Goal: Task Accomplishment & Management: Manage account settings

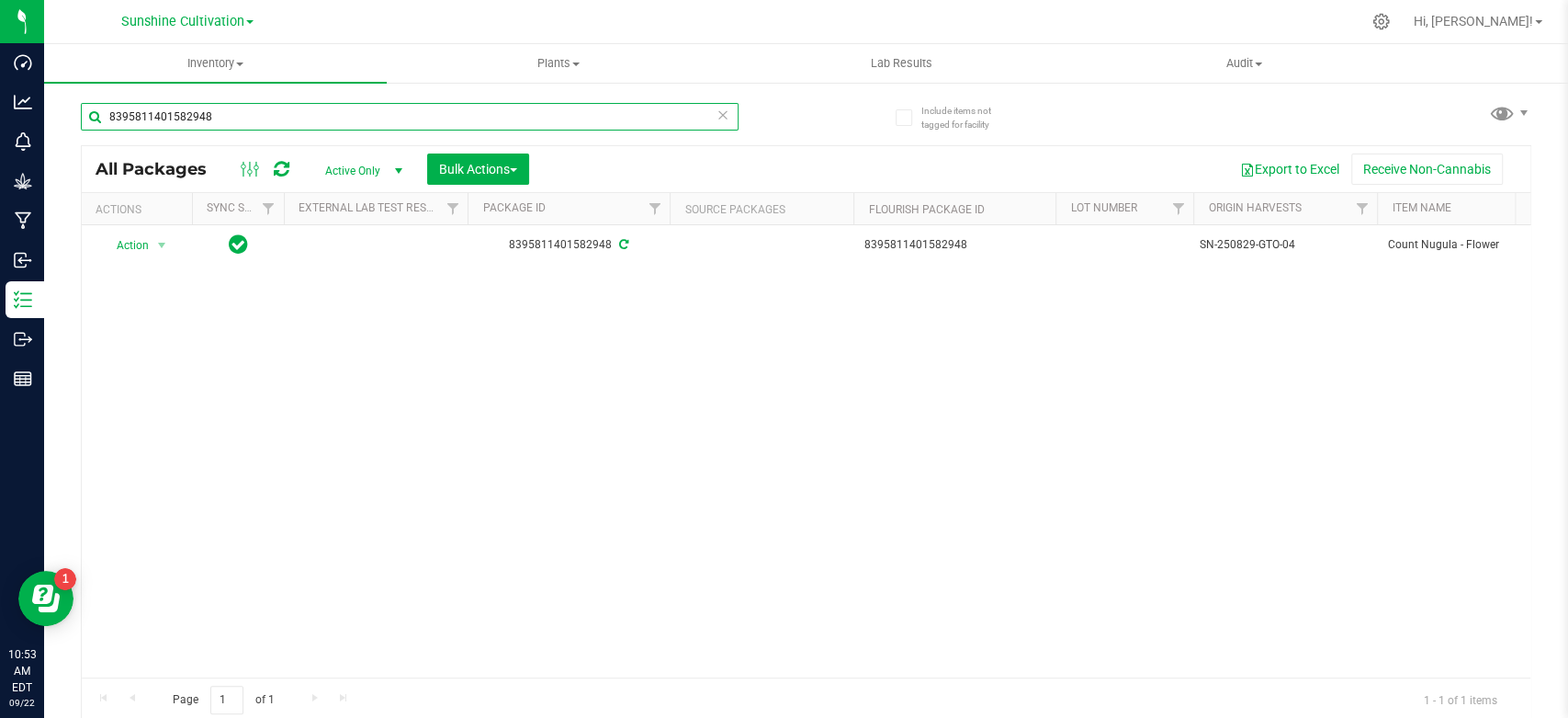
drag, startPoint x: 226, startPoint y: 124, endPoint x: 11, endPoint y: 123, distance: 215.0
click at [22, 123] on div "Dashboard Analytics Monitoring Grow Manufacturing Inbound Inventory Outbound Re…" at bounding box center [784, 359] width 1568 height 718
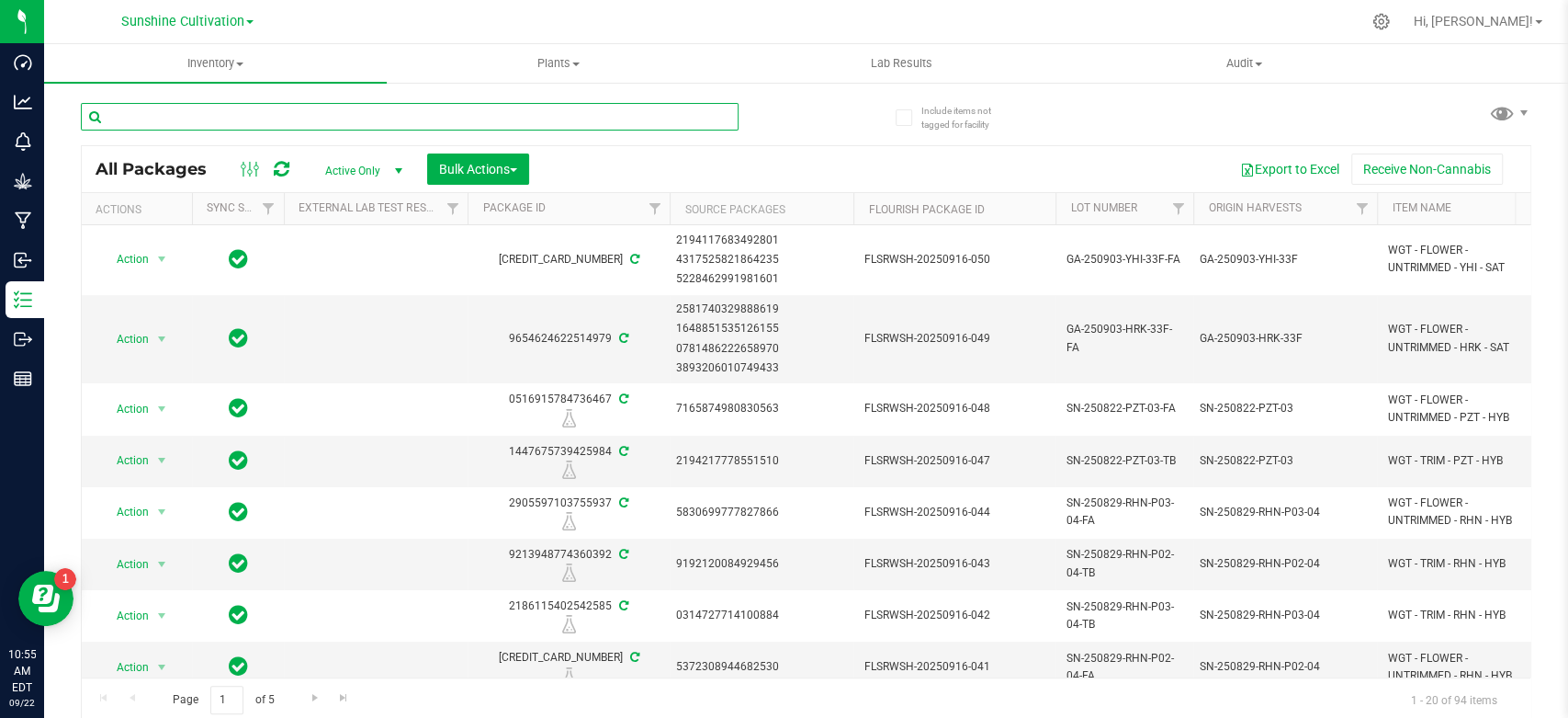
click at [309, 115] on input "text" at bounding box center [410, 117] width 657 height 28
type input "hrk"
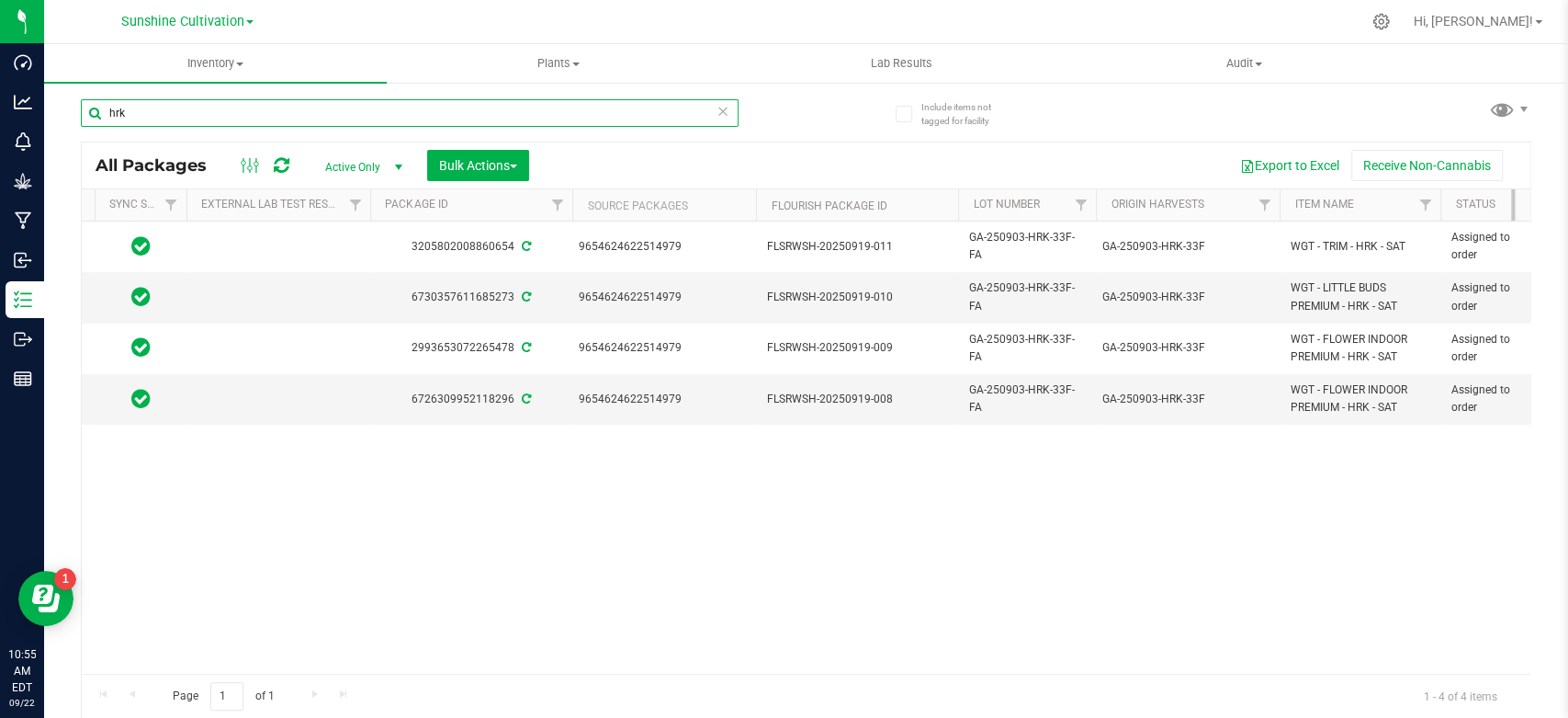
scroll to position [0, 43]
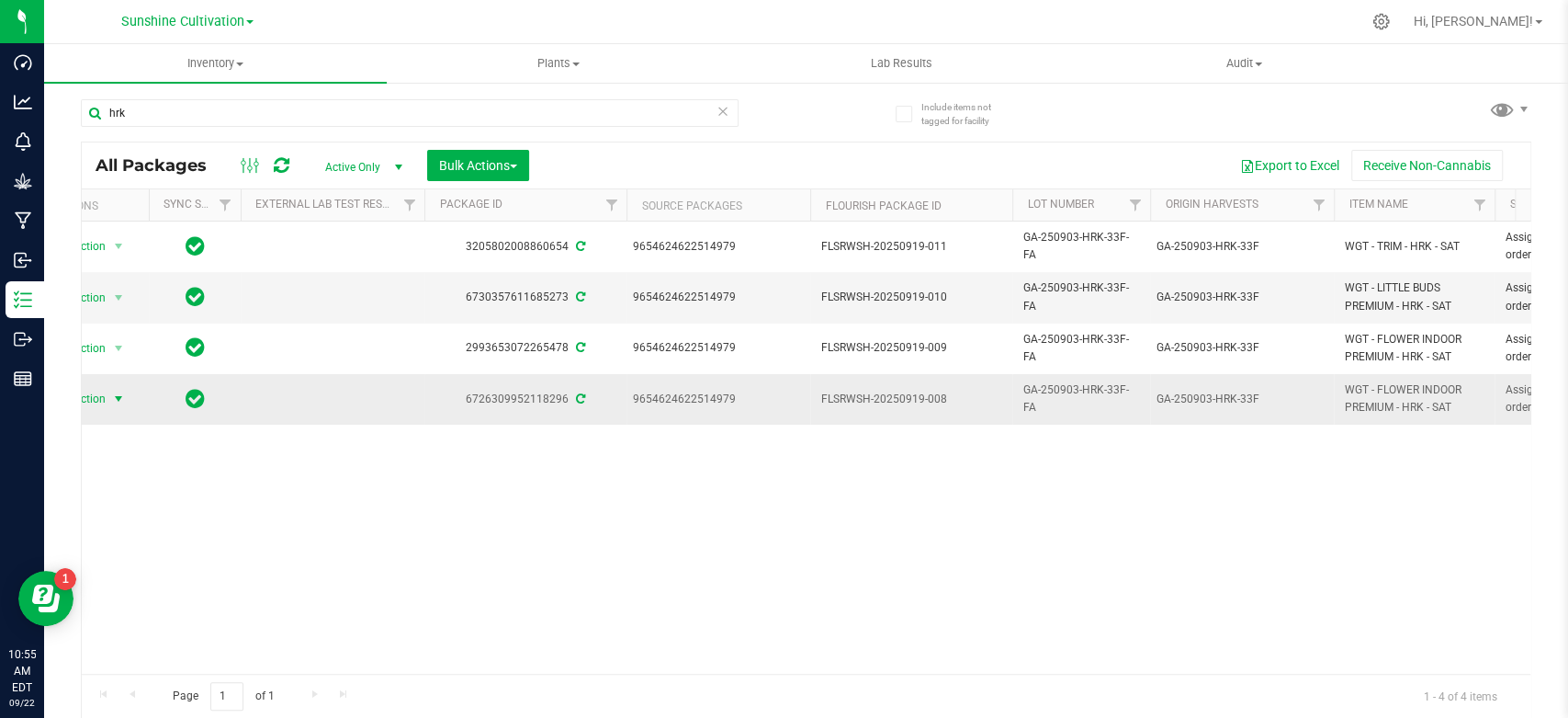
click at [112, 403] on span "select" at bounding box center [118, 399] width 14 height 14
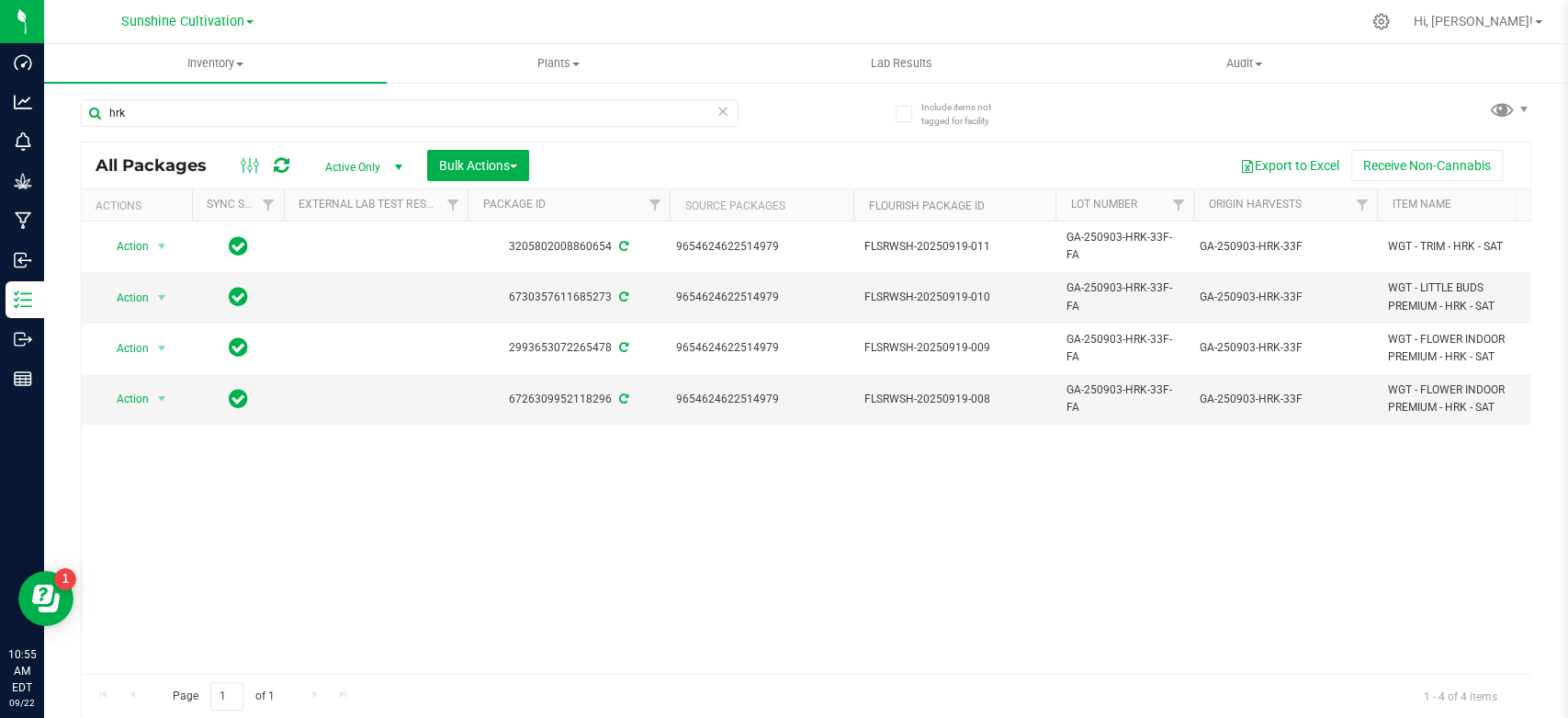
drag, startPoint x: 277, startPoint y: 654, endPoint x: 412, endPoint y: 657, distance: 135.0
click at [403, 657] on div "Action Action Edit attributes Global inventory Locate package Package audit log…" at bounding box center [806, 447] width 1449 height 452
click at [157, 406] on span "select" at bounding box center [162, 399] width 23 height 26
click at [398, 508] on div "Action Action Edit attributes Global inventory Locate package Package audit log…" at bounding box center [806, 447] width 1449 height 452
click at [152, 393] on span "select" at bounding box center [162, 399] width 23 height 26
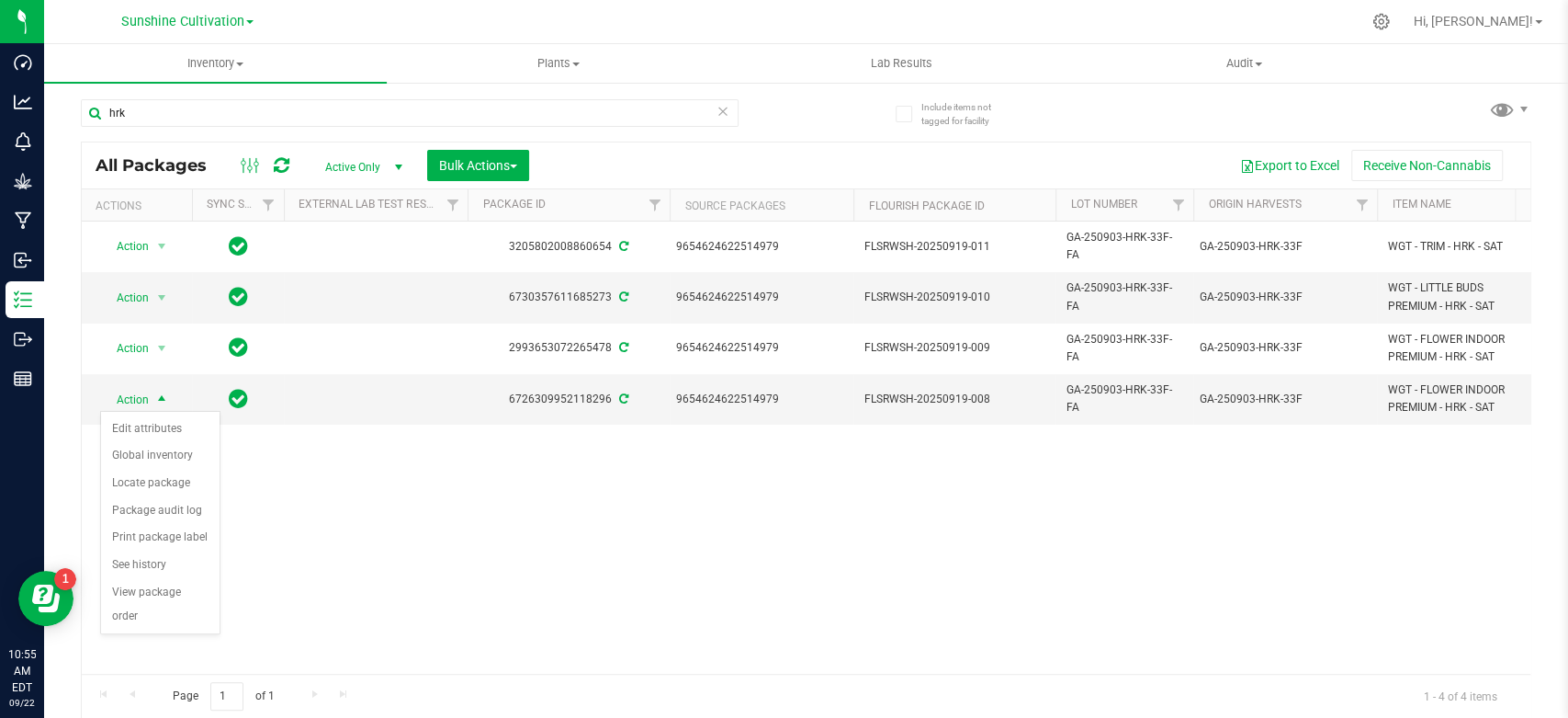
click at [764, 569] on div "Action Action Edit attributes Global inventory Locate package Package audit log…" at bounding box center [806, 447] width 1449 height 452
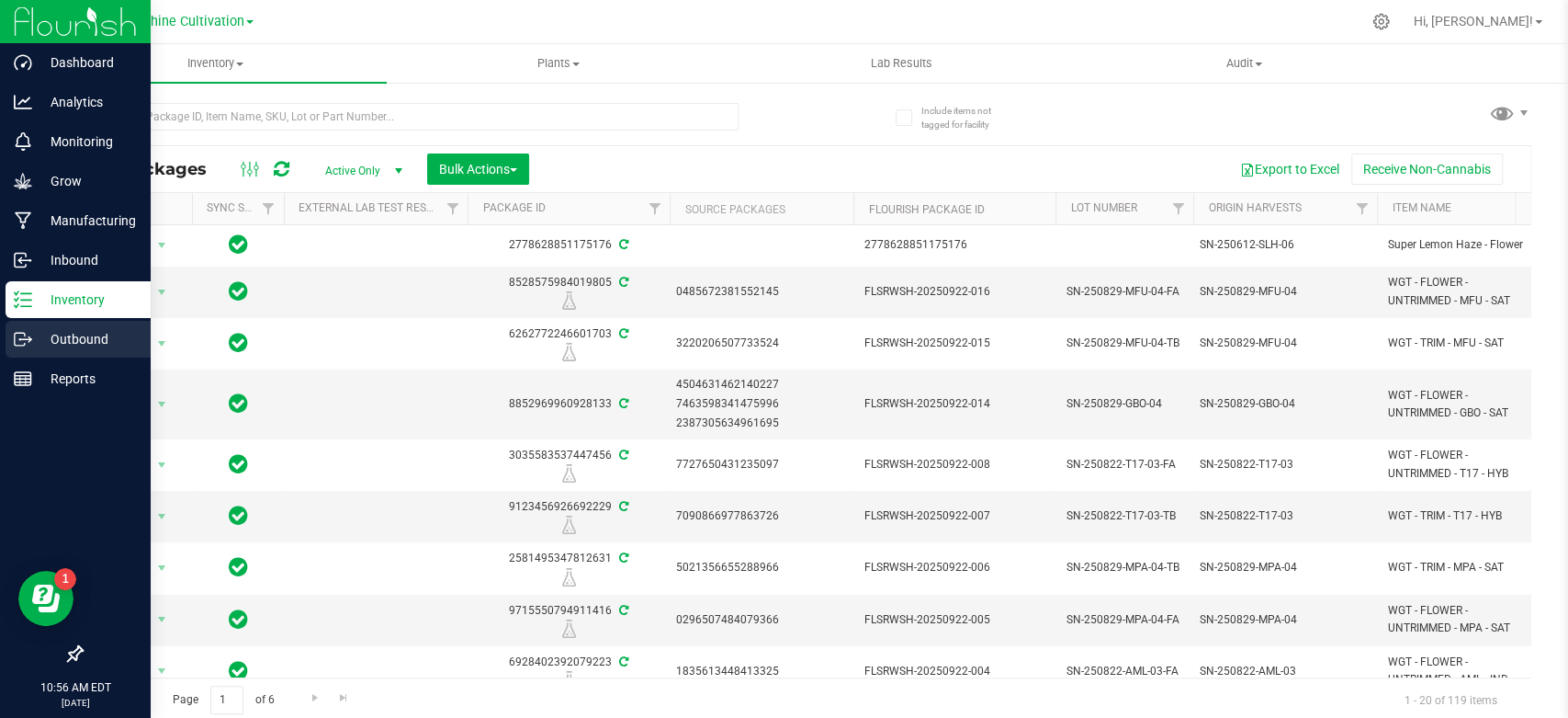
click at [19, 337] on icon at bounding box center [22, 338] width 18 height 18
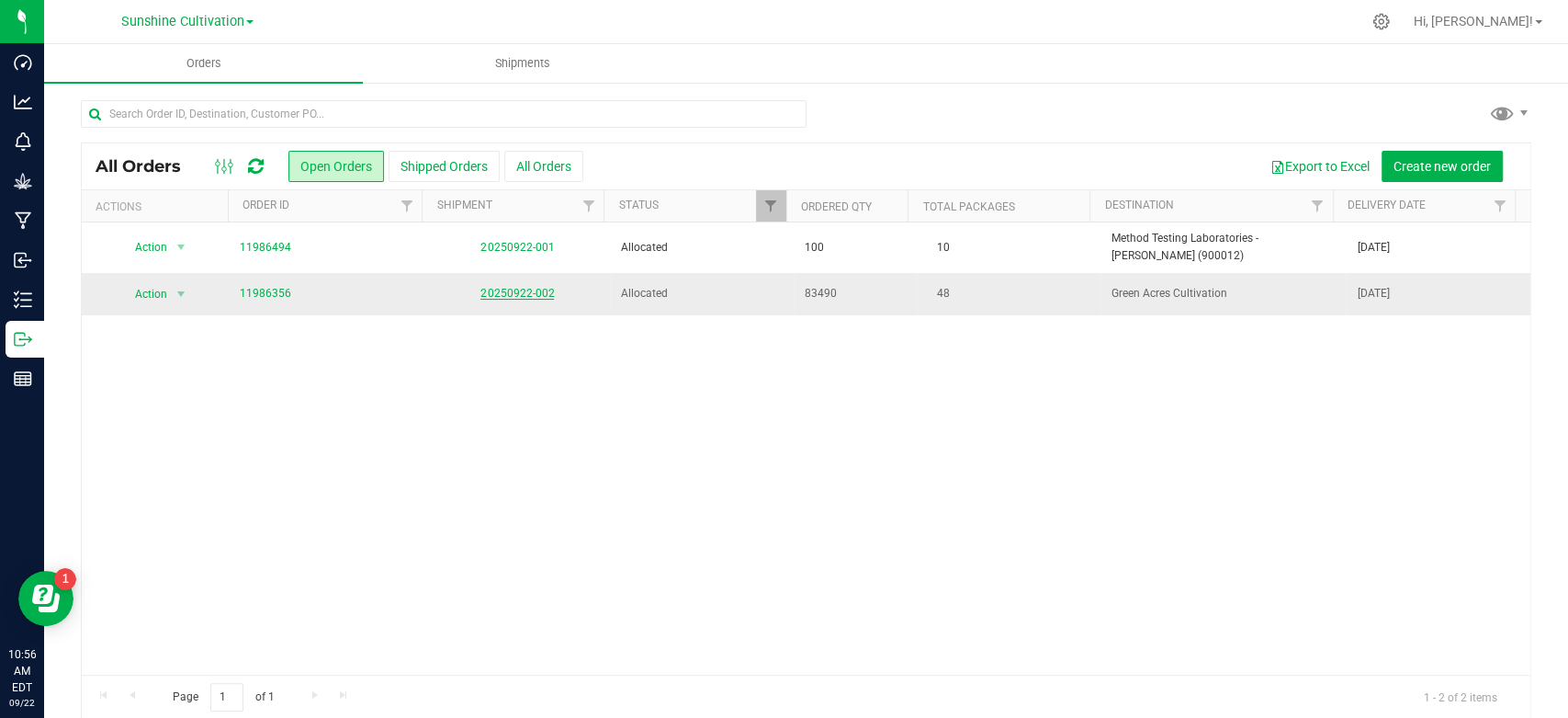
click at [481, 293] on link "20250922-002" at bounding box center [517, 293] width 74 height 12
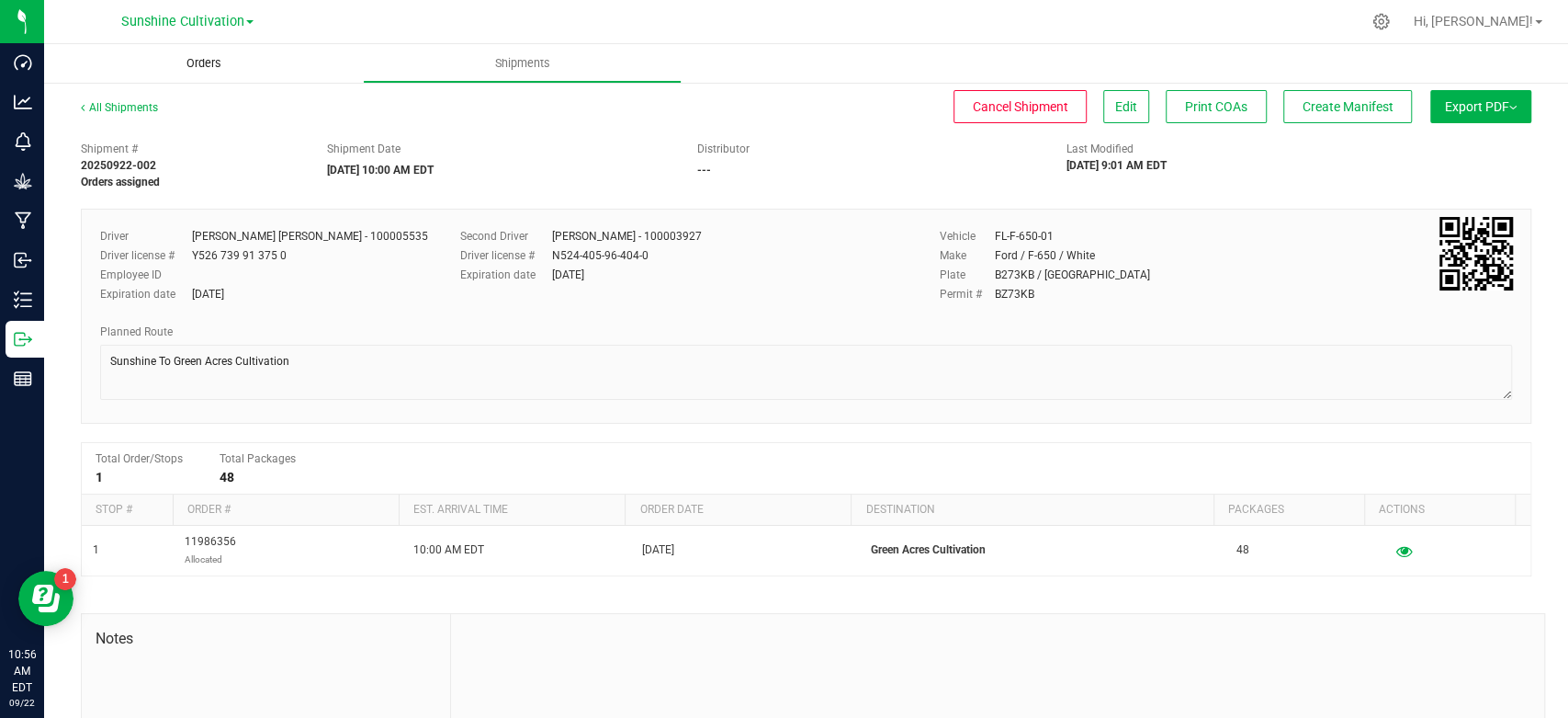
click at [221, 64] on span "Orders" at bounding box center [204, 63] width 84 height 16
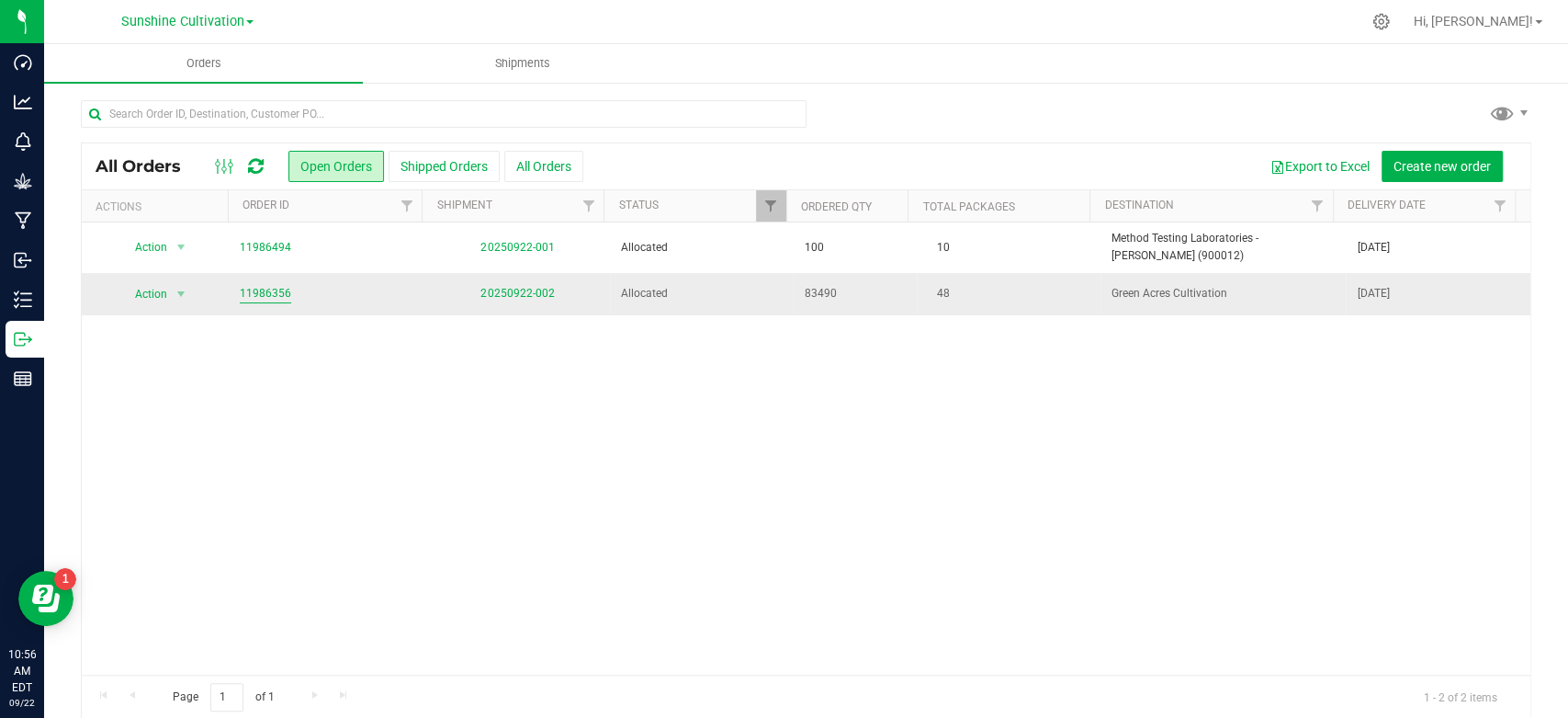
click at [263, 293] on link "11986356" at bounding box center [266, 294] width 52 height 17
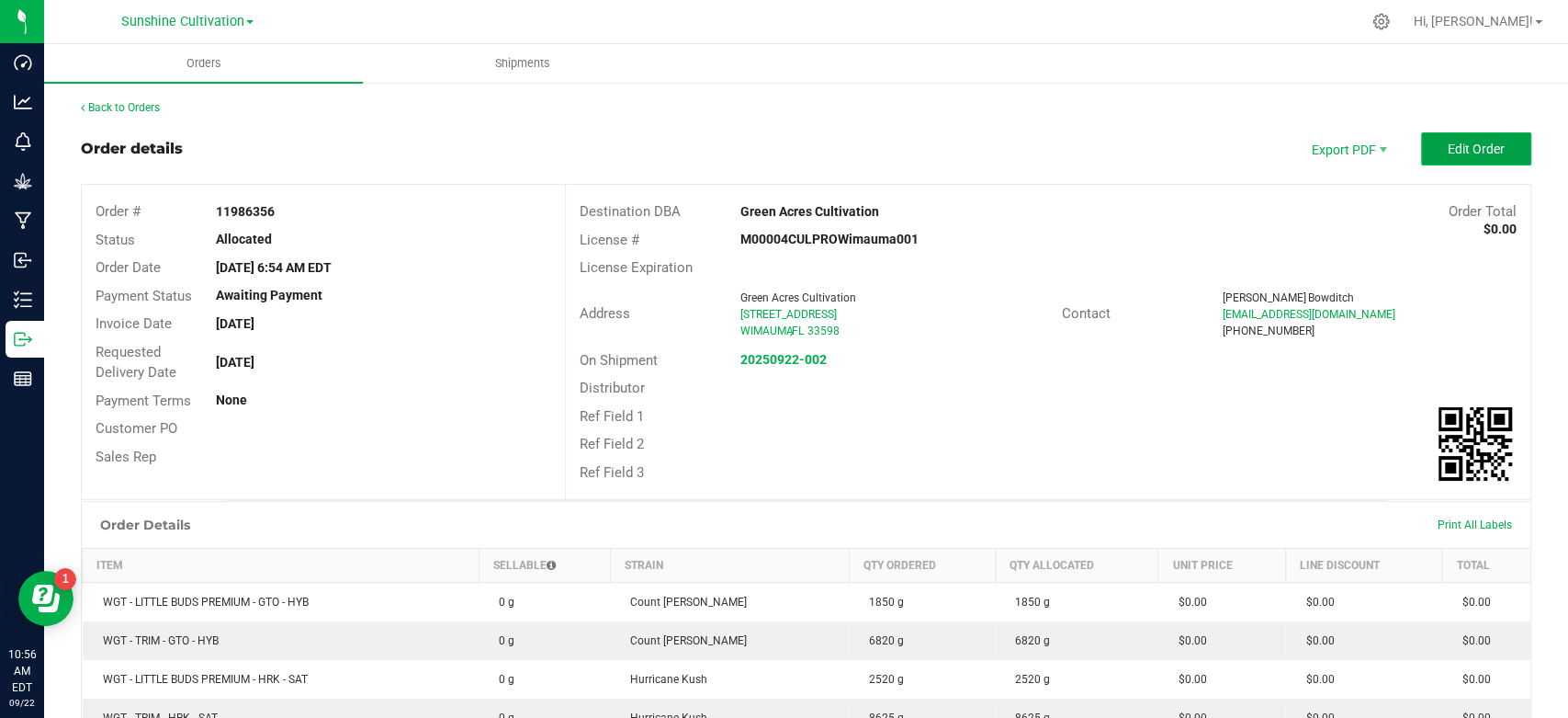
click at [1466, 138] on button "Edit Order" at bounding box center [1475, 148] width 110 height 33
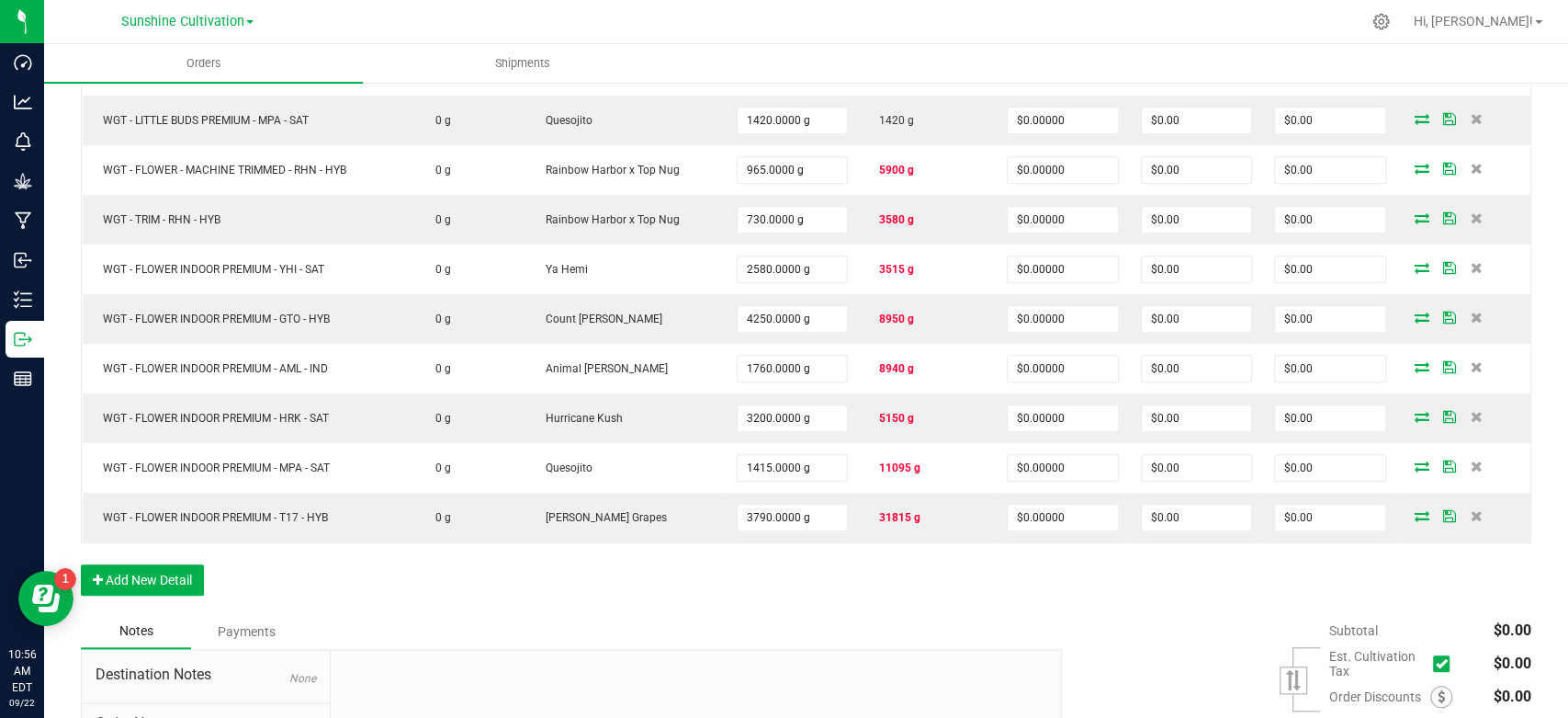
scroll to position [1021, 0]
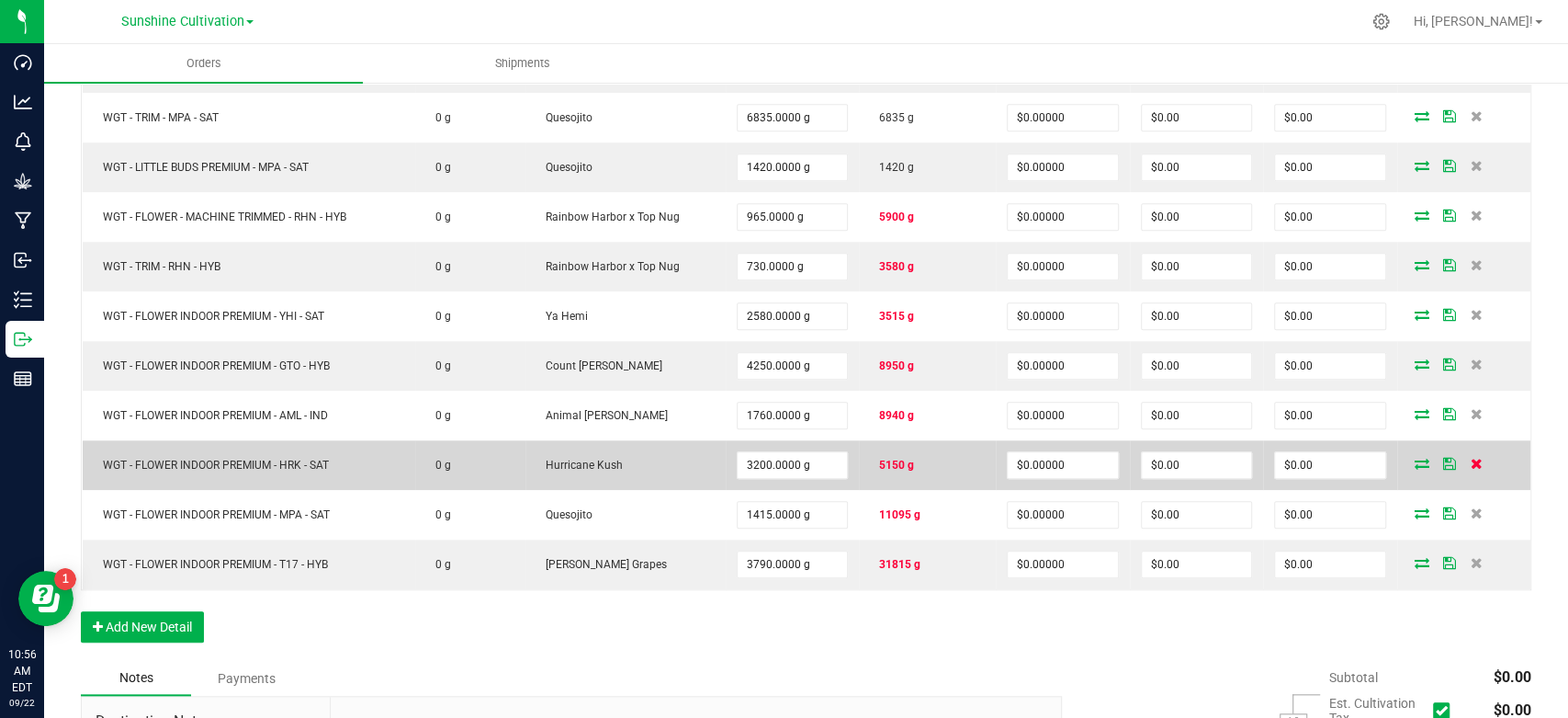
click at [1471, 462] on icon at bounding box center [1476, 464] width 11 height 11
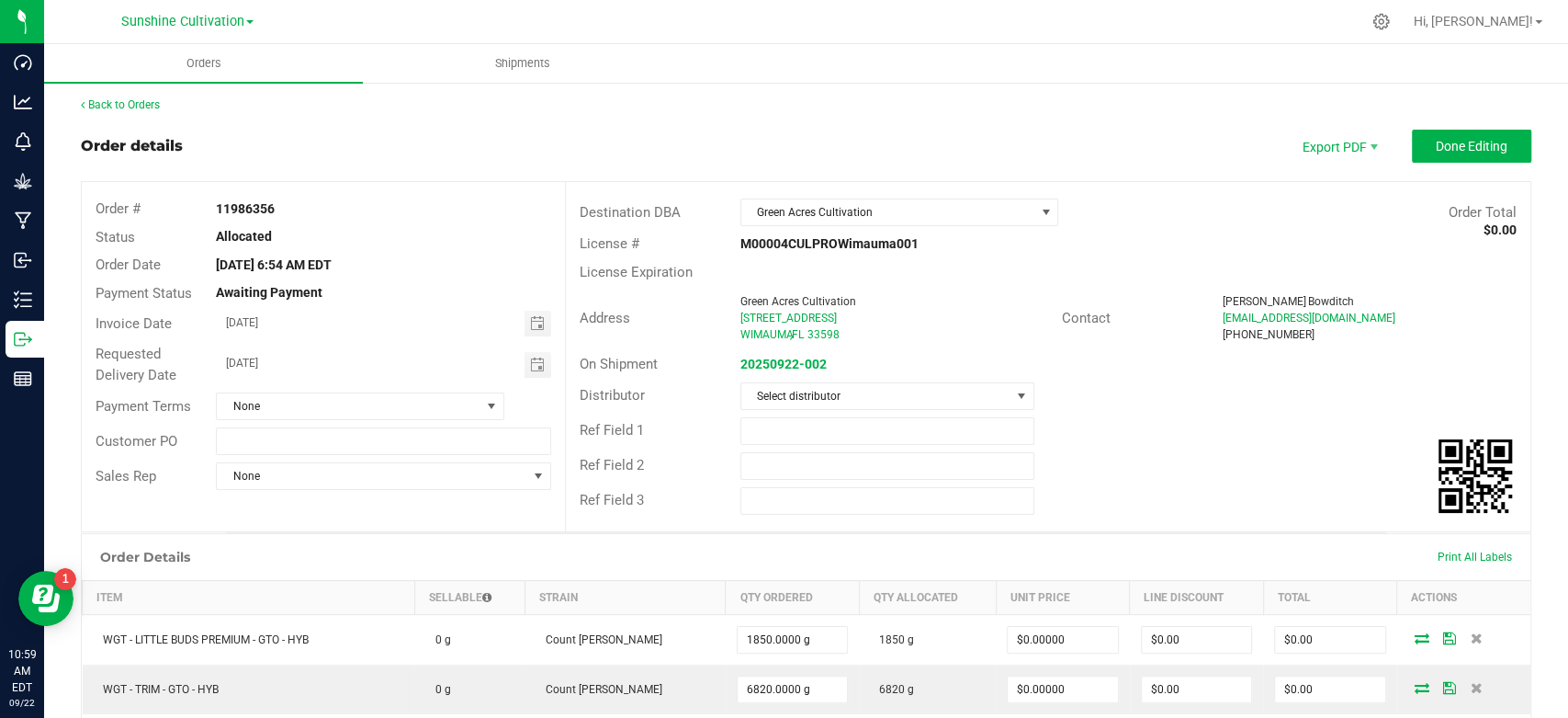
scroll to position [0, 0]
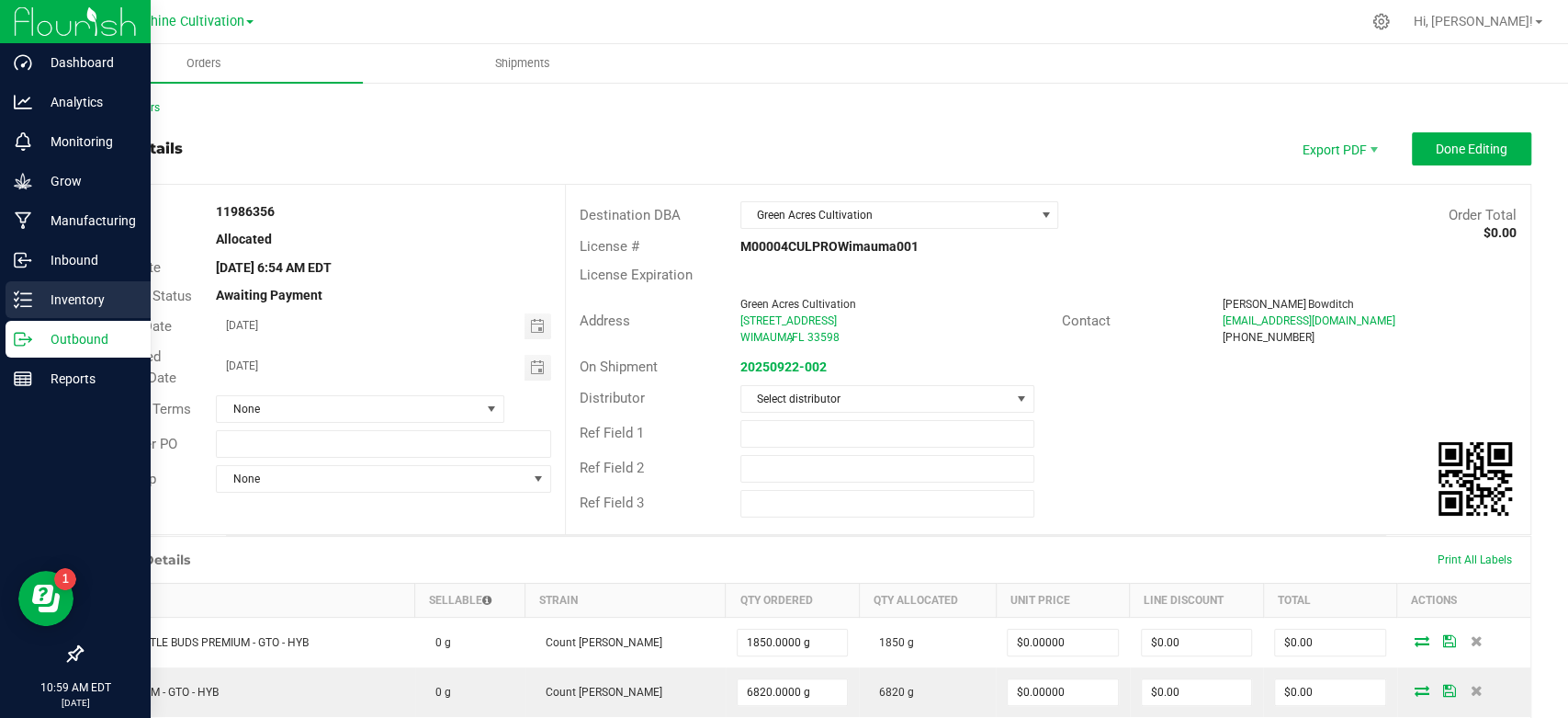
click at [17, 311] on div "Inventory" at bounding box center [78, 299] width 145 height 36
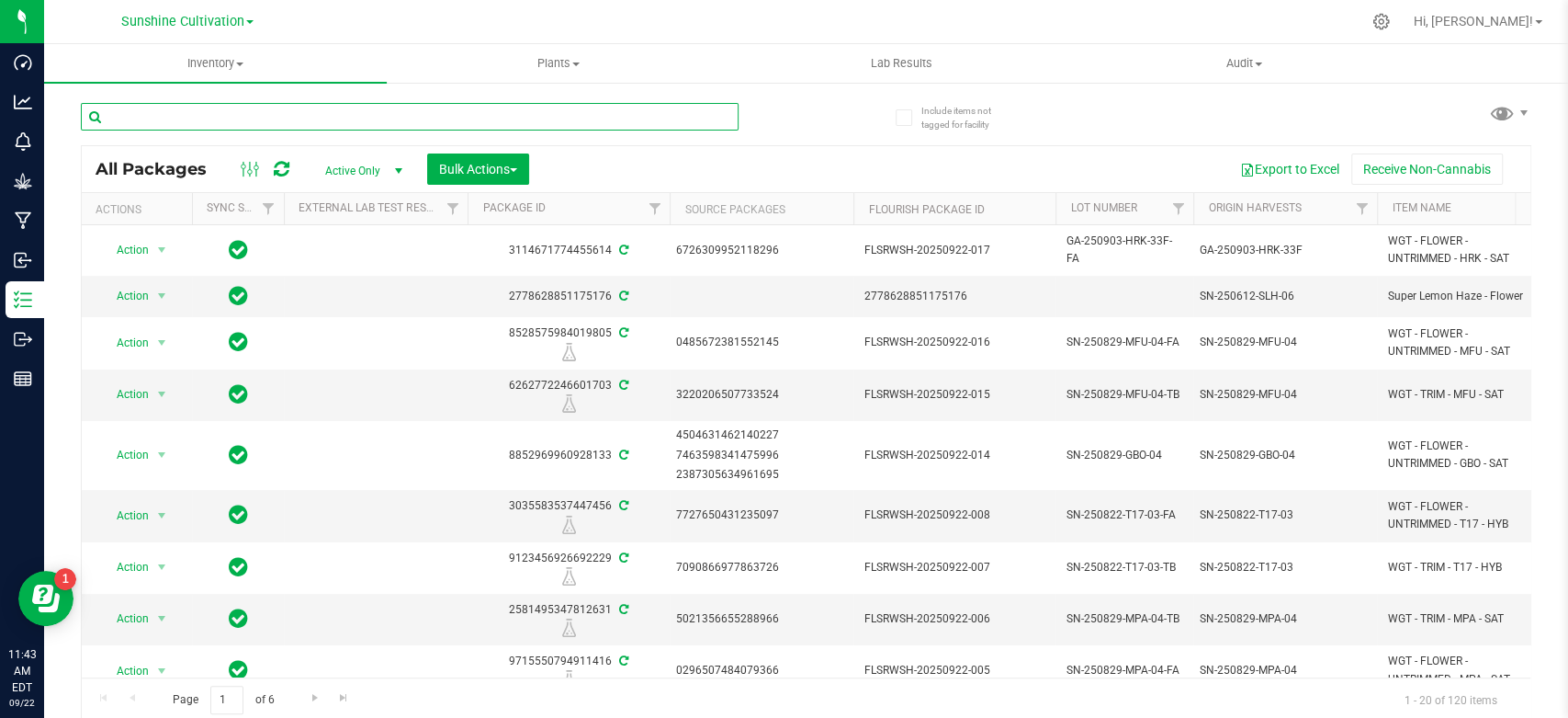
paste input "0787451871009684"
type input "0787451871009684"
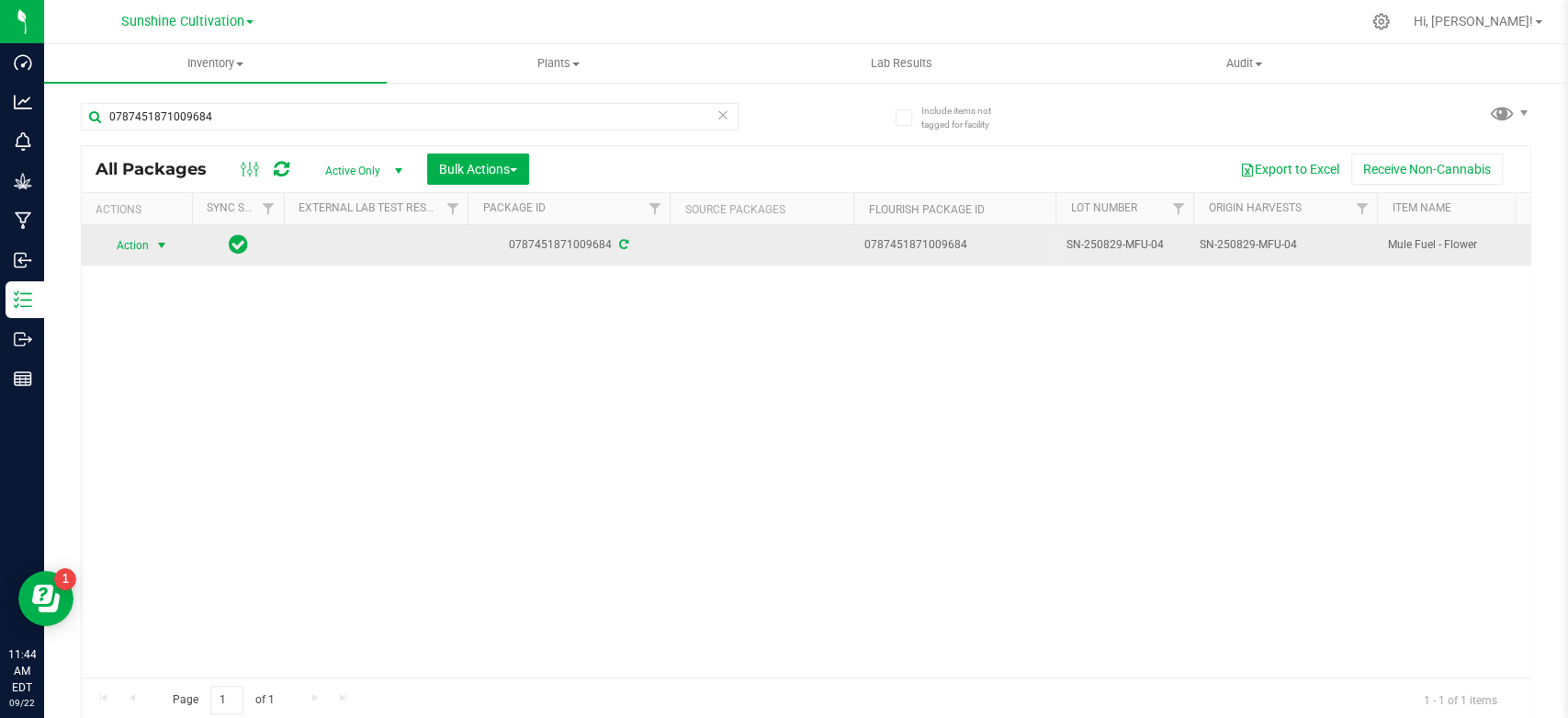
click at [118, 249] on span "Action" at bounding box center [125, 245] width 50 height 26
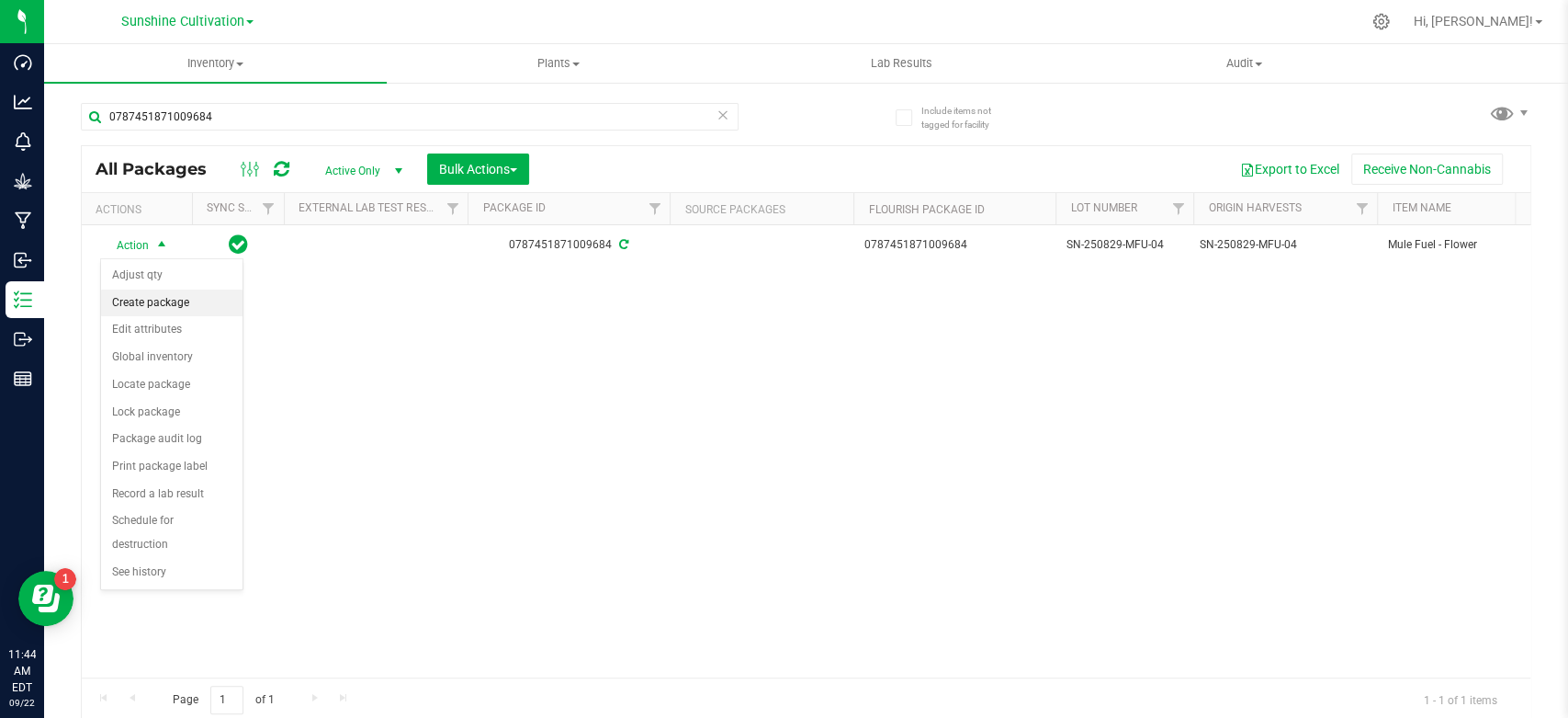
click at [125, 313] on li "Create package" at bounding box center [172, 303] width 141 height 28
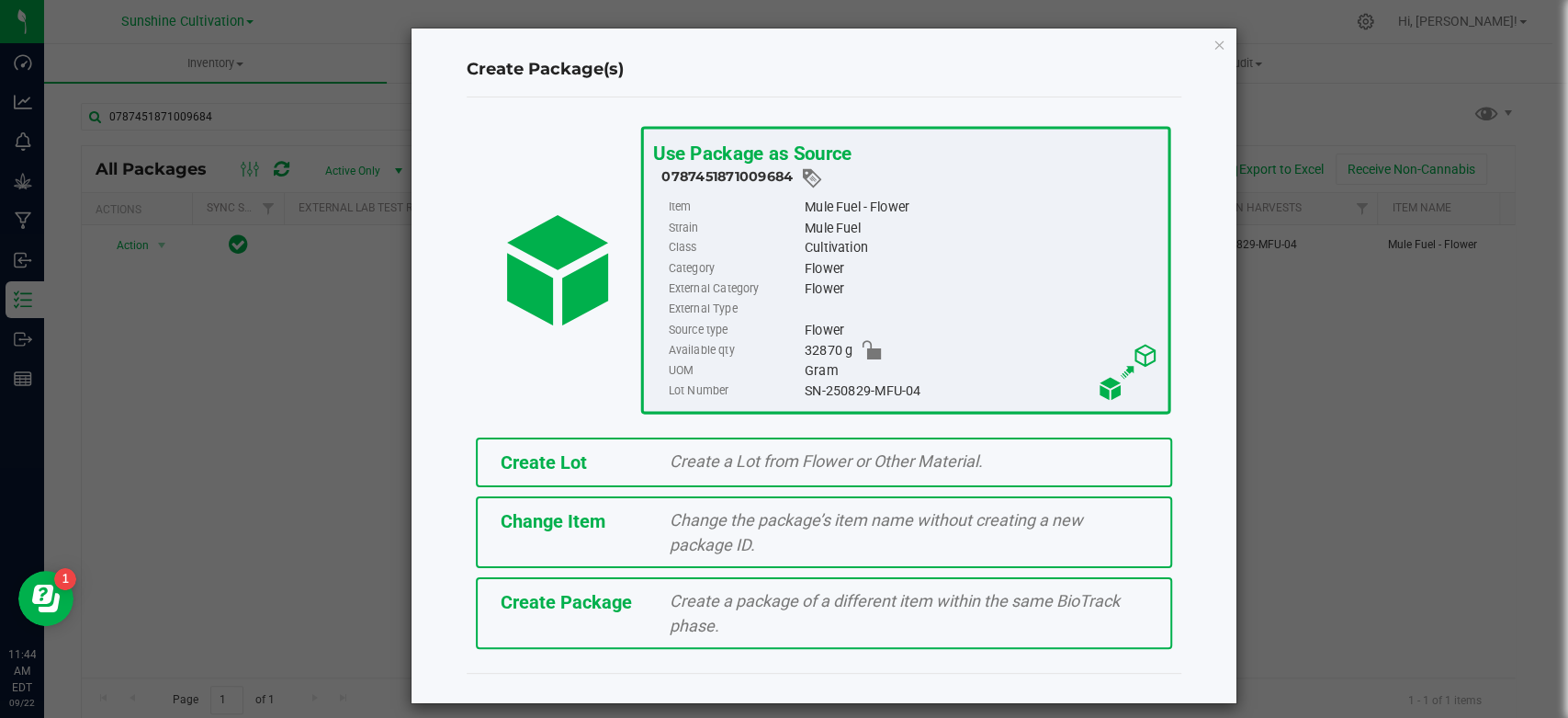
click at [545, 606] on span "Create Package" at bounding box center [566, 601] width 131 height 22
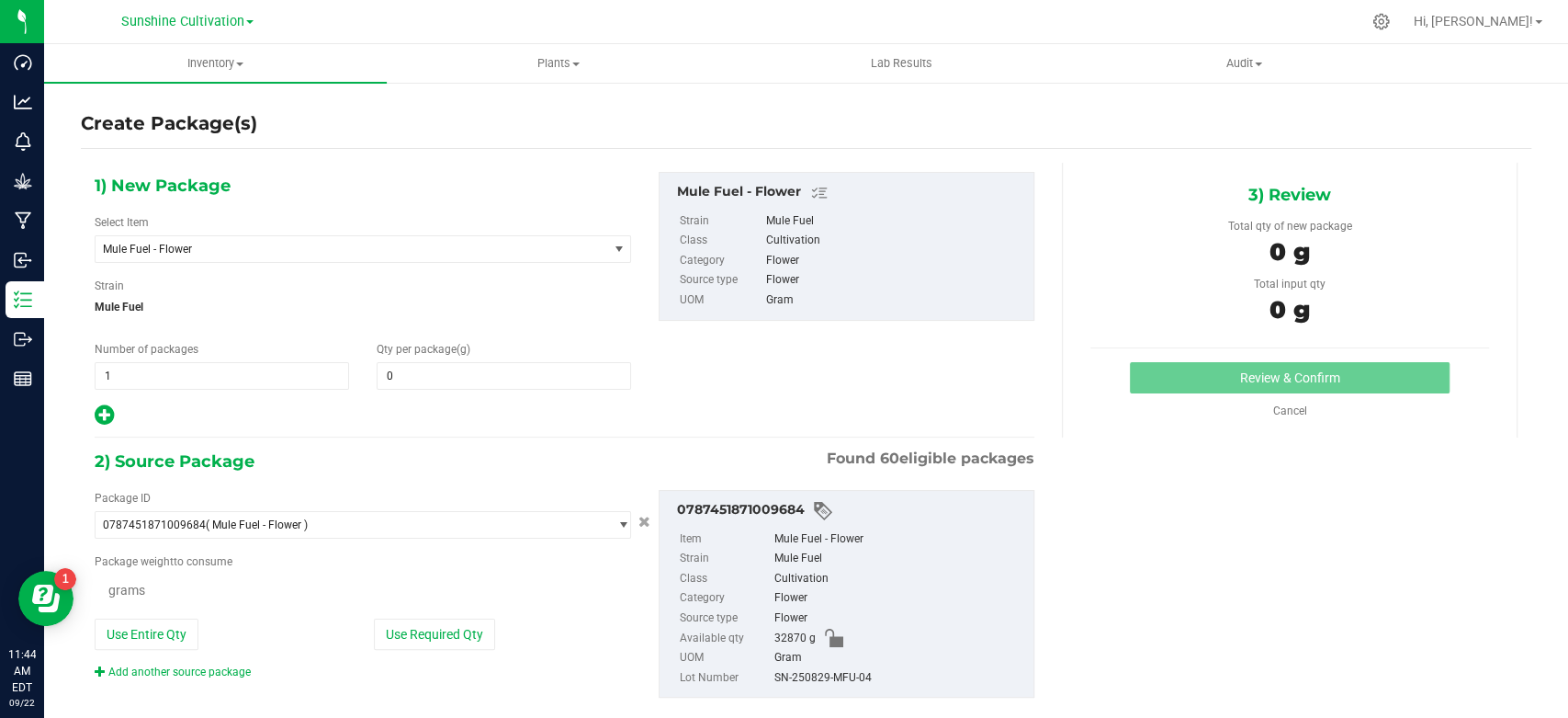
type input "0.0000"
click at [293, 253] on span "Mule Fuel - Flower" at bounding box center [341, 249] width 477 height 12
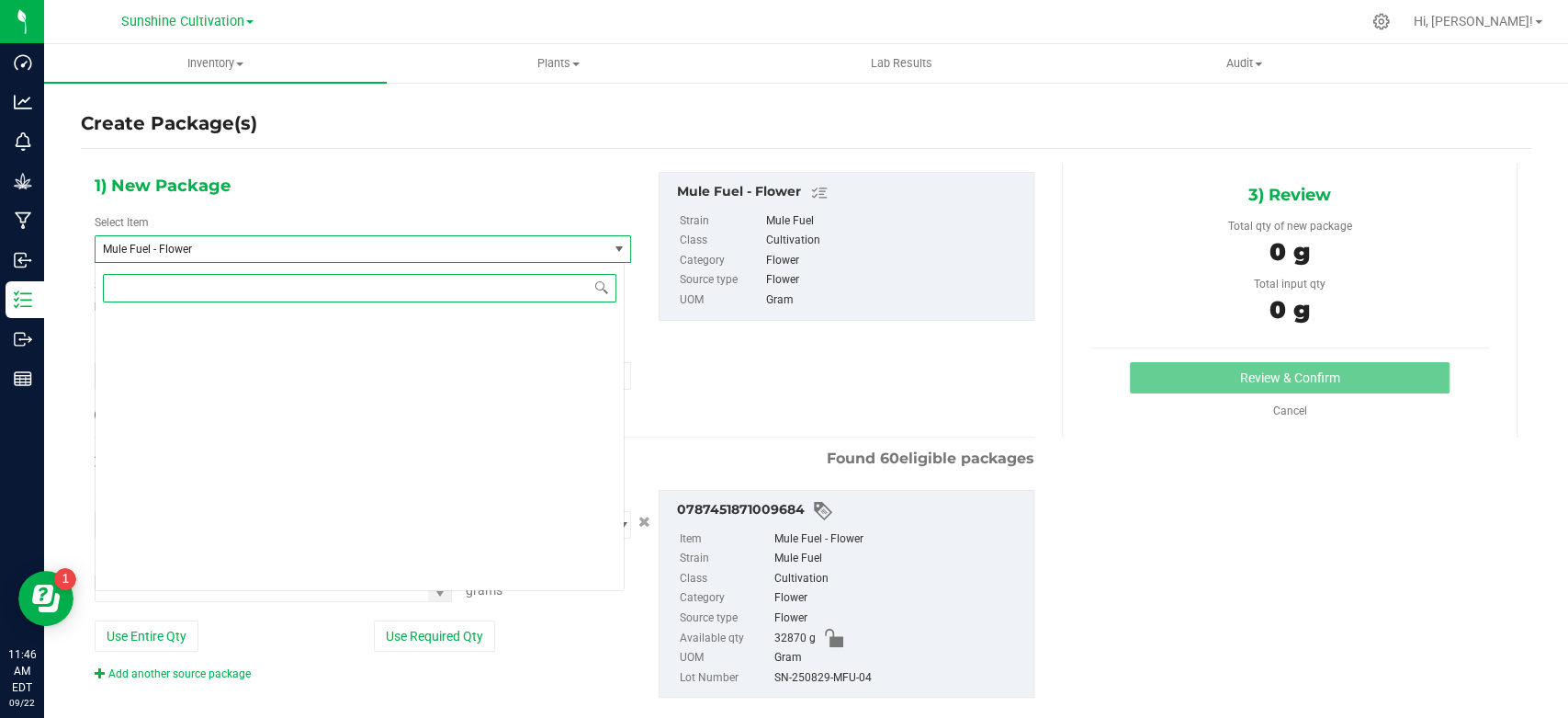
scroll to position [197502, 0]
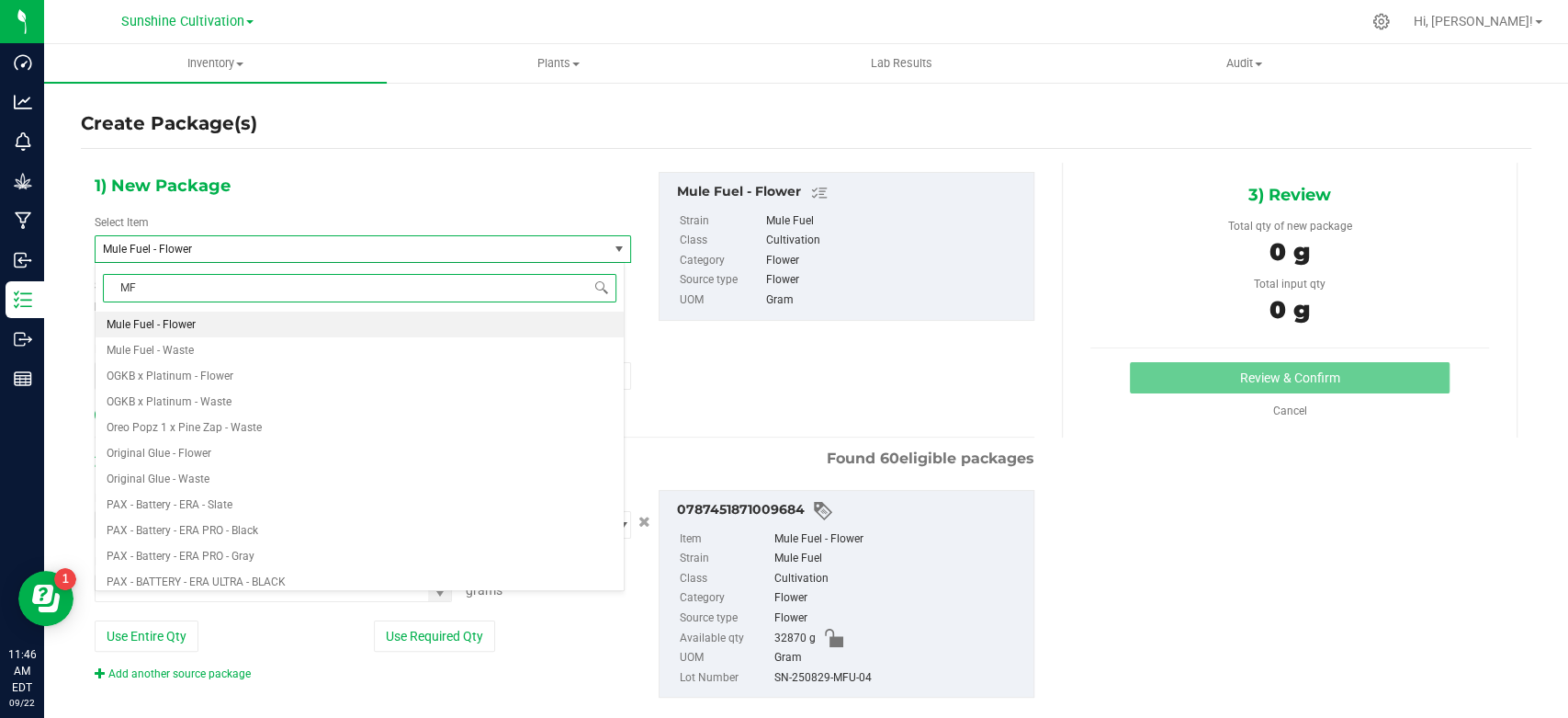
type input "MFU"
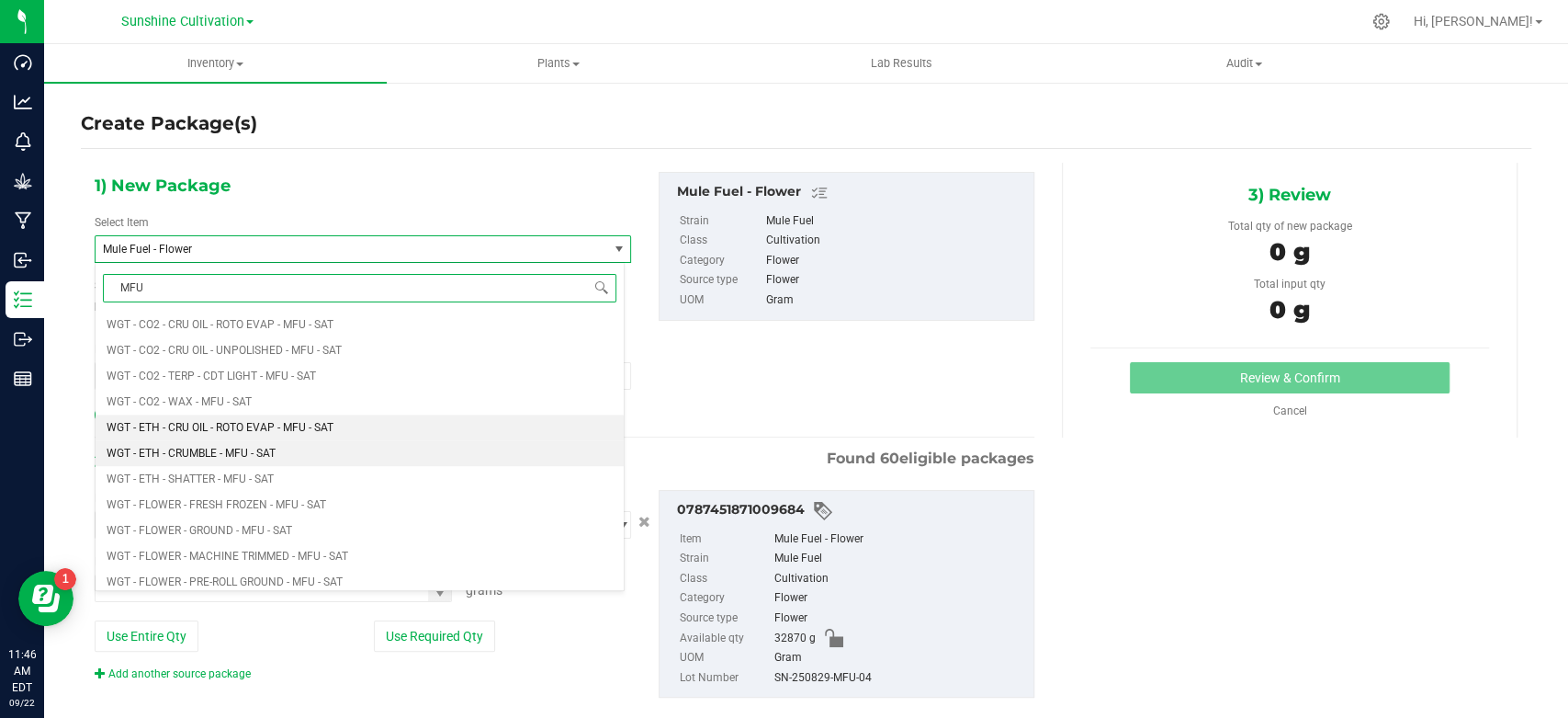
scroll to position [919, 0]
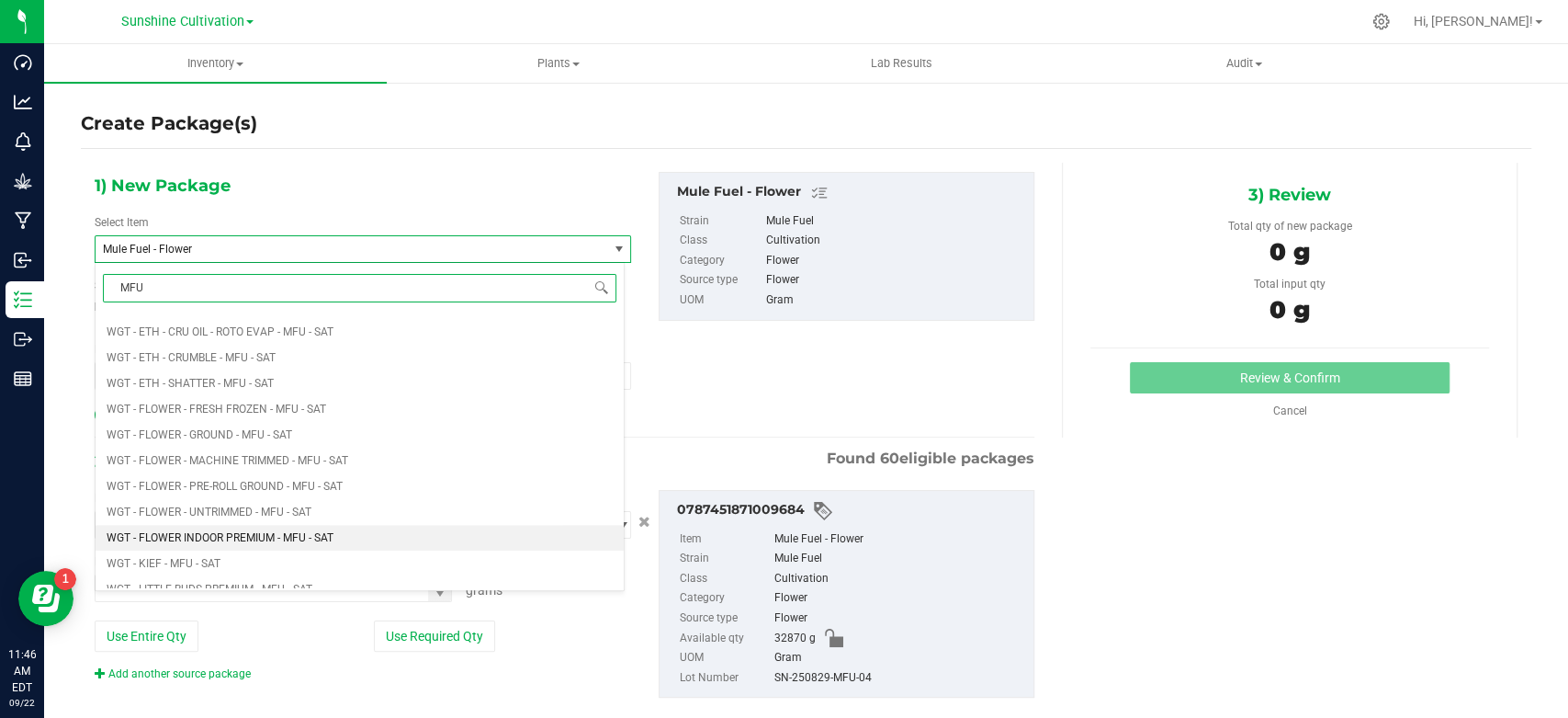
click at [307, 546] on li "WGT - FLOWER INDOOR PREMIUM - MFU - SAT" at bounding box center [359, 537] width 528 height 26
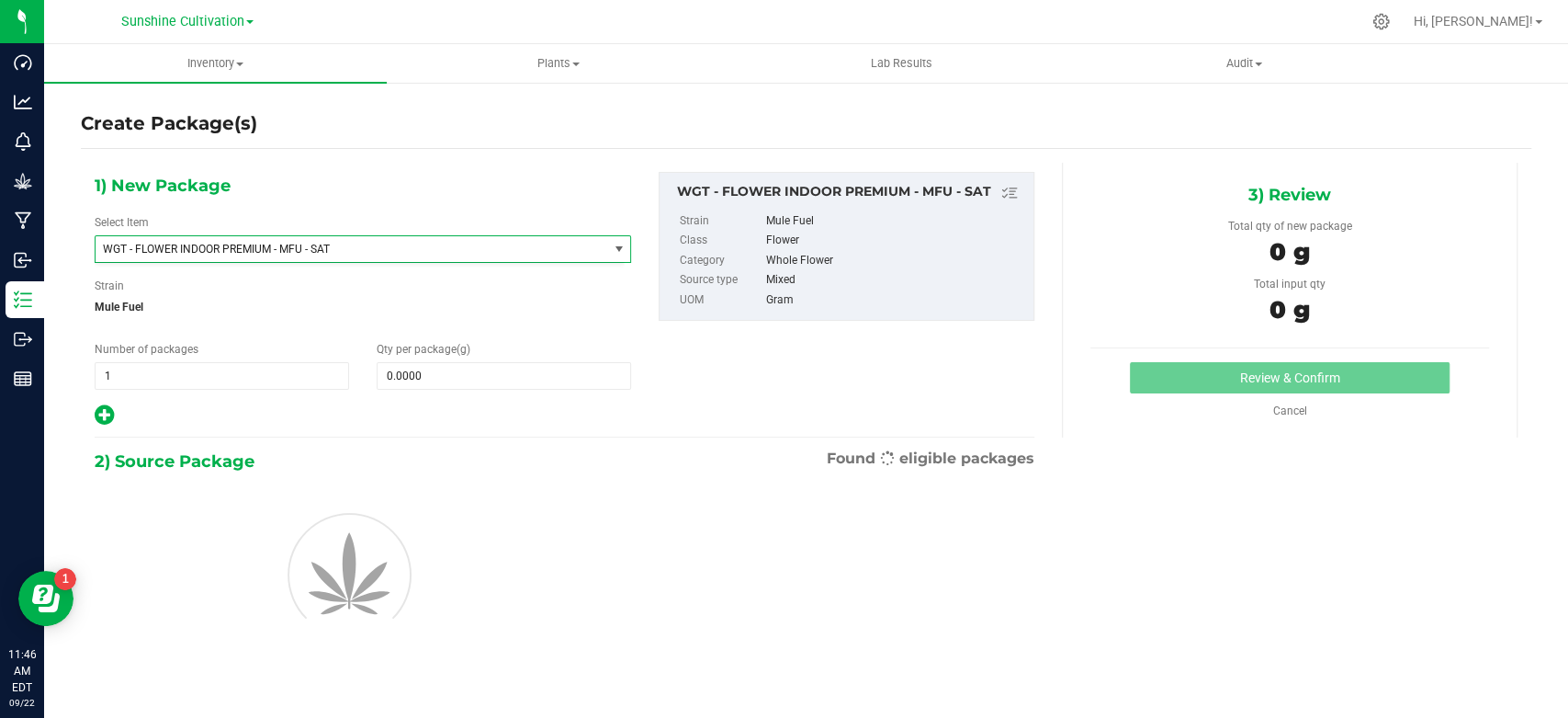
type input "0.0000"
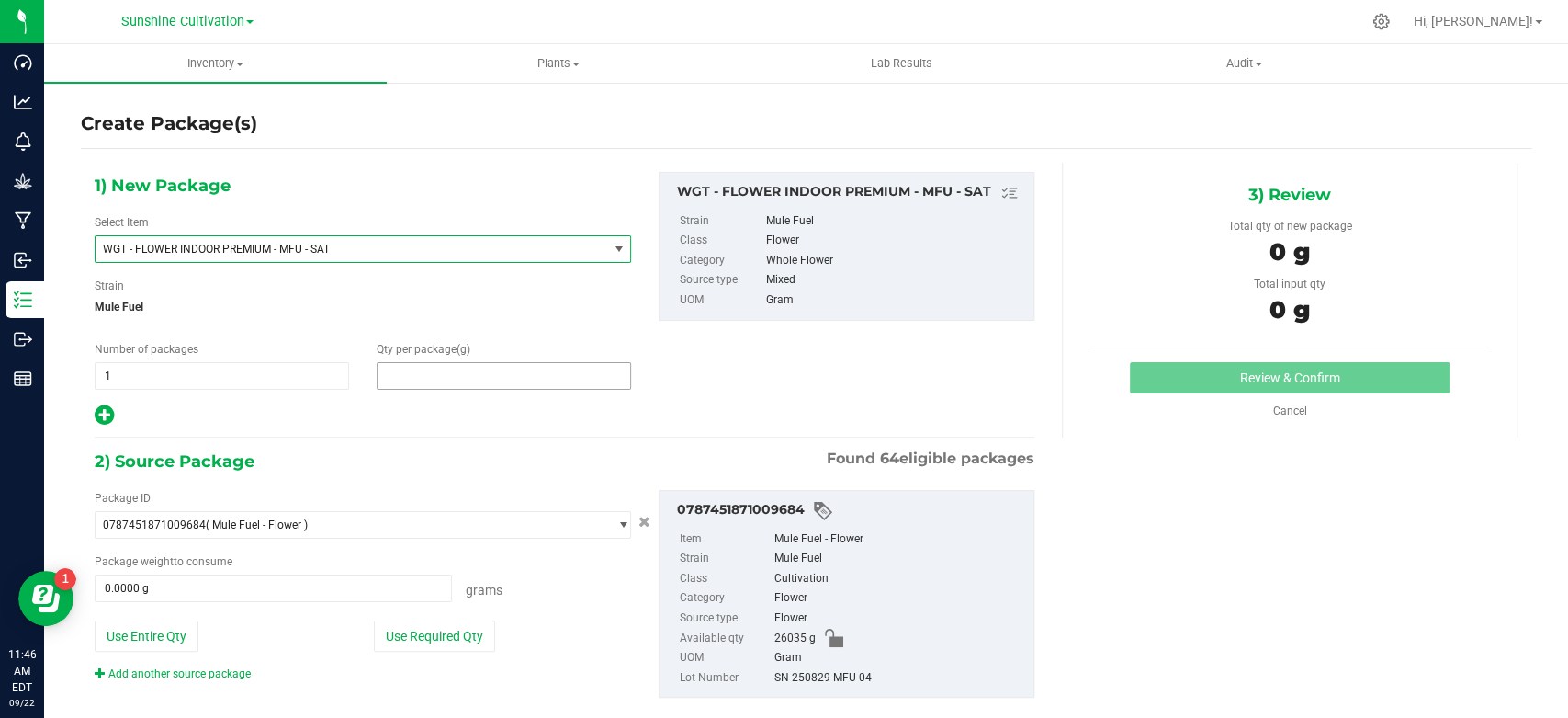
click at [459, 366] on span at bounding box center [504, 376] width 254 height 28
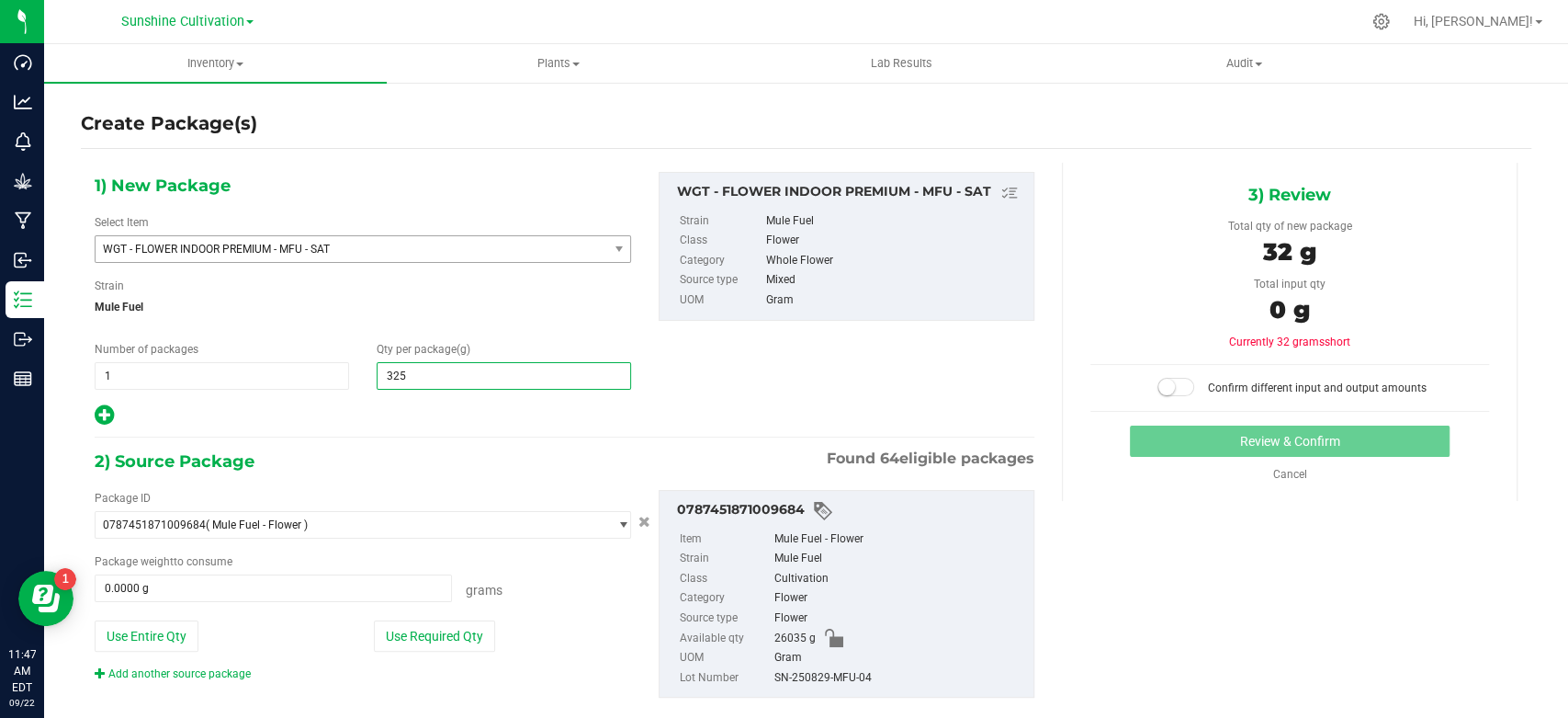
type input "3250"
type input "3,250.0000"
click at [272, 600] on span "0.0000 g 0" at bounding box center [273, 588] width 357 height 28
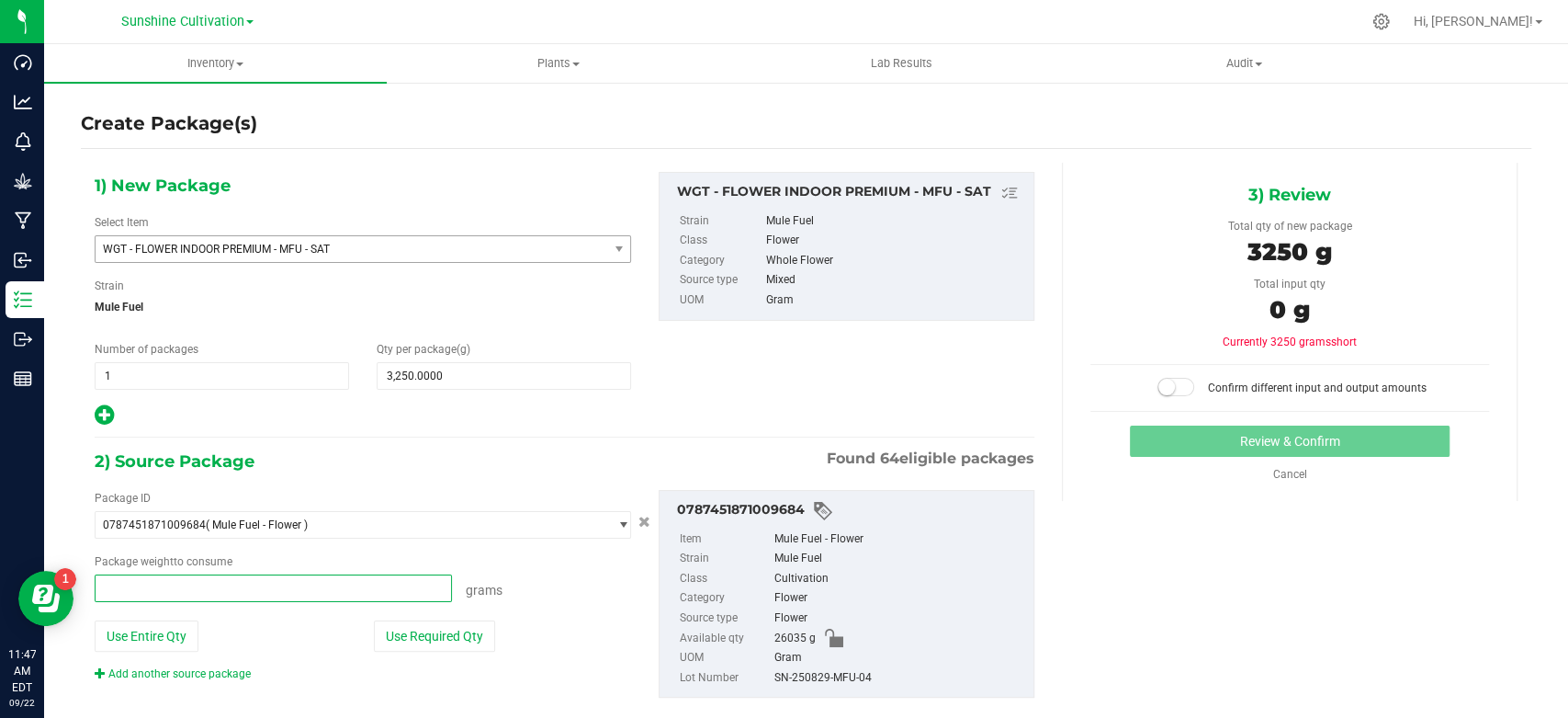
click at [273, 594] on span at bounding box center [273, 588] width 357 height 28
type input "3250"
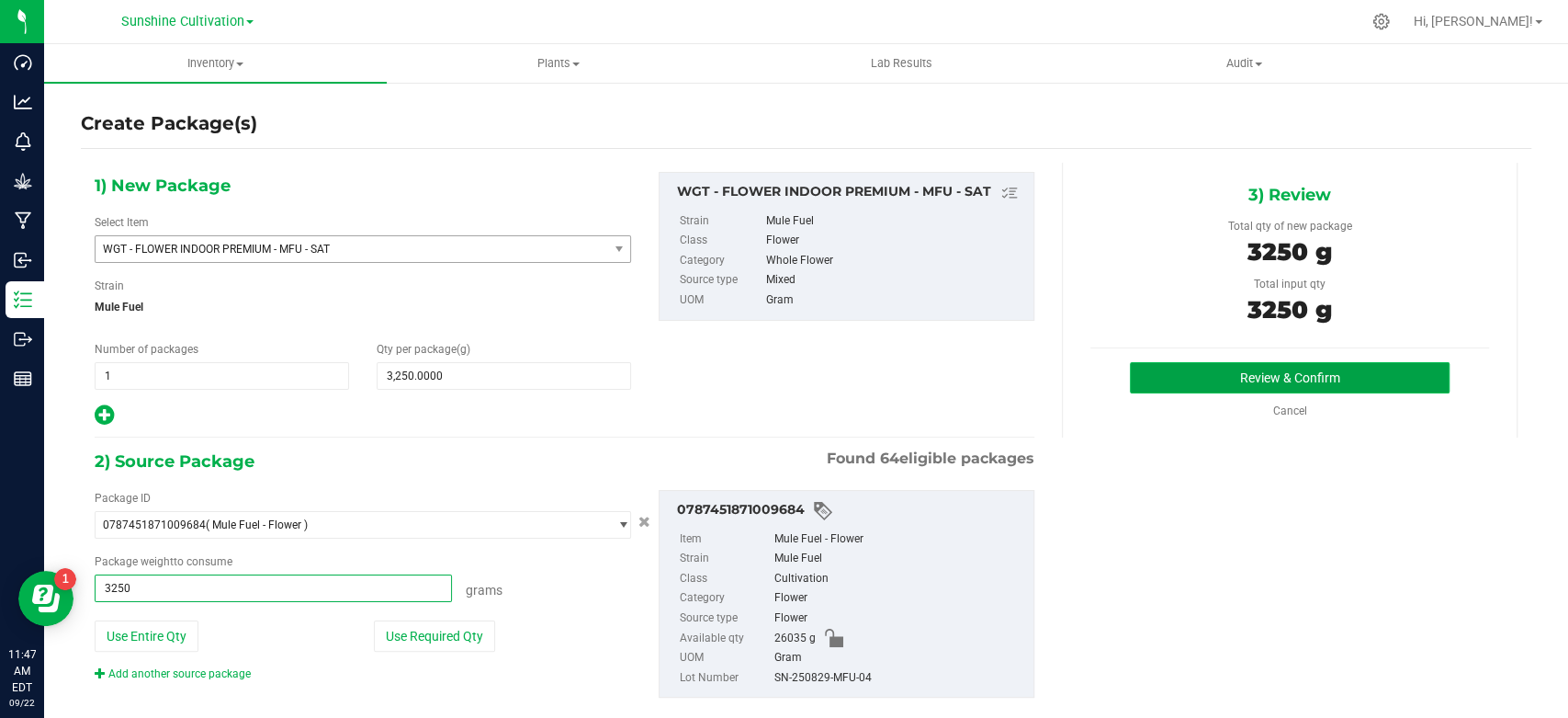
type input "3250.0000 g"
click at [1250, 383] on button "Review & Confirm" at bounding box center [1290, 378] width 319 height 32
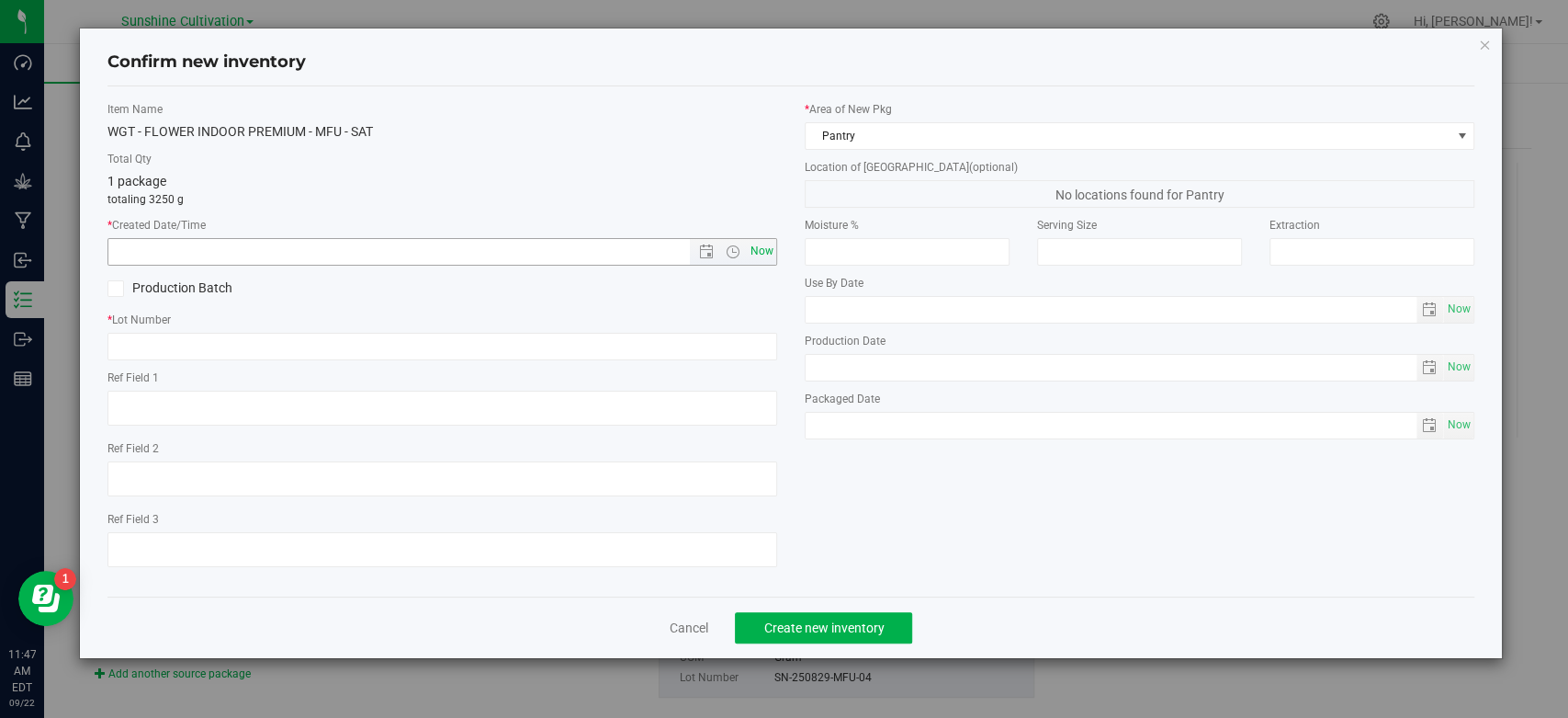
click at [764, 255] on span "Now" at bounding box center [763, 251] width 32 height 27
type input "9/22/2025 11:47 AM"
click at [720, 346] on input "text" at bounding box center [441, 346] width 670 height 28
paste input "SN-250829-MFU-04"
type input "SN-250829-MFU-04"
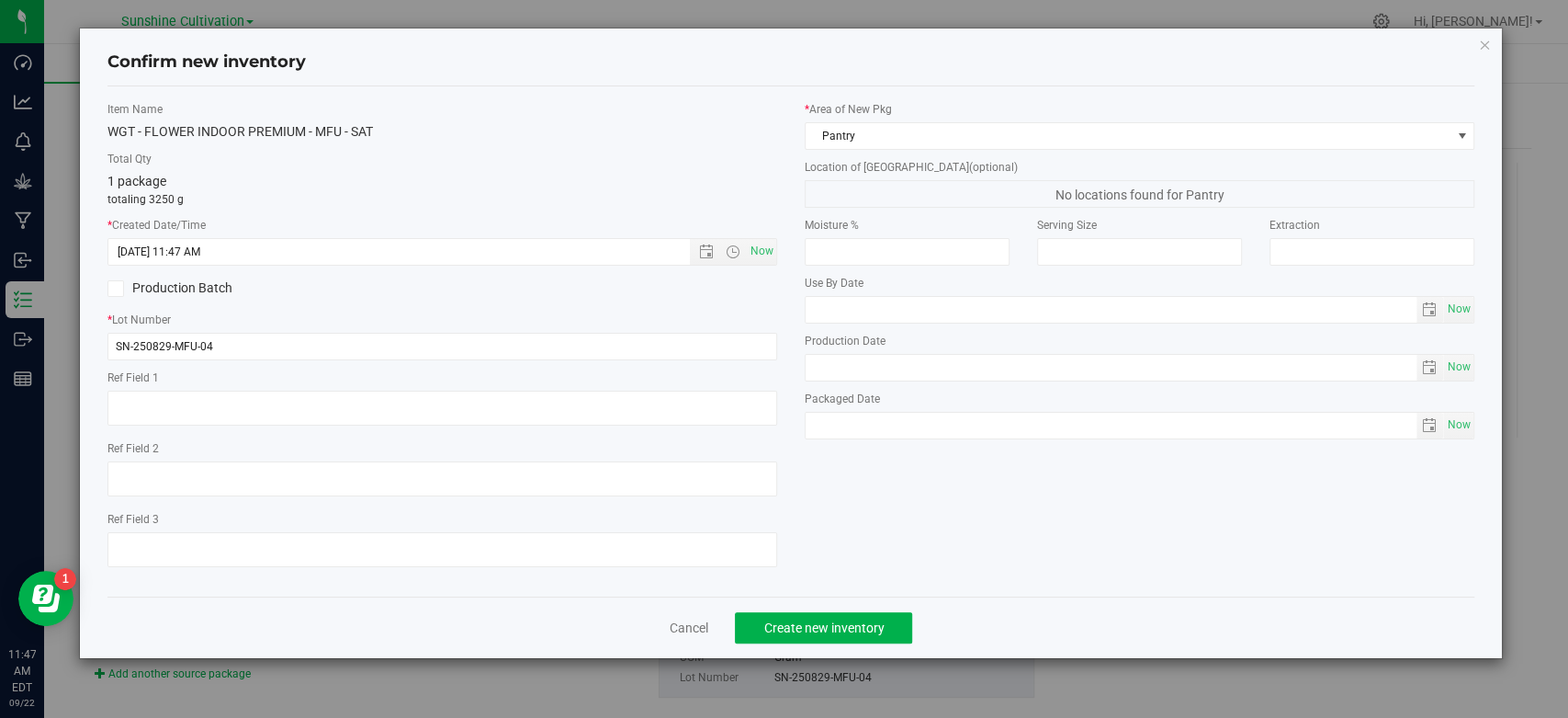
click at [762, 601] on div "Cancel Create new inventory" at bounding box center [790, 627] width 1367 height 61
click at [772, 620] on span "Create new inventory" at bounding box center [824, 627] width 120 height 14
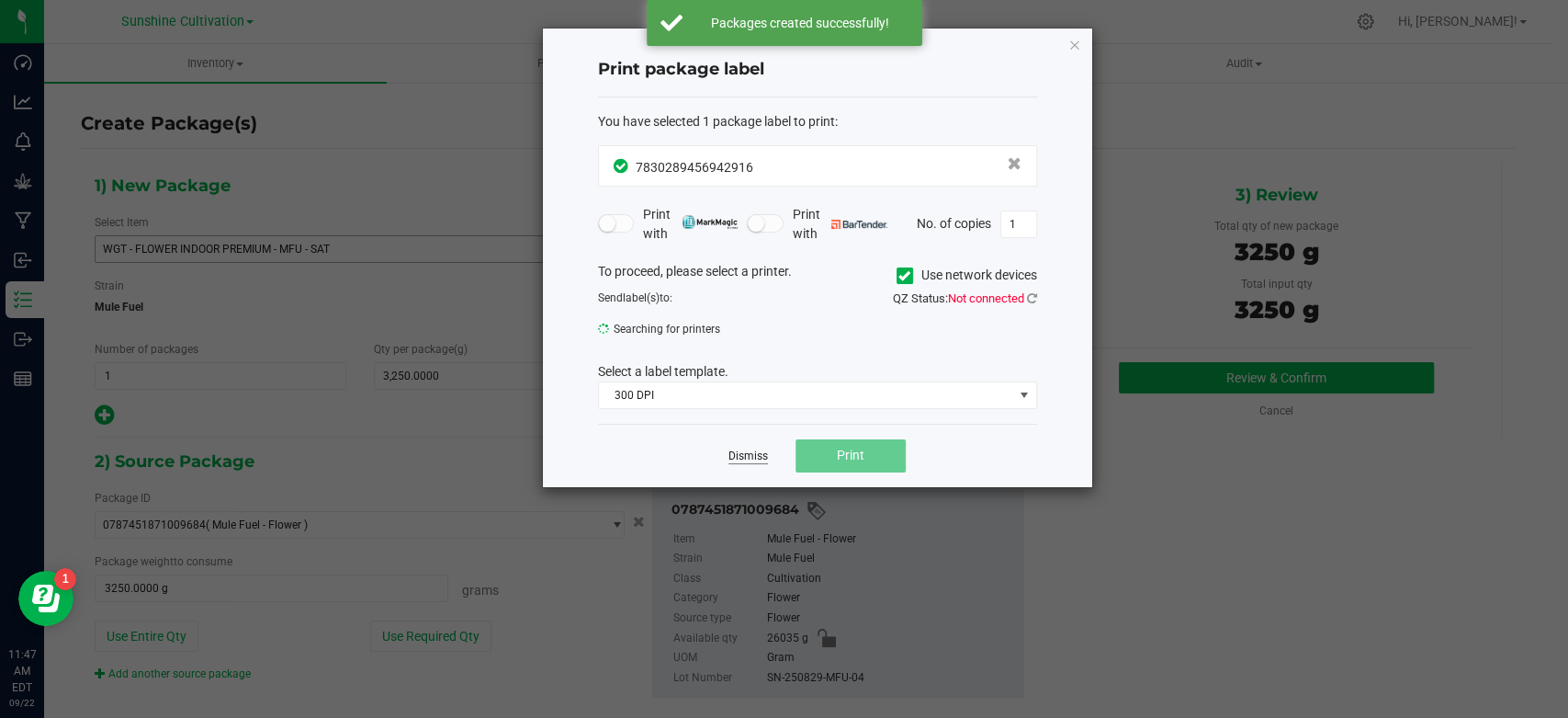
click at [755, 456] on link "Dismiss" at bounding box center [747, 456] width 39 height 15
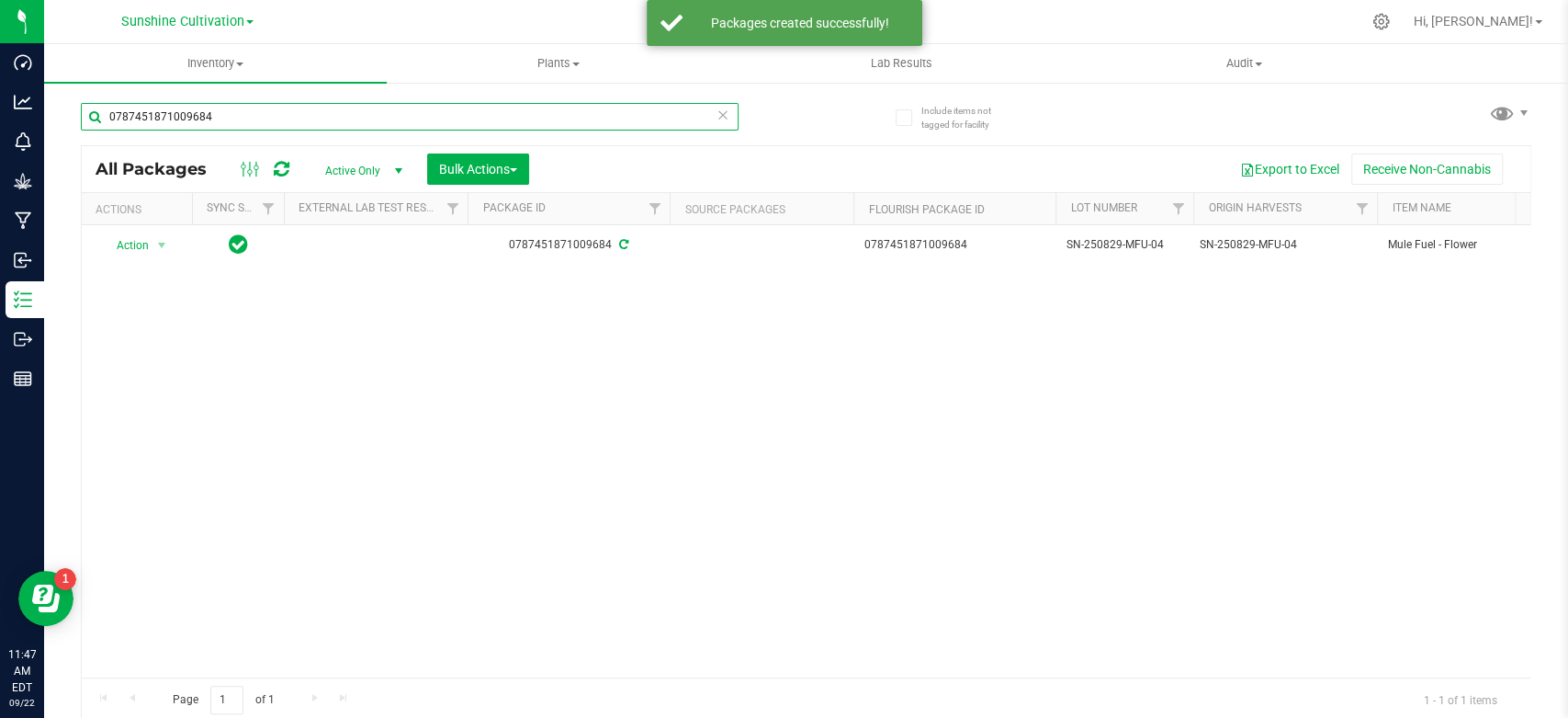
drag, startPoint x: 186, startPoint y: 108, endPoint x: 54, endPoint y: 107, distance: 132.0
click at [59, 107] on div "Include items not tagged for facility 0787451871009684 All Packages Active Only…" at bounding box center [805, 361] width 1524 height 560
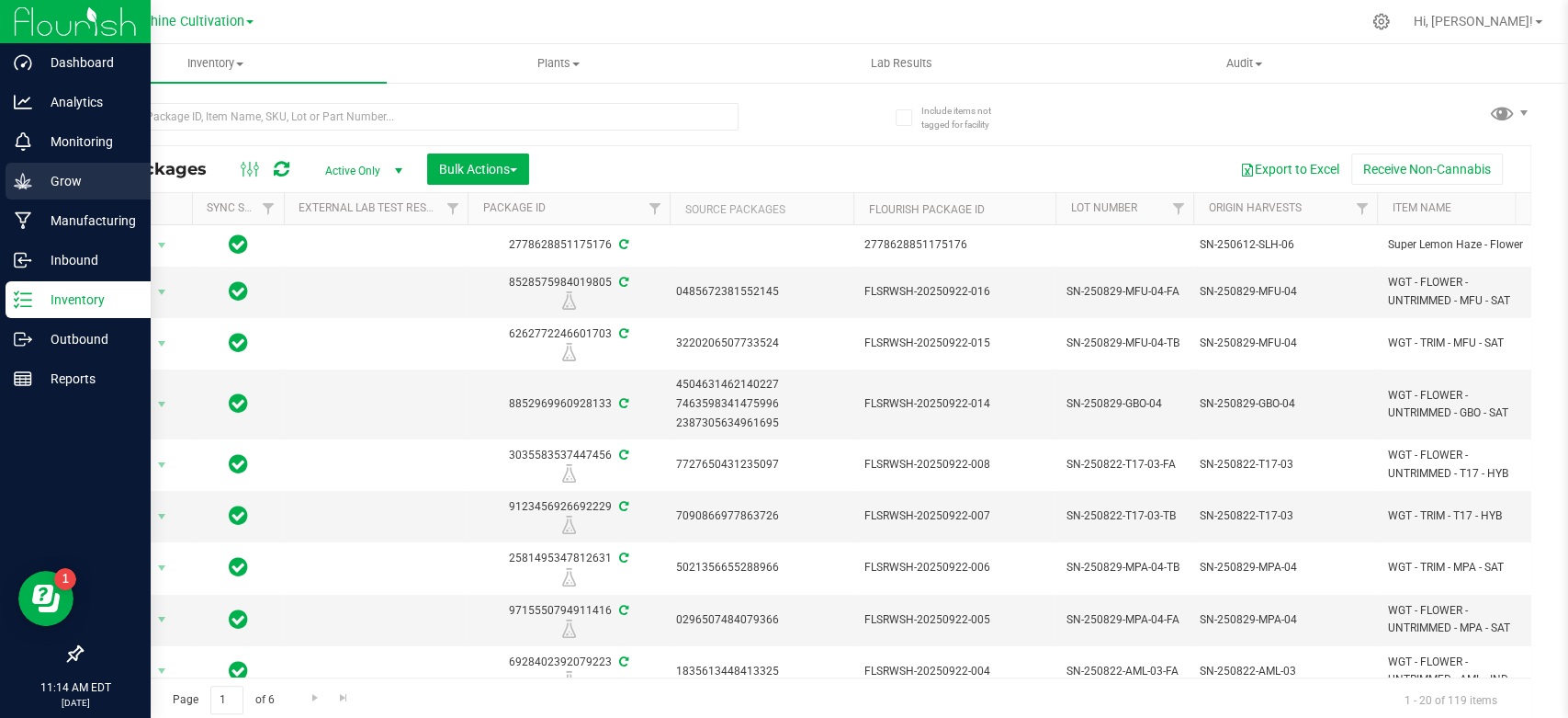
click at [44, 180] on p "Grow" at bounding box center [87, 181] width 110 height 22
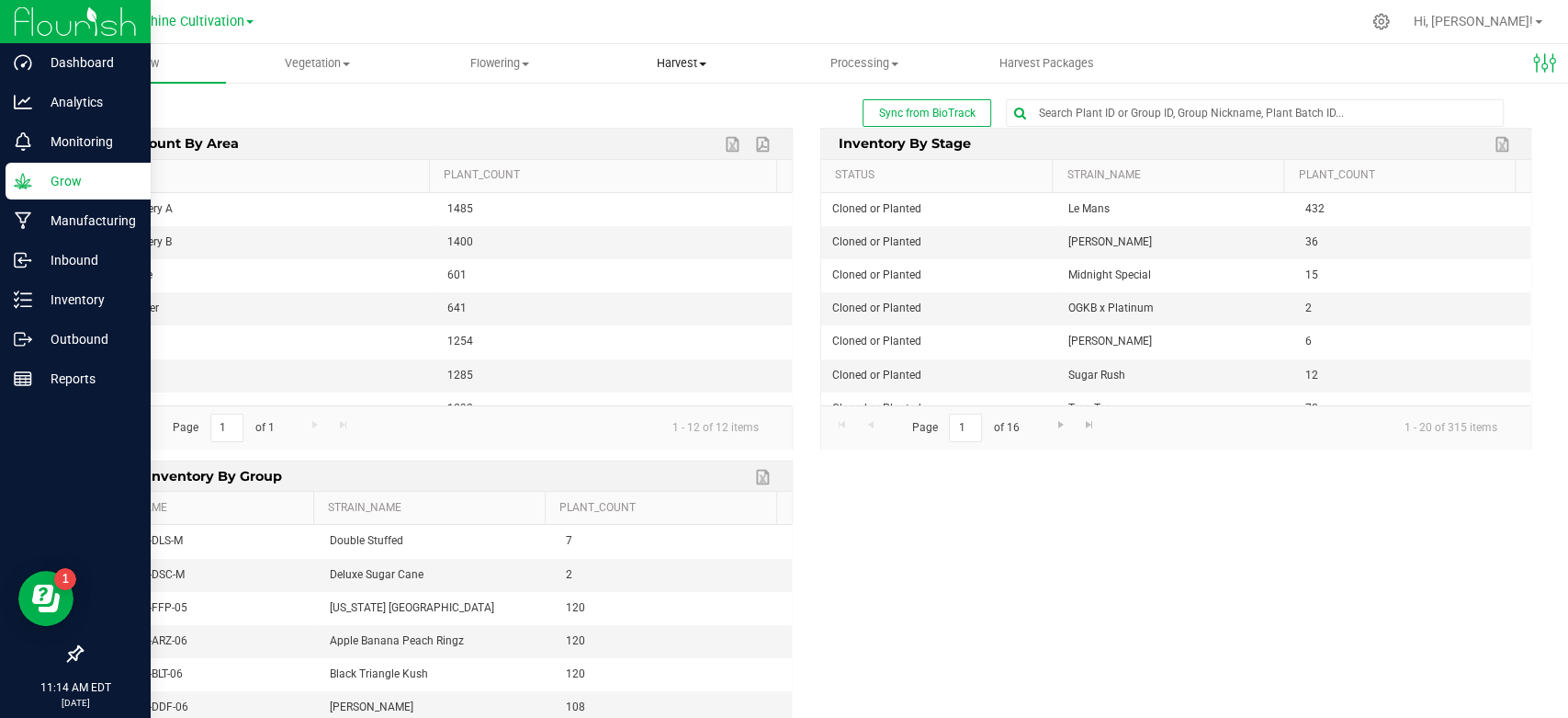
click at [661, 60] on span "Harvest" at bounding box center [681, 63] width 180 height 16
click at [484, 54] on uib-tab-heading "Flowering Create harvest Flowering groups Flowering plants Apply to plants Plan…" at bounding box center [500, 63] width 180 height 36
click at [481, 132] on span "Flowering groups" at bounding box center [485, 133] width 153 height 15
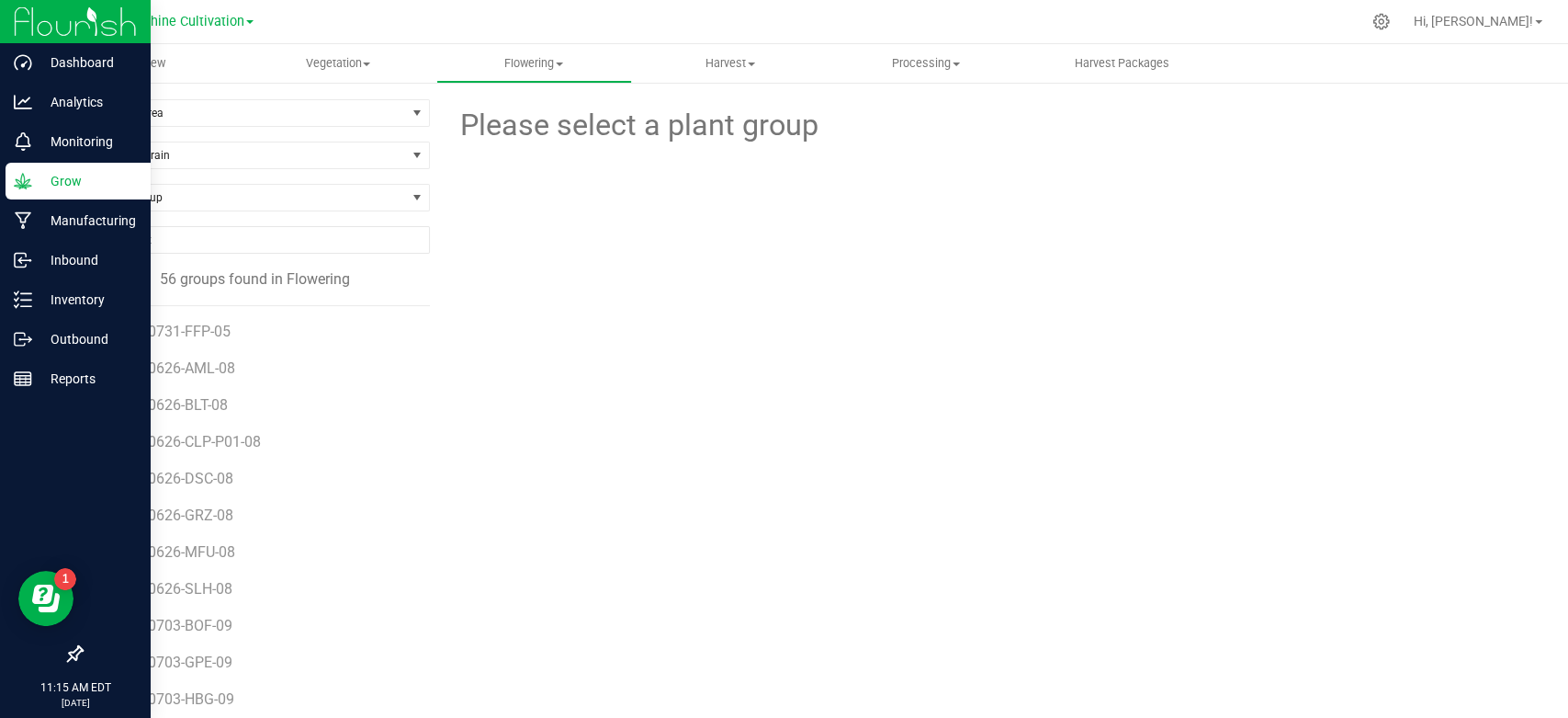
click at [241, 98] on div "Filter by Area Filter by Area All 03 04 05 06 07 08 09 10 Flower Storage Filter…" at bounding box center [805, 433] width 1524 height 704
click at [238, 104] on span "Filter by Area" at bounding box center [244, 113] width 324 height 26
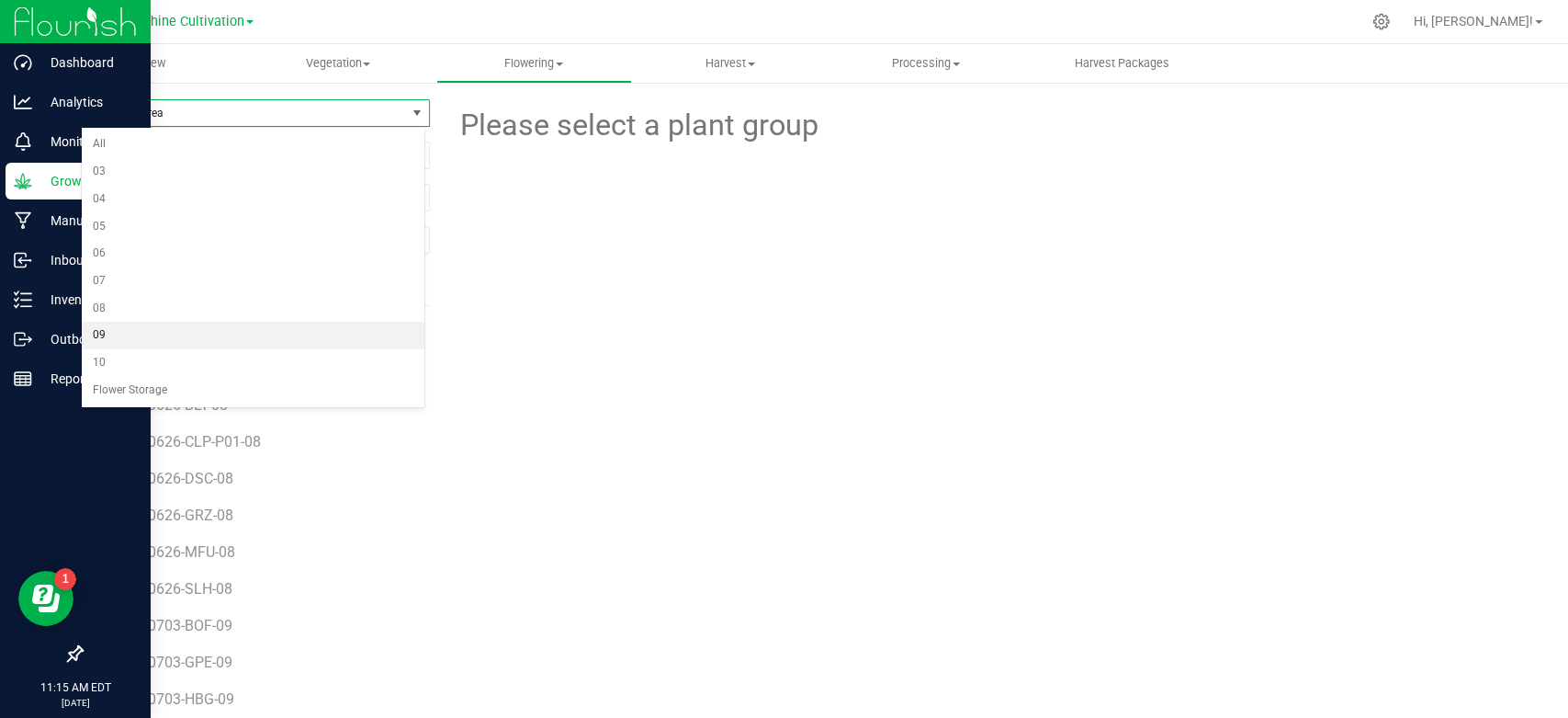
click at [167, 332] on li "09" at bounding box center [253, 335] width 343 height 28
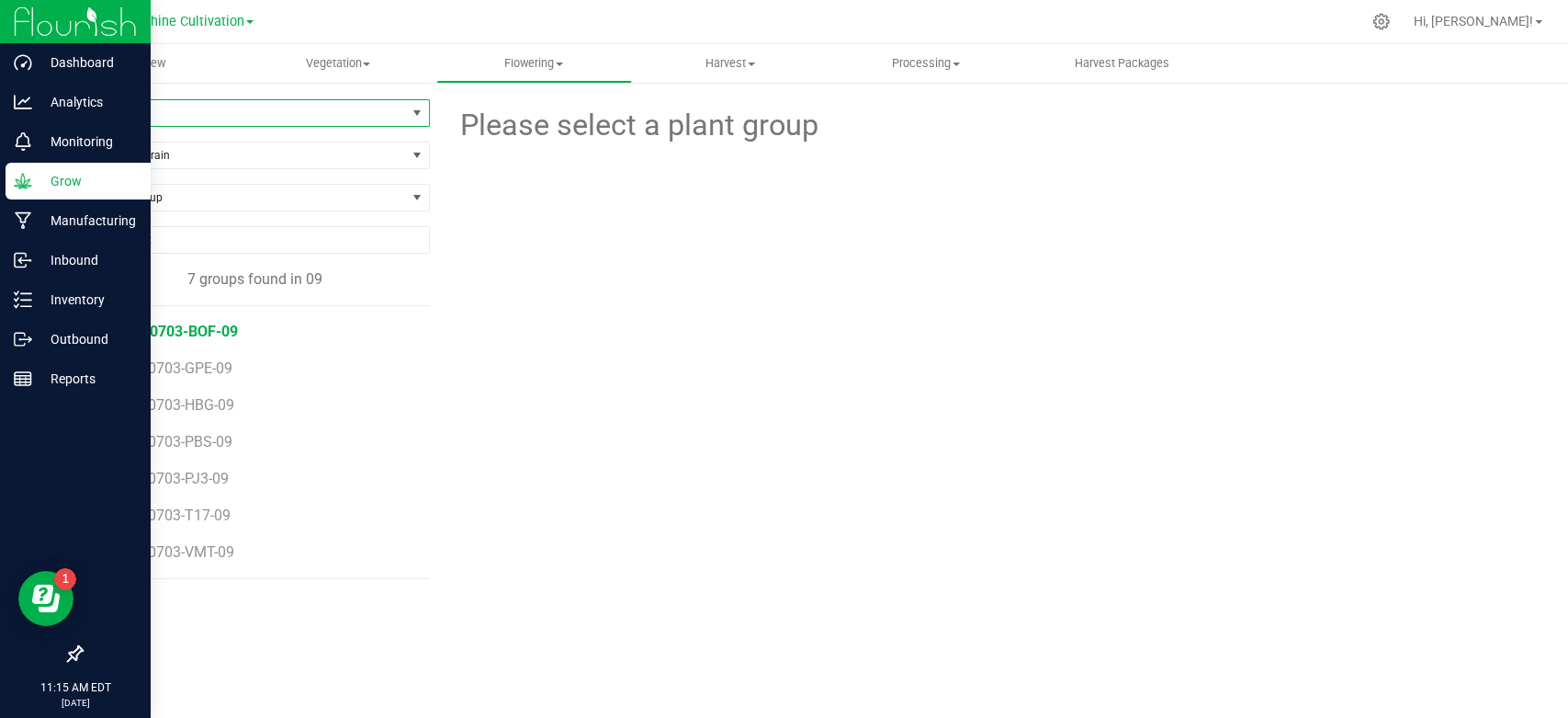
click at [226, 335] on span "SN-250703-BOF-09" at bounding box center [173, 331] width 130 height 17
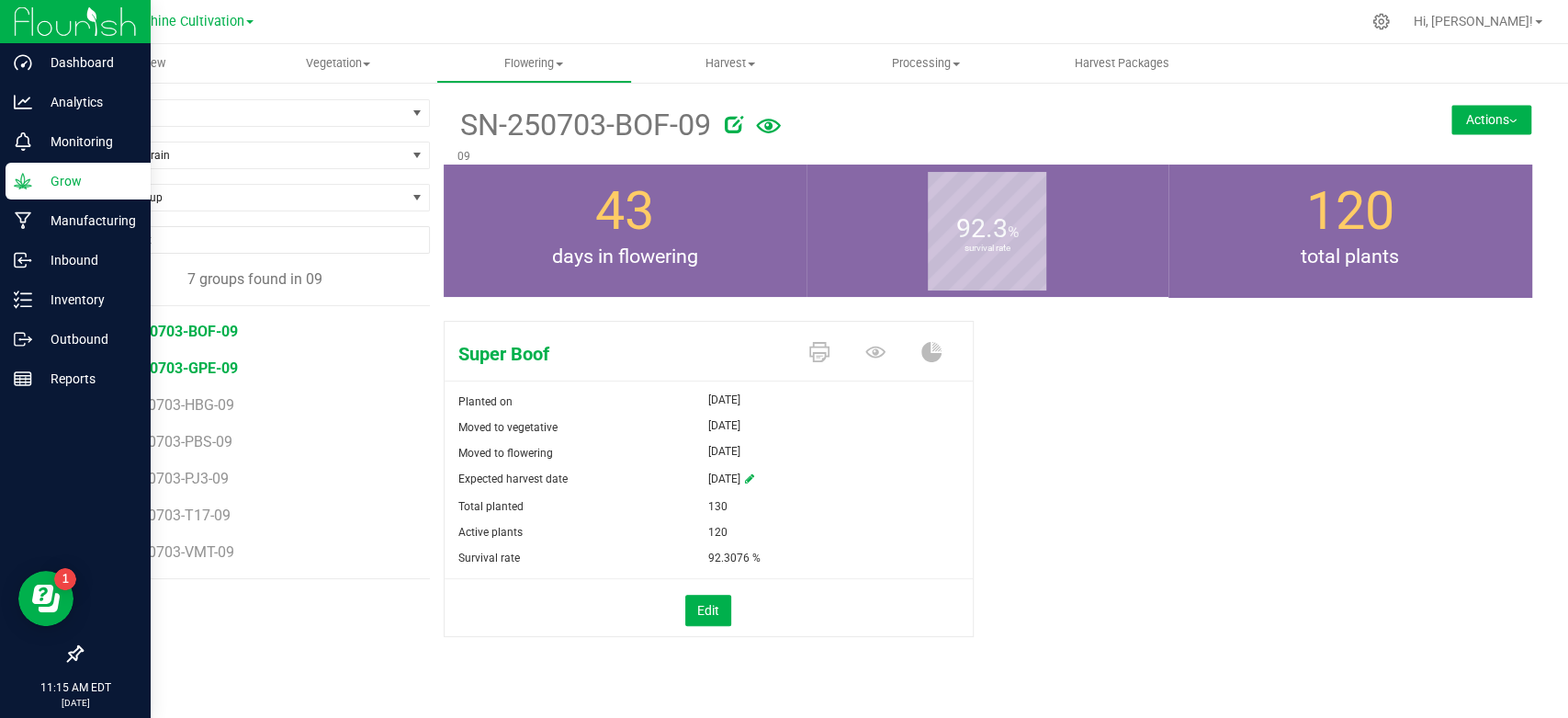
click at [195, 362] on span "SN-250703-GPE-09" at bounding box center [173, 368] width 130 height 17
click at [217, 403] on span "SN-250703-HBG-09" at bounding box center [173, 404] width 131 height 17
click at [190, 433] on span "SN-250703-PBS-09" at bounding box center [173, 442] width 130 height 17
click at [186, 469] on span "SN-250703-PJ3-09" at bounding box center [171, 478] width 127 height 17
click at [191, 527] on li "SN-250703-VMT-09" at bounding box center [262, 553] width 308 height 52
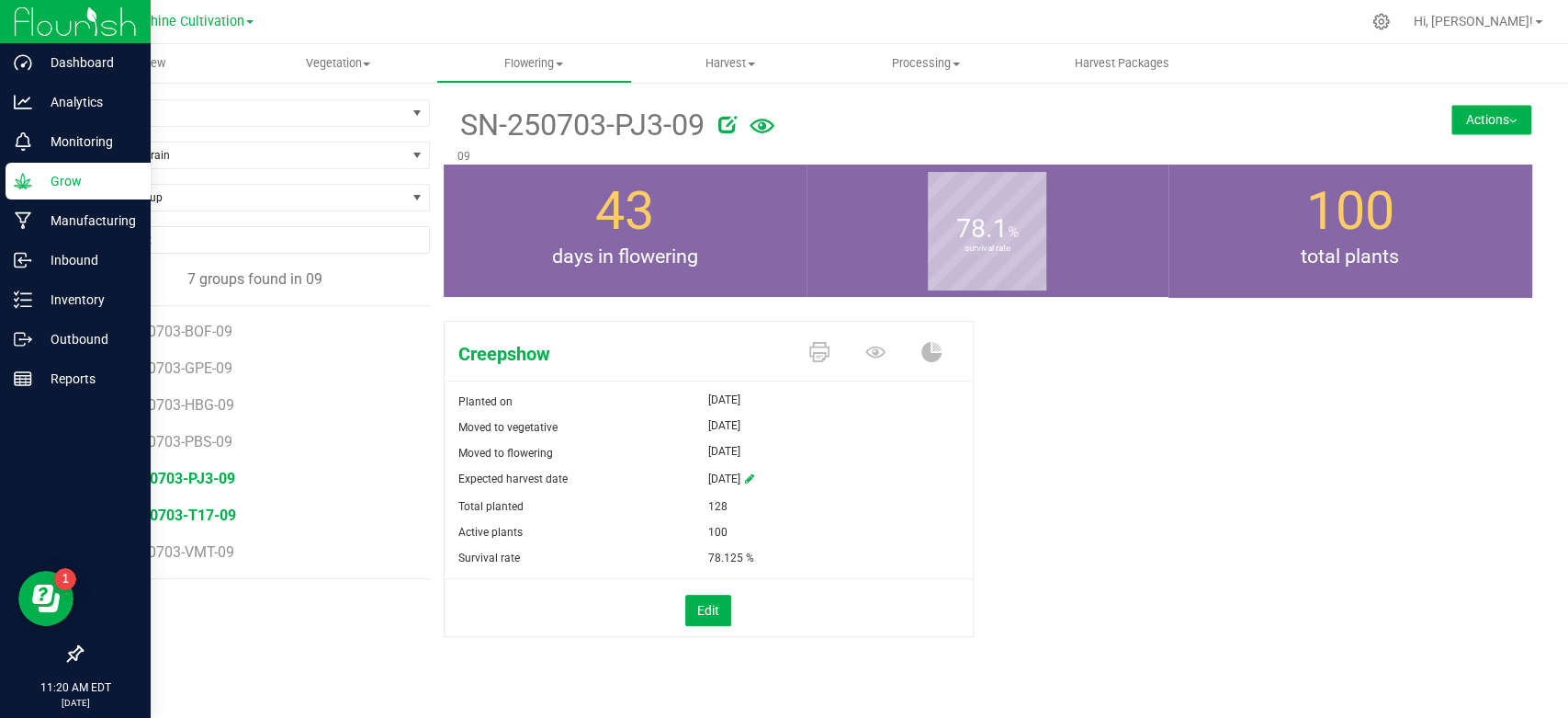
click at [191, 520] on span "SN-250703-T17-09" at bounding box center [172, 515] width 128 height 17
click at [222, 548] on span "SN-250703-VMT-09" at bounding box center [173, 552] width 131 height 17
click at [224, 114] on span "09" at bounding box center [244, 113] width 324 height 26
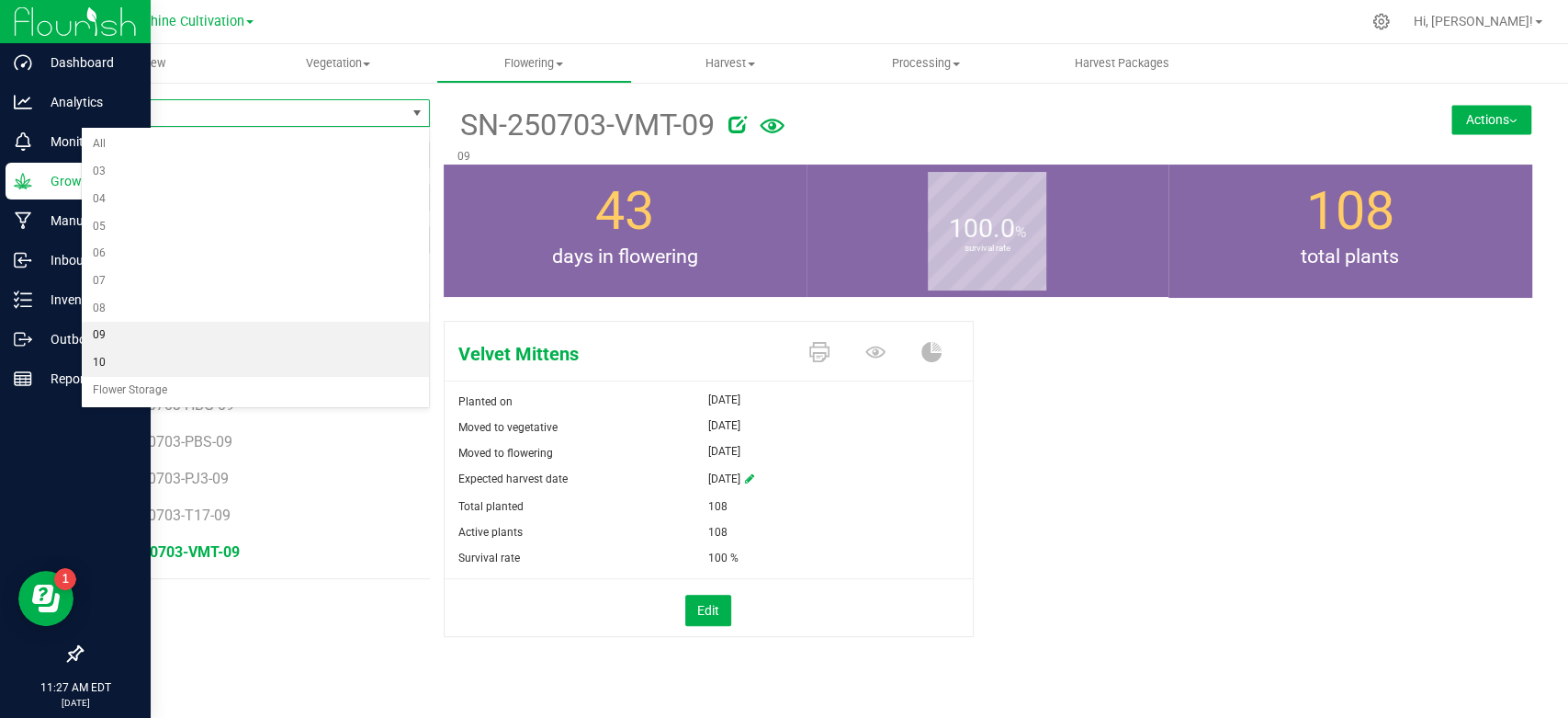
click at [103, 354] on li "10" at bounding box center [255, 362] width 347 height 28
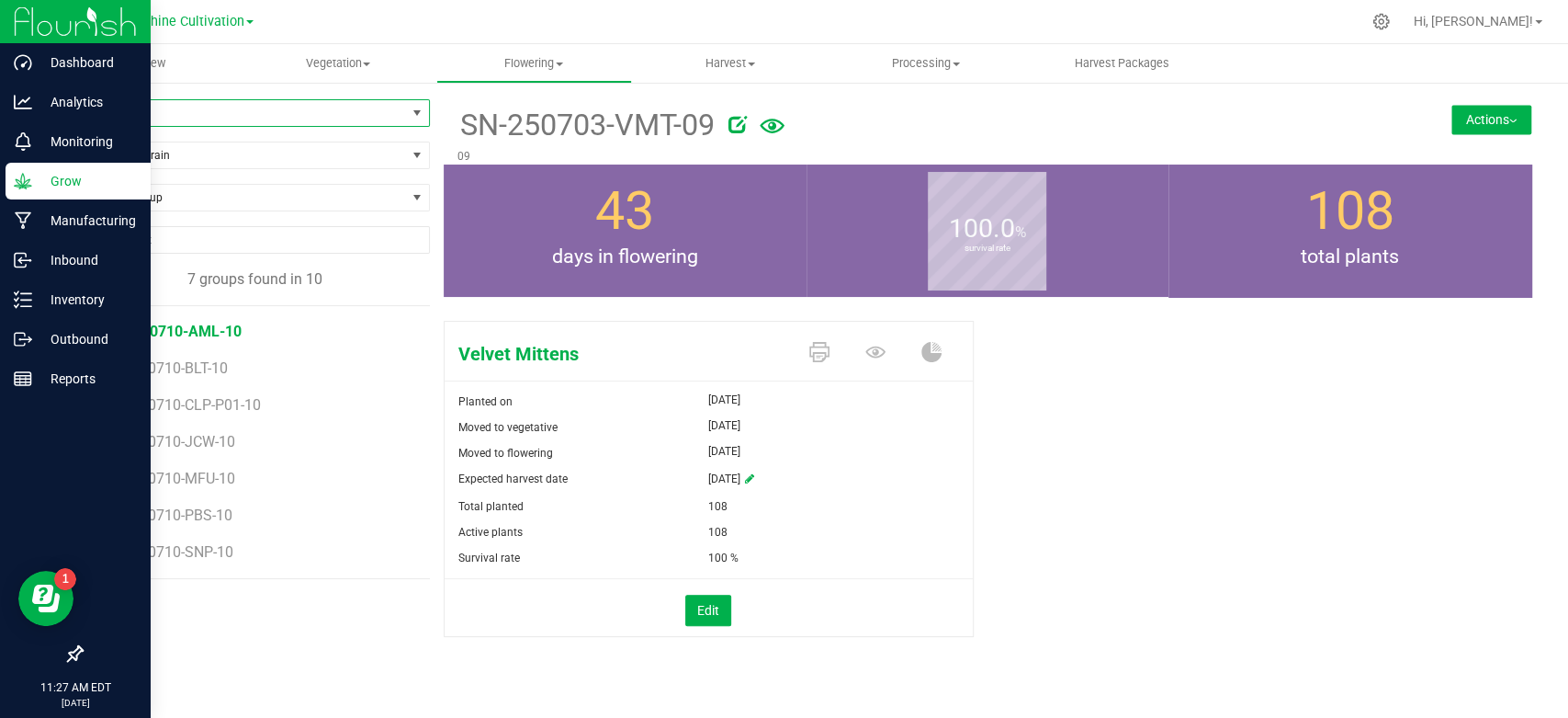
click at [204, 322] on span "SN-250710-AML-10" at bounding box center [174, 331] width 133 height 17
click at [151, 367] on span "SN-250710-BLT-10" at bounding box center [170, 368] width 125 height 17
click at [221, 396] on span "SN-250710-CLP-P01-10" at bounding box center [187, 404] width 160 height 17
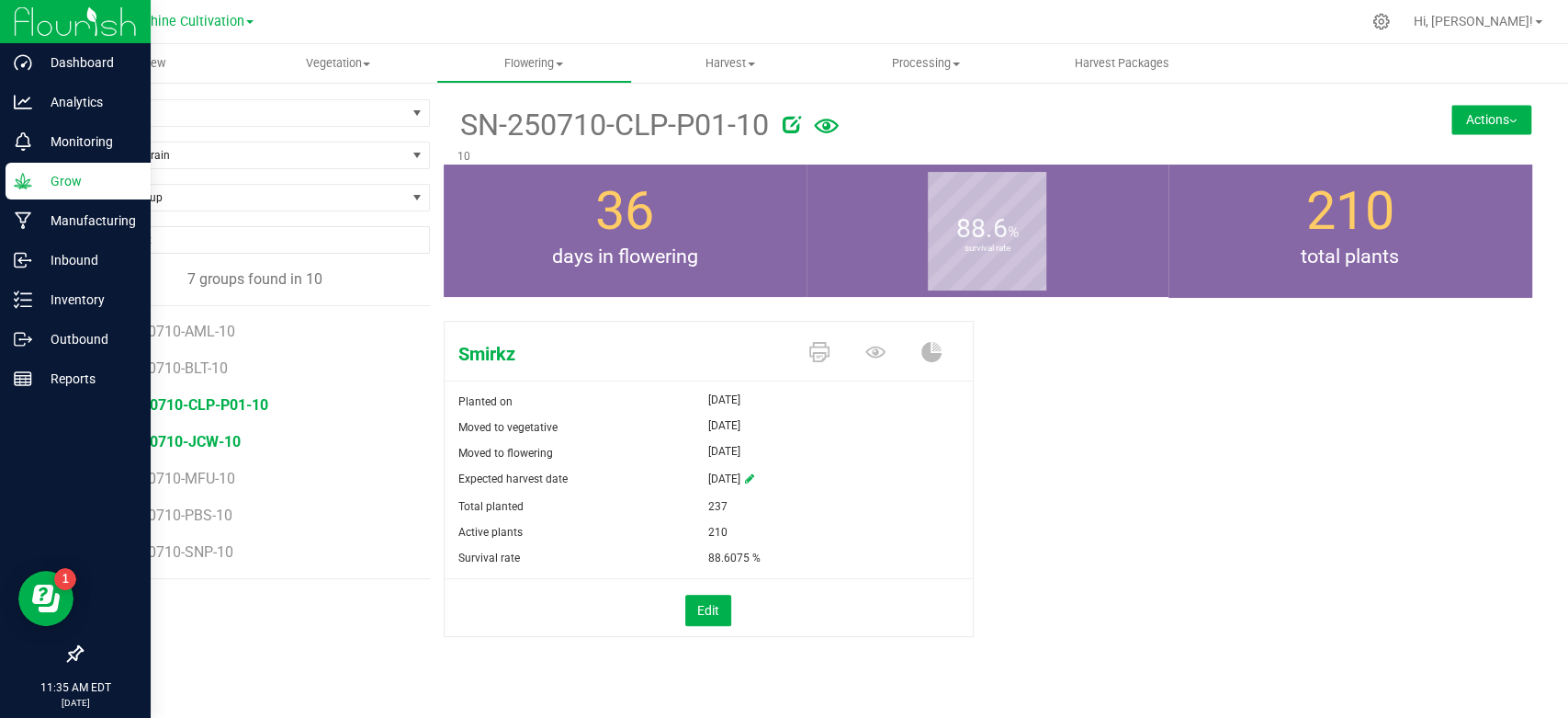
click at [216, 445] on span "SN-250710-JCW-10" at bounding box center [174, 442] width 132 height 17
click at [210, 469] on span "SN-250710-MFU-10" at bounding box center [174, 478] width 133 height 17
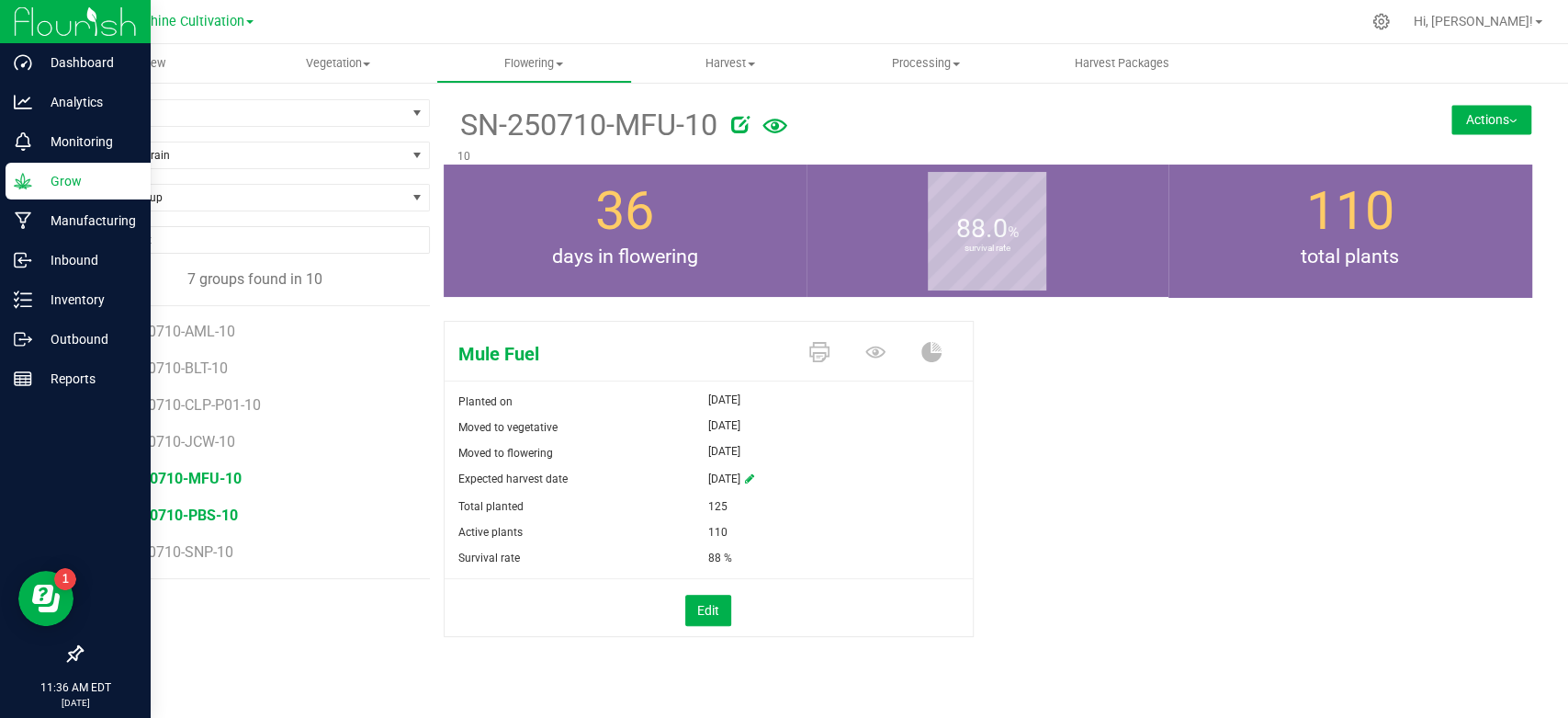
click at [206, 510] on span "SN-250710-PBS-10" at bounding box center [173, 515] width 130 height 17
click at [204, 553] on span "SN-250710-SNP-10" at bounding box center [173, 552] width 131 height 17
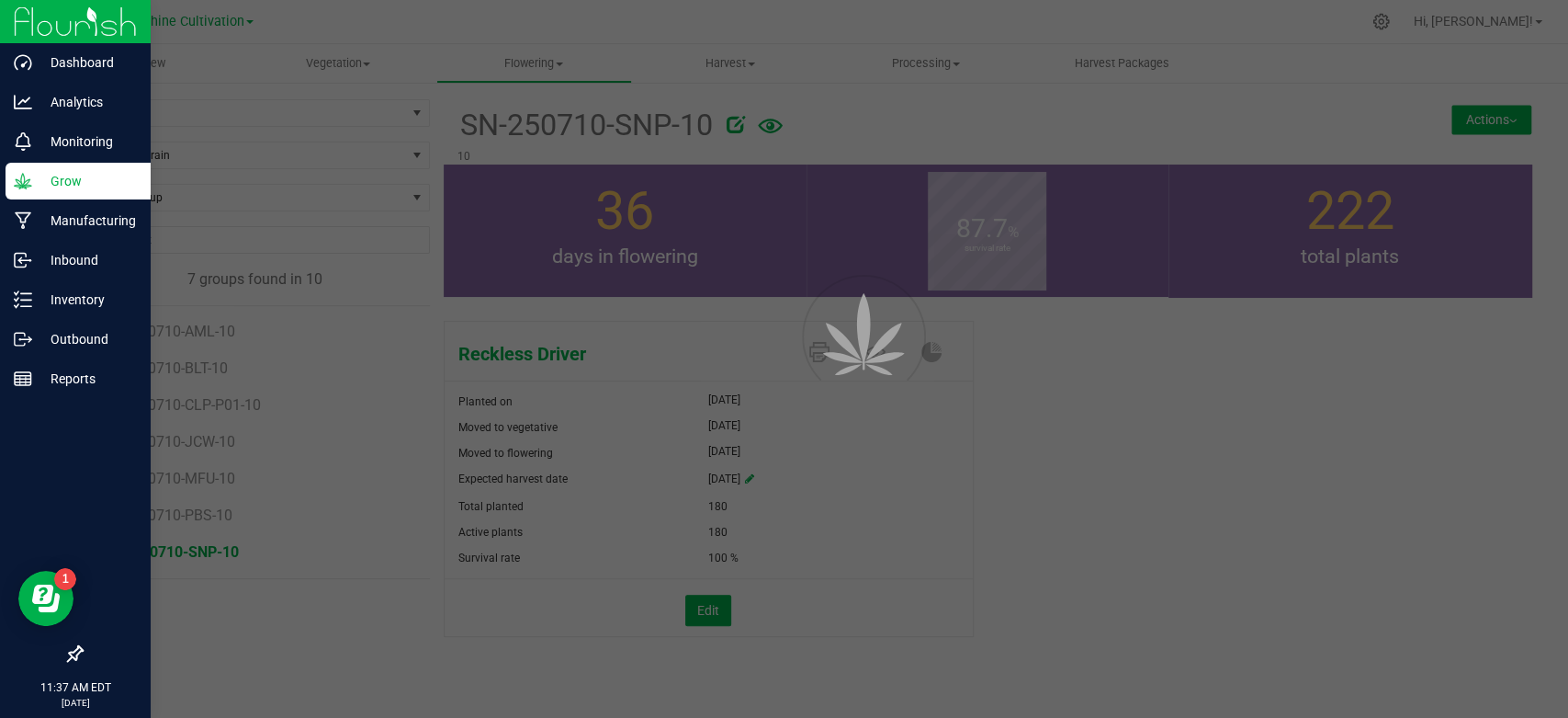
click at [201, 553] on div at bounding box center [784, 359] width 1568 height 718
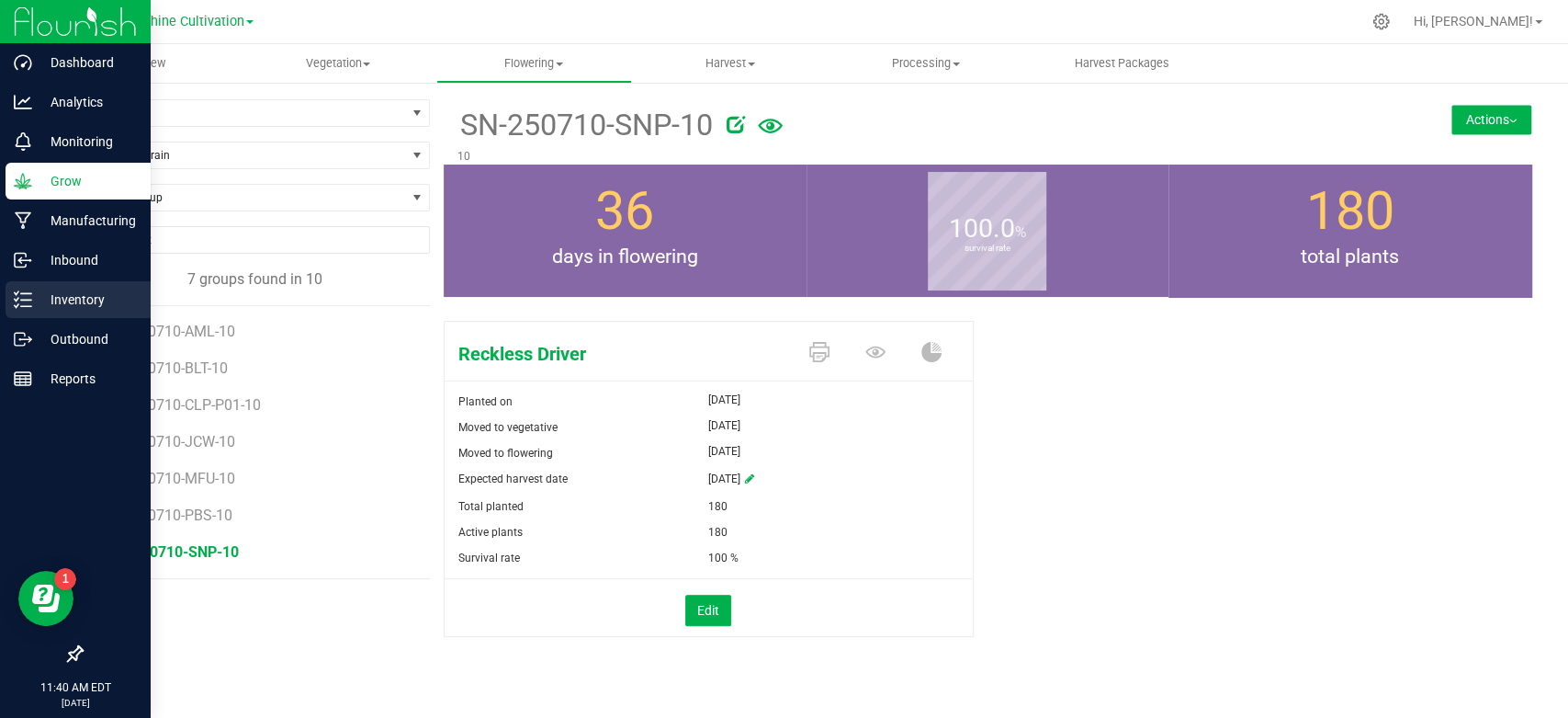
click at [17, 299] on icon at bounding box center [22, 299] width 18 height 18
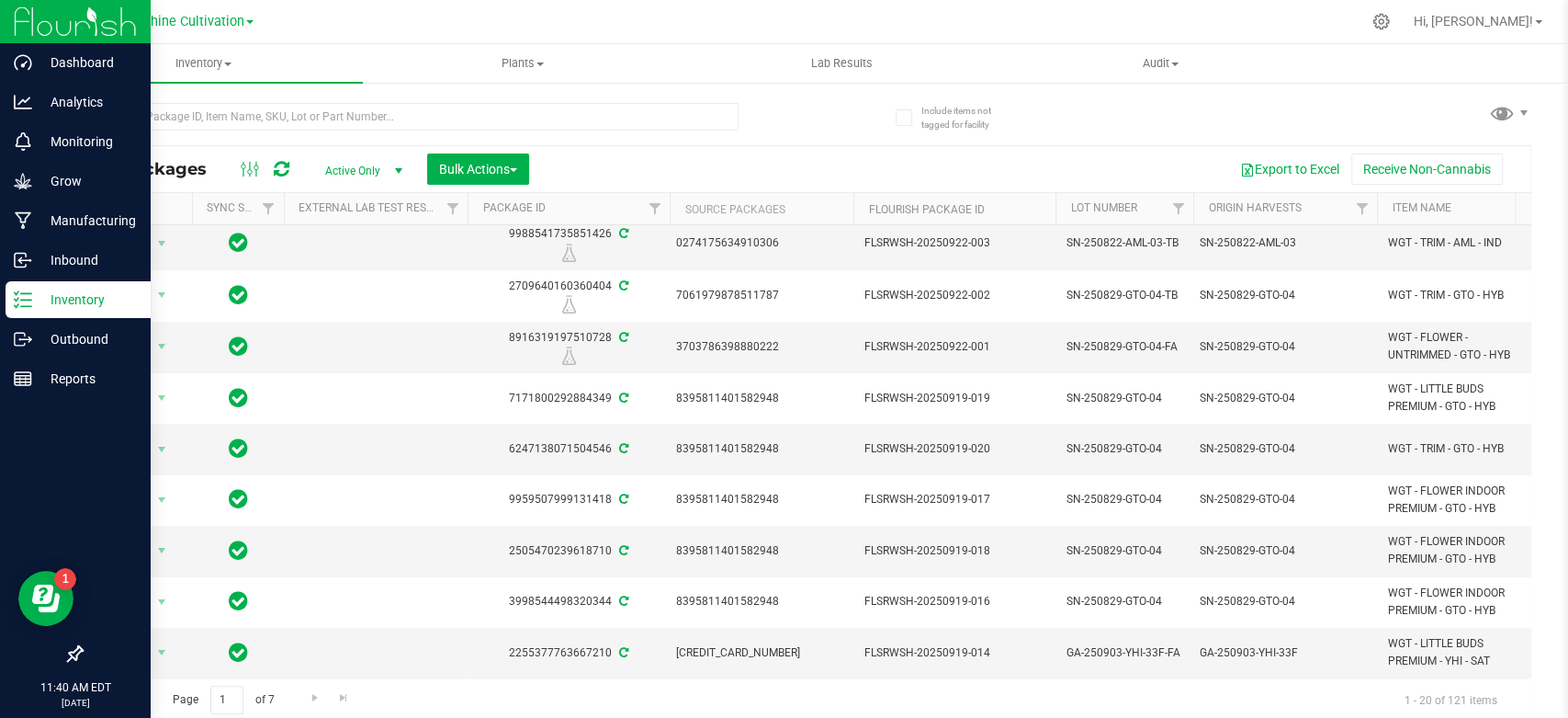
scroll to position [584, 0]
click at [349, 699] on span "Go to the last page" at bounding box center [343, 697] width 14 height 14
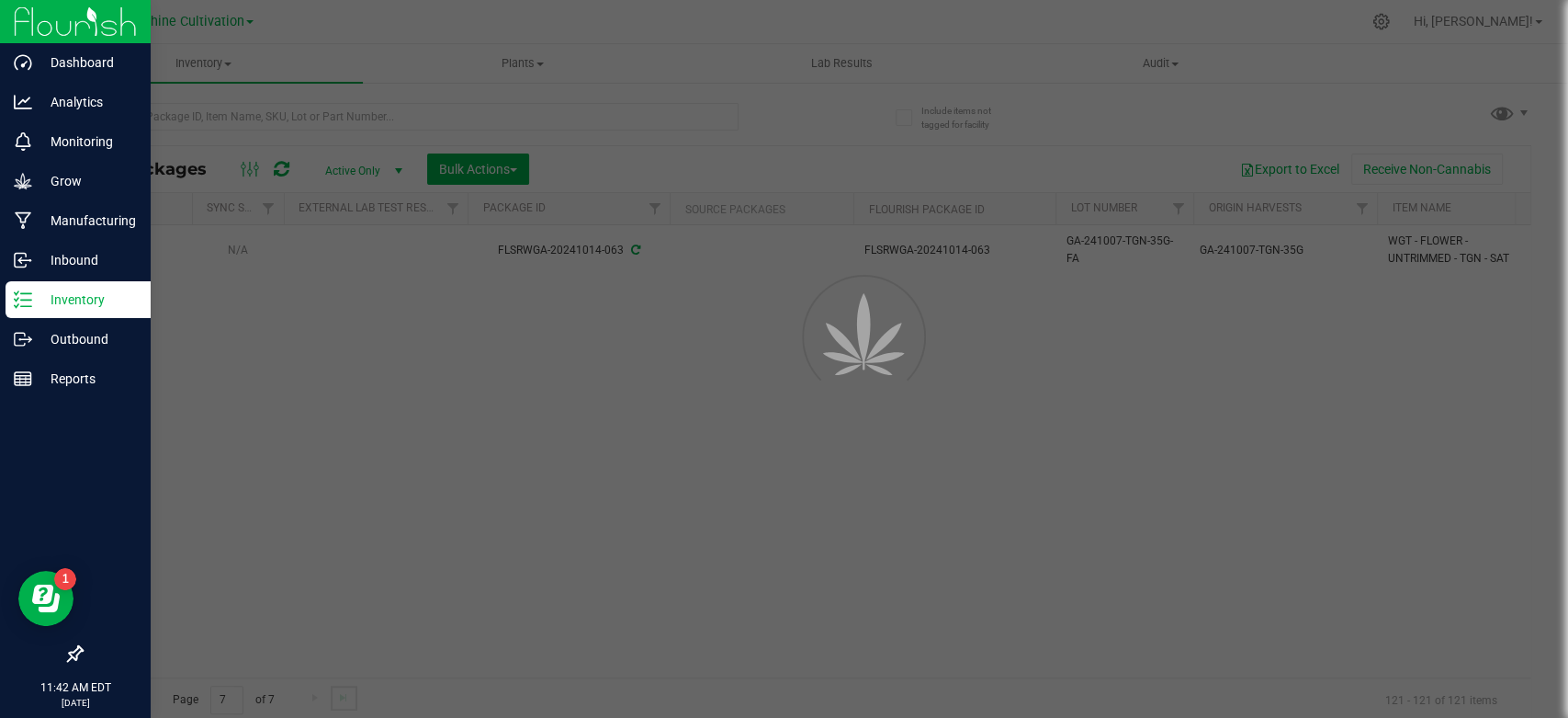
scroll to position [0, 0]
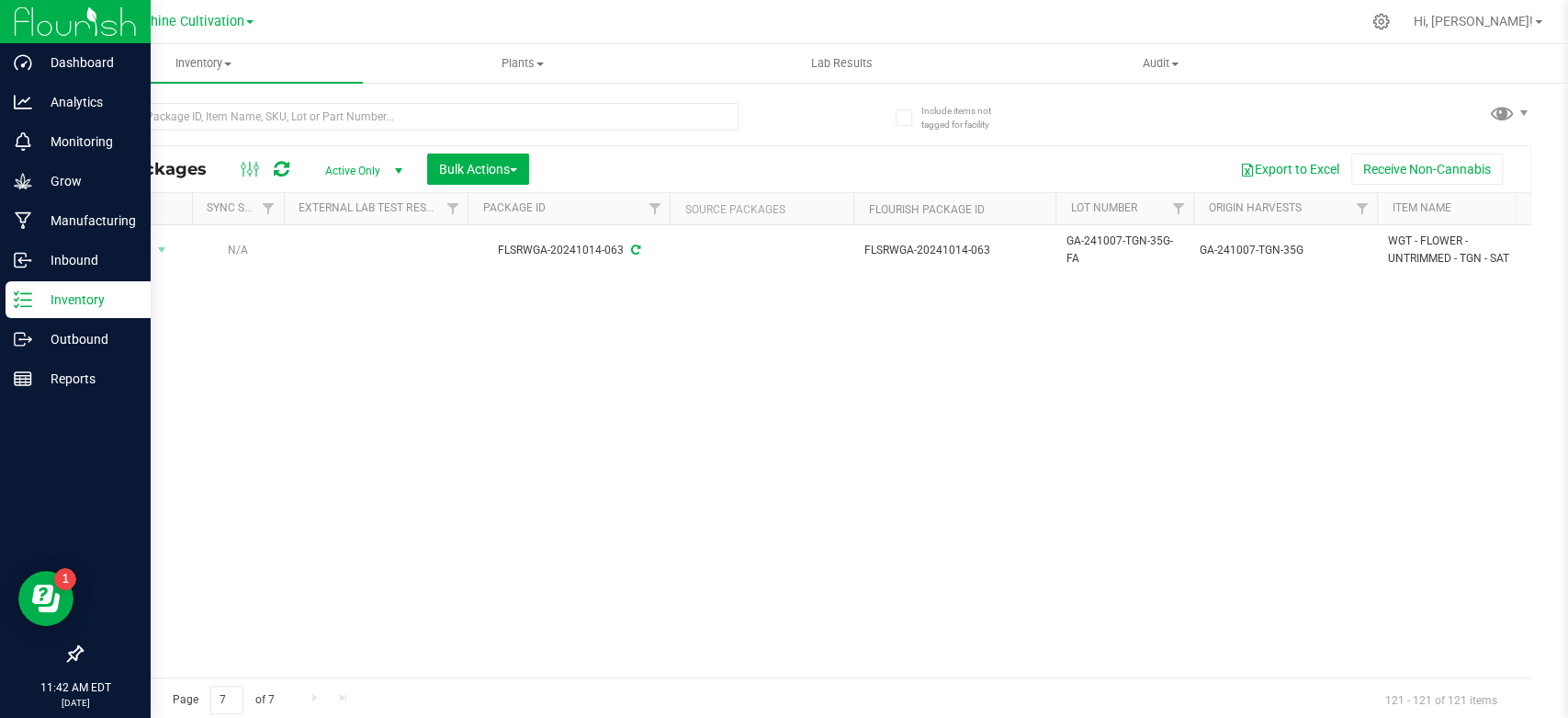
click at [140, 695] on link "Go to the previous page" at bounding box center [132, 698] width 27 height 25
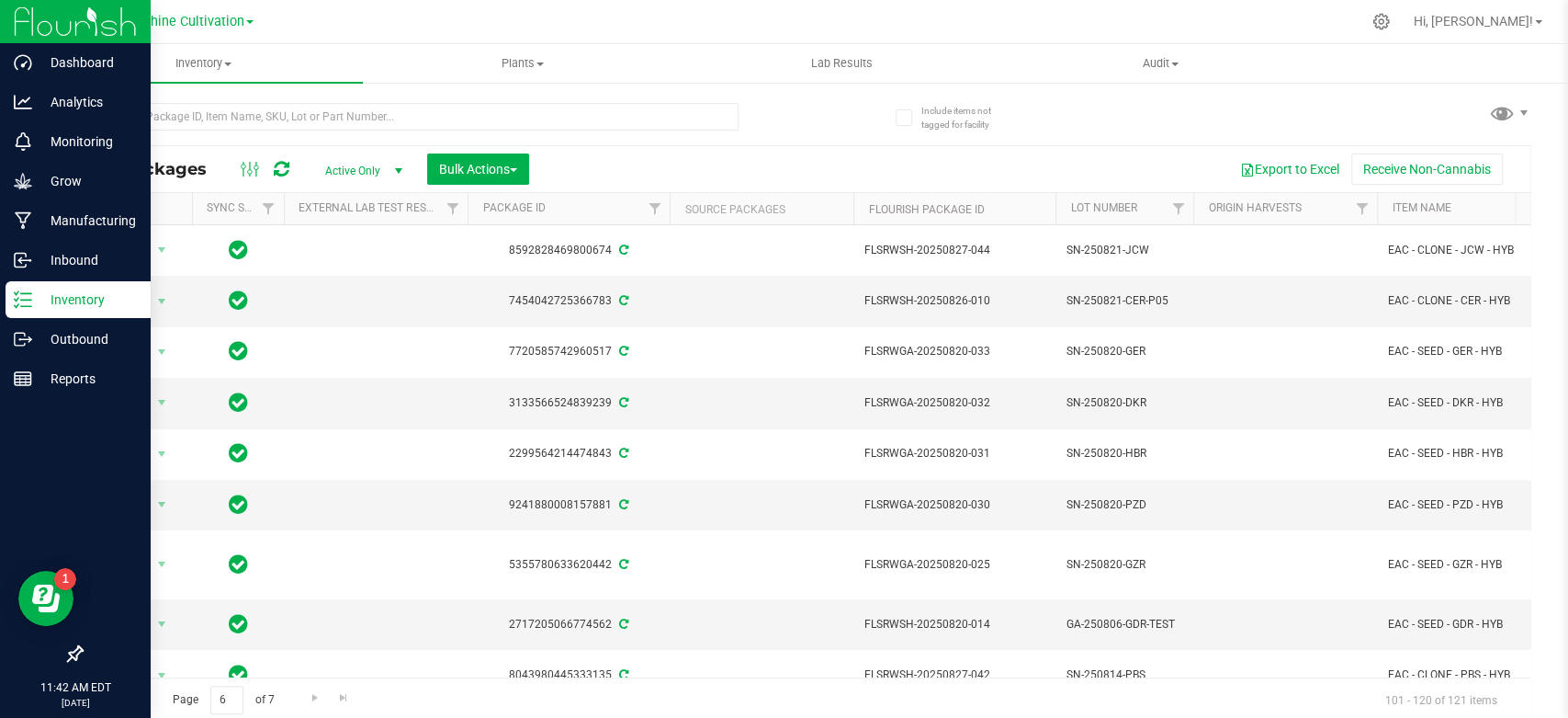
click at [140, 701] on link "Go to the previous page" at bounding box center [132, 698] width 27 height 25
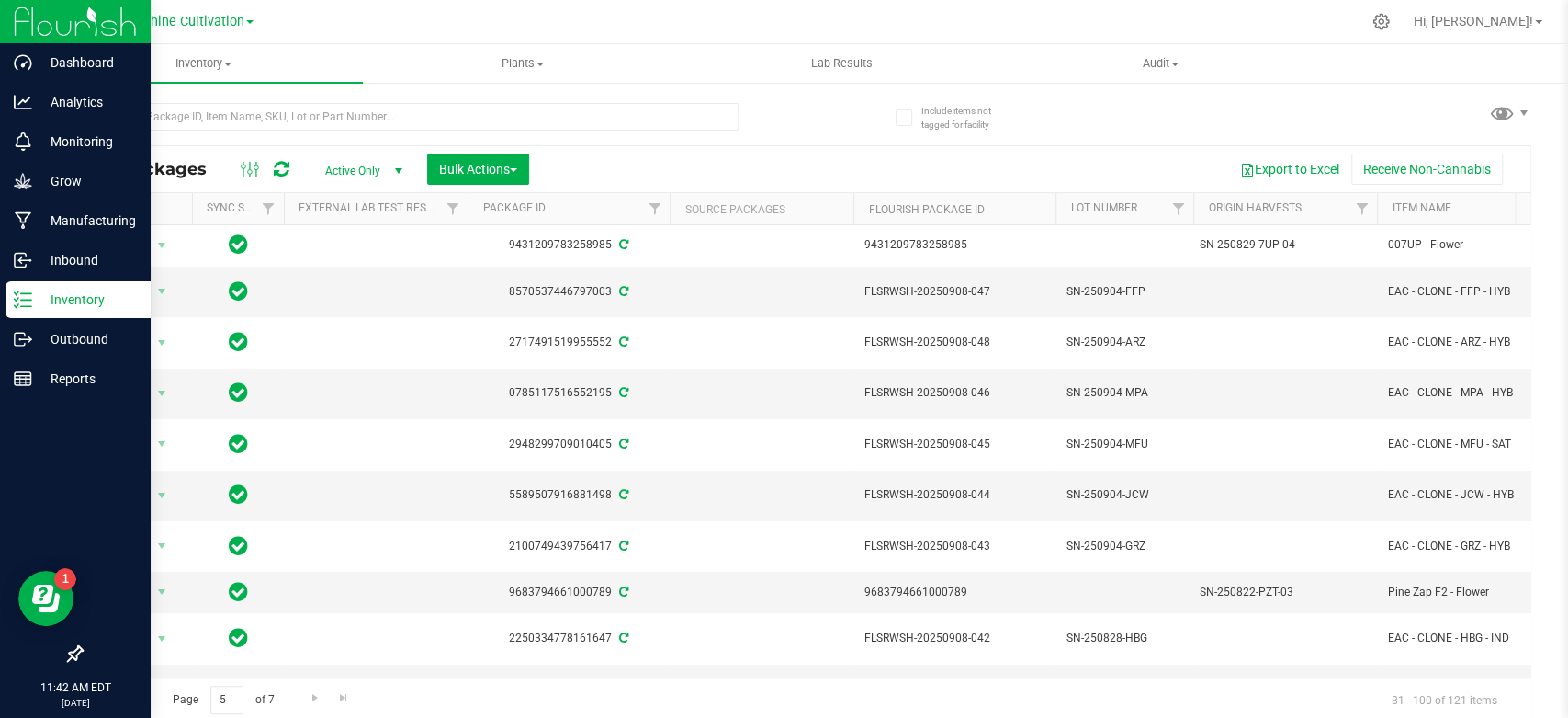
click at [137, 694] on span "Go to the previous page" at bounding box center [132, 697] width 14 height 14
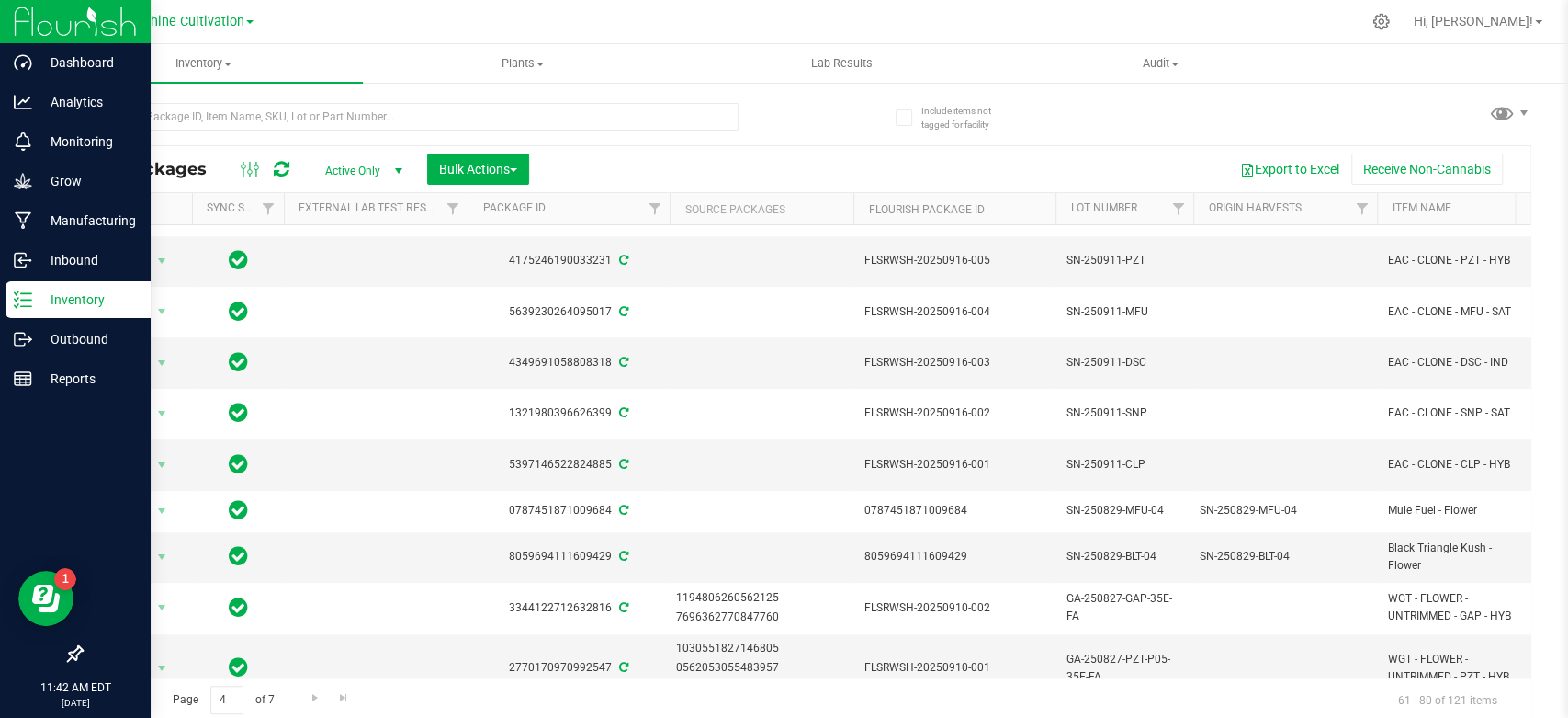
scroll to position [549, 0]
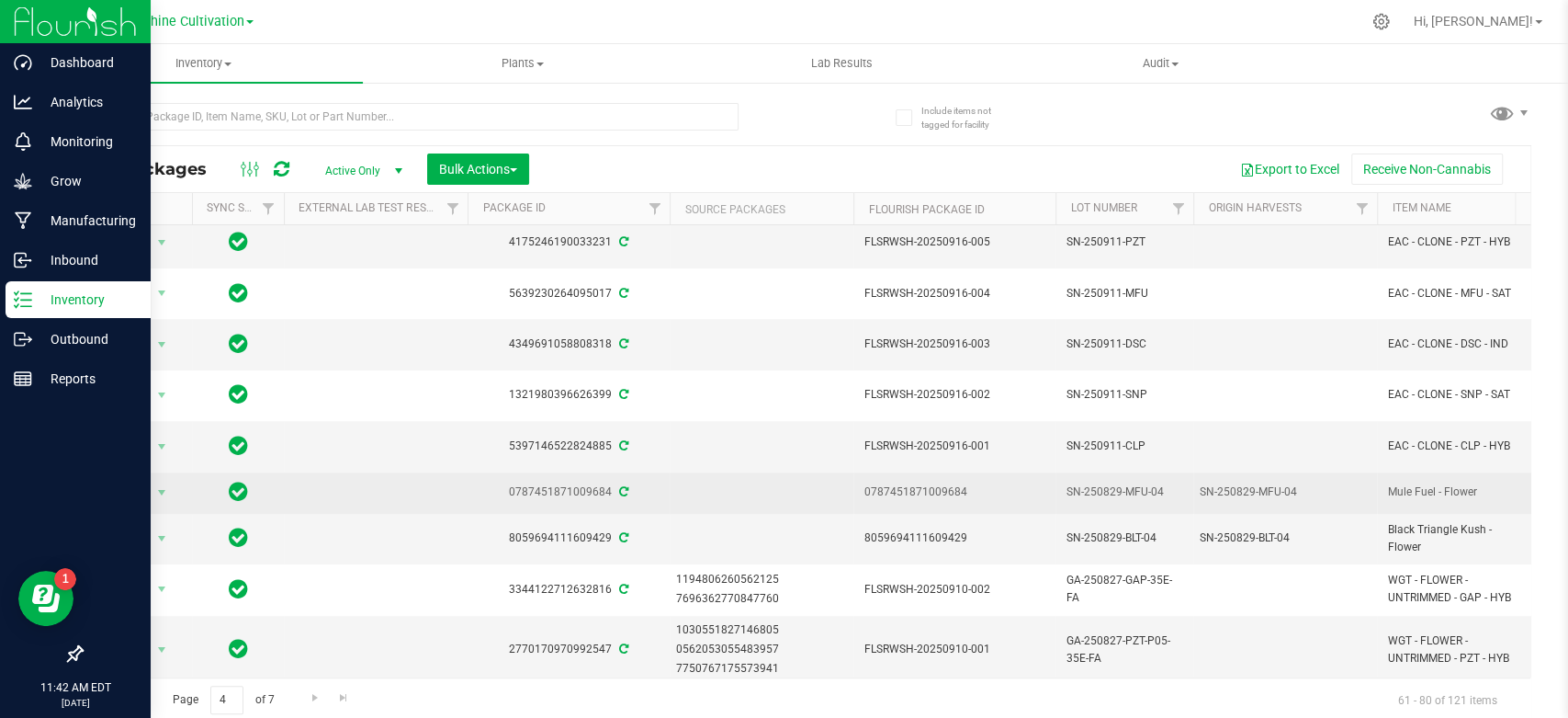
click at [571, 484] on div "0787451871009684" at bounding box center [568, 492] width 207 height 17
copy div "0787451871009684"
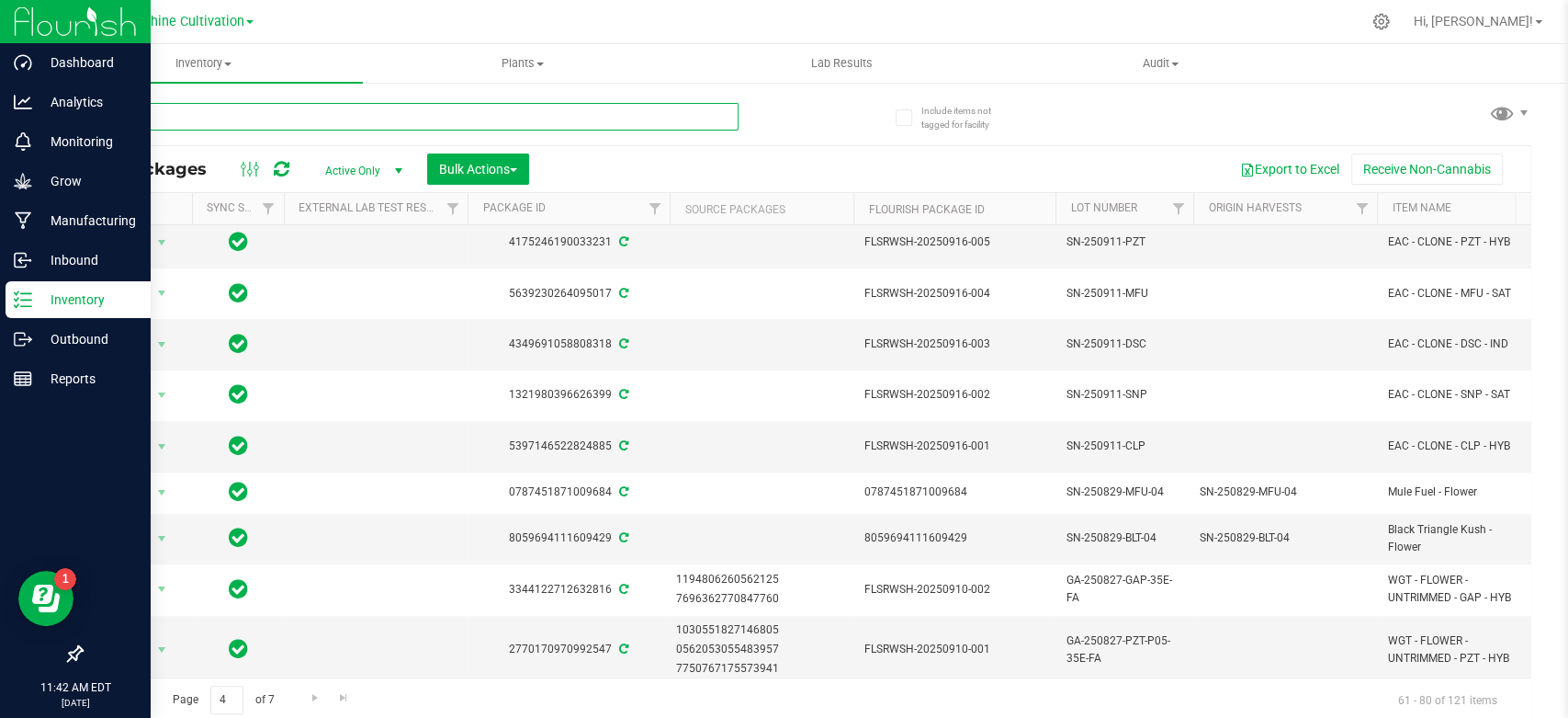
click at [380, 113] on input "text" at bounding box center [410, 117] width 657 height 28
paste input "0787451871009684"
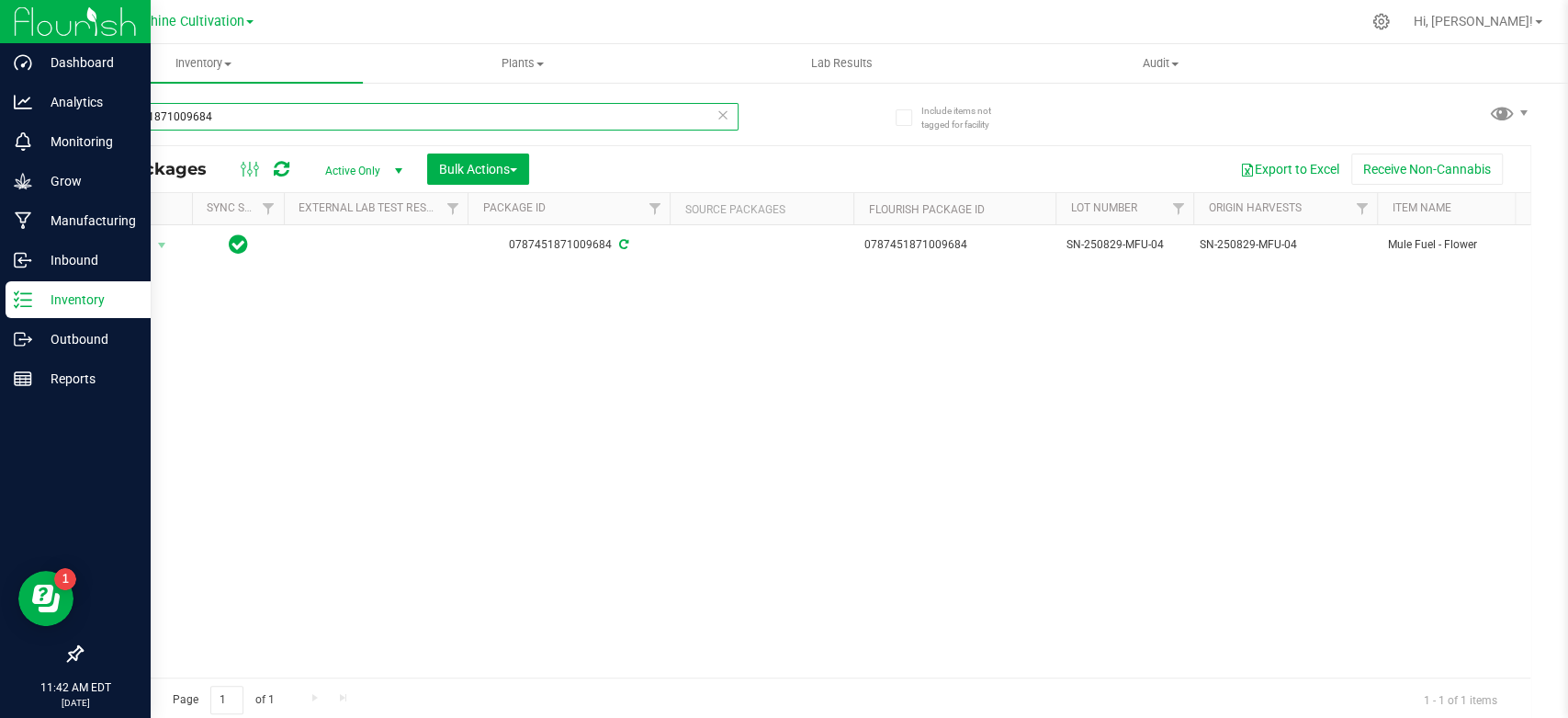
type input "0787451871009684"
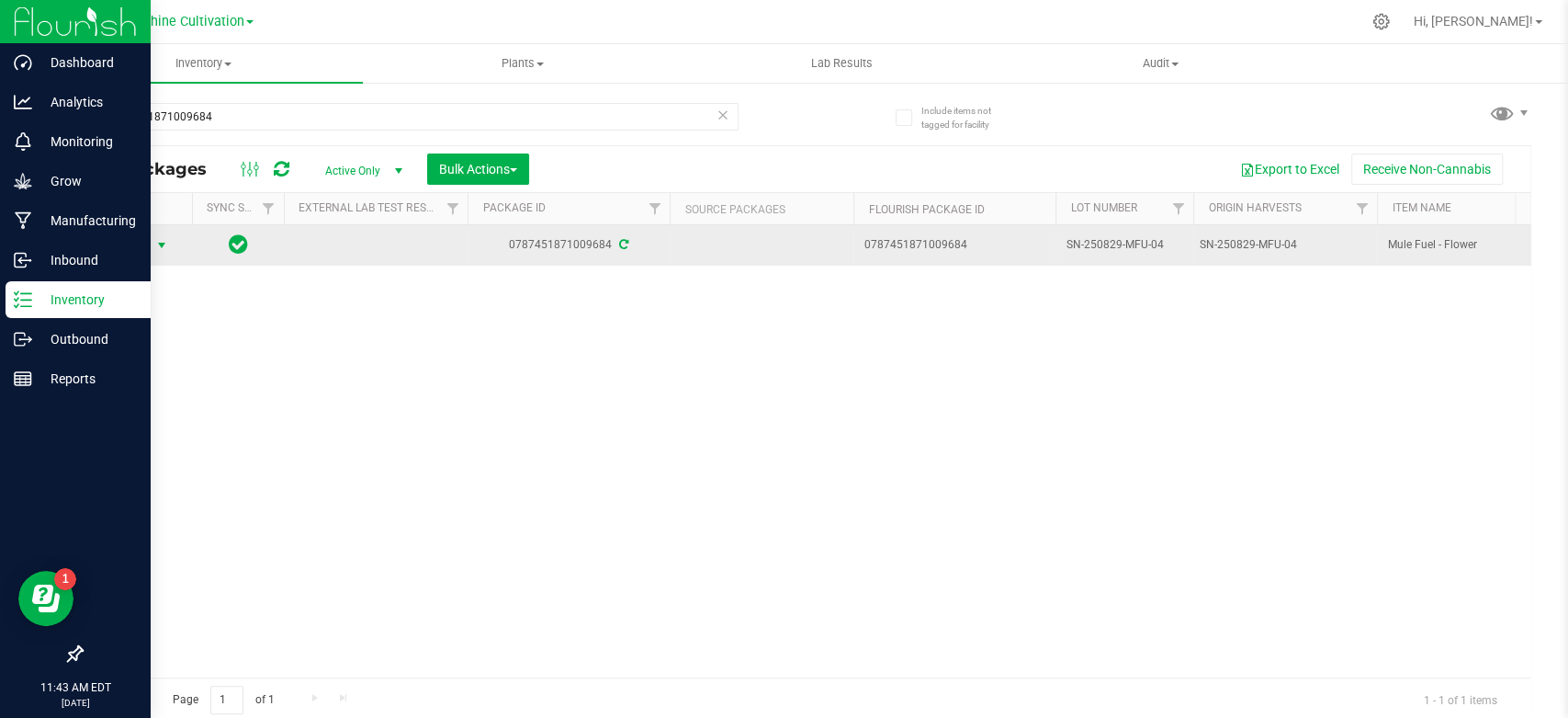
click at [157, 249] on span "select" at bounding box center [161, 245] width 14 height 14
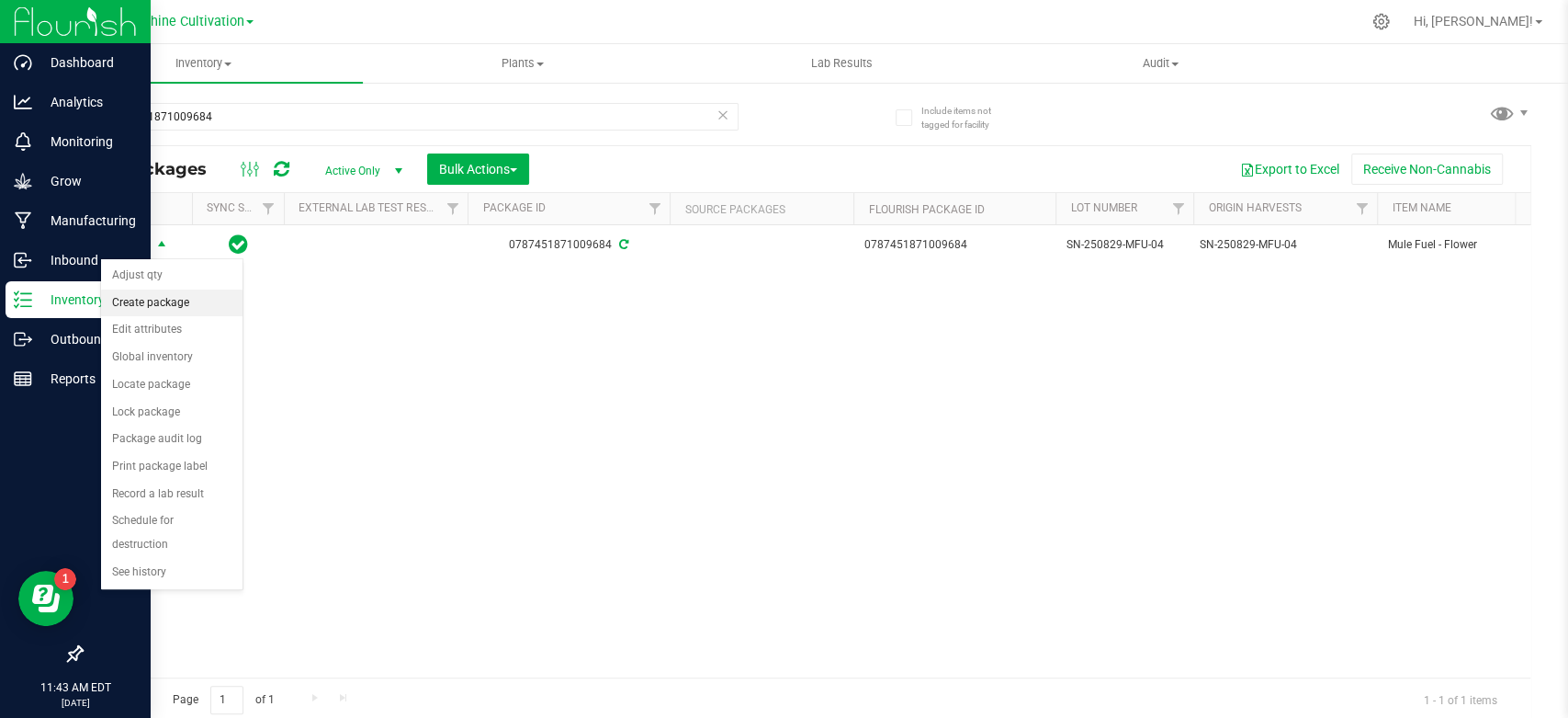
click at [143, 310] on ul "Adjust qty Create package Edit attributes Global inventory Locate package Lock …" at bounding box center [172, 424] width 141 height 324
click at [146, 303] on li "Create package" at bounding box center [172, 303] width 141 height 28
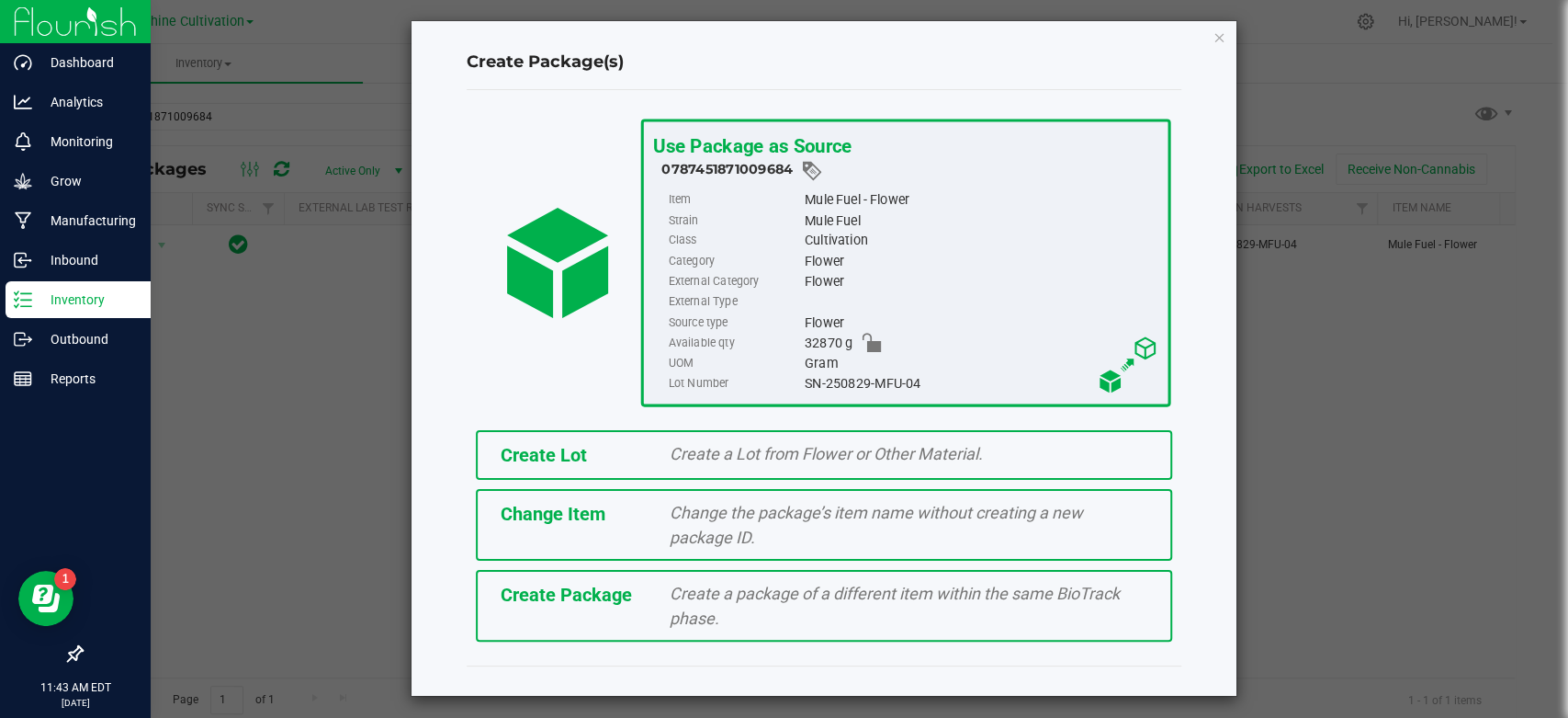
scroll to position [11, 0]
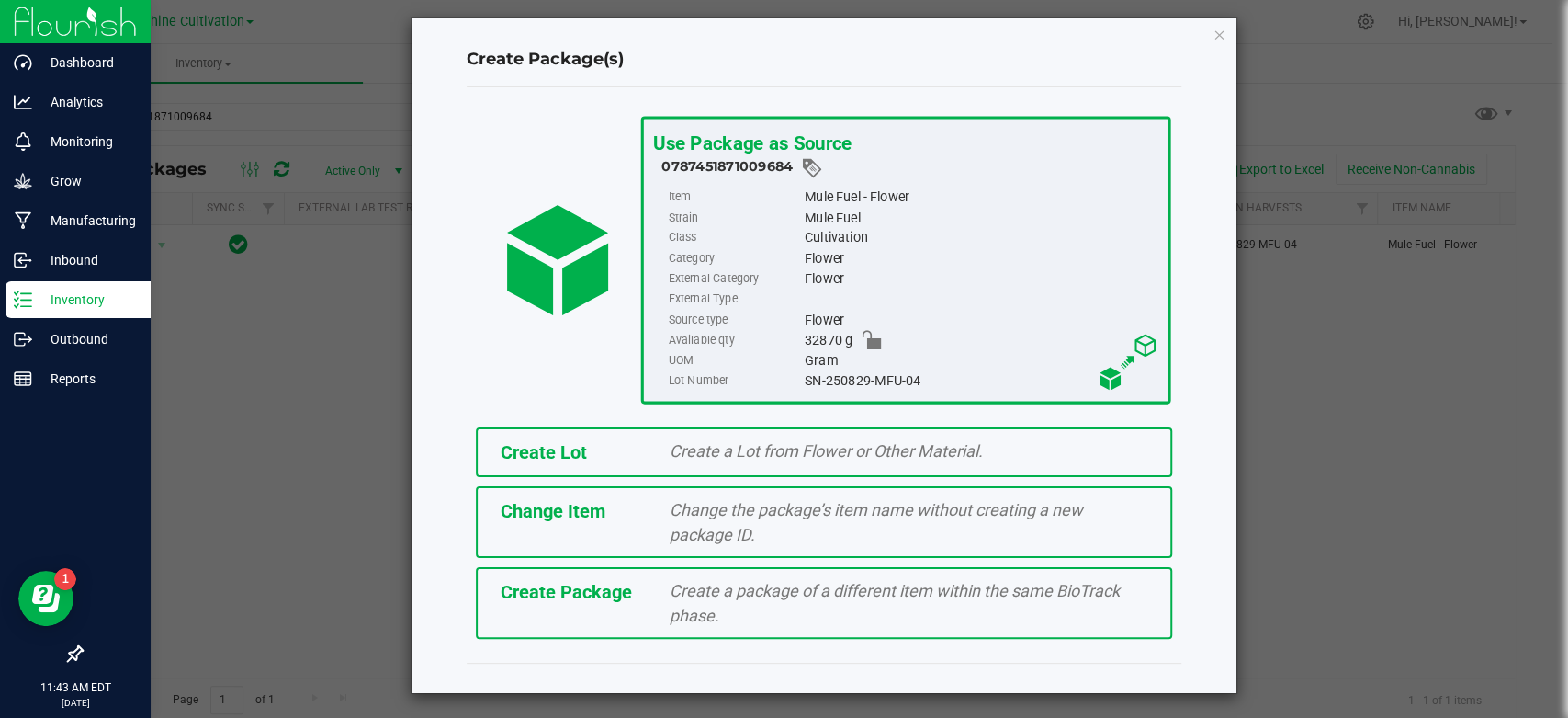
click at [612, 615] on div "Create Package Create a package of a different item within the same BioTrack ph…" at bounding box center [824, 602] width 697 height 72
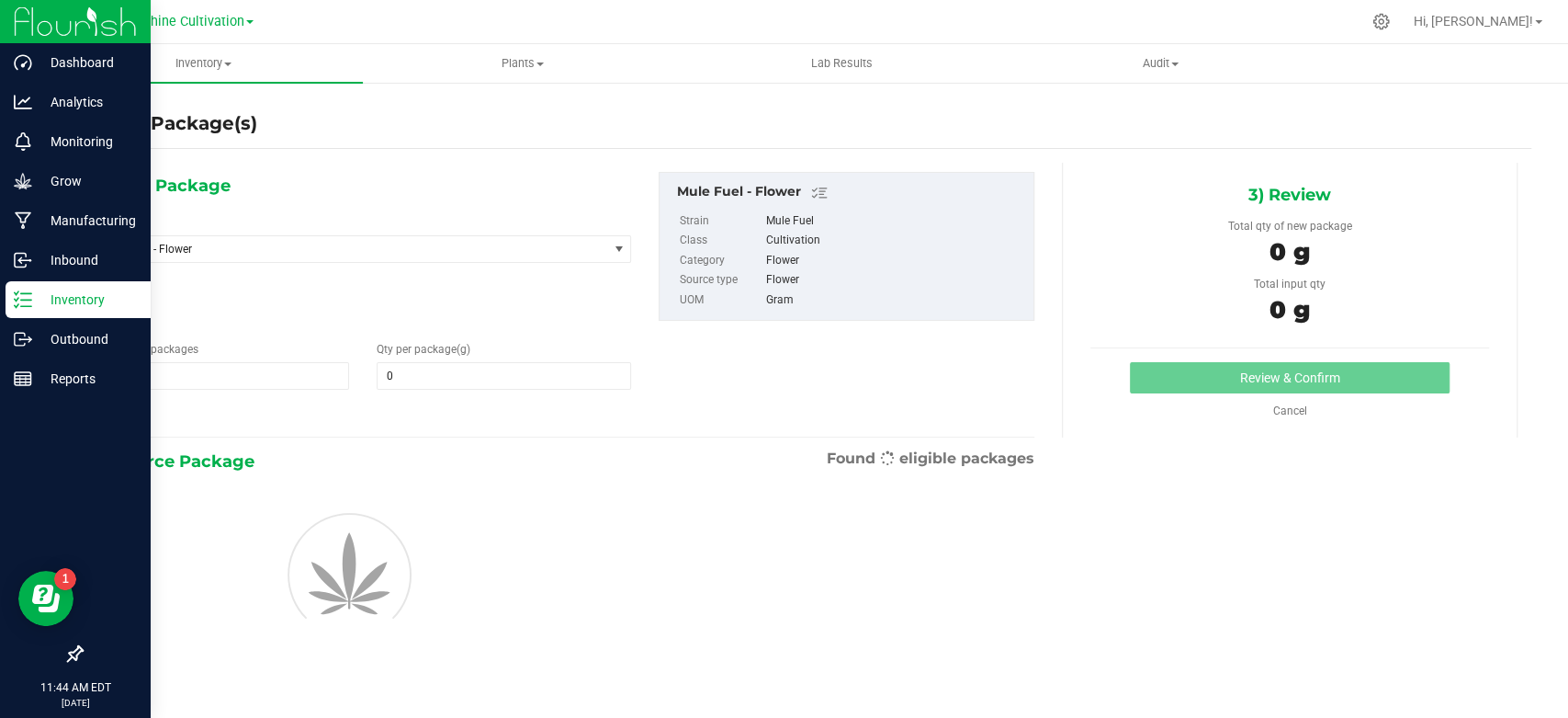
type input "0.0000"
drag, startPoint x: 280, startPoint y: 257, endPoint x: 276, endPoint y: 245, distance: 12.6
click at [279, 251] on span "Mule Fuel - Flower" at bounding box center [352, 249] width 512 height 26
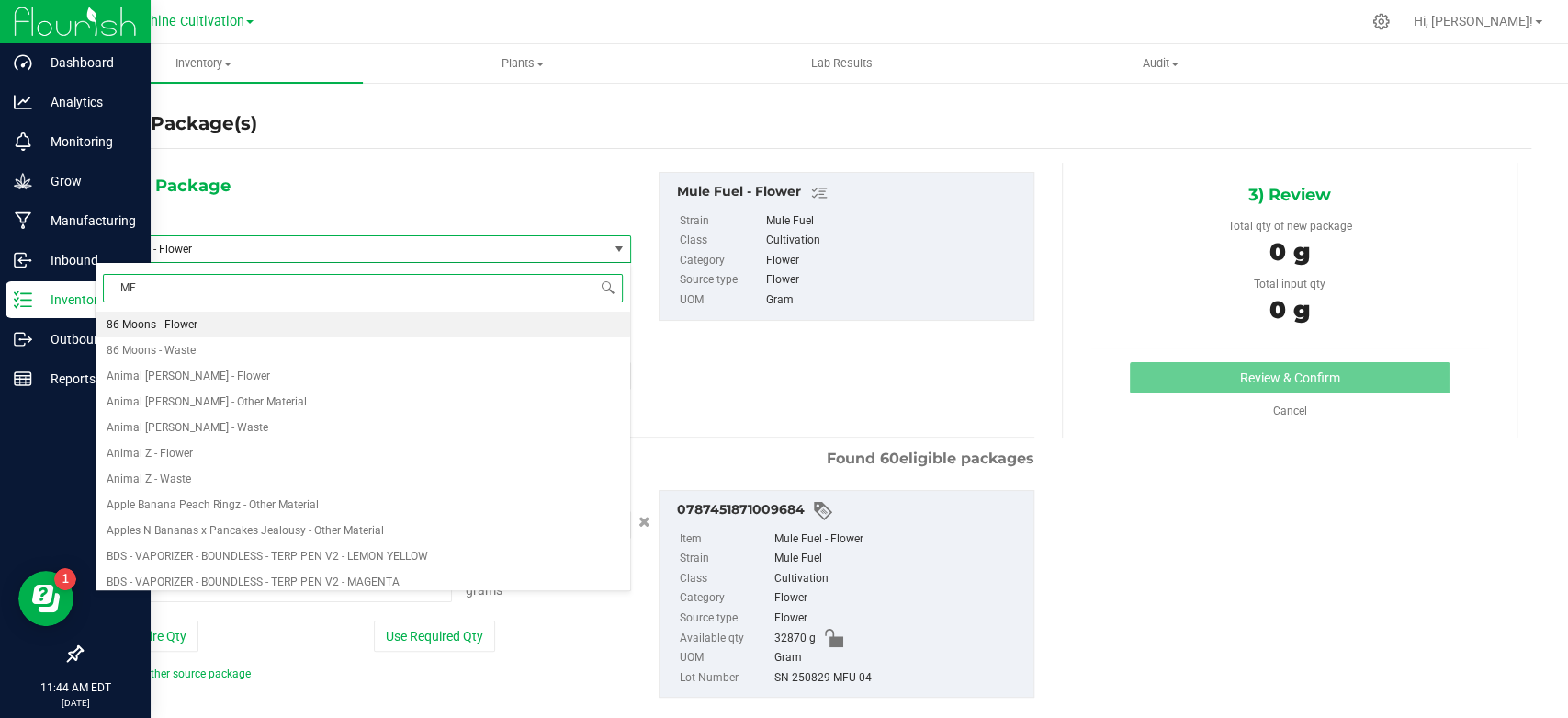
type input "MFU"
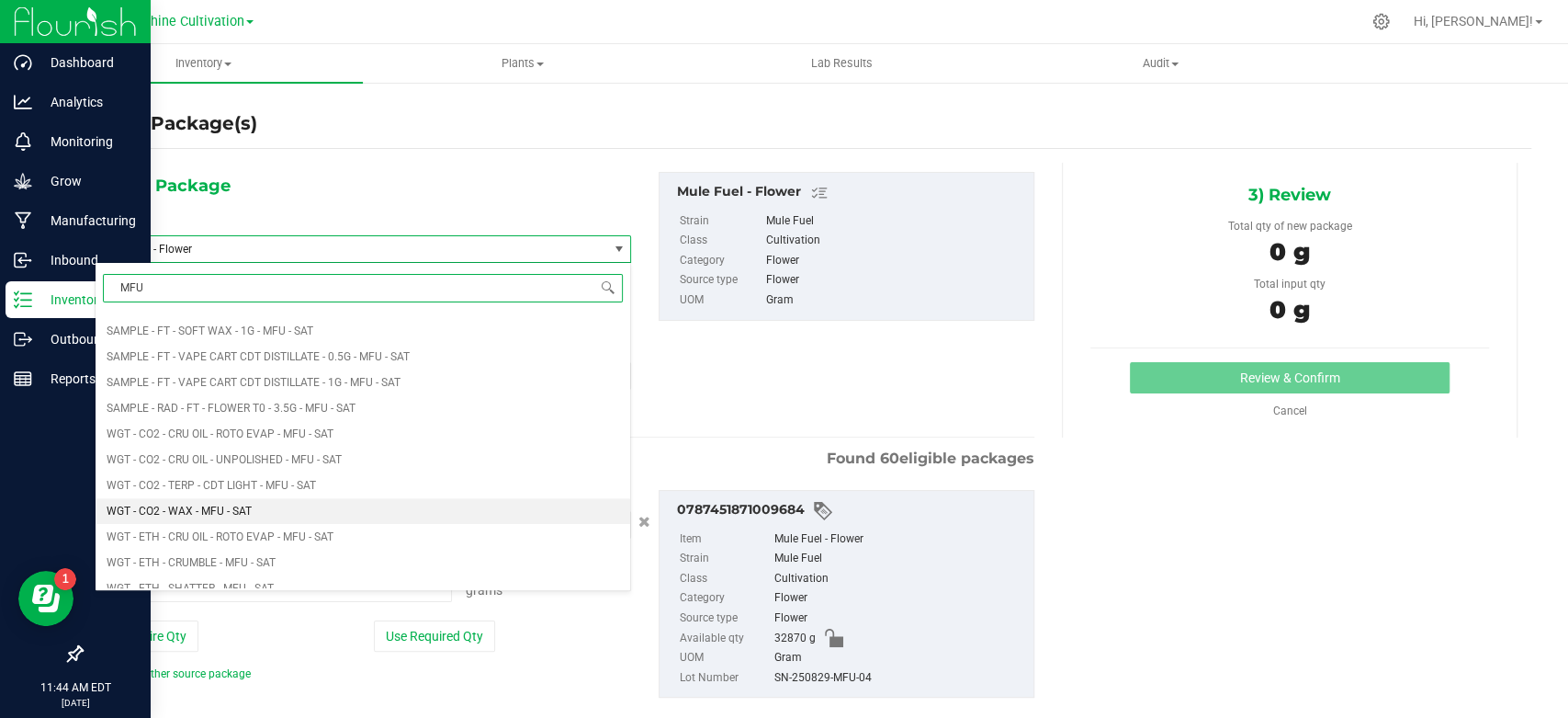
scroll to position [1021, 0]
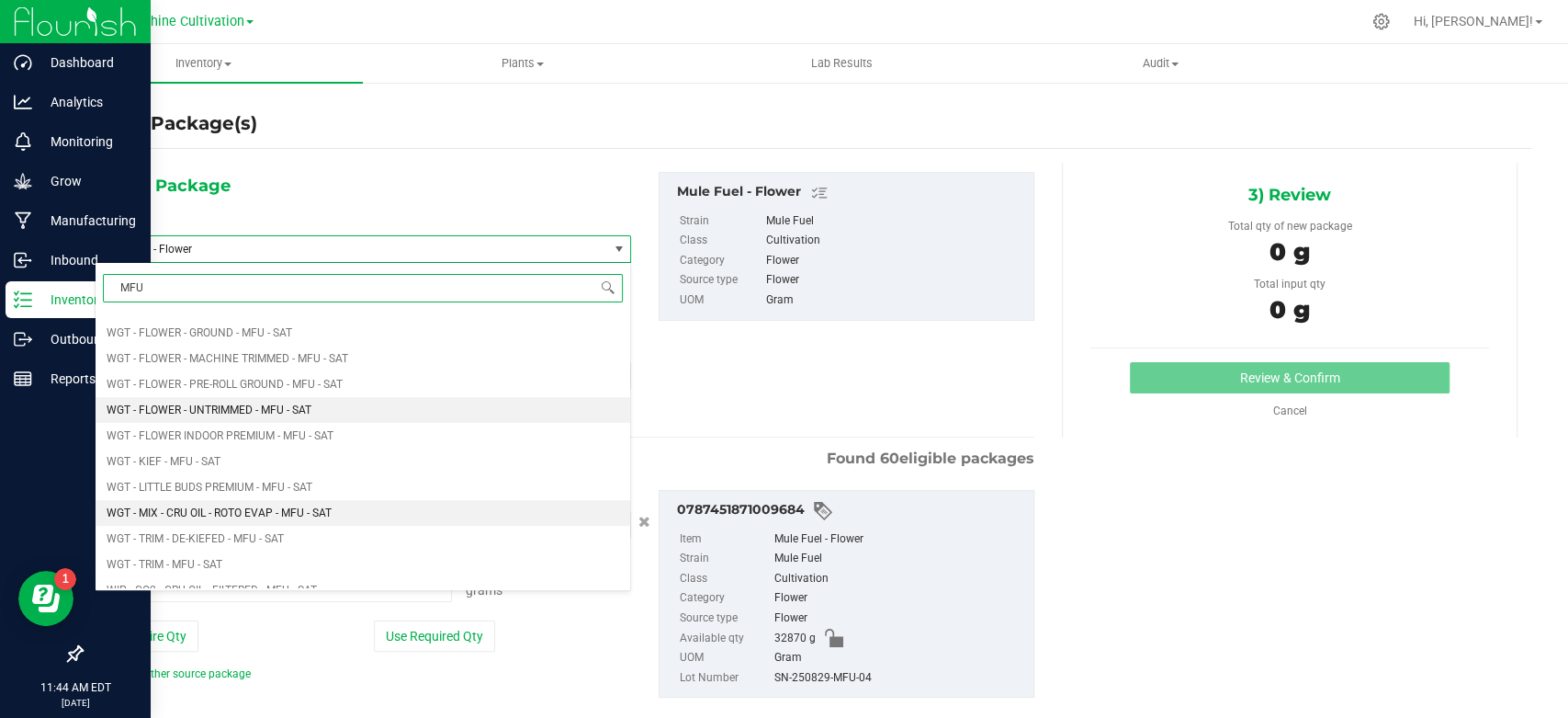
click at [280, 413] on span "WGT - FLOWER - UNTRIMMED - MFU - SAT" at bounding box center [209, 409] width 204 height 12
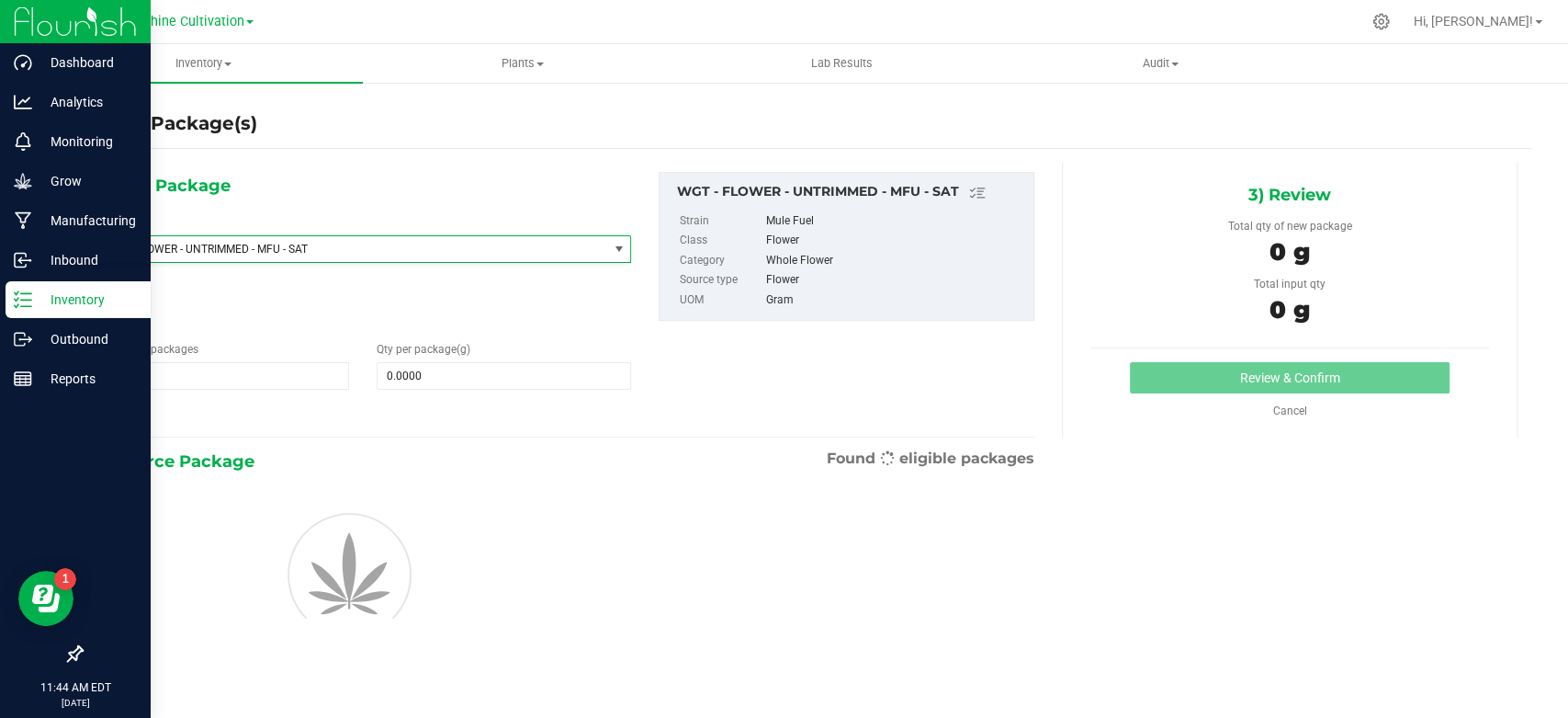
type input "0.0000"
click at [444, 380] on span at bounding box center [504, 376] width 254 height 28
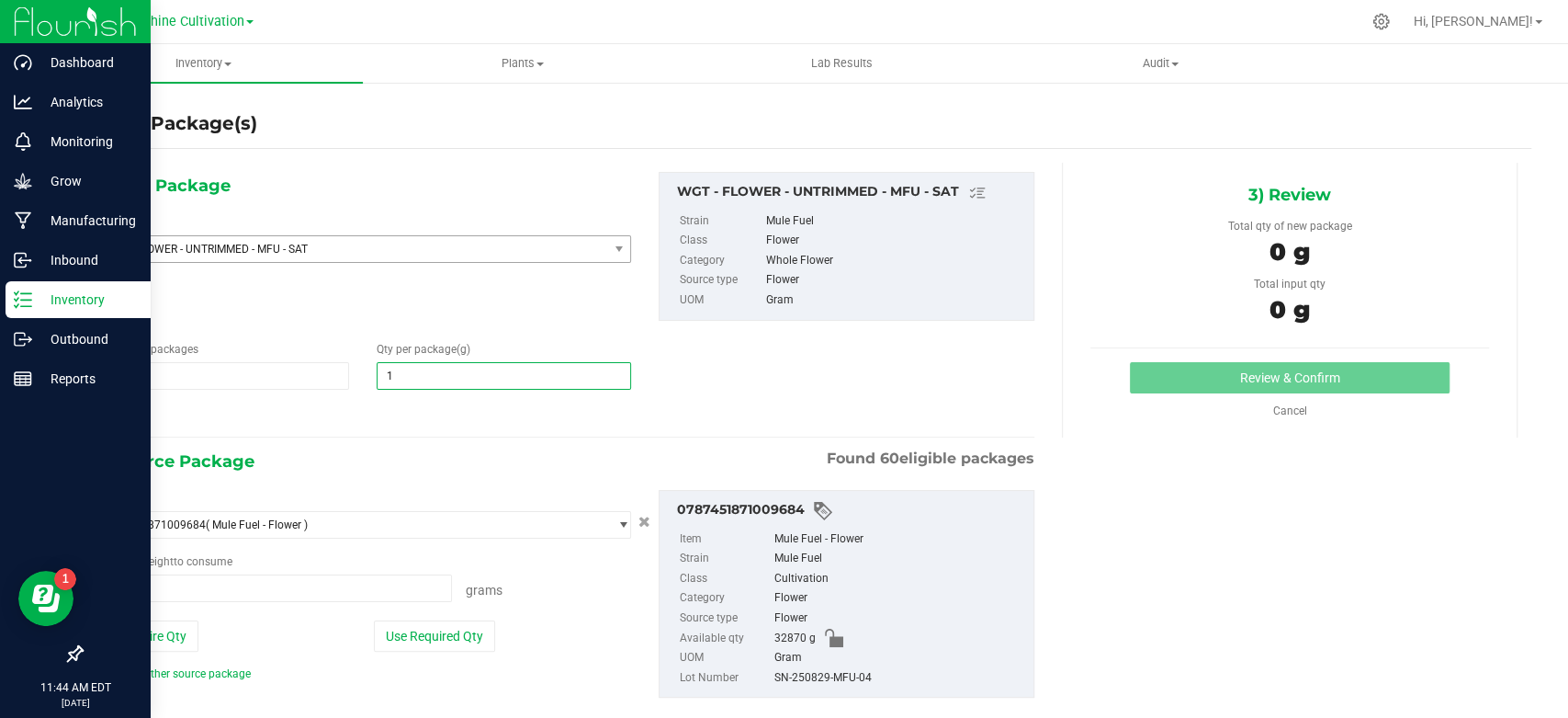
type input "15"
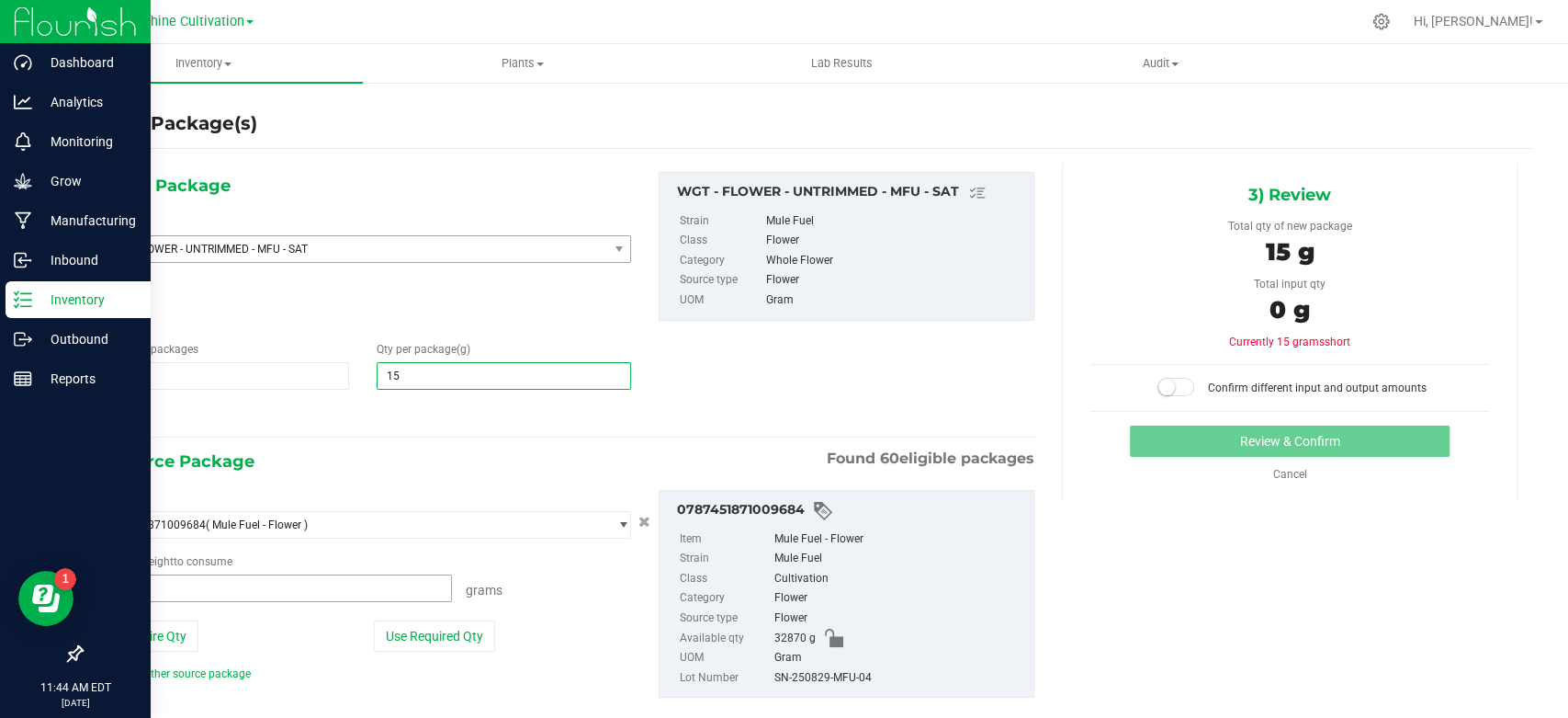
type input "15.0000"
click at [293, 593] on span at bounding box center [273, 588] width 357 height 28
type input "15"
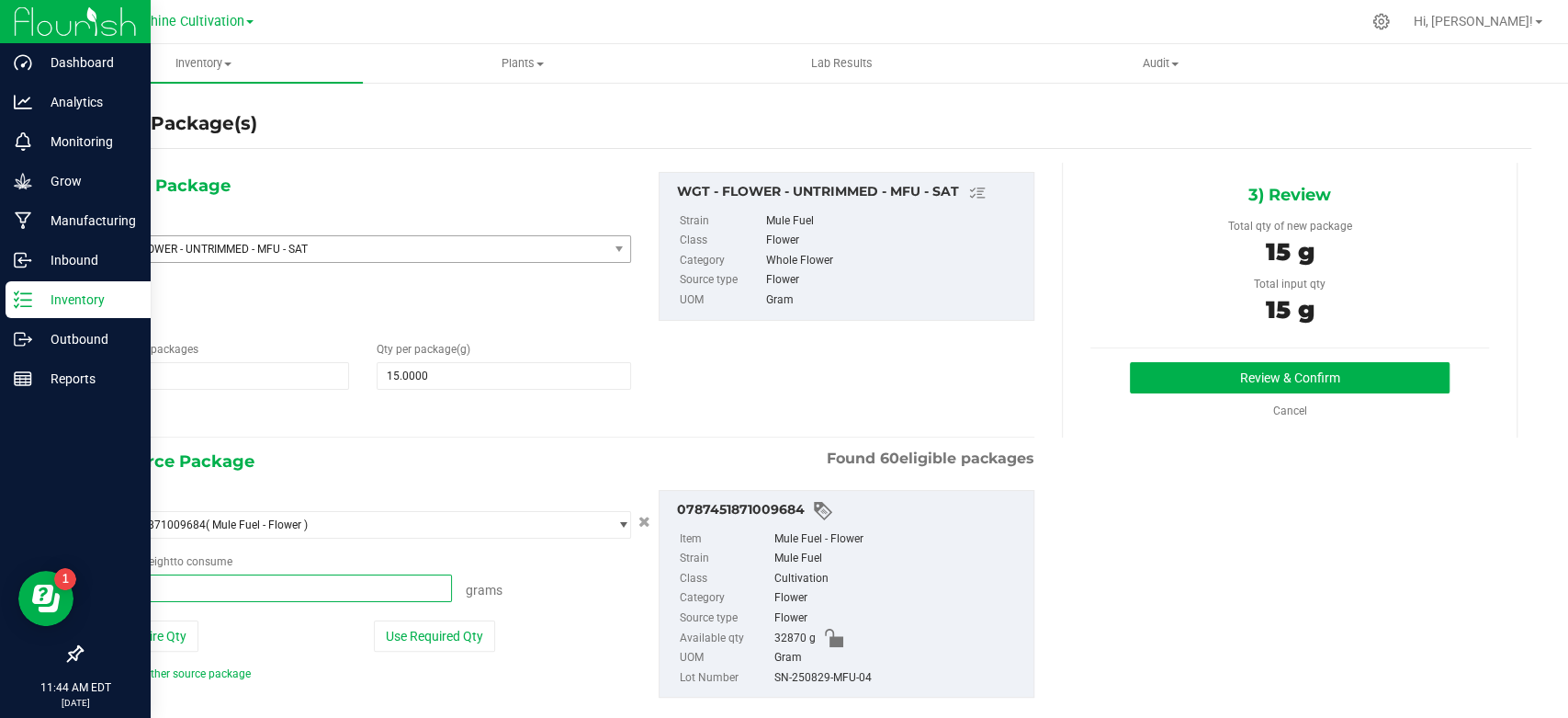
type input "15.0000 g"
click at [1158, 393] on div "Review & Confirm Cancel" at bounding box center [1289, 391] width 398 height 57
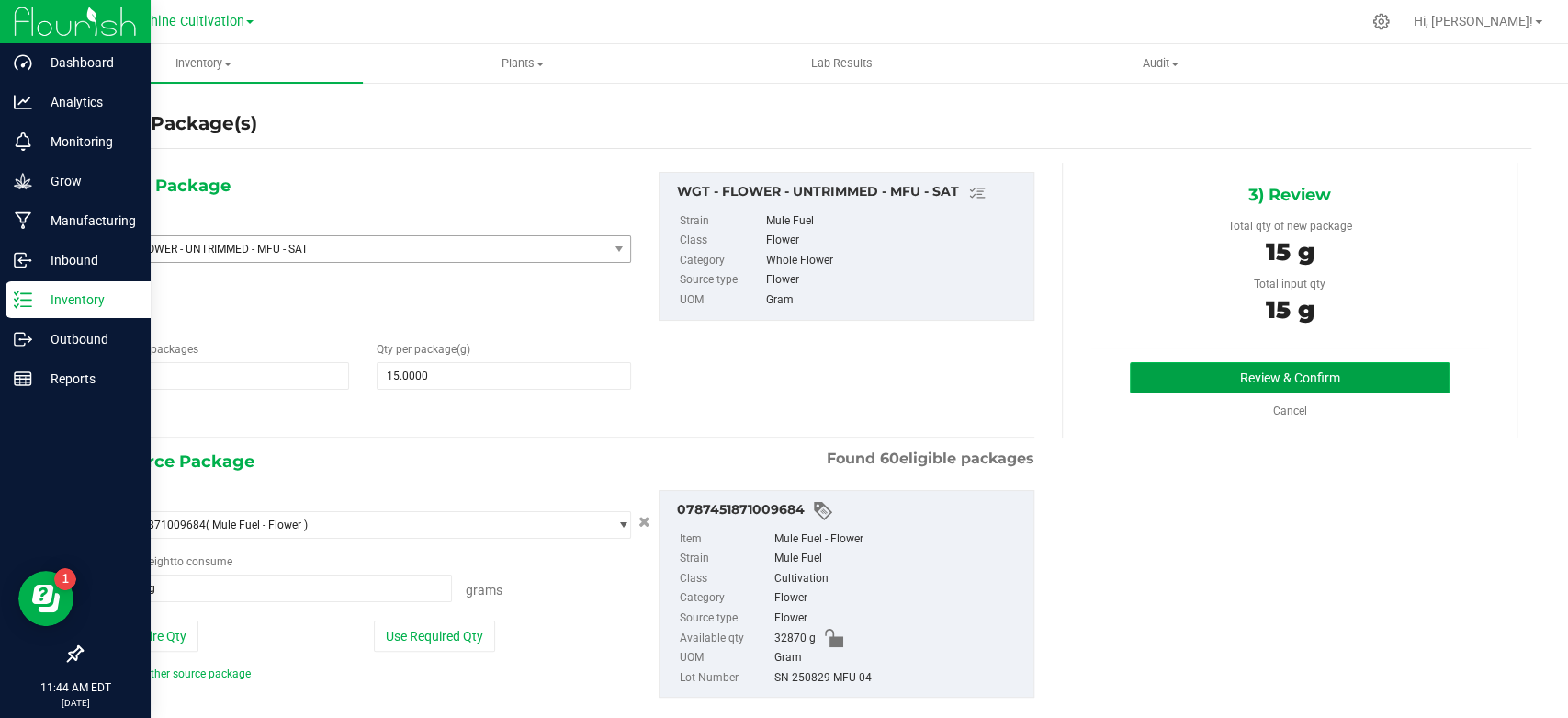
click at [1178, 365] on button "Review & Confirm" at bounding box center [1290, 378] width 319 height 32
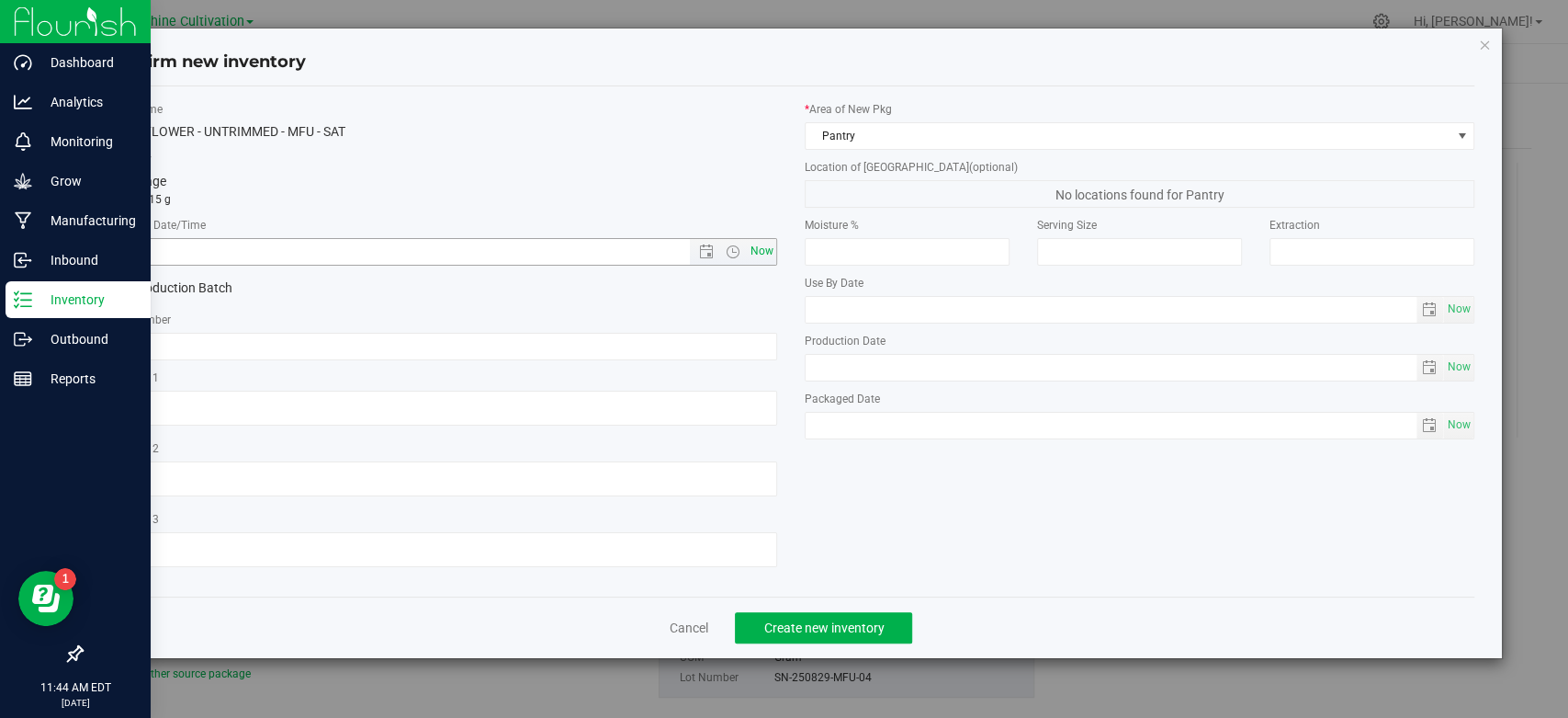
click at [763, 250] on span "Now" at bounding box center [763, 251] width 32 height 27
type input "9/22/2025 11:44 AM"
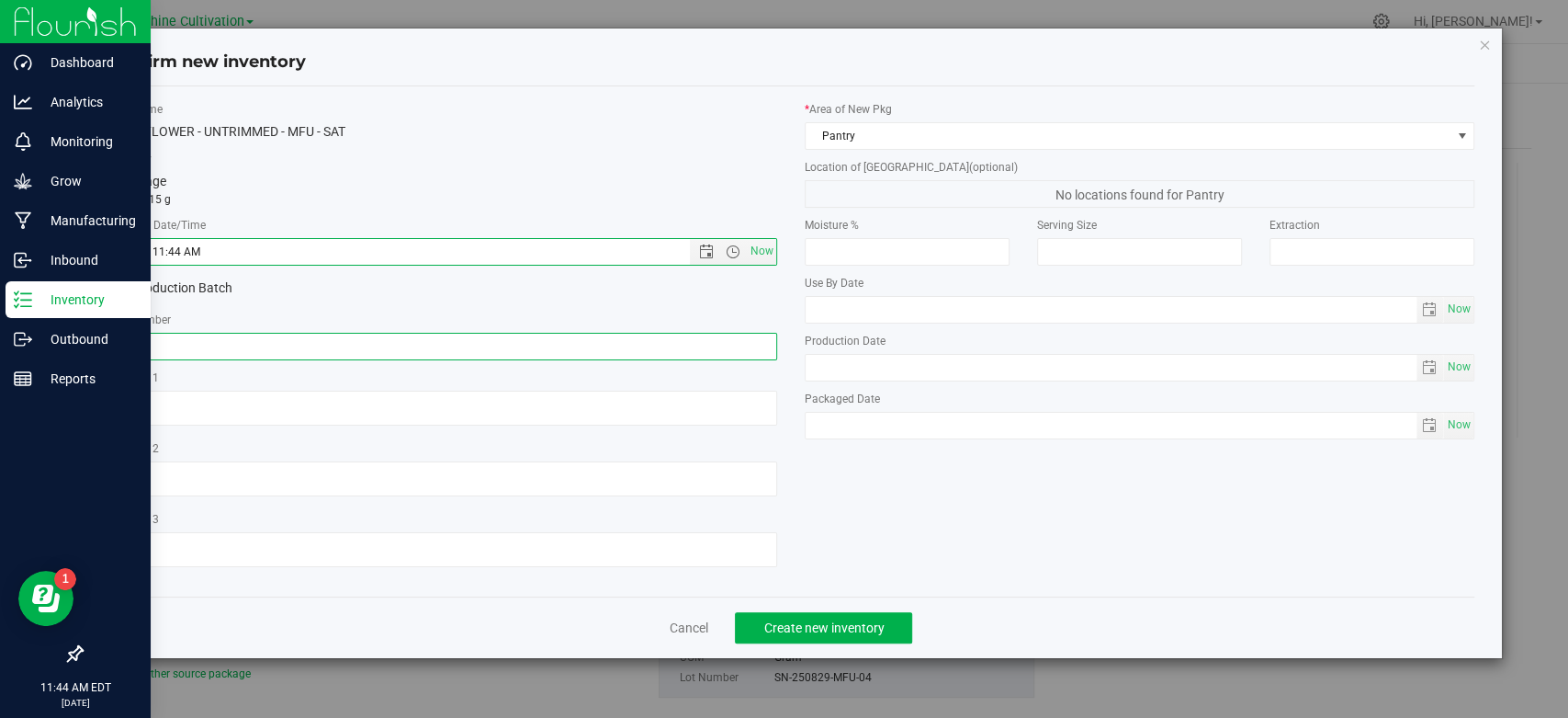
click at [705, 337] on input "text" at bounding box center [441, 346] width 670 height 28
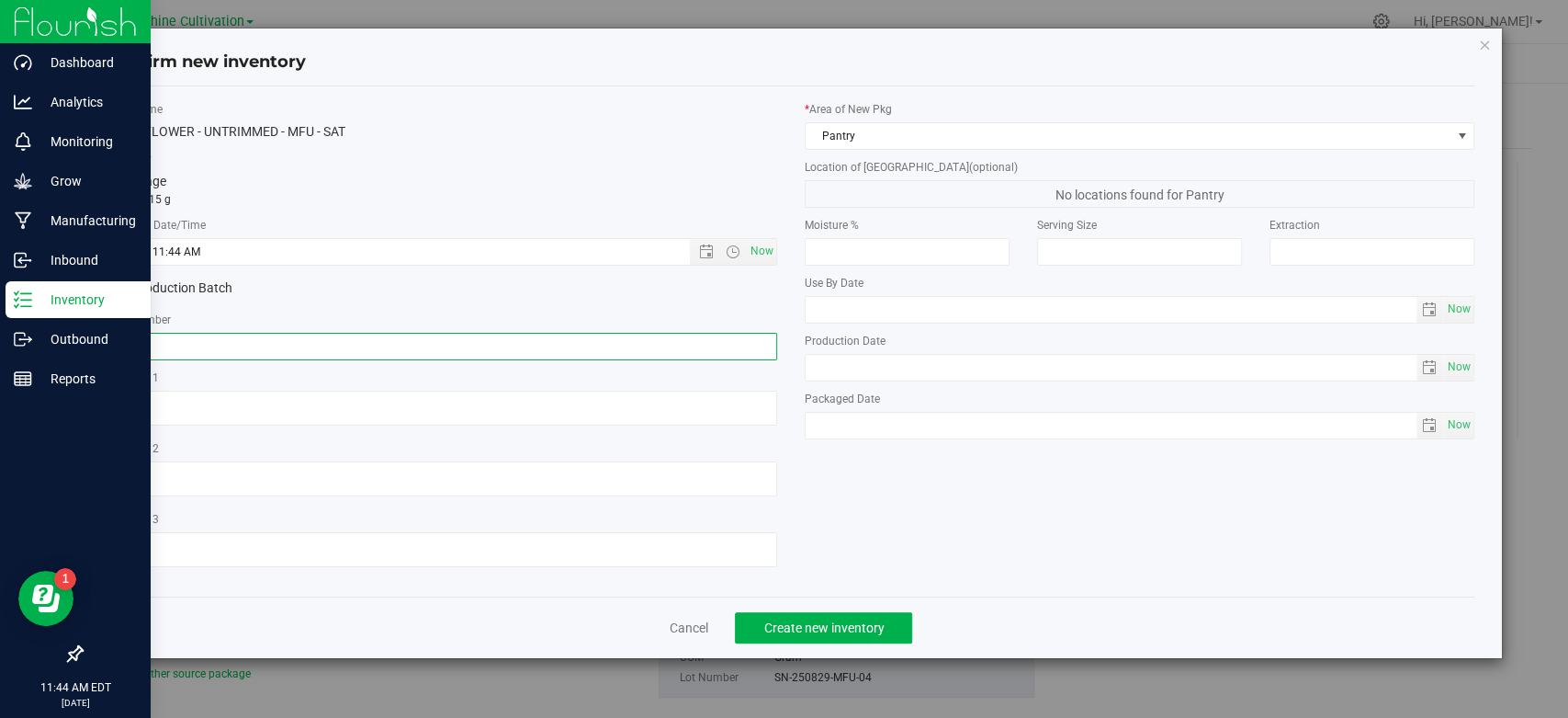
paste input "SN-250829-MFU-04"
type input "SN-250829-MFU-04-FA"
click at [860, 621] on span "Create new inventory" at bounding box center [824, 627] width 120 height 14
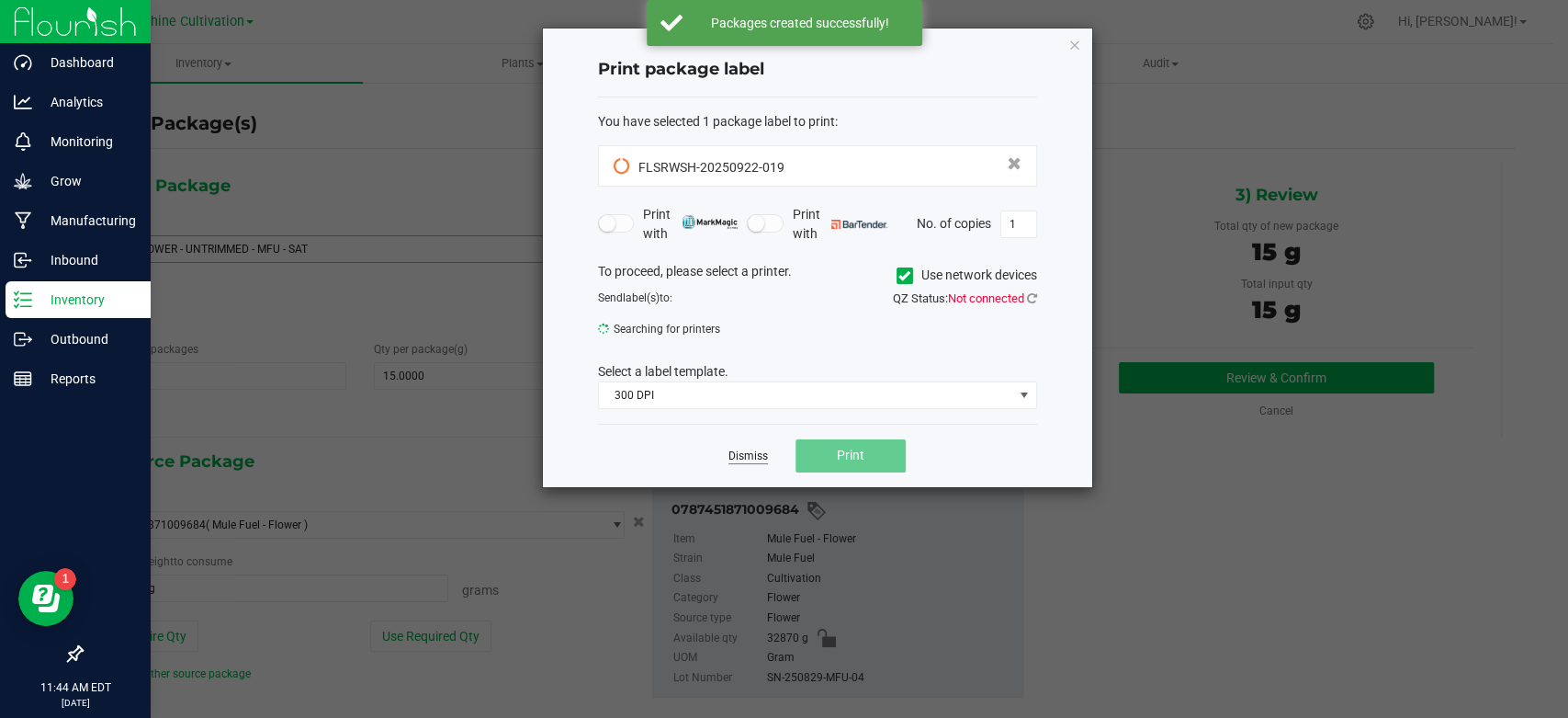
click at [757, 463] on link "Dismiss" at bounding box center [747, 456] width 39 height 15
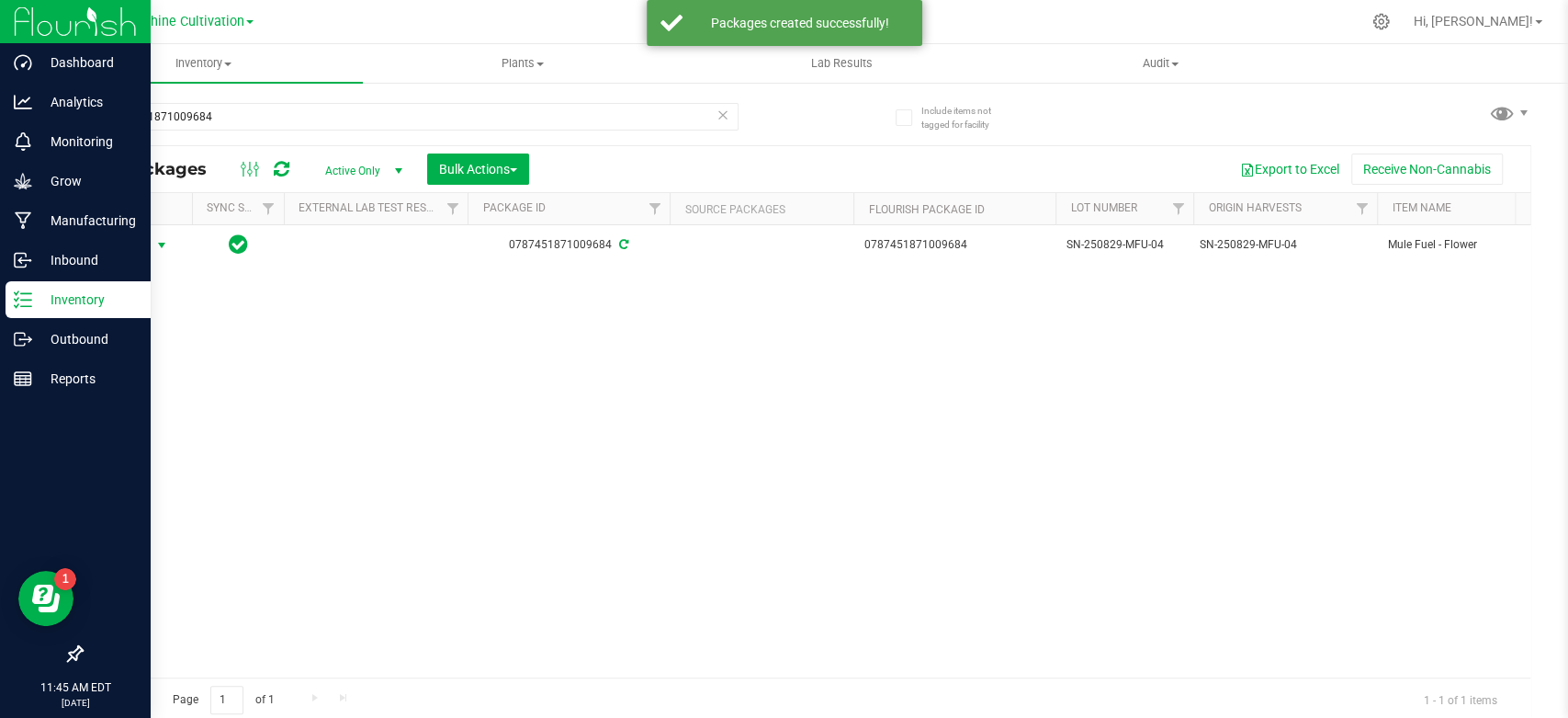
drag, startPoint x: 161, startPoint y: 246, endPoint x: 153, endPoint y: 263, distance: 18.8
click at [161, 246] on span "select" at bounding box center [161, 245] width 14 height 14
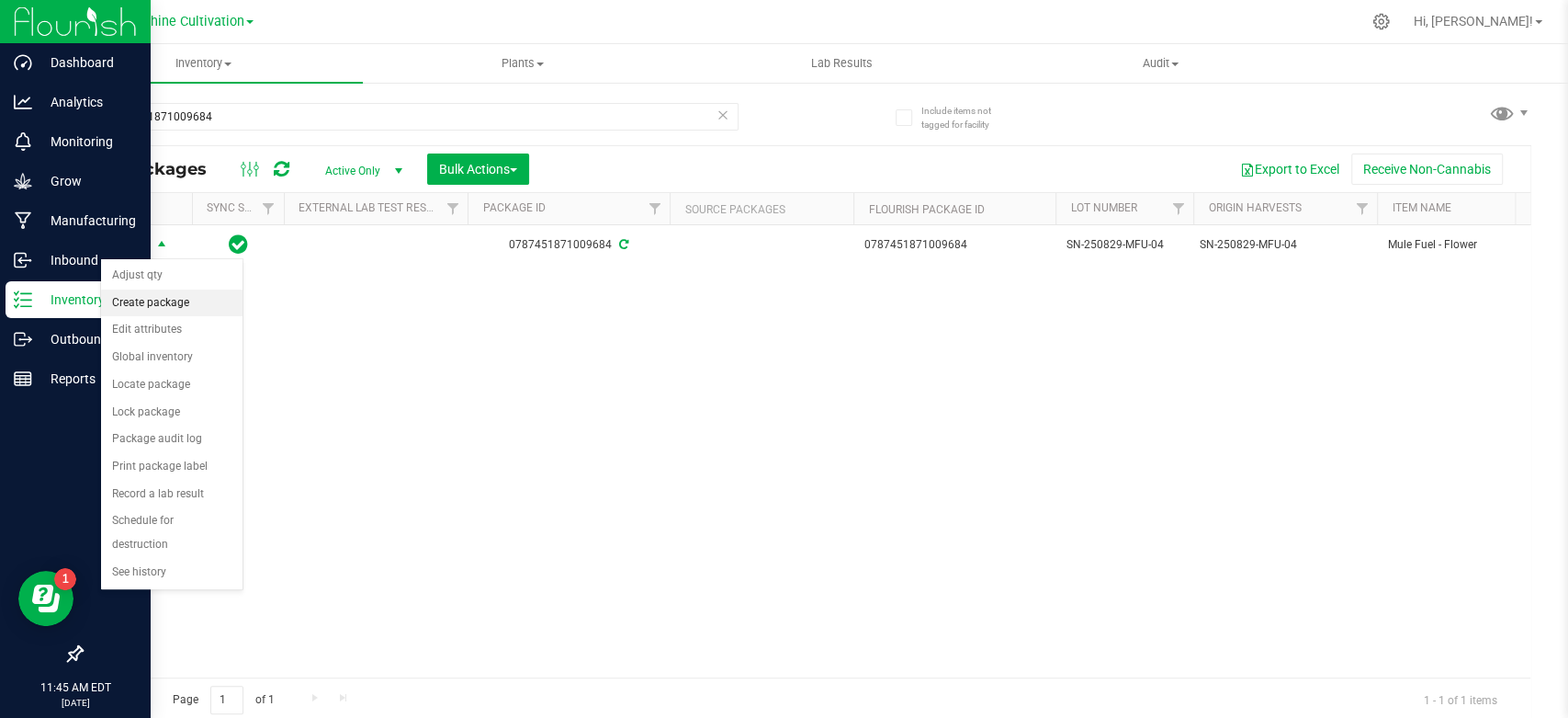
click at [140, 314] on li "Create package" at bounding box center [172, 303] width 141 height 28
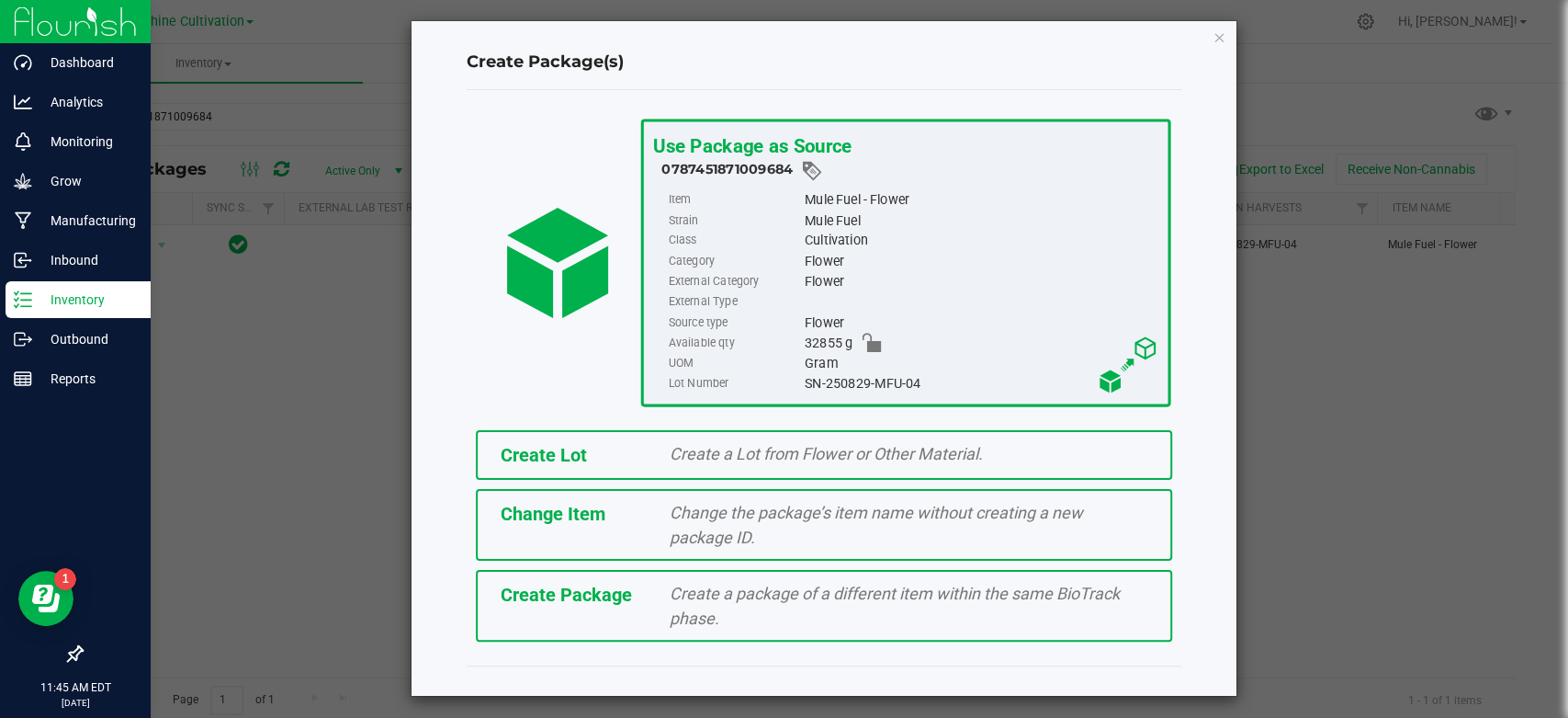
scroll to position [11, 0]
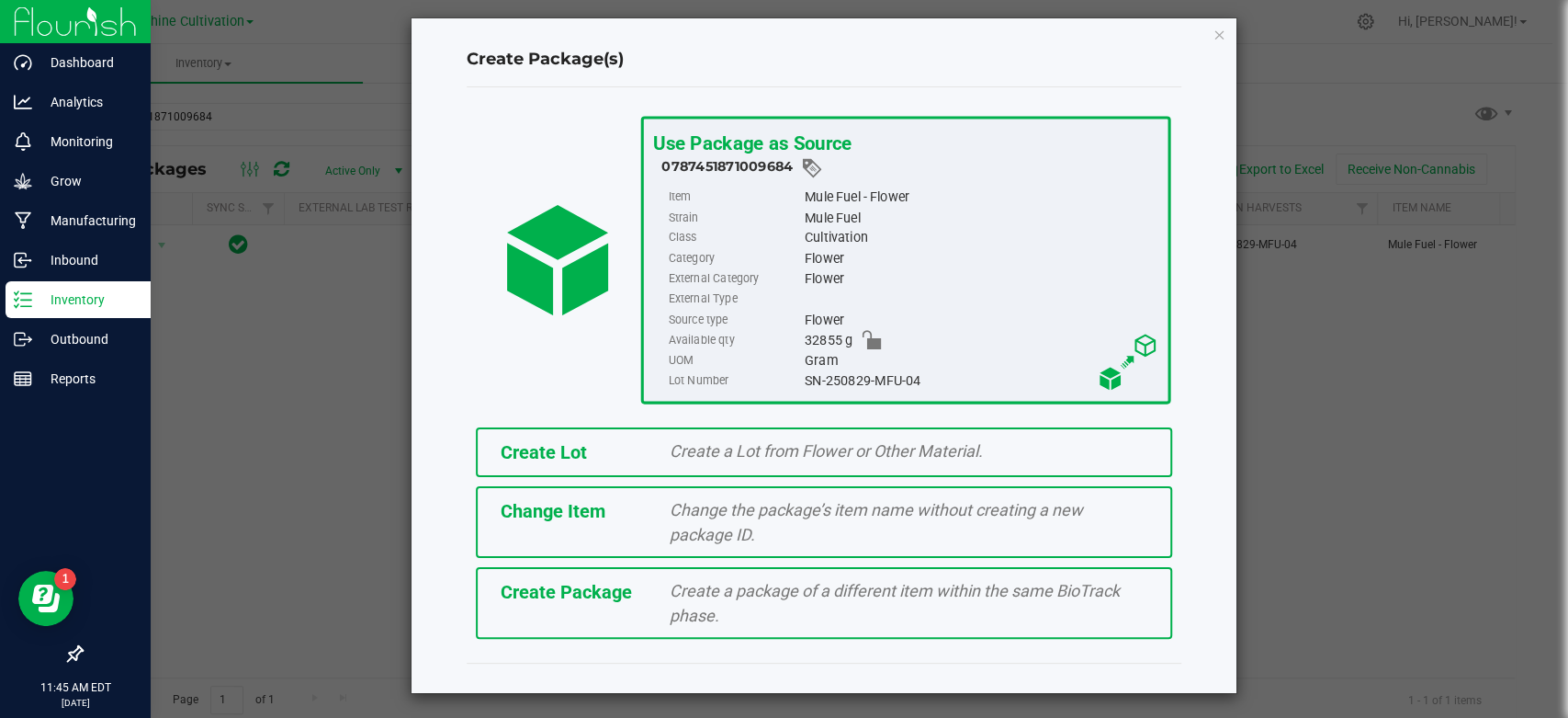
click at [508, 570] on div "Create Package Create a package of a different item within the same BioTrack ph…" at bounding box center [824, 602] width 697 height 72
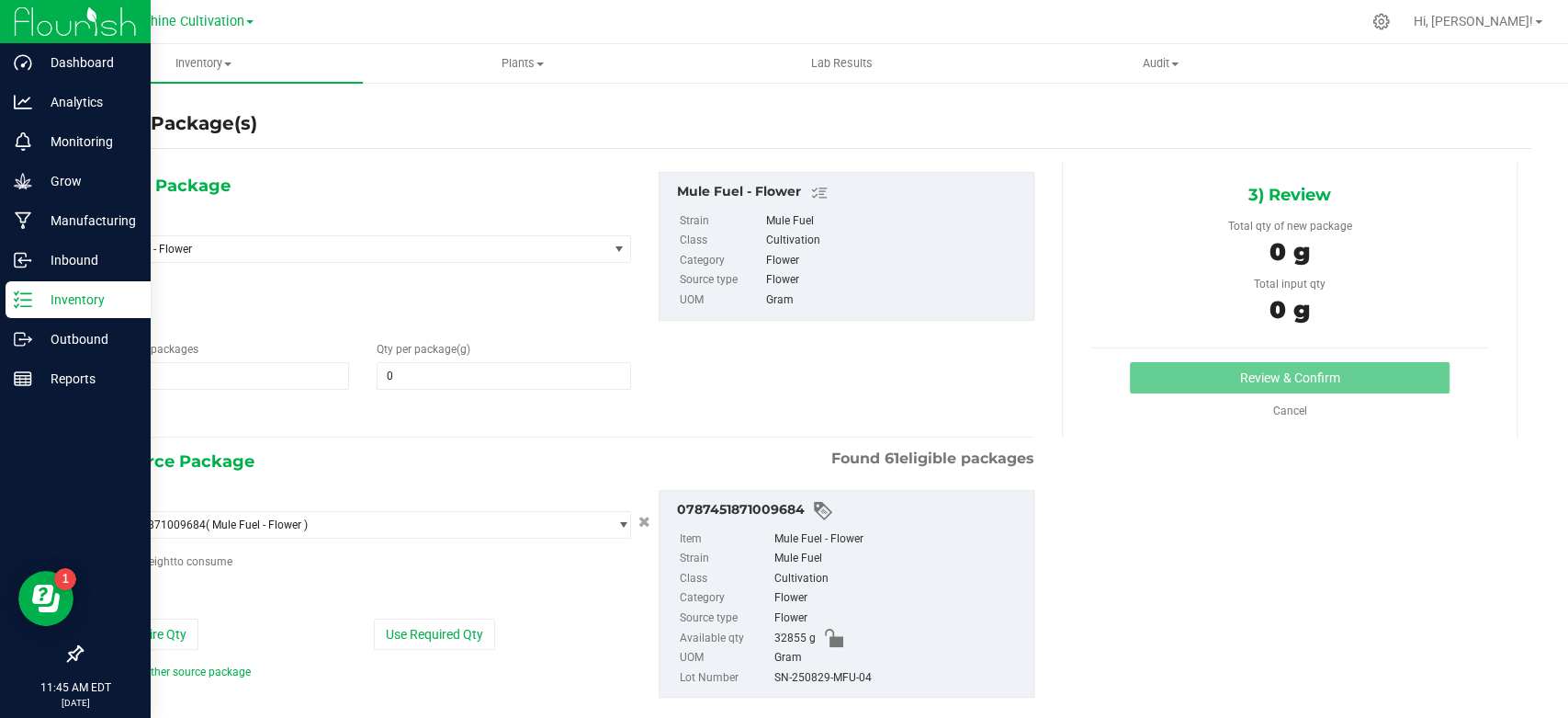
type input "0.0000"
click at [236, 260] on span "Mule Fuel - Flower" at bounding box center [352, 249] width 512 height 26
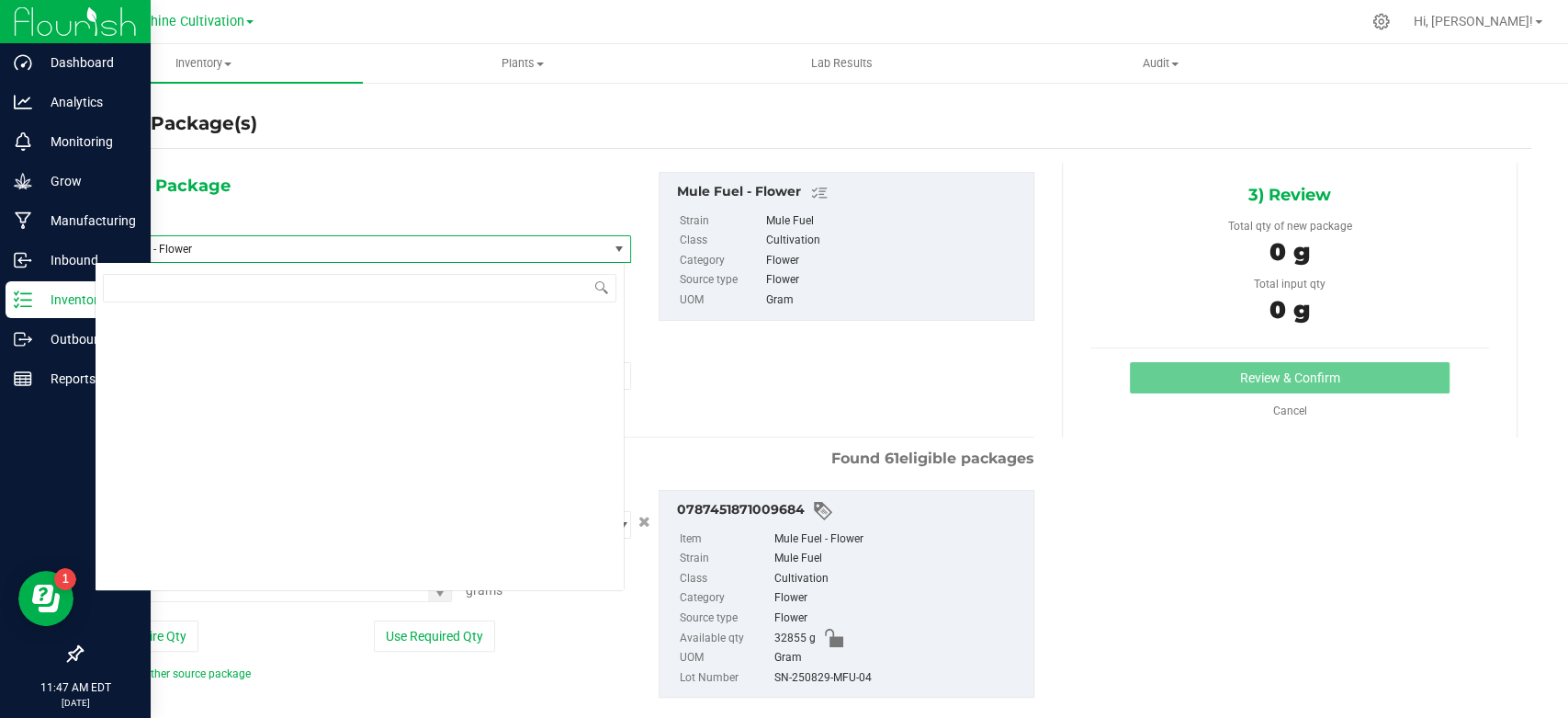
scroll to position [197502, 0]
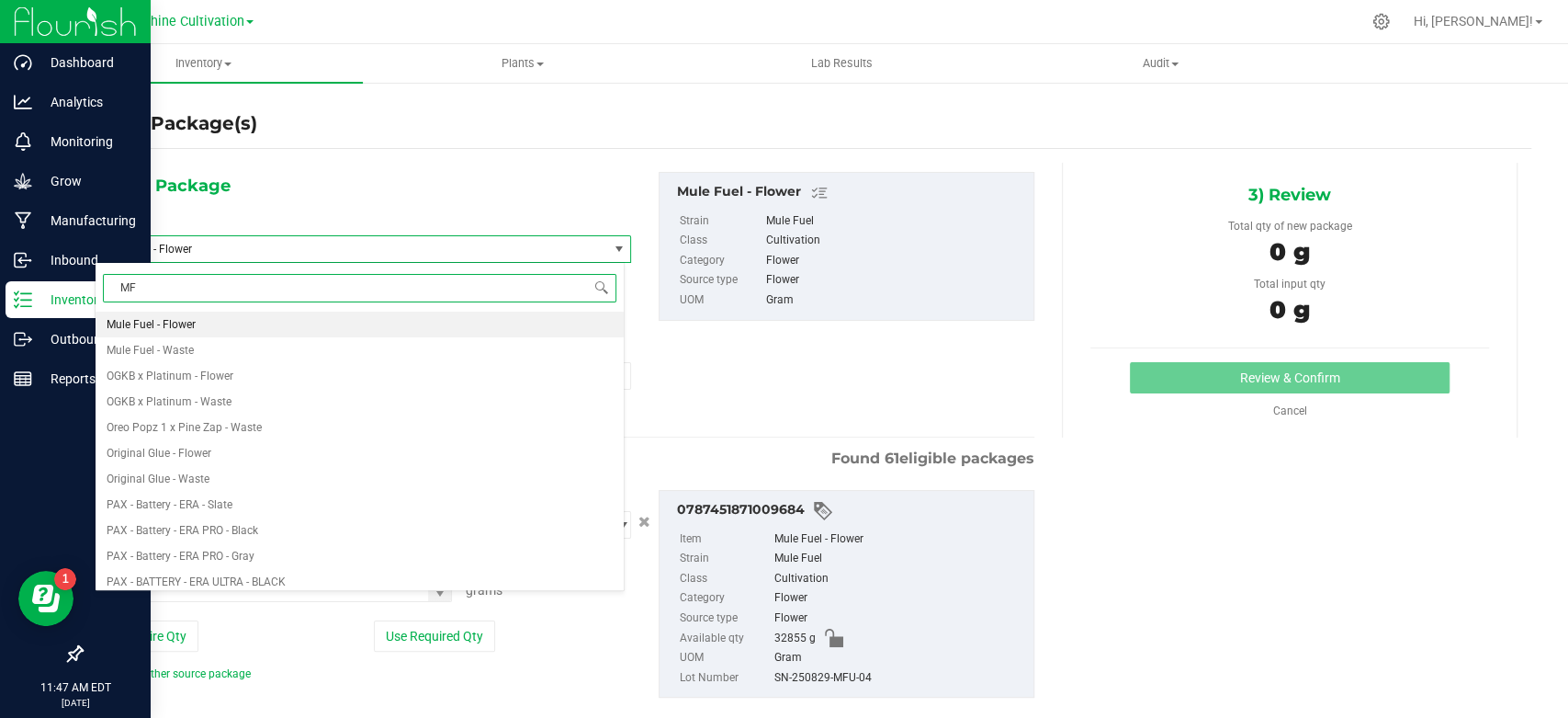
type input "MFU"
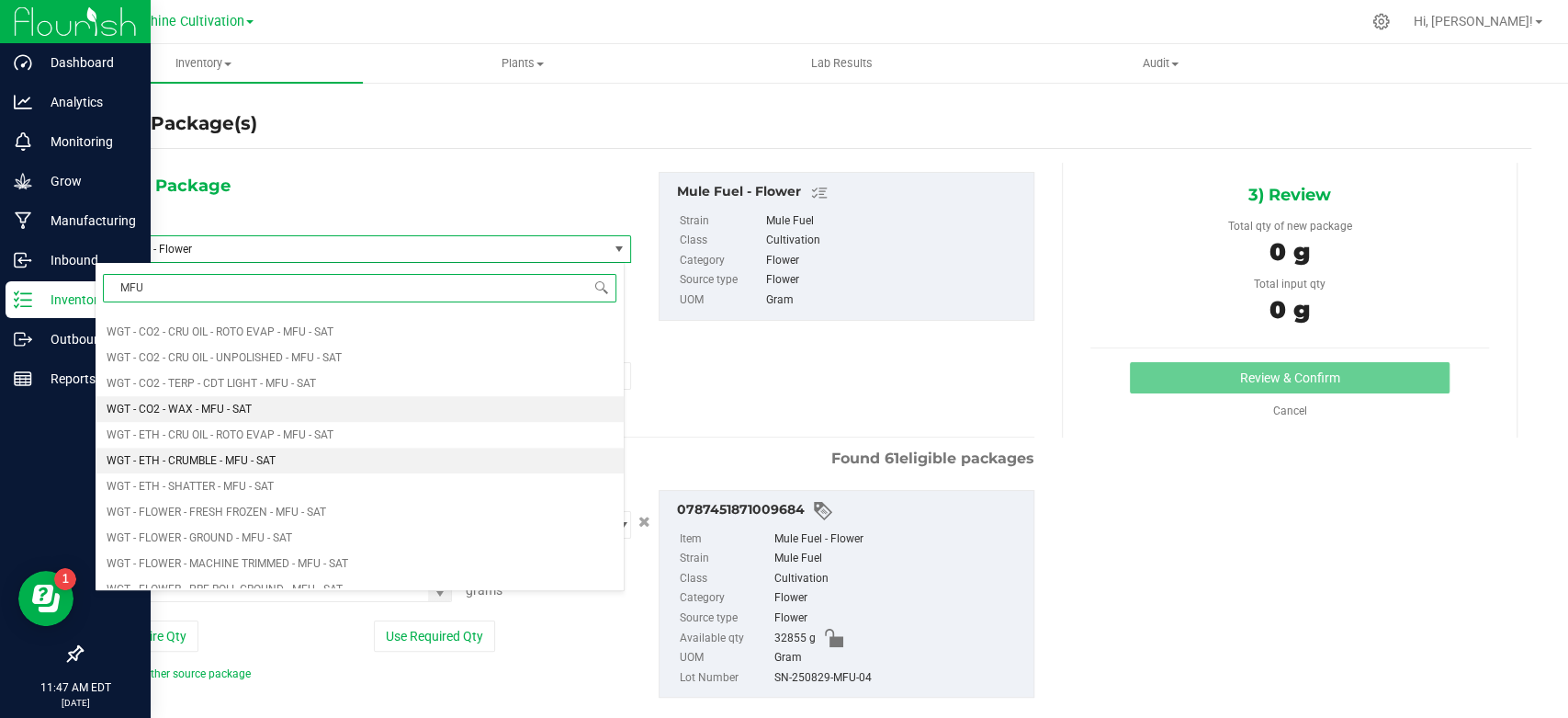
scroll to position [919, 0]
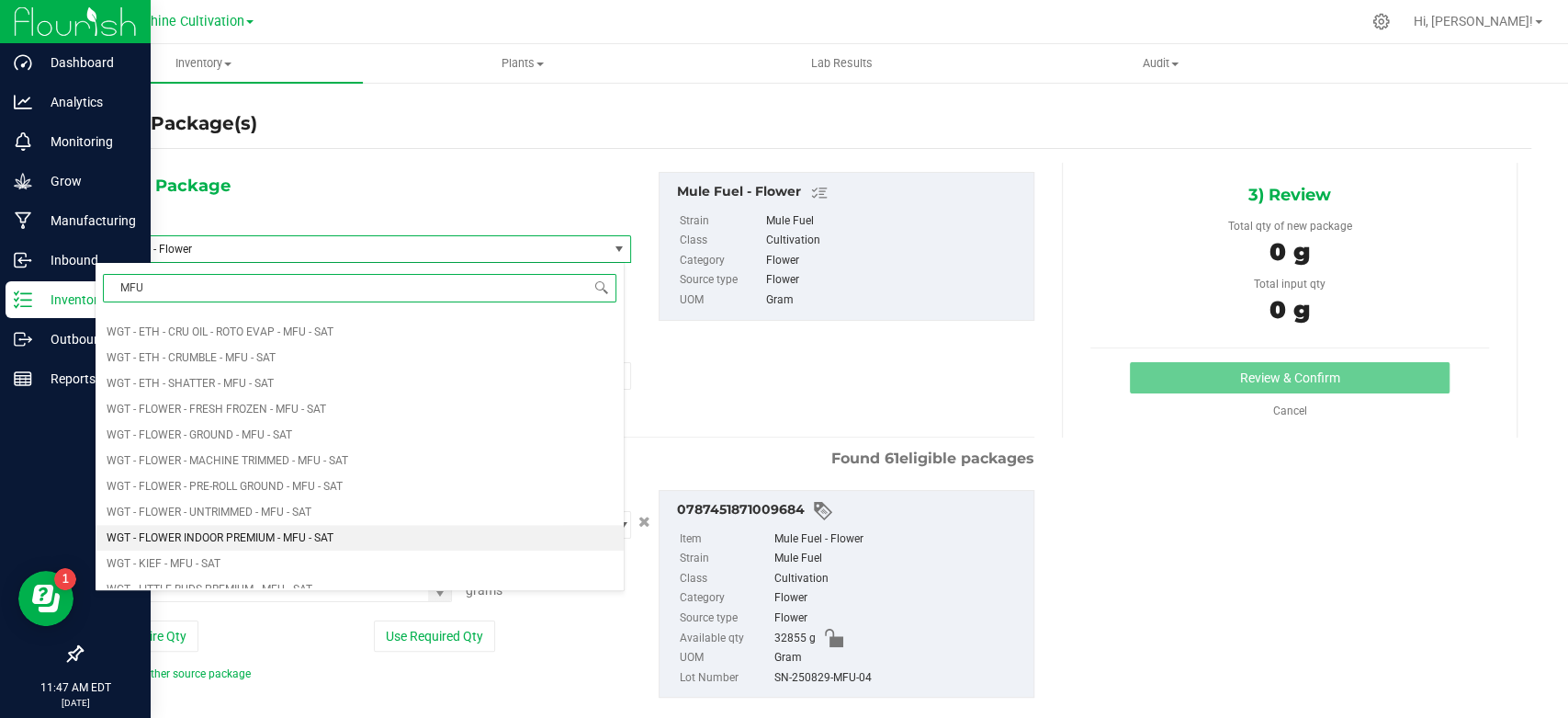
click at [227, 540] on span "WGT - FLOWER INDOOR PREMIUM - MFU - SAT" at bounding box center [220, 537] width 226 height 12
type input "0.0000"
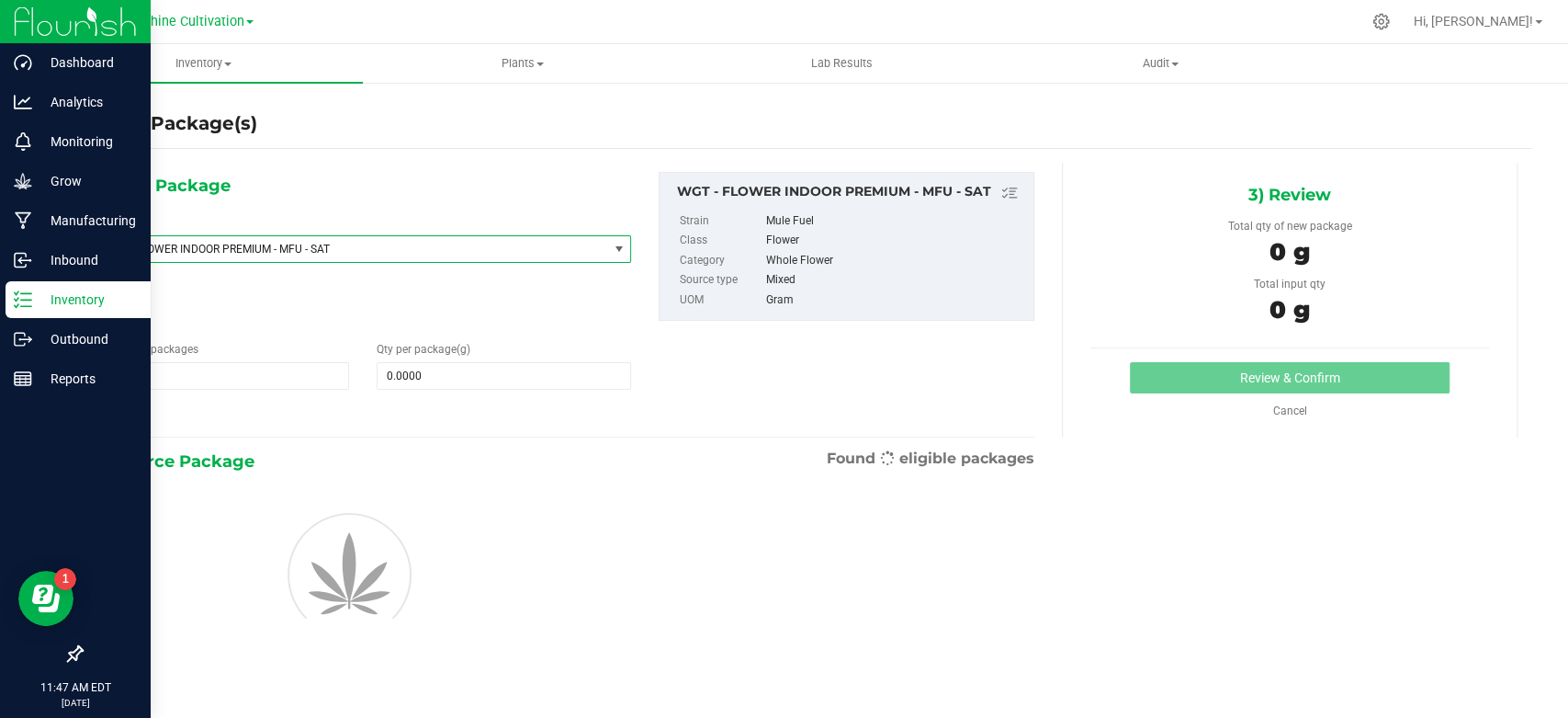
scroll to position [0, 0]
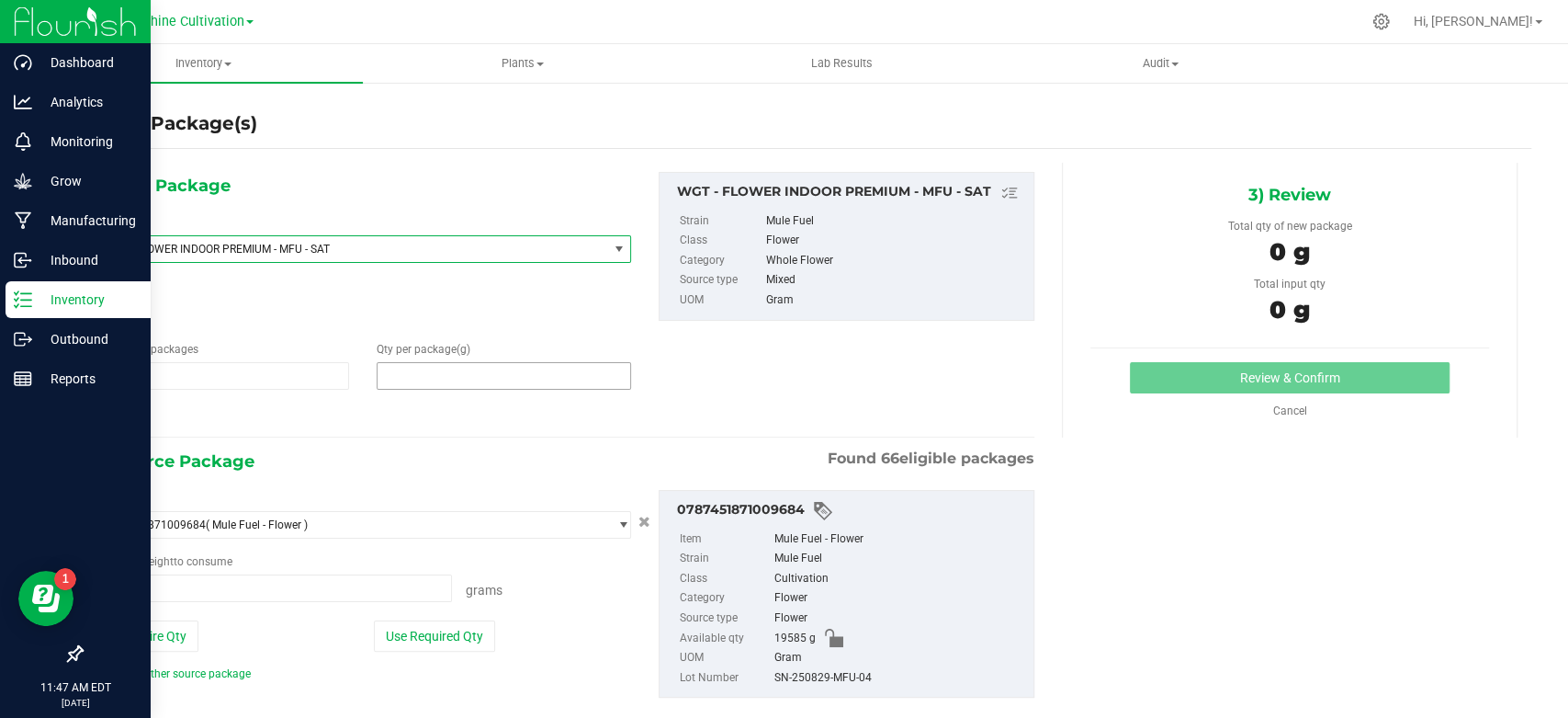
click at [434, 371] on span at bounding box center [504, 376] width 254 height 28
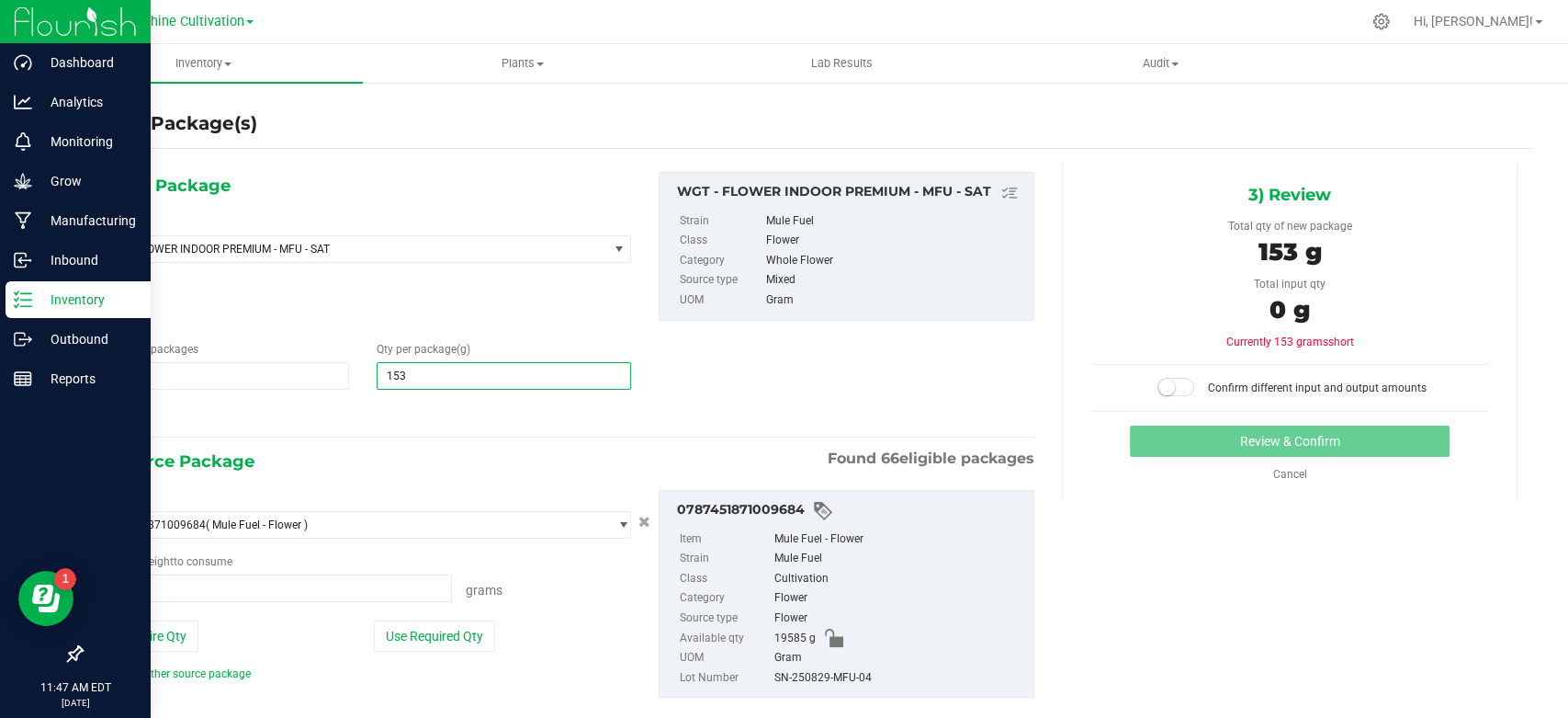
type input "1530"
type input "1,530.0000"
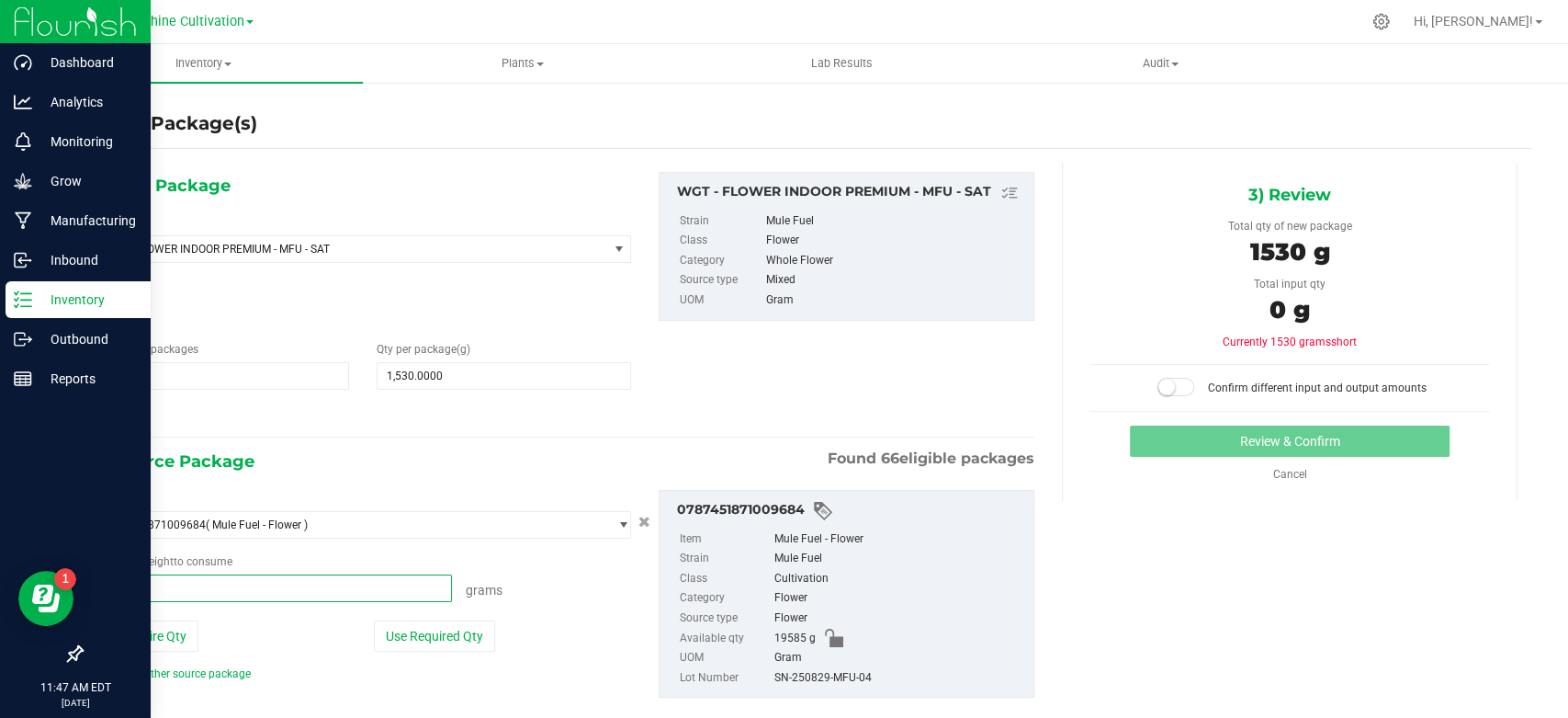
click at [329, 594] on span at bounding box center [273, 588] width 357 height 28
type input "1530"
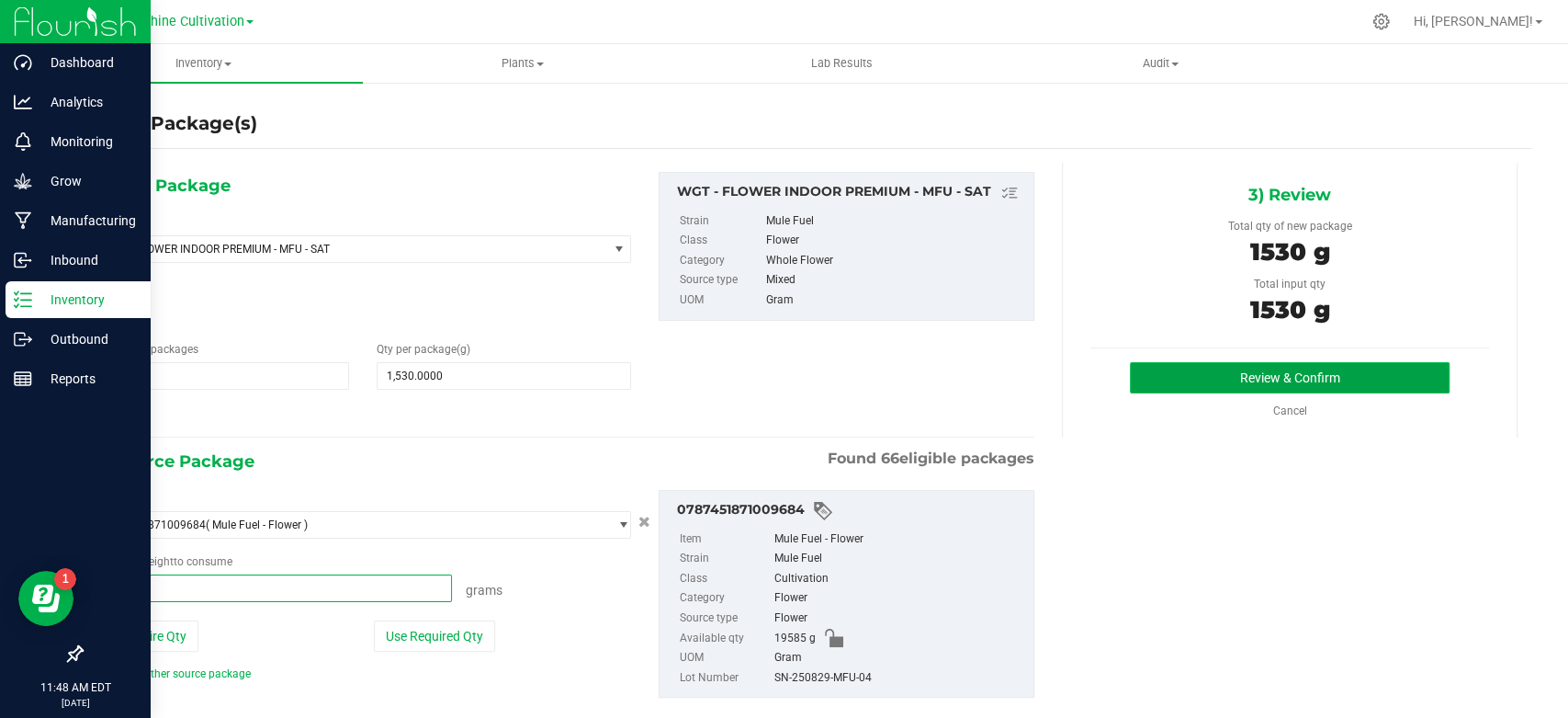
type input "1530.0000 g"
click at [1202, 382] on button "Review & Confirm" at bounding box center [1290, 378] width 319 height 32
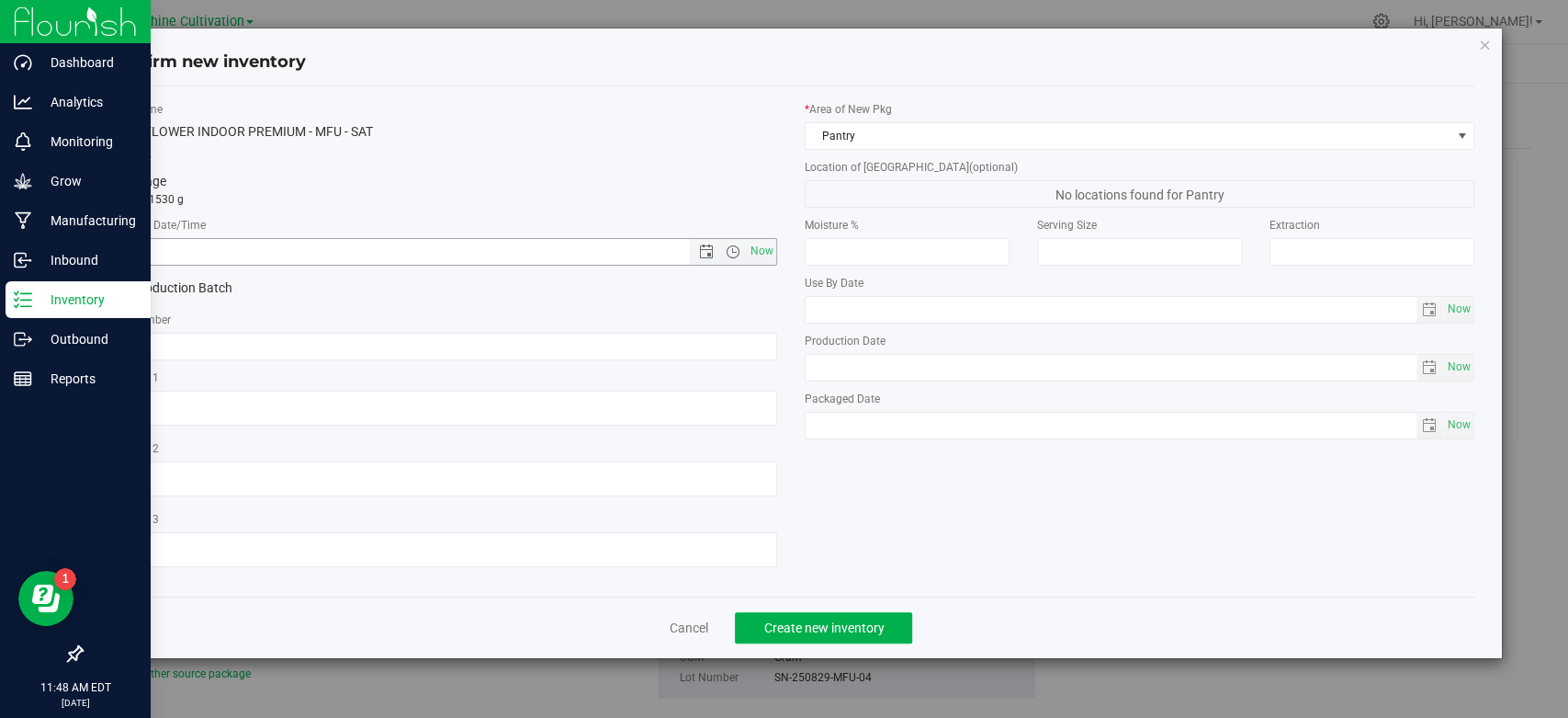
drag, startPoint x: 755, startPoint y: 252, endPoint x: 757, endPoint y: 269, distance: 17.1
click at [756, 251] on span "Now" at bounding box center [763, 251] width 32 height 27
type input "[DATE] 11:48 AM"
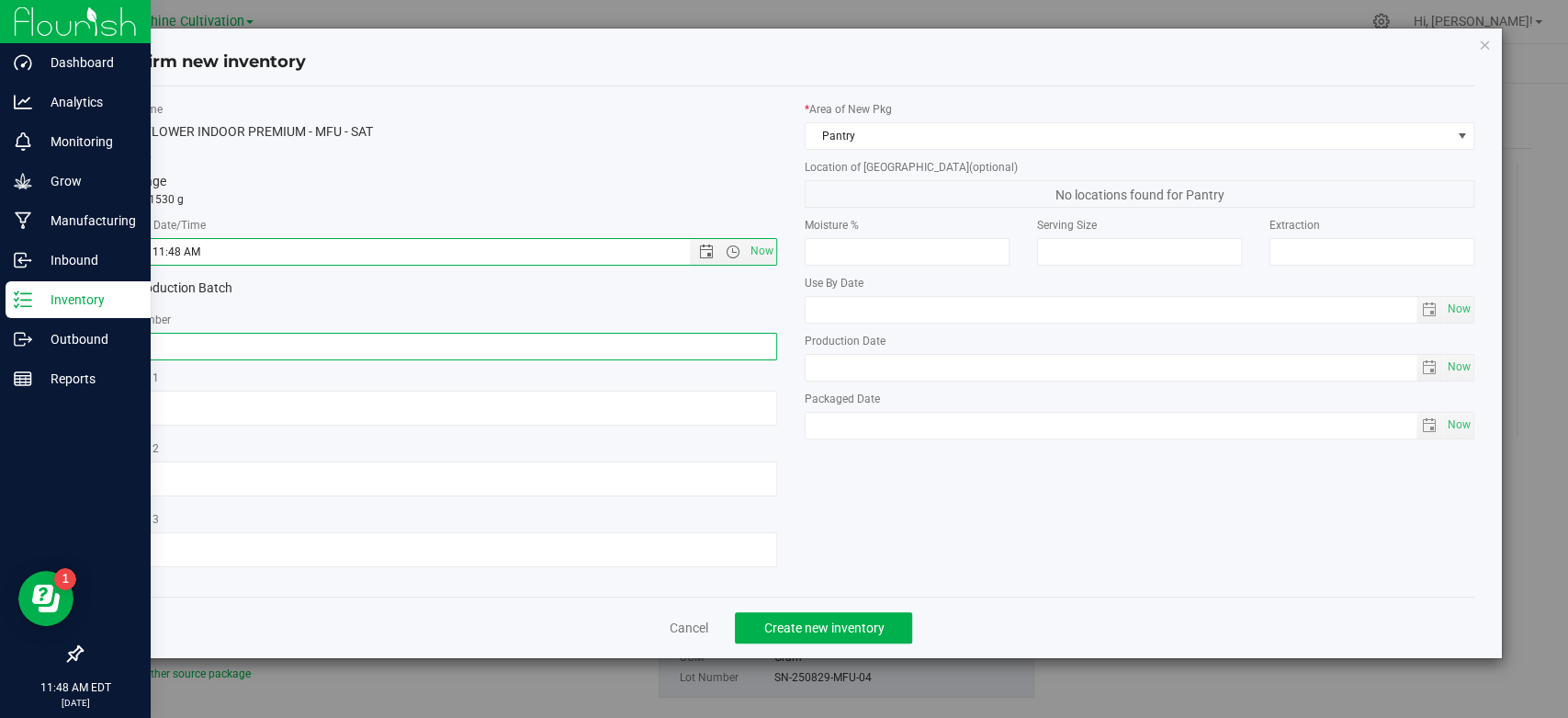
click at [735, 342] on input "text" at bounding box center [441, 346] width 670 height 28
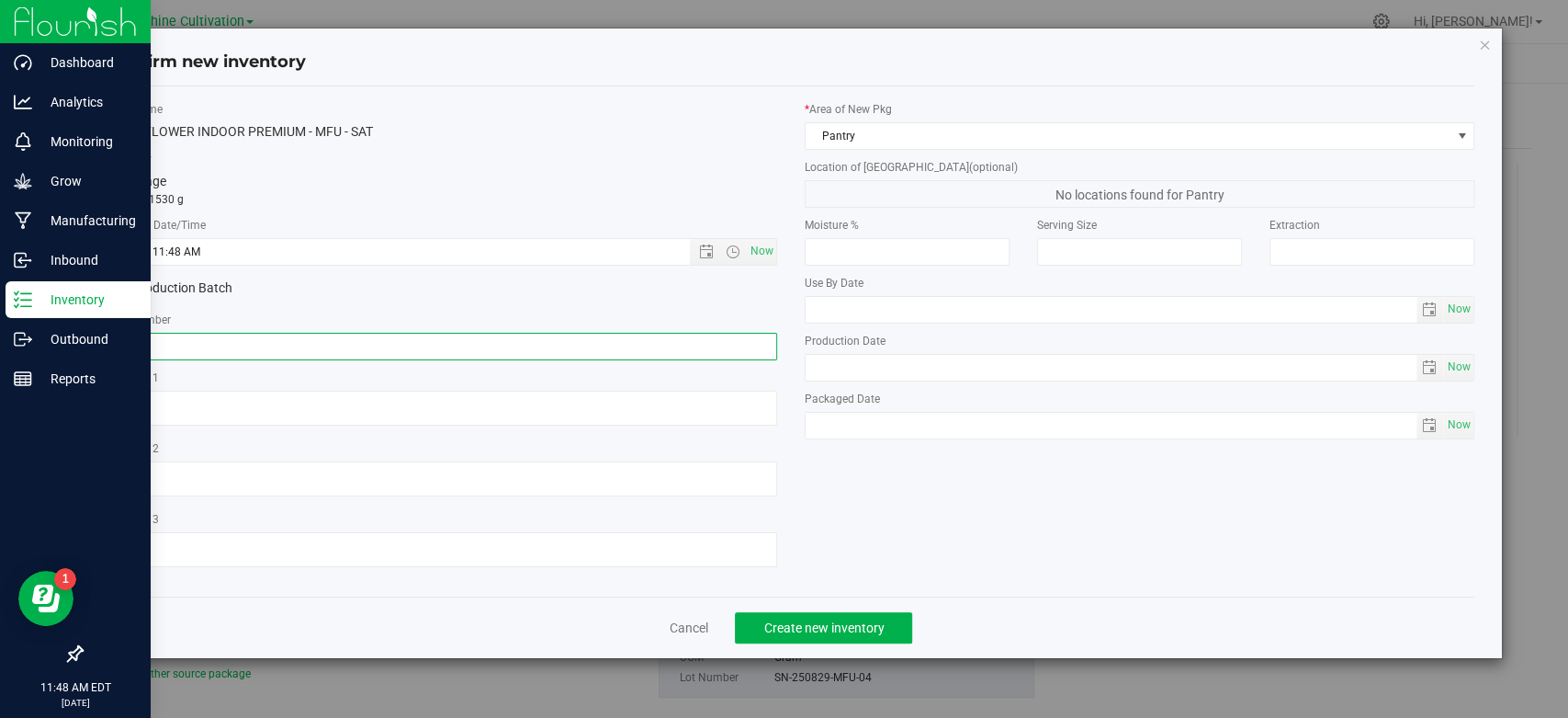
paste input "SN-250829-MFU-04"
type input "SN-250829-MFU-04"
click at [806, 616] on button "Create new inventory" at bounding box center [824, 627] width 178 height 32
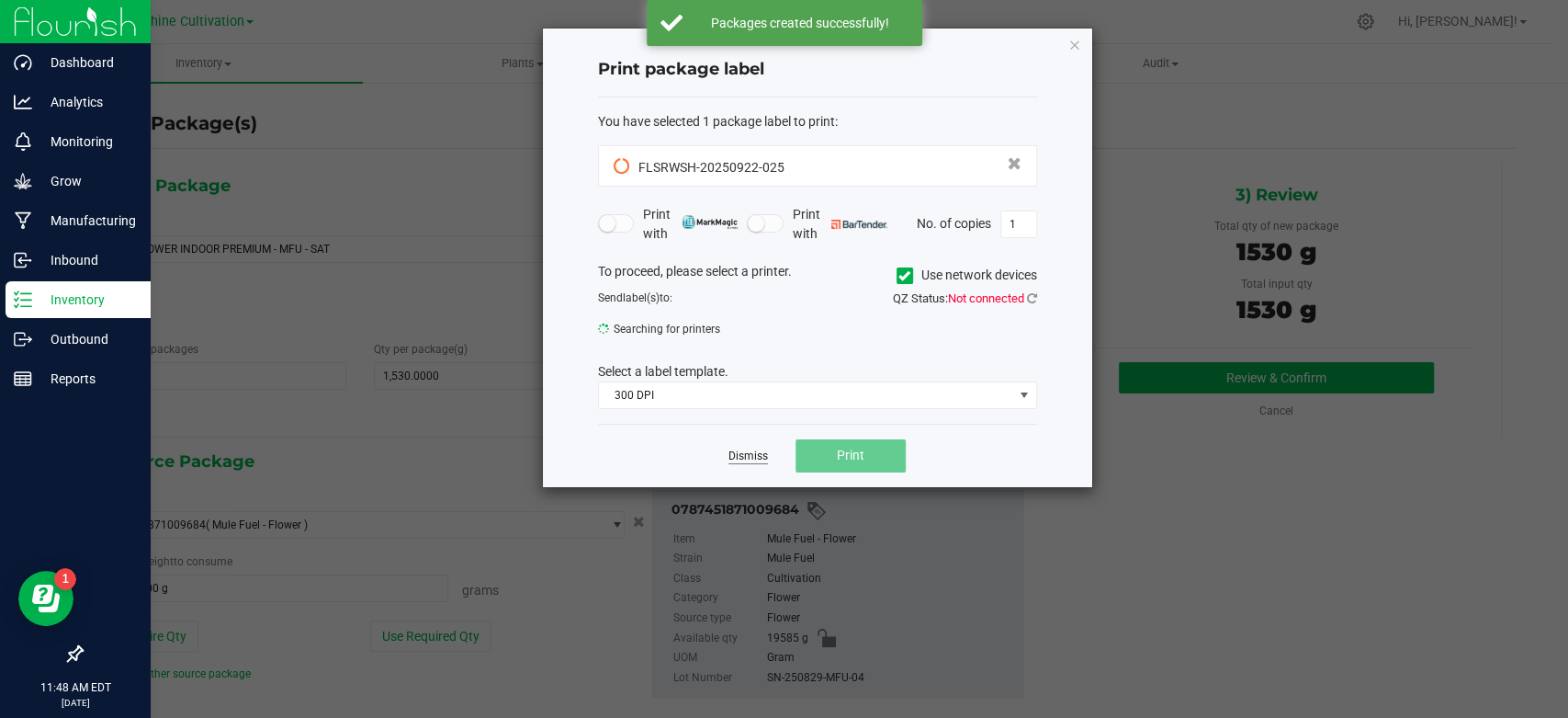
click at [752, 453] on link "Dismiss" at bounding box center [747, 456] width 39 height 15
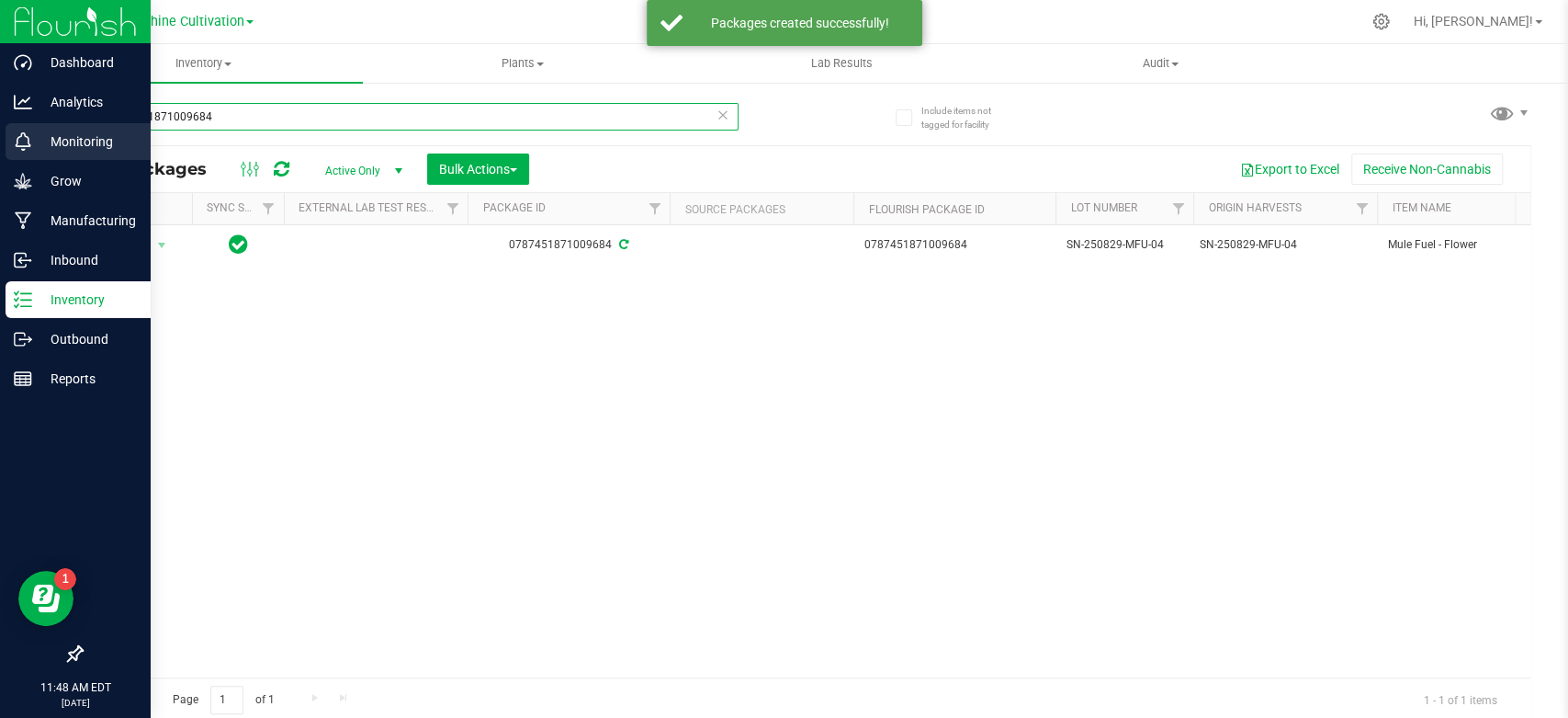
drag, startPoint x: 278, startPoint y: 107, endPoint x: 14, endPoint y: 150, distance: 267.5
click at [20, 150] on div "Dashboard Analytics Monitoring Grow Manufacturing Inbound Inventory Outbound Re…" at bounding box center [784, 359] width 1568 height 718
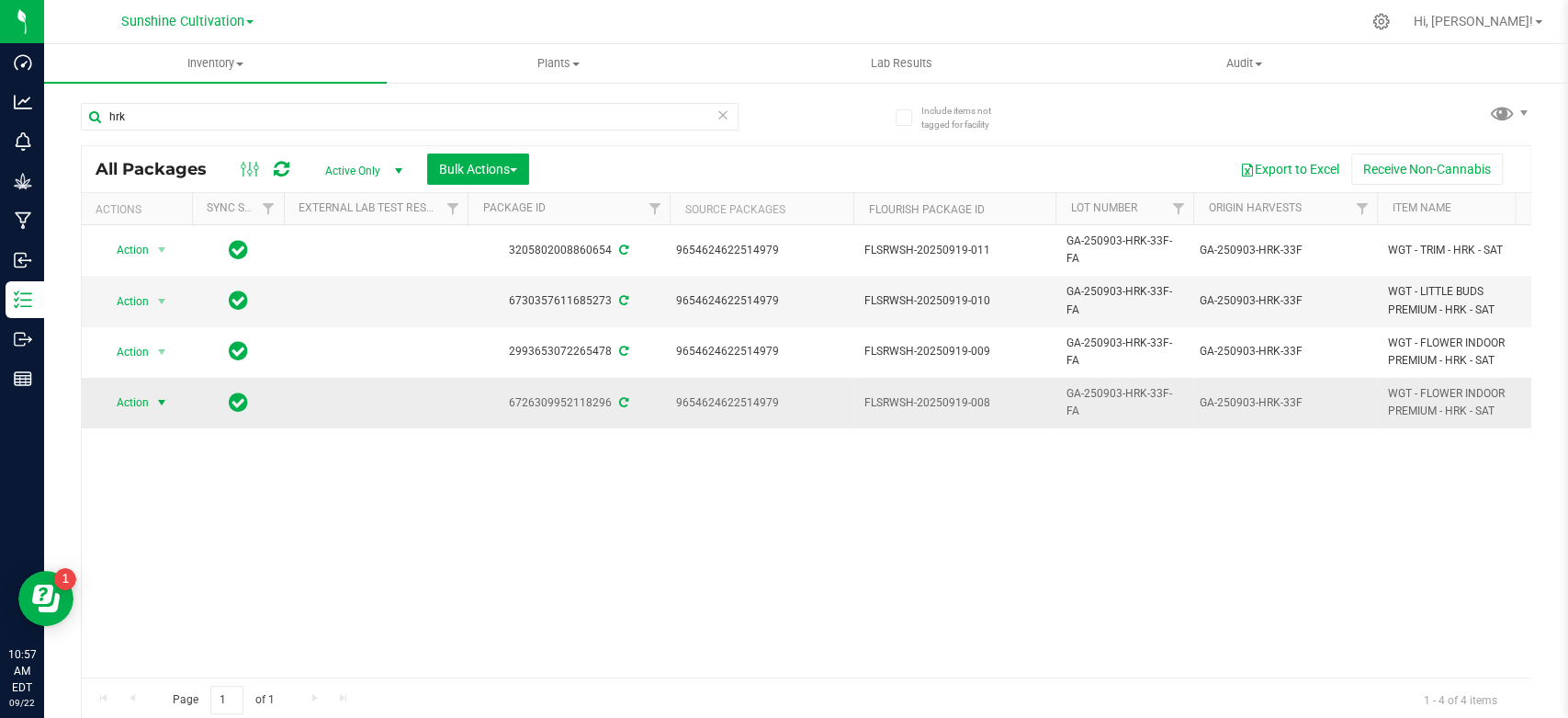
click at [163, 409] on span "select" at bounding box center [162, 403] width 23 height 26
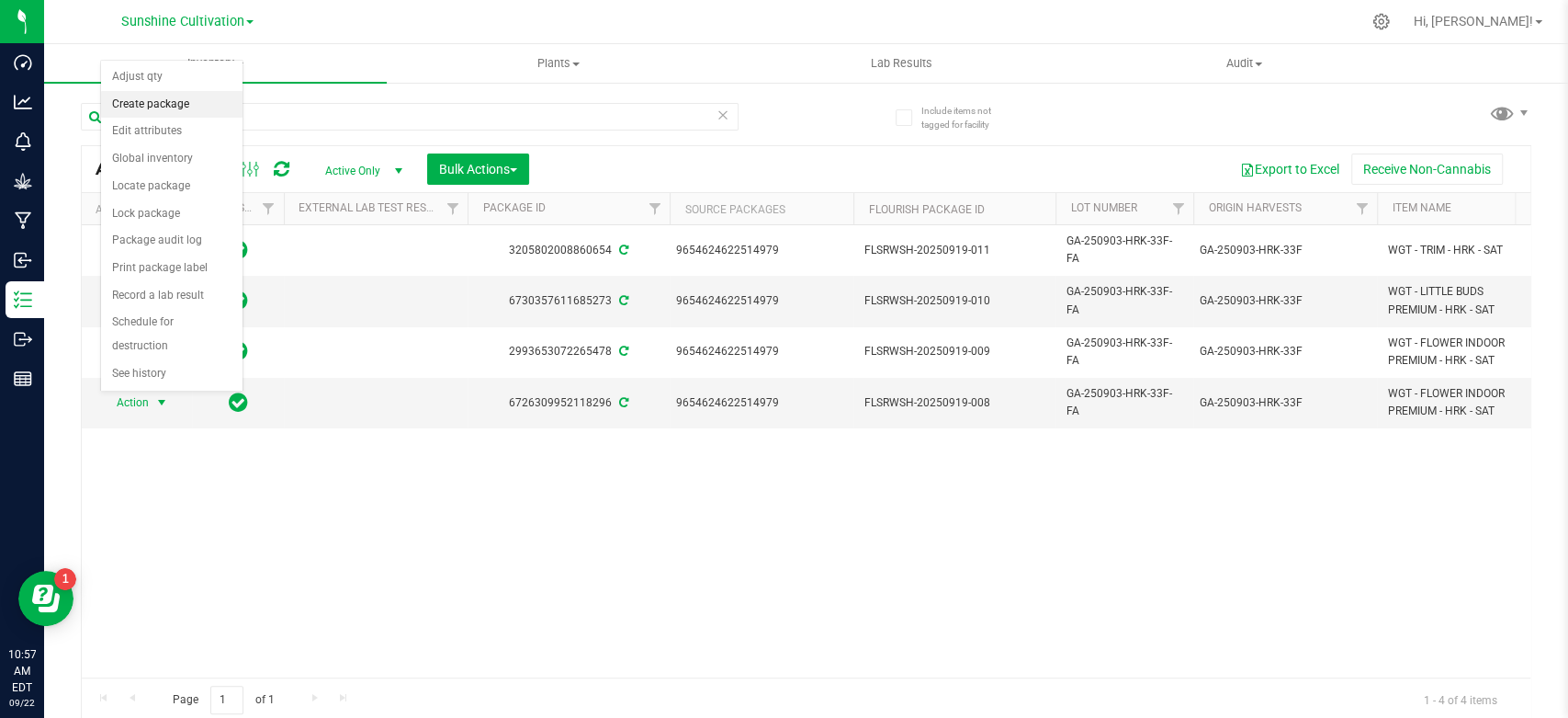
click at [146, 102] on li "Create package" at bounding box center [172, 104] width 141 height 28
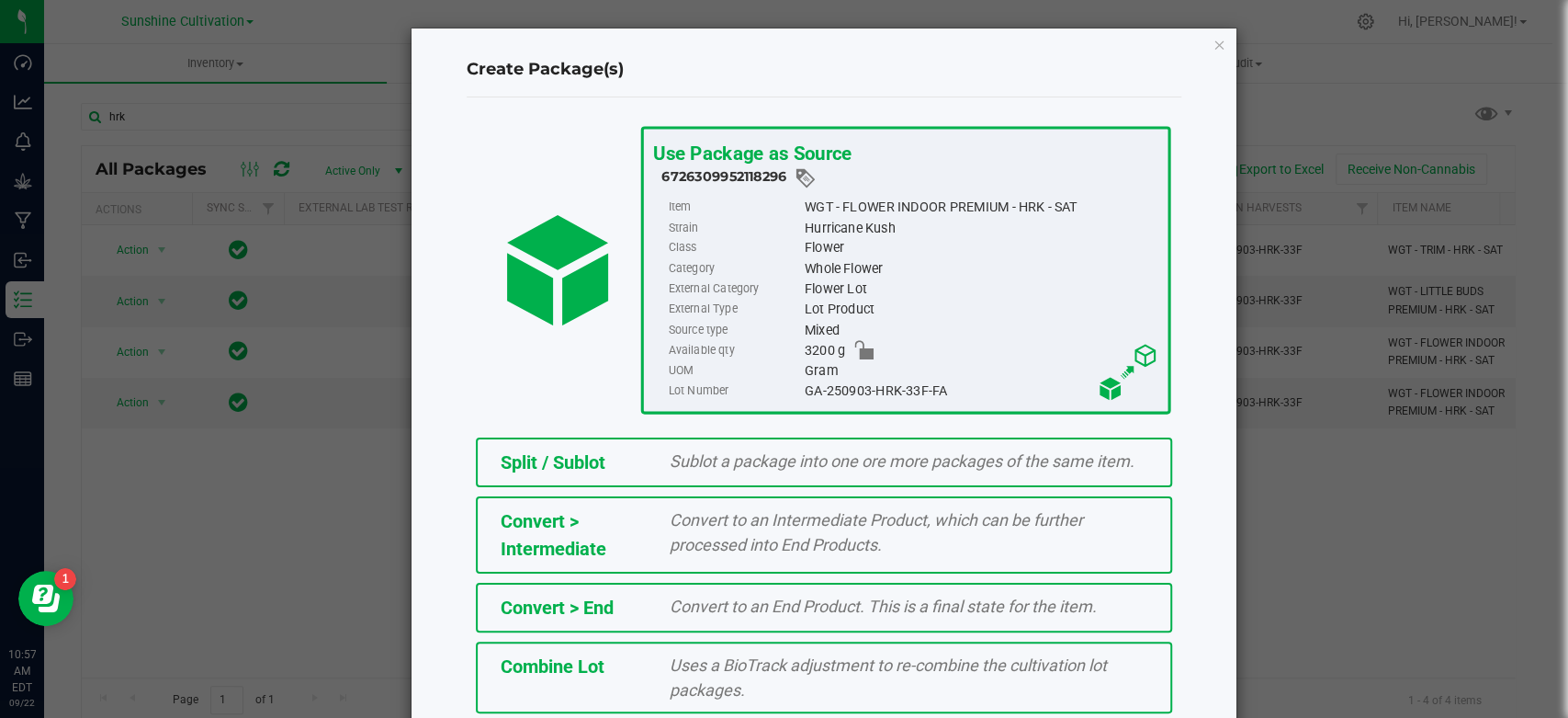
scroll to position [235, 0]
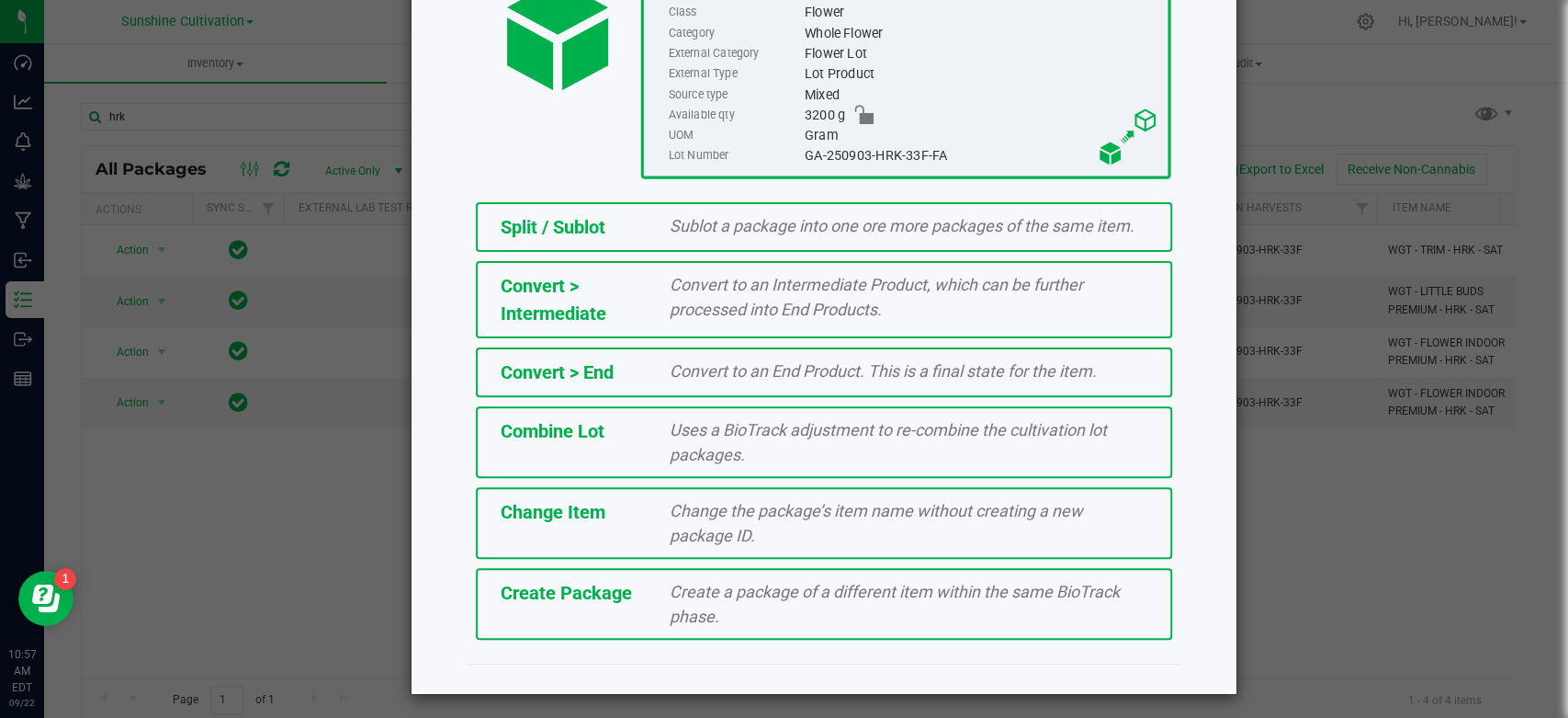
click at [590, 590] on span "Create Package" at bounding box center [566, 593] width 131 height 22
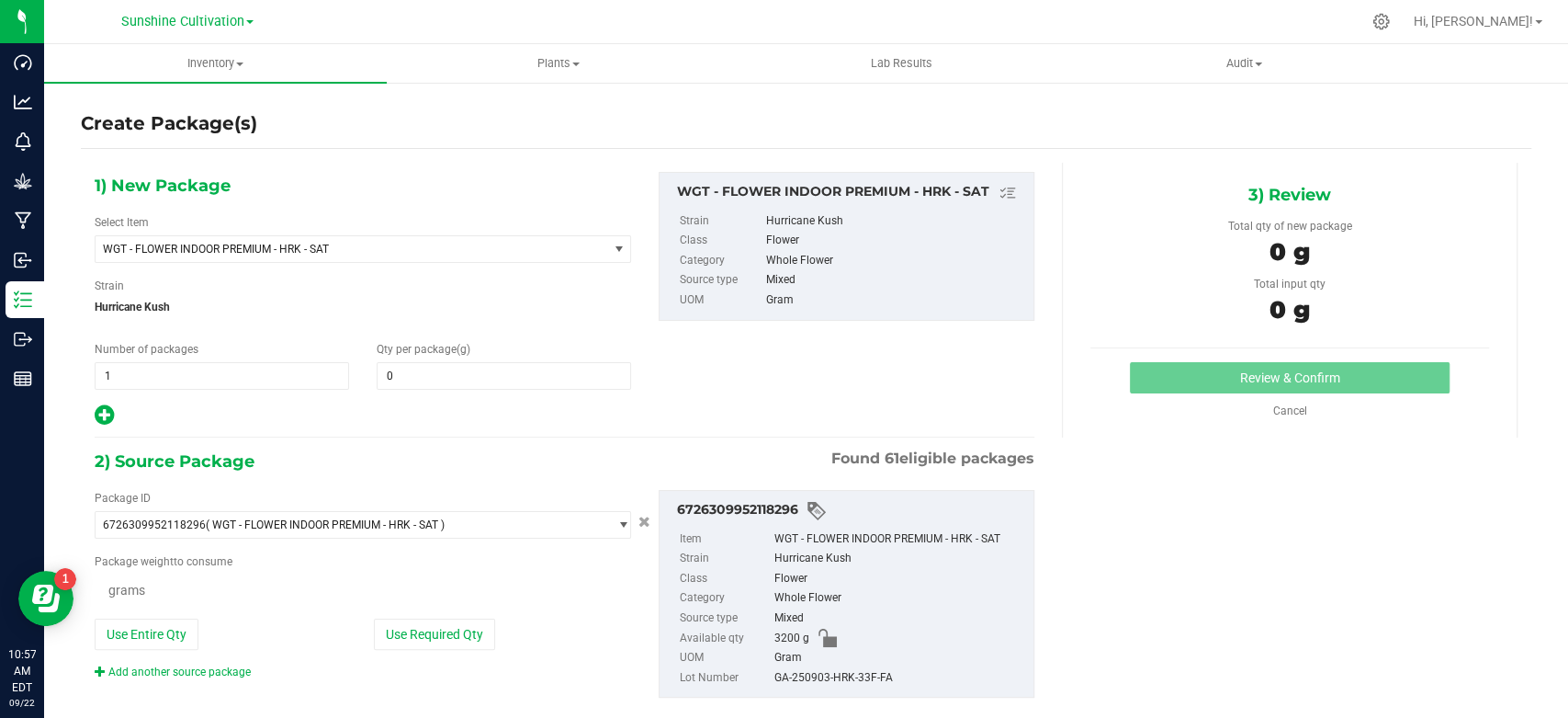
type input "0.0000"
click at [361, 250] on span "WGT - FLOWER INDOOR PREMIUM - HRK - SAT" at bounding box center [341, 249] width 477 height 12
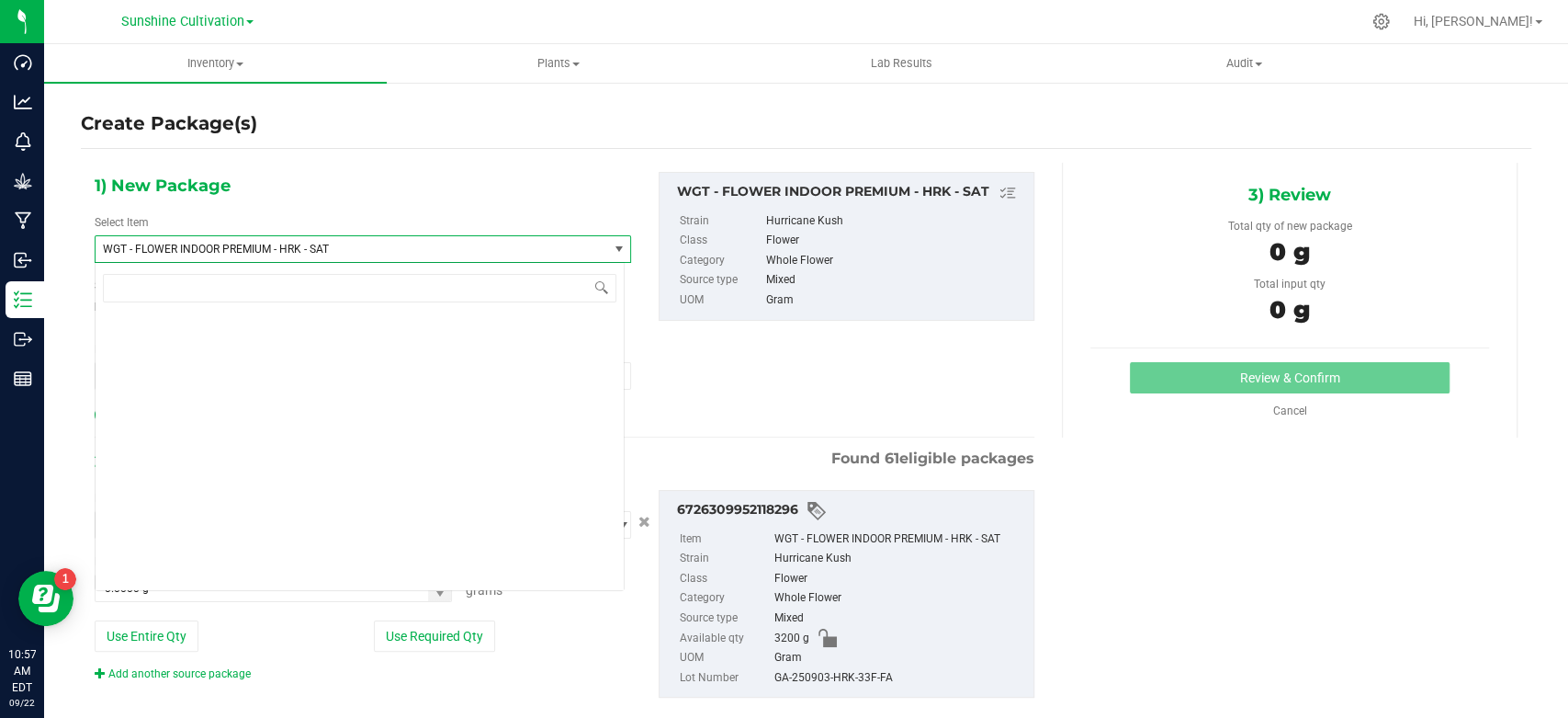
scroll to position [407923, 0]
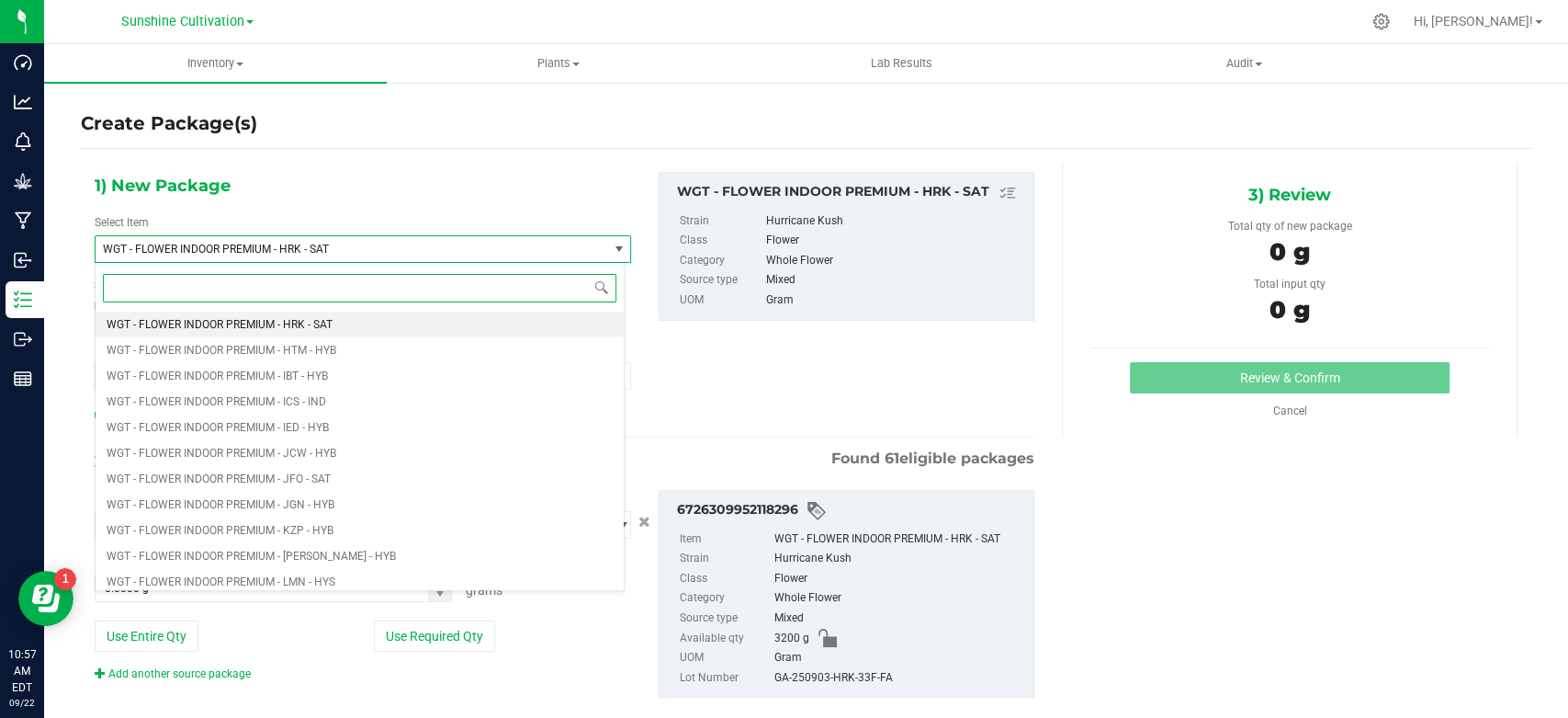
type input "f"
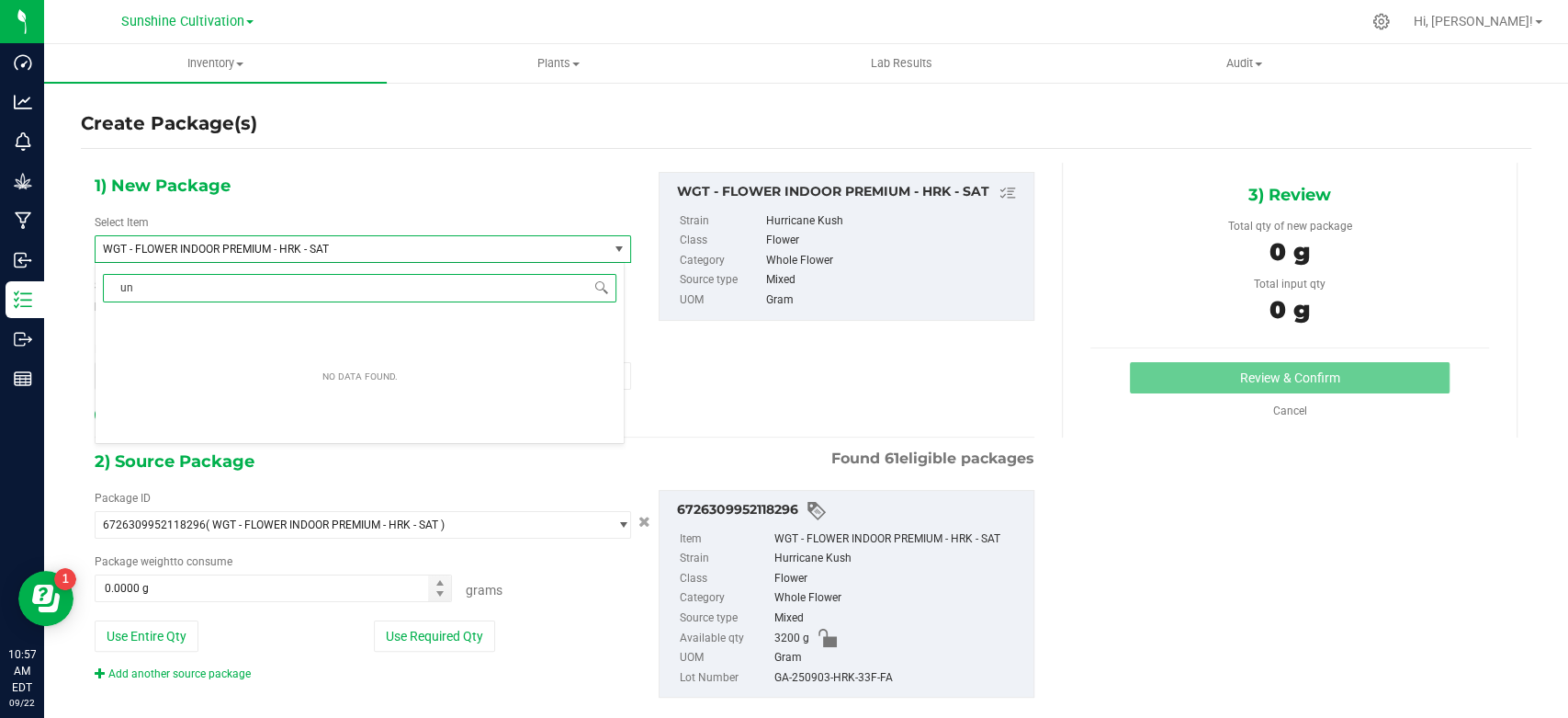
type input "u"
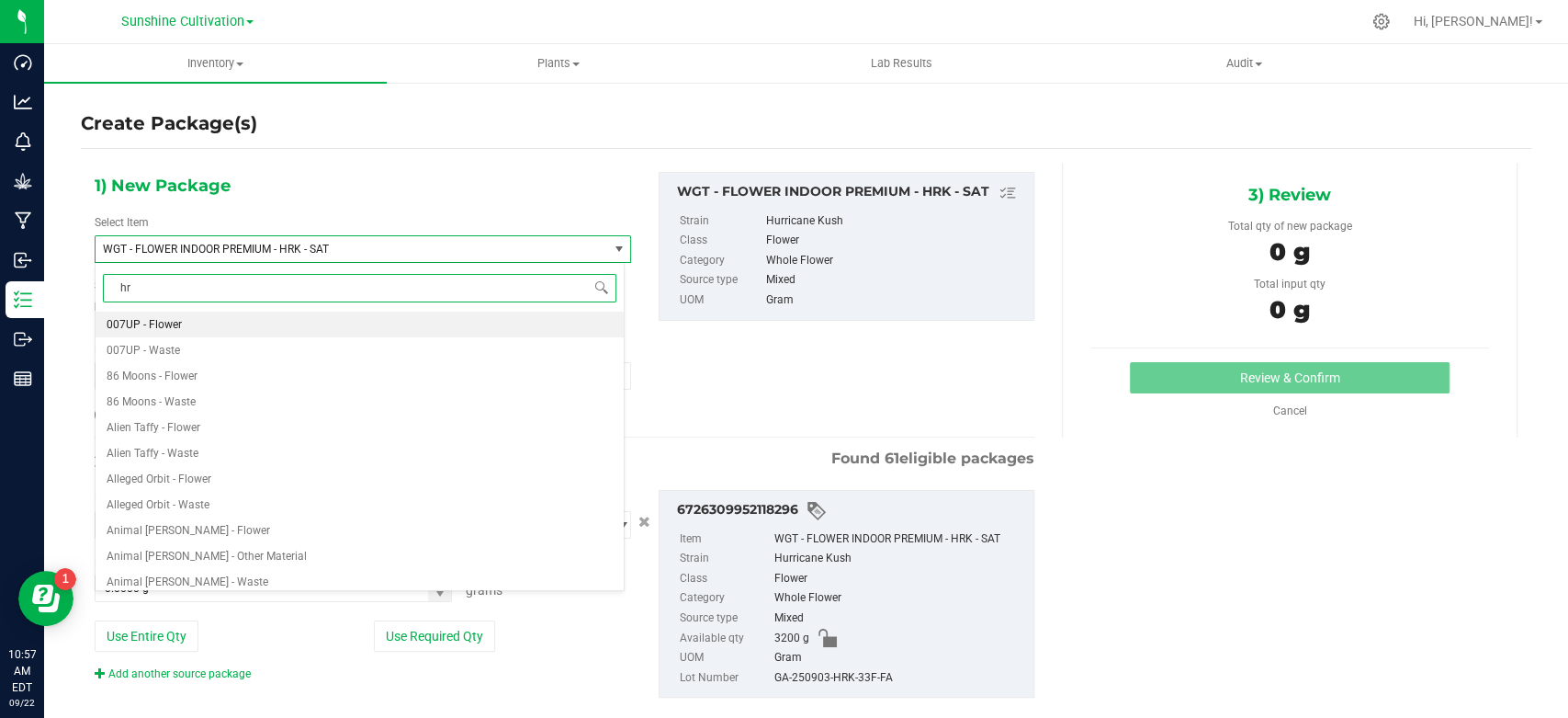
type input "hrk"
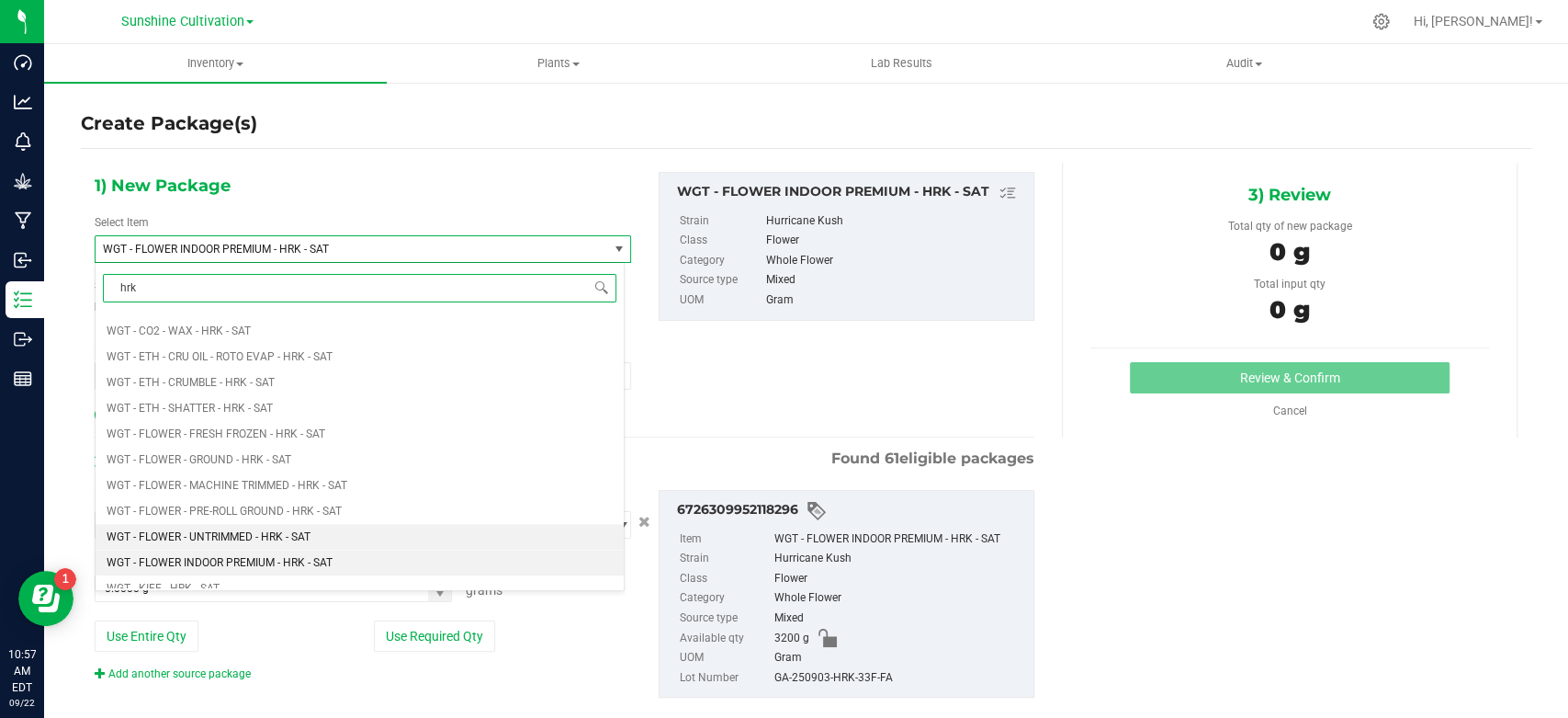
click at [205, 528] on li "WGT - FLOWER - UNTRIMMED - HRK - SAT" at bounding box center [359, 536] width 528 height 26
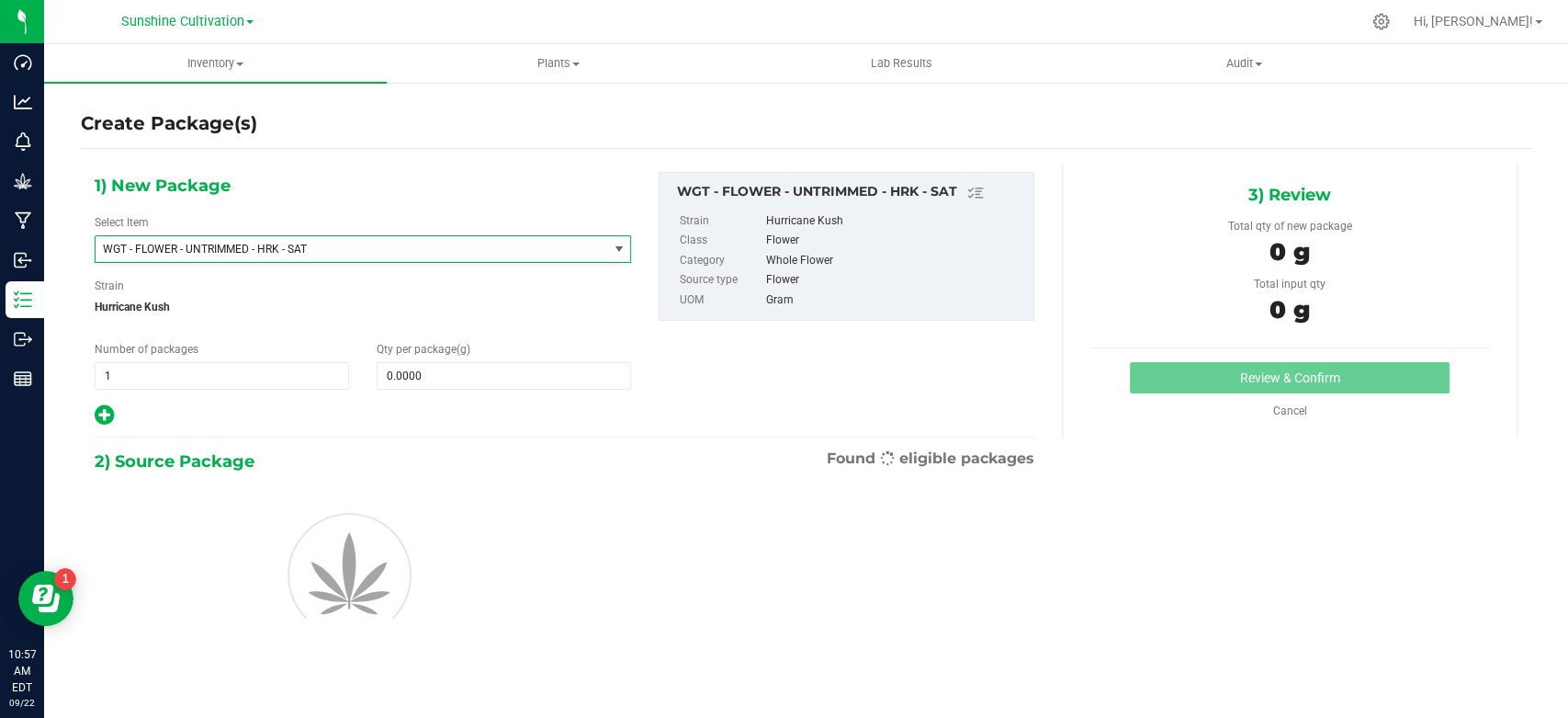
type input "0.0000"
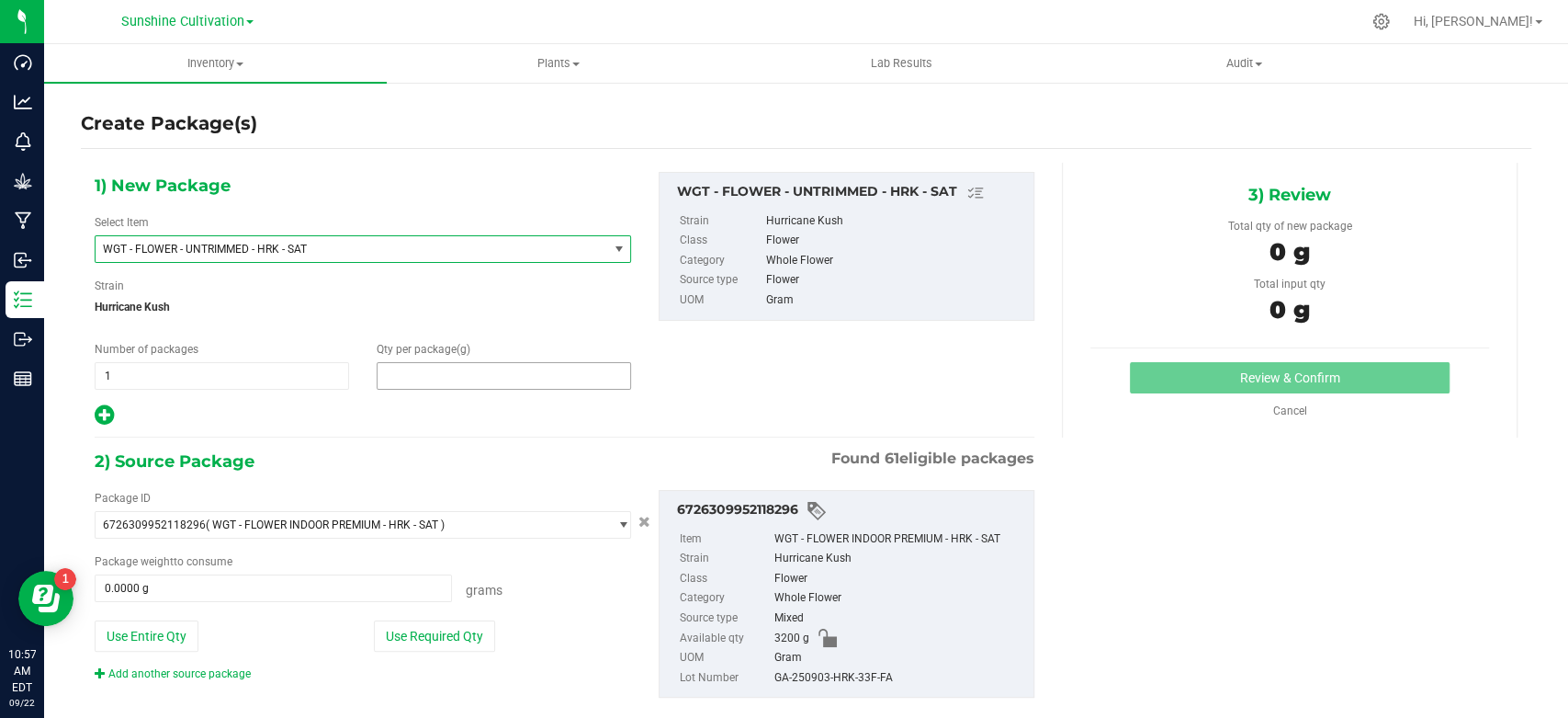
click at [461, 380] on span at bounding box center [504, 376] width 254 height 28
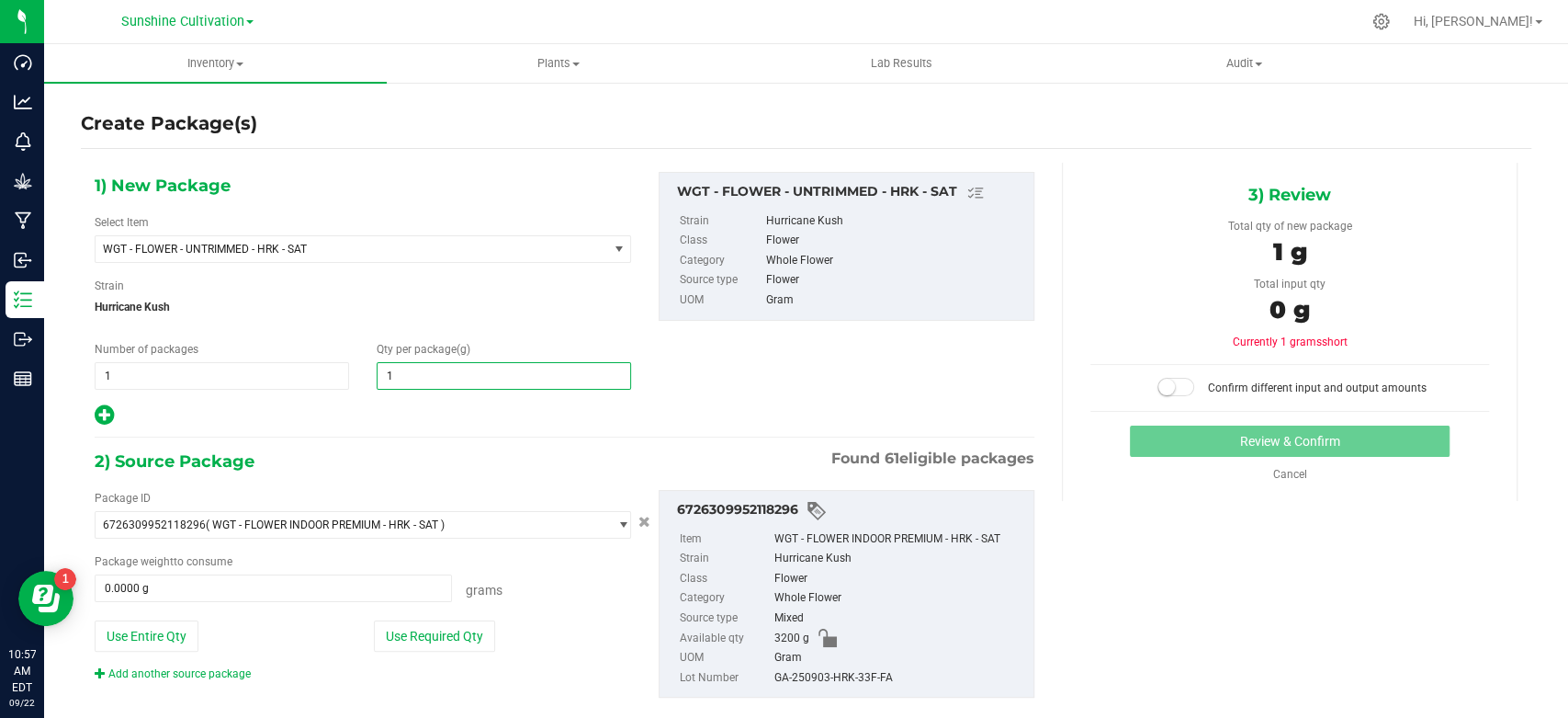
type input "15"
type input "15.0000"
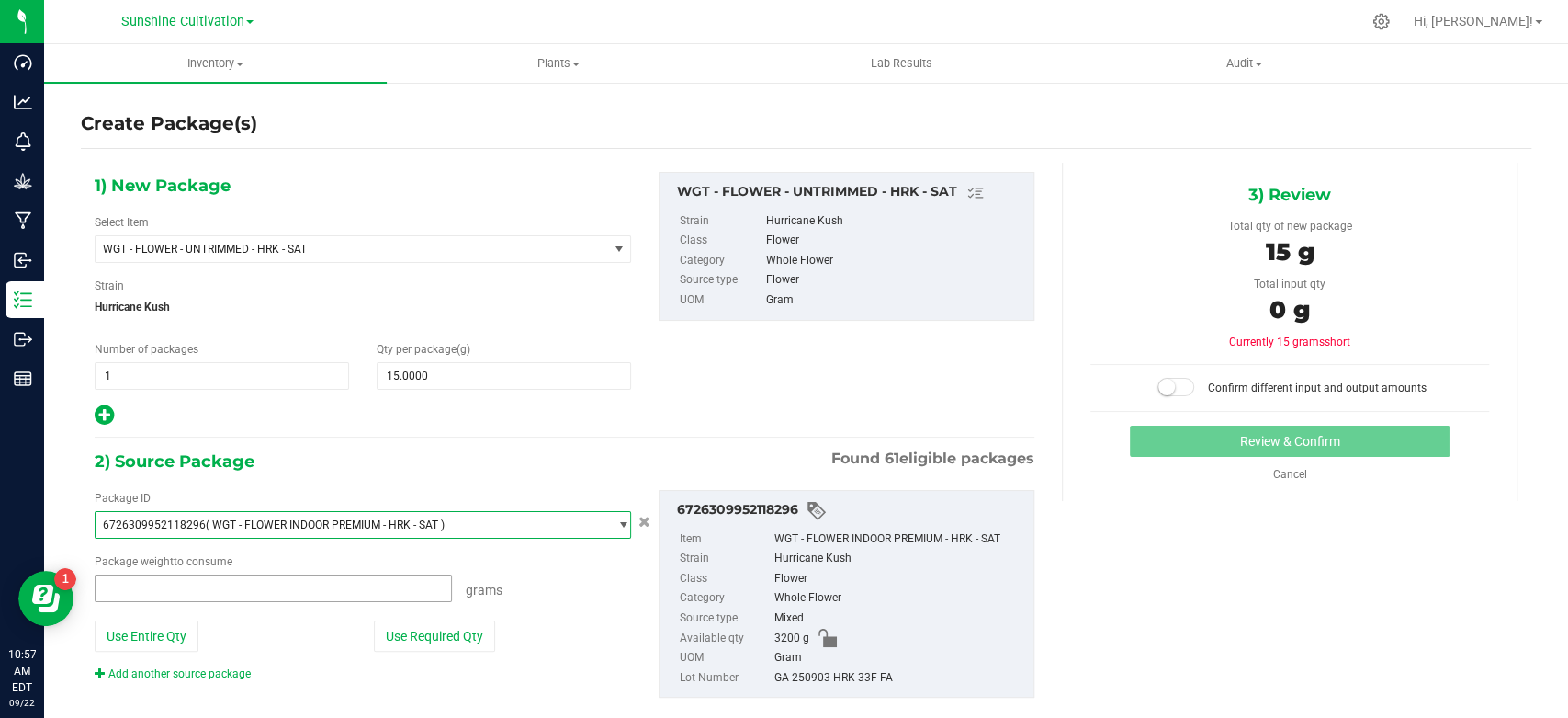
click at [256, 585] on span at bounding box center [273, 588] width 357 height 28
type input "15"
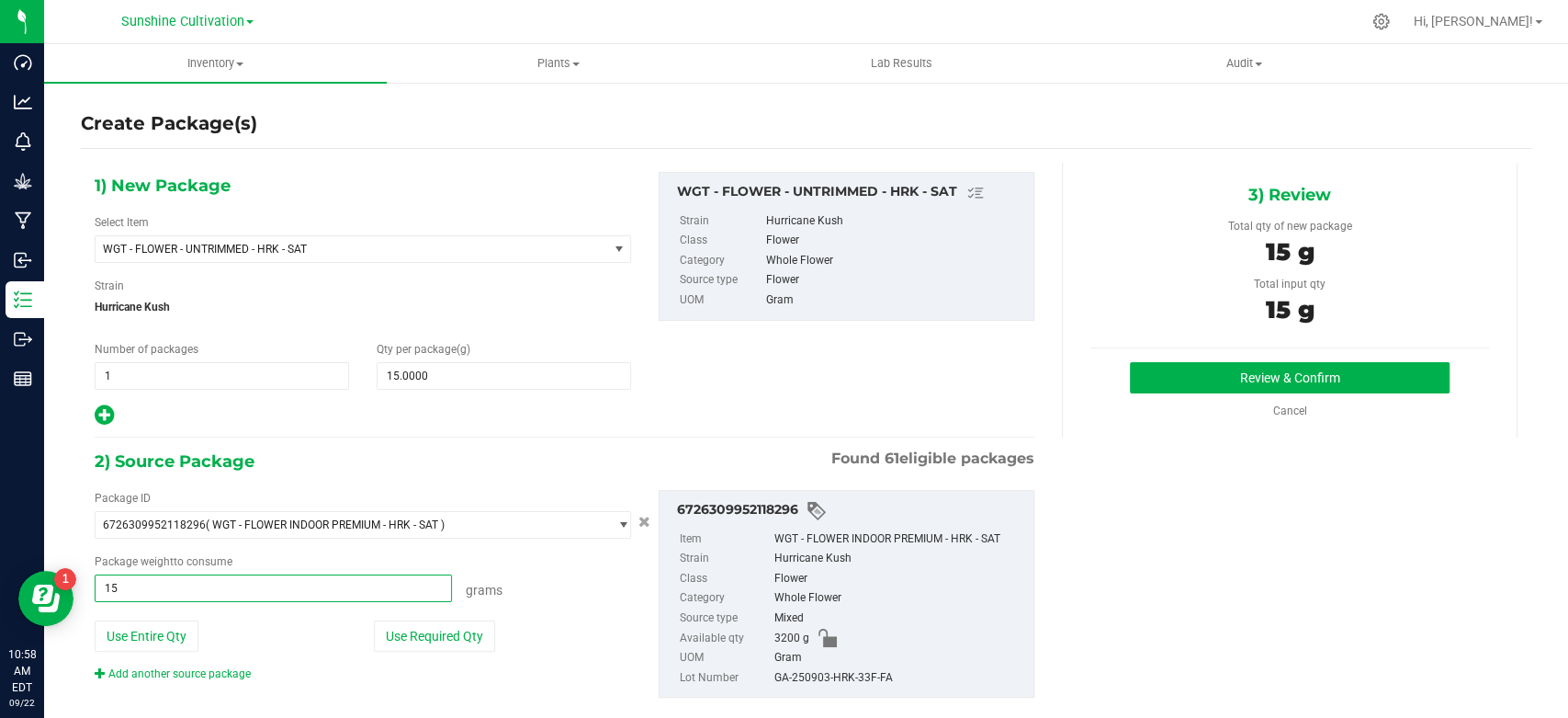
type input "15.0000 g"
click at [845, 688] on div "GA-250903-HRK-33F-FA" at bounding box center [899, 678] width 250 height 20
copy div "GA-250903-HRK-33F-FA"
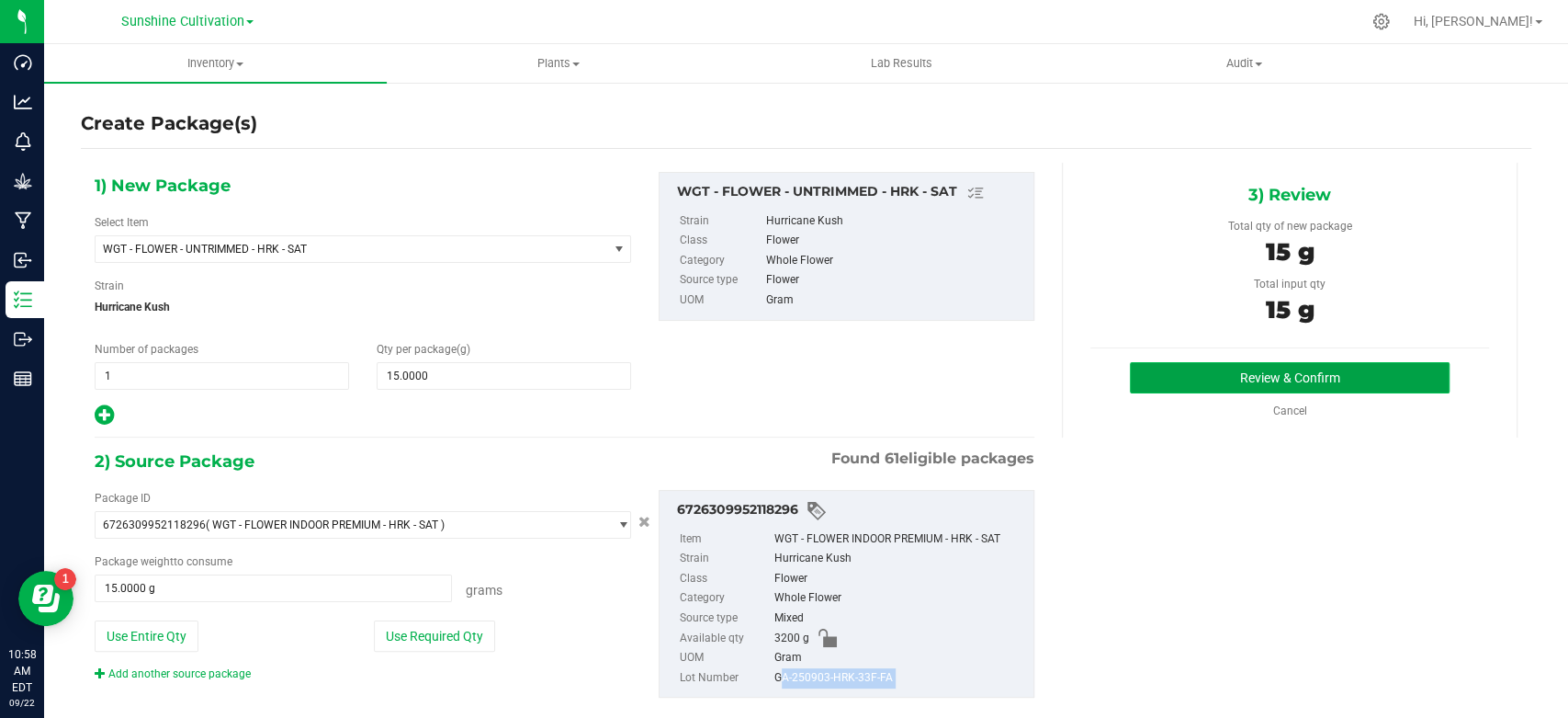
click at [1144, 381] on button "Review & Confirm" at bounding box center [1290, 378] width 319 height 32
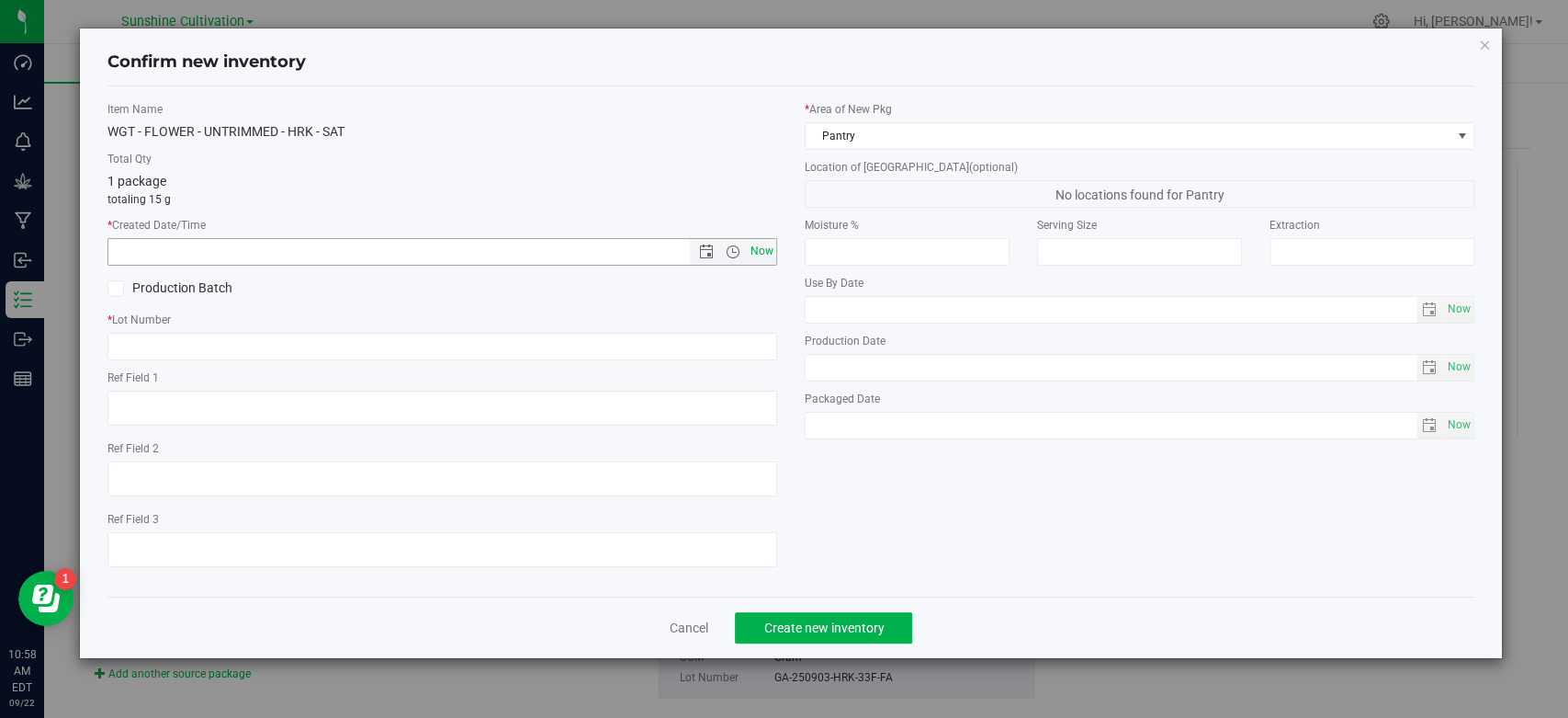
click at [757, 249] on span "Now" at bounding box center [763, 251] width 32 height 27
type input "9/22/2025 10:58 AM"
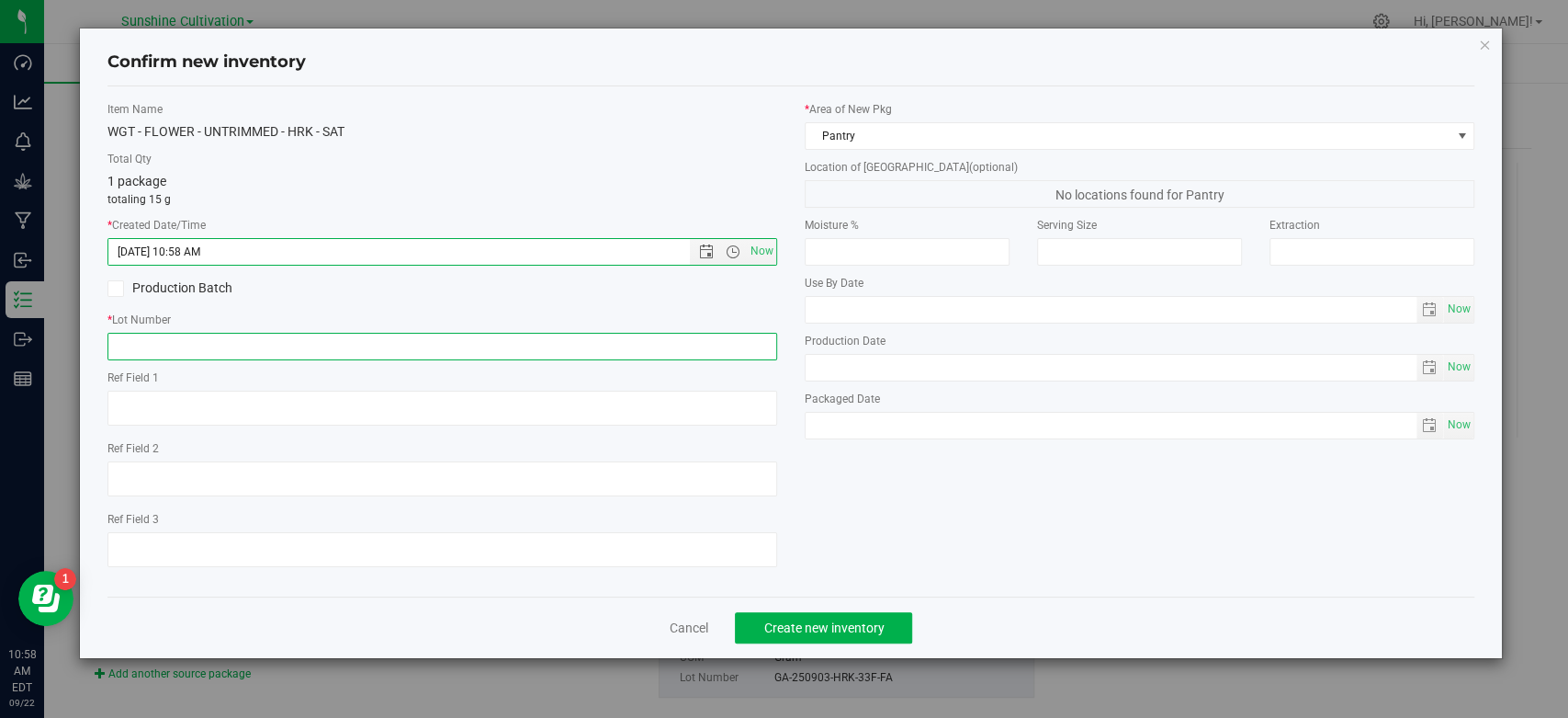
click at [658, 351] on input "text" at bounding box center [441, 346] width 670 height 28
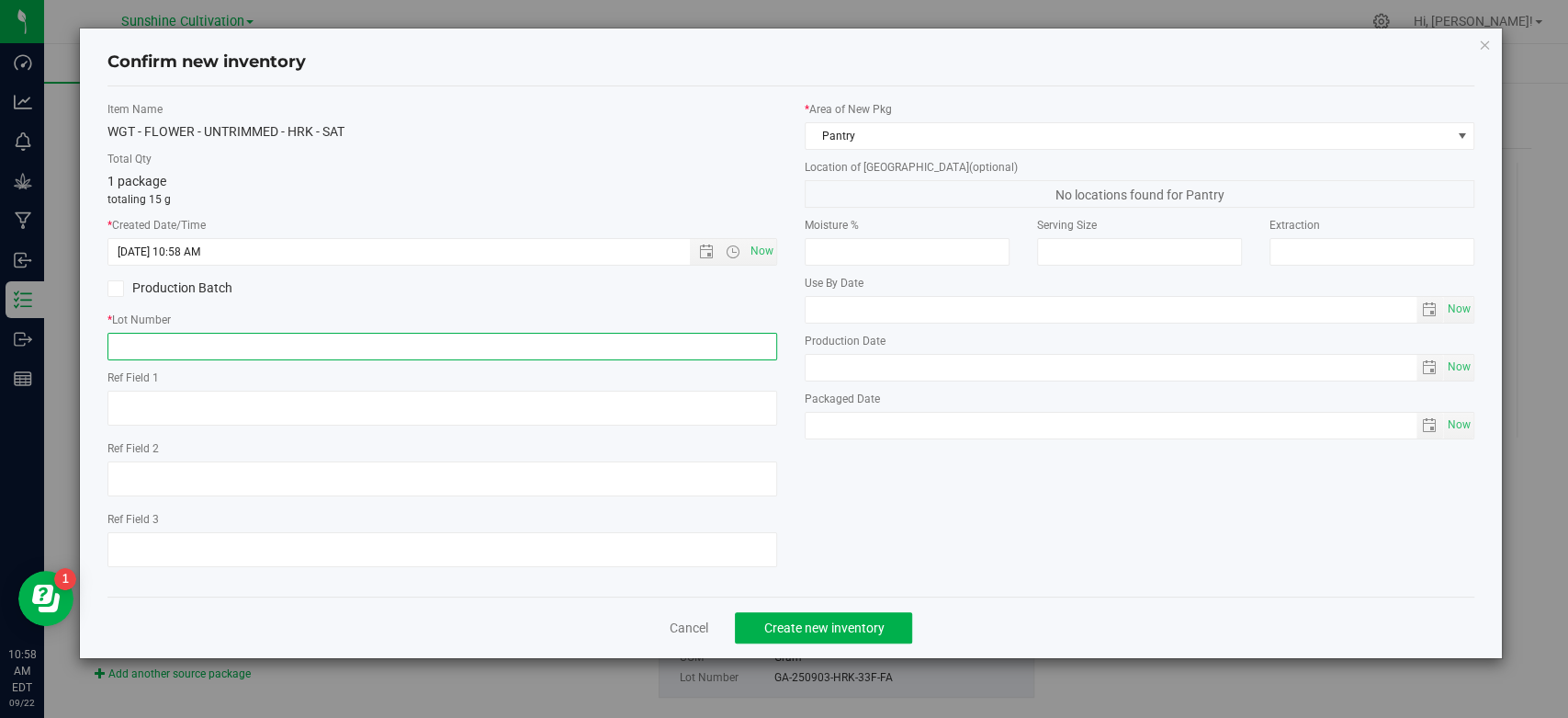
paste input "GA-250903-HRK-33F-FA"
type input "GA-250903-HRK-33F-FA"
click at [802, 605] on div "Cancel Create new inventory" at bounding box center [790, 627] width 1367 height 61
click at [853, 627] on span "Create new inventory" at bounding box center [824, 627] width 120 height 14
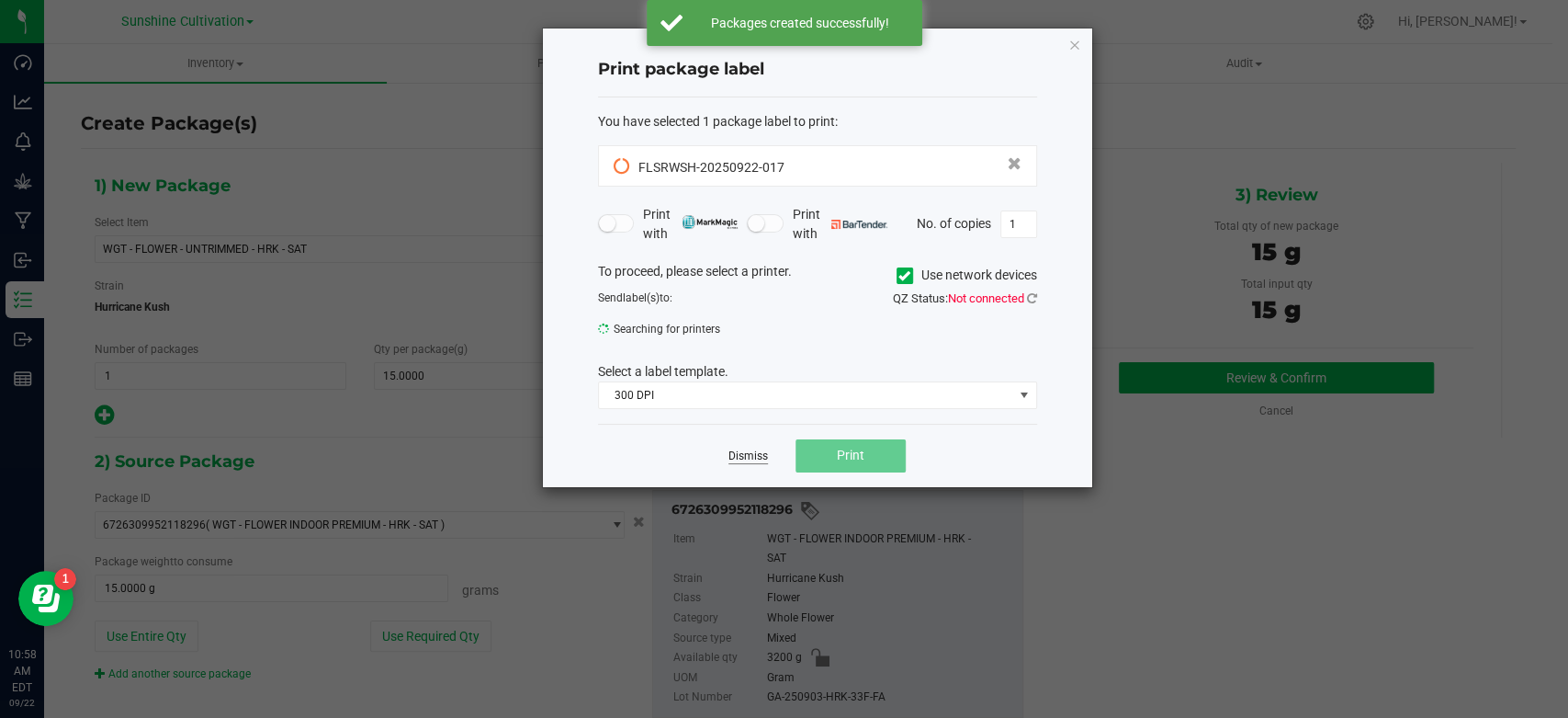
click at [744, 451] on link "Dismiss" at bounding box center [747, 456] width 39 height 15
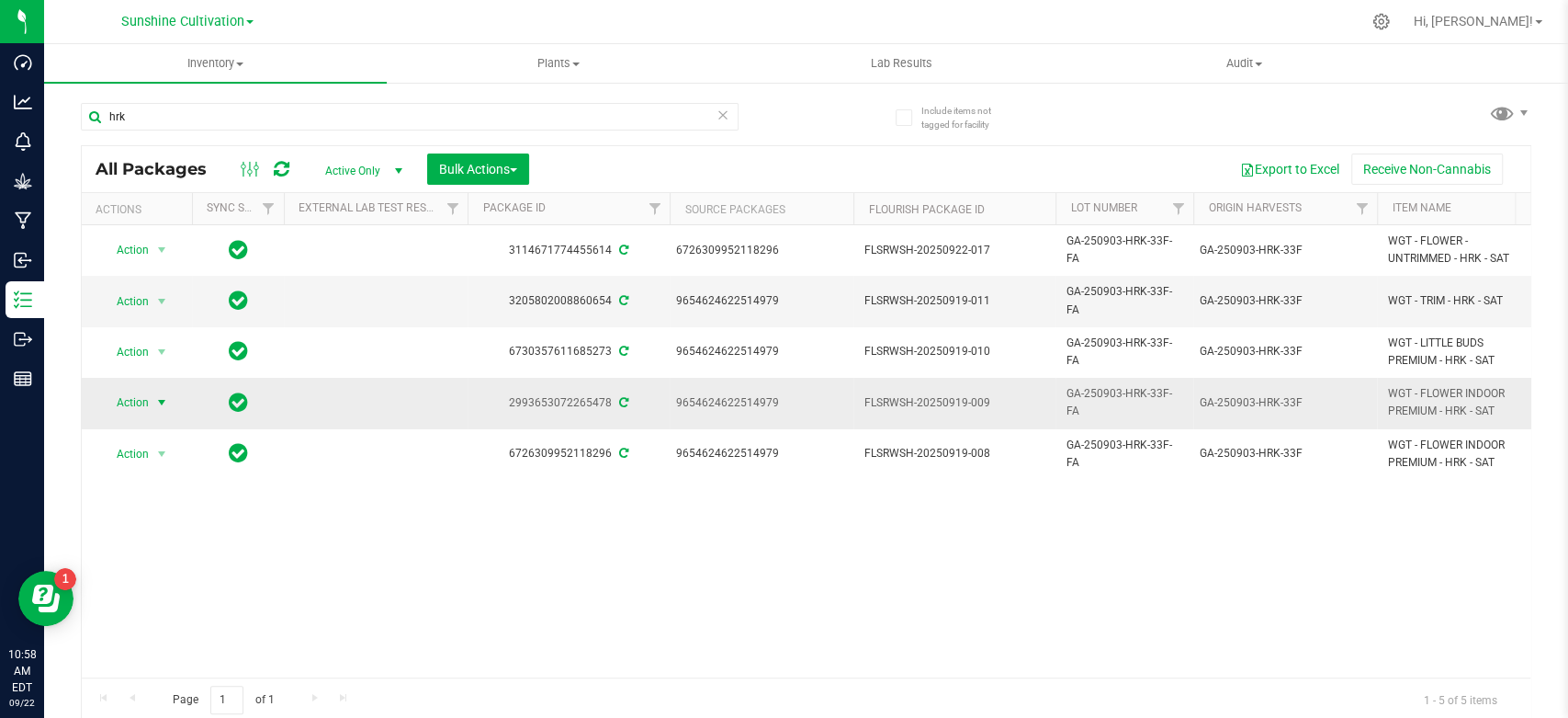
click at [161, 404] on span "select" at bounding box center [161, 402] width 14 height 14
click at [492, 164] on span "Bulk Actions" at bounding box center [479, 168] width 78 height 14
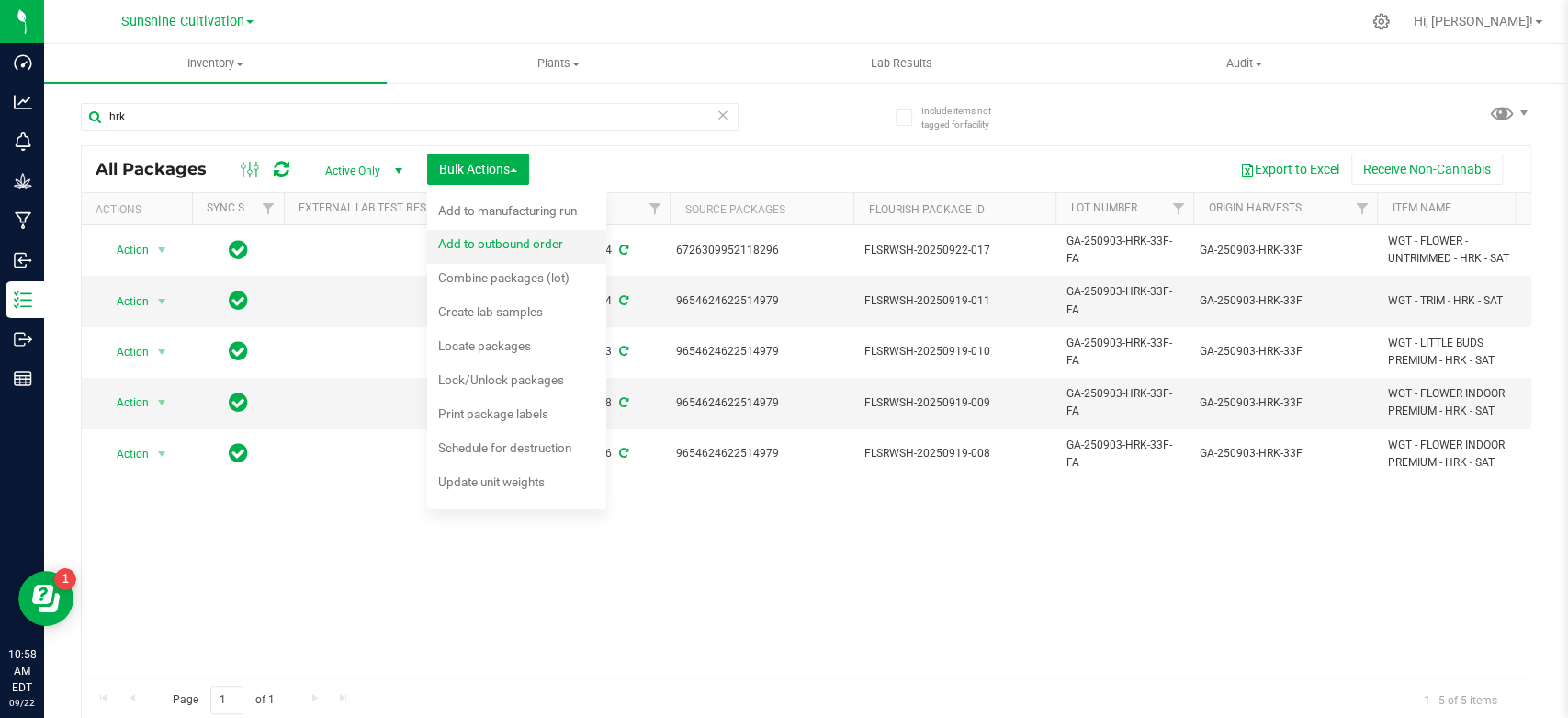
click at [478, 251] on div "Add to outbound order" at bounding box center [513, 246] width 150 height 30
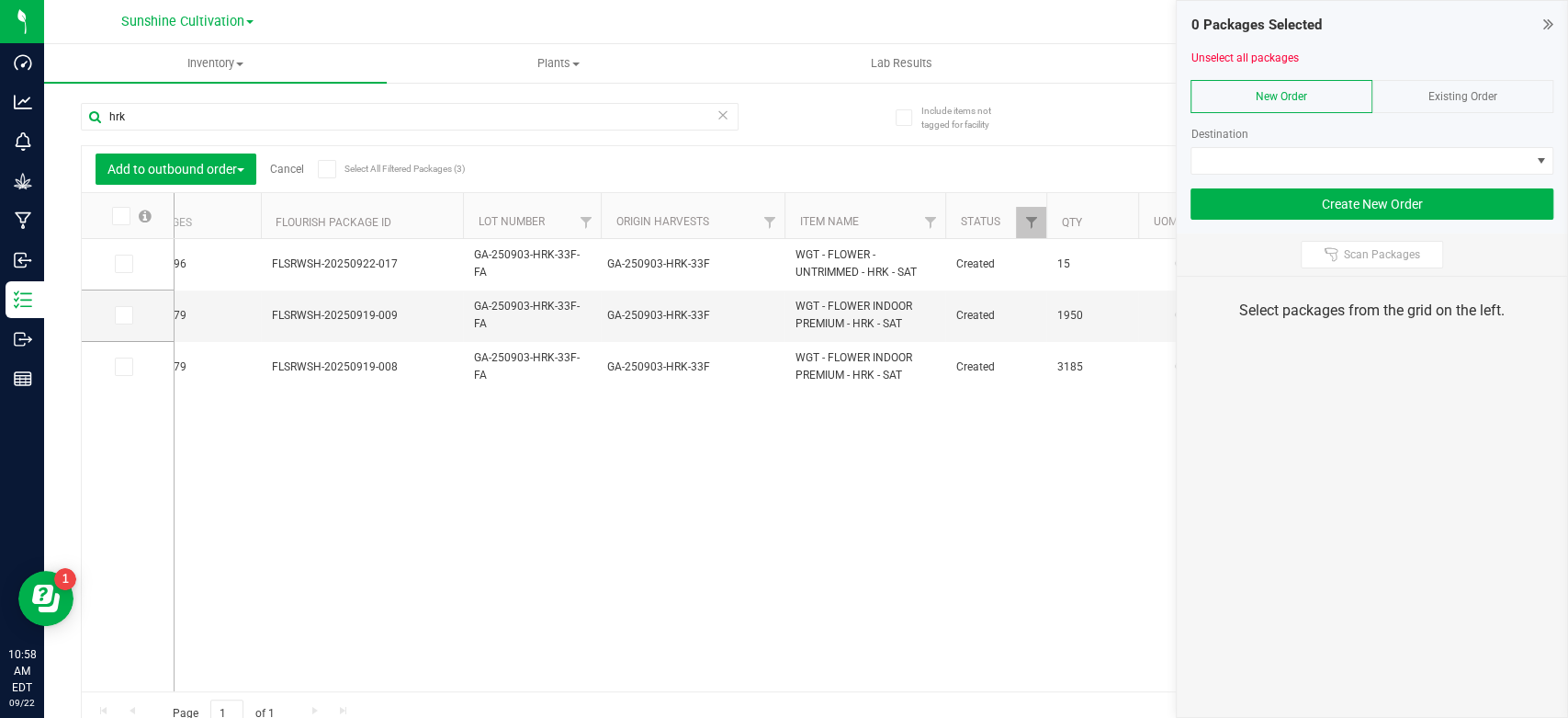
scroll to position [0, 585]
click at [125, 315] on icon at bounding box center [122, 315] width 11 height 0
click at [0, 0] on input "checkbox" at bounding box center [0, 0] width 0 height 0
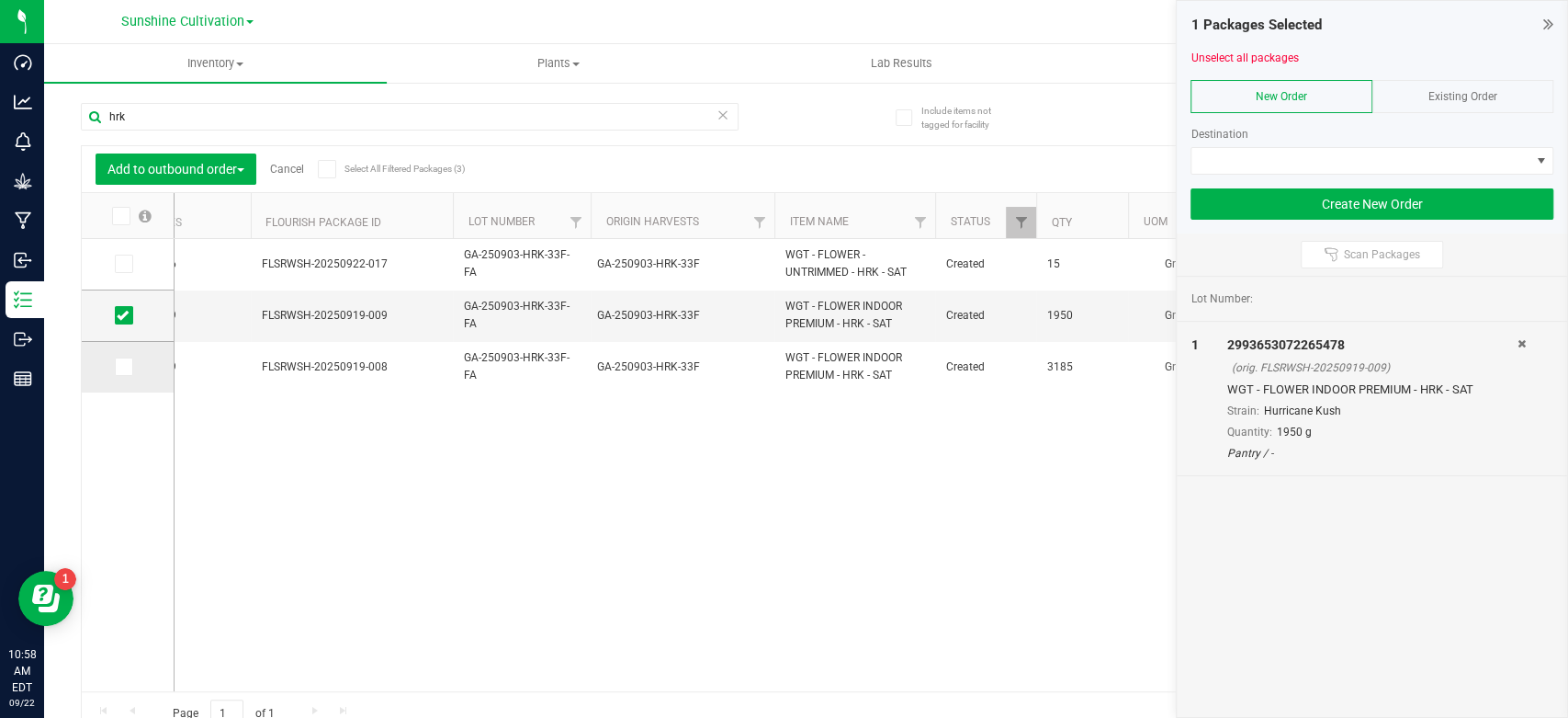
click at [122, 367] on icon at bounding box center [122, 367] width 11 height 0
click at [0, 0] on input "checkbox" at bounding box center [0, 0] width 0 height 0
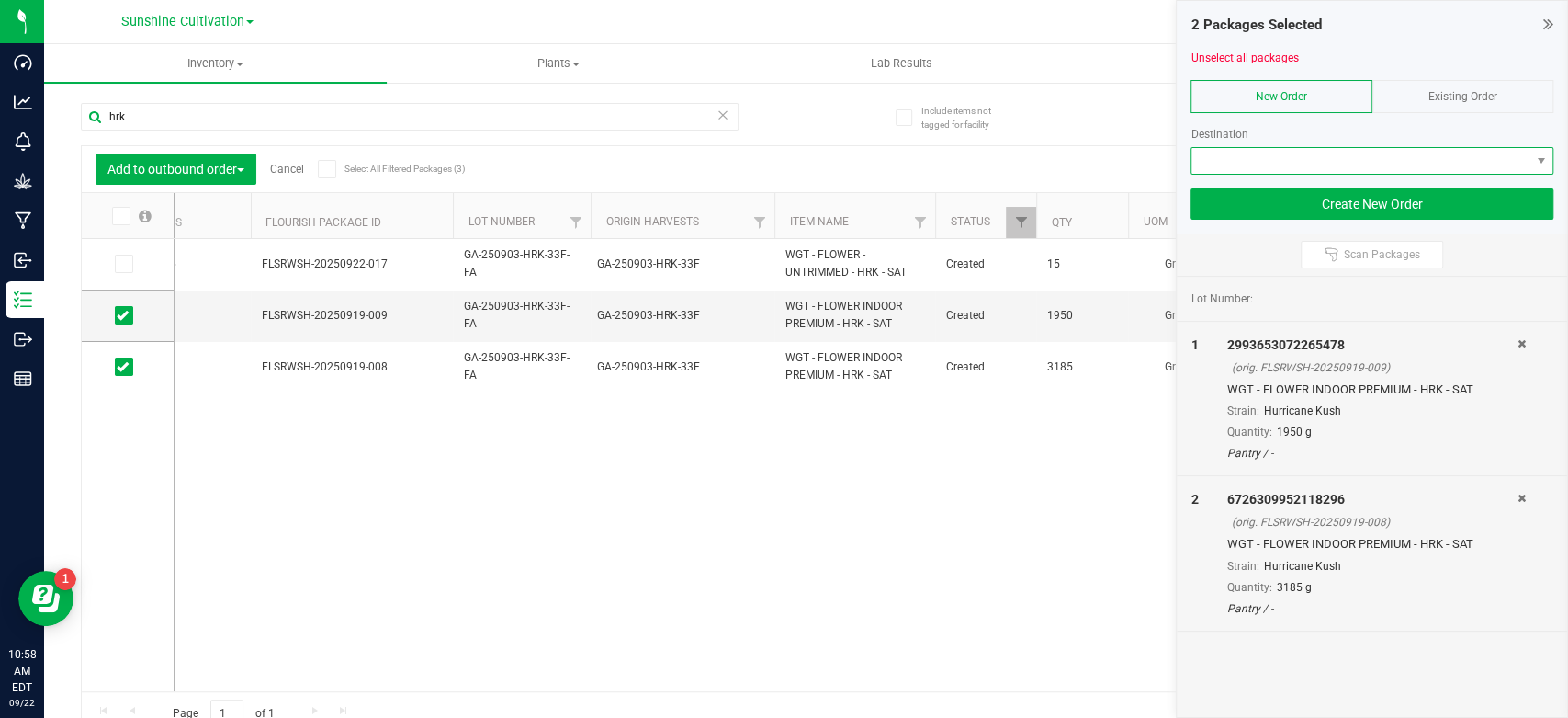
click at [1497, 165] on span at bounding box center [1361, 161] width 338 height 26
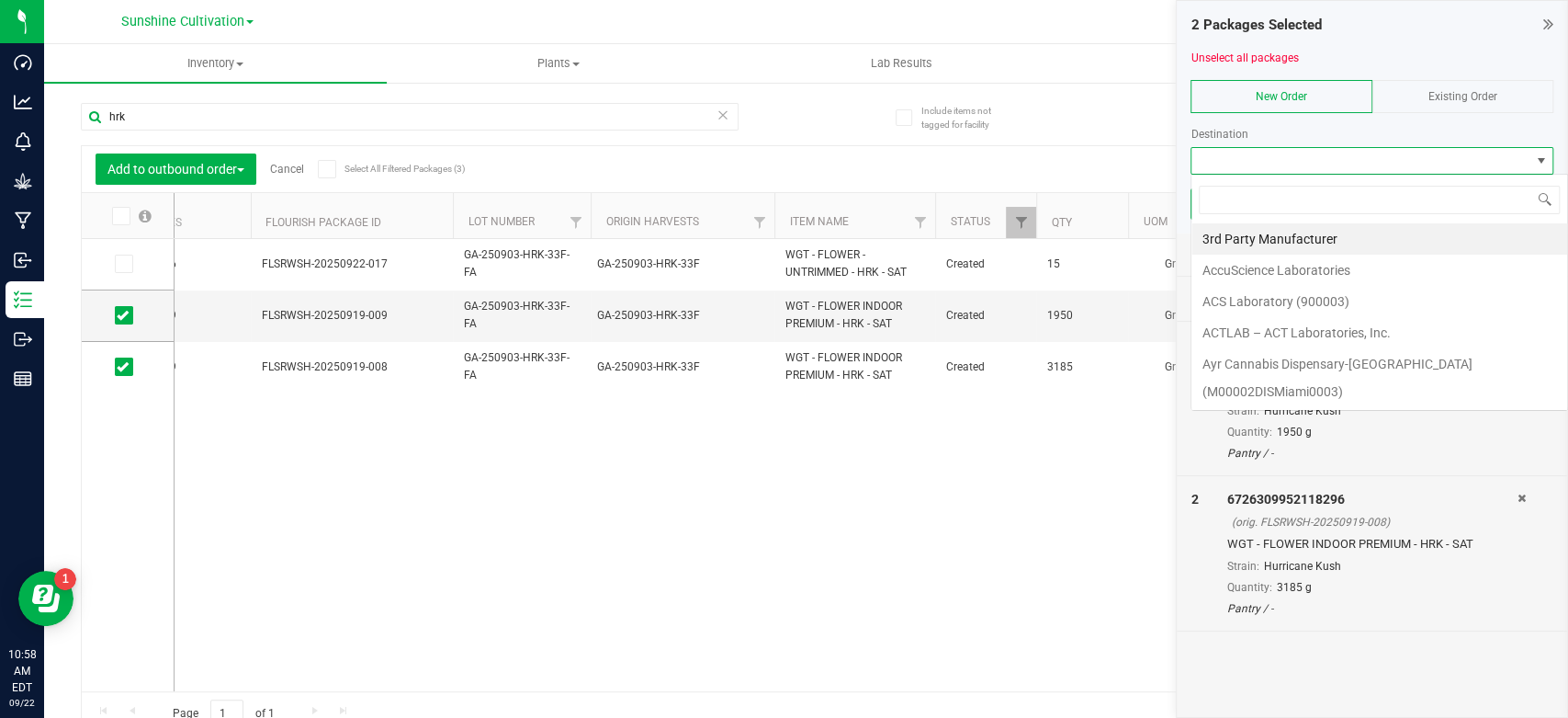
scroll to position [27, 363]
click at [1474, 92] on span "Existing Order" at bounding box center [1463, 96] width 69 height 12
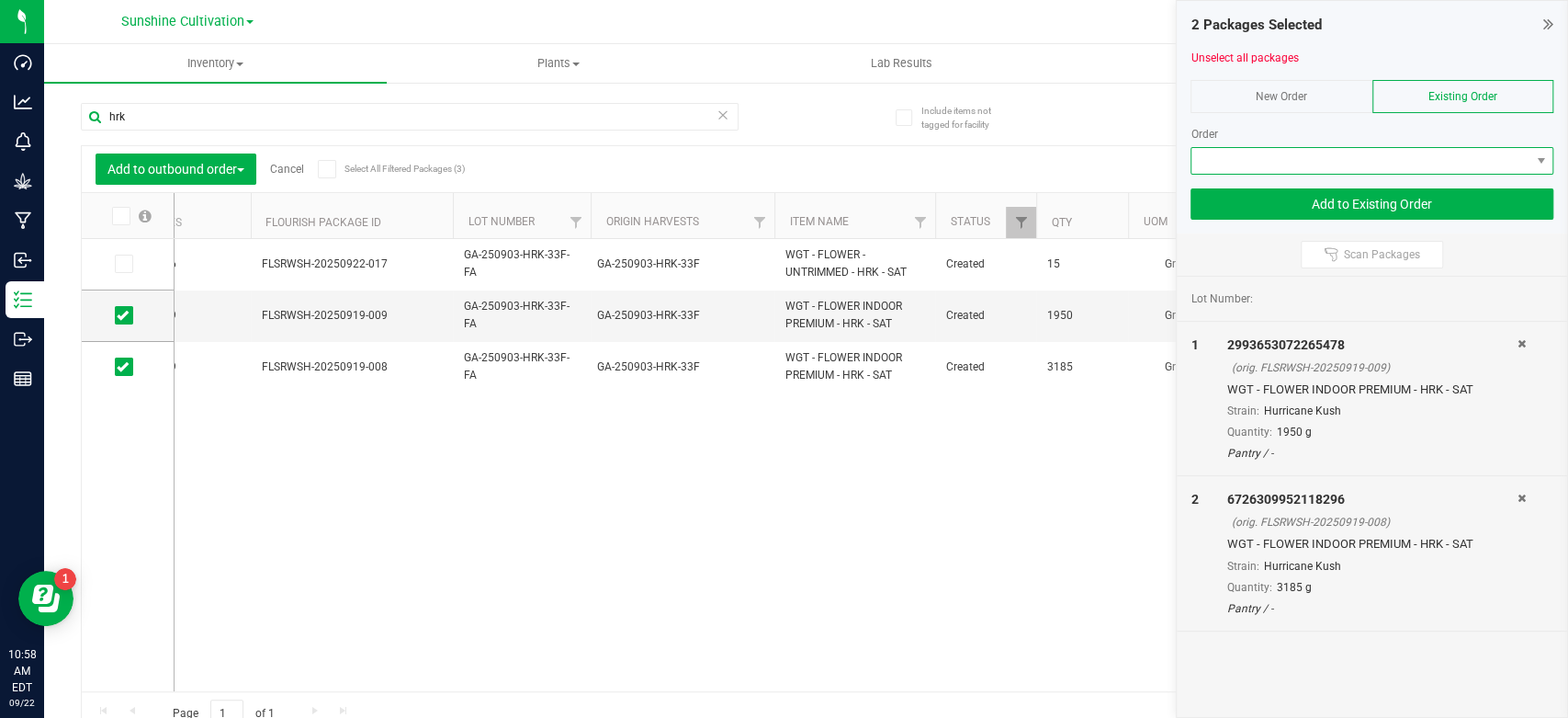
click at [1454, 158] on span at bounding box center [1361, 161] width 338 height 26
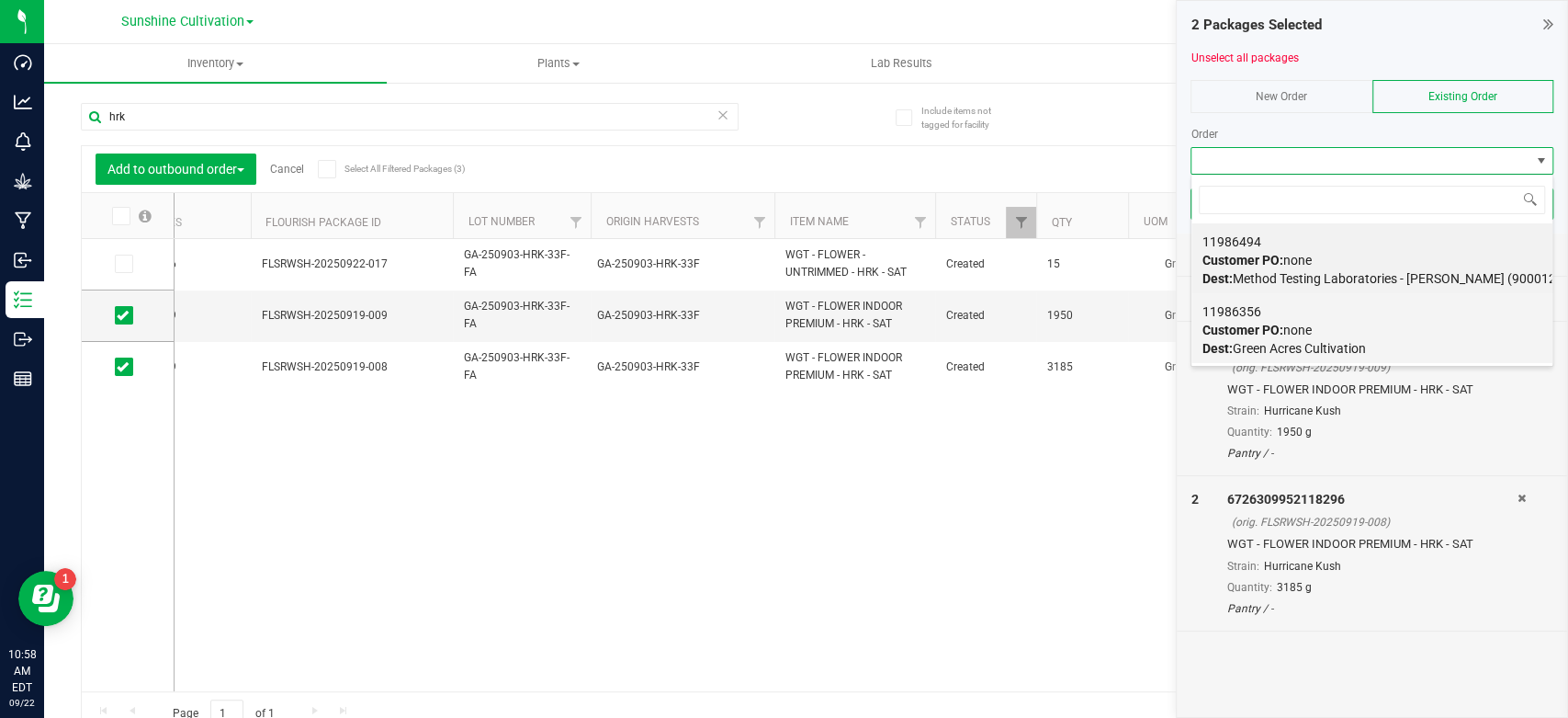
click at [1292, 341] on span "Dest: Green Acres Cultivation" at bounding box center [1283, 348] width 163 height 14
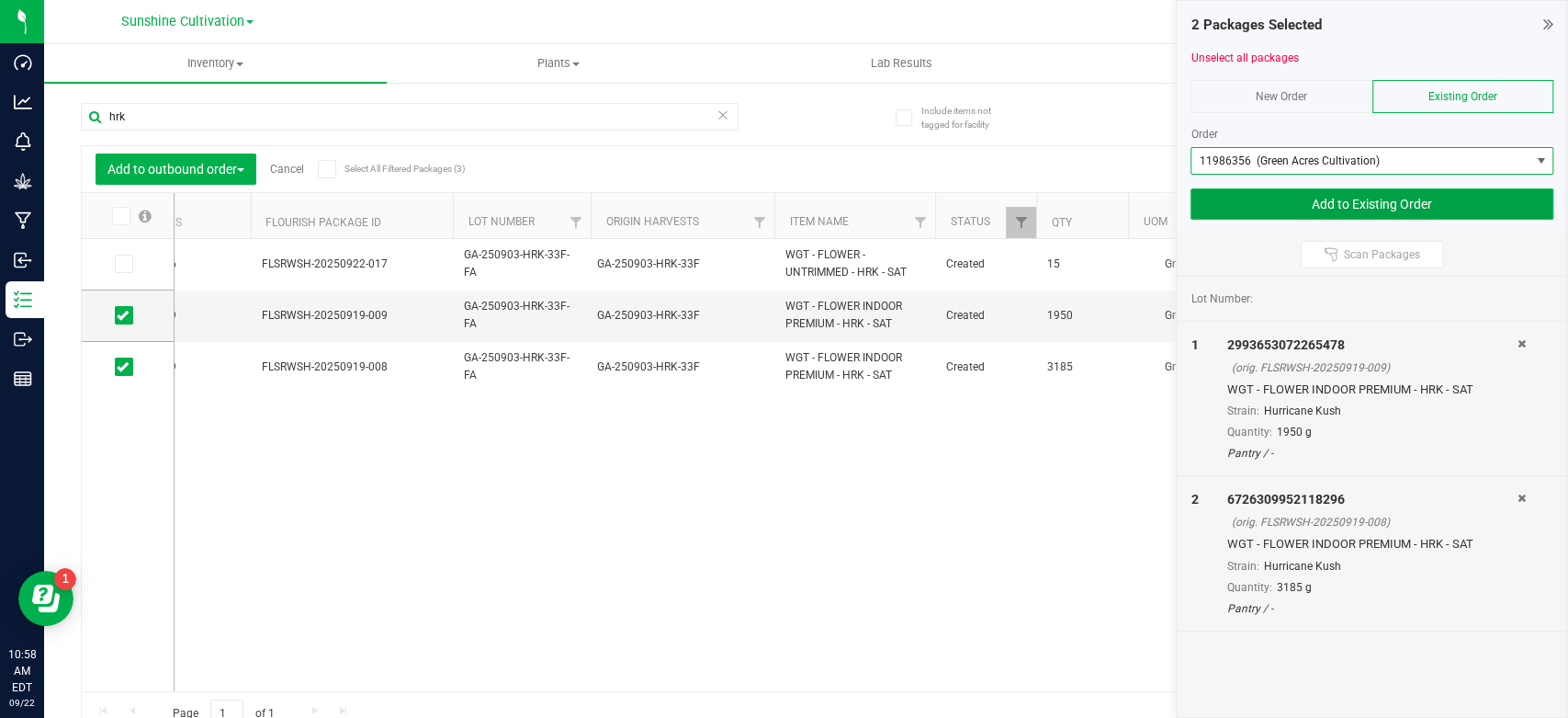
click at [1366, 207] on button "Add to Existing Order" at bounding box center [1372, 204] width 363 height 32
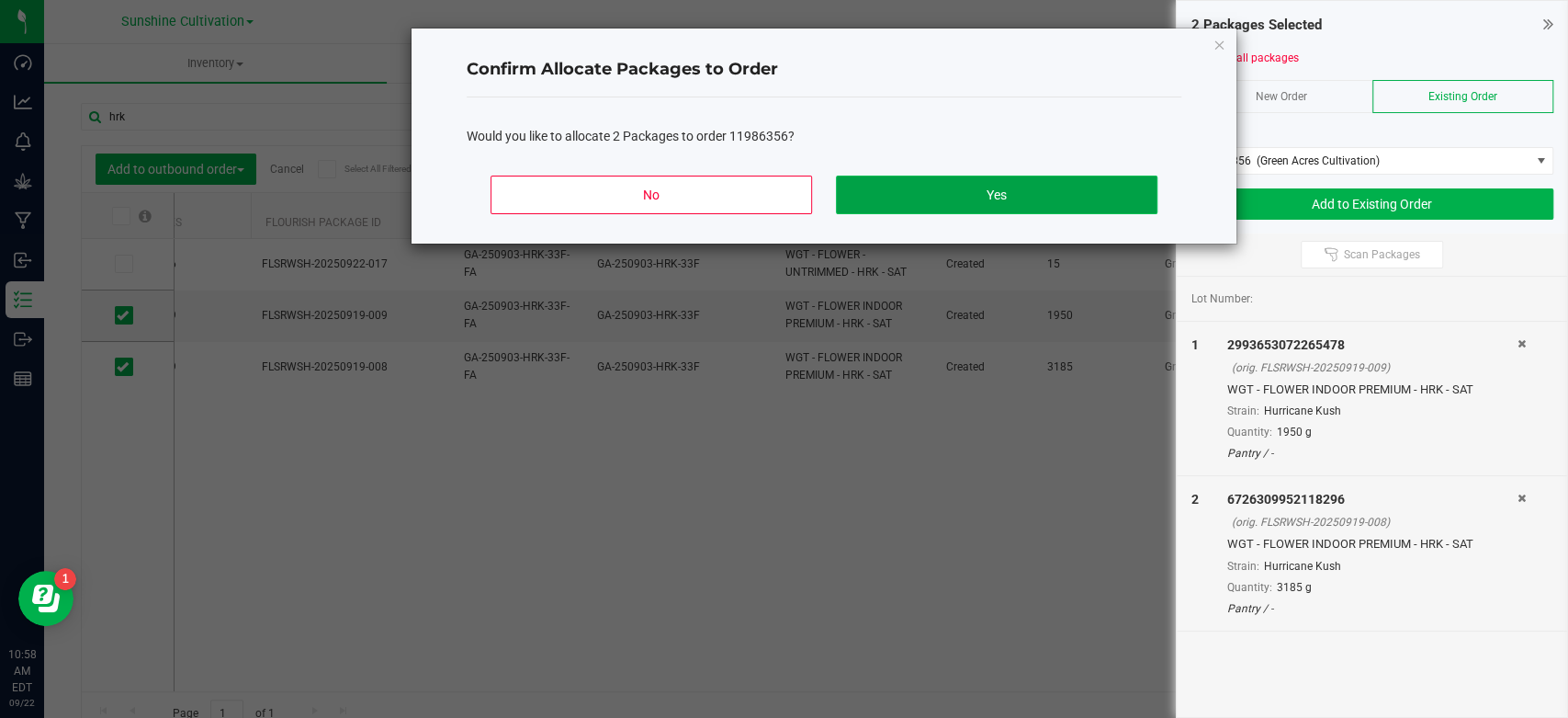
click at [1082, 189] on button "Yes" at bounding box center [997, 195] width 321 height 38
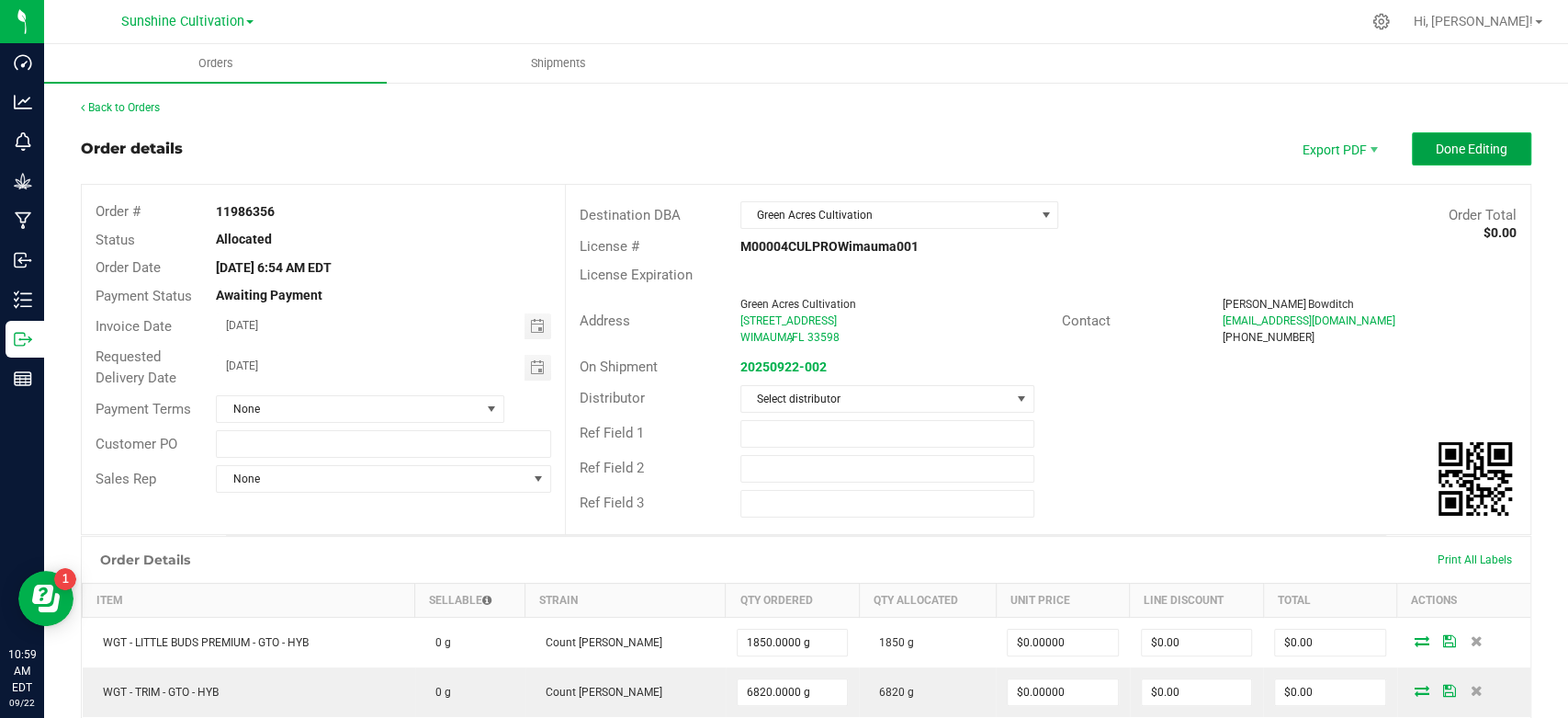
click at [1477, 164] on button "Done Editing" at bounding box center [1471, 148] width 119 height 33
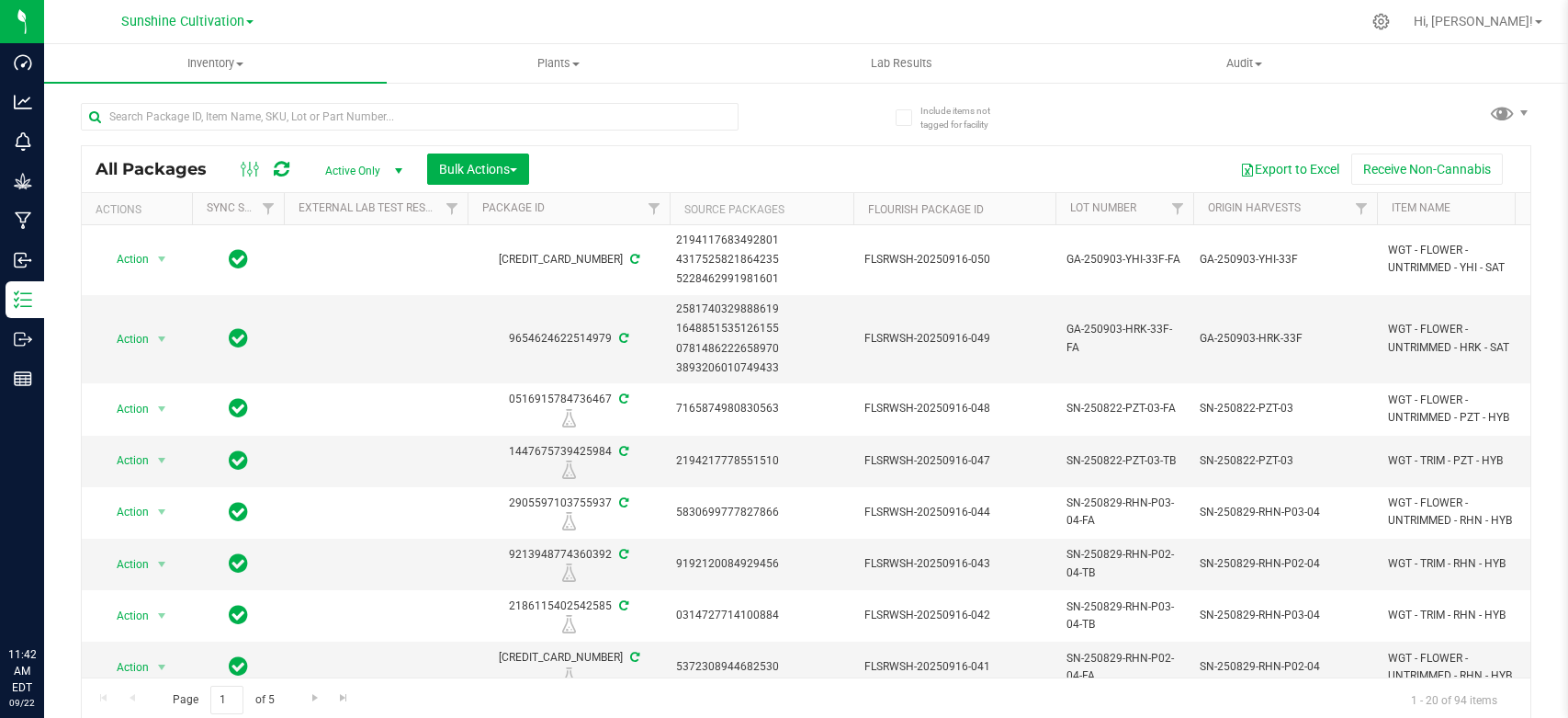
click at [225, 125] on input "text" at bounding box center [410, 117] width 657 height 28
type input "0787451871009684"
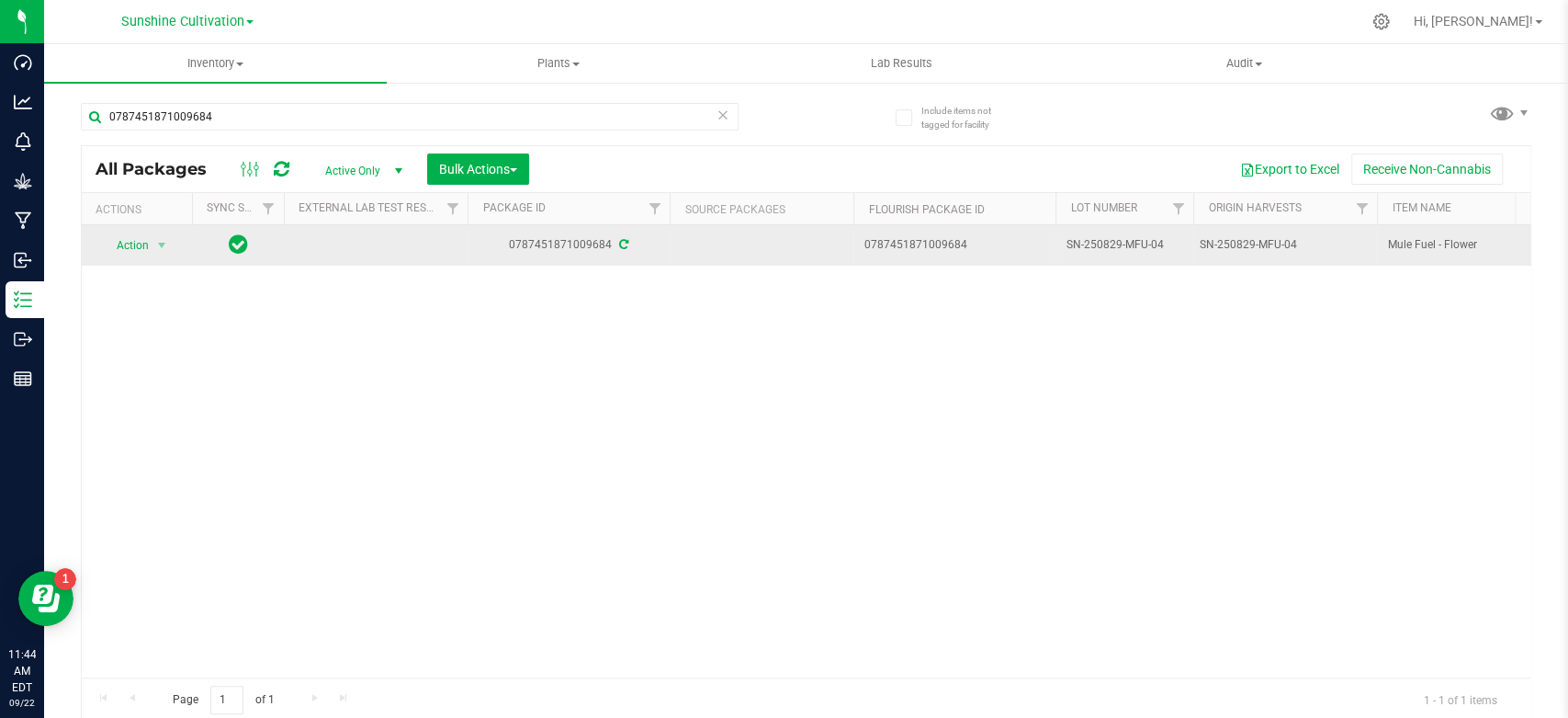
click at [146, 250] on span "Action" at bounding box center [125, 245] width 50 height 26
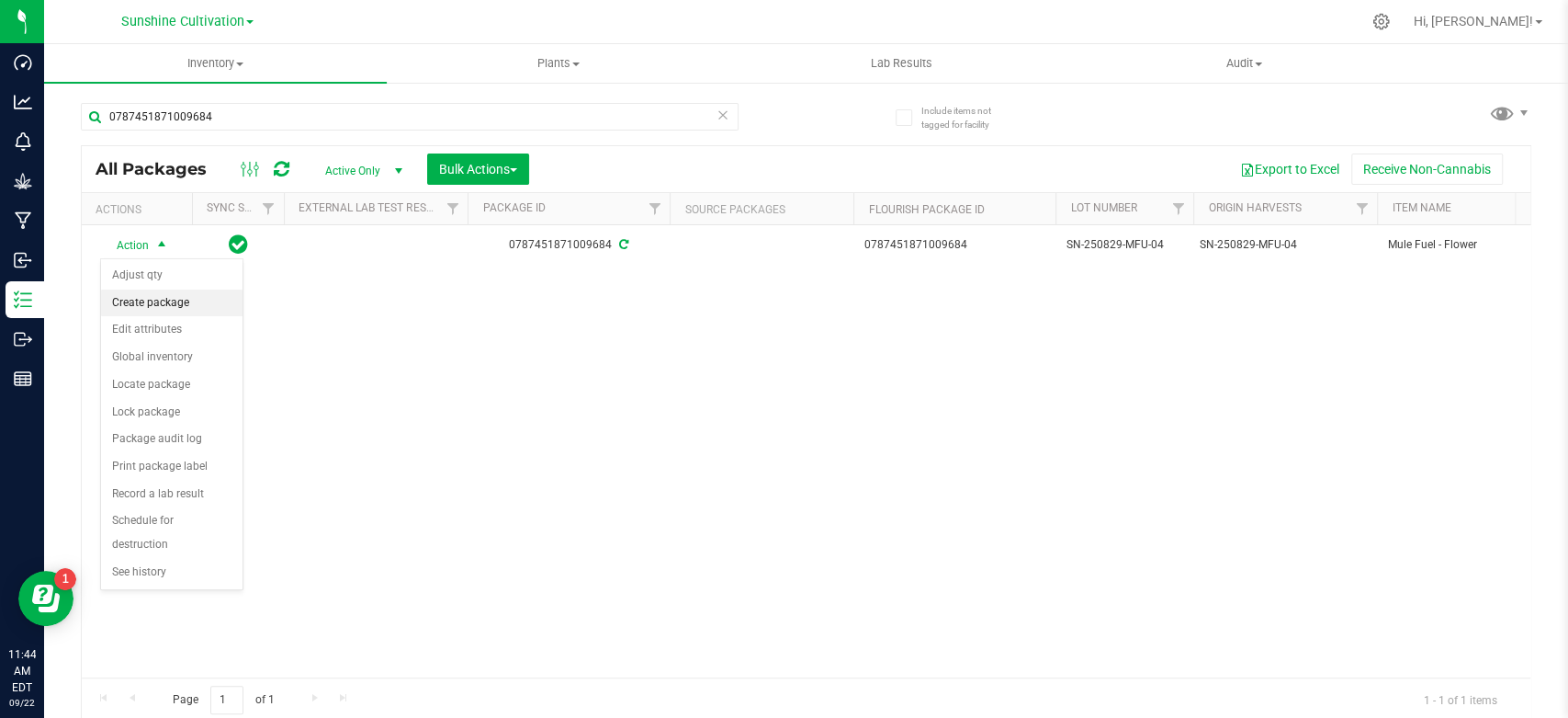
drag, startPoint x: 129, startPoint y: 316, endPoint x: 134, endPoint y: 305, distance: 12.1
click at [134, 305] on ul "Adjust qty Create package Edit attributes Global inventory Locate package Lock …" at bounding box center [172, 424] width 141 height 324
click at [134, 305] on li "Create package" at bounding box center [172, 303] width 141 height 28
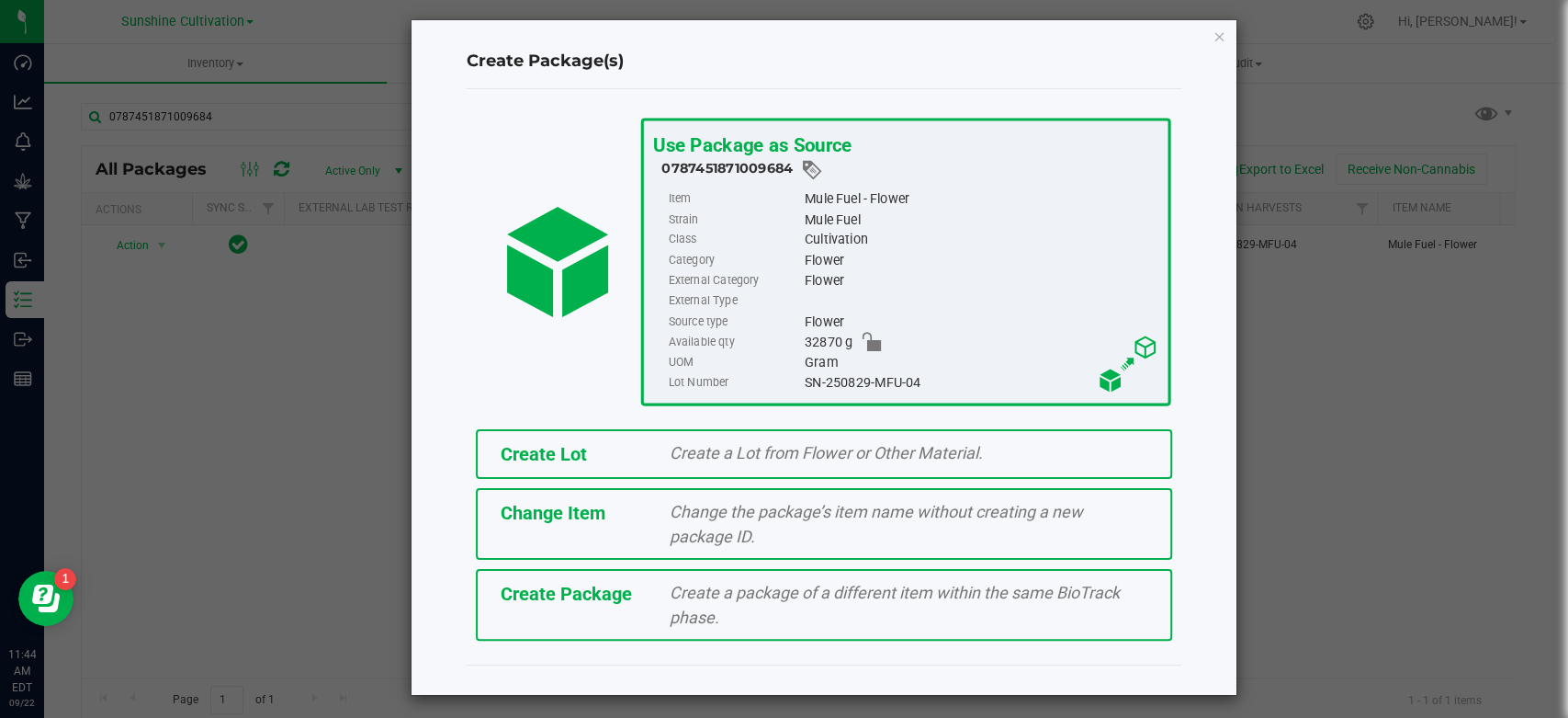
scroll to position [11, 0]
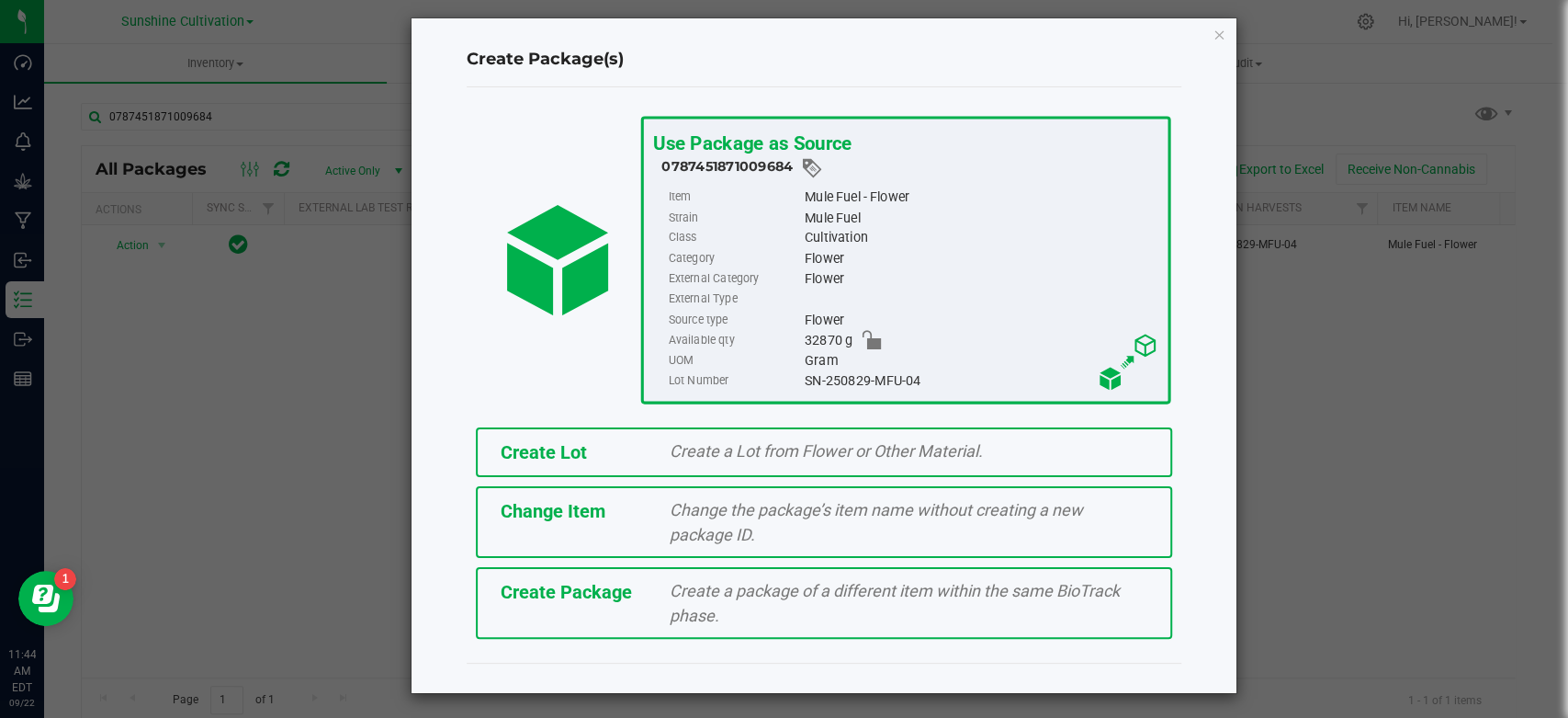
click at [611, 597] on span "Create Package" at bounding box center [566, 592] width 131 height 22
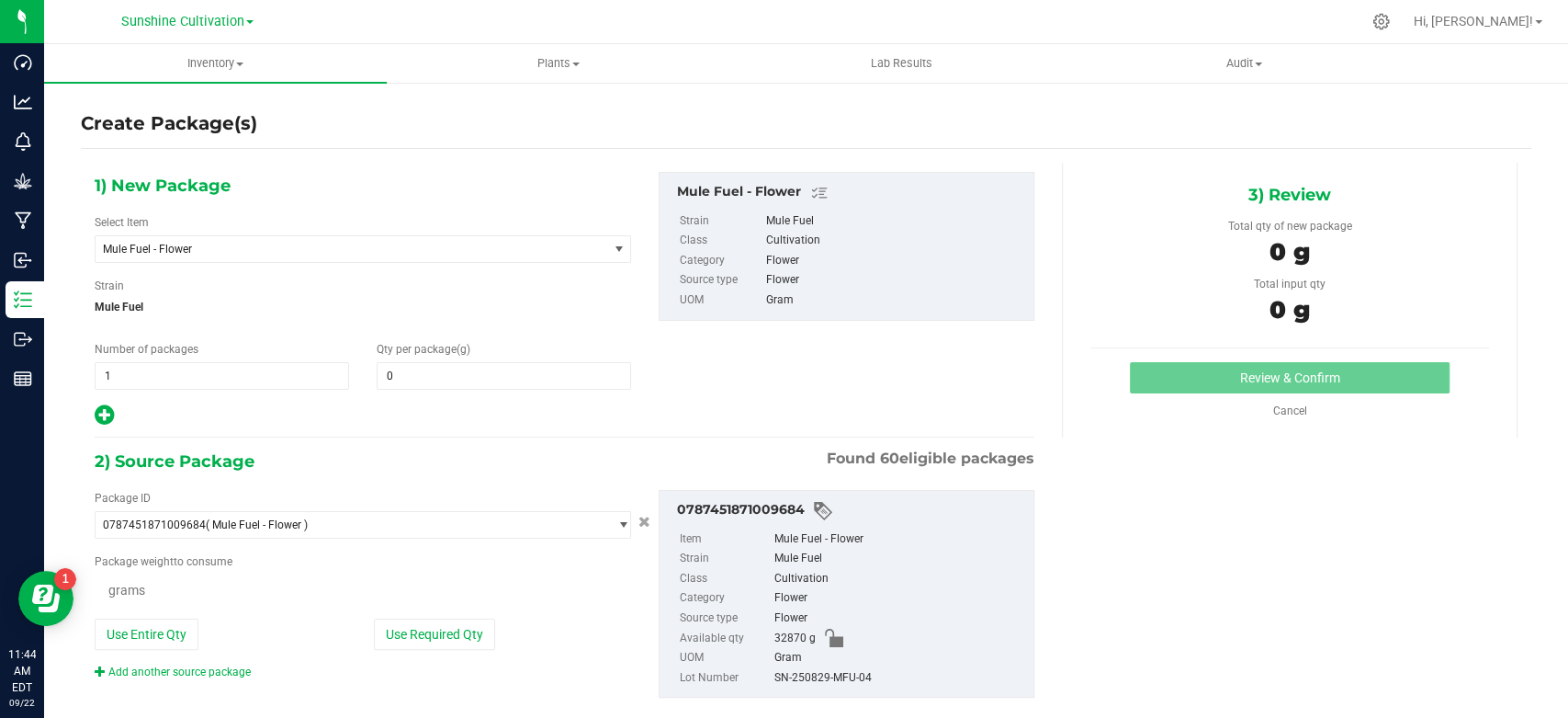
type input "0.0000"
click at [304, 253] on span "Mule Fuel - Flower" at bounding box center [341, 249] width 477 height 12
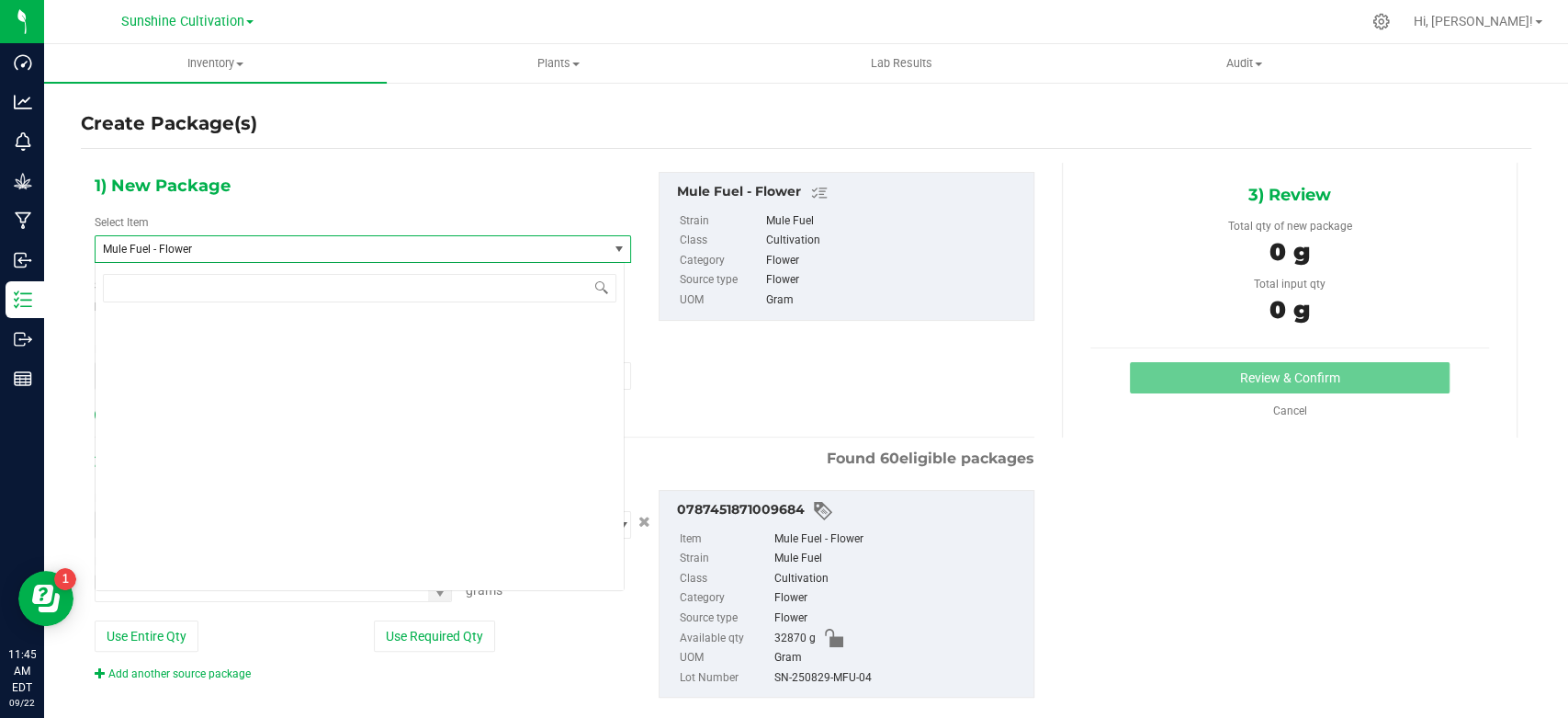
scroll to position [197502, 0]
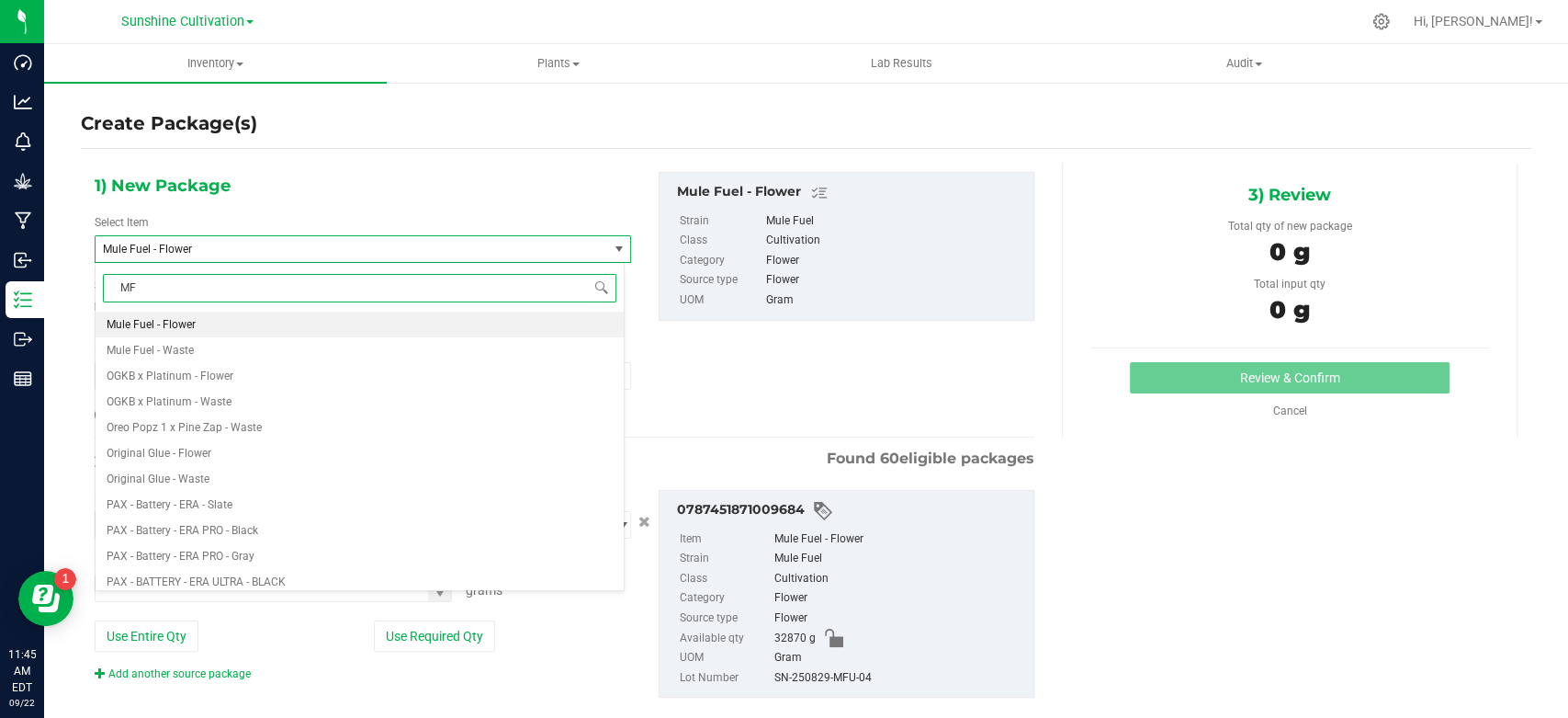
type input "MFU"
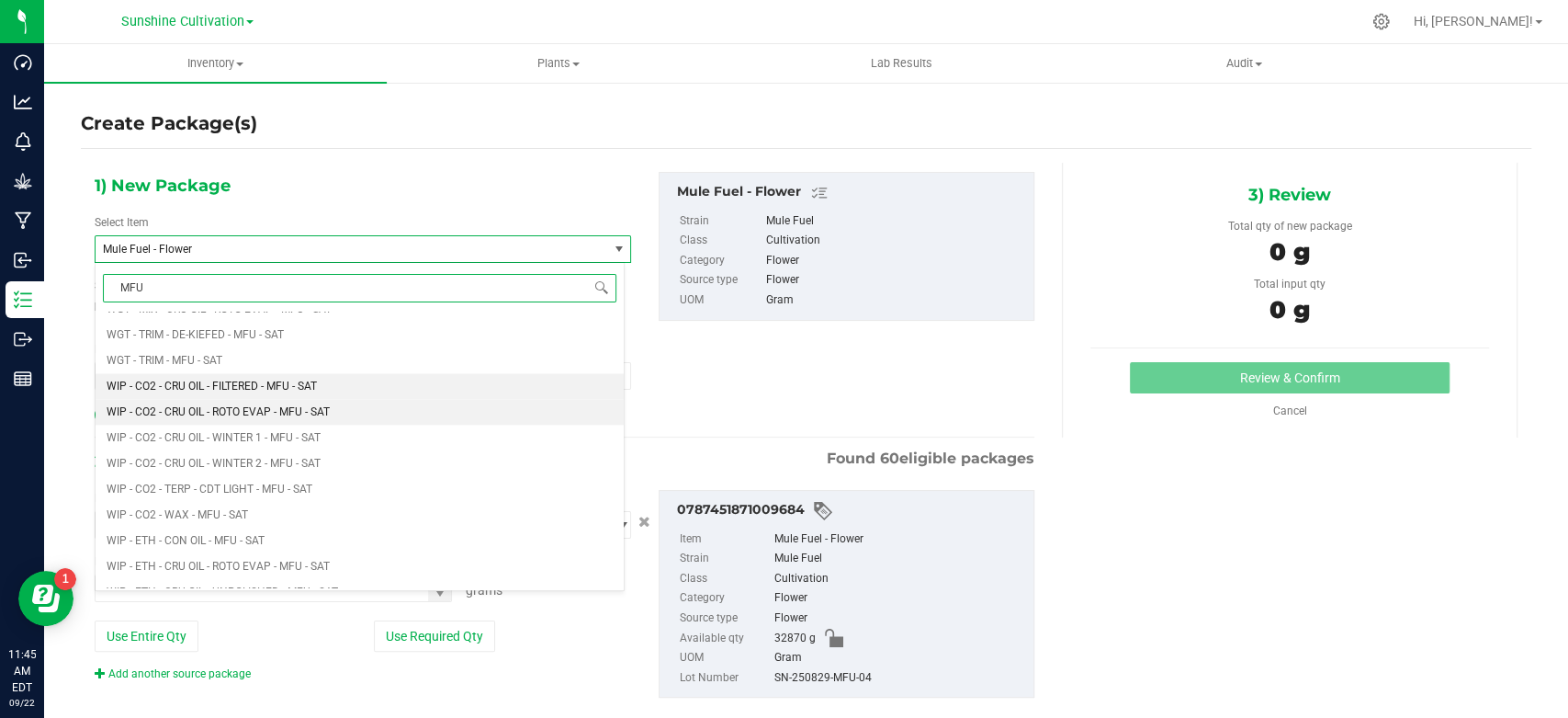
scroll to position [1123, 0]
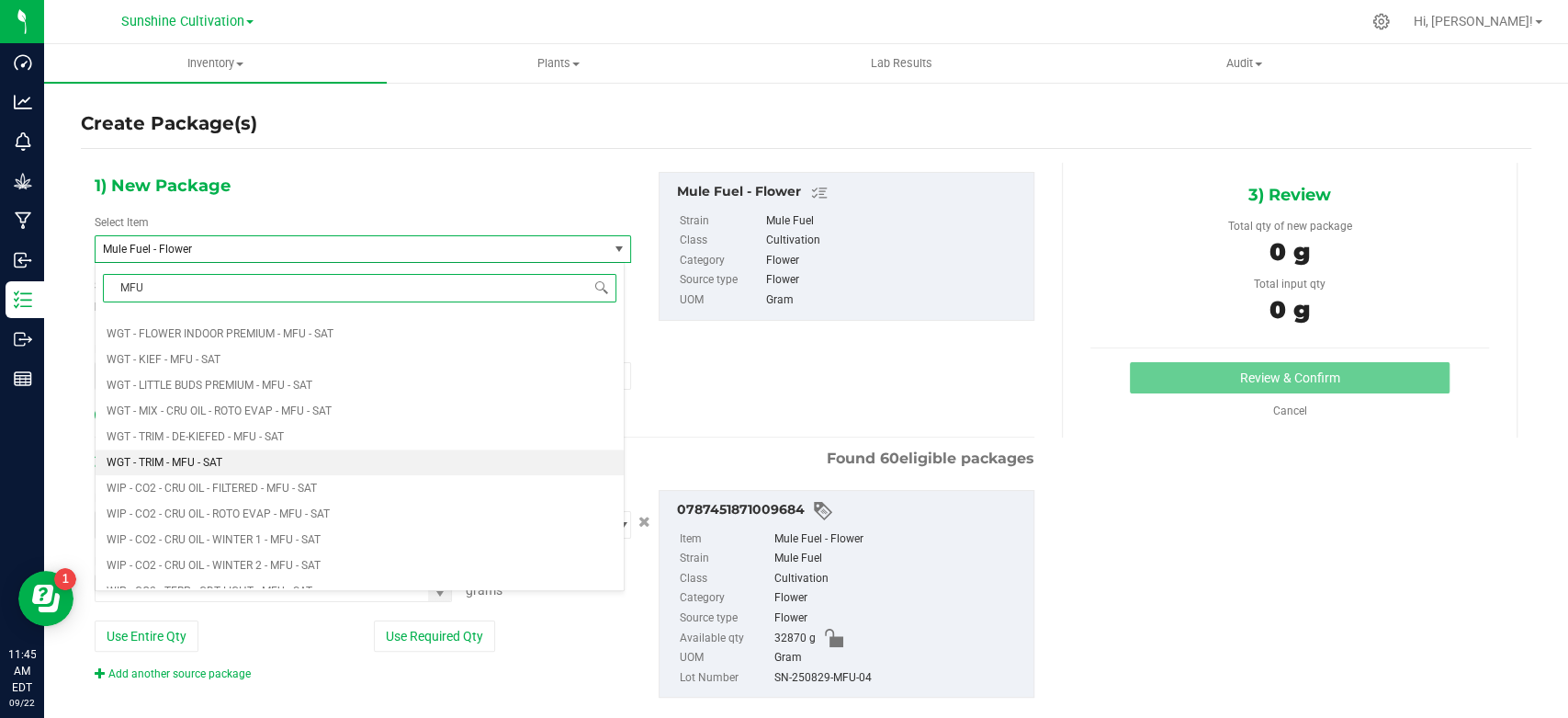
click at [343, 465] on li "WGT - TRIM - MFU - SAT" at bounding box center [359, 462] width 528 height 26
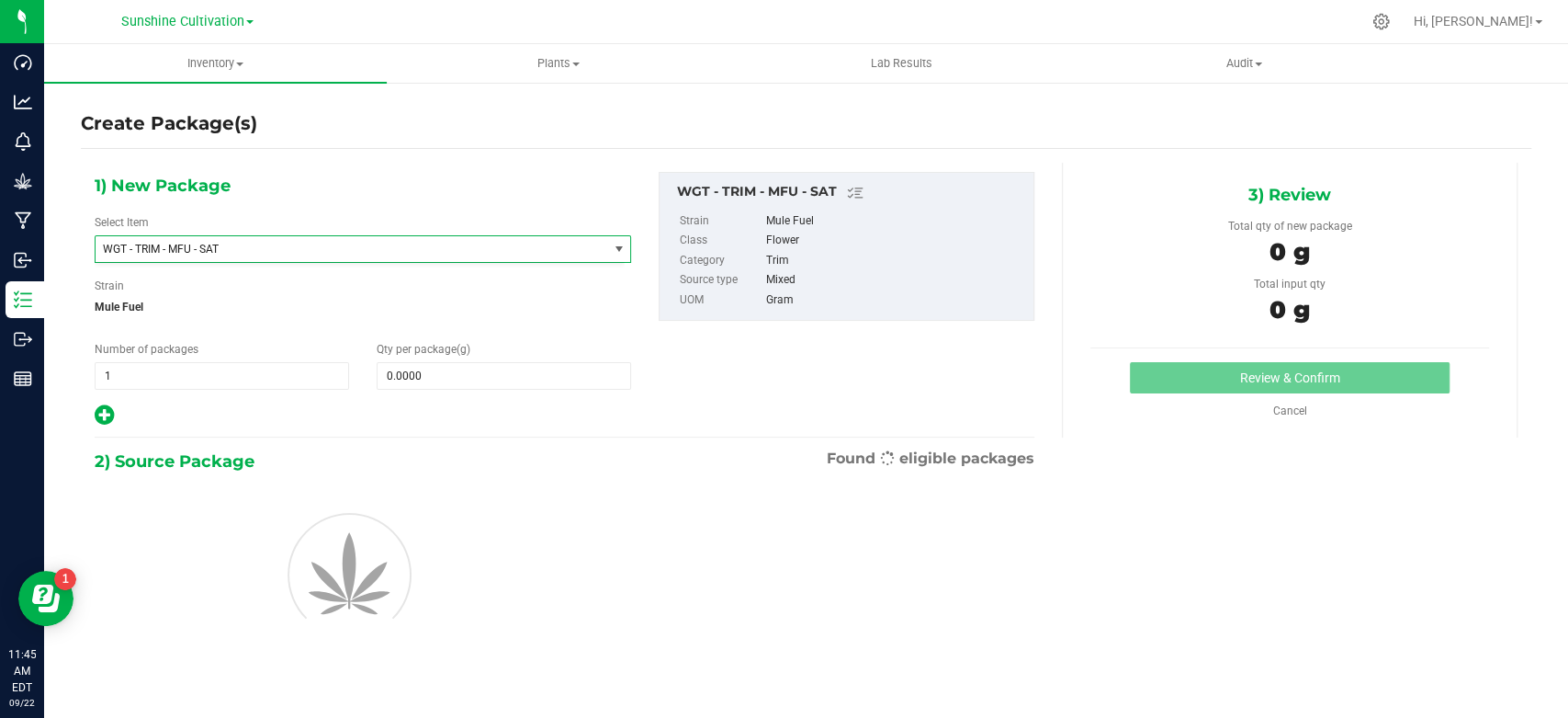
type input "0.0000"
click at [440, 381] on span at bounding box center [504, 376] width 254 height 28
type input "5"
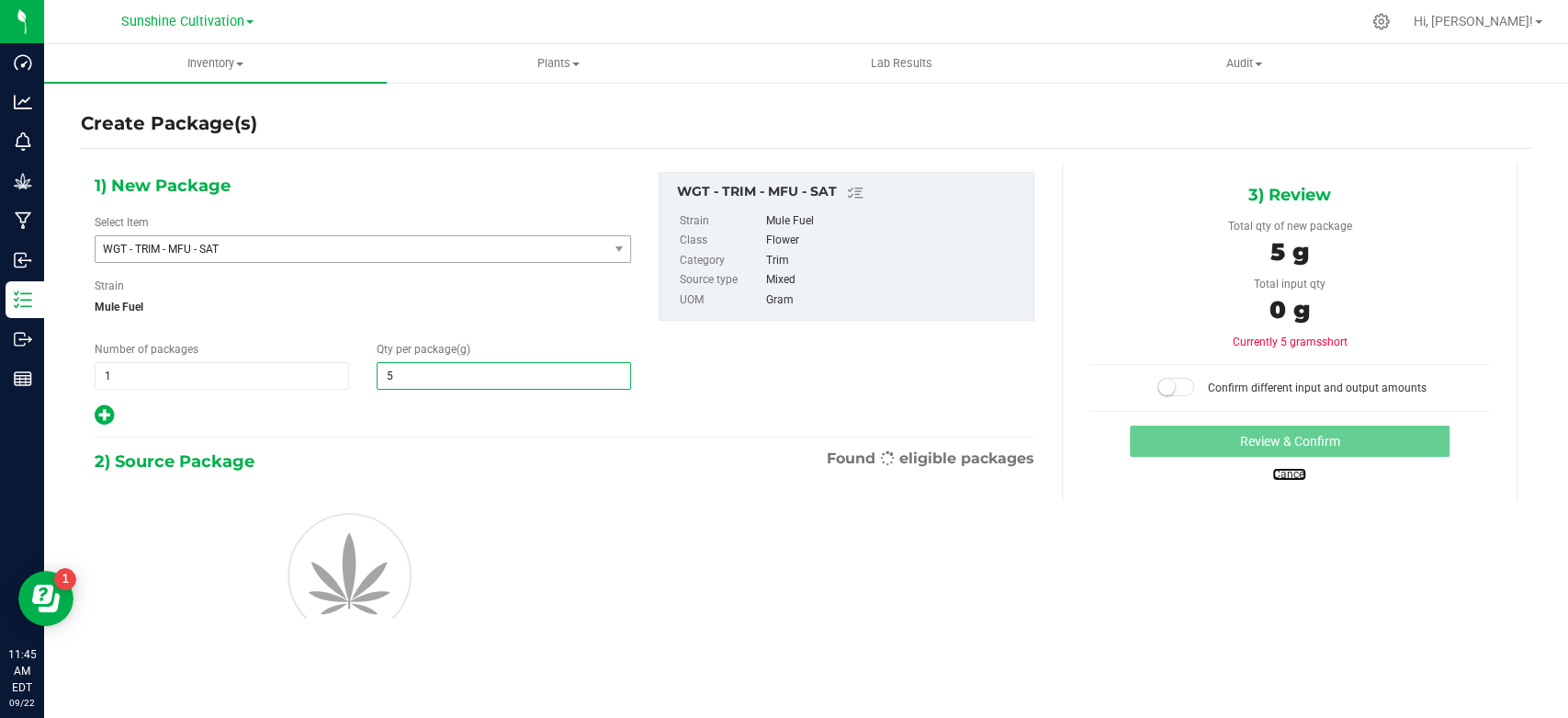
type input "5.0000"
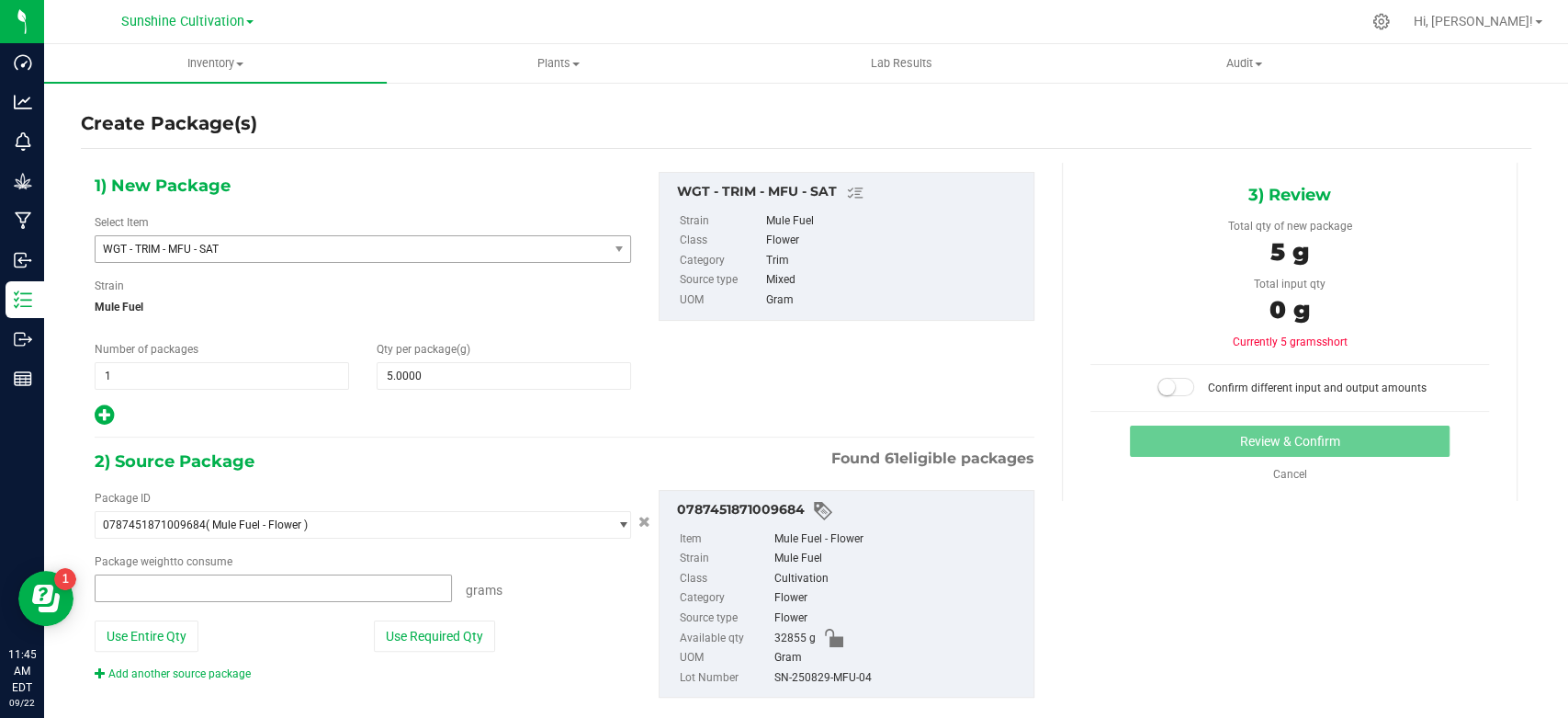
click at [244, 587] on span at bounding box center [273, 588] width 357 height 28
type input "5"
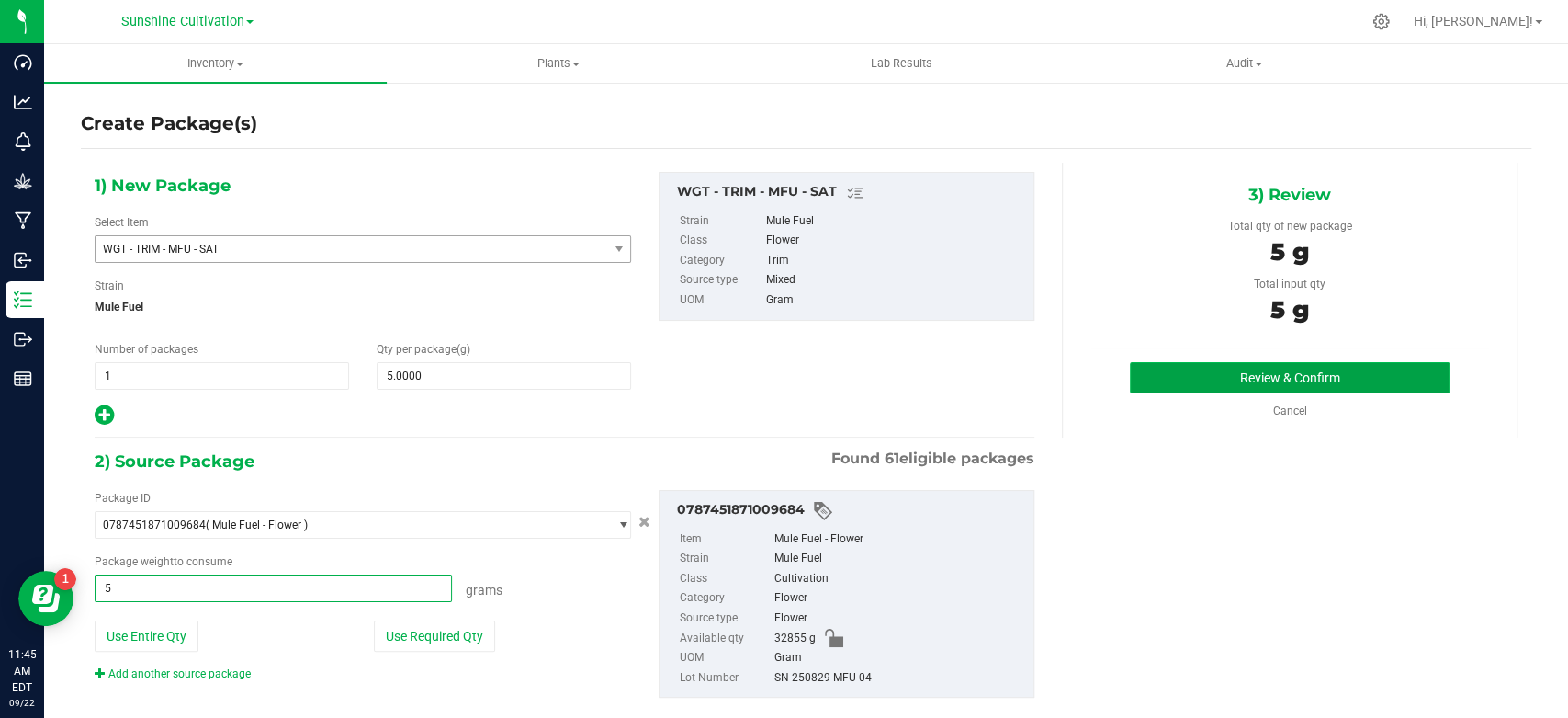
type input "5.0000 g"
click at [1194, 388] on button "Review & Confirm" at bounding box center [1290, 378] width 319 height 32
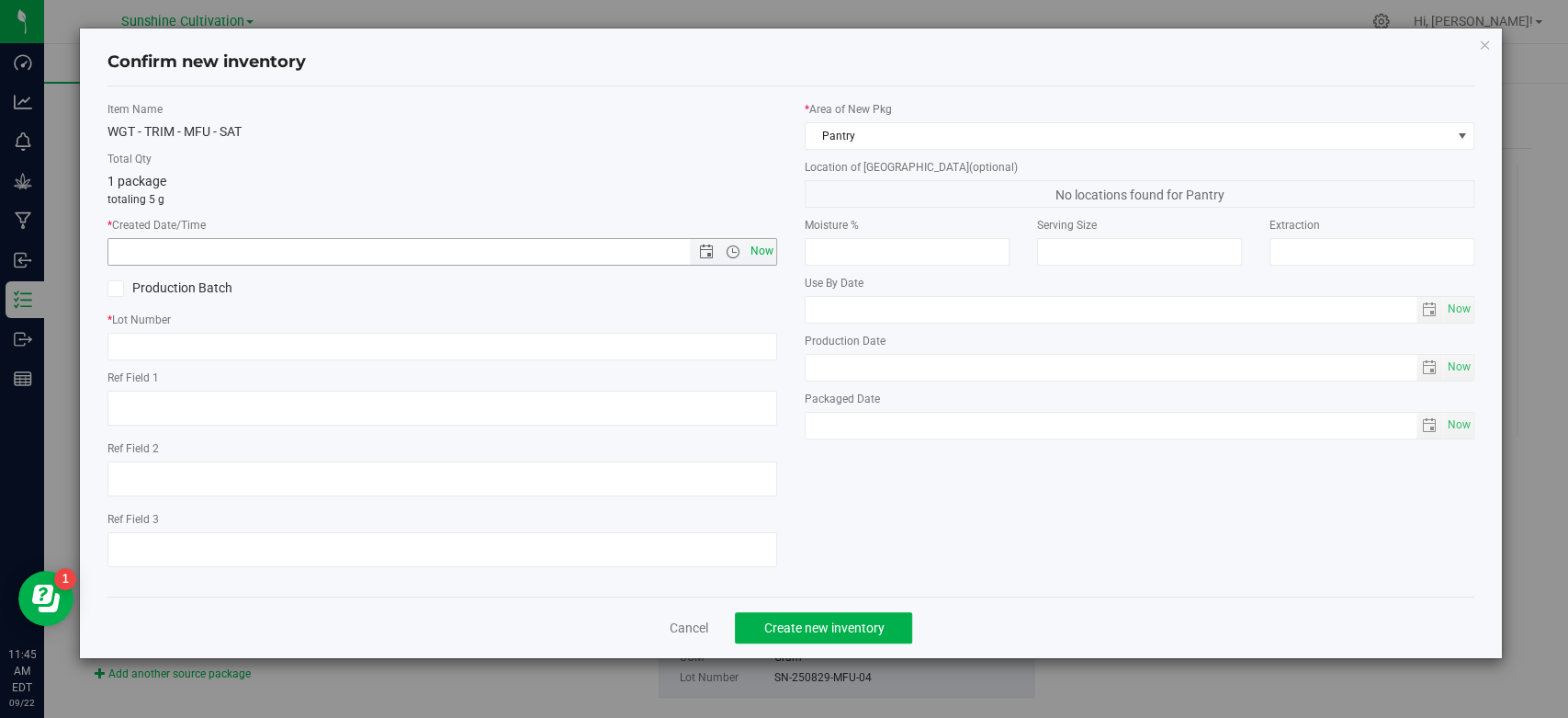
click at [764, 242] on span "Now" at bounding box center [763, 251] width 32 height 27
type input "9/22/2025 11:45 AM"
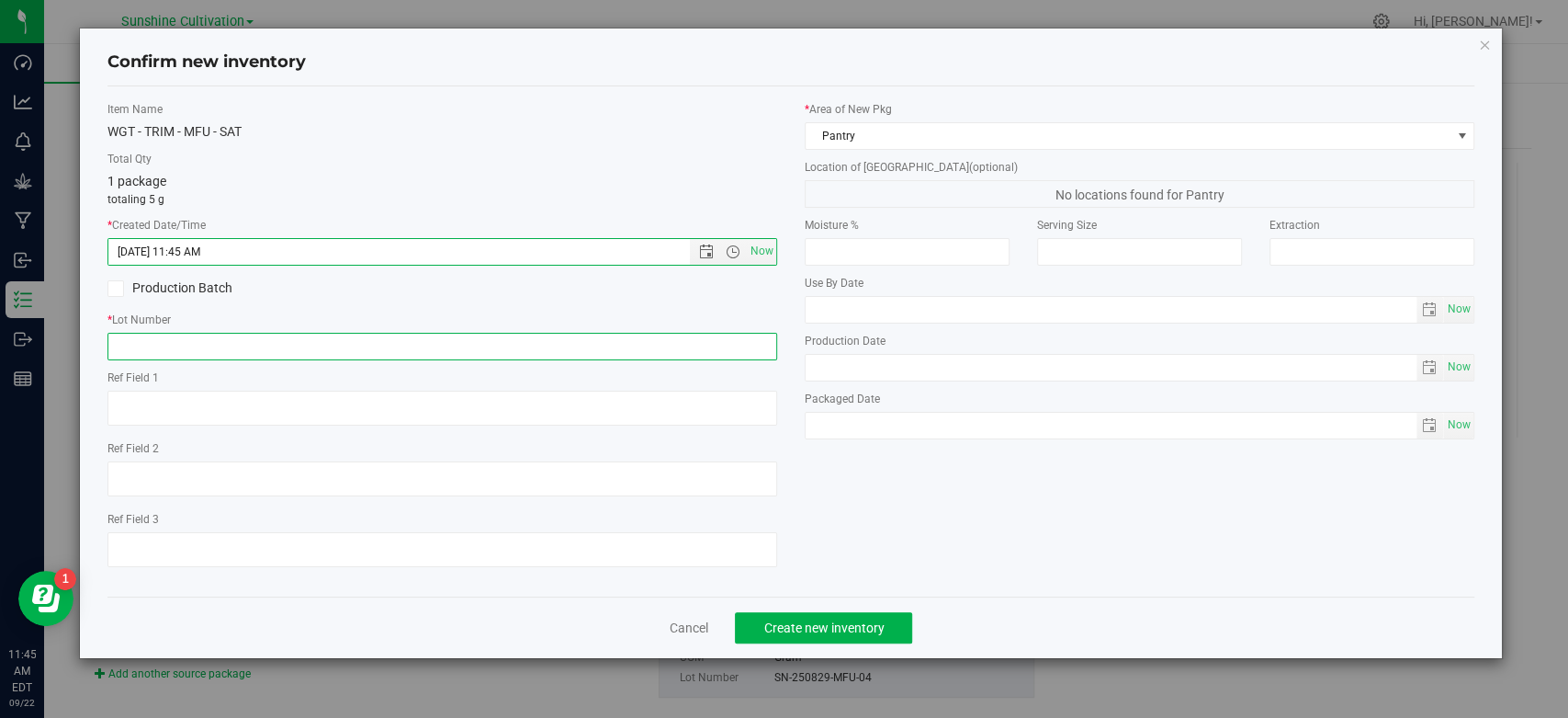
click at [724, 338] on input "text" at bounding box center [441, 346] width 670 height 28
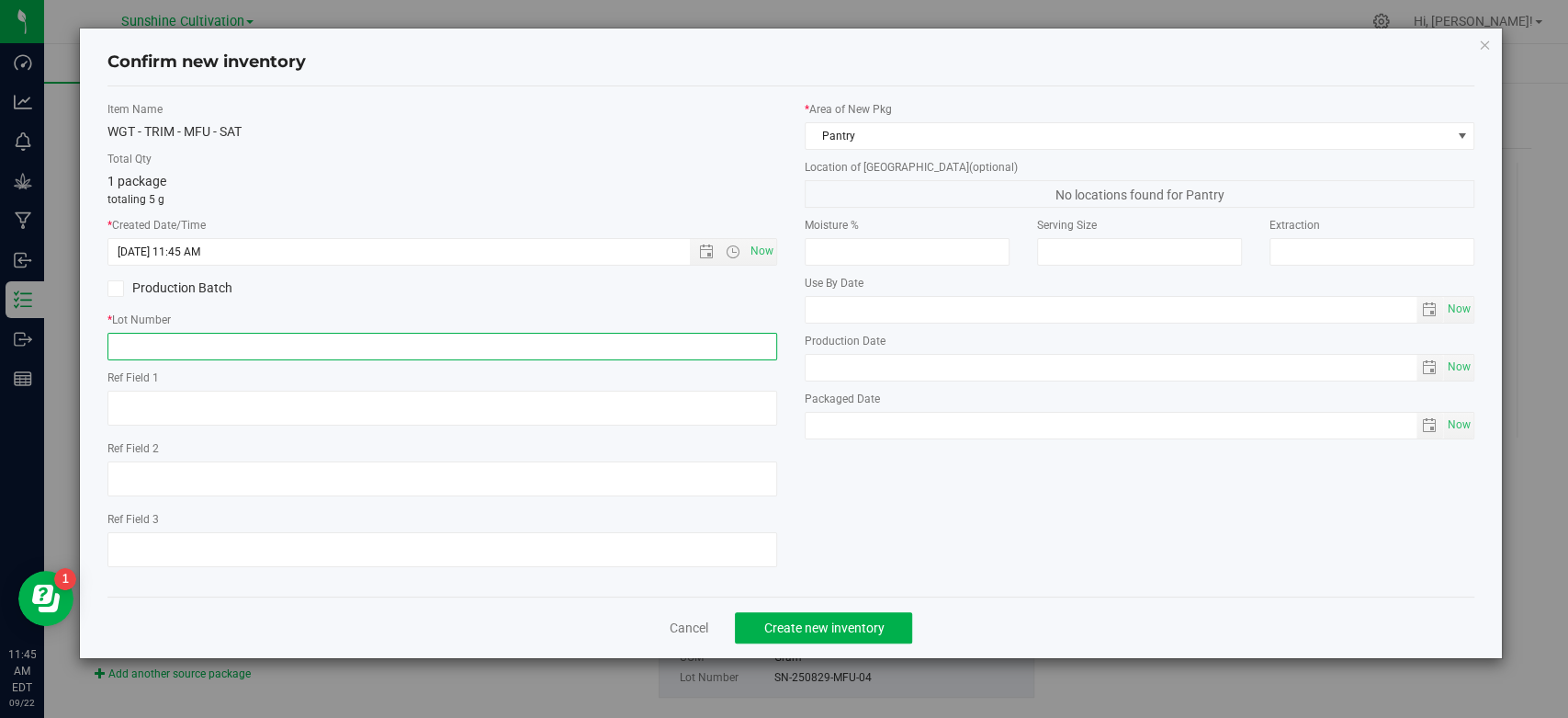
paste input "SN-250829-MFU-04"
type input "SN-250829-MFU-04-TB"
click at [814, 620] on span "Create new inventory" at bounding box center [824, 627] width 120 height 14
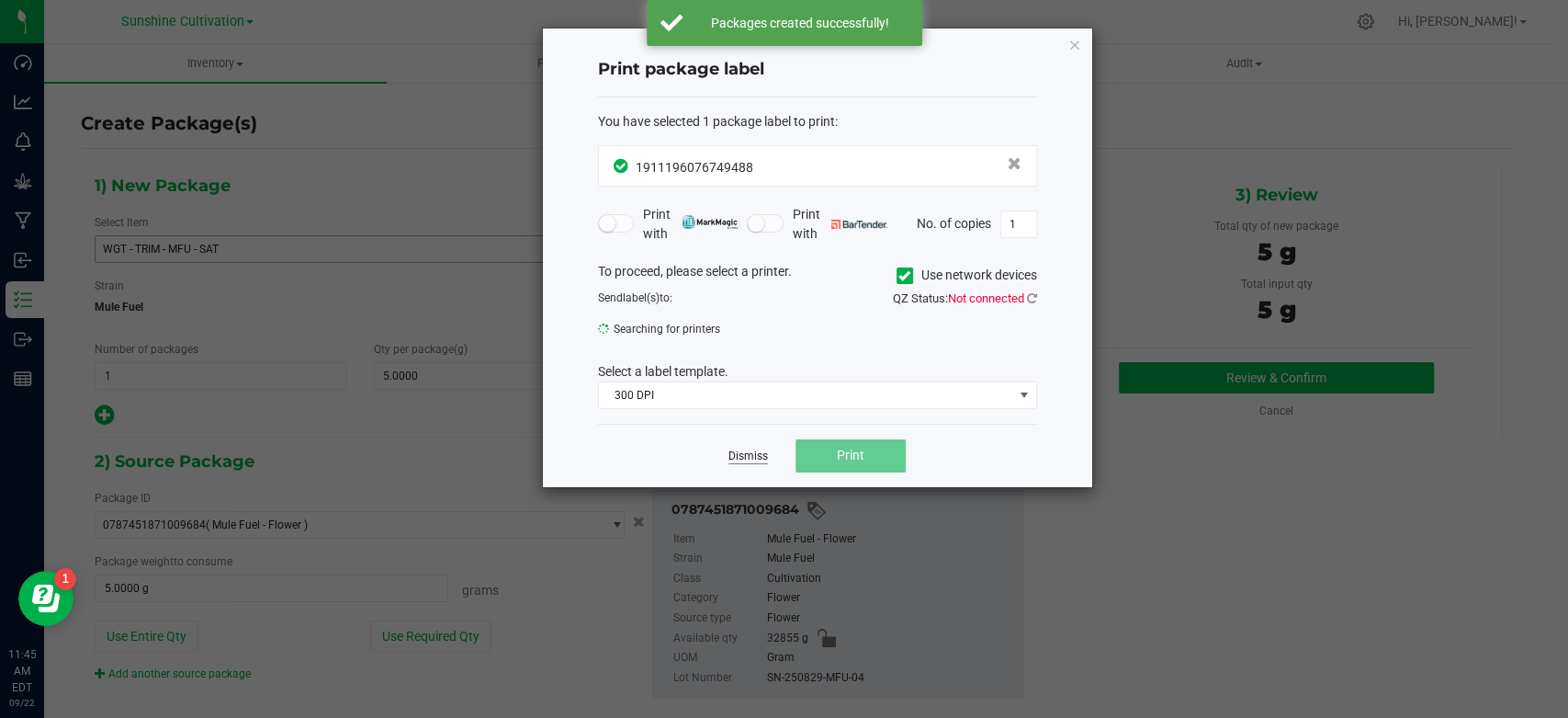
click at [750, 453] on link "Dismiss" at bounding box center [747, 456] width 39 height 15
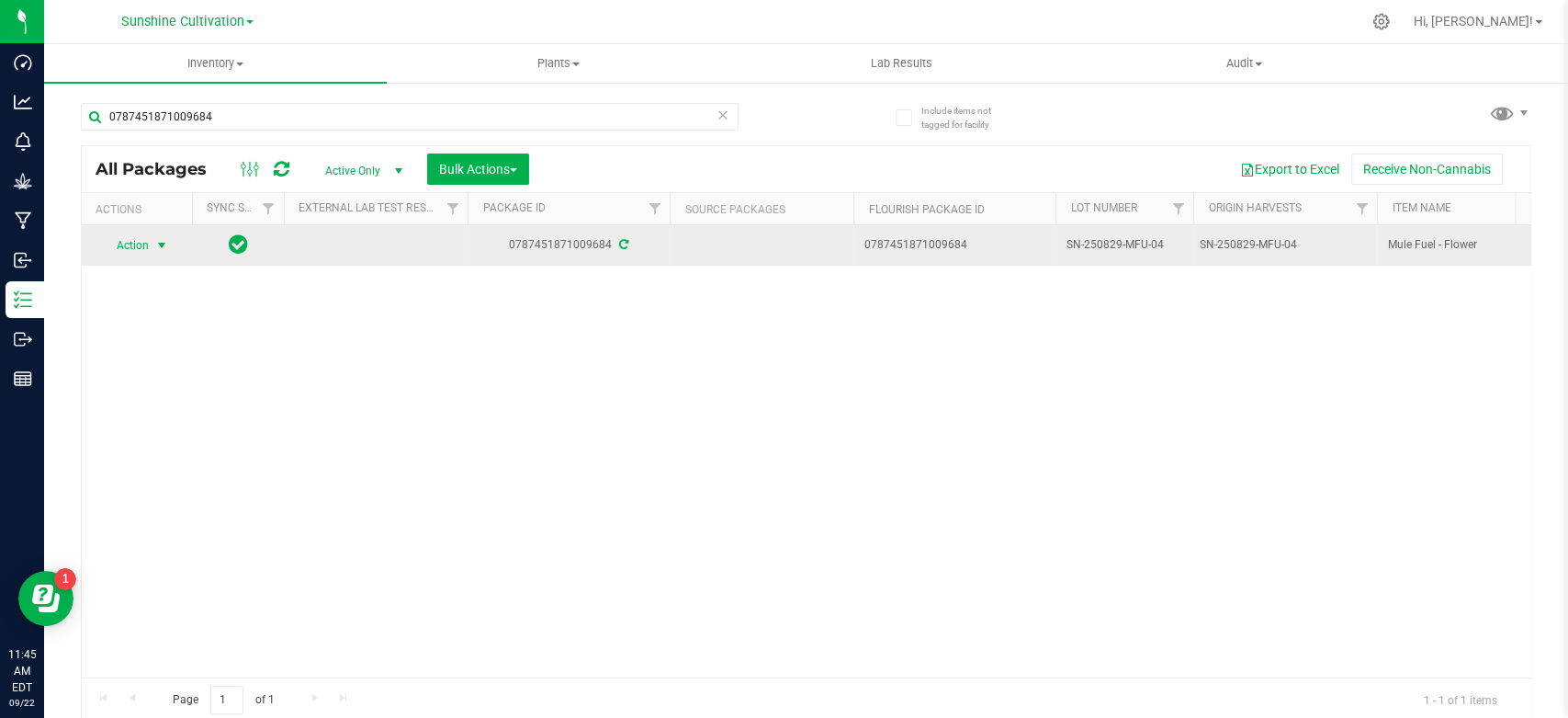
click at [140, 250] on span "Action" at bounding box center [125, 245] width 50 height 26
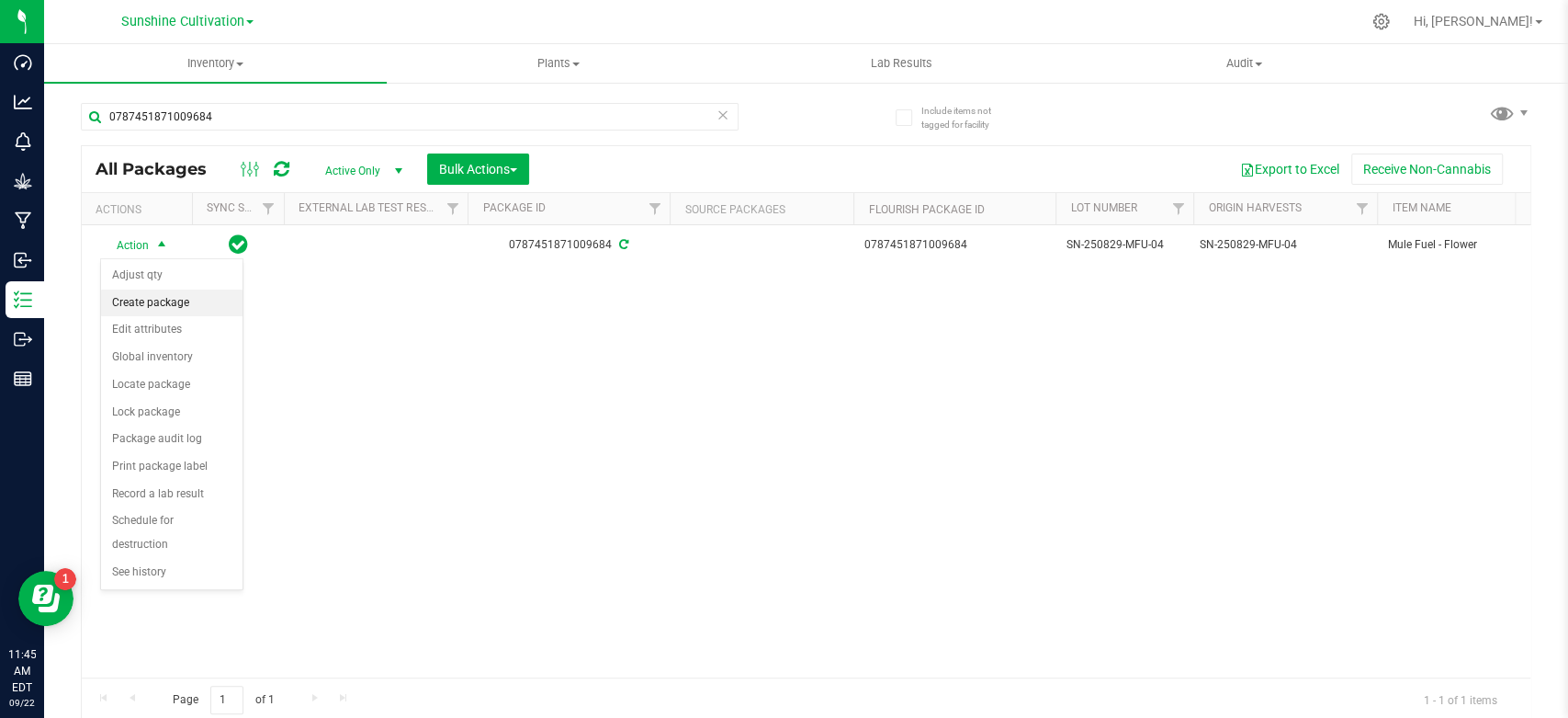
click at [128, 297] on li "Create package" at bounding box center [172, 303] width 141 height 28
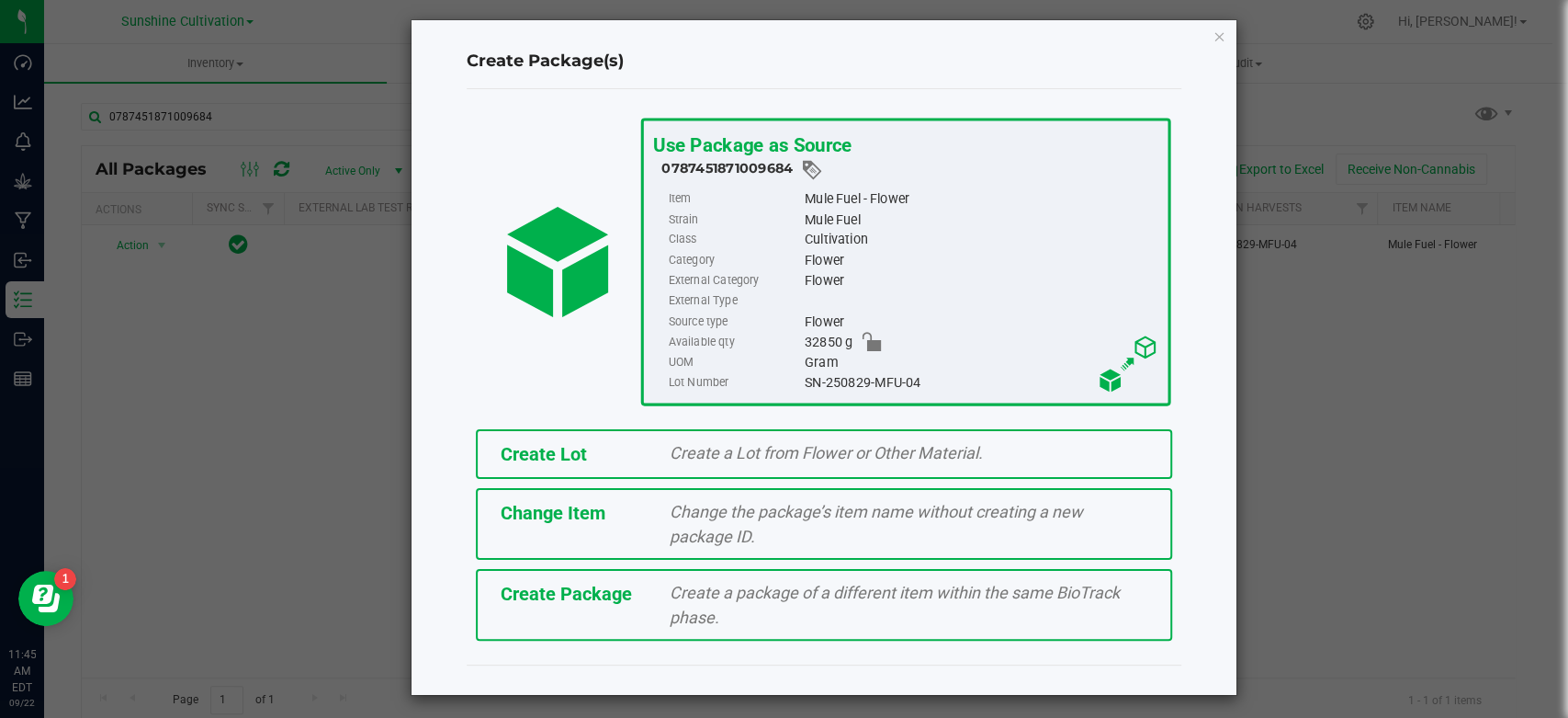
scroll to position [11, 0]
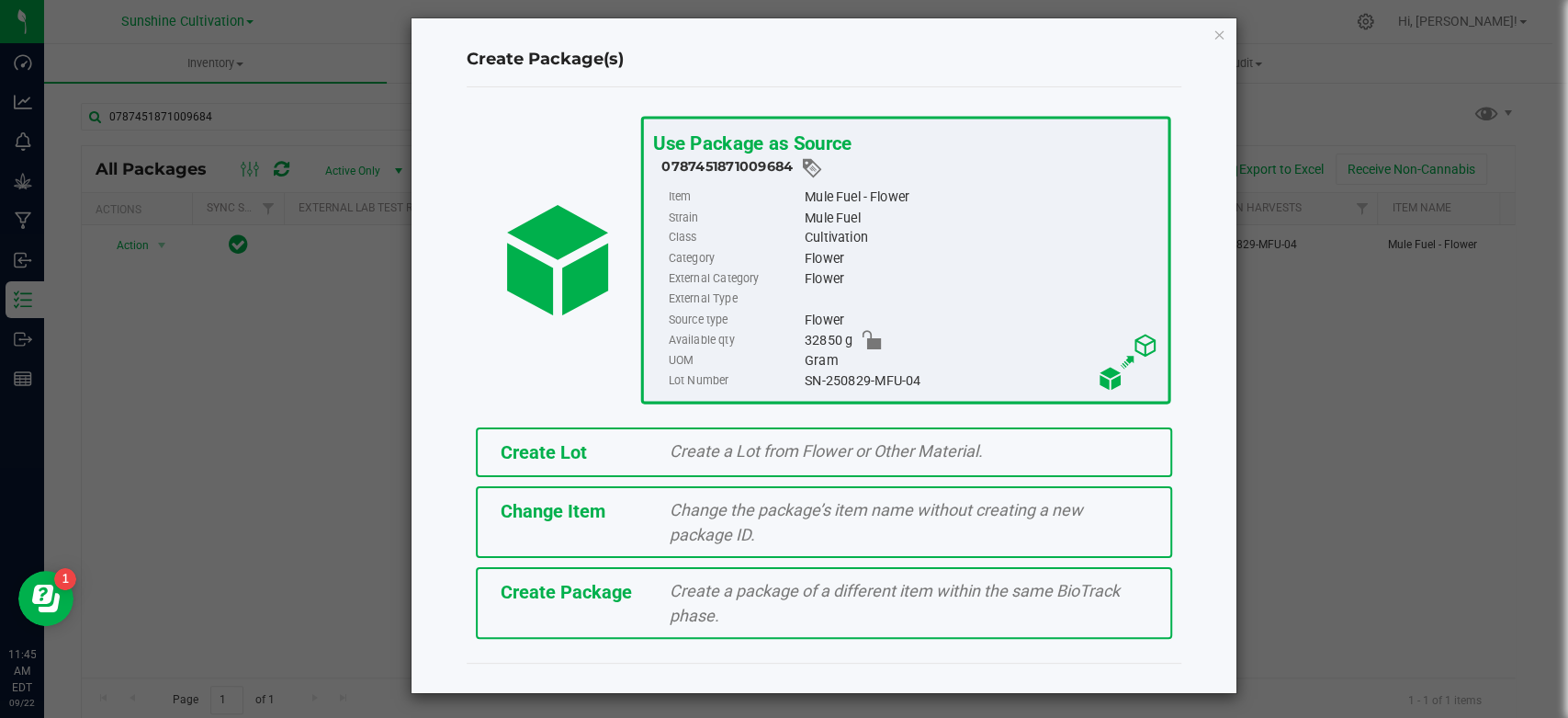
click at [541, 589] on span "Create Package" at bounding box center [566, 592] width 131 height 22
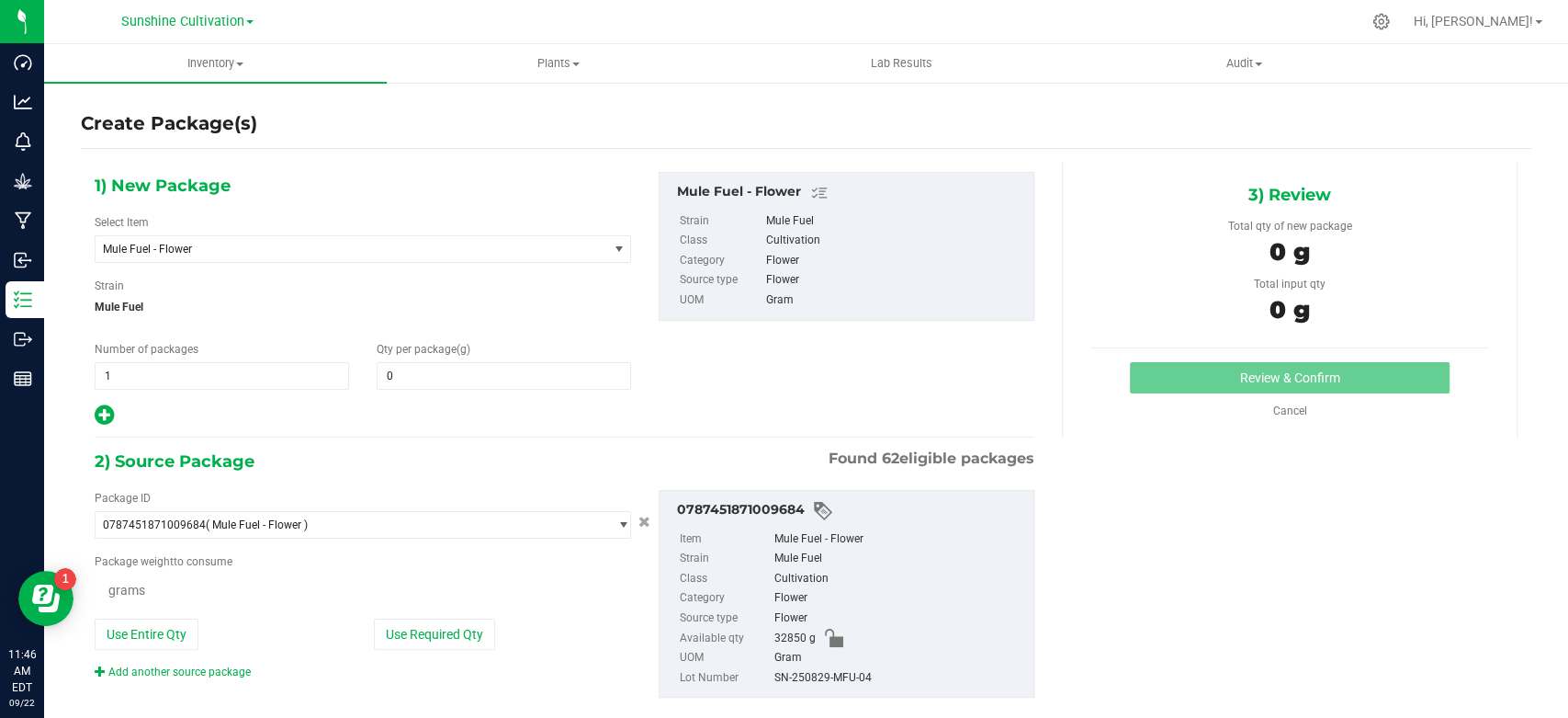
type input "0.0000"
click at [283, 247] on span "Mule Fuel - Flower" at bounding box center [341, 249] width 477 height 12
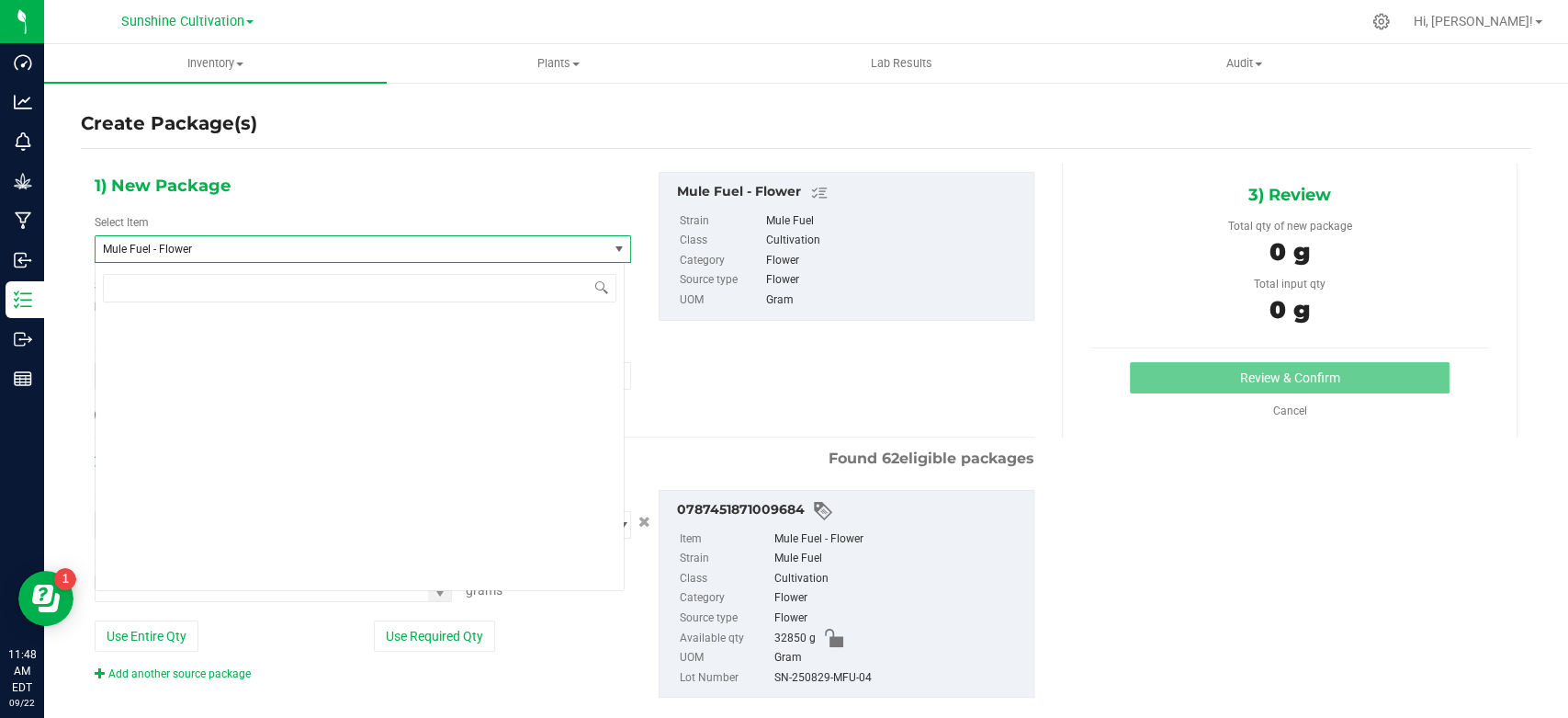
scroll to position [197502, 0]
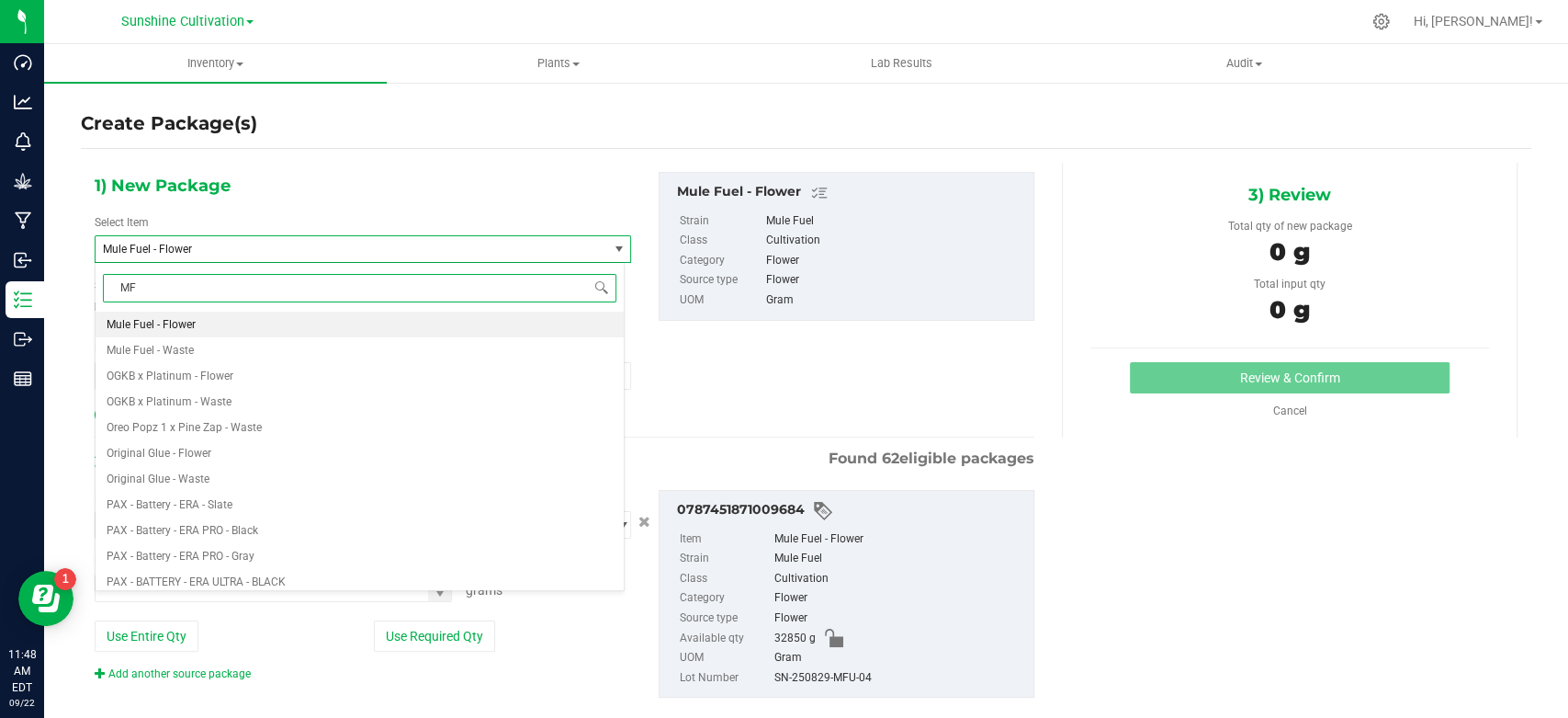
type input "MFU"
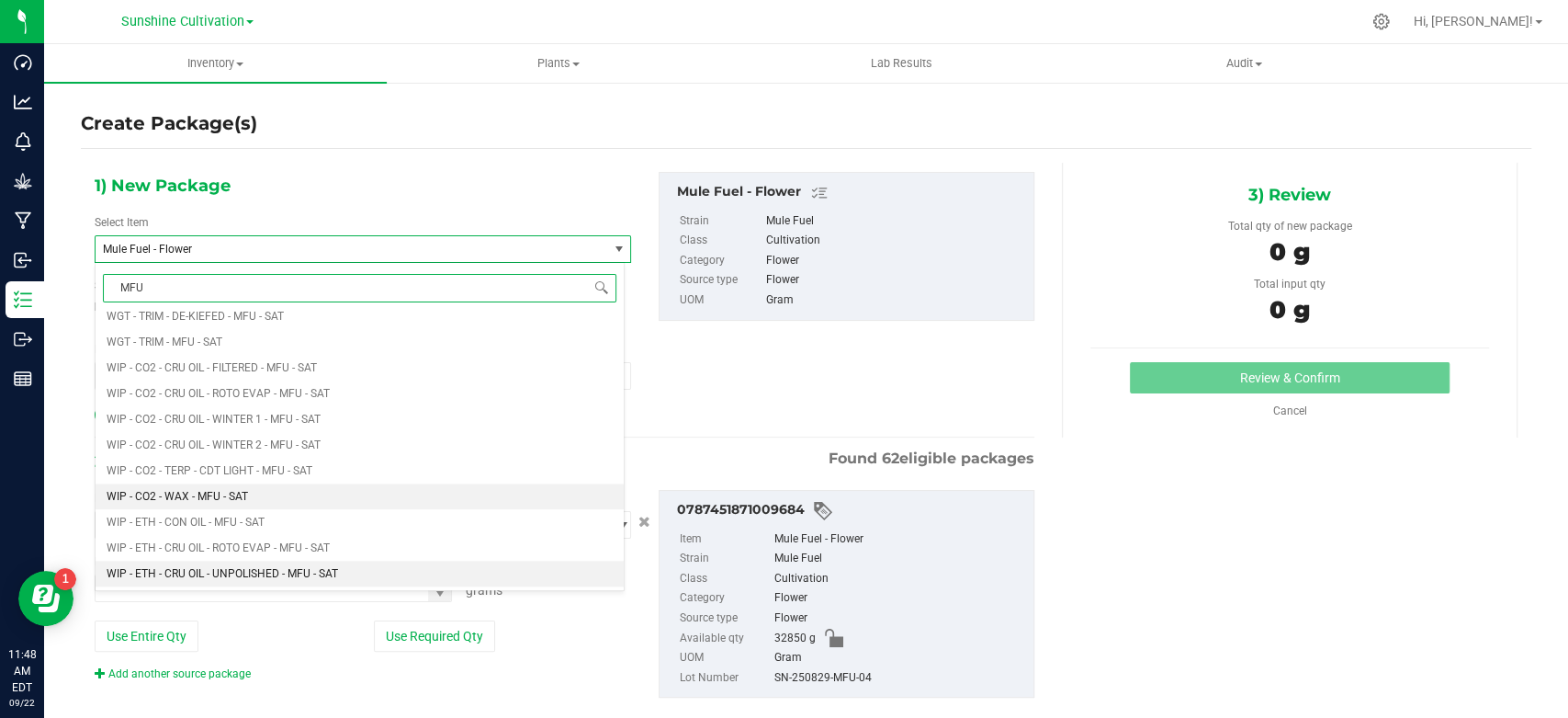
scroll to position [1123, 0]
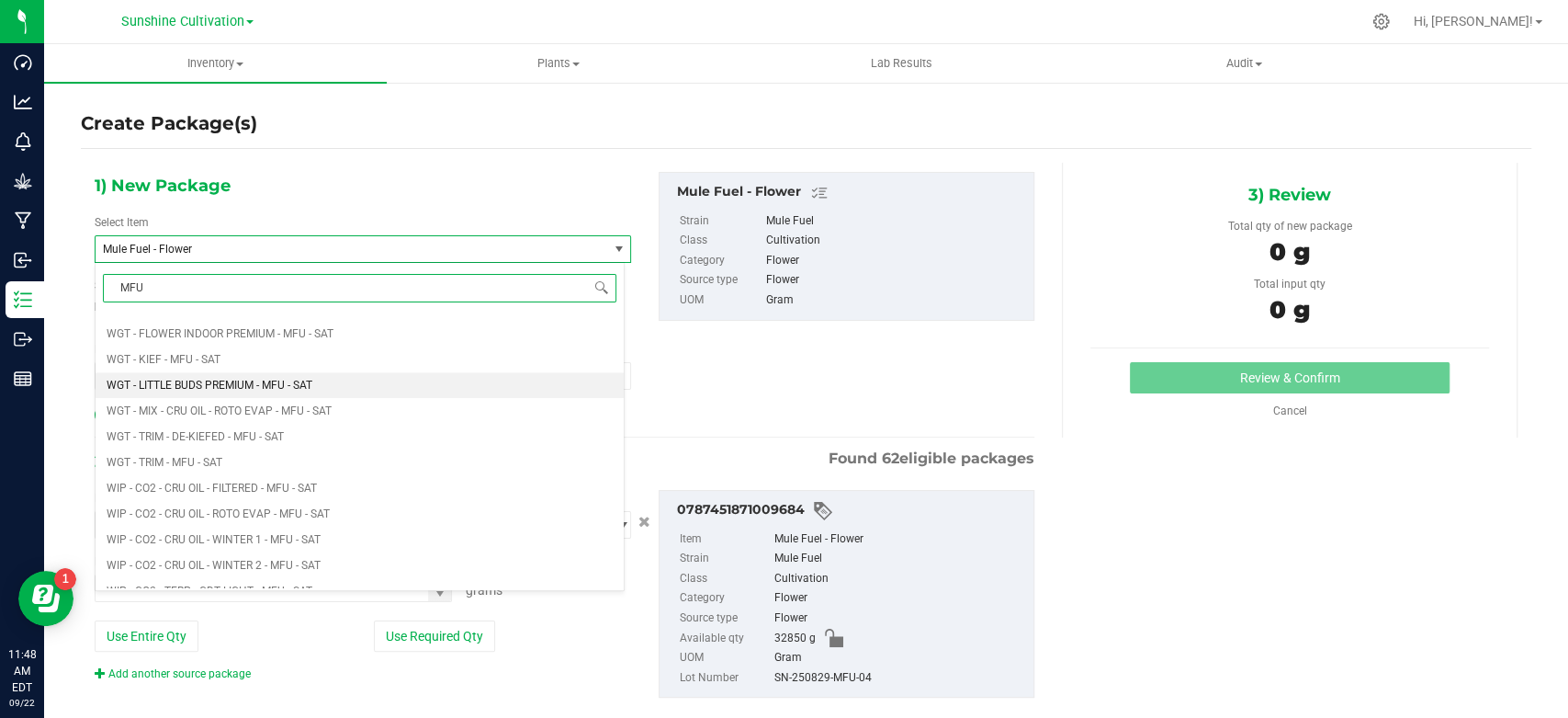
click at [258, 389] on span "WGT - LITTLE BUDS PREMIUM - MFU - SAT" at bounding box center [209, 384] width 205 height 12
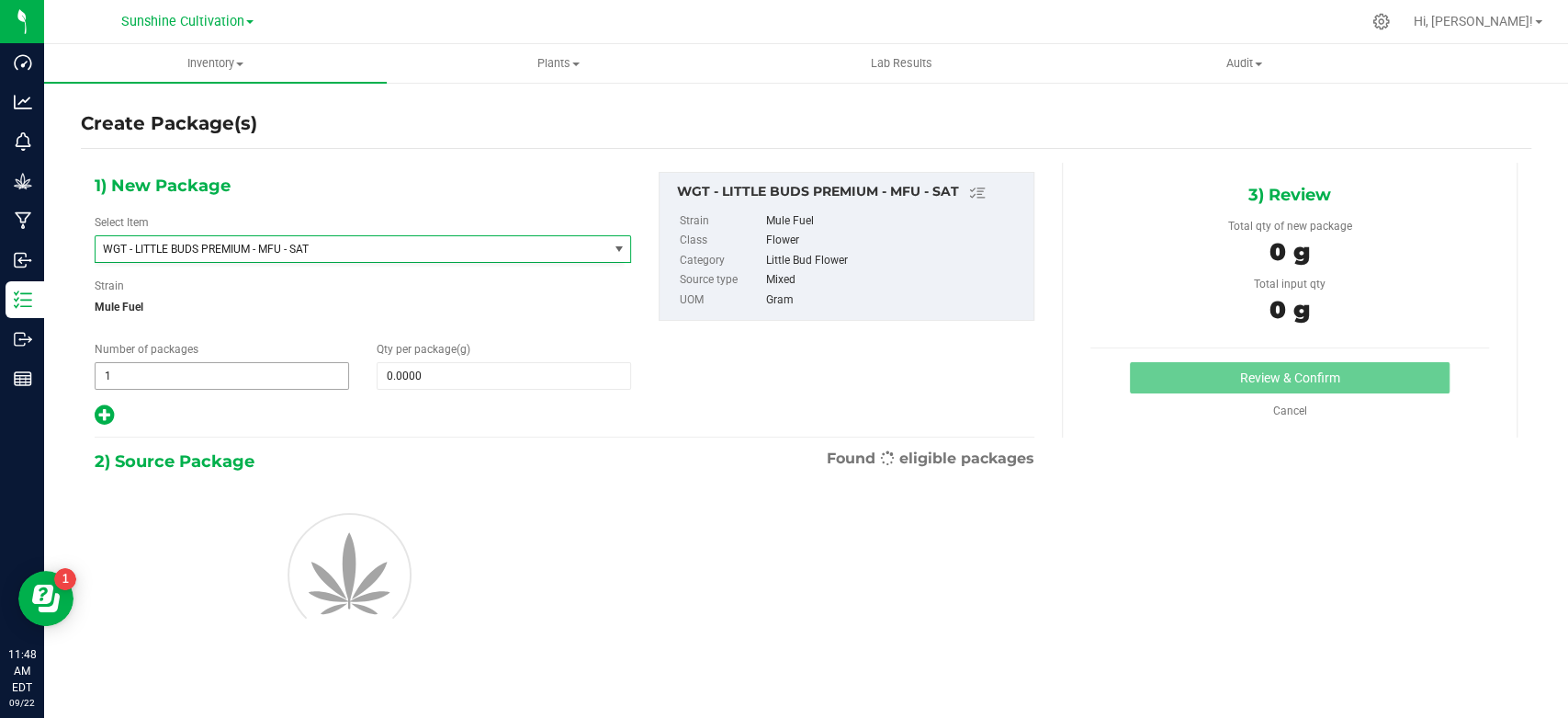
type input "0.0000"
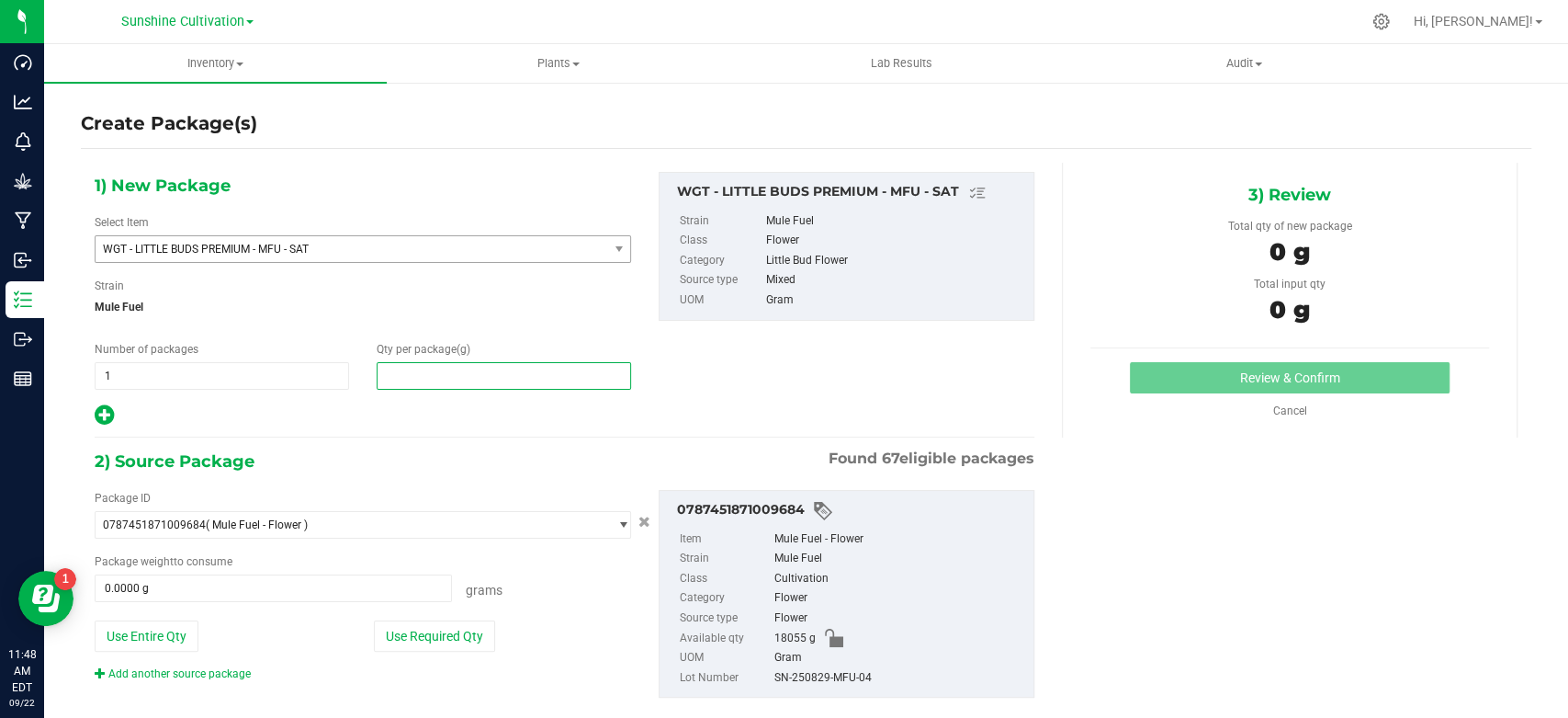
click at [490, 376] on span at bounding box center [504, 376] width 254 height 28
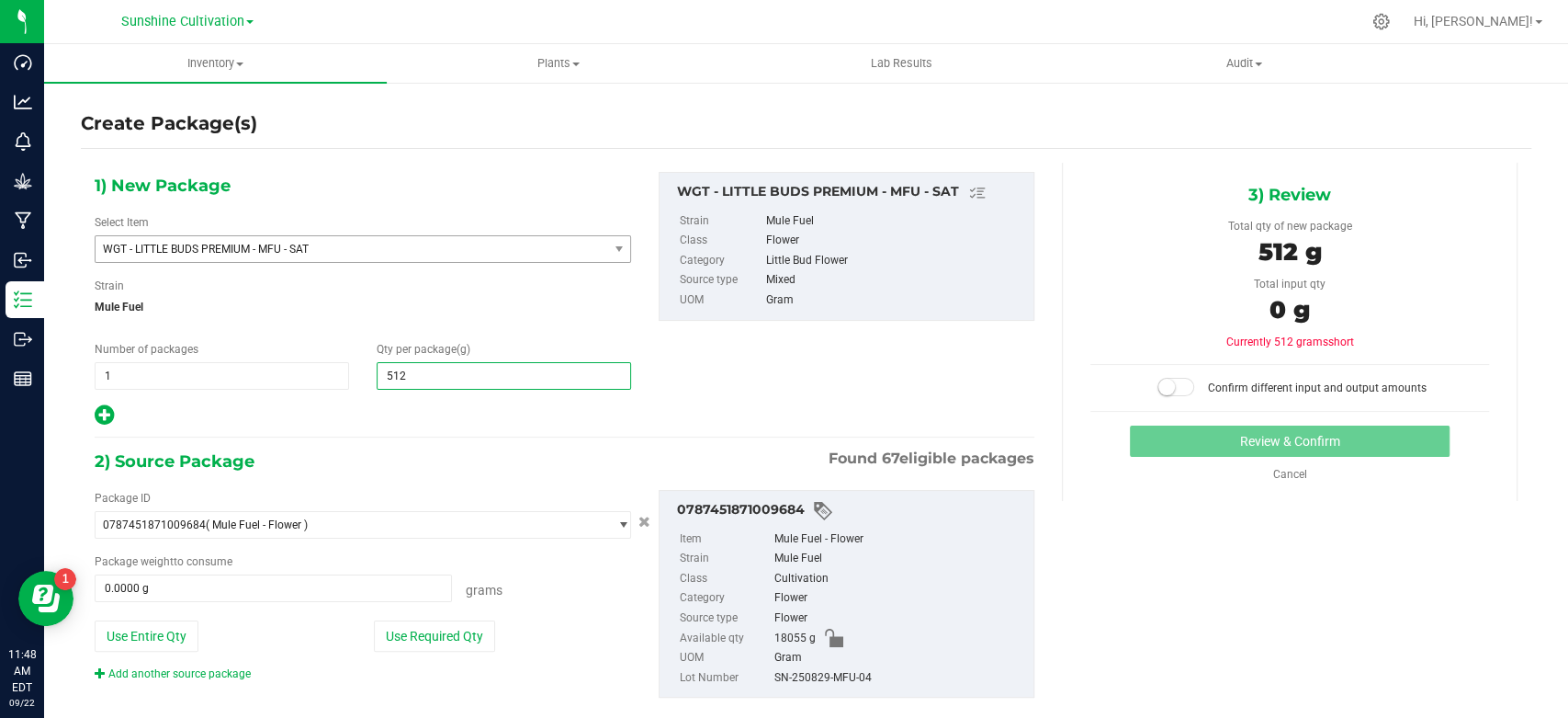
type input "5120"
type input "5,120.0000"
drag, startPoint x: 360, startPoint y: 566, endPoint x: 356, endPoint y: 582, distance: 16.5
click at [357, 580] on div "Package weight to consume 0.0000 g 0 Grams" at bounding box center [362, 577] width 536 height 49
click at [356, 582] on span at bounding box center [273, 588] width 357 height 28
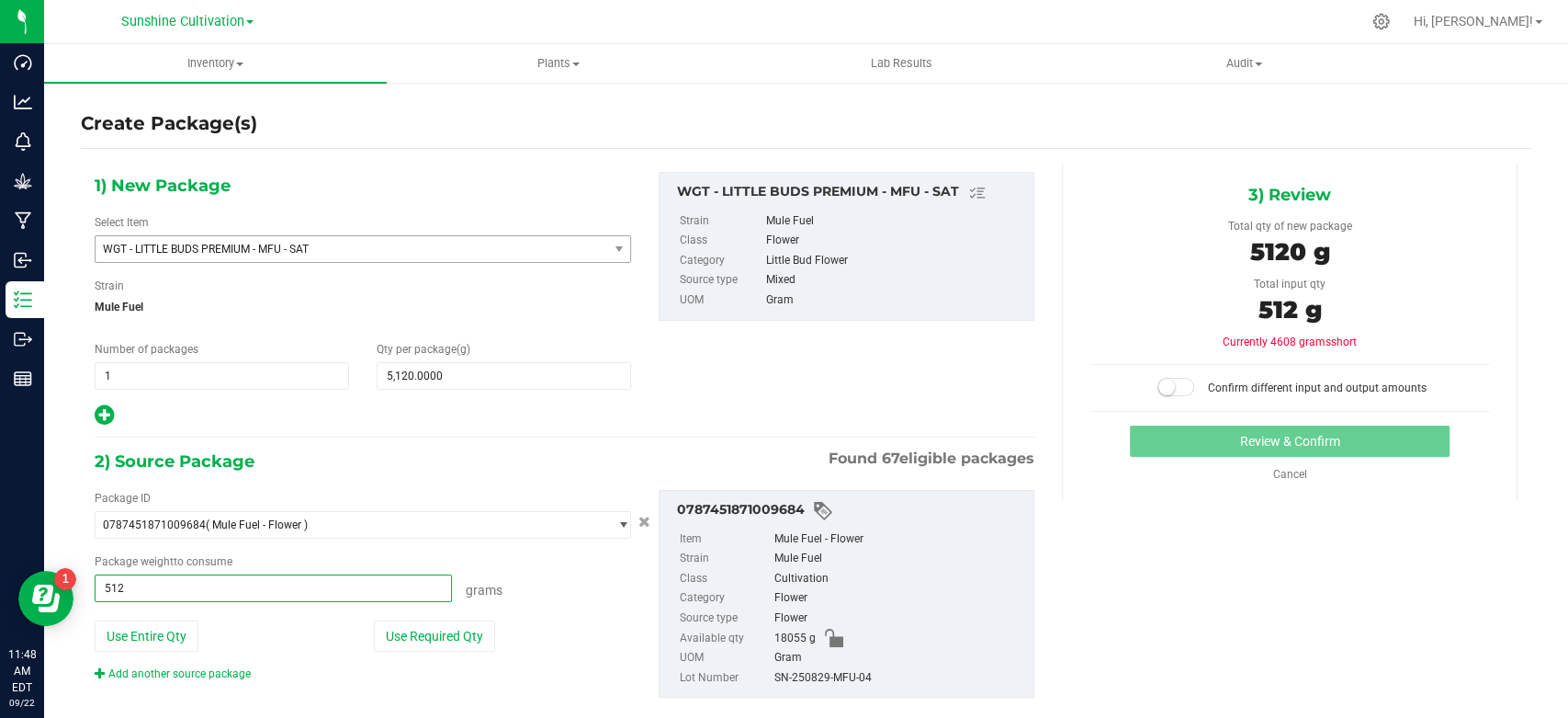
type input "5120"
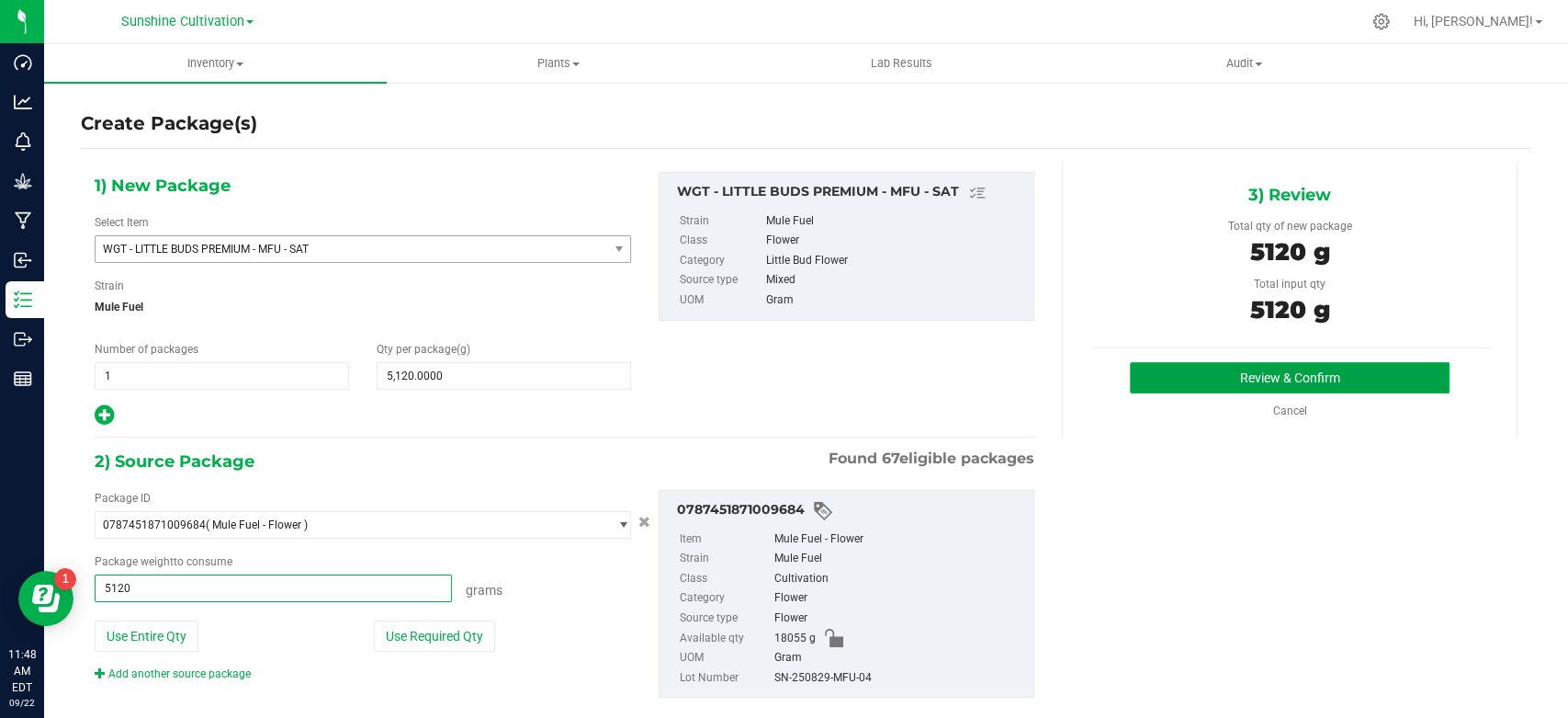
type input "5120.0000 g"
click at [1162, 366] on button "Review & Confirm" at bounding box center [1290, 378] width 319 height 32
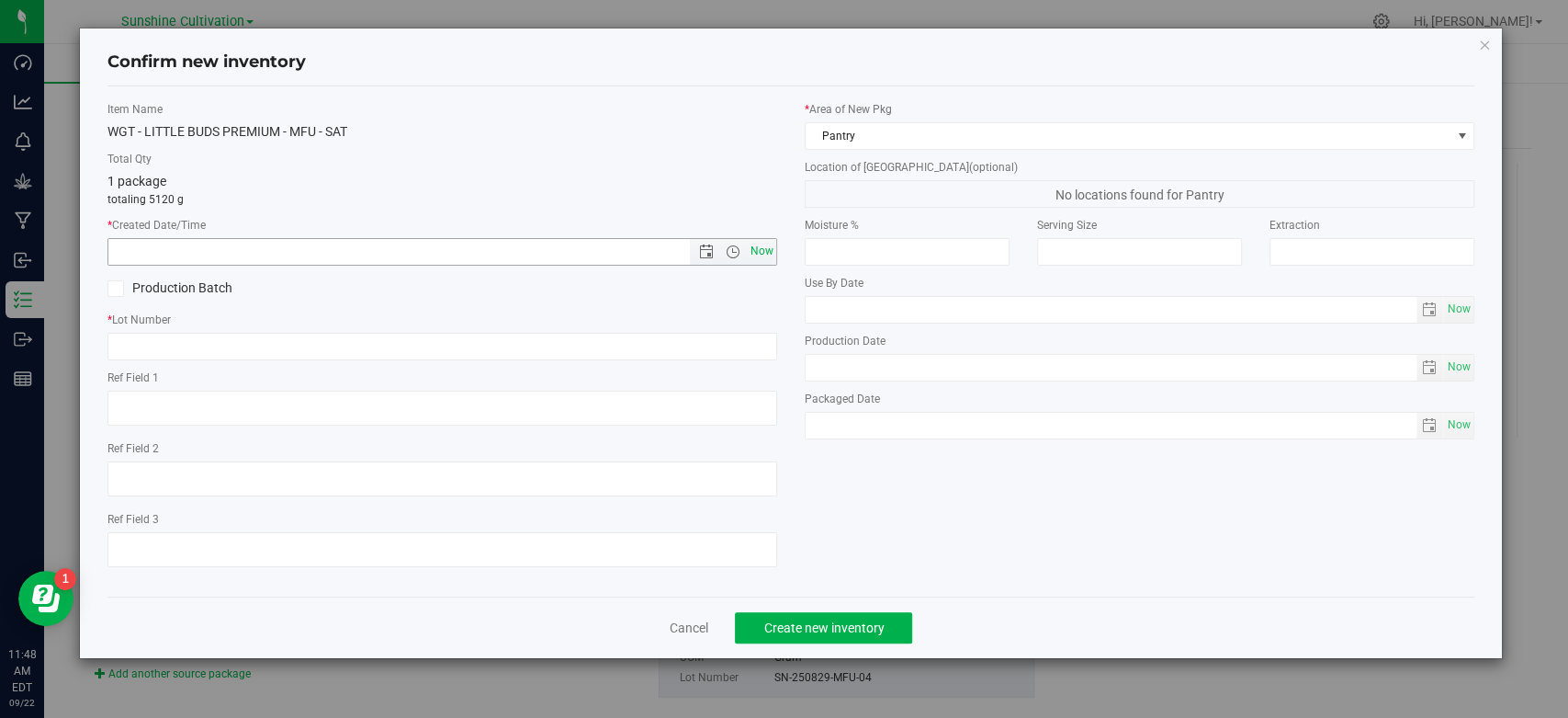
click at [763, 257] on span "Now" at bounding box center [763, 251] width 32 height 27
type input "9/22/2025 11:48 AM"
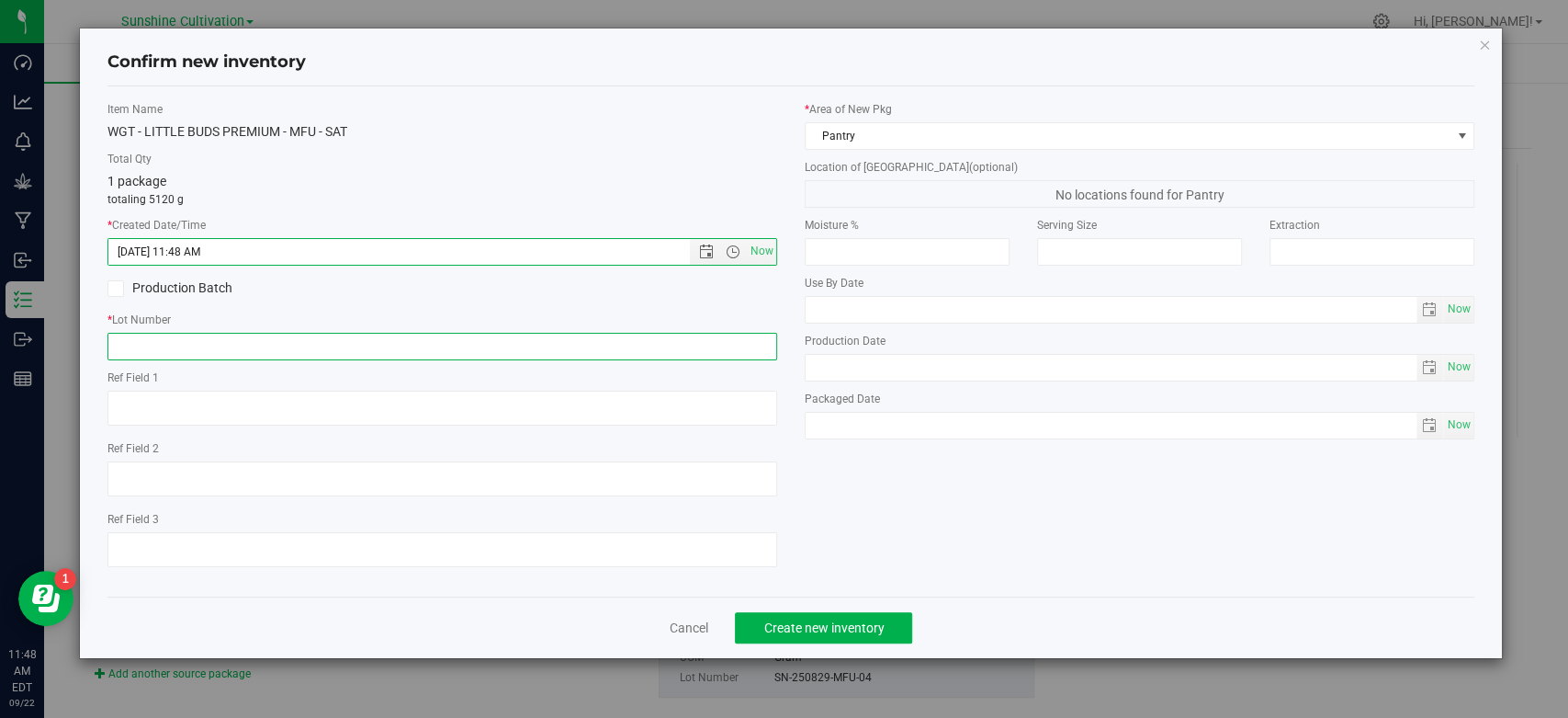
click at [495, 353] on input "text" at bounding box center [441, 346] width 670 height 28
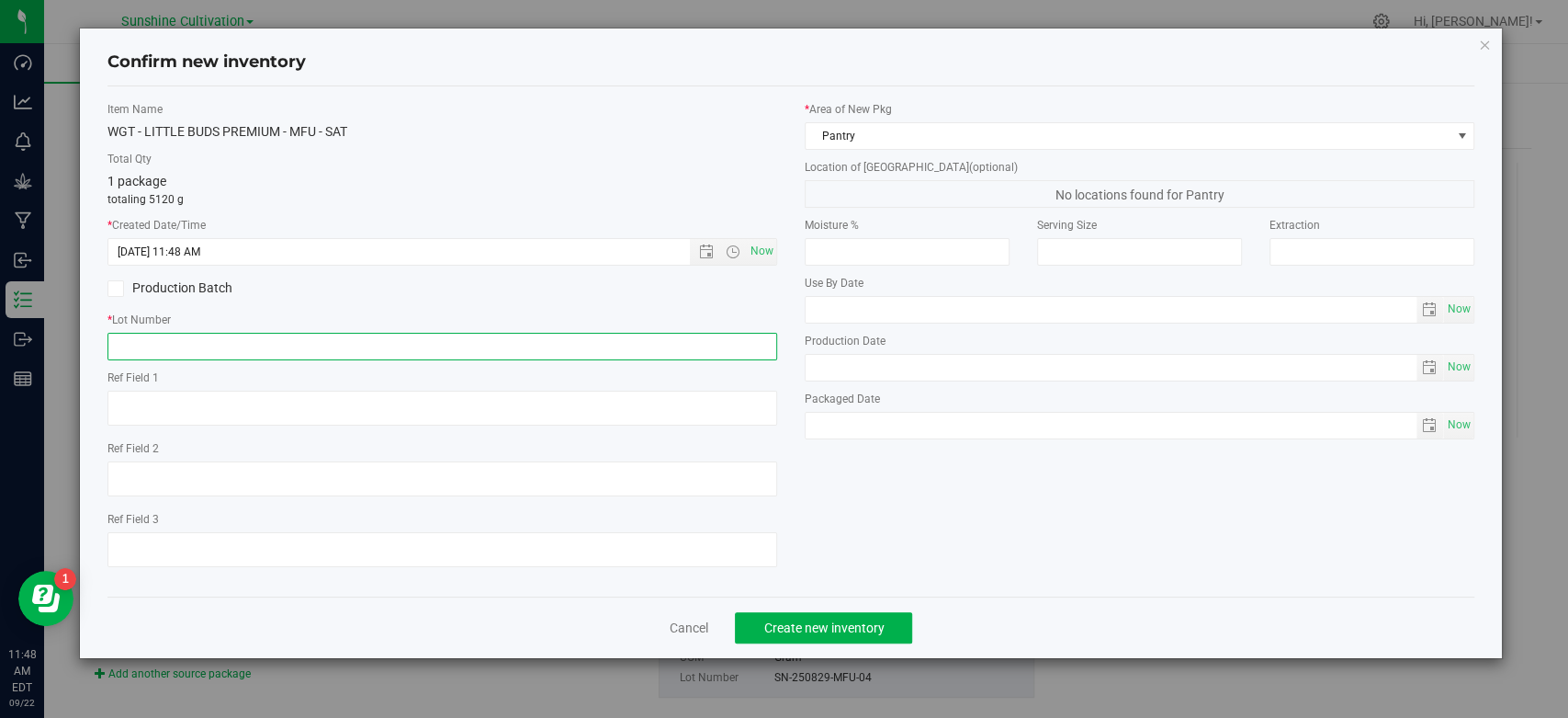
paste input "SN-250829-MFU-04"
type input "SN-250829-MFU-04"
click at [801, 631] on span "Create new inventory" at bounding box center [824, 627] width 120 height 14
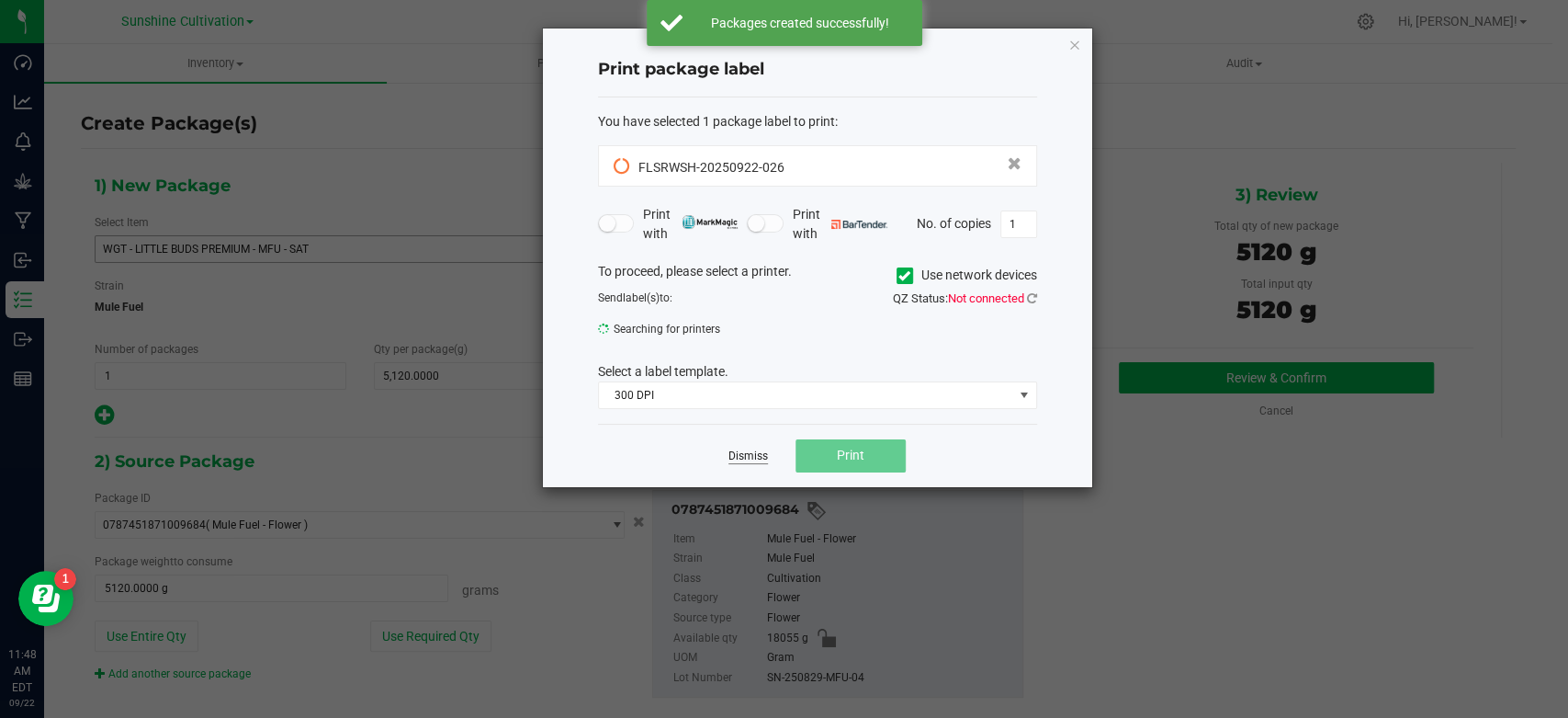
click at [750, 463] on link "Dismiss" at bounding box center [747, 456] width 39 height 15
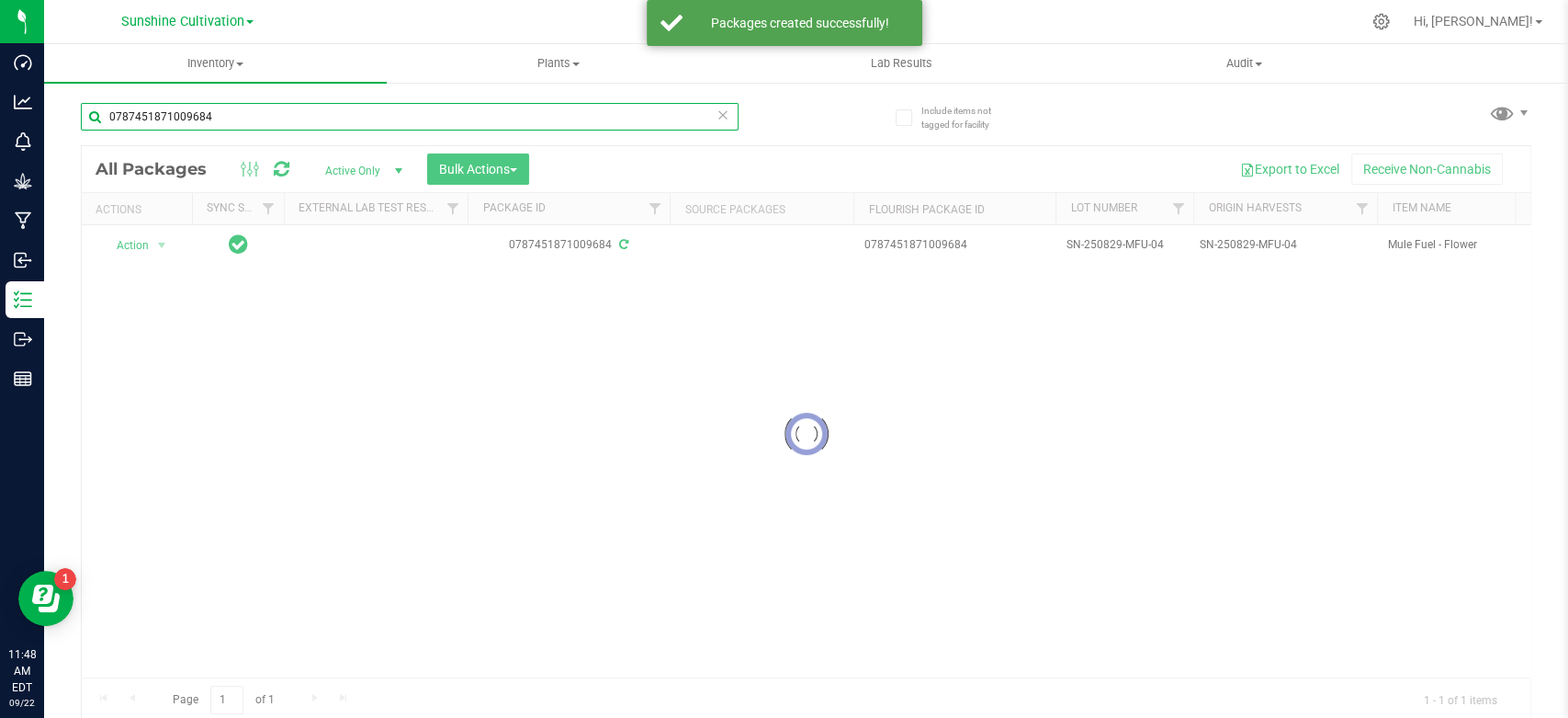
drag, startPoint x: 269, startPoint y: 114, endPoint x: 44, endPoint y: 133, distance: 225.8
click at [44, 133] on div "Include items not tagged for facility 0787451871009684 Loading... All Packages …" at bounding box center [805, 361] width 1524 height 560
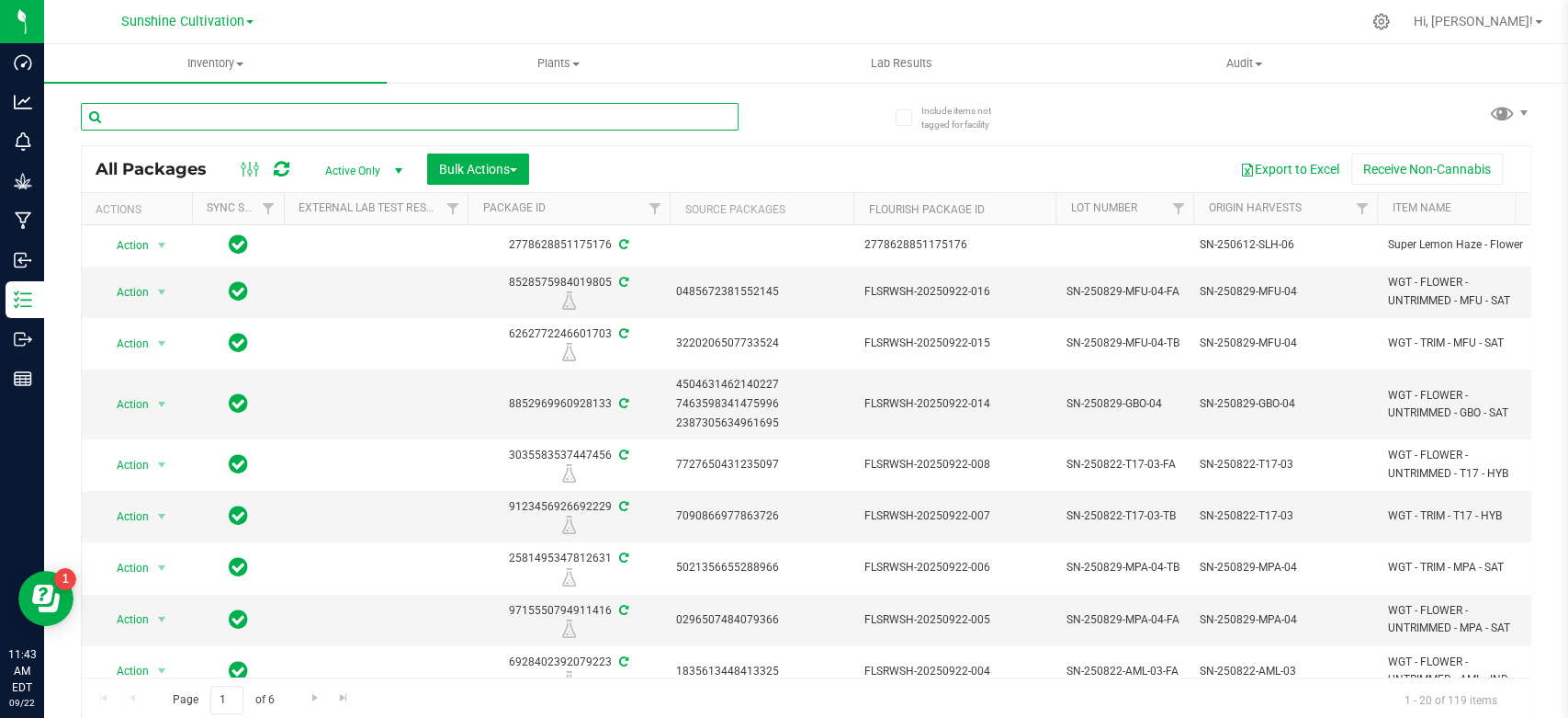
paste input "0787451871009684"
type input "0787451871009684"
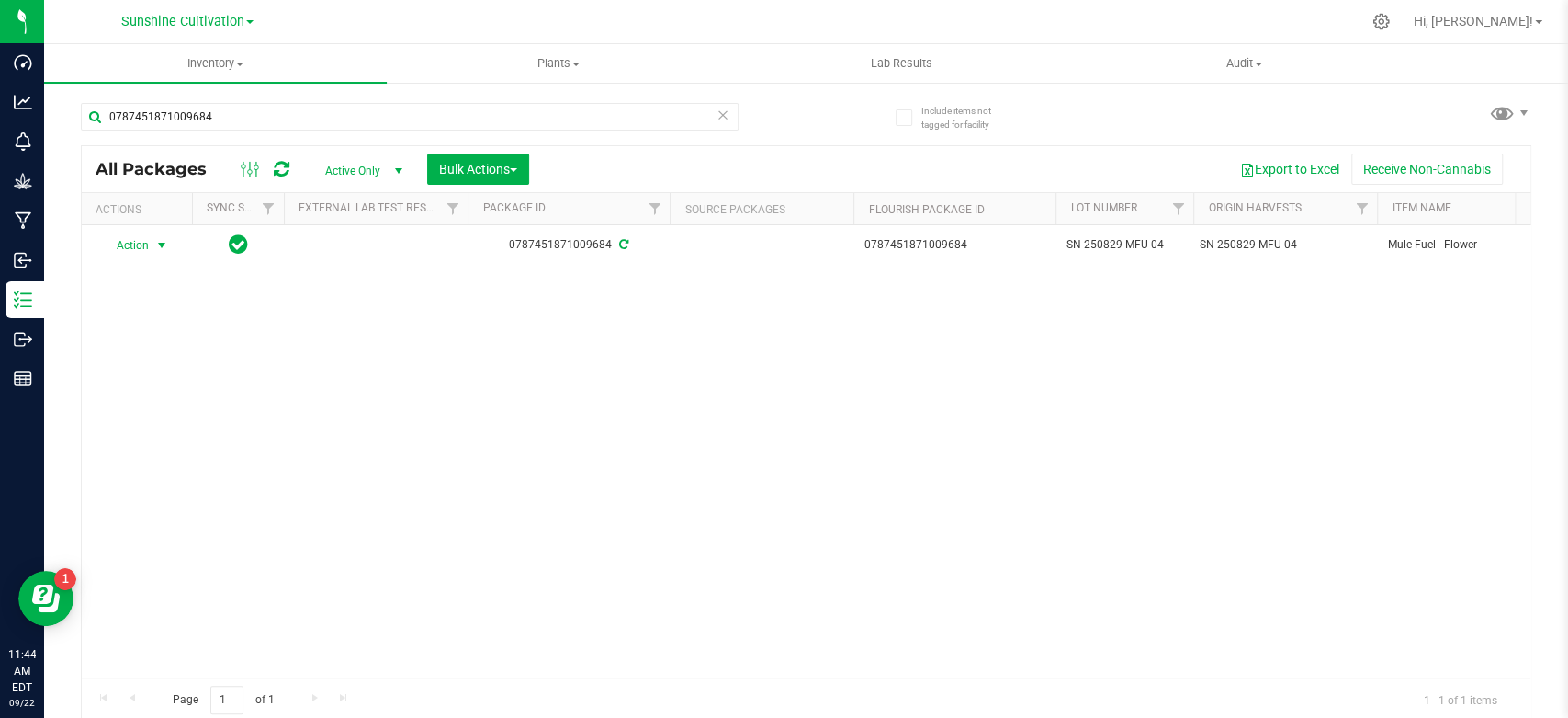
drag, startPoint x: 140, startPoint y: 248, endPoint x: 125, endPoint y: 292, distance: 46.5
click at [140, 249] on span "Action" at bounding box center [125, 245] width 50 height 26
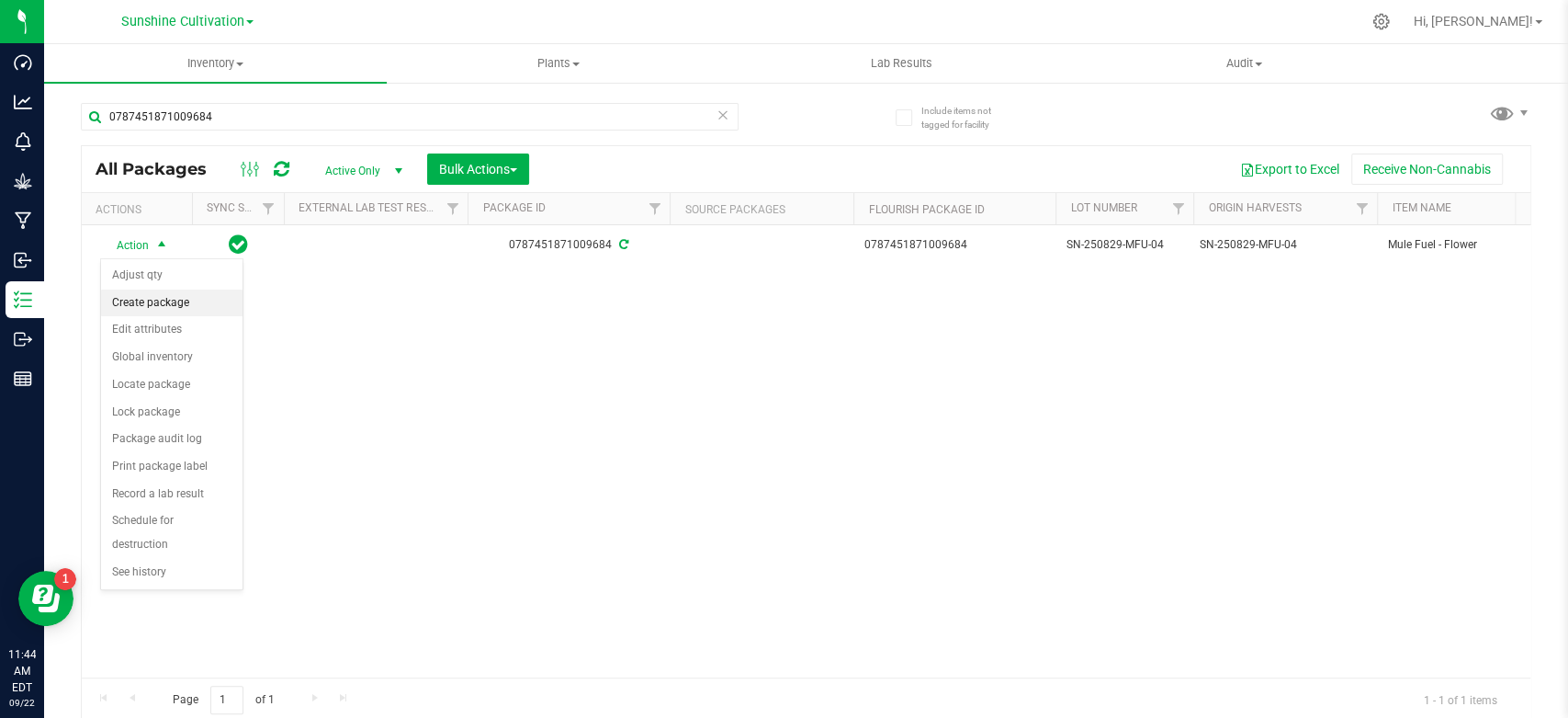
click at [124, 313] on li "Create package" at bounding box center [172, 303] width 141 height 28
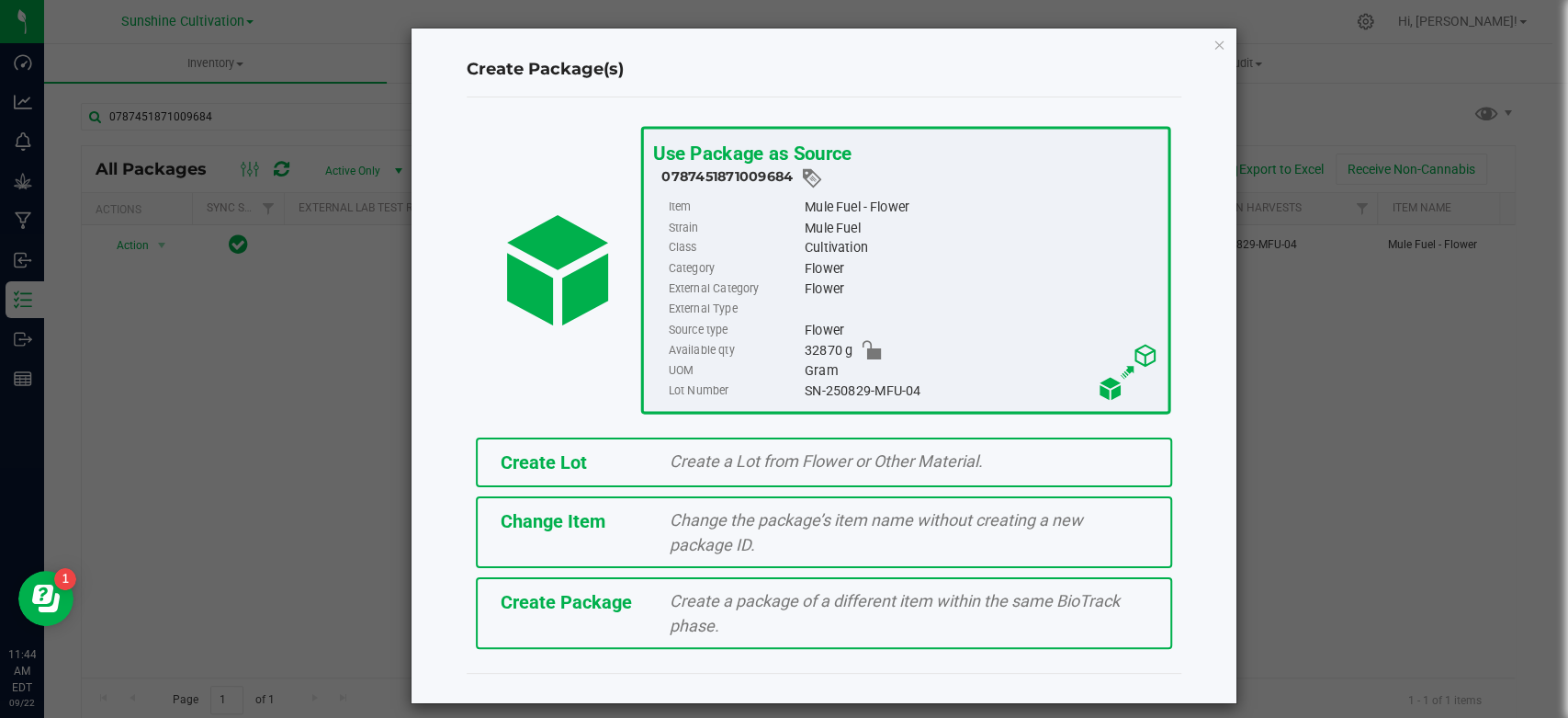
click at [620, 614] on div "Create Package Create a package of a different item within the same BioTrack ph…" at bounding box center [824, 613] width 697 height 72
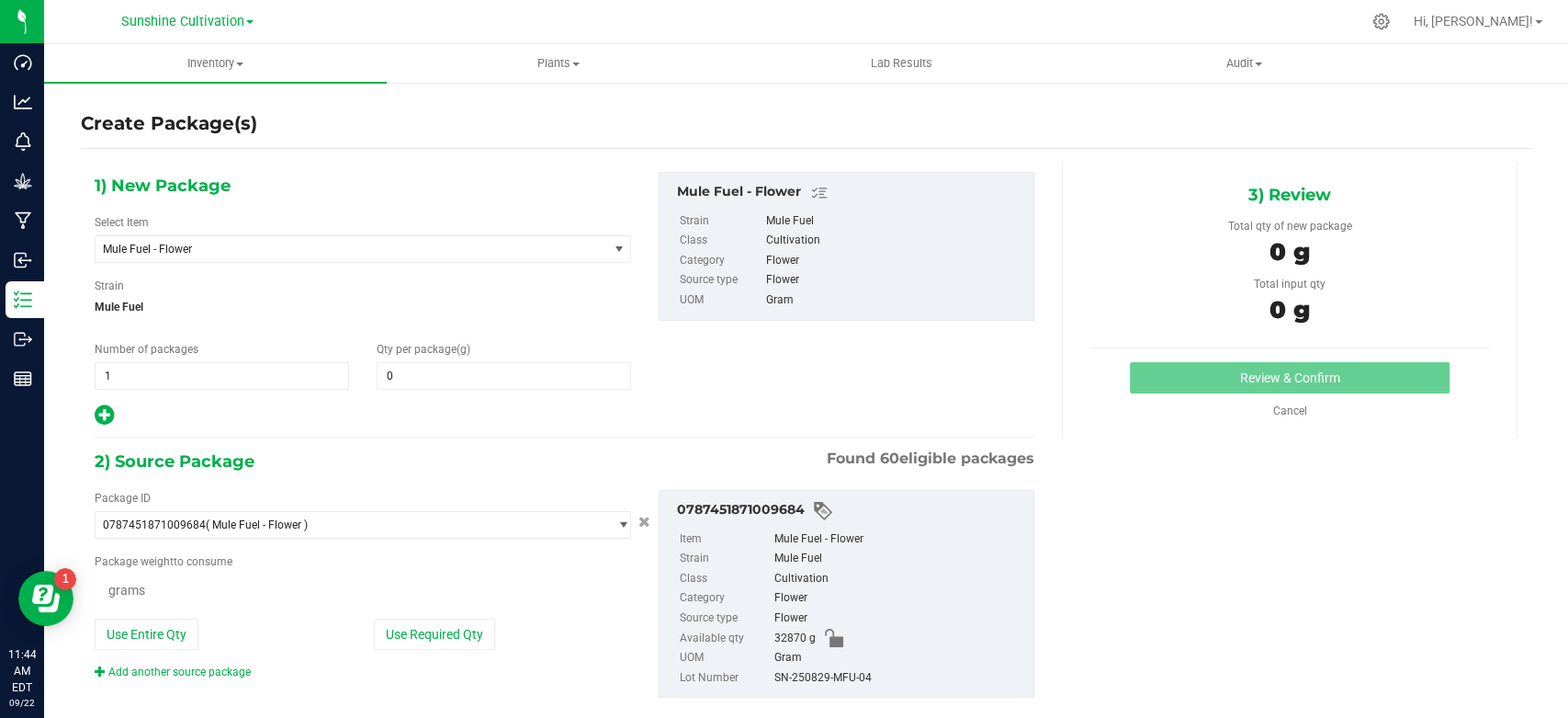
type input "0.0000"
click at [411, 244] on span "Mule Fuel - Flower" at bounding box center [341, 249] width 477 height 12
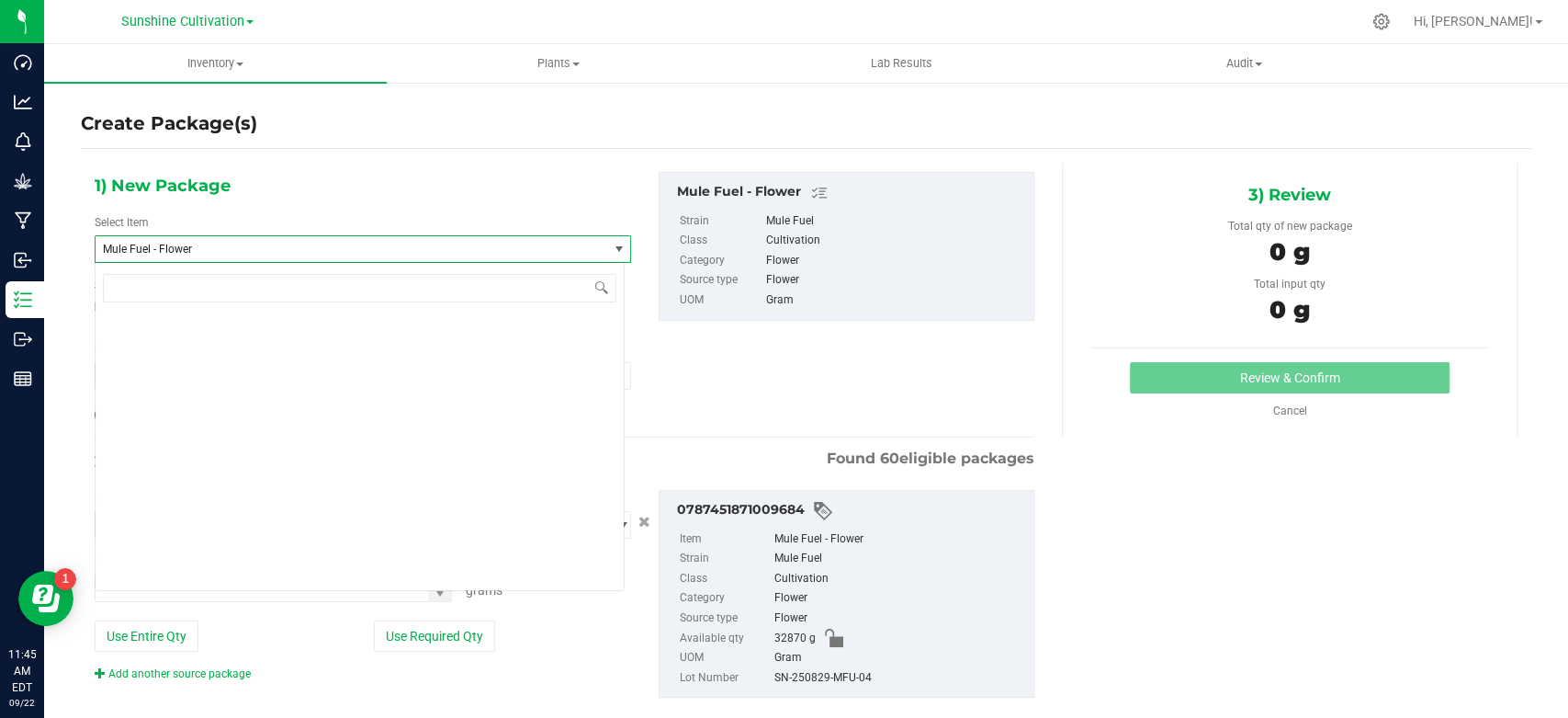
scroll to position [197502, 0]
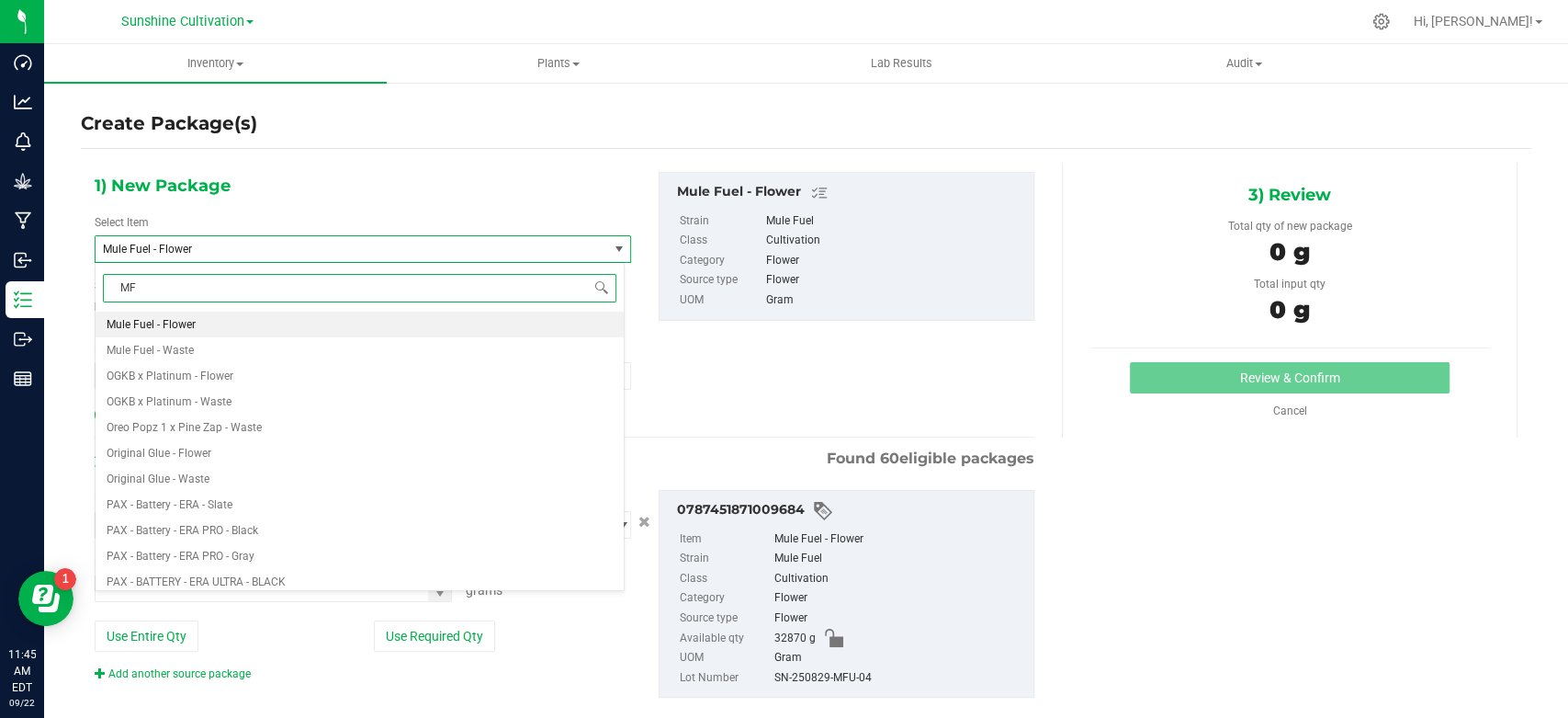
type input "MFU"
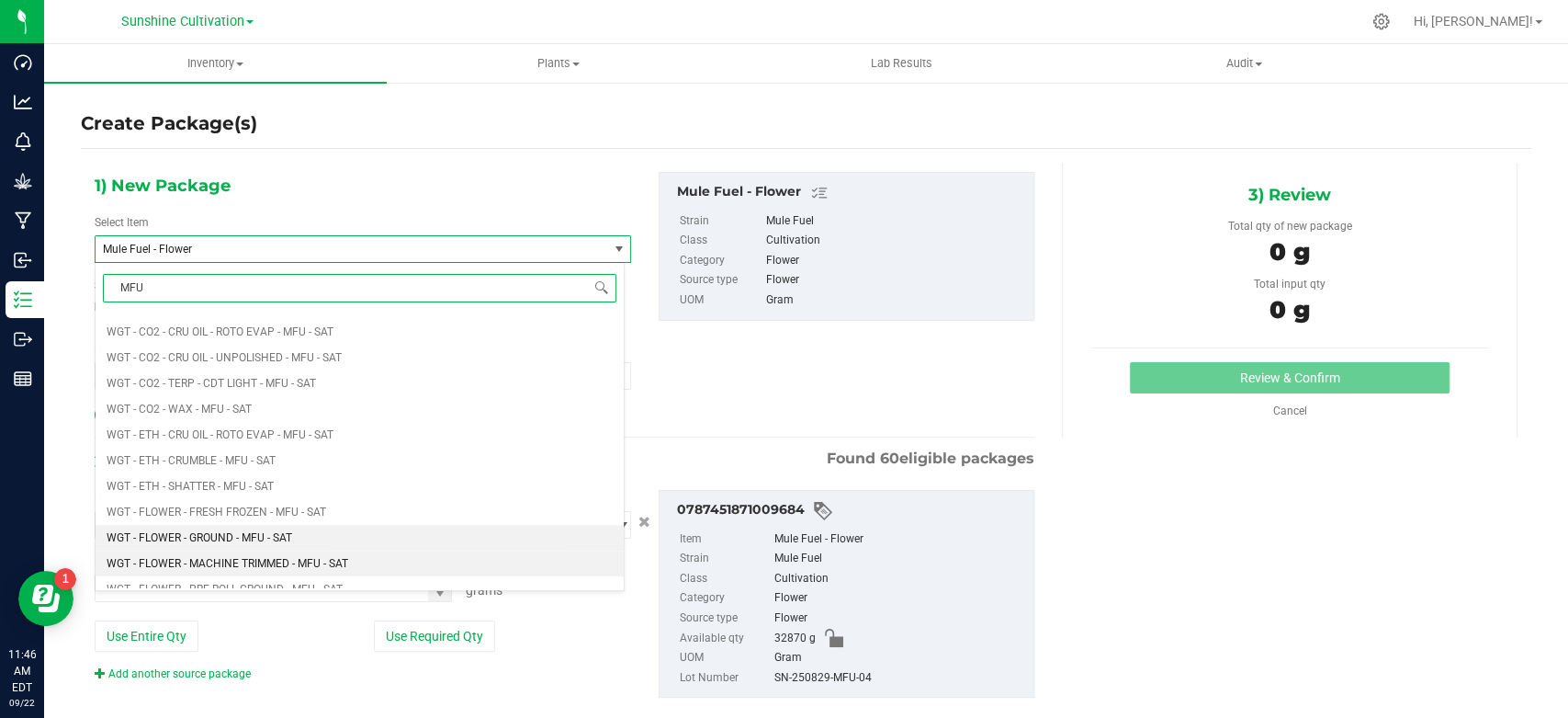
scroll to position [919, 0]
click at [268, 539] on span "WGT - FLOWER INDOOR PREMIUM - MFU - SAT" at bounding box center [220, 537] width 226 height 12
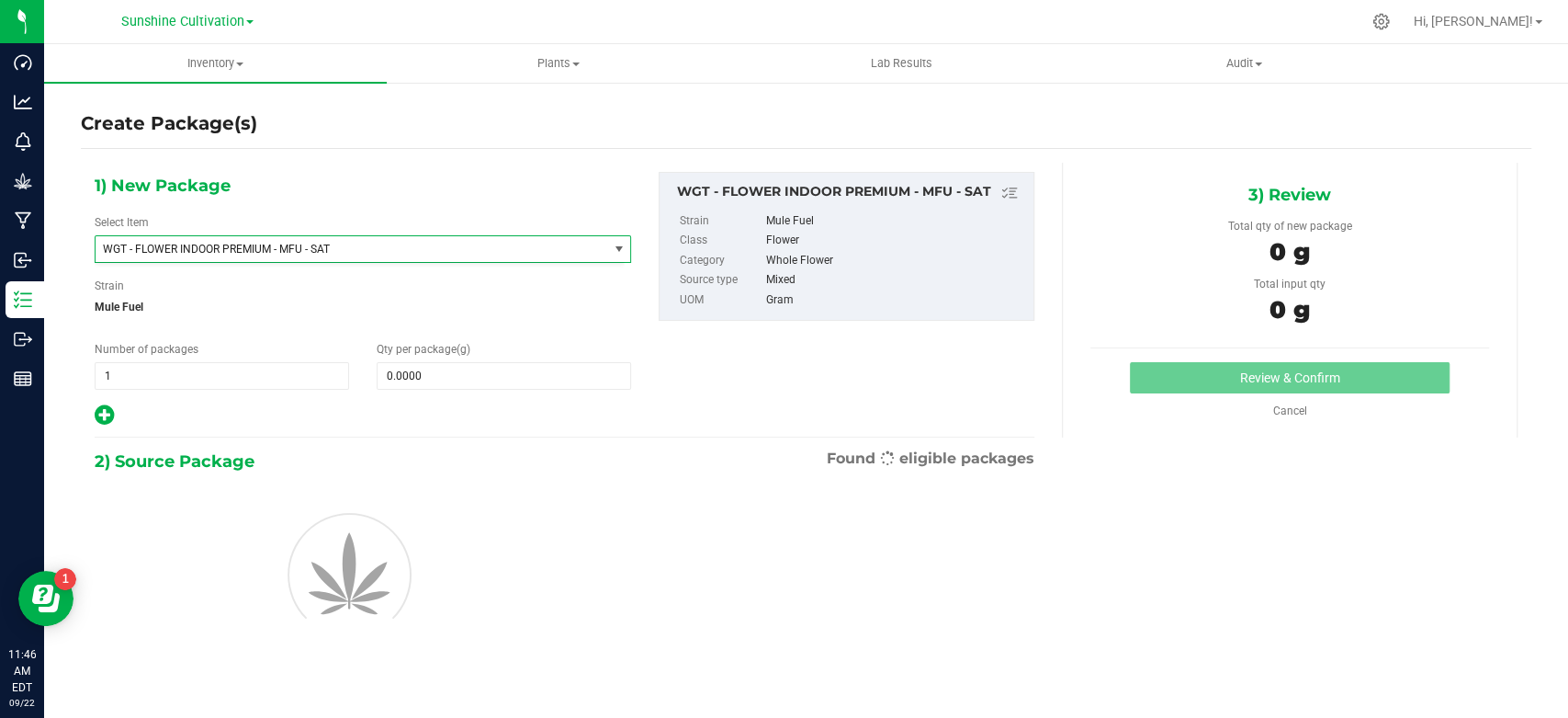
type input "0.0000"
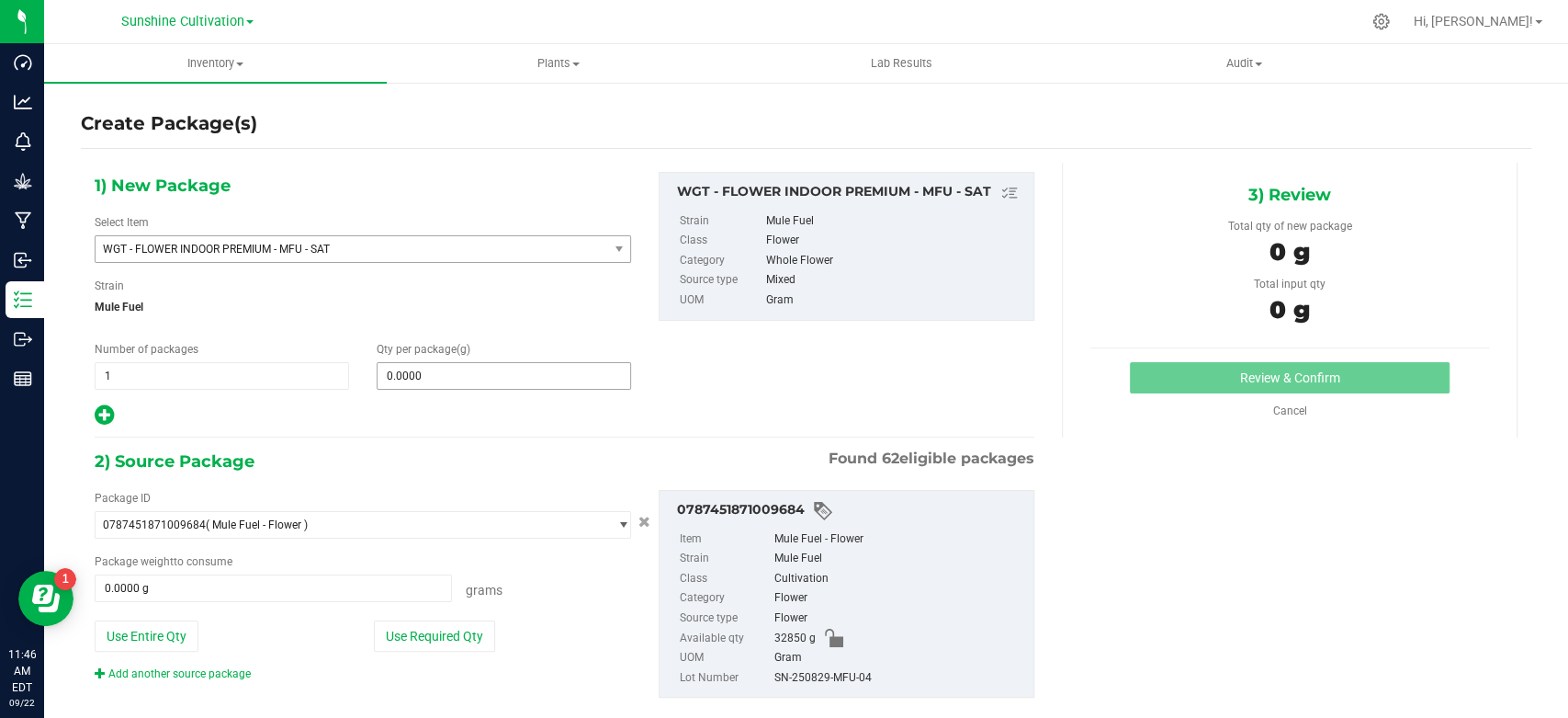
drag, startPoint x: 459, startPoint y: 389, endPoint x: 474, endPoint y: 381, distance: 17.0
click at [461, 388] on div "1) New Package Select Item WGT - FLOWER INDOOR PREMIUM - MFU - SAT WGT - FLOWER…" at bounding box center [363, 299] width 564 height 255
click at [482, 369] on span at bounding box center [504, 376] width 254 height 28
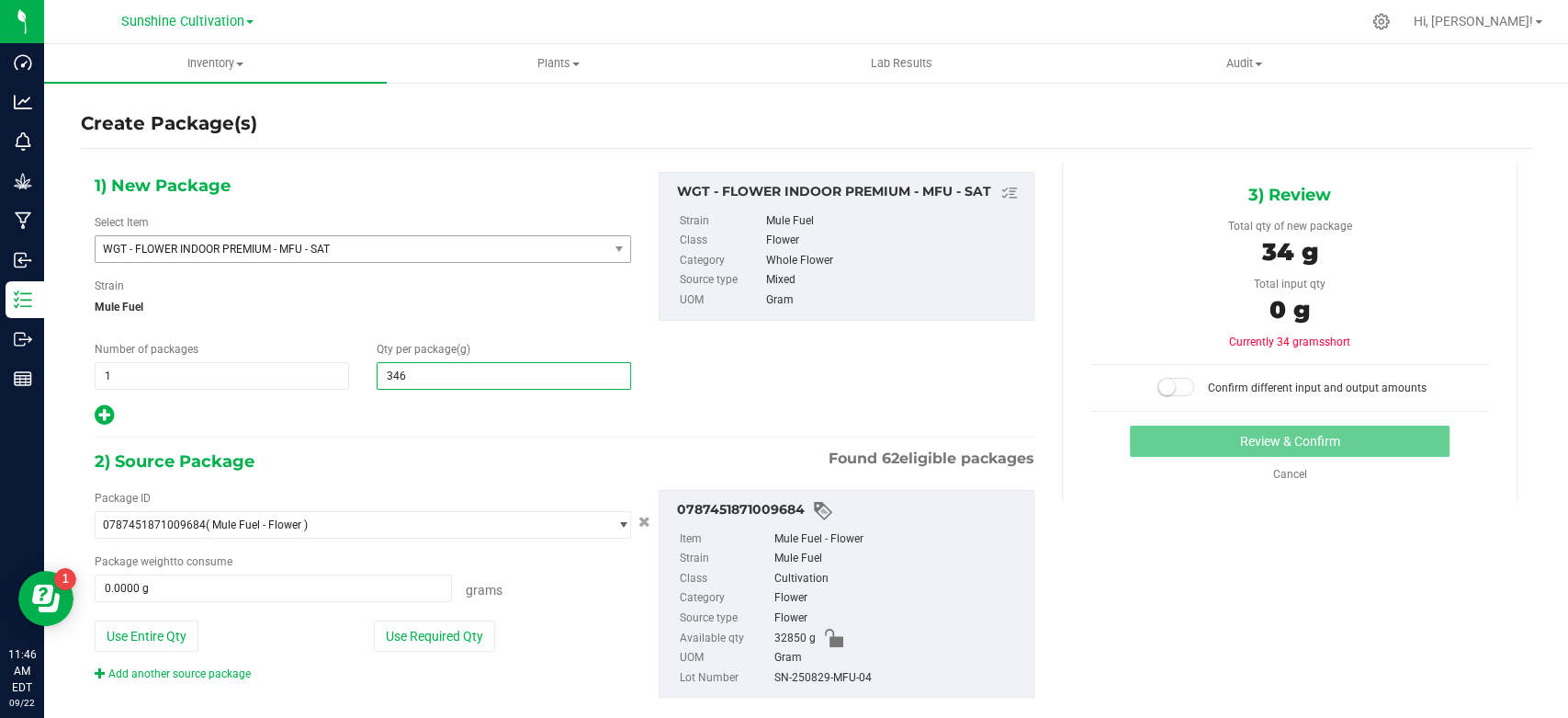
type input "3460"
type input "3,460.0000"
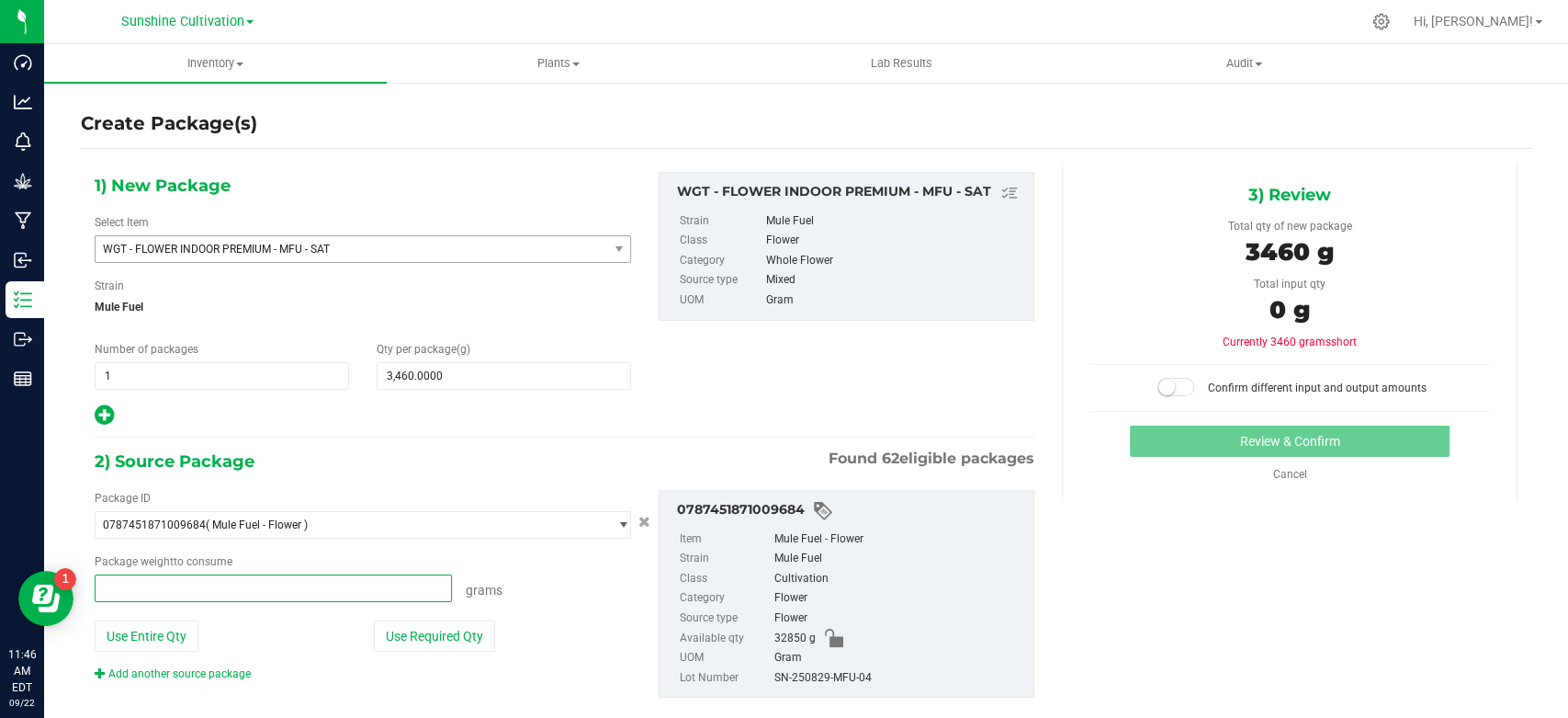
click at [172, 584] on span at bounding box center [273, 588] width 357 height 28
type input "3"
type input "3460"
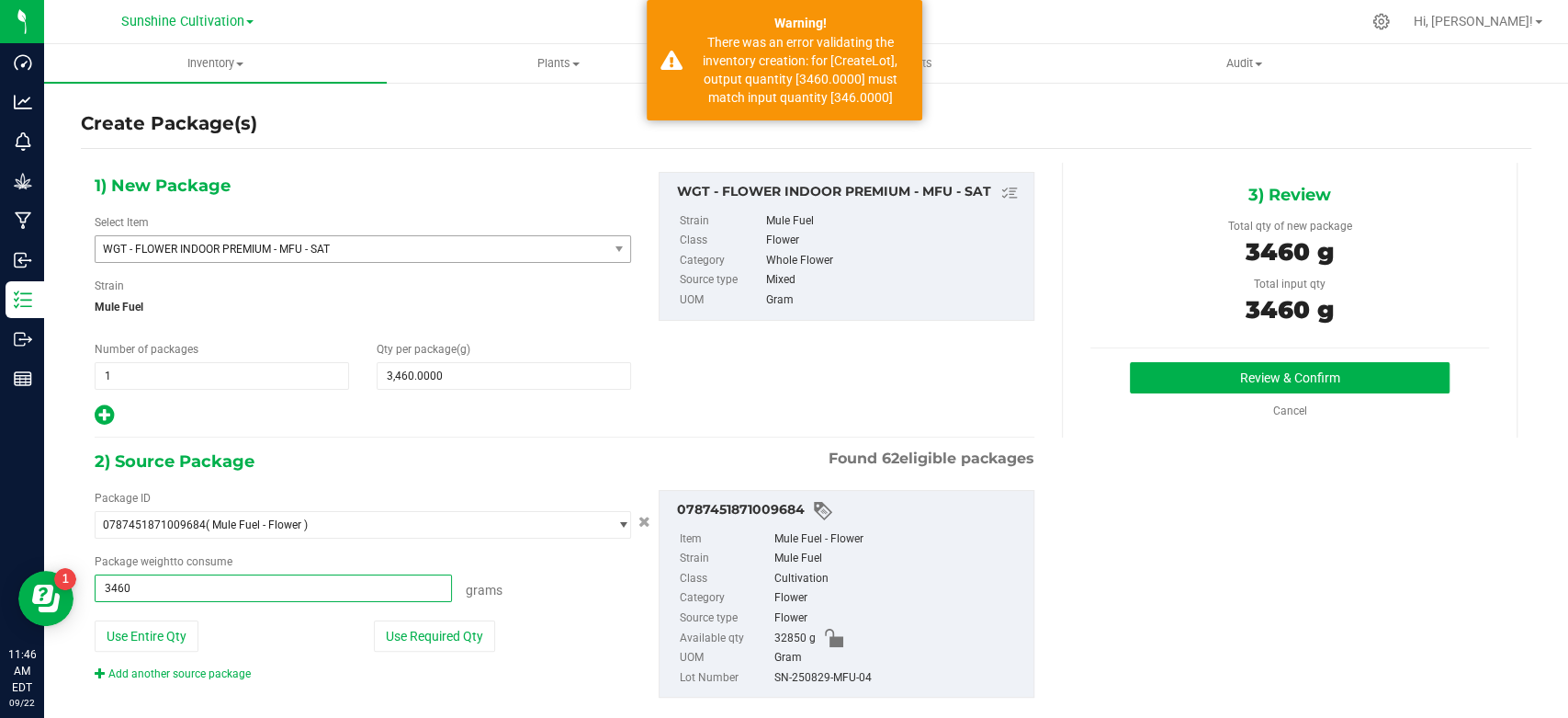
type input "3460.0000 g"
click at [1130, 513] on div "1) New Package Select Item WGT - FLOWER INDOOR PREMIUM - MFU - SAT WGT - FLOWER…" at bounding box center [806, 449] width 1450 height 575
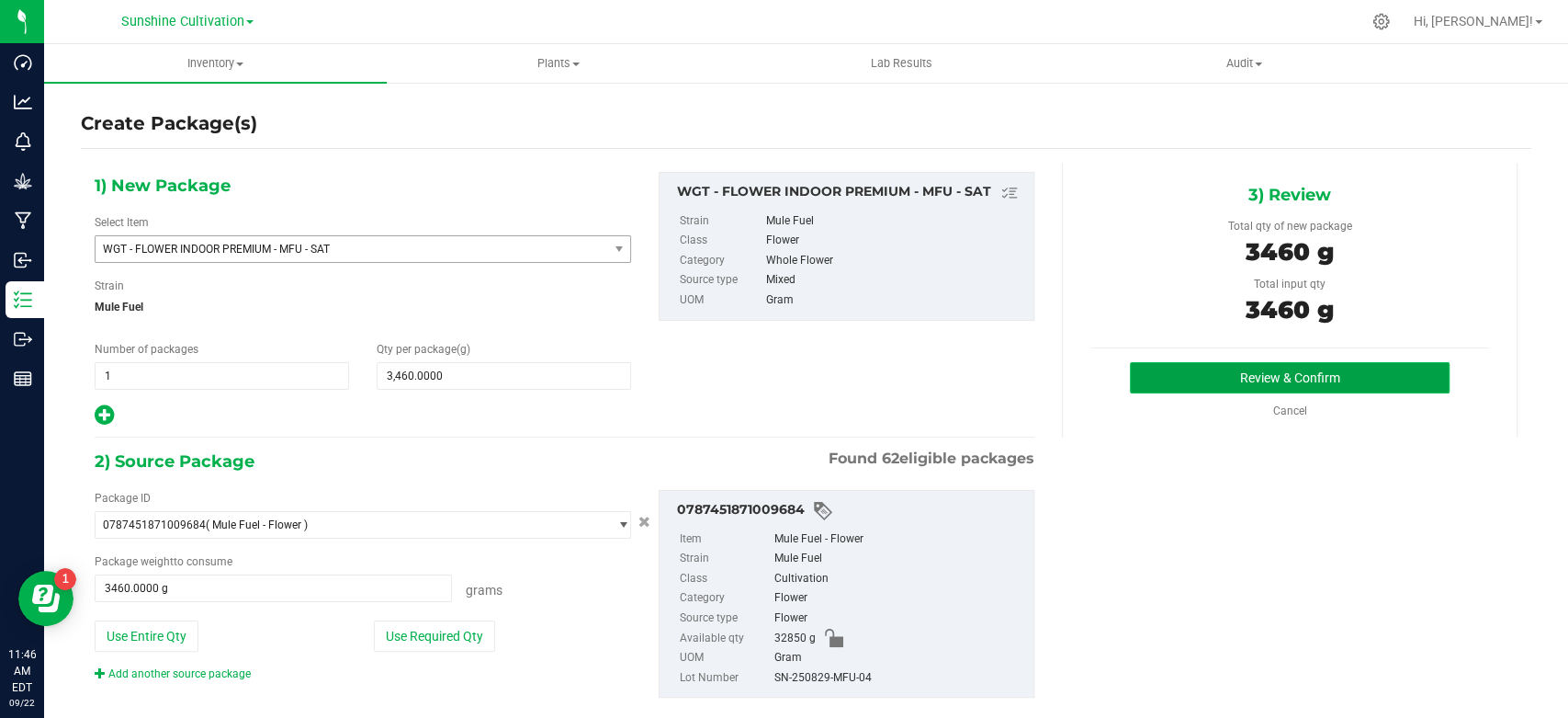
click at [1154, 378] on button "Review & Confirm" at bounding box center [1290, 378] width 319 height 32
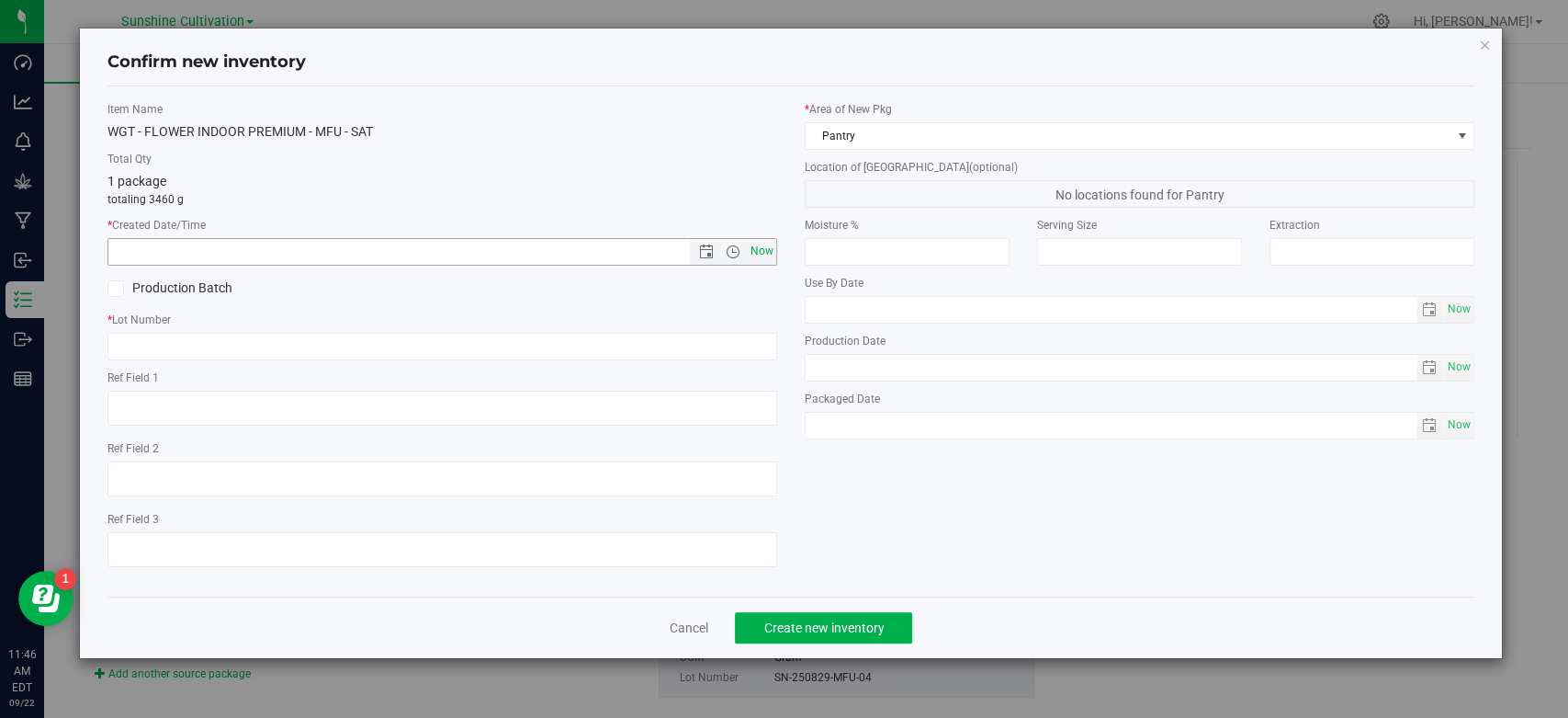
click at [772, 249] on span "Now" at bounding box center [763, 251] width 32 height 27
type input "[DATE] 11:46 AM"
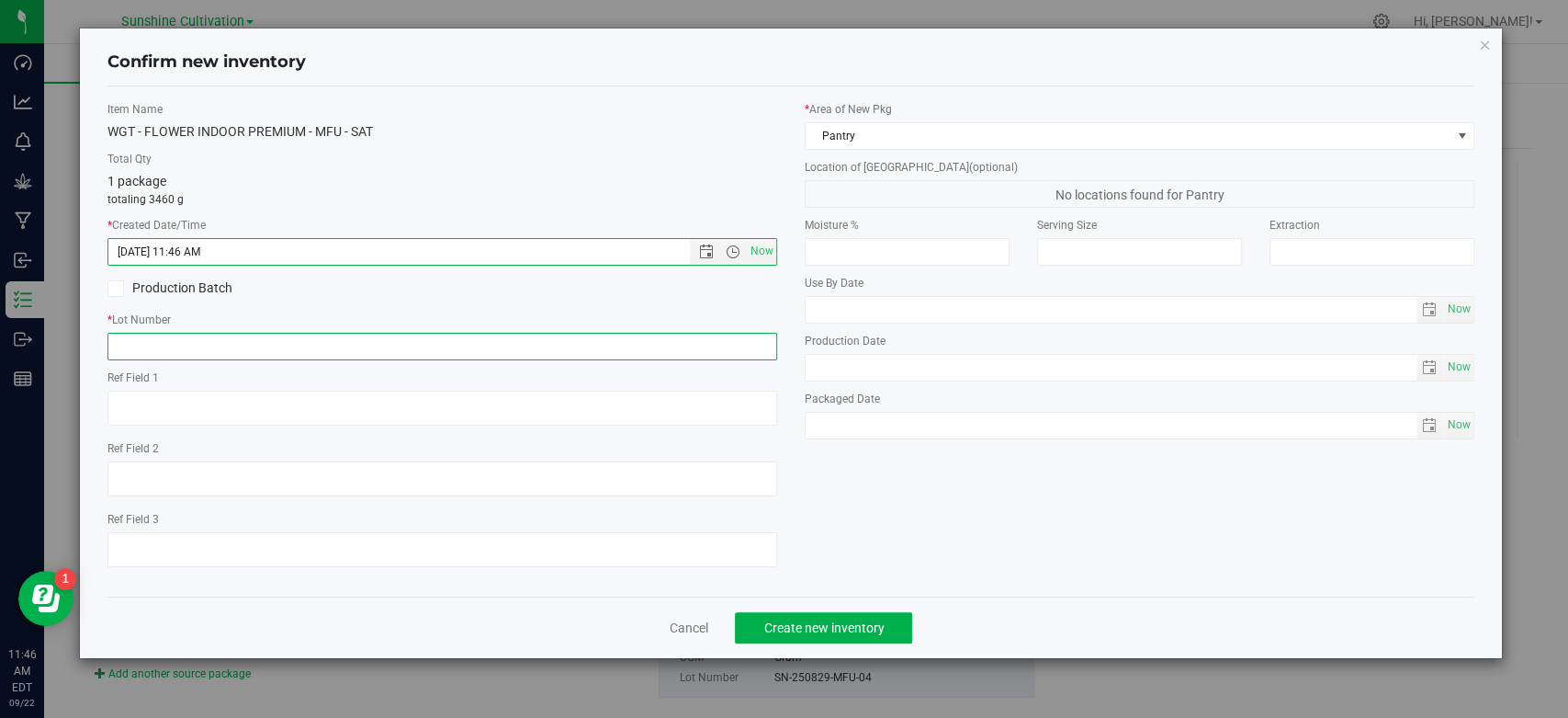
click at [727, 339] on input "text" at bounding box center [441, 346] width 670 height 28
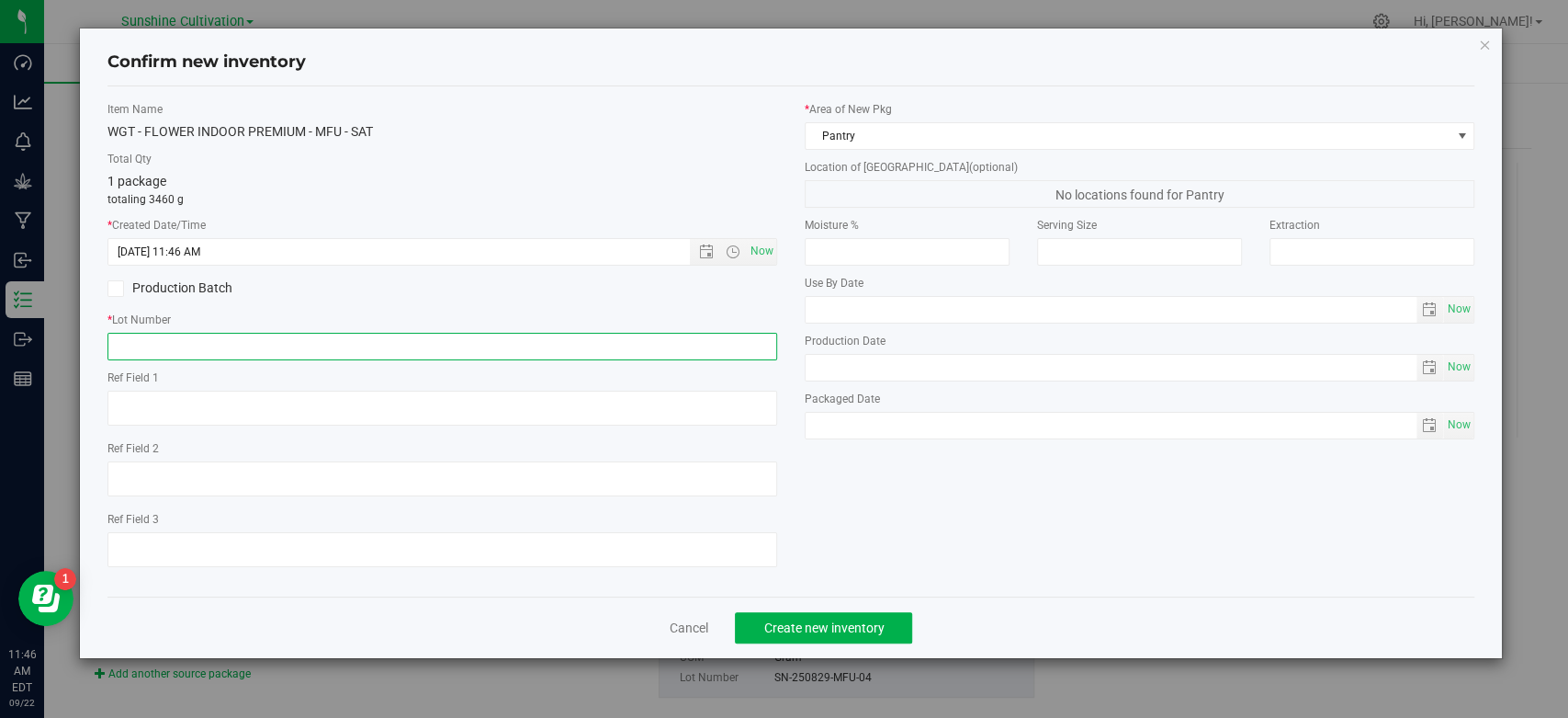
paste input "SN-250829-MFU-04"
type input "SN-250829-MFU-04"
click at [794, 627] on span "Create new inventory" at bounding box center [824, 627] width 120 height 14
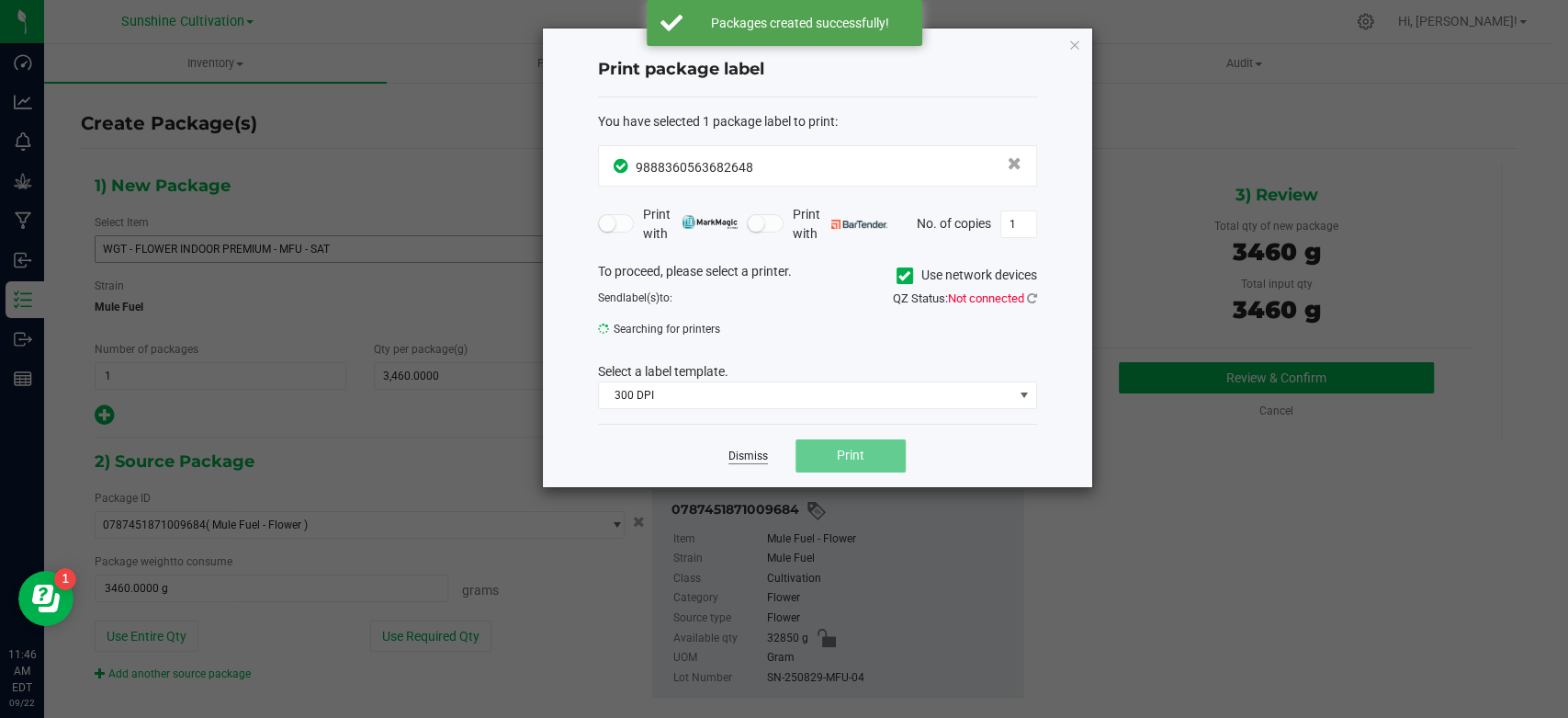
click at [750, 453] on link "Dismiss" at bounding box center [747, 456] width 39 height 15
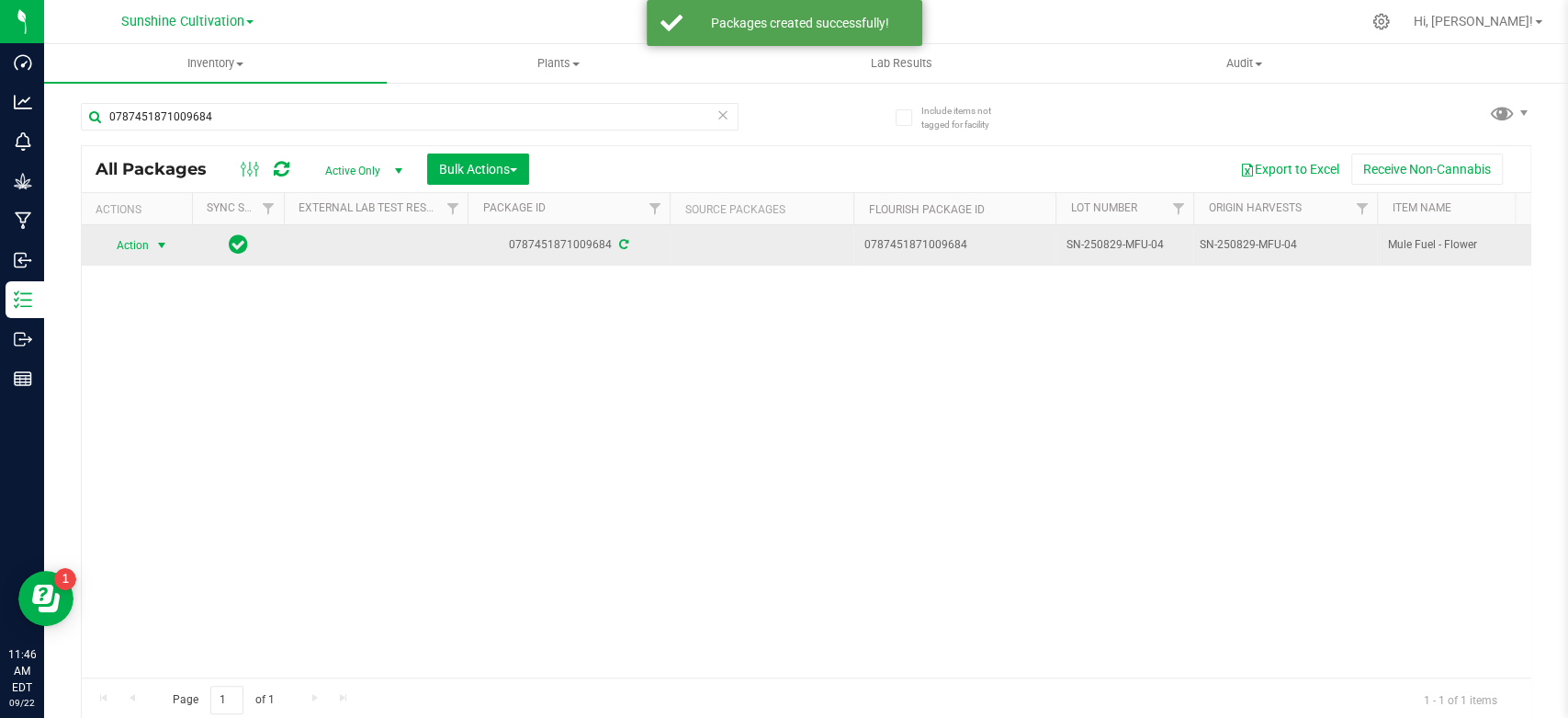
click at [156, 254] on span "select" at bounding box center [162, 245] width 23 height 26
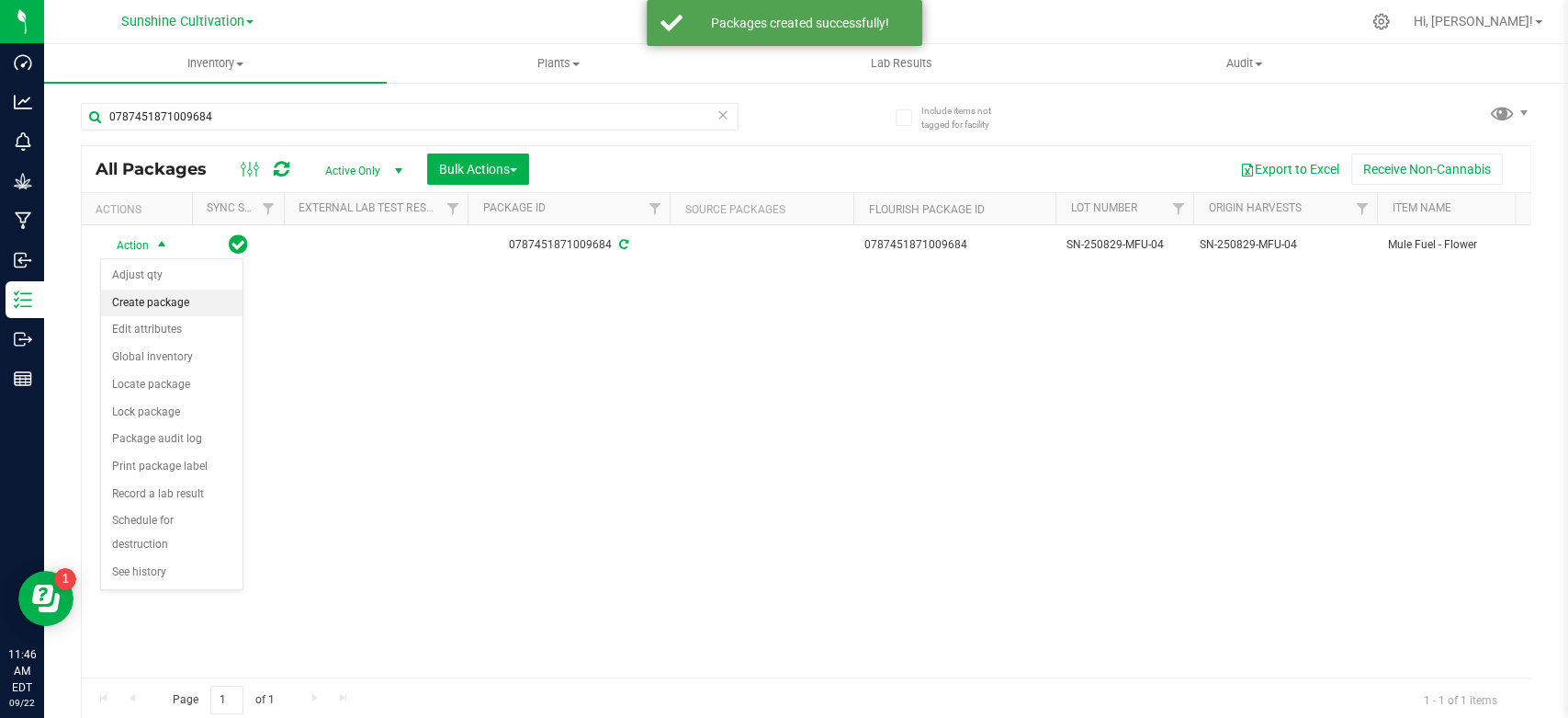
click at [151, 299] on li "Create package" at bounding box center [172, 303] width 141 height 28
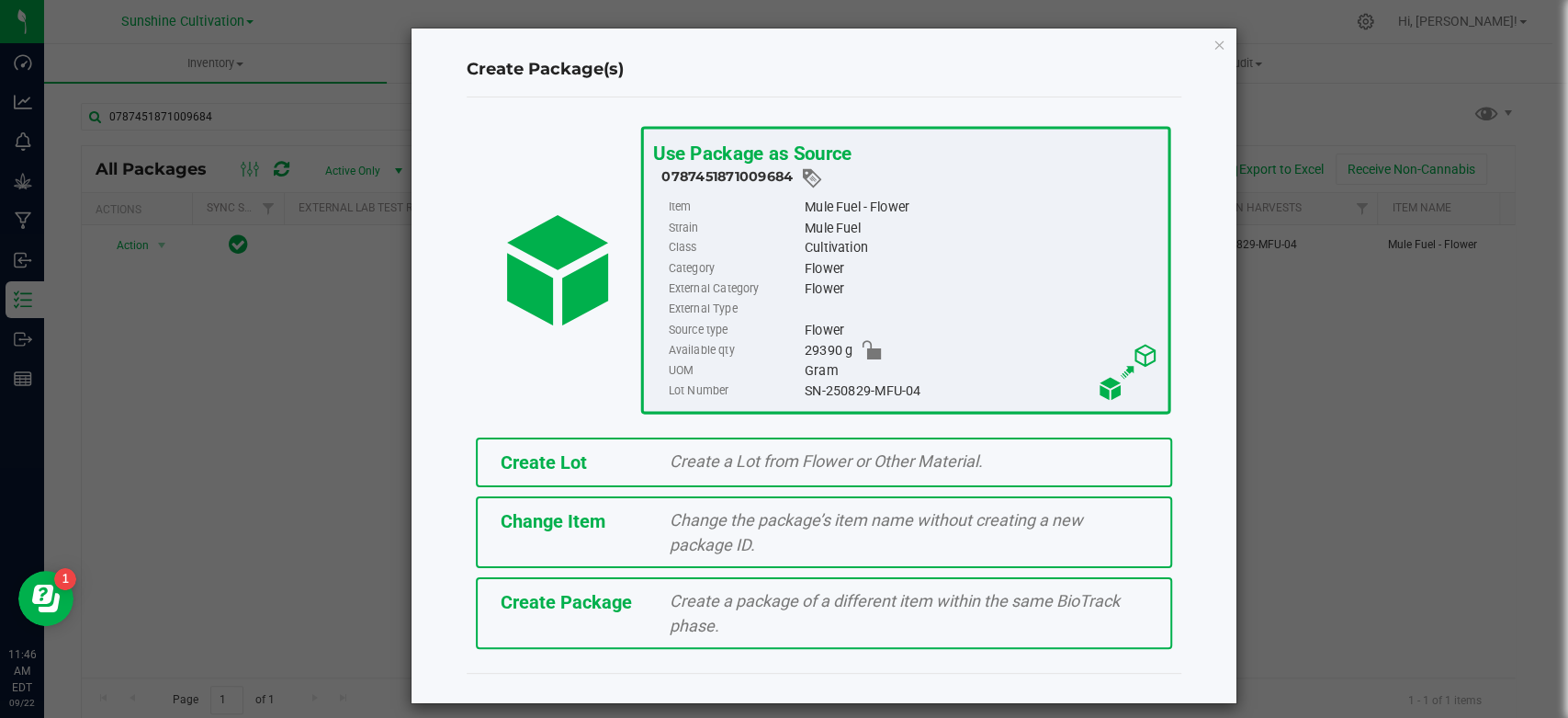
click at [571, 622] on div "Create Package Create a package of a different item within the same BioTrack ph…" at bounding box center [824, 613] width 697 height 72
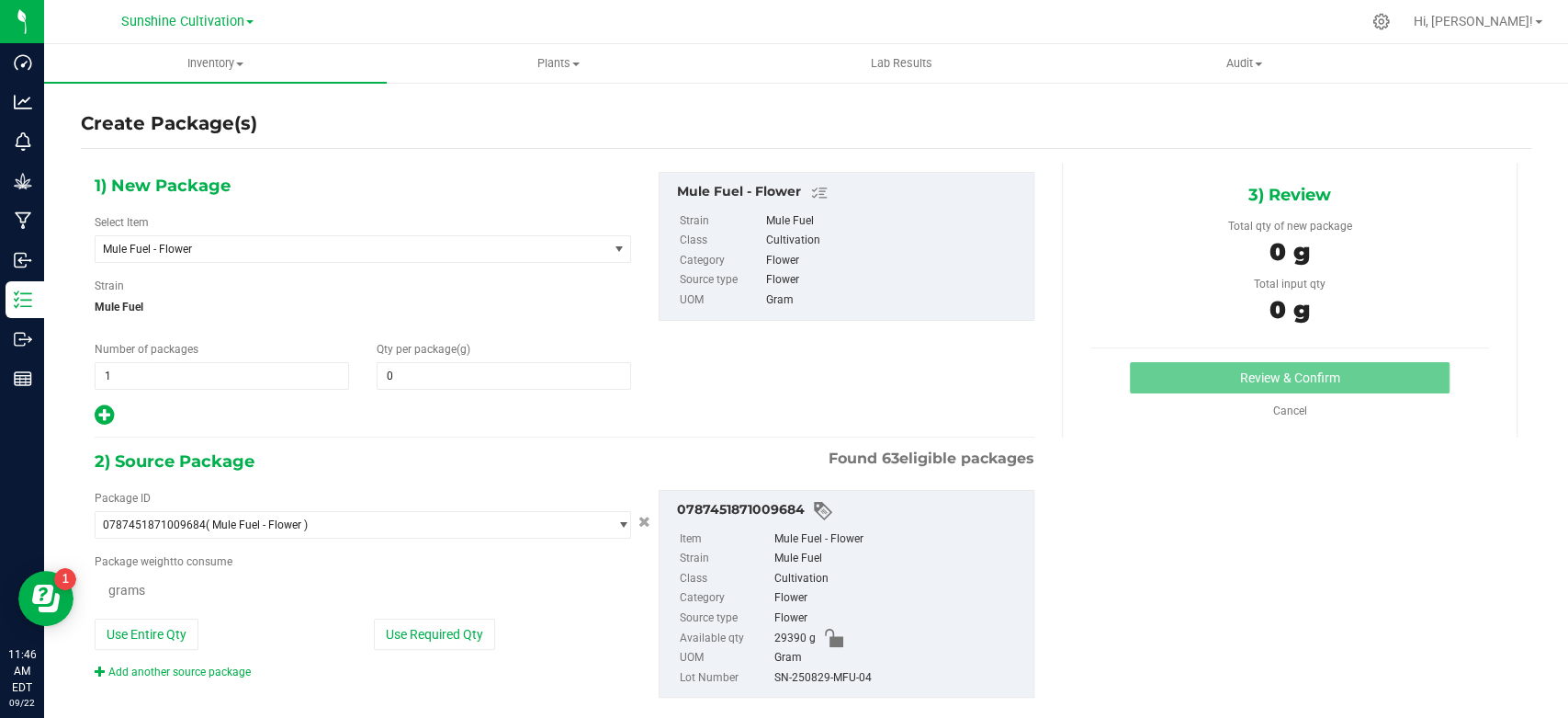
type input "0.0000"
click at [199, 250] on span "Mule Fuel - Flower" at bounding box center [341, 249] width 477 height 12
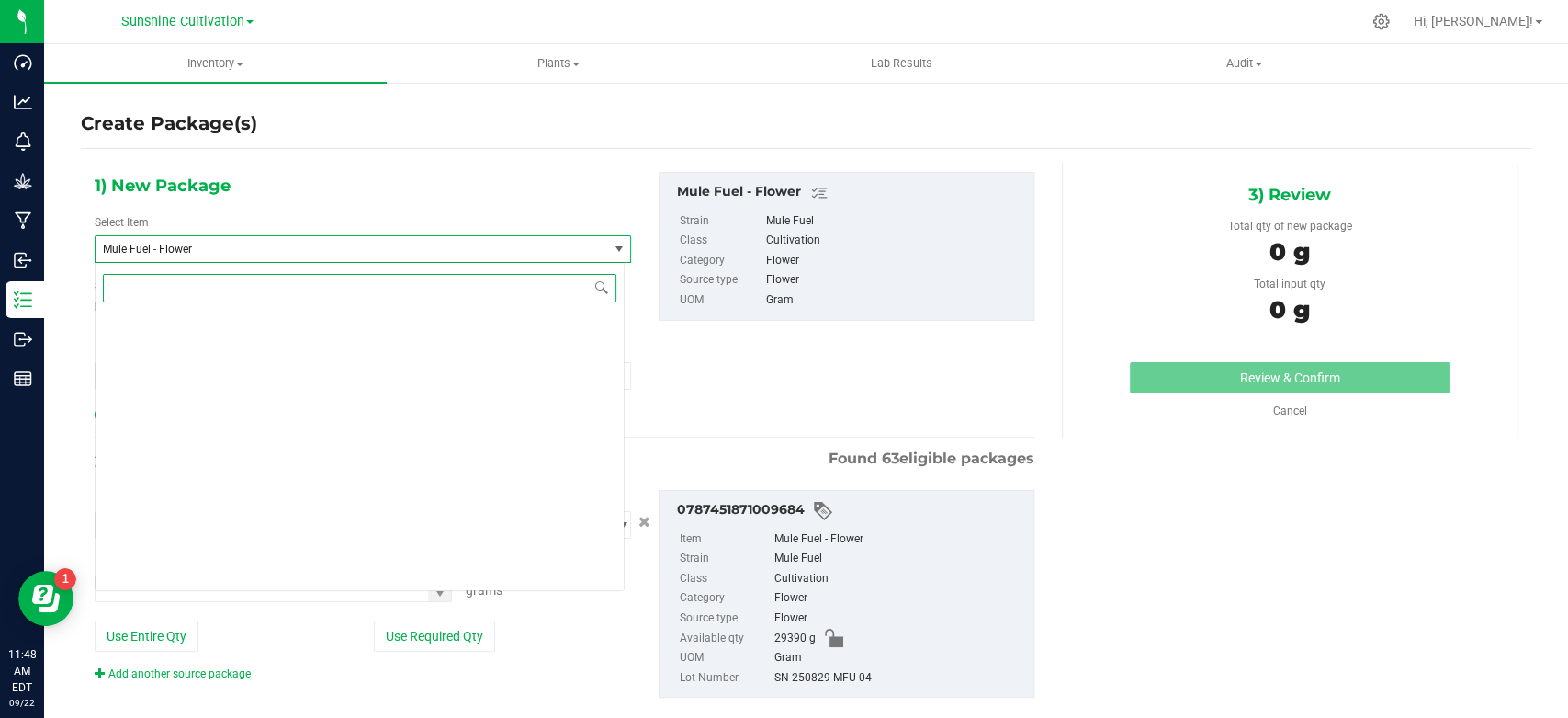
scroll to position [197502, 0]
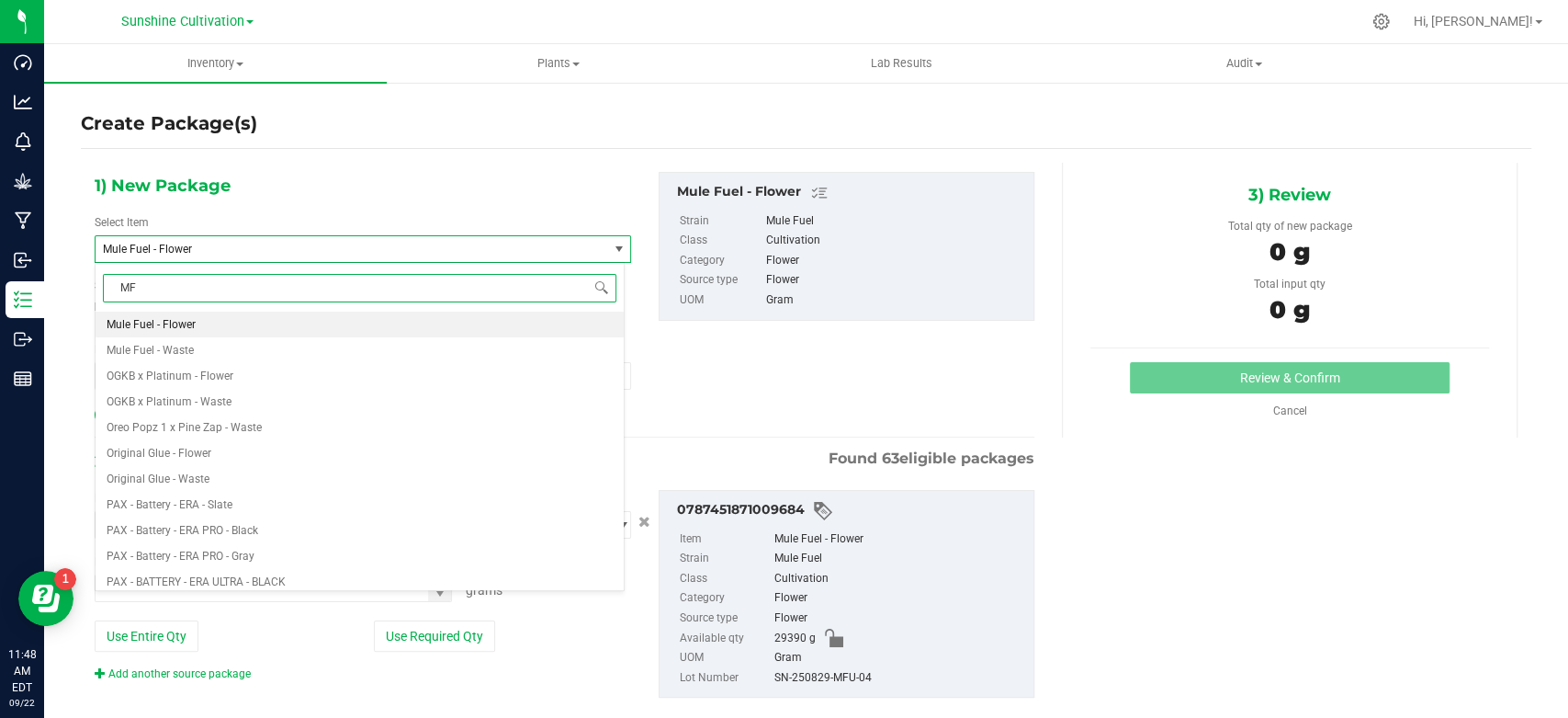
type input "MFU"
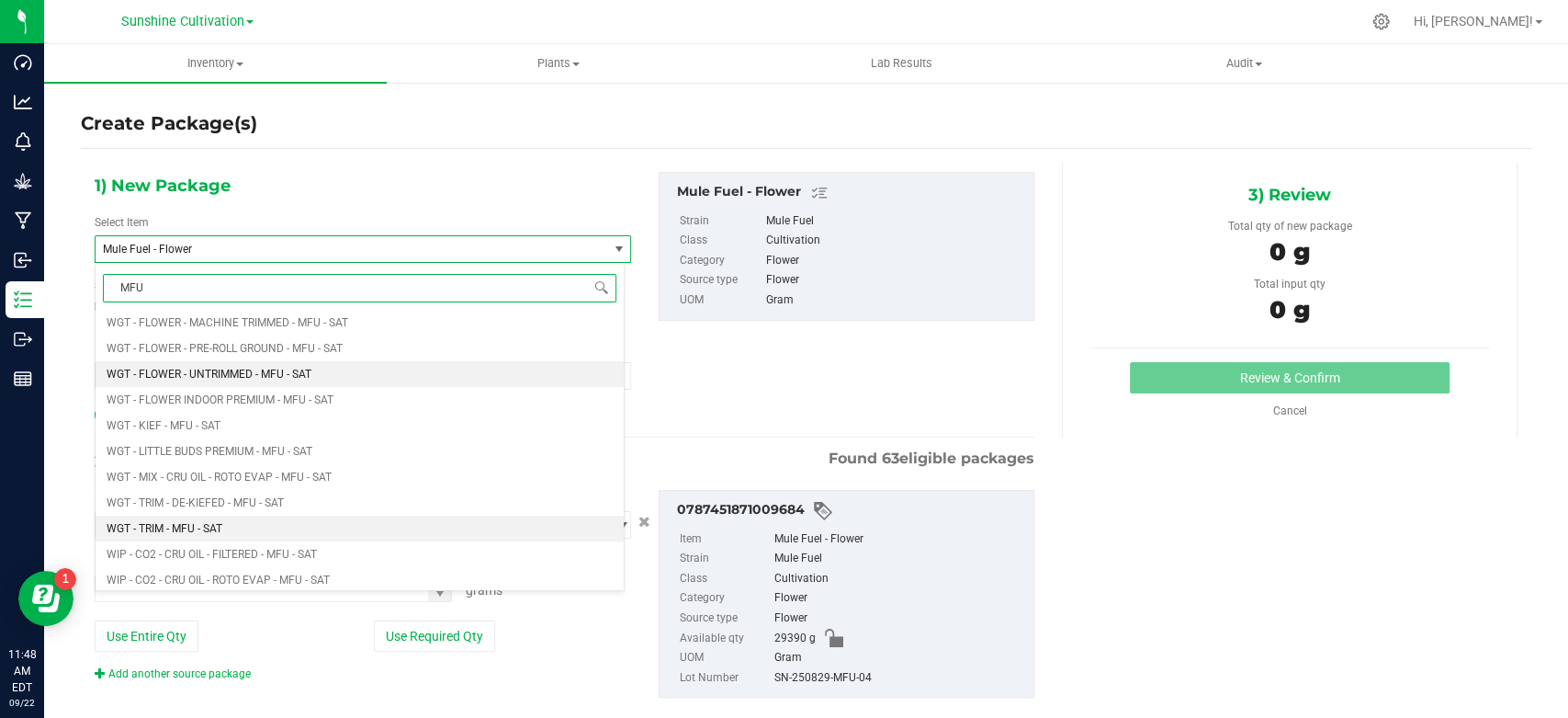
scroll to position [1123, 0]
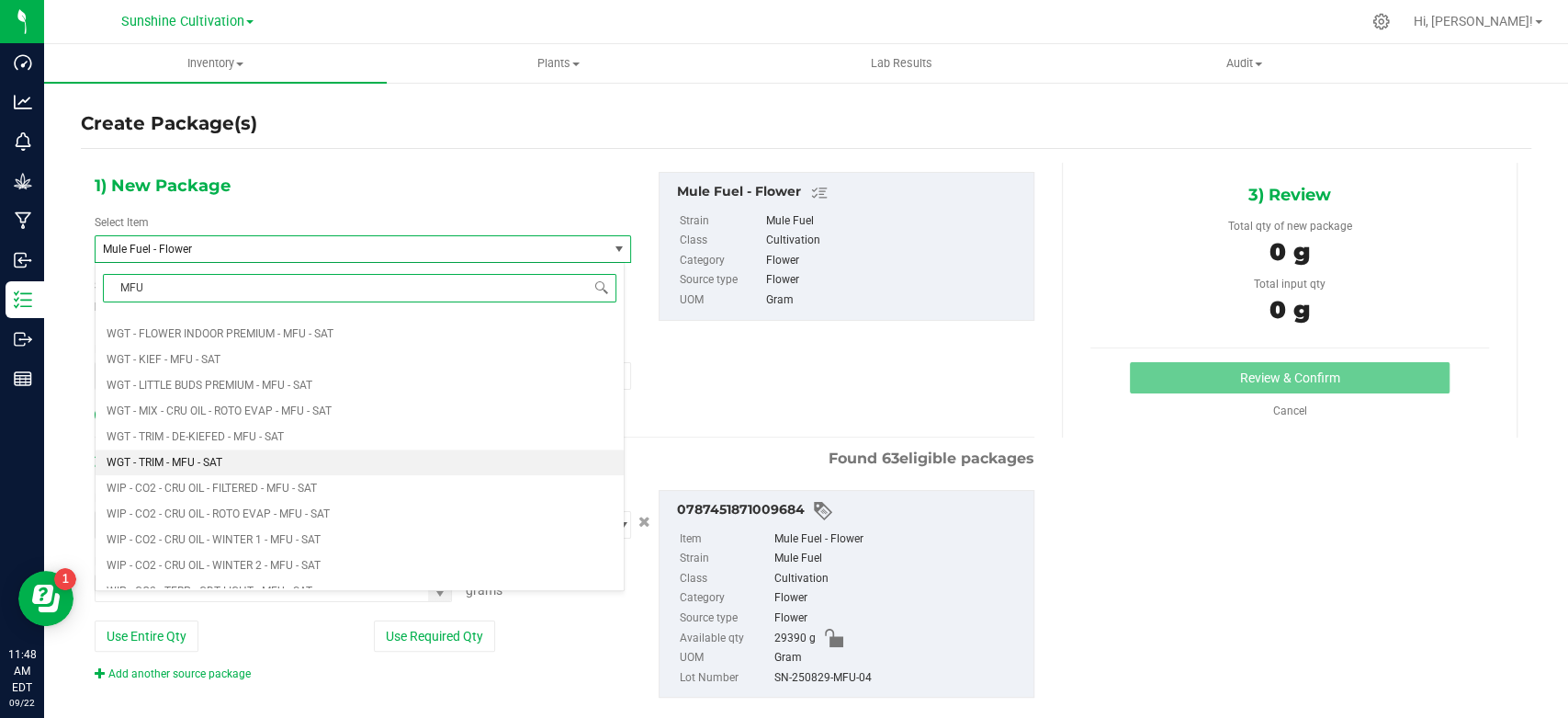
click at [271, 454] on li "WGT - TRIM - MFU - SAT" at bounding box center [359, 462] width 528 height 26
type input "0.0000"
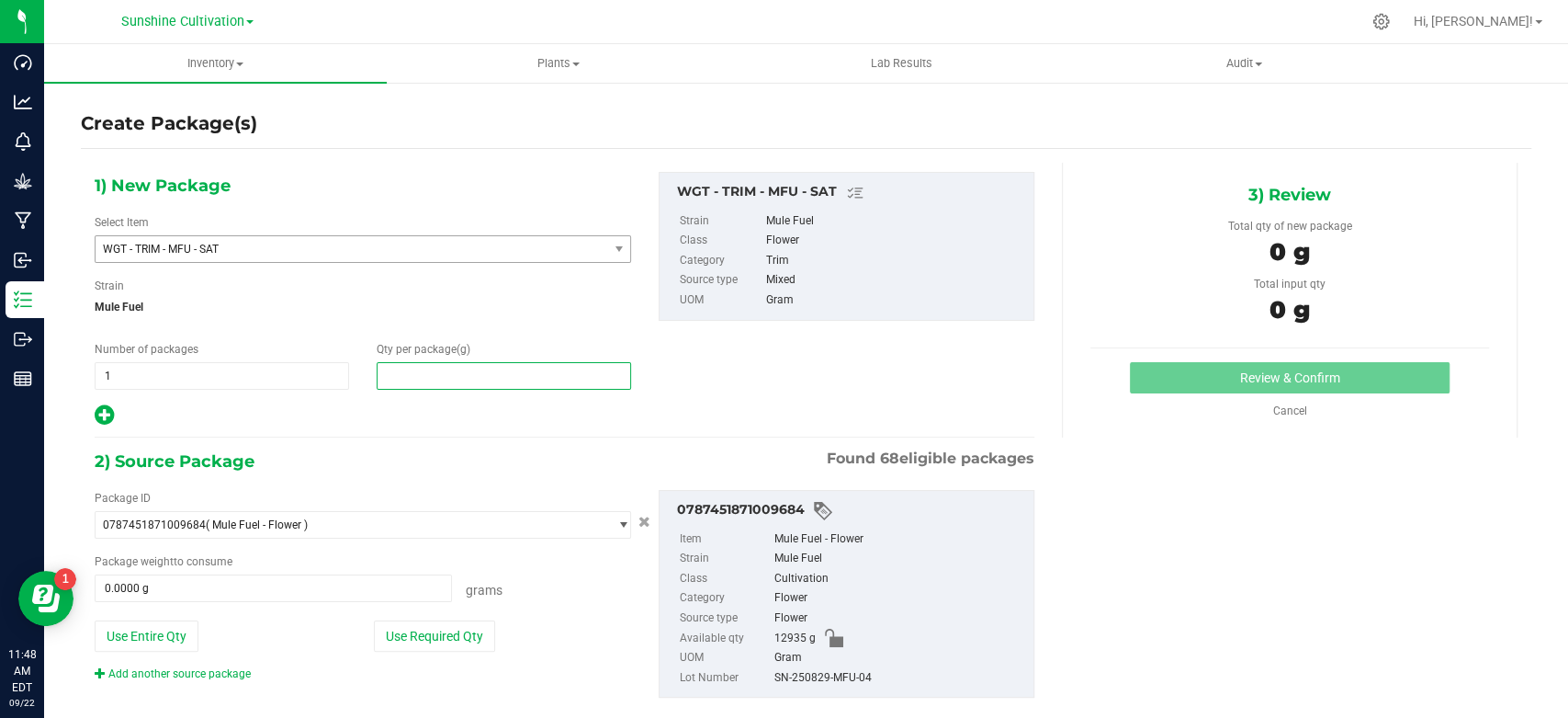
click at [444, 381] on span at bounding box center [504, 376] width 254 height 28
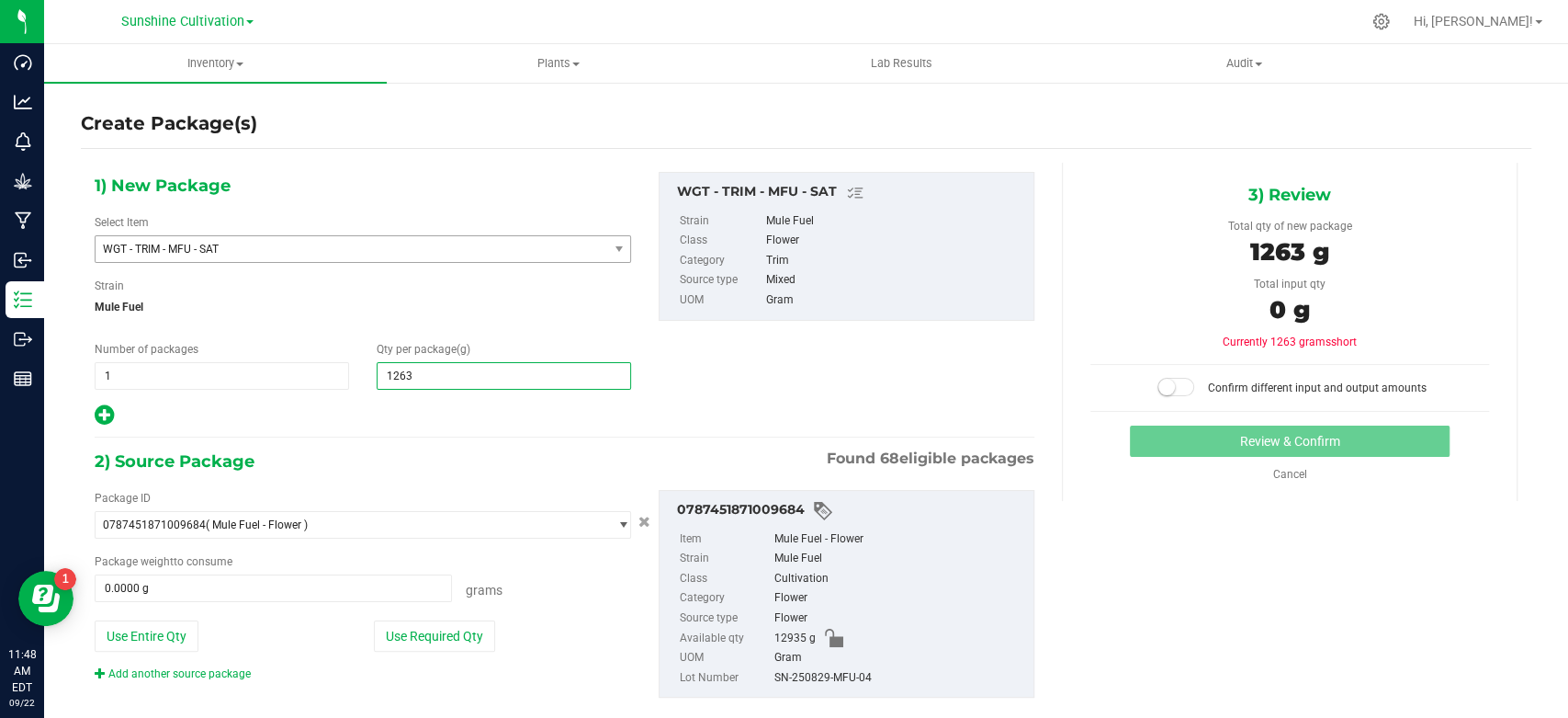
type input "12630"
type input "12,630.0000"
click at [337, 577] on span at bounding box center [273, 588] width 357 height 28
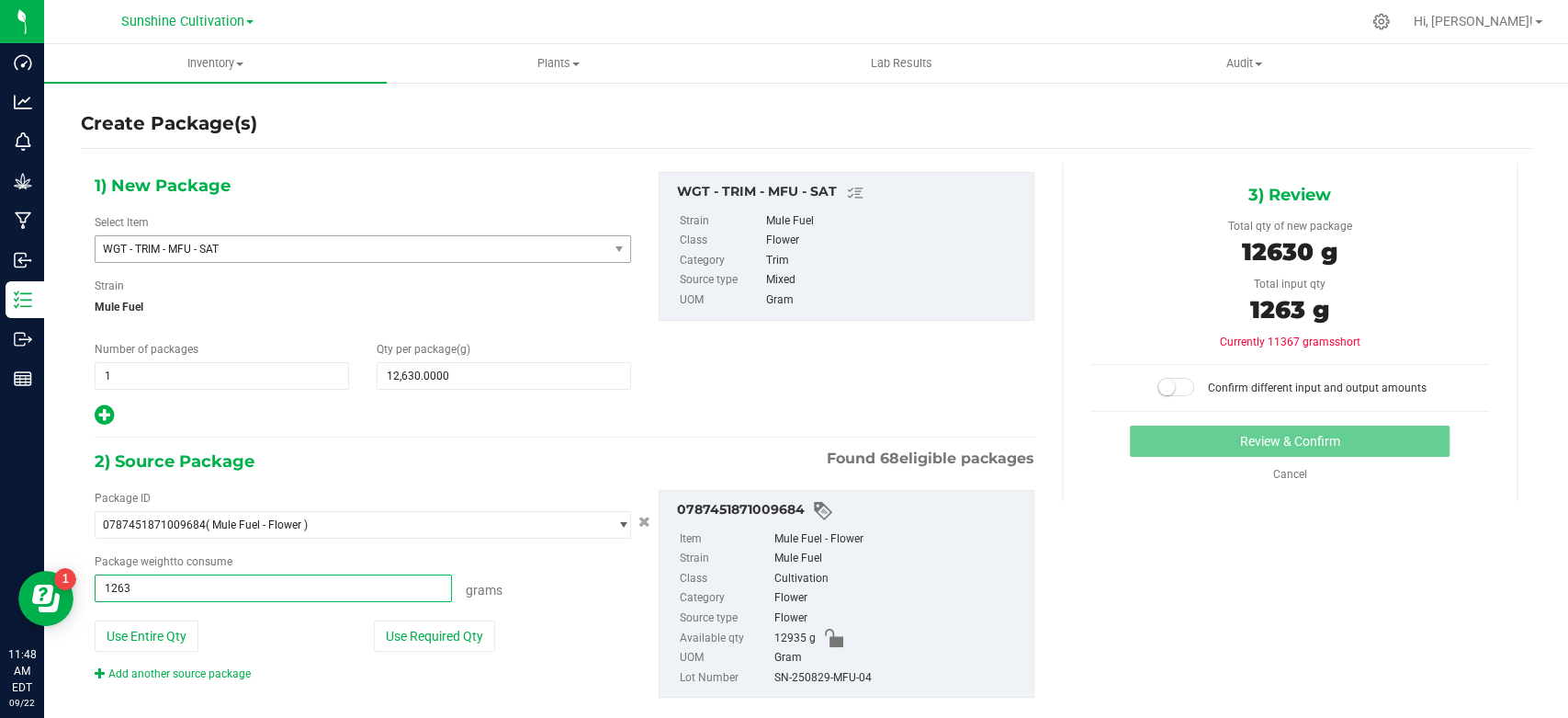
type input "12630"
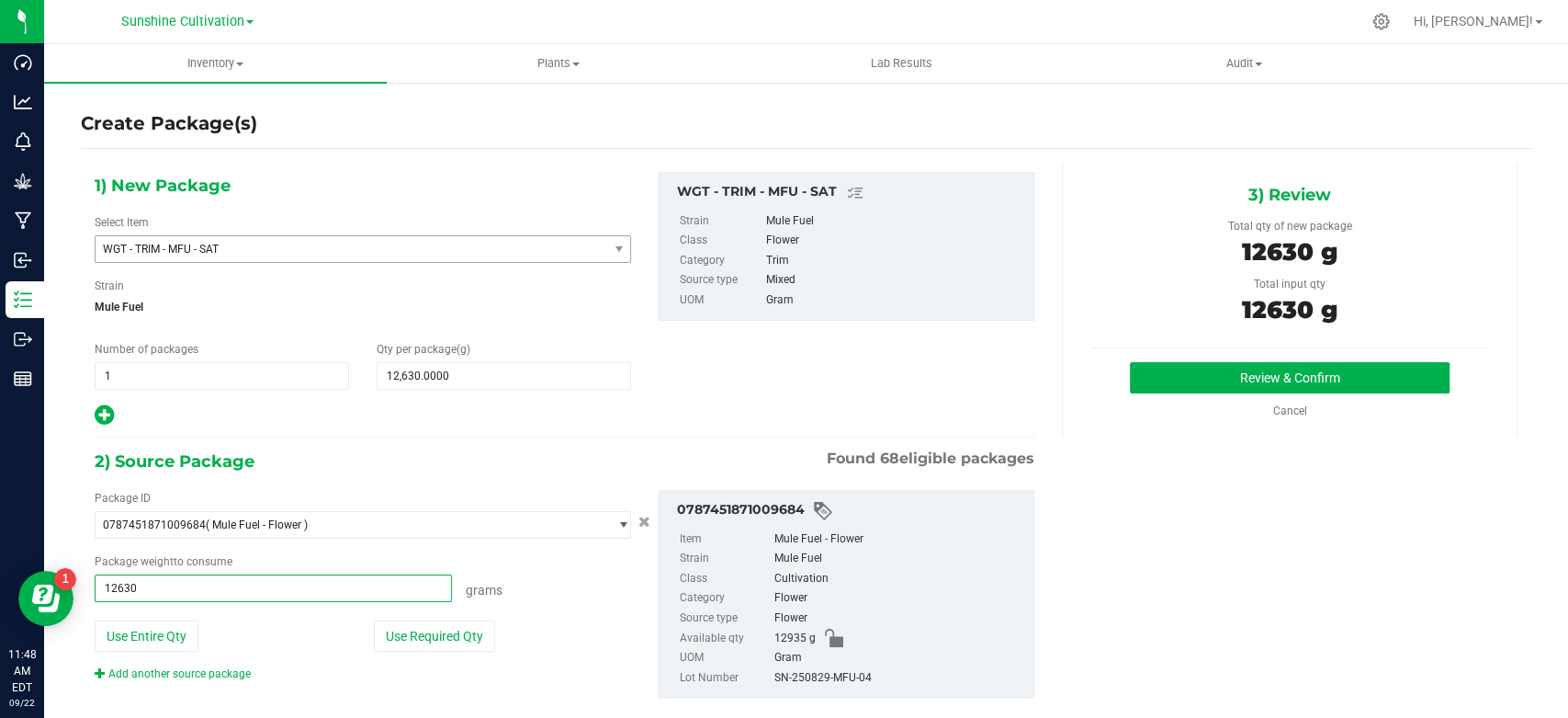
type input "12630.0000 g"
click at [1146, 403] on div "Cancel" at bounding box center [1289, 410] width 398 height 16
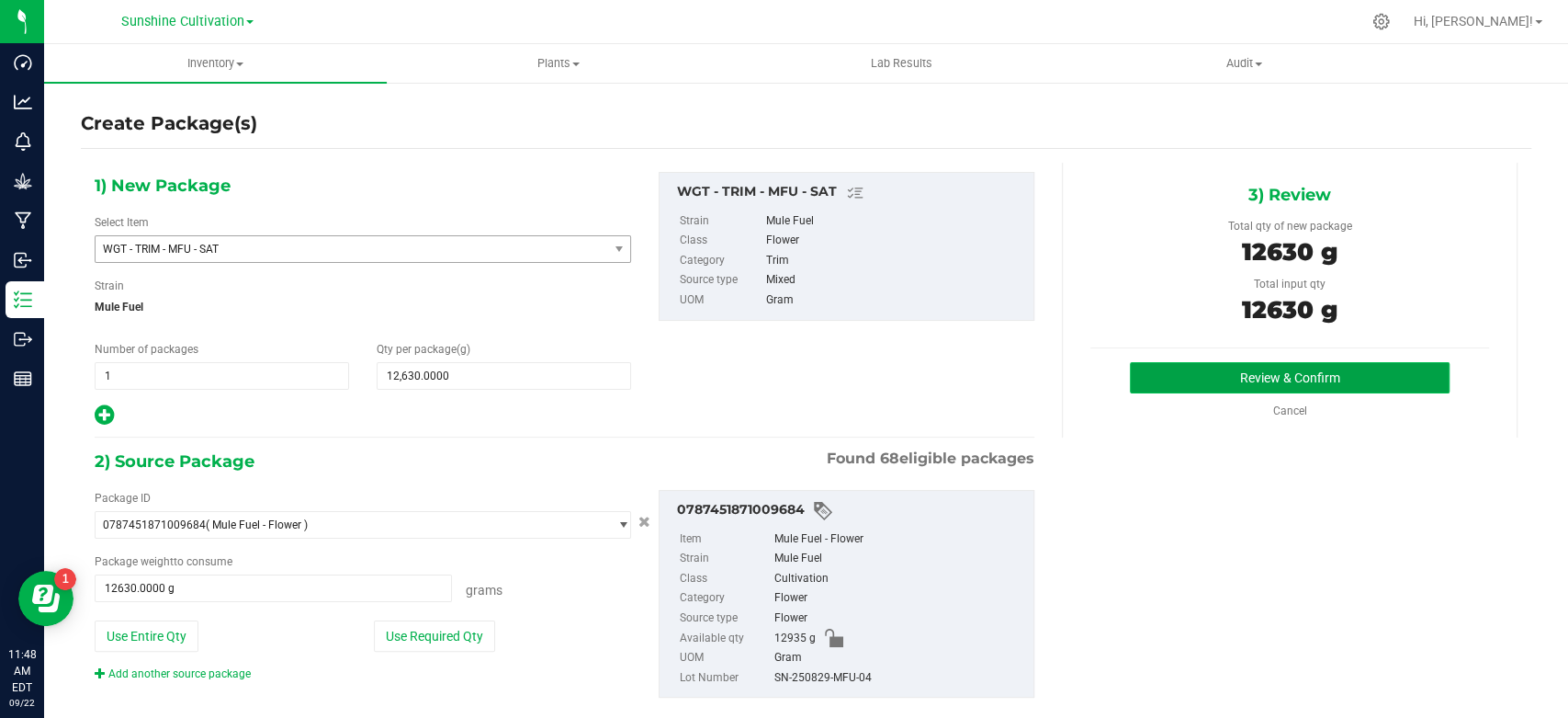
click at [1149, 372] on button "Review & Confirm" at bounding box center [1290, 378] width 319 height 32
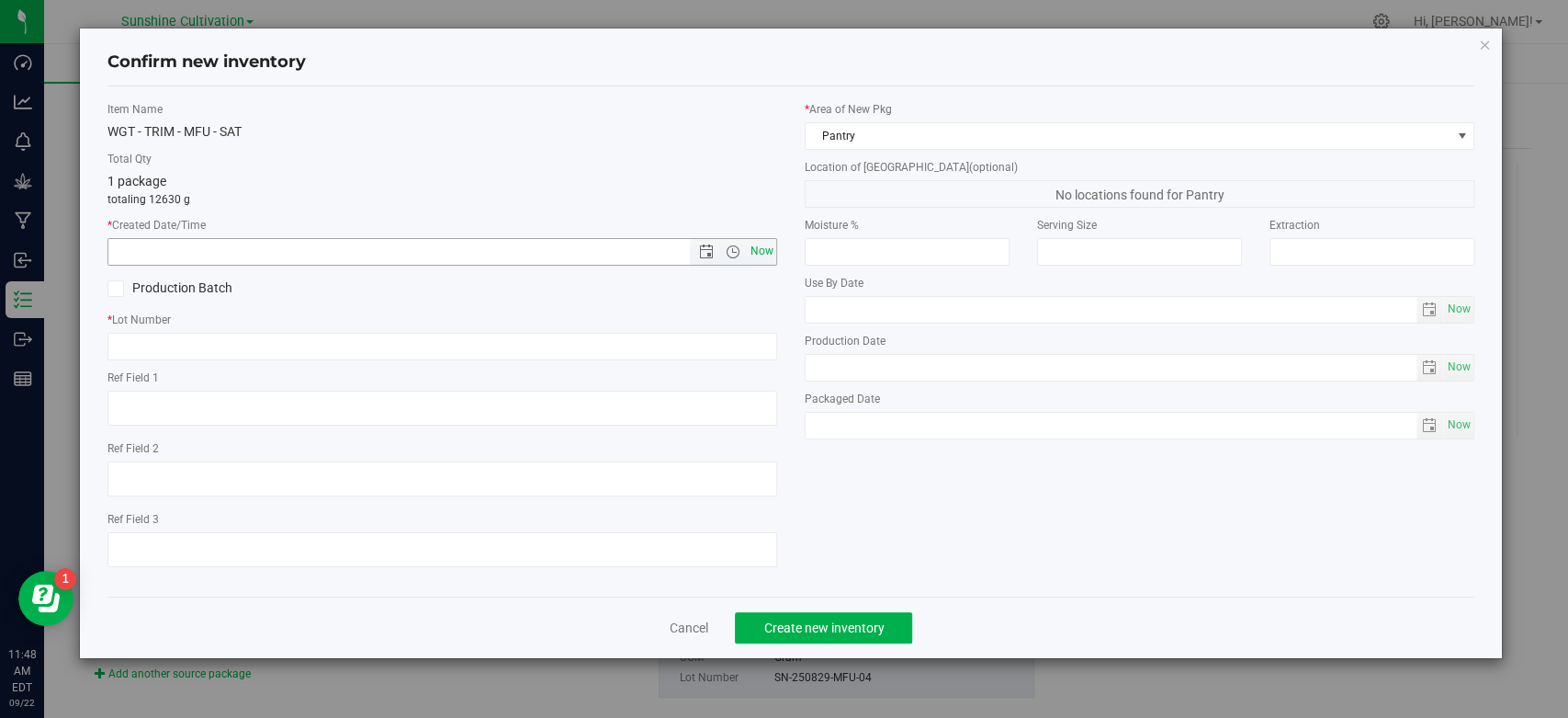
click at [764, 255] on span "Now" at bounding box center [763, 251] width 32 height 27
type input "[DATE] 11:48 AM"
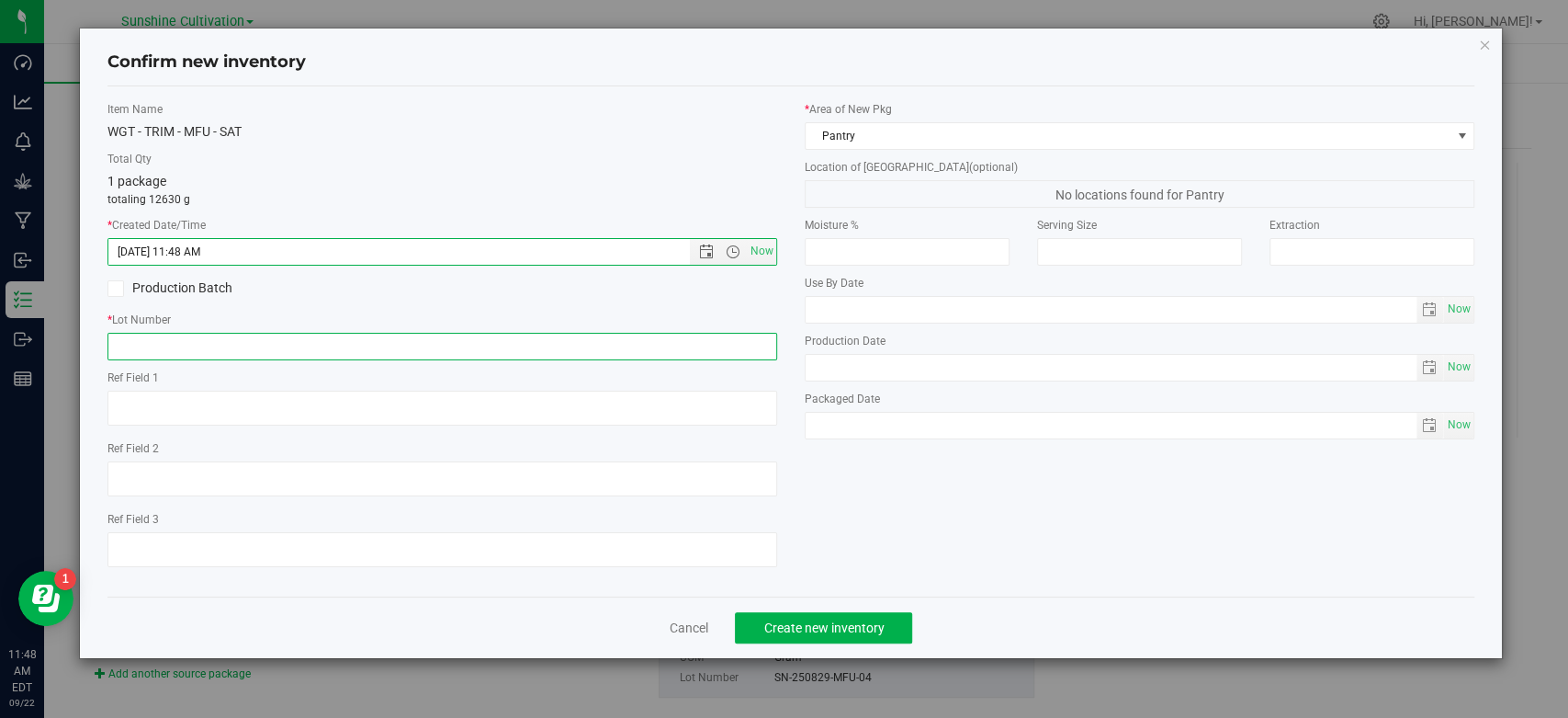
click at [677, 354] on input "text" at bounding box center [441, 346] width 670 height 28
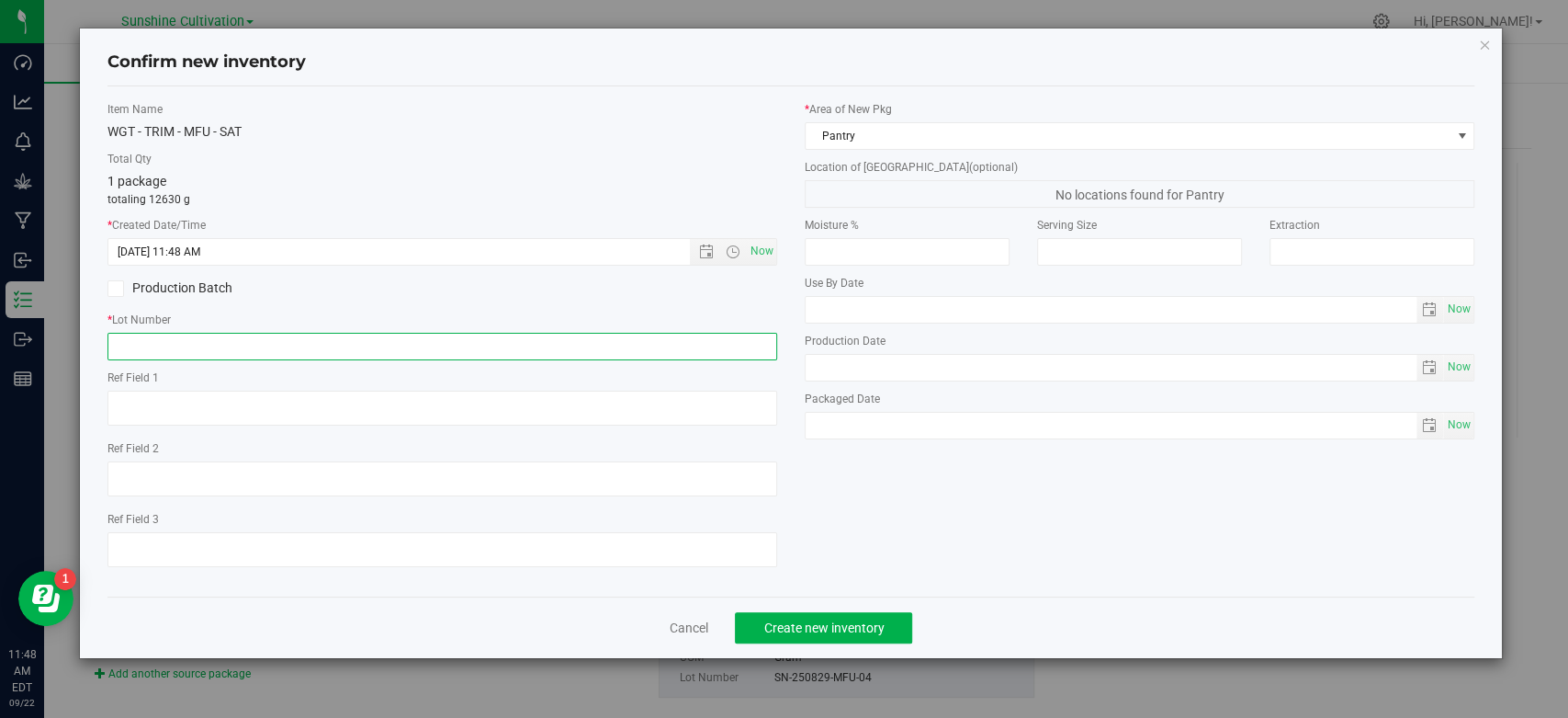
paste input "SN-250829-MFU-04"
type input "SN-250829-MFU-04"
click at [802, 613] on button "Create new inventory" at bounding box center [824, 627] width 178 height 32
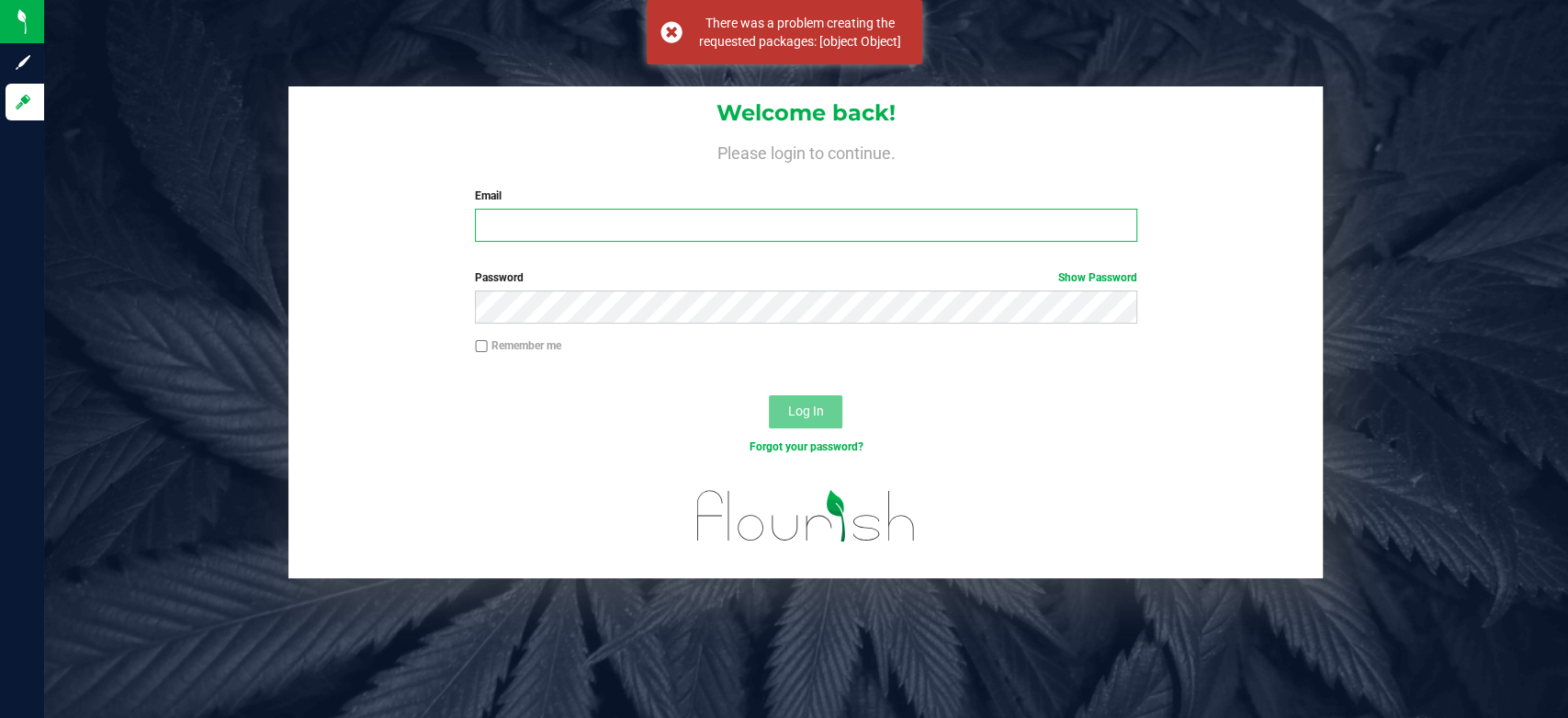
type input "[EMAIL_ADDRESS][DOMAIN_NAME]"
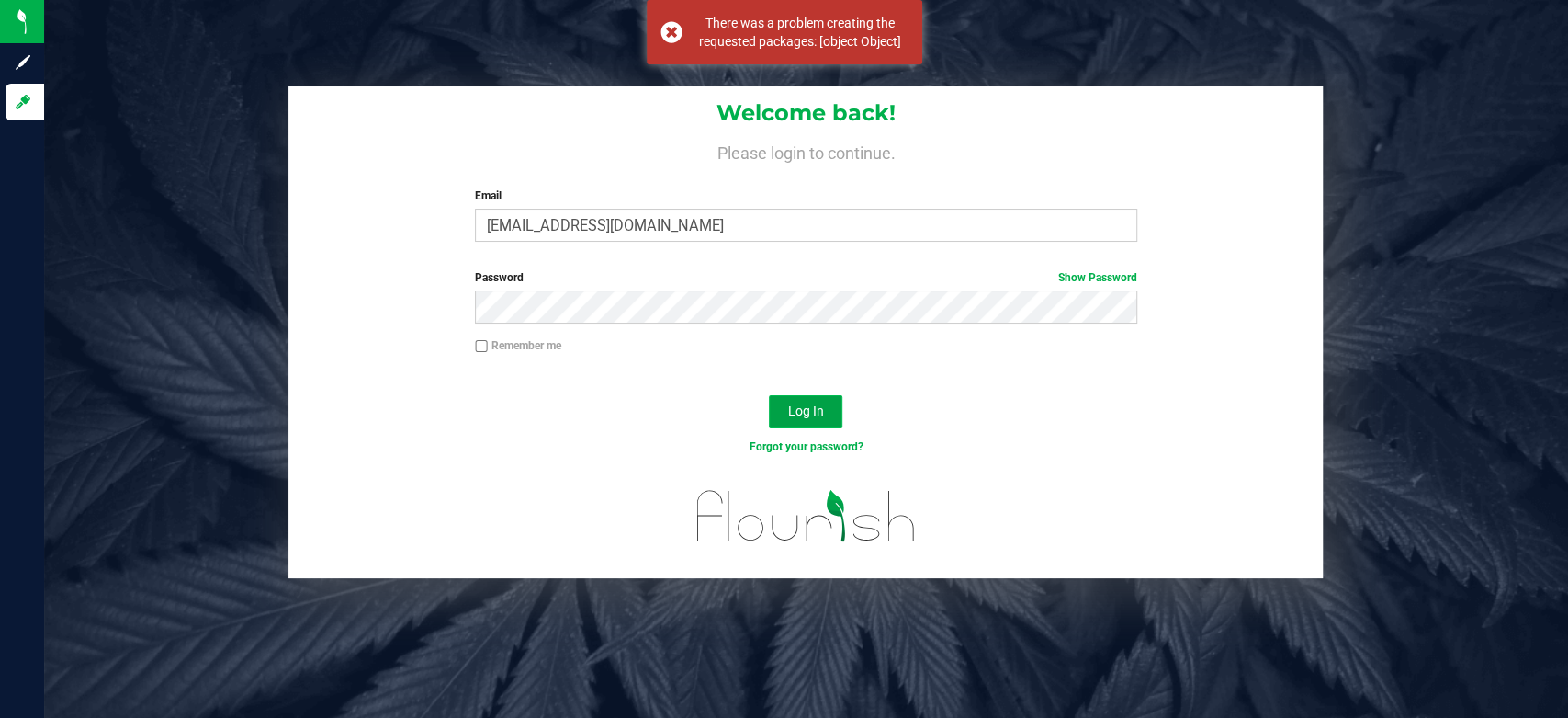
click at [797, 414] on span "Log In" at bounding box center [805, 410] width 35 height 14
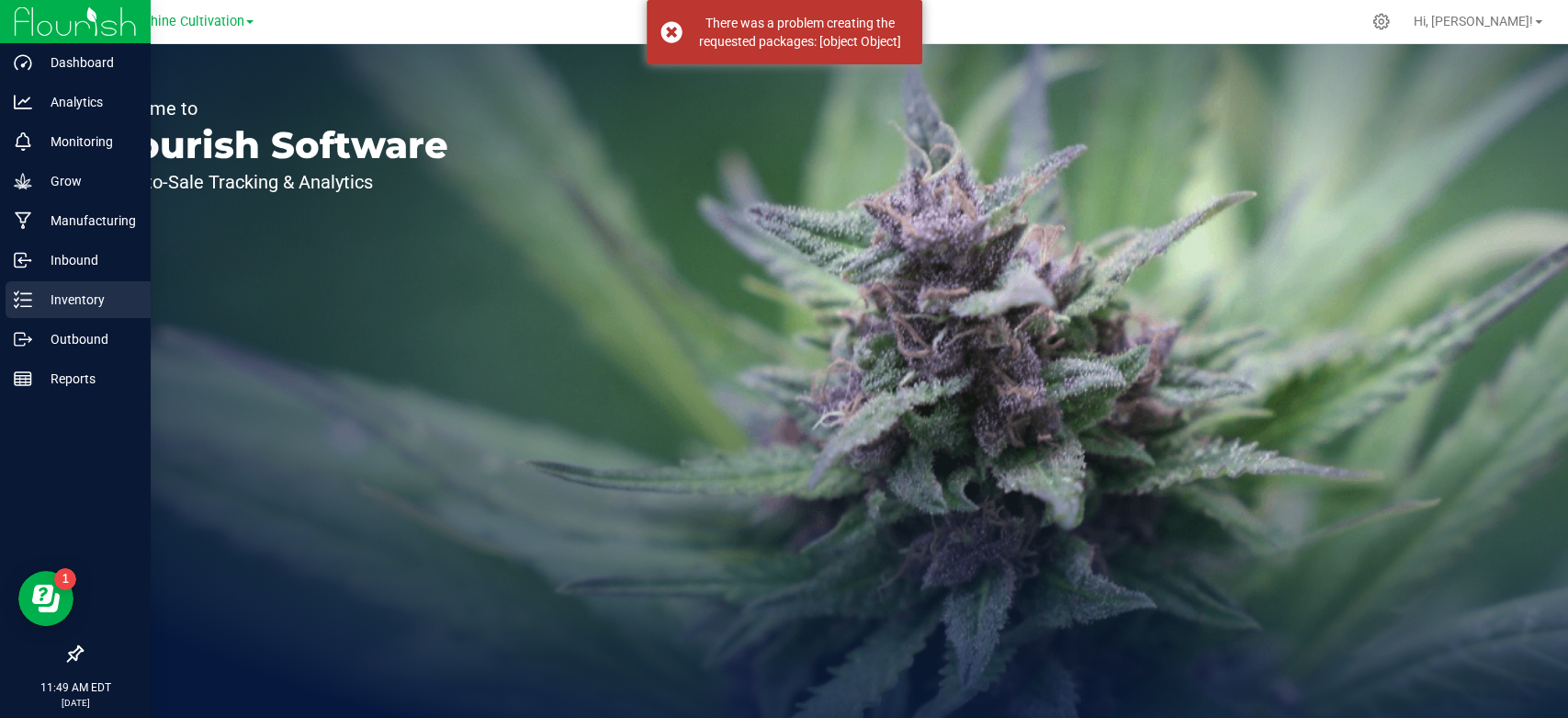
click at [24, 317] on div "Inventory" at bounding box center [78, 299] width 145 height 36
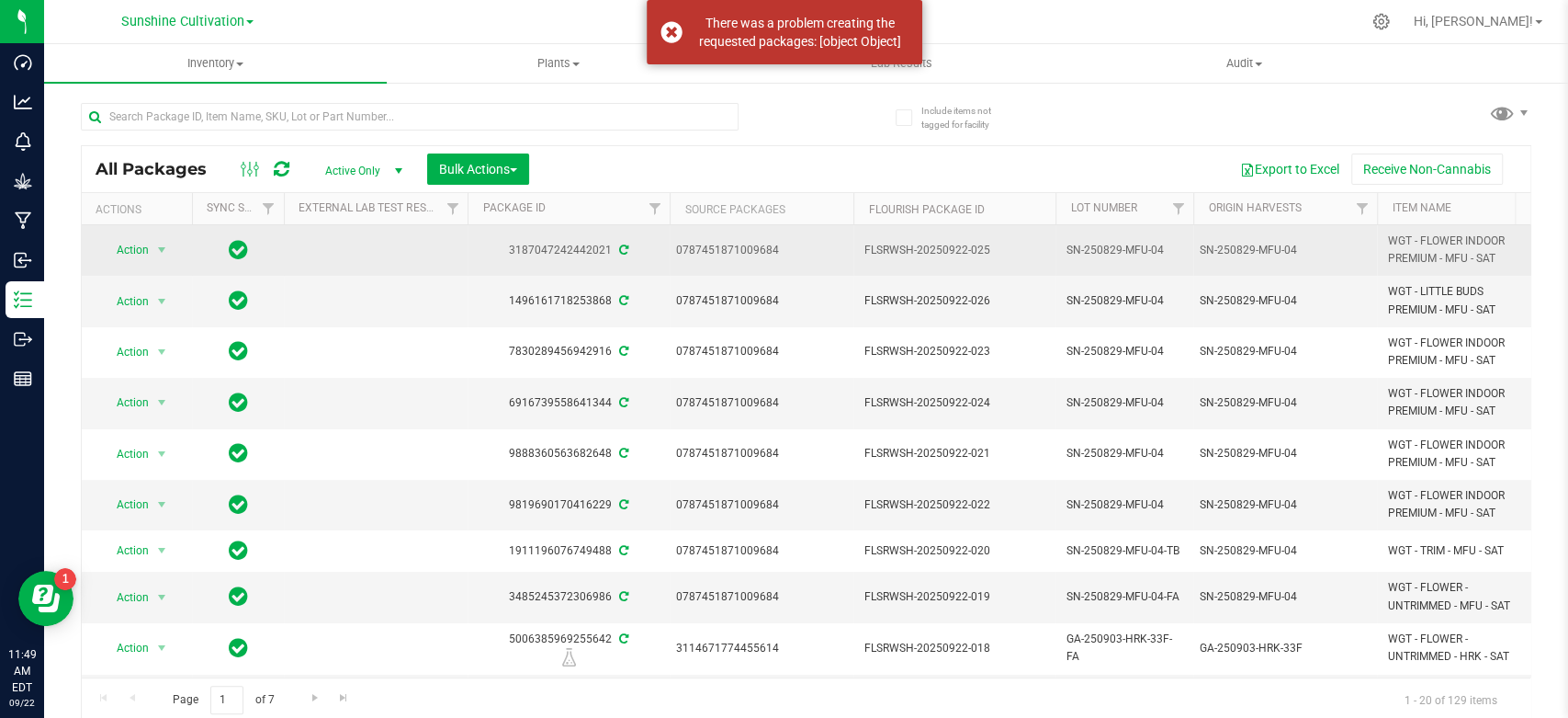
click at [721, 250] on div "0787451871009684" at bounding box center [763, 250] width 172 height 17
copy div "0787451871009684"
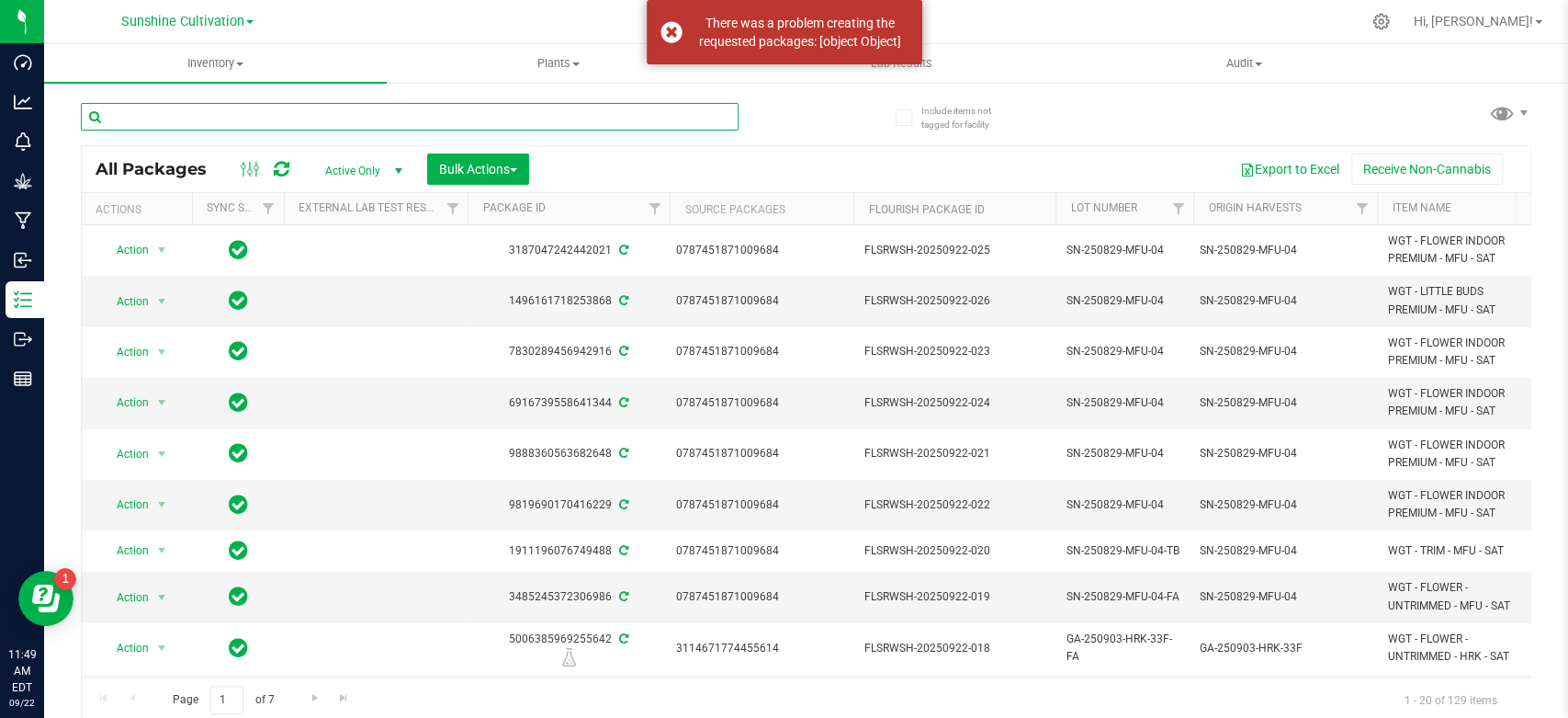
click at [164, 116] on input "text" at bounding box center [410, 117] width 657 height 28
paste input "0787451871009684"
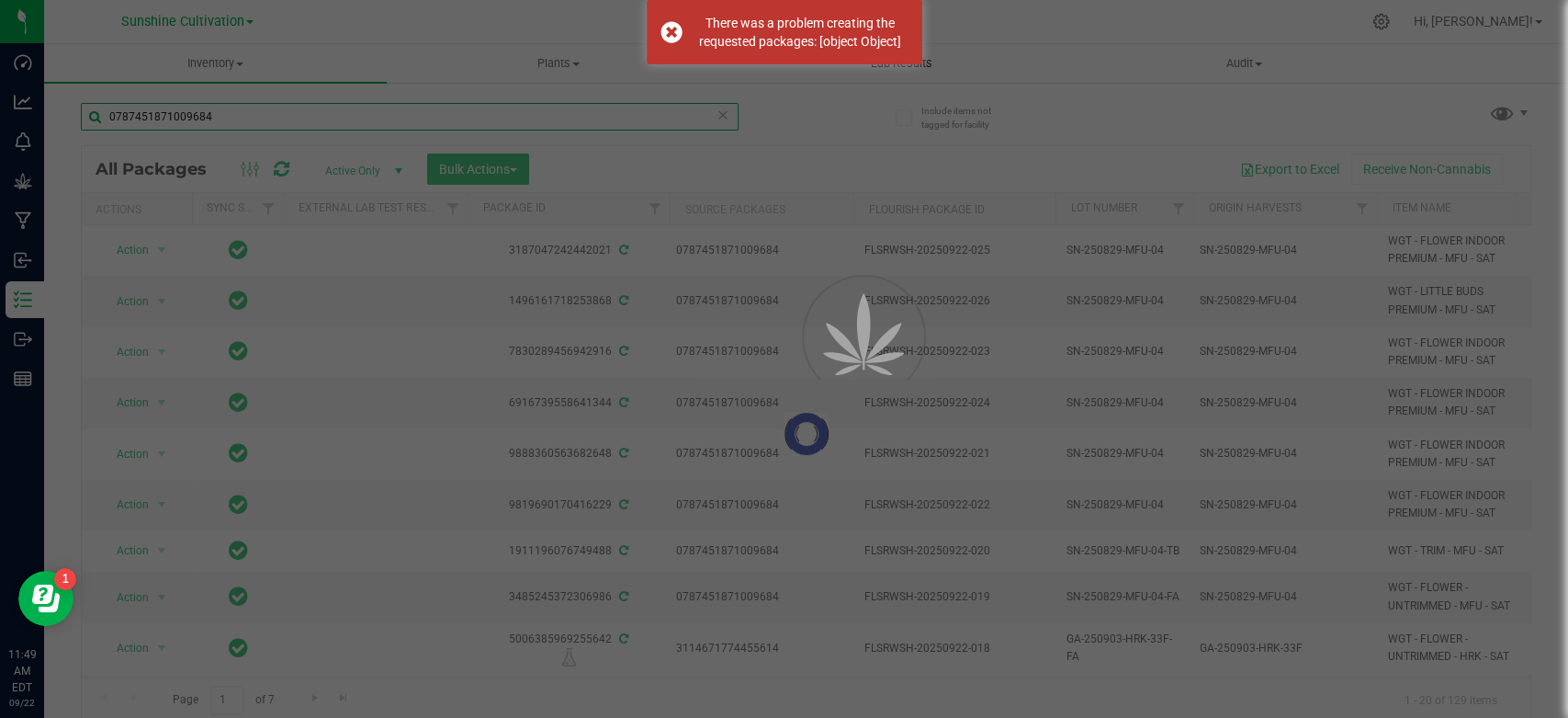
type input "0787451871009684"
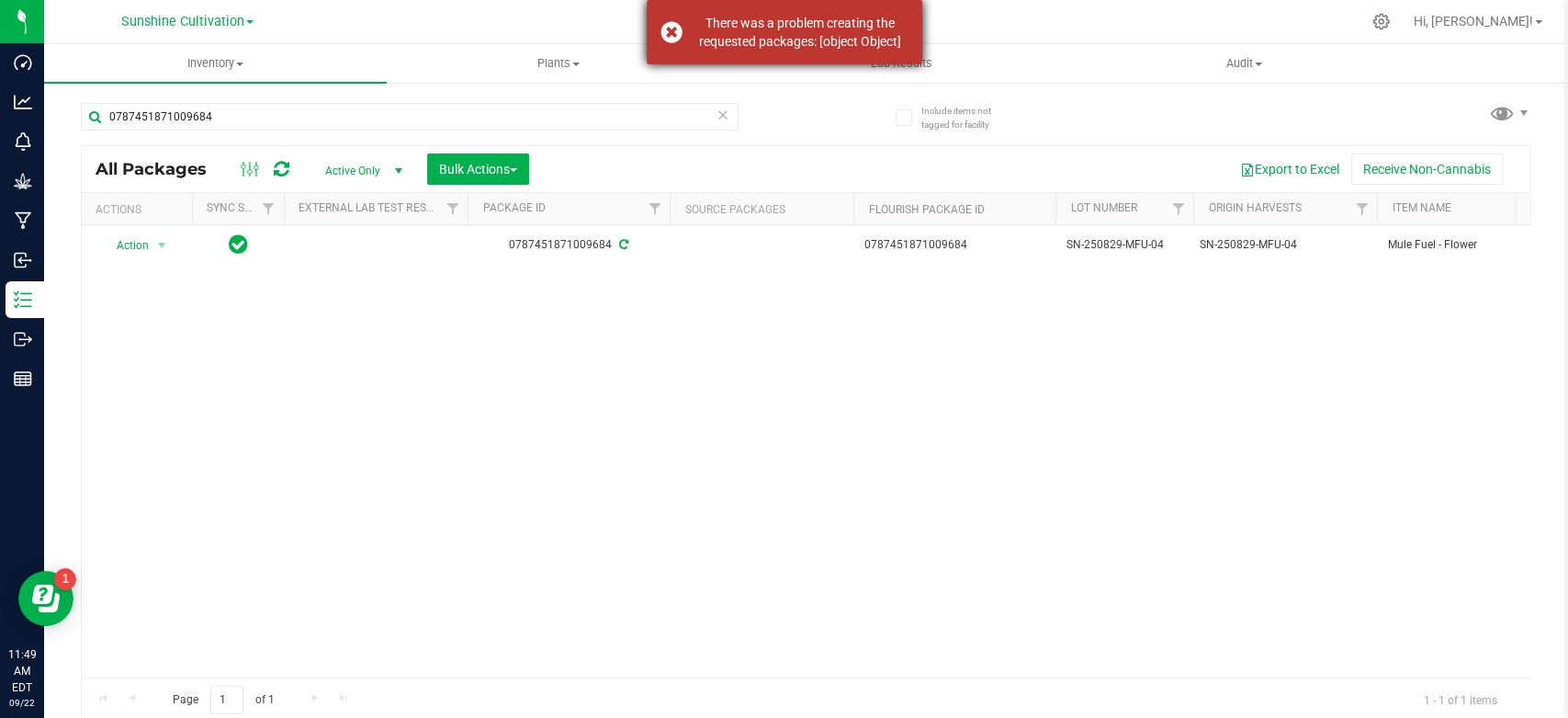
click at [675, 24] on div "There was a problem creating the requested packages: [object Object]" at bounding box center [784, 32] width 275 height 64
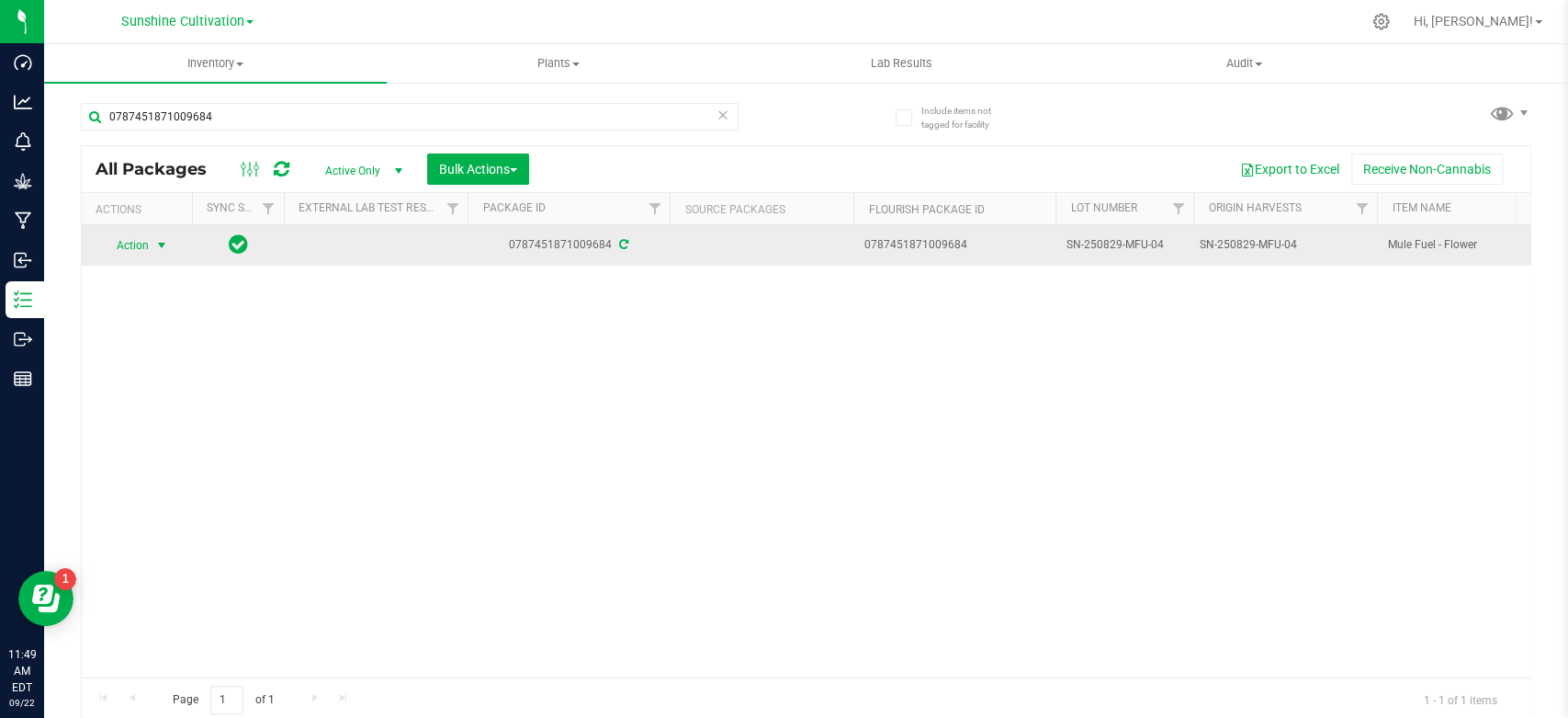
click at [165, 242] on span "select" at bounding box center [161, 245] width 14 height 14
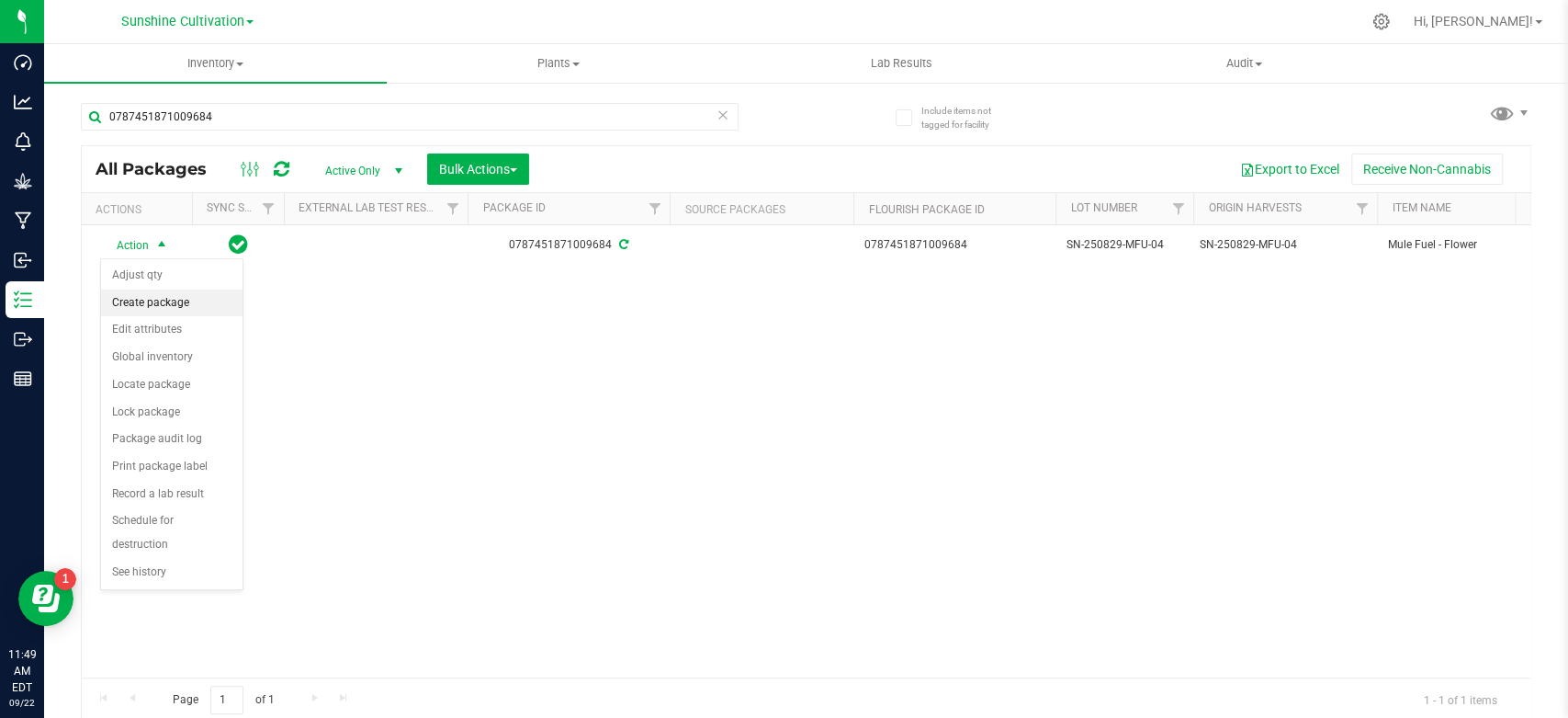
click at [161, 298] on li "Create package" at bounding box center [172, 303] width 141 height 28
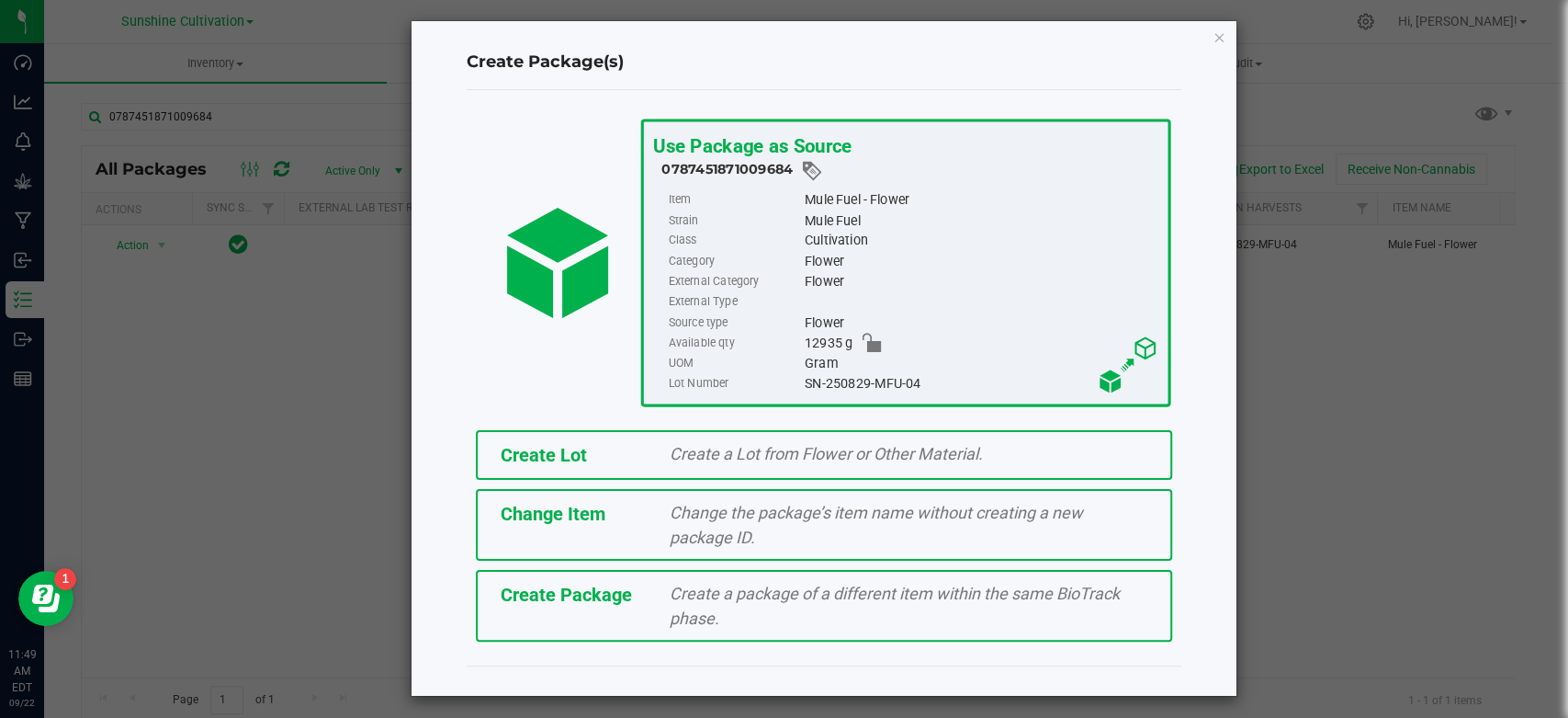
scroll to position [11, 0]
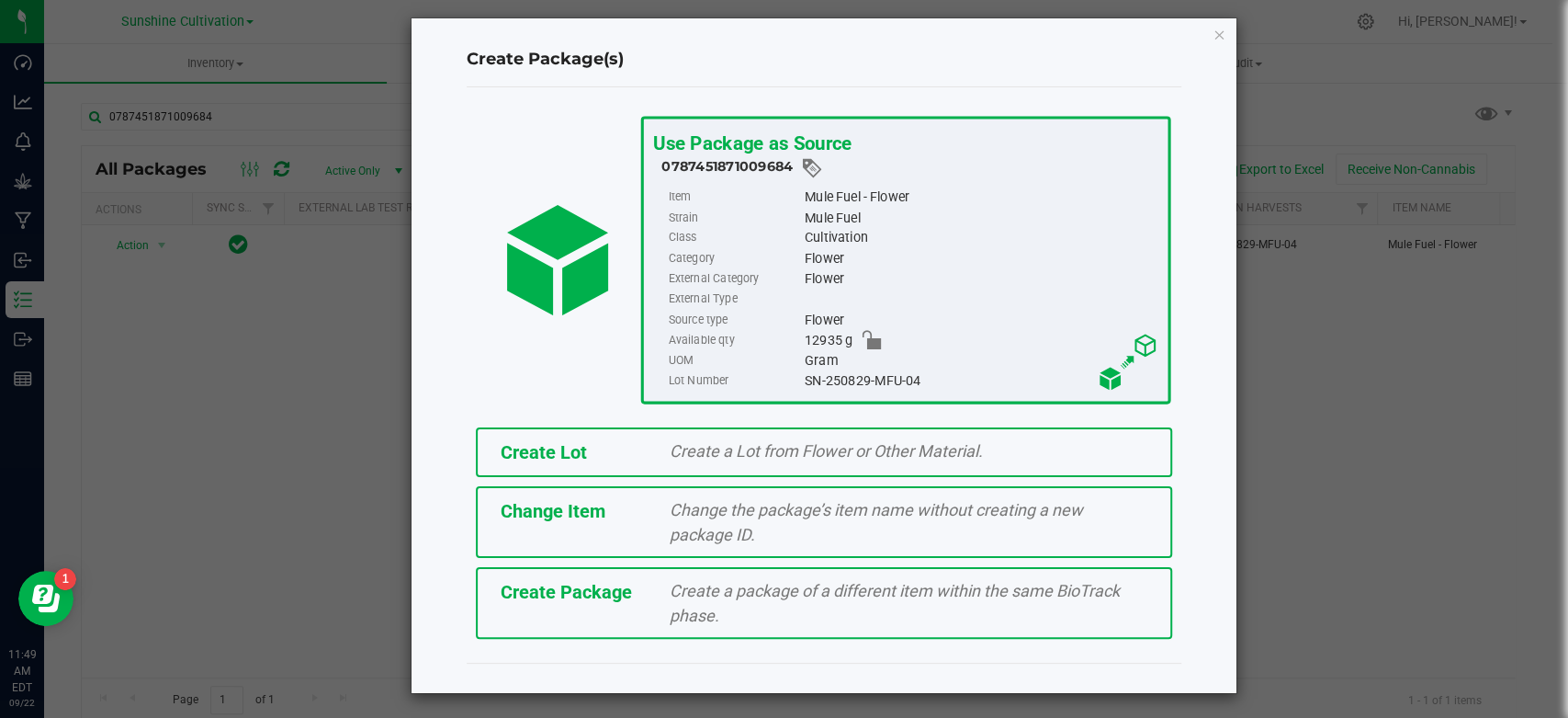
click at [631, 608] on div "Create Package Create a package of a different item within the same BioTrack ph…" at bounding box center [824, 602] width 697 height 72
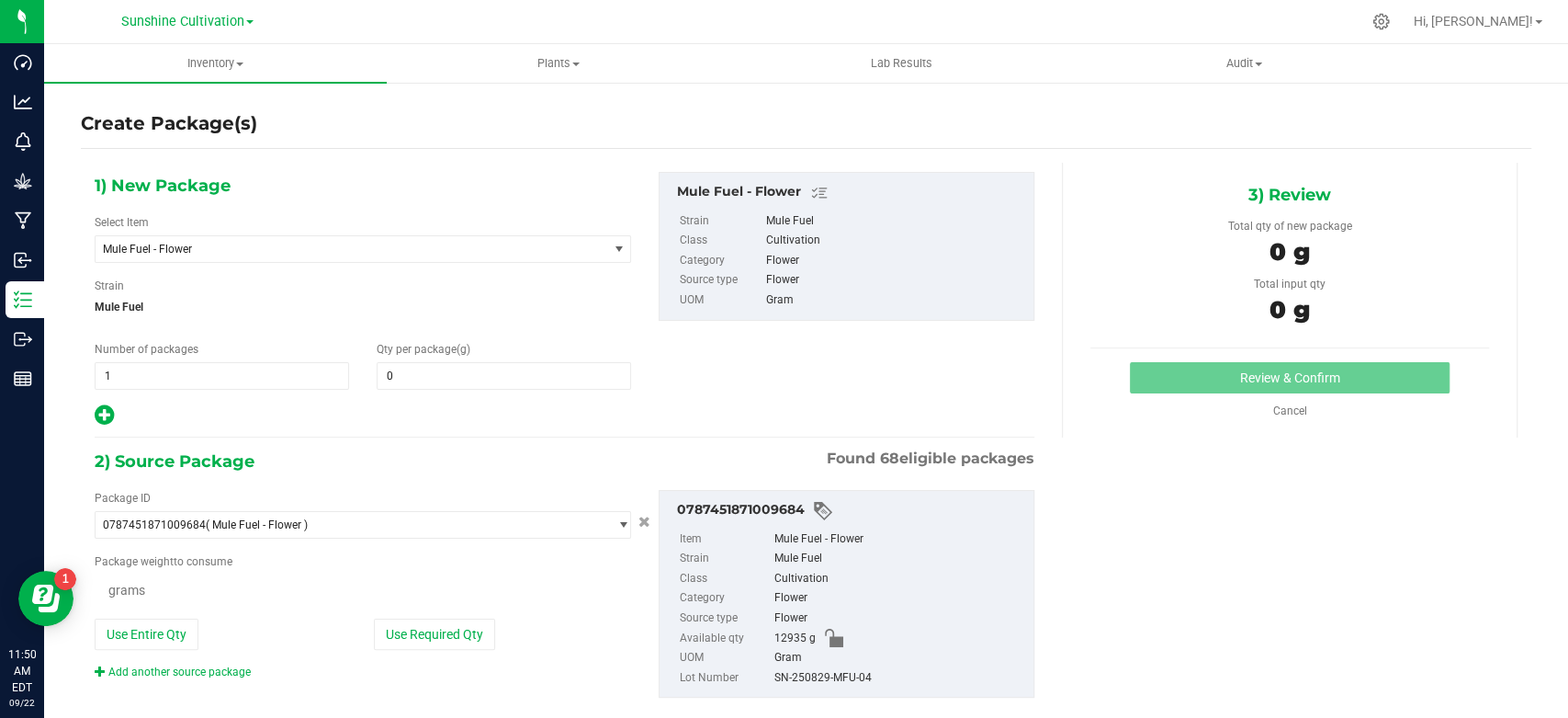
type input "0.0000"
click at [329, 255] on span "Mule Fuel - Flower" at bounding box center [352, 249] width 512 height 26
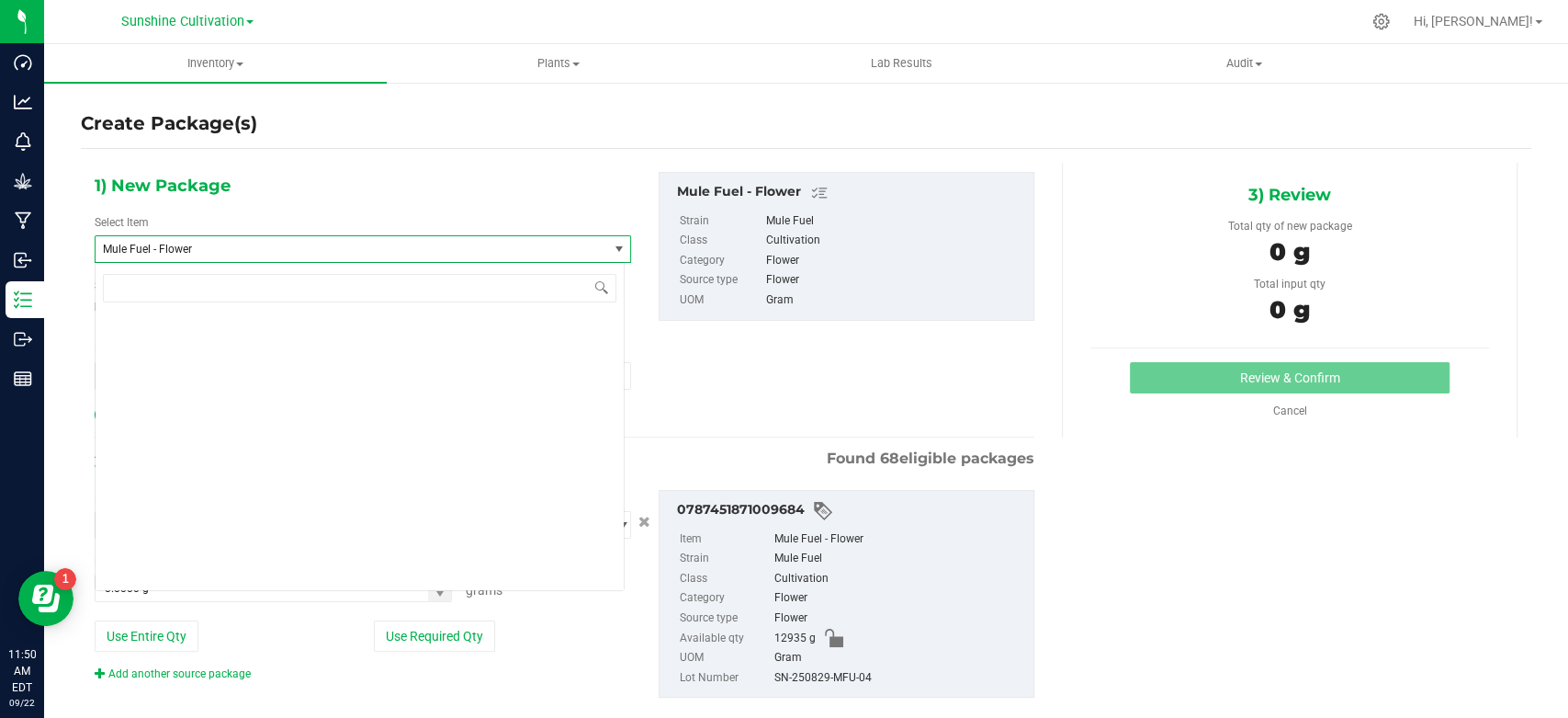
scroll to position [197502, 0]
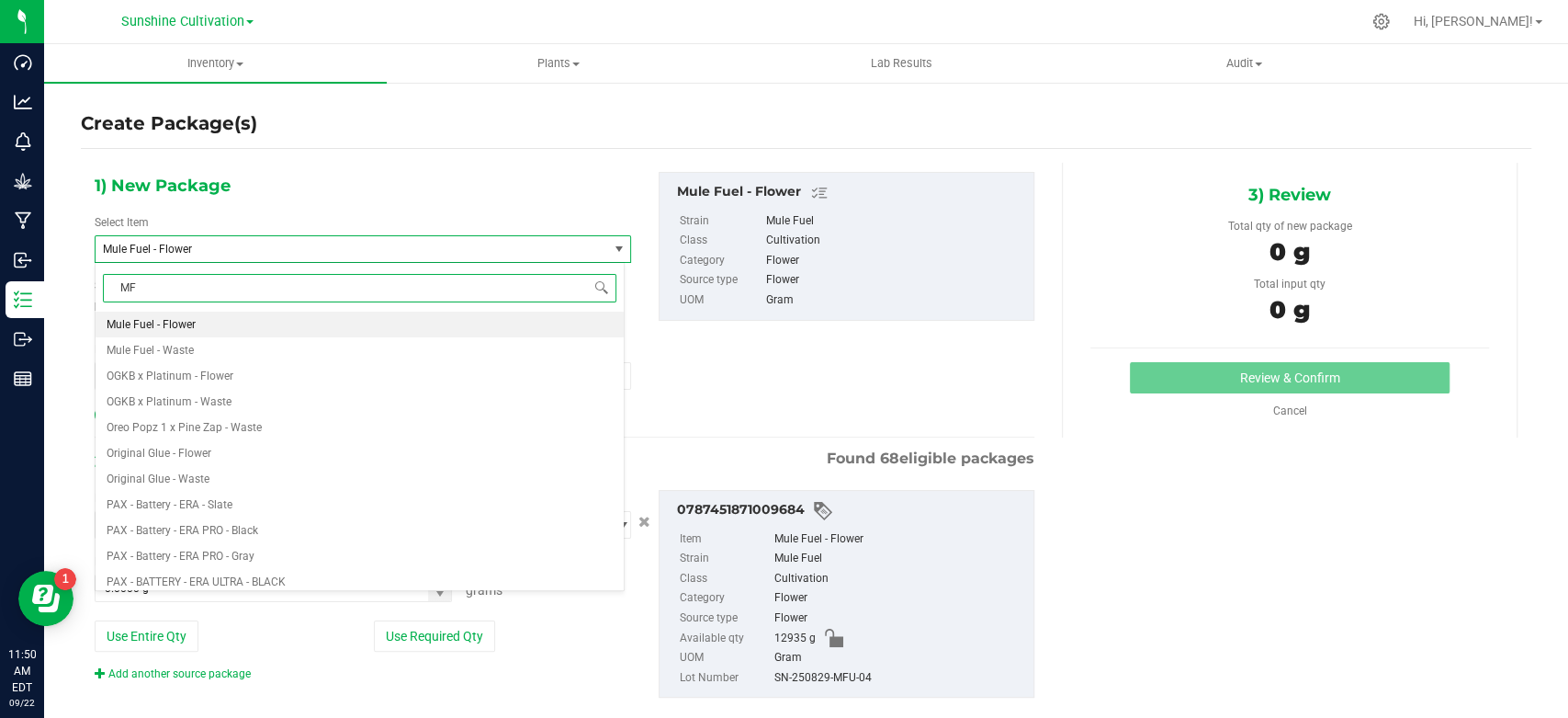
type input "MFU"
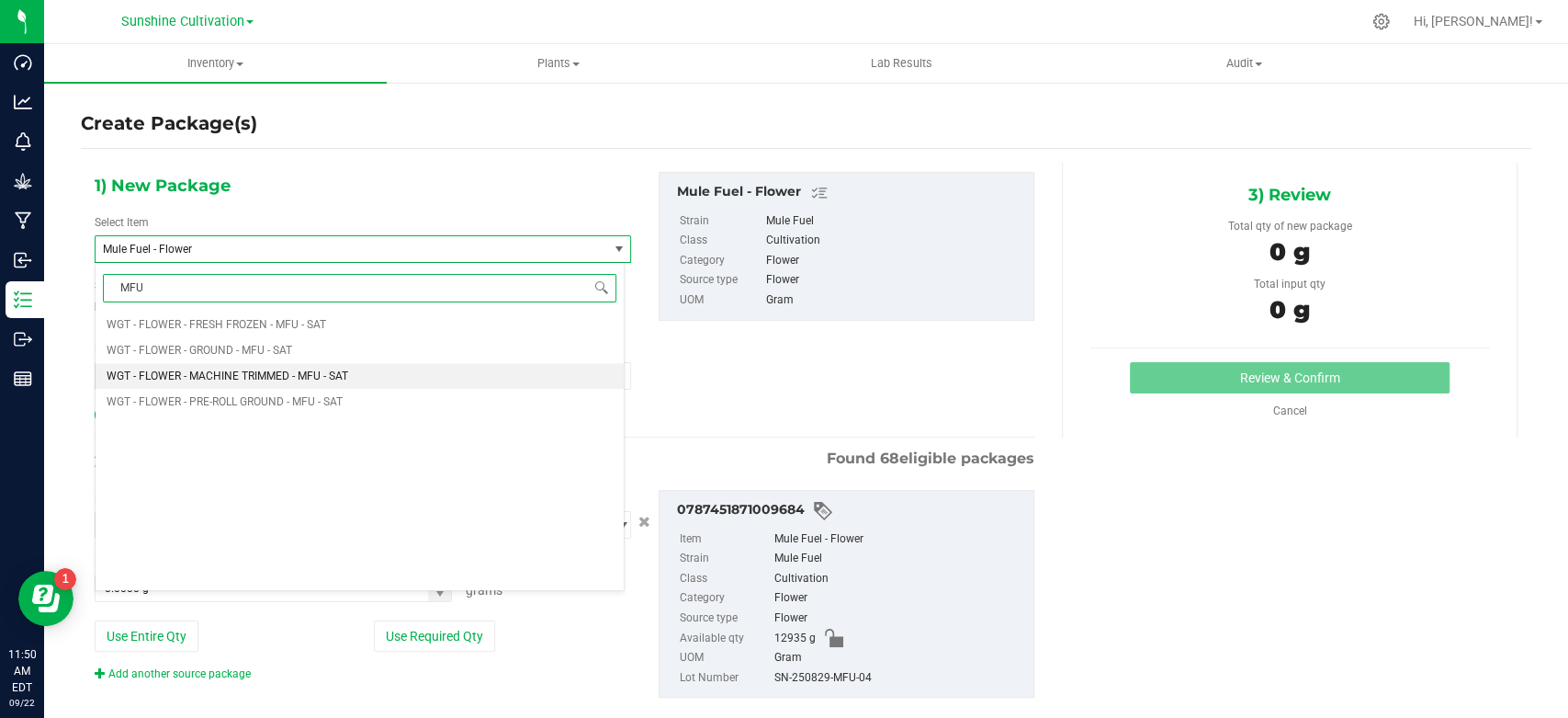
scroll to position [1123, 0]
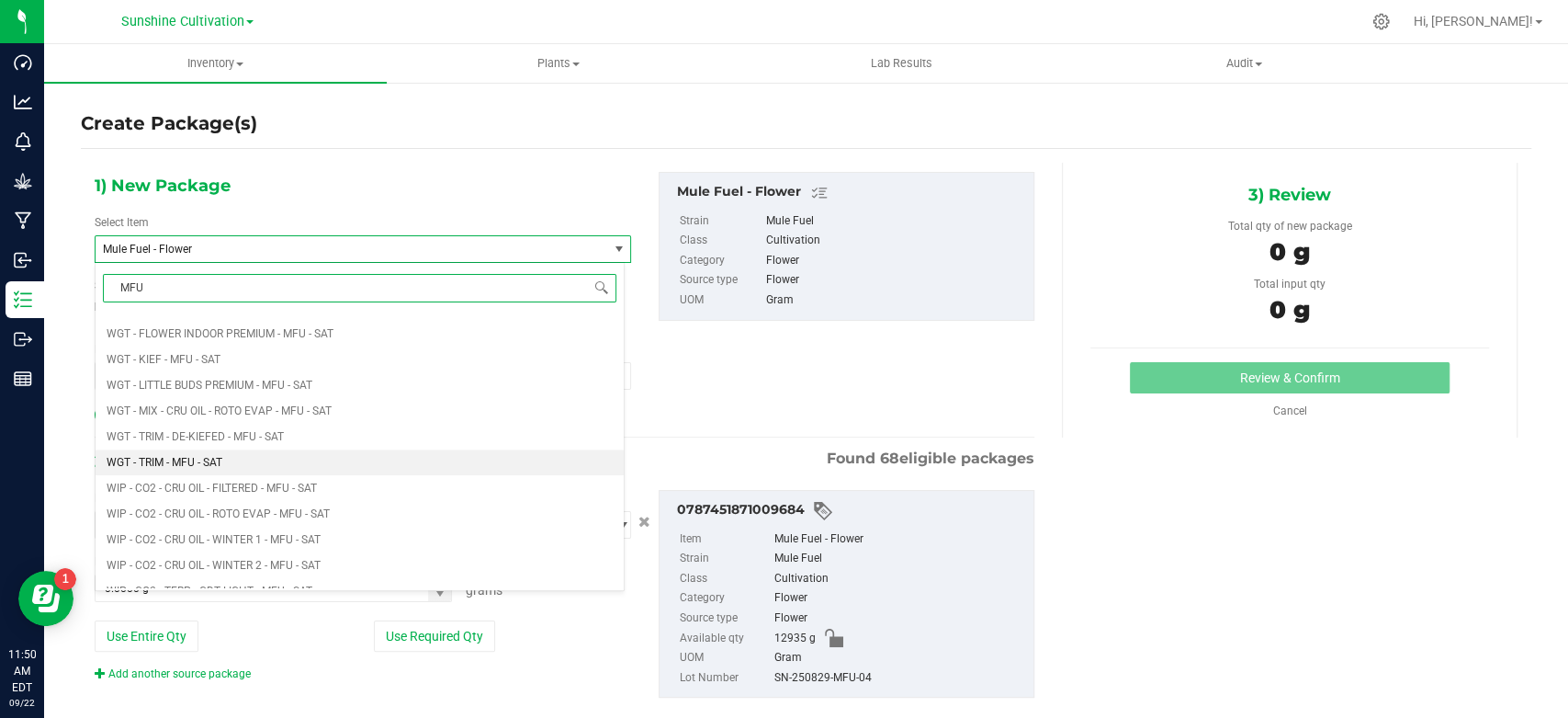
click at [226, 463] on li "WGT - TRIM - MFU - SAT" at bounding box center [359, 462] width 528 height 26
type input "0.0000"
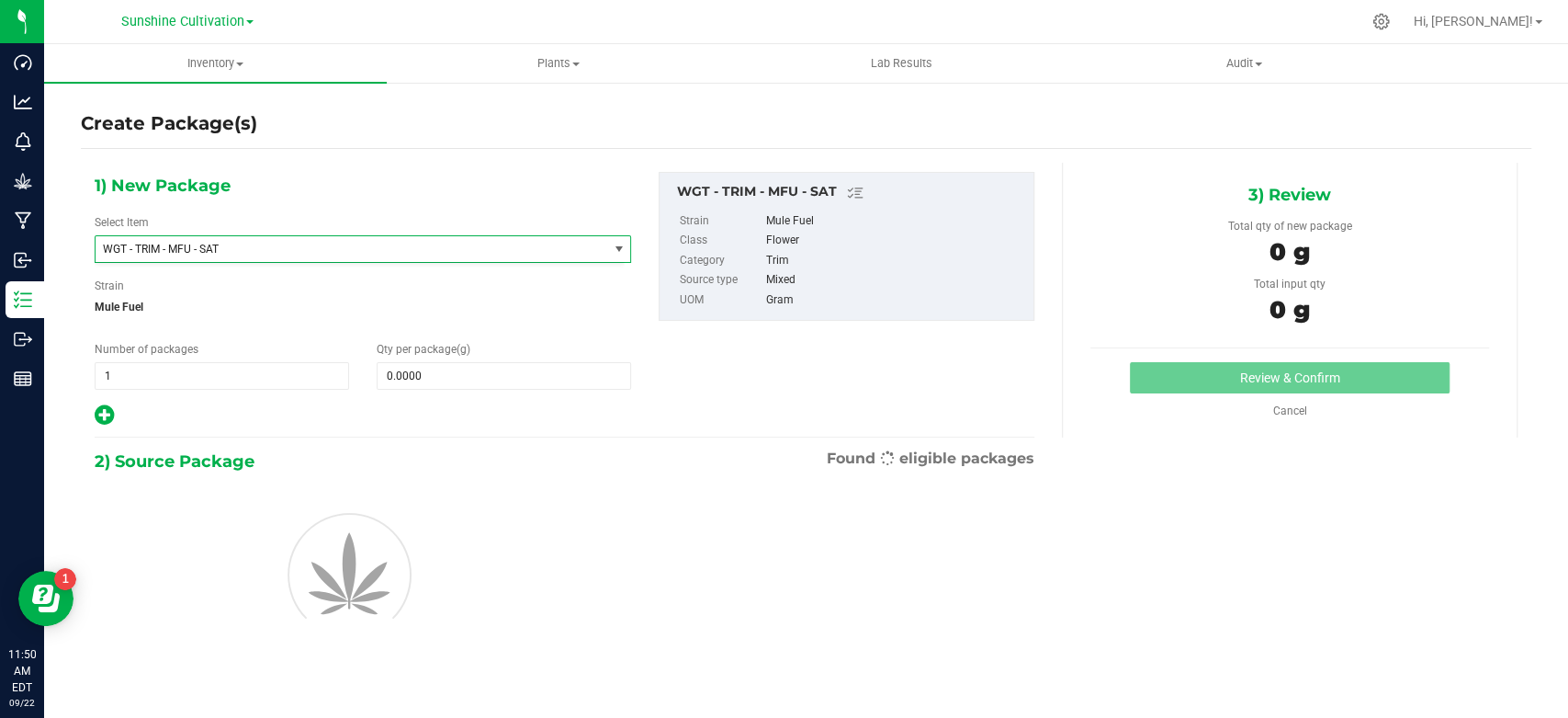
scroll to position [448381, 0]
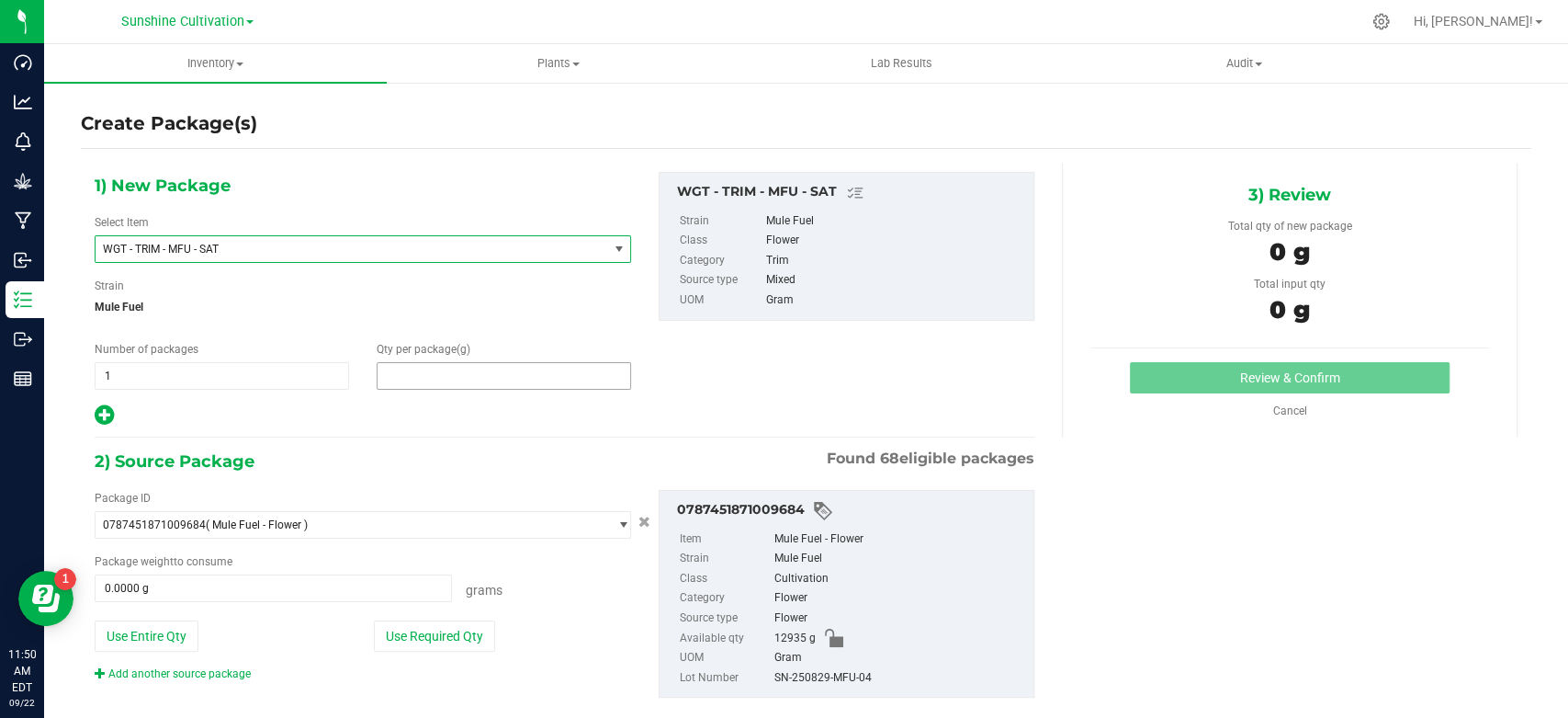
click at [437, 381] on span at bounding box center [504, 376] width 254 height 28
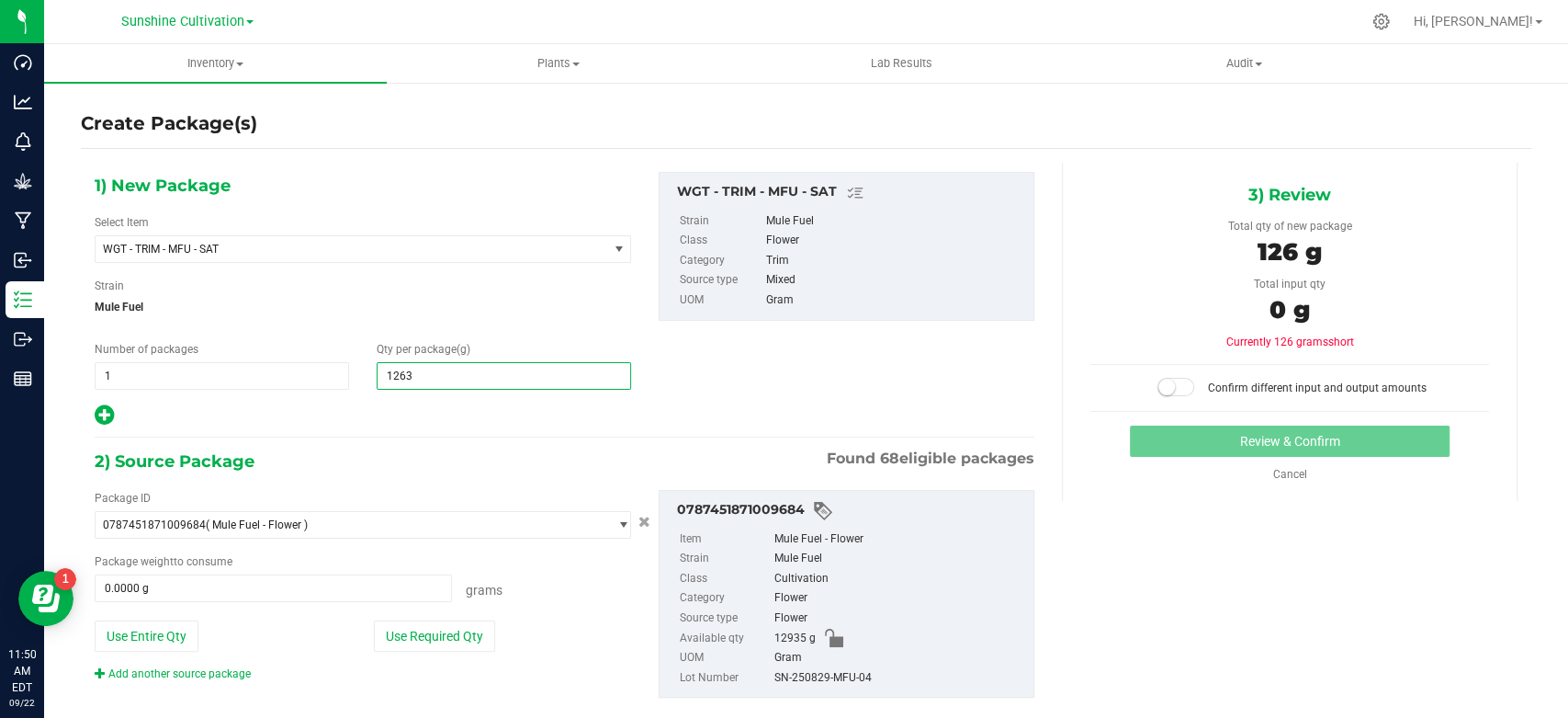
type input "12630"
type input "12,630.0000"
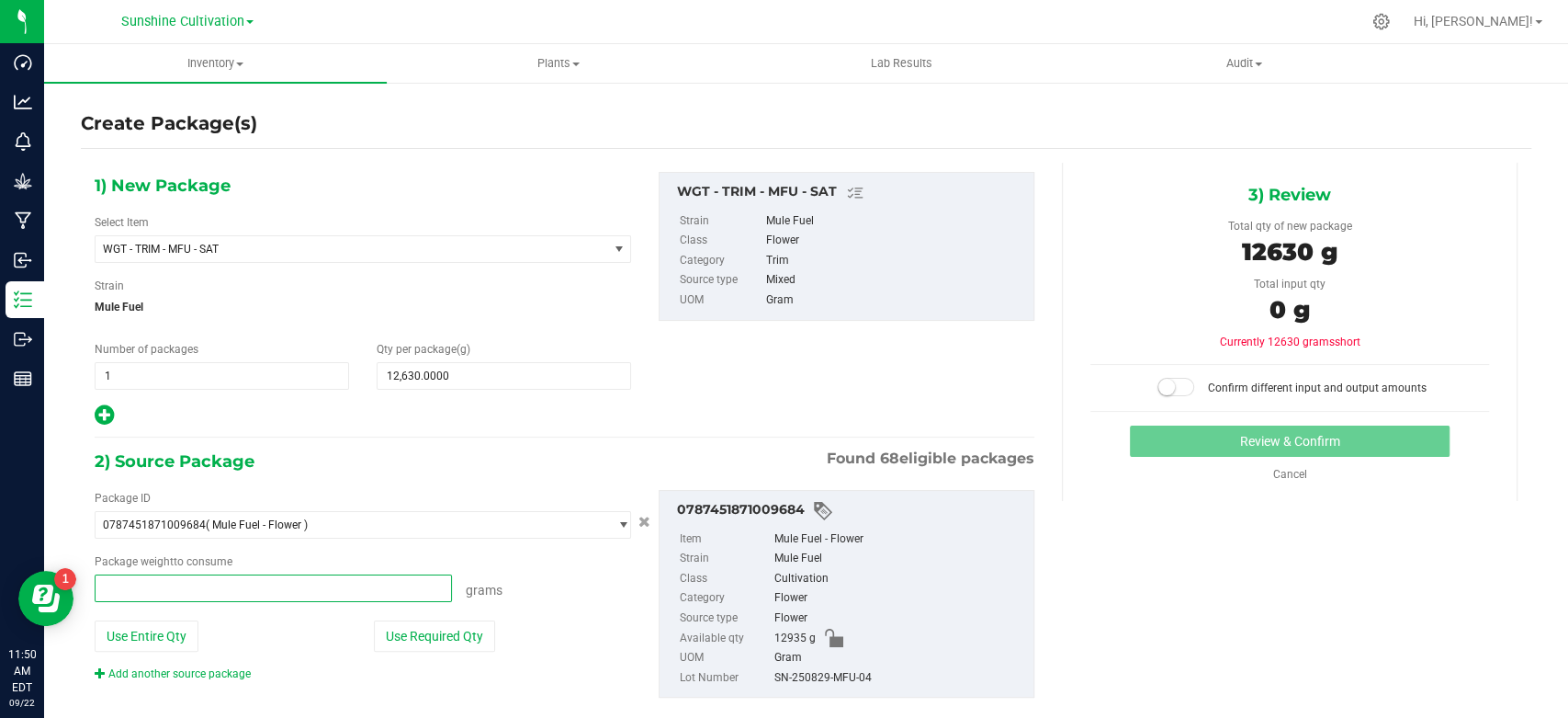
click at [302, 586] on span at bounding box center [273, 588] width 357 height 28
type input "12630"
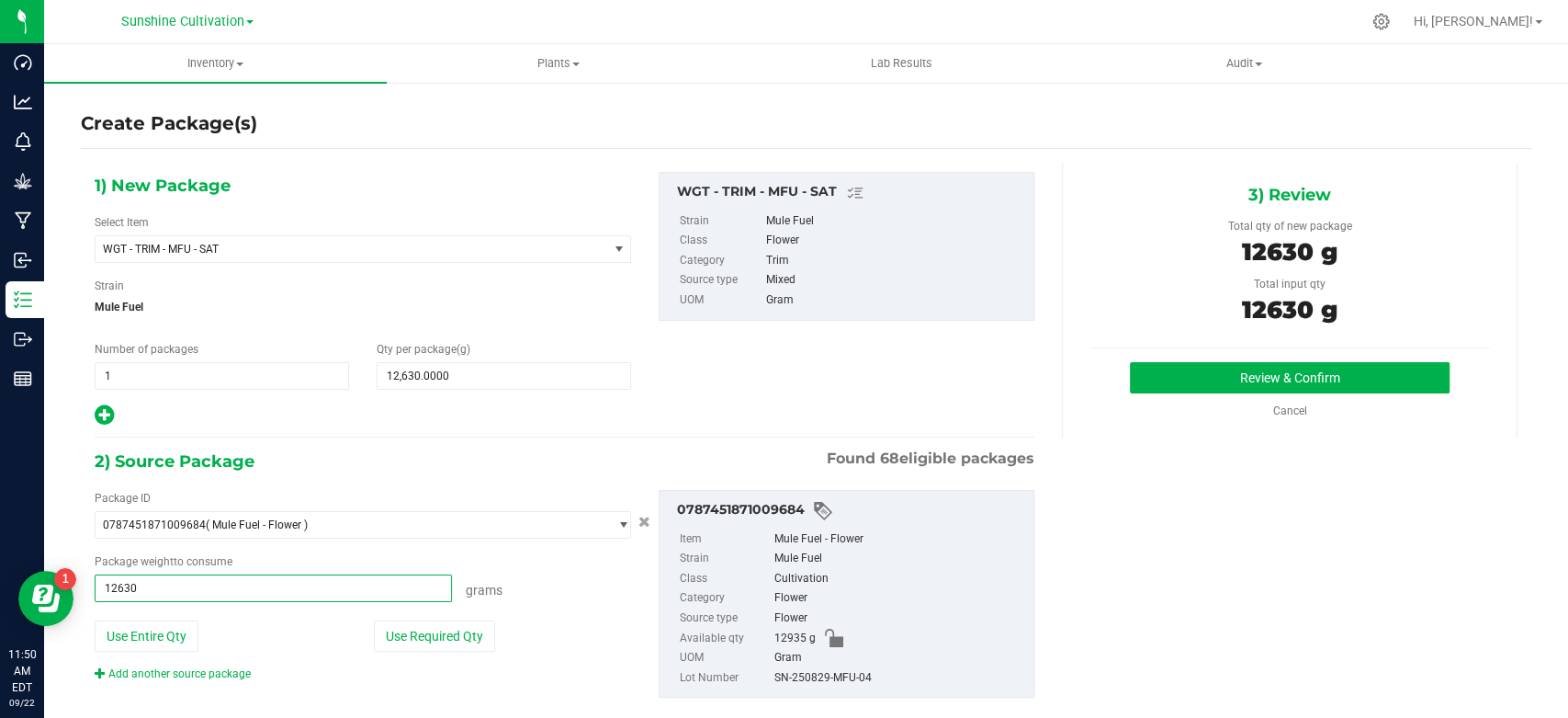
type input "12630.0000 g"
click at [827, 679] on div "SN-250829-MFU-04" at bounding box center [899, 678] width 250 height 20
copy div "SN-250829-MFU-04"
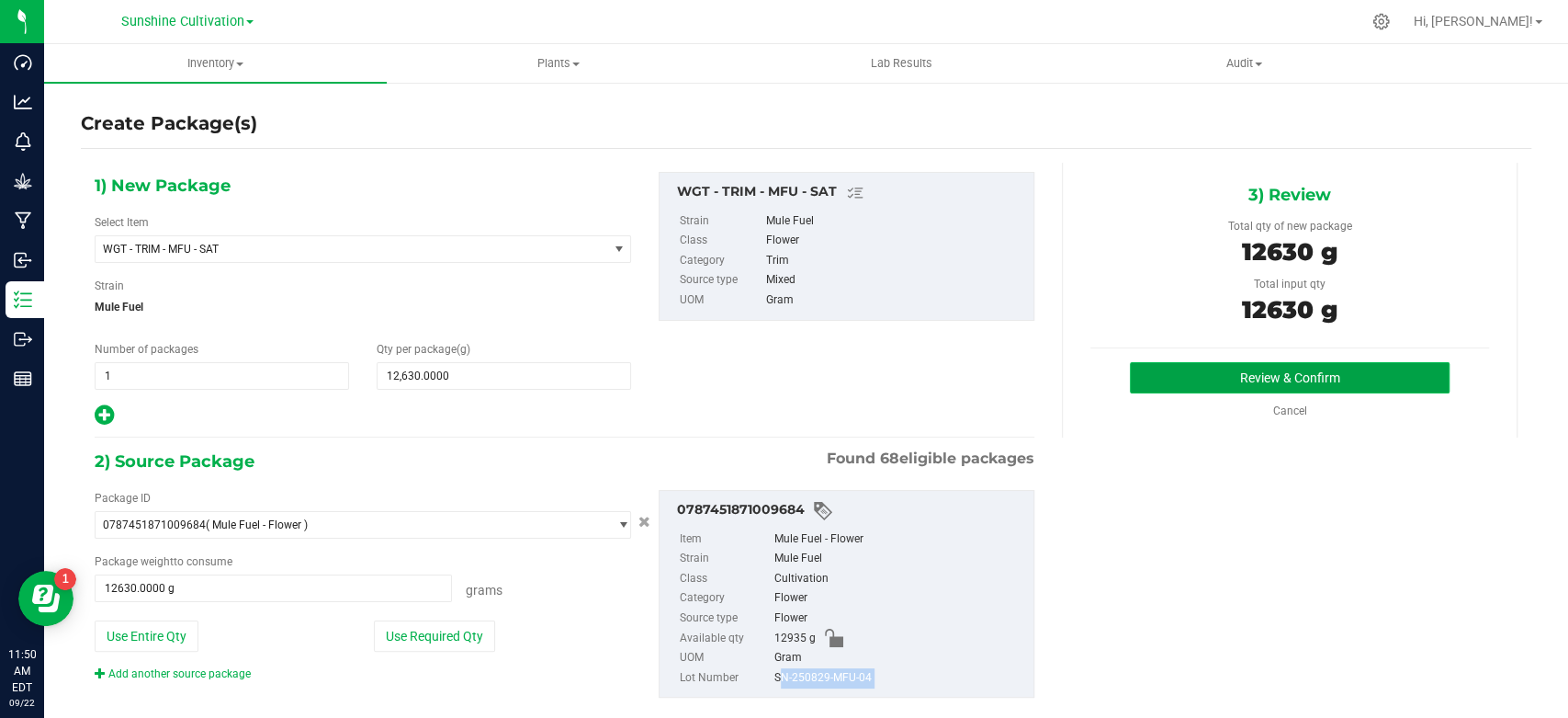
click at [1130, 378] on button "Review & Confirm" at bounding box center [1290, 378] width 319 height 32
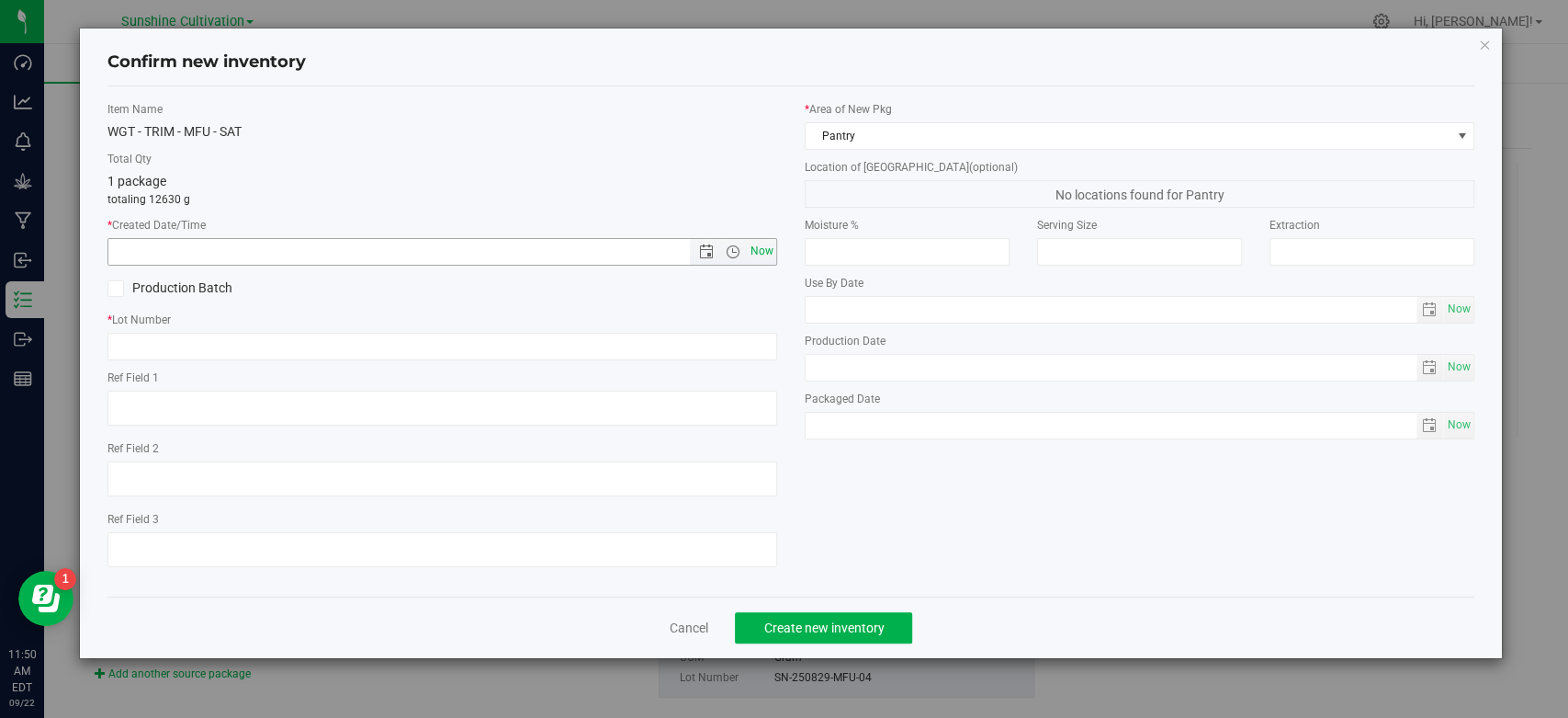
click at [764, 251] on span "Now" at bounding box center [763, 251] width 32 height 27
type input "[DATE] 11:50 AM"
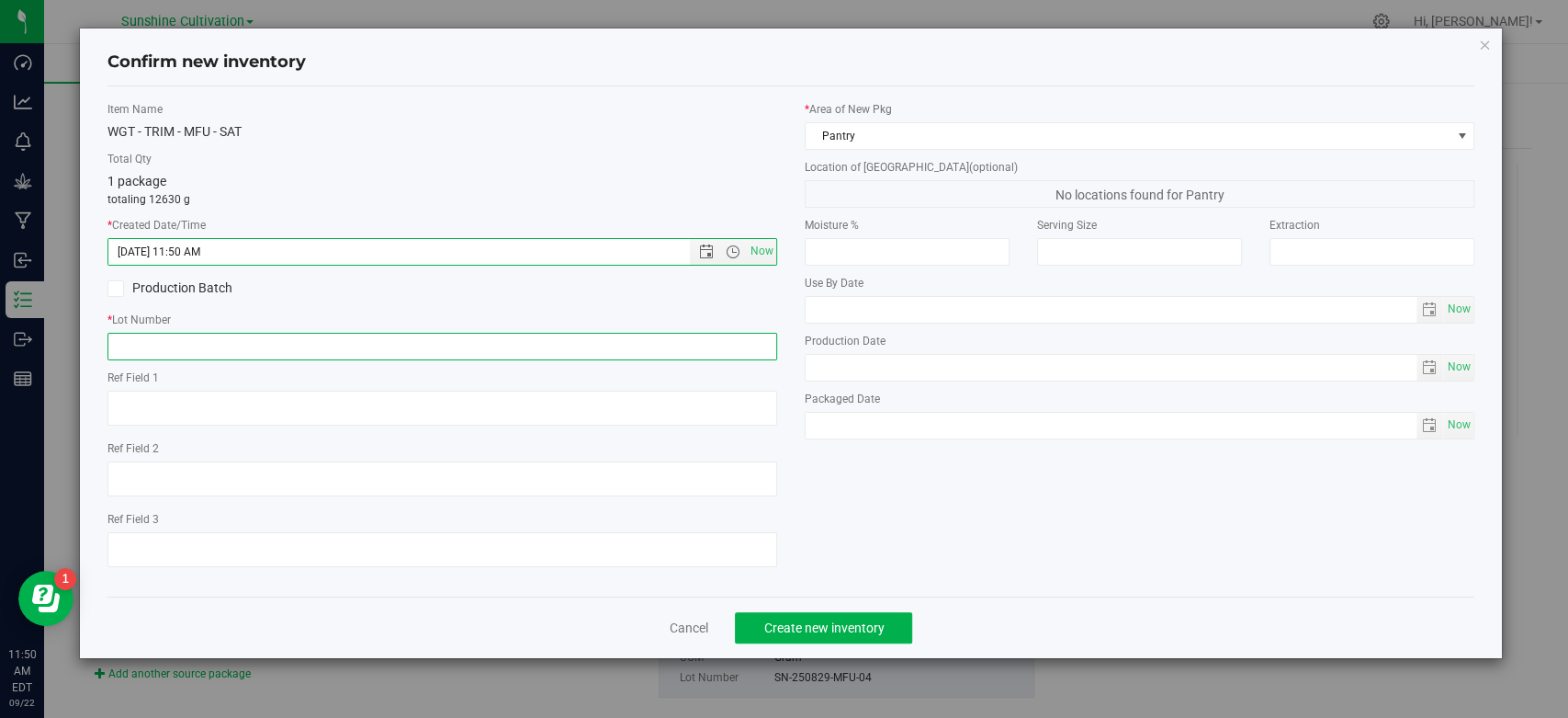
click at [751, 339] on input "text" at bounding box center [441, 346] width 670 height 28
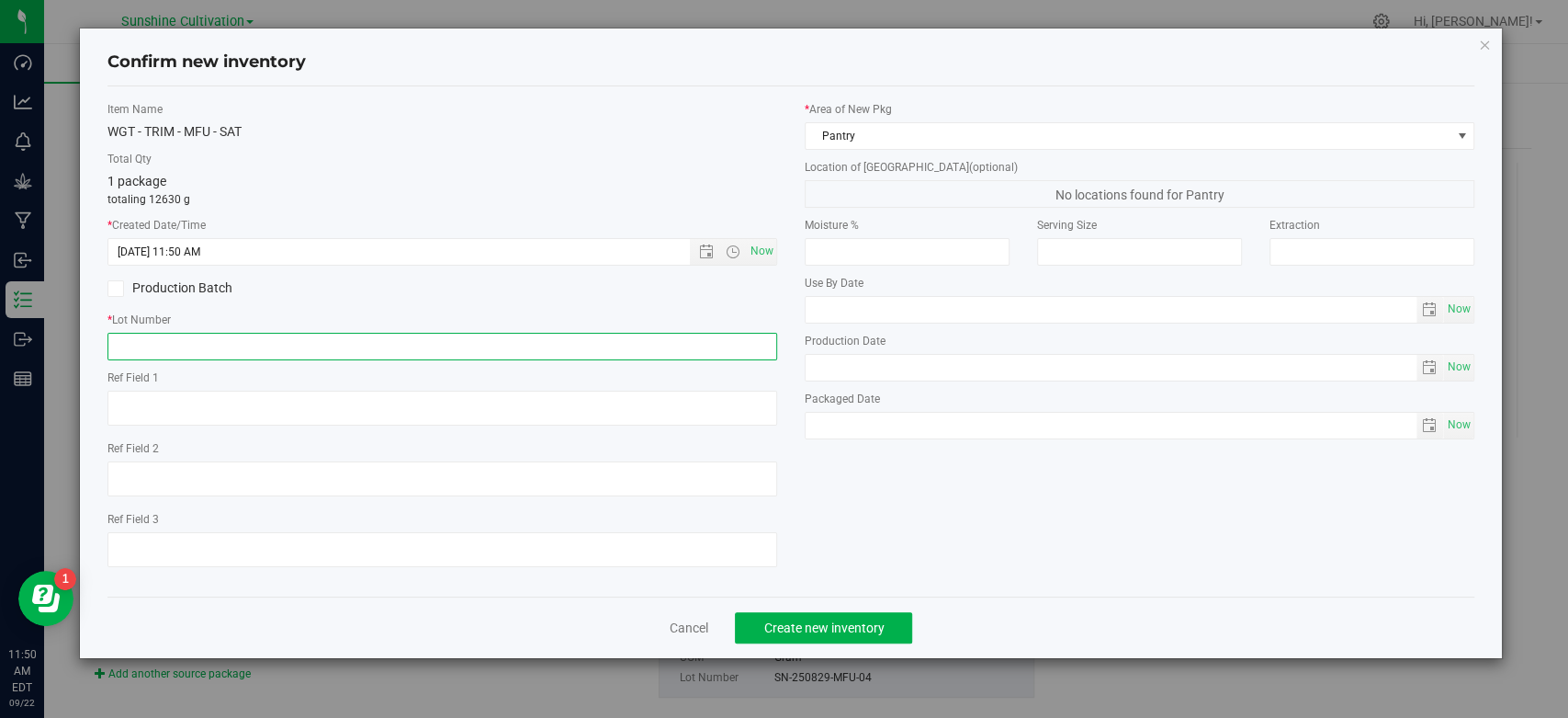
paste input "SN-250829-MFU-04"
type input "SN-250829-MFU-04"
click at [831, 622] on button "Create new inventory" at bounding box center [824, 627] width 178 height 32
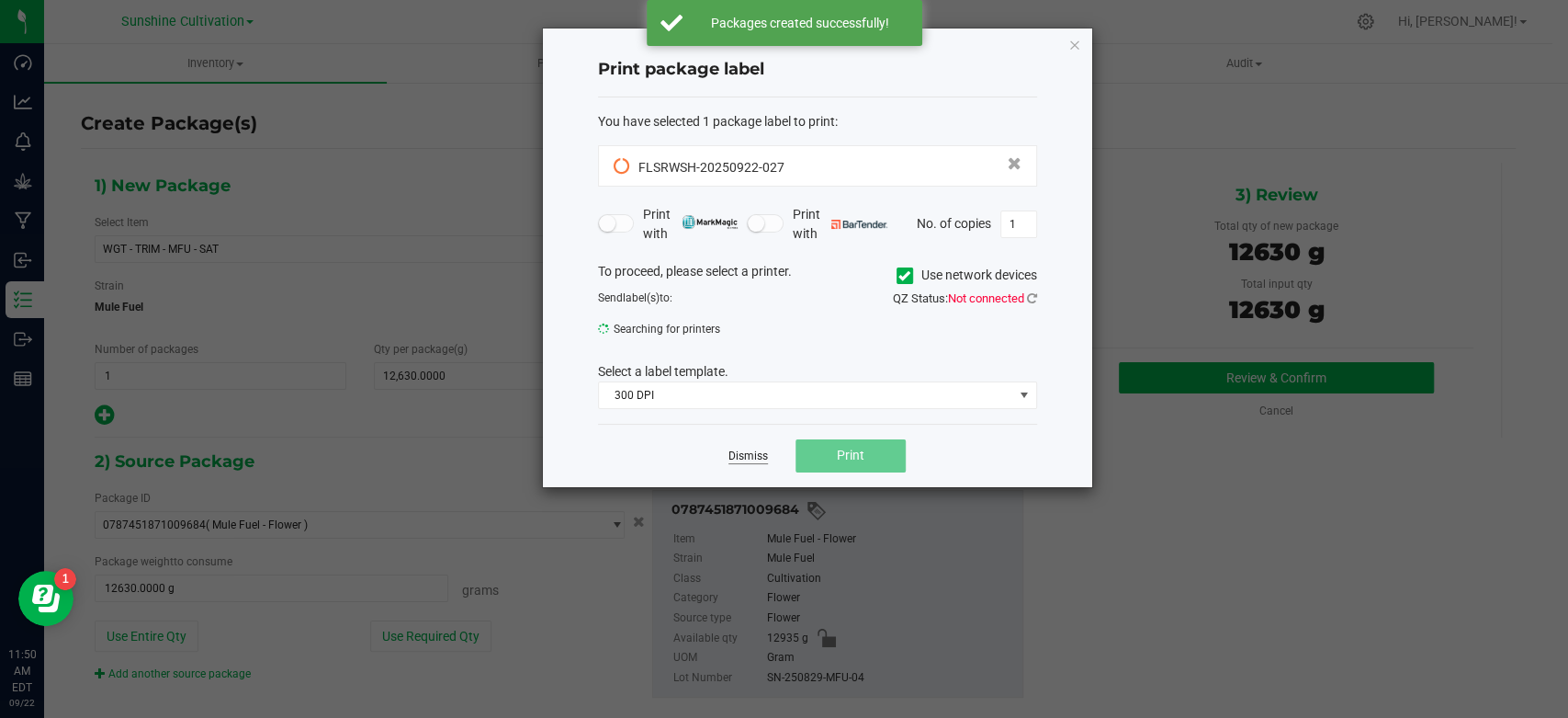
click at [750, 459] on link "Dismiss" at bounding box center [747, 456] width 39 height 15
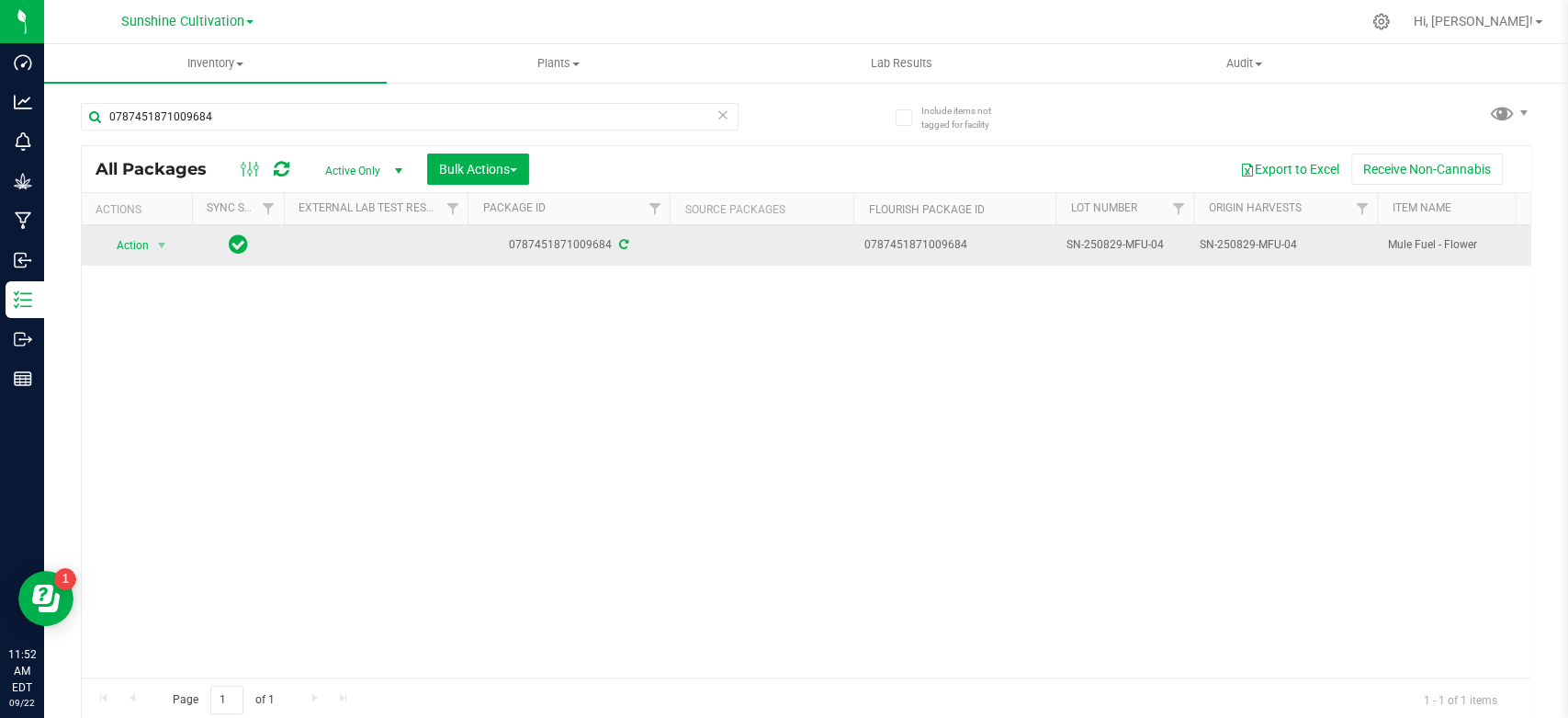
click at [177, 244] on div "Action Action Adjust qty Create package Edit attributes Global inventory Locate…" at bounding box center [137, 245] width 88 height 26
click at [163, 250] on span "select" at bounding box center [161, 245] width 14 height 14
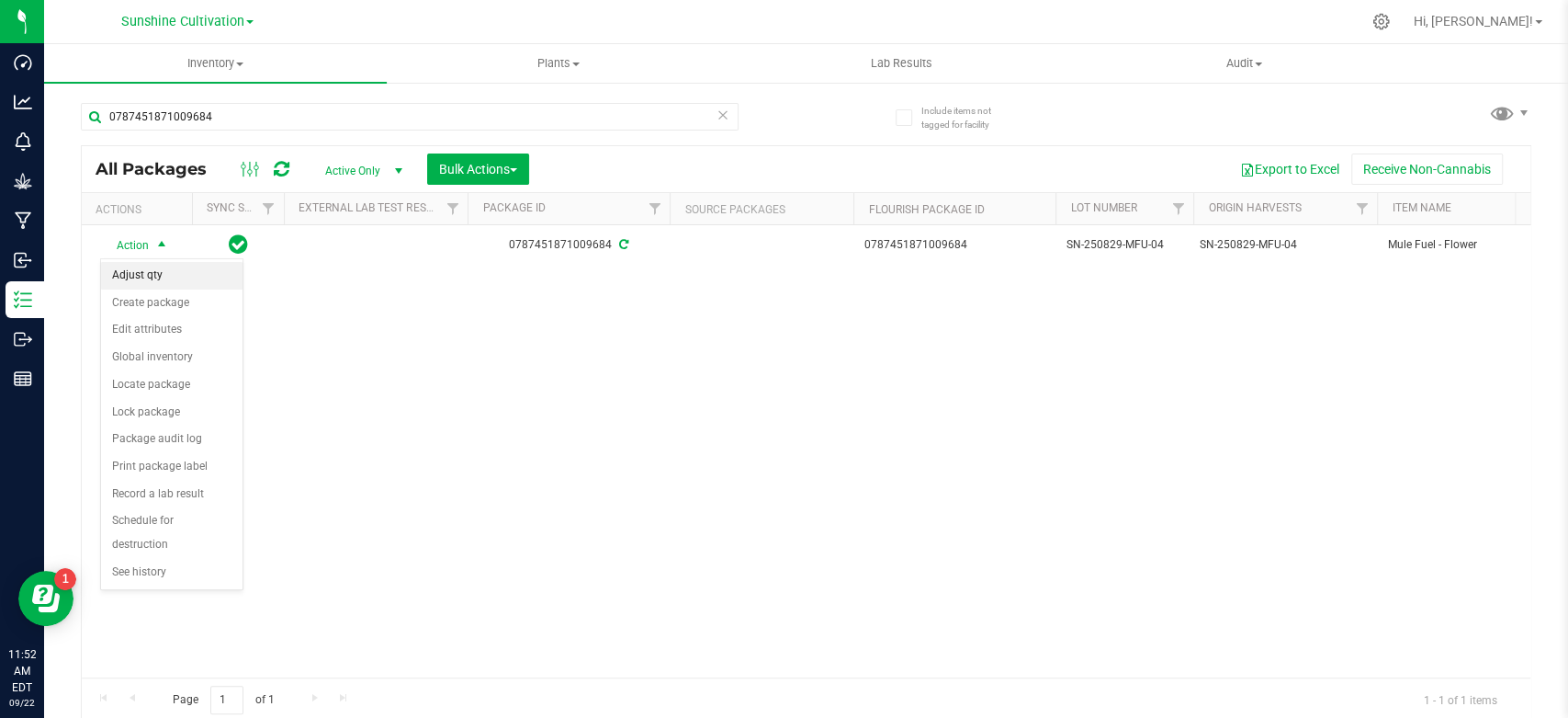
click at [155, 277] on li "Adjust qty" at bounding box center [172, 275] width 141 height 28
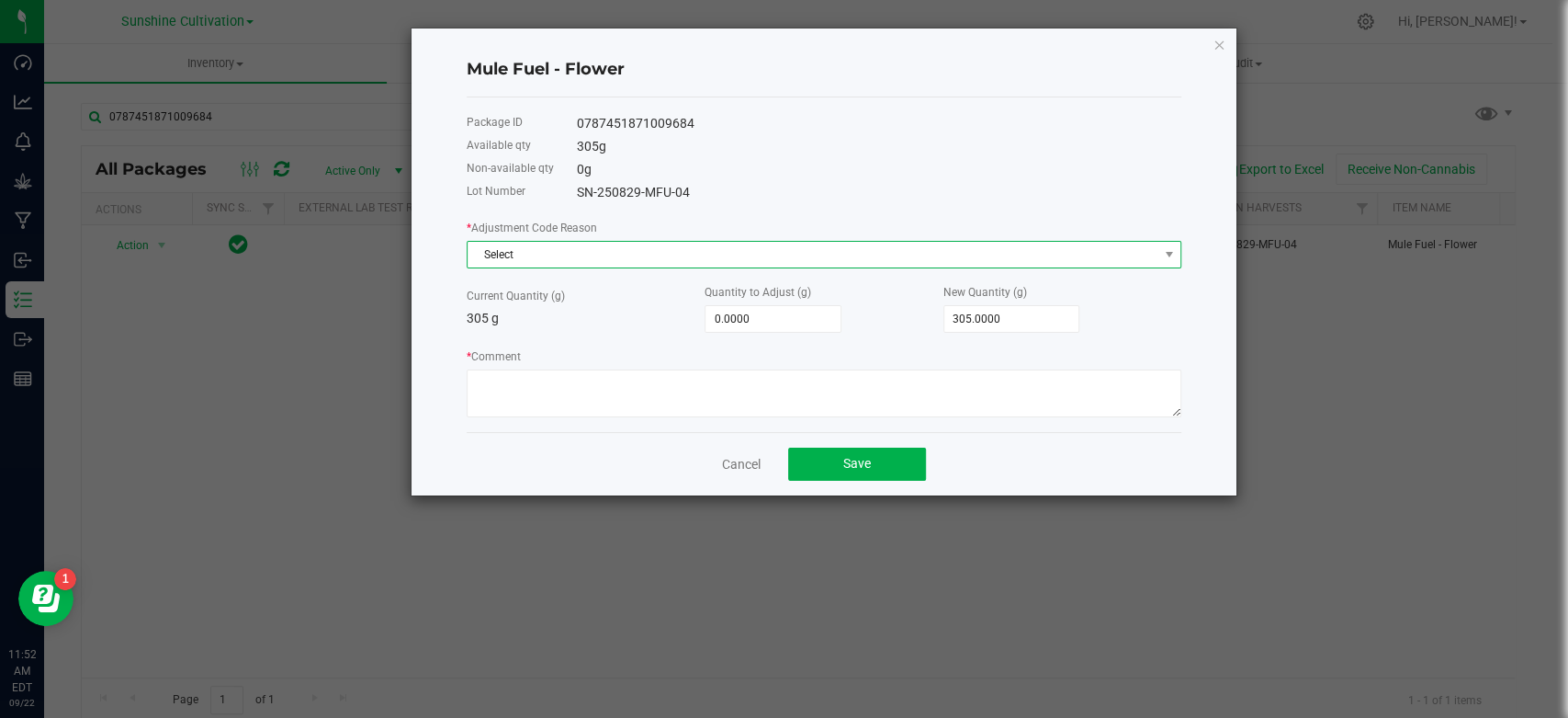
click at [579, 248] on span "Select" at bounding box center [812, 254] width 690 height 26
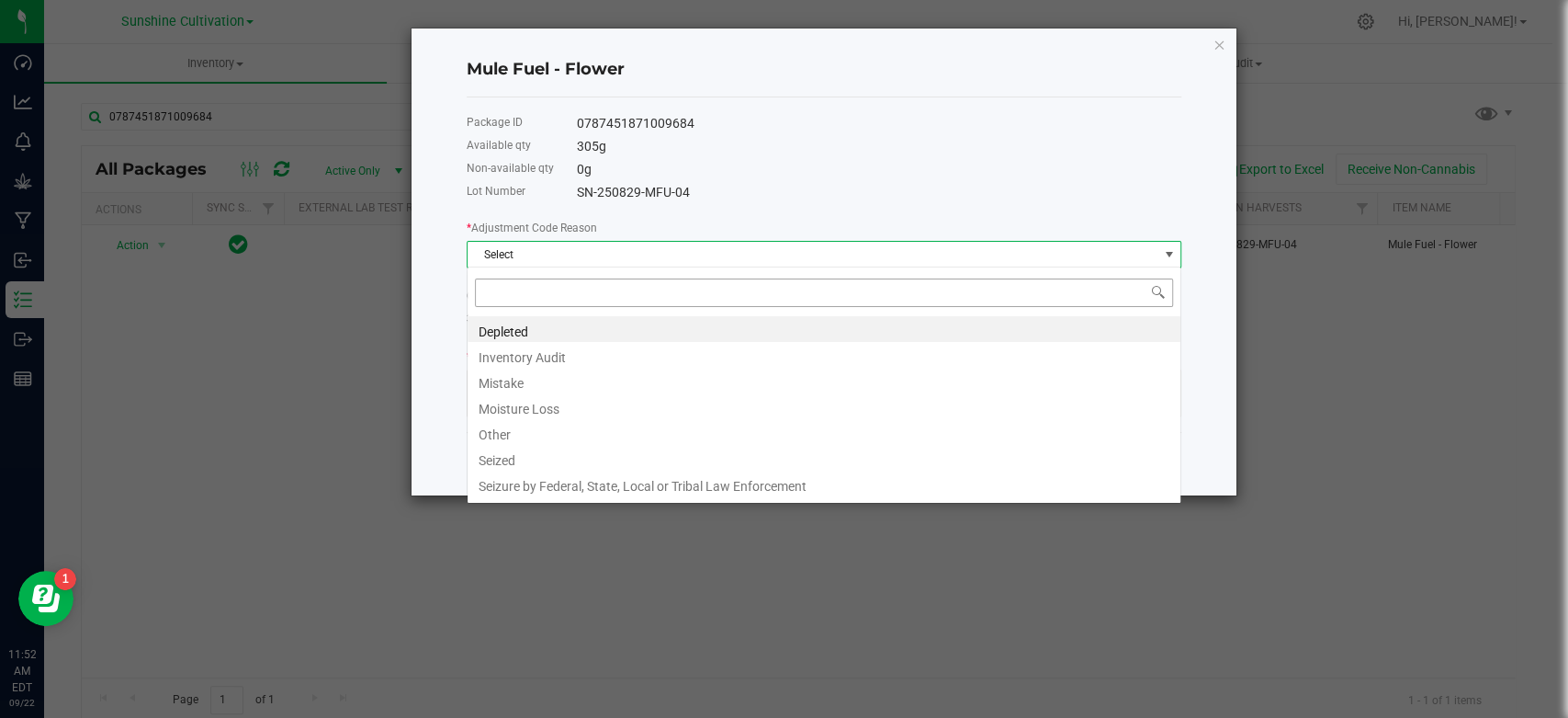
scroll to position [27, 714]
click at [529, 321] on li "Depleted" at bounding box center [824, 329] width 713 height 26
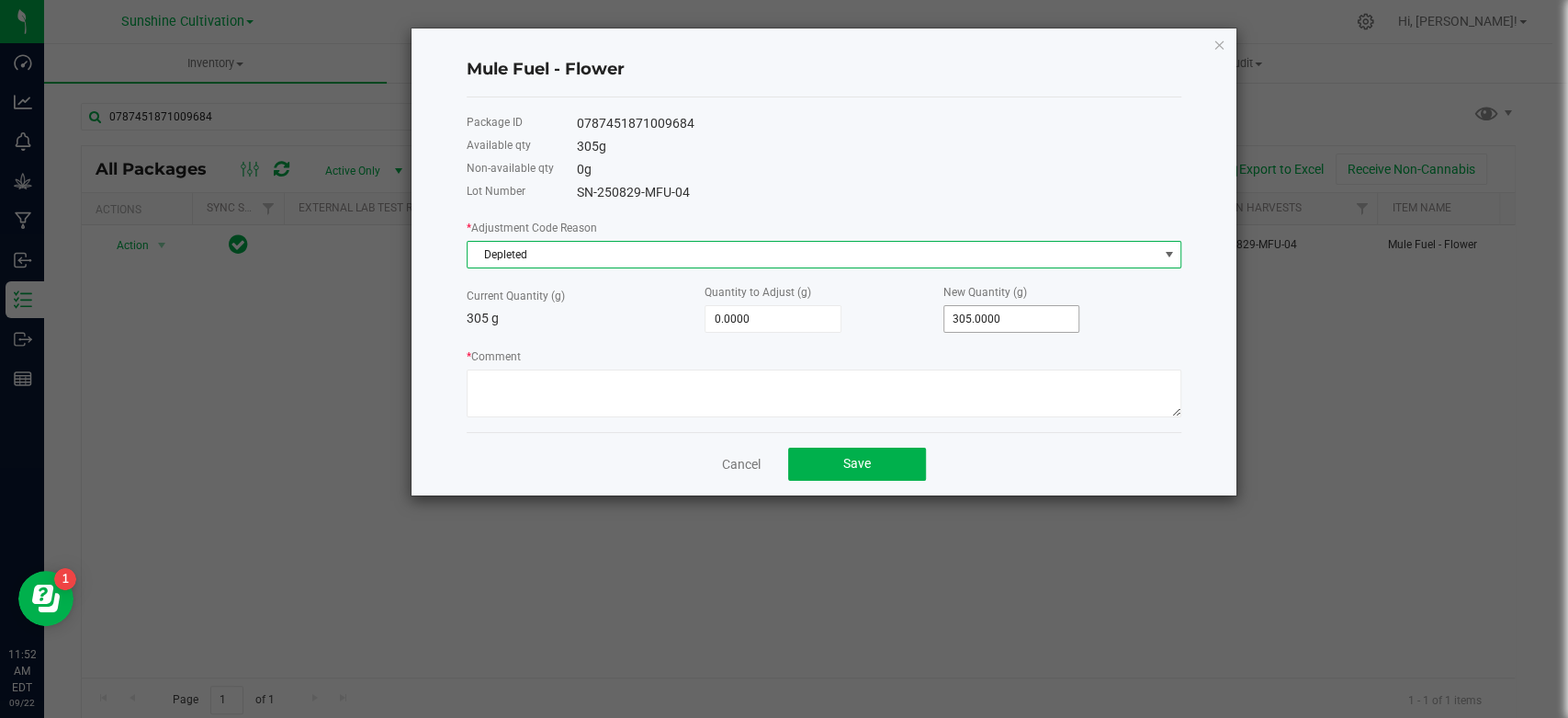
type input "305"
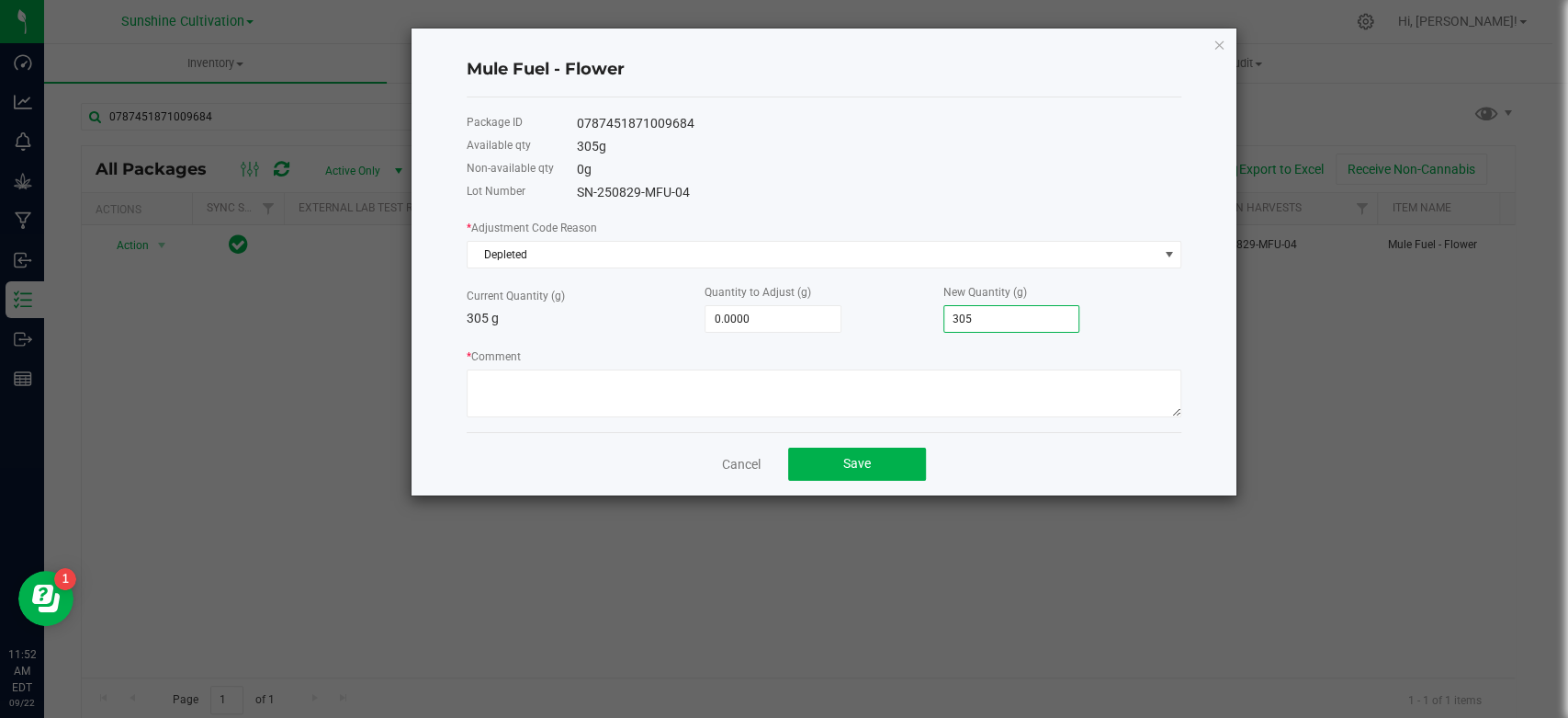
type input "-305.0000"
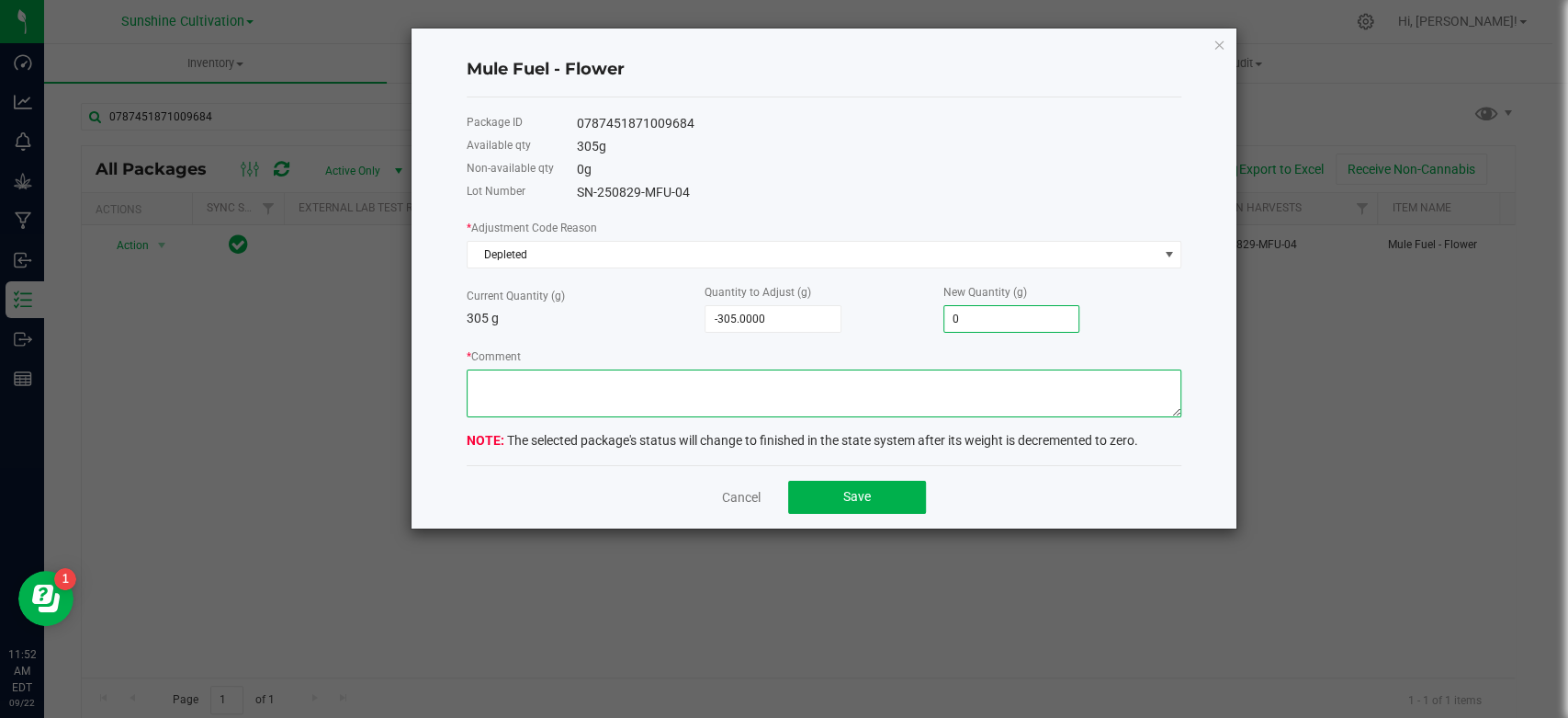
type input "0.0000"
type textarea "WASTE"
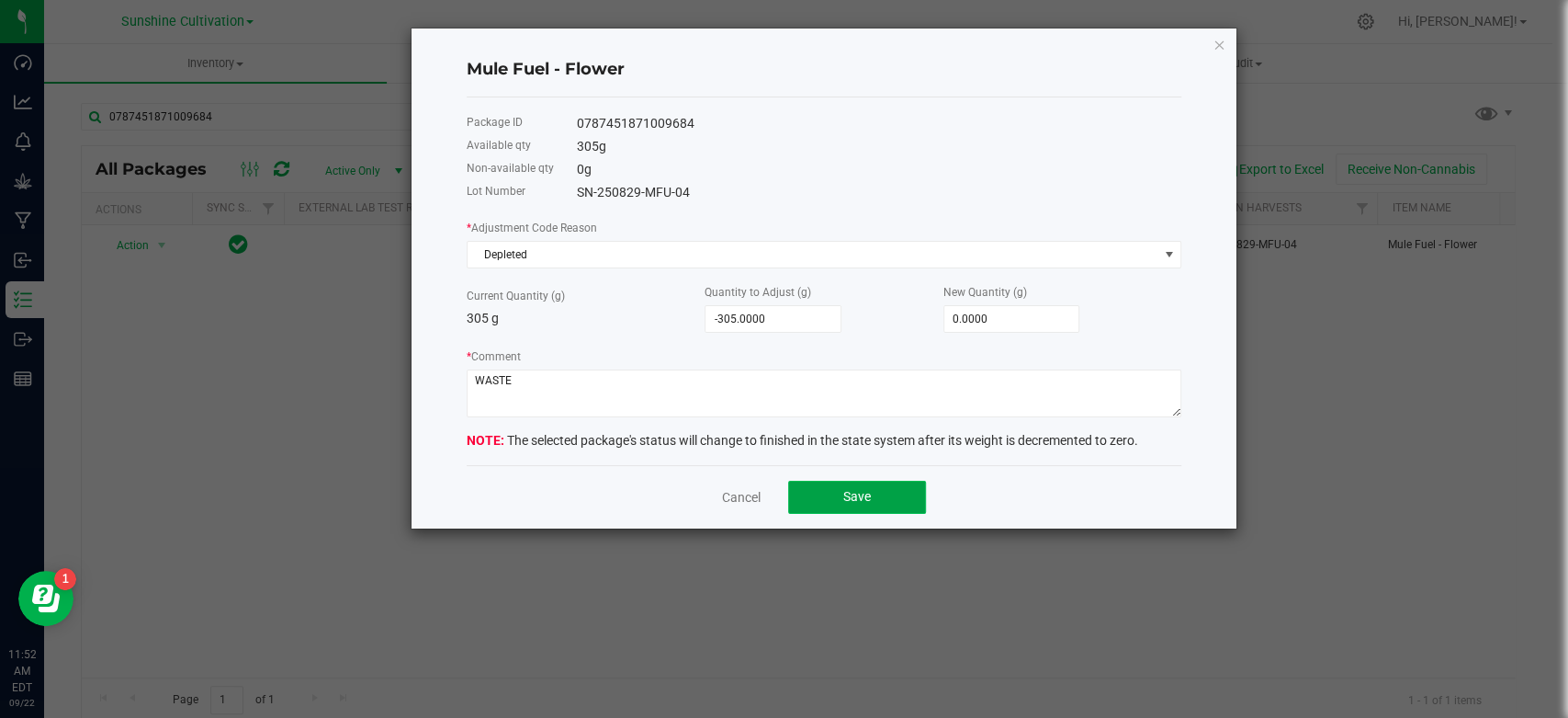
click at [824, 496] on button "Save" at bounding box center [857, 497] width 138 height 33
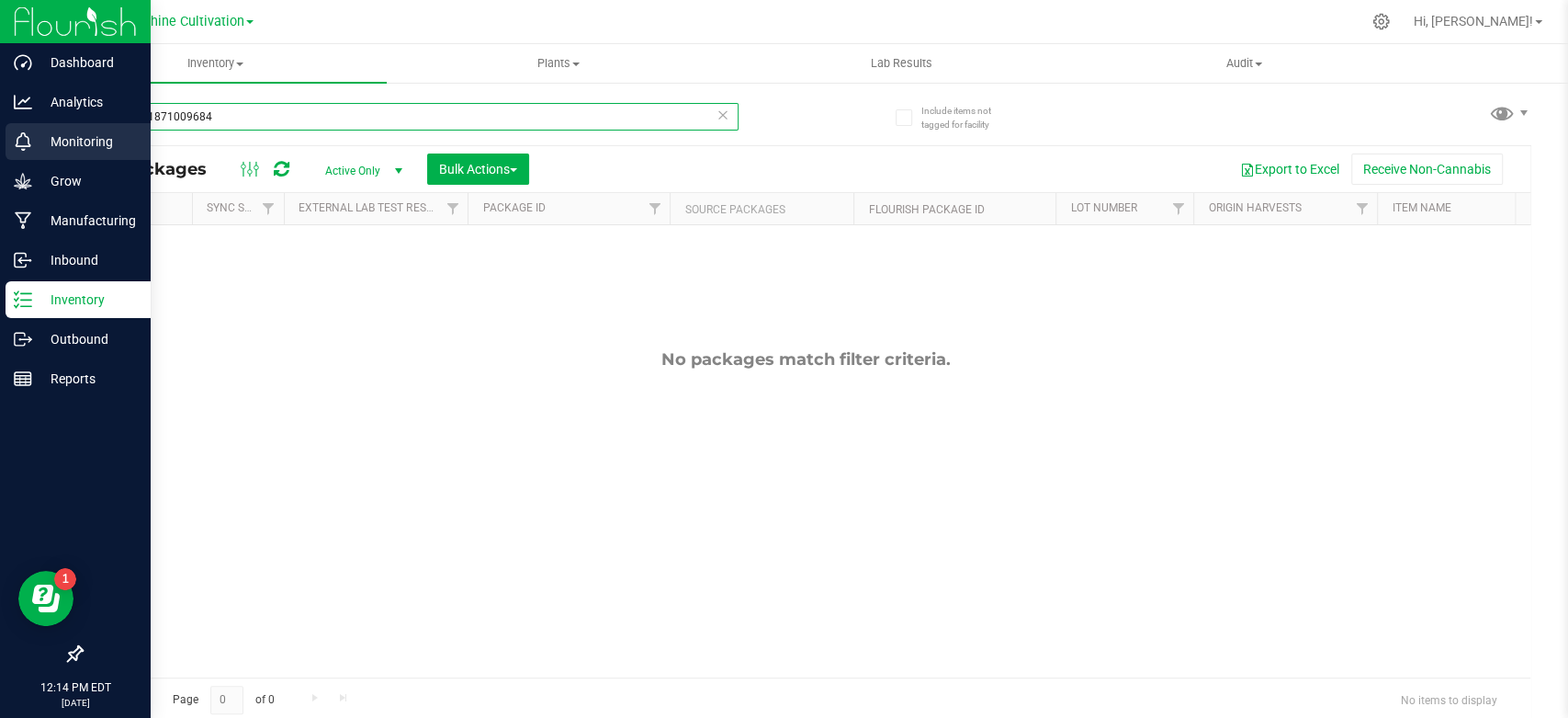
drag, startPoint x: 251, startPoint y: 120, endPoint x: 14, endPoint y: 124, distance: 237.0
click at [35, 132] on div "Dashboard Analytics Monitoring Grow Manufacturing Inbound Inventory Outbound Re…" at bounding box center [784, 359] width 1568 height 718
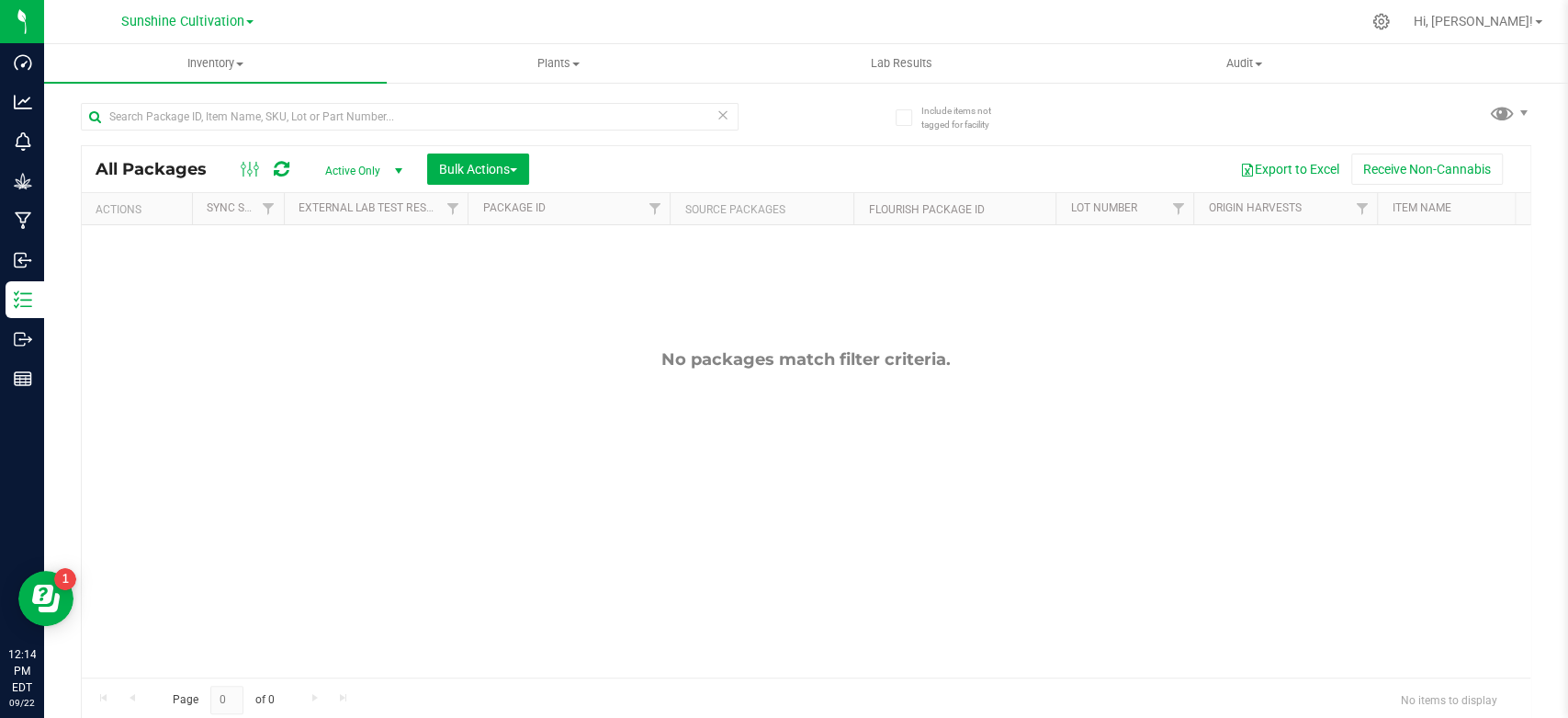
click at [364, 380] on div "No packages match filter criteria." at bounding box center [806, 513] width 1449 height 577
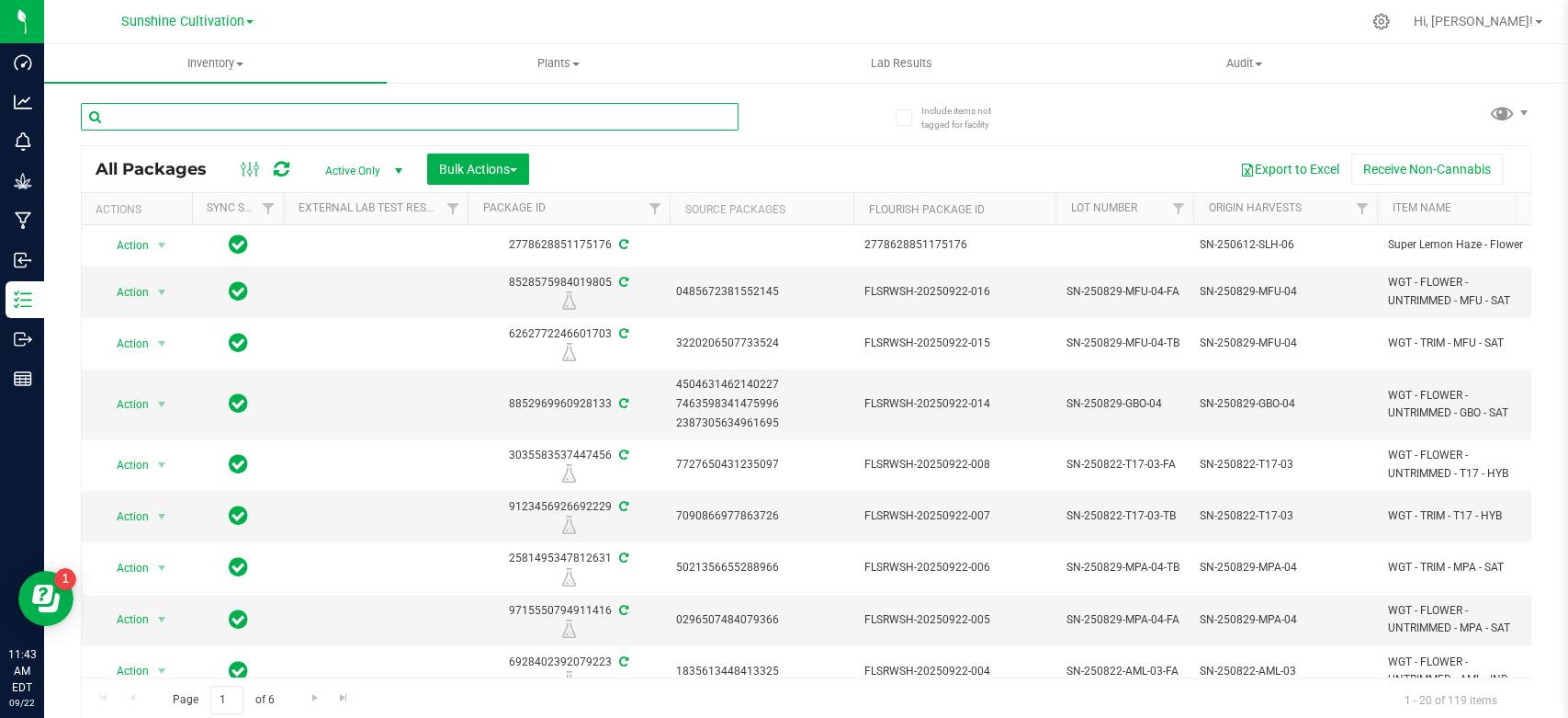
click at [244, 118] on input "text" at bounding box center [410, 117] width 657 height 28
paste input "0787451871009684"
type input "0787451871009684"
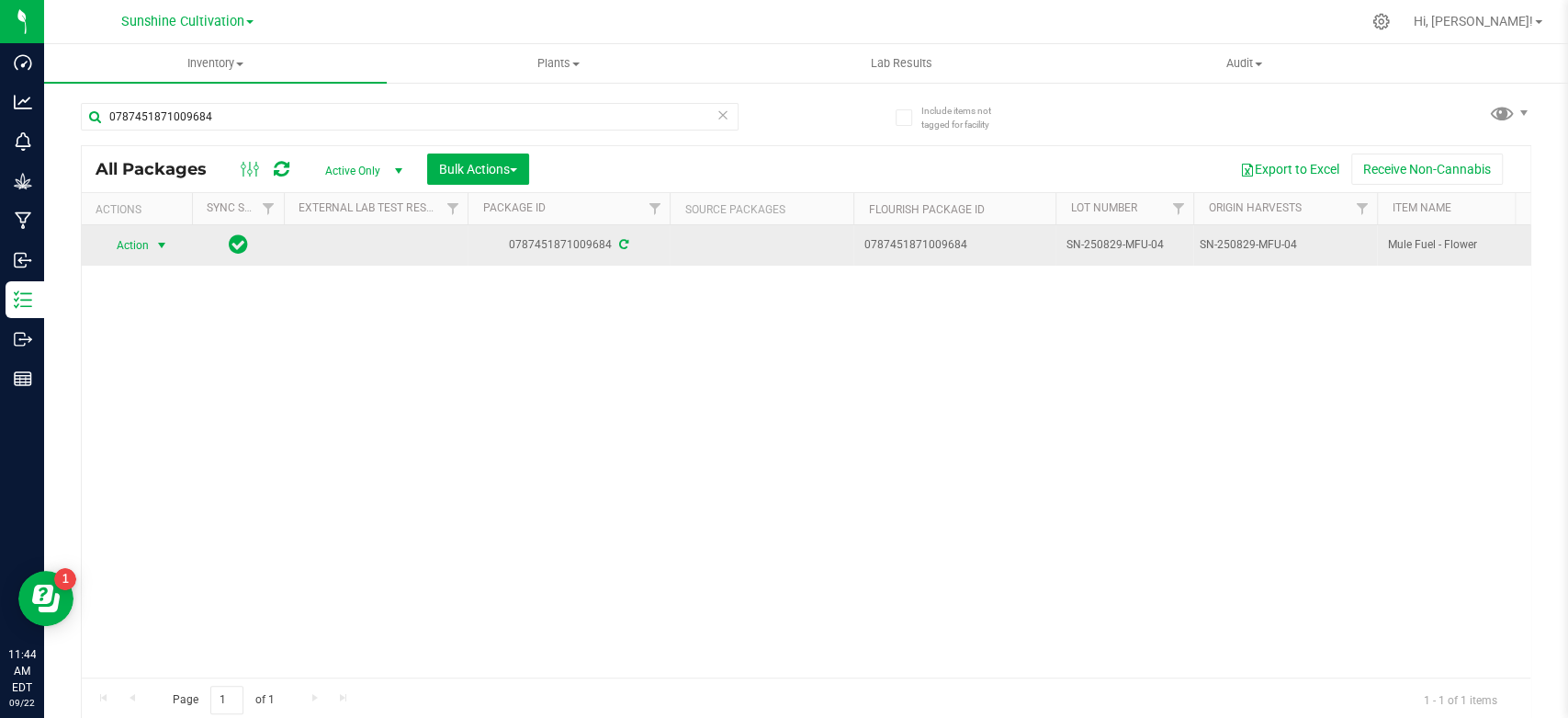
click at [140, 244] on span "Action" at bounding box center [125, 245] width 50 height 26
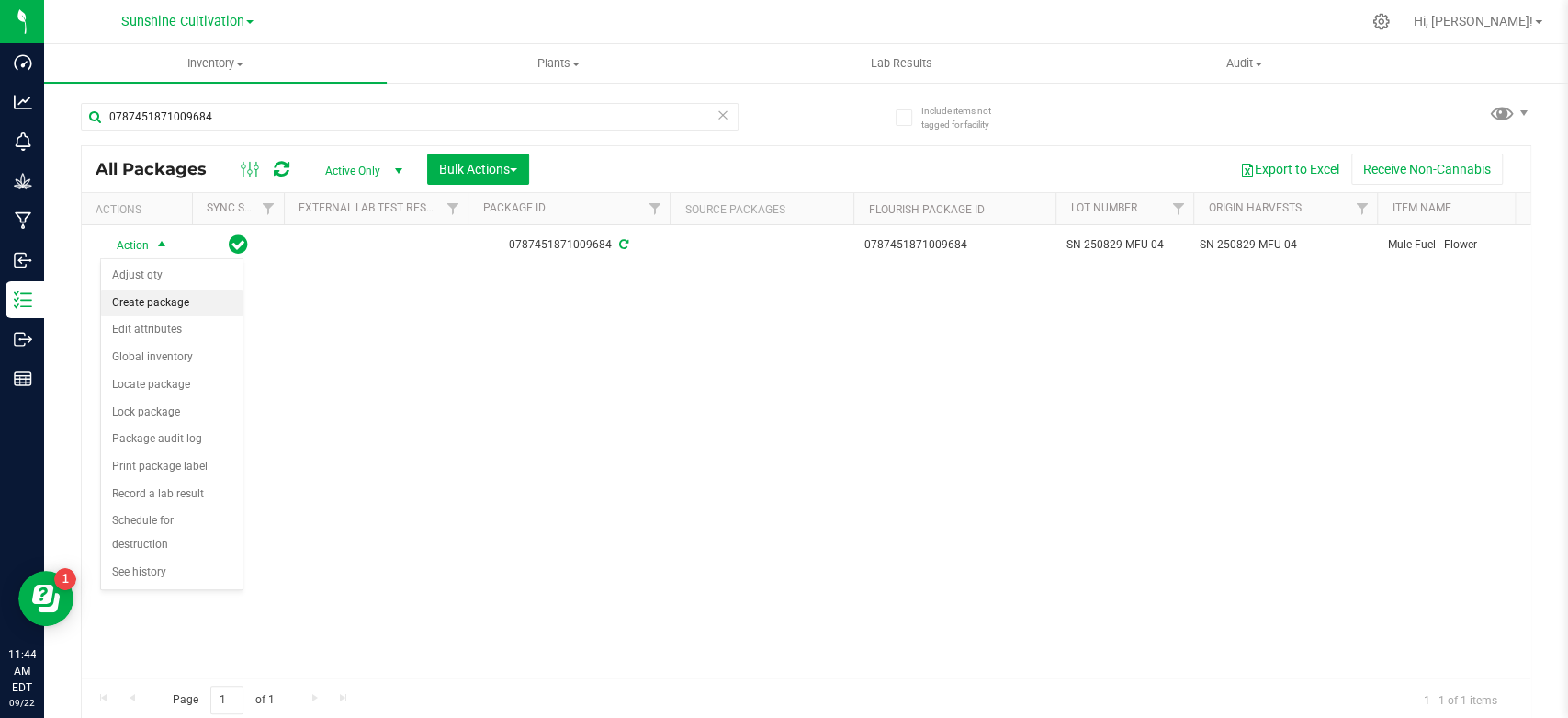
click at [133, 299] on li "Create package" at bounding box center [172, 303] width 141 height 28
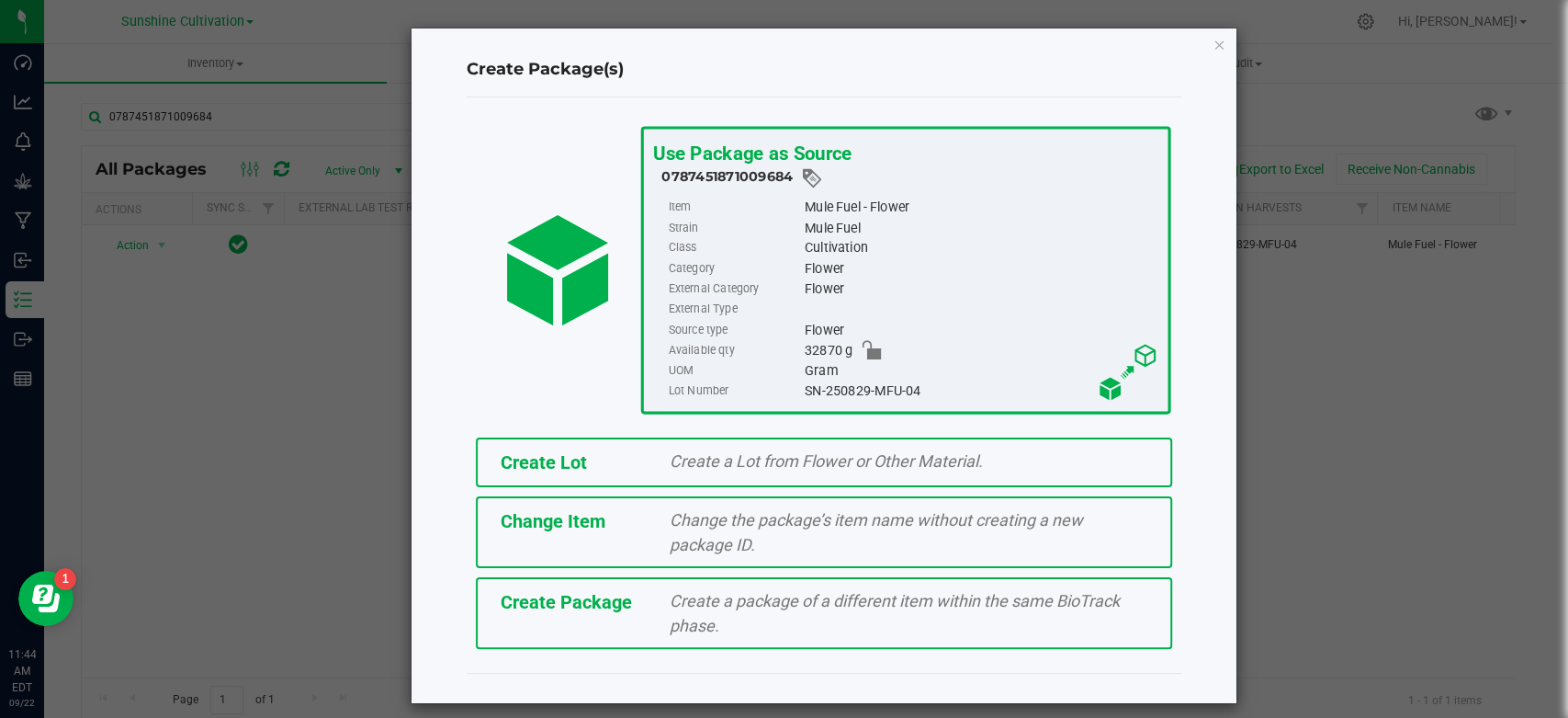
click at [578, 612] on div "Create Package" at bounding box center [571, 601] width 169 height 28
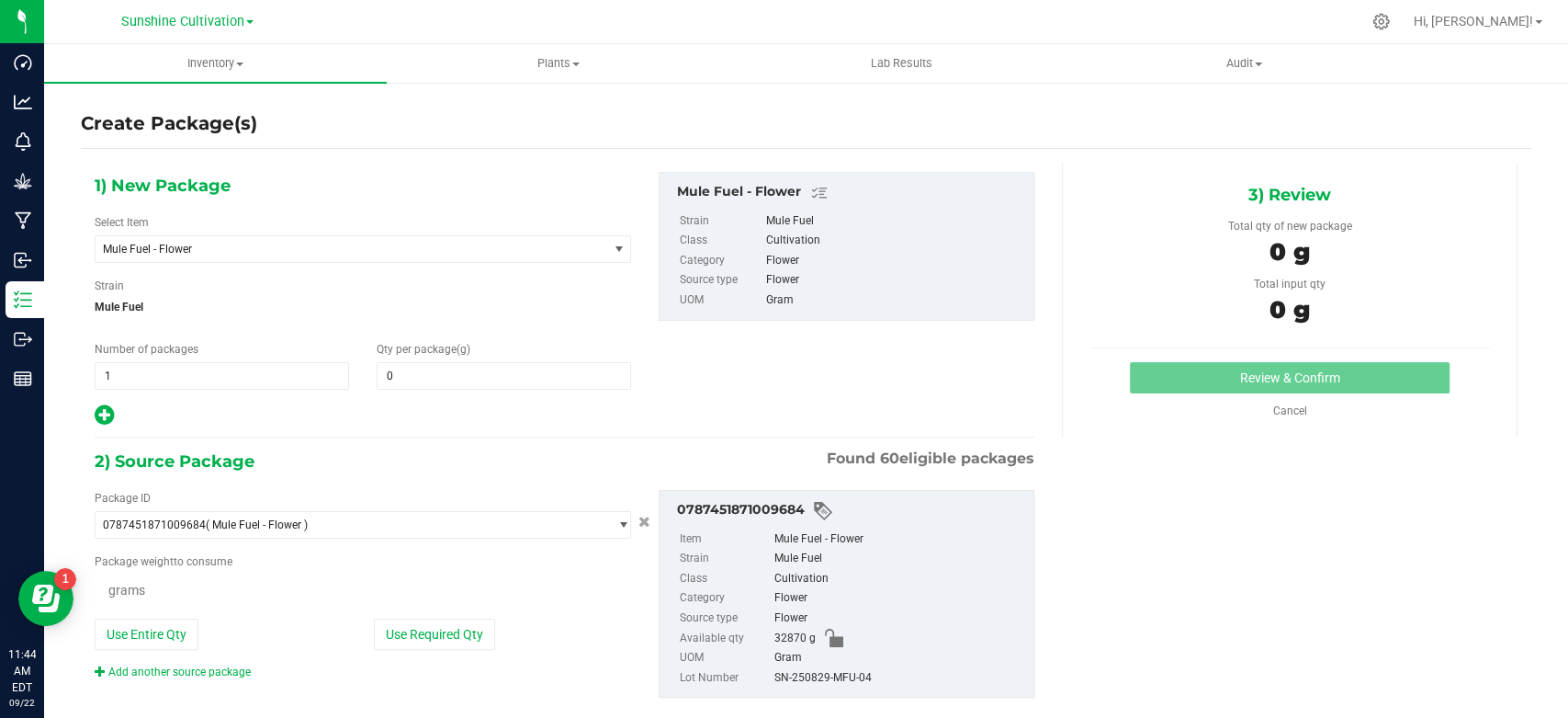
type input "0.0000"
click at [333, 254] on span "Mule Fuel - Flower" at bounding box center [341, 249] width 477 height 12
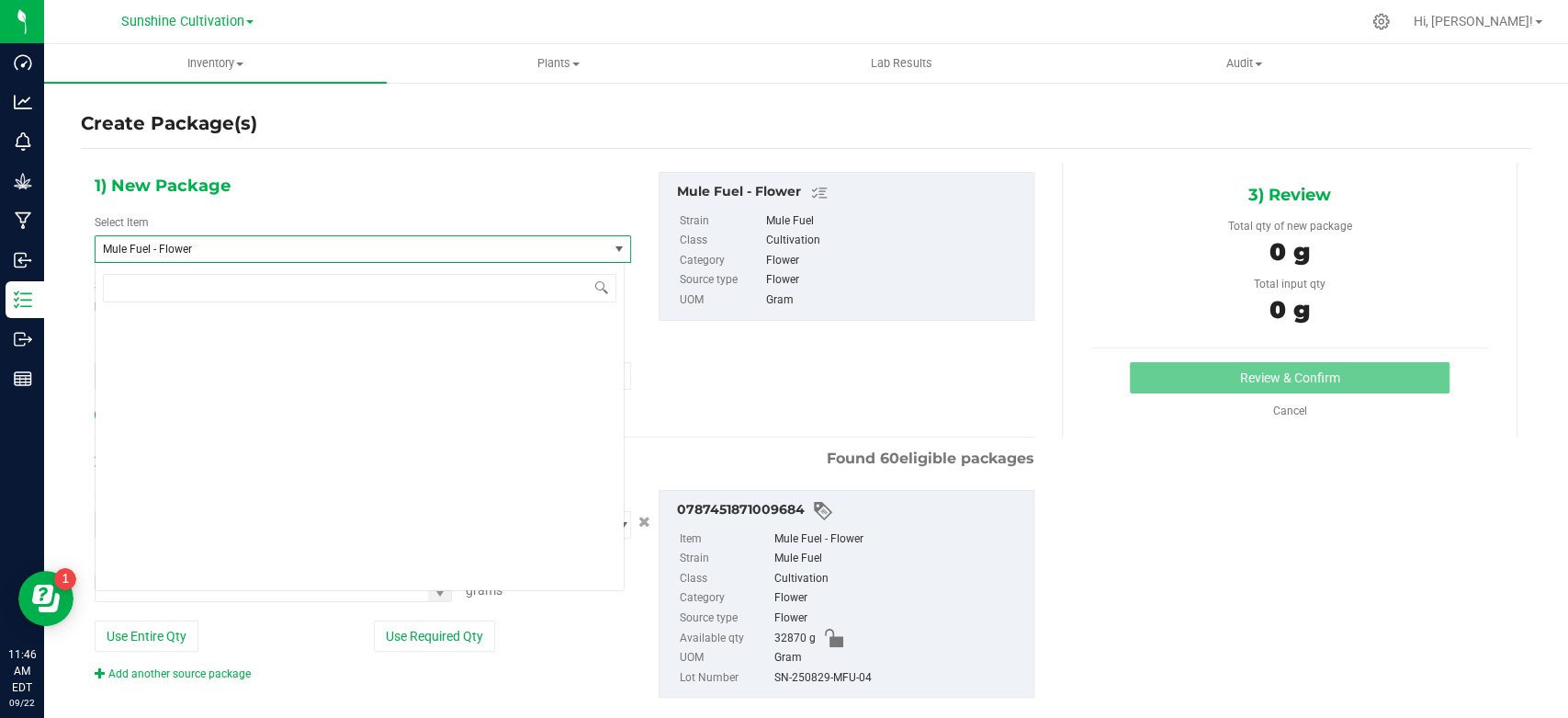
scroll to position [197502, 0]
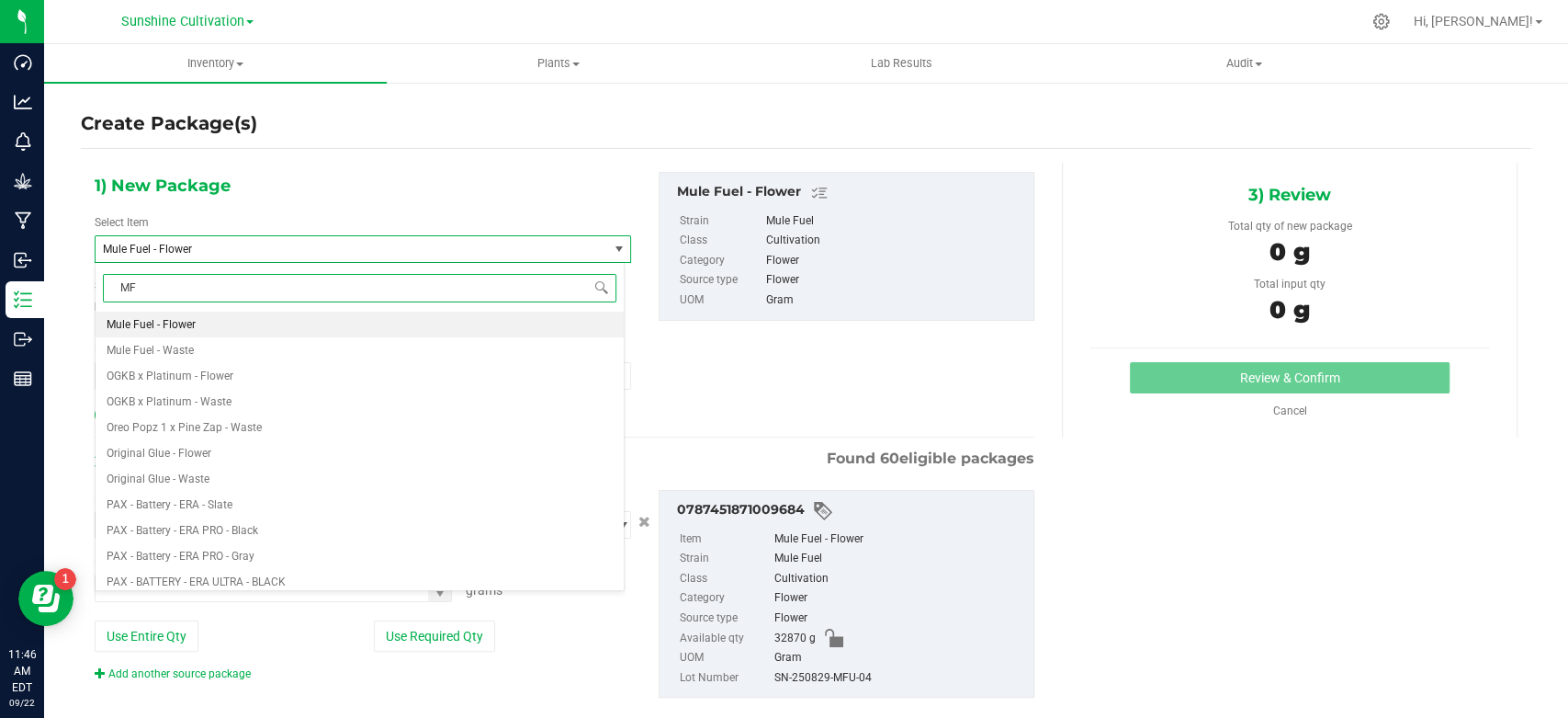
type input "MFU"
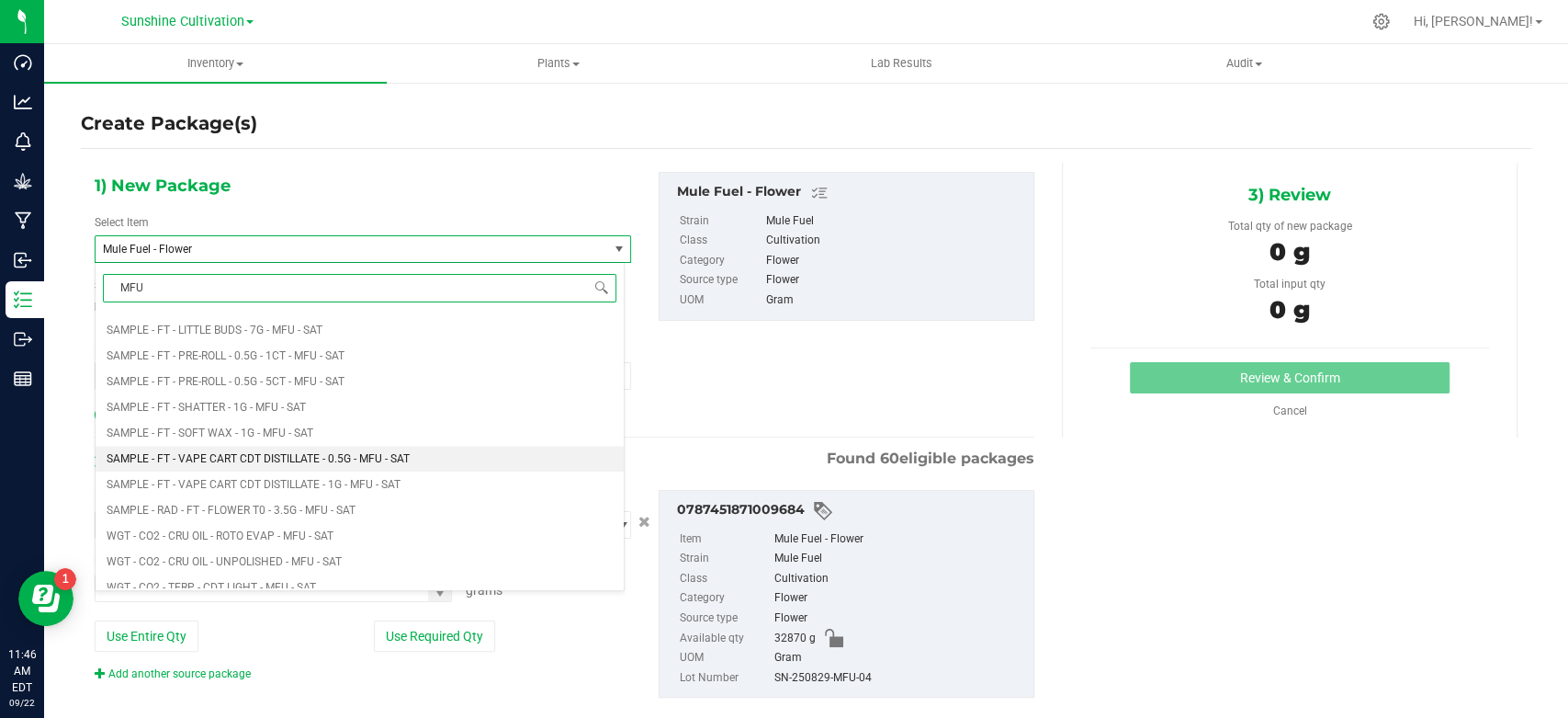
scroll to position [1021, 0]
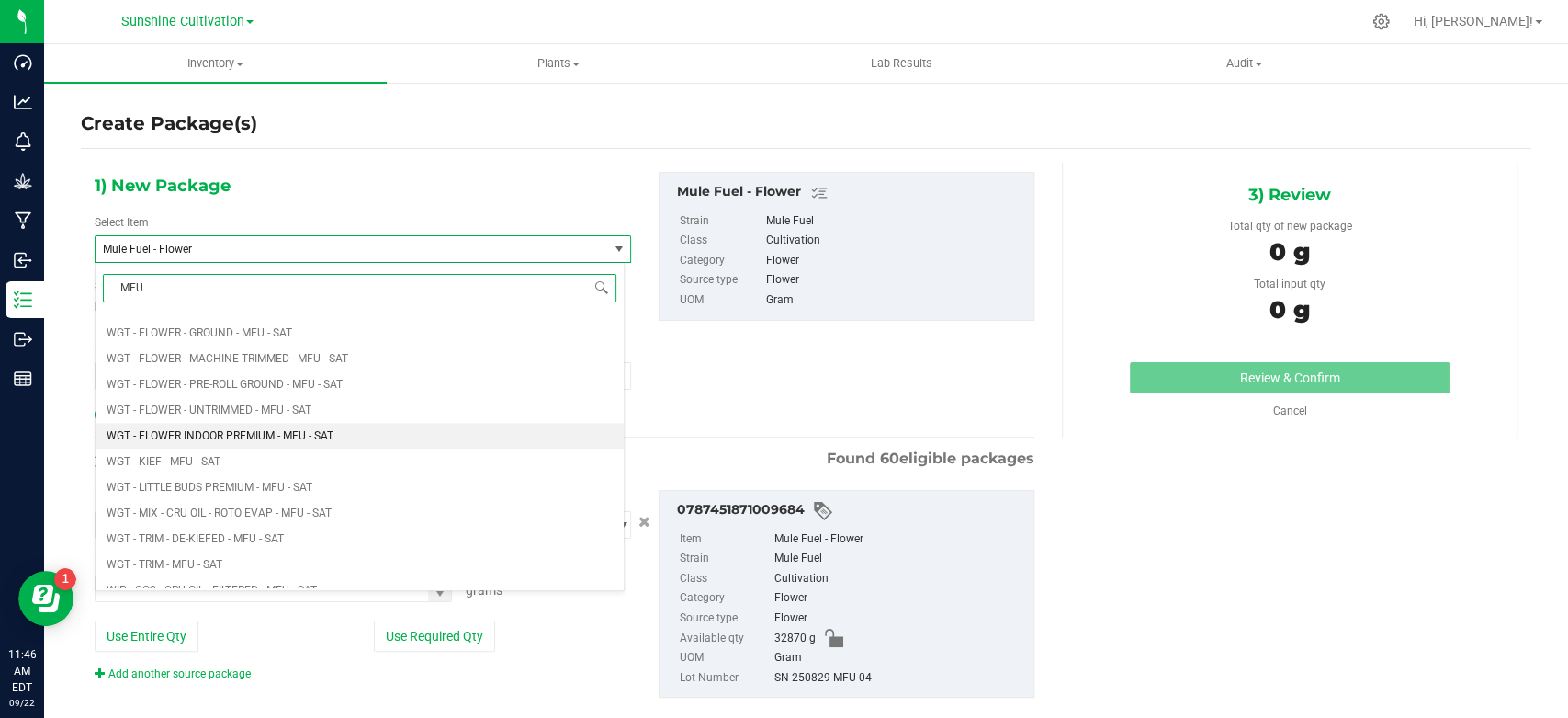
click at [287, 438] on span "WGT - FLOWER INDOOR PREMIUM - MFU - SAT" at bounding box center [220, 435] width 226 height 12
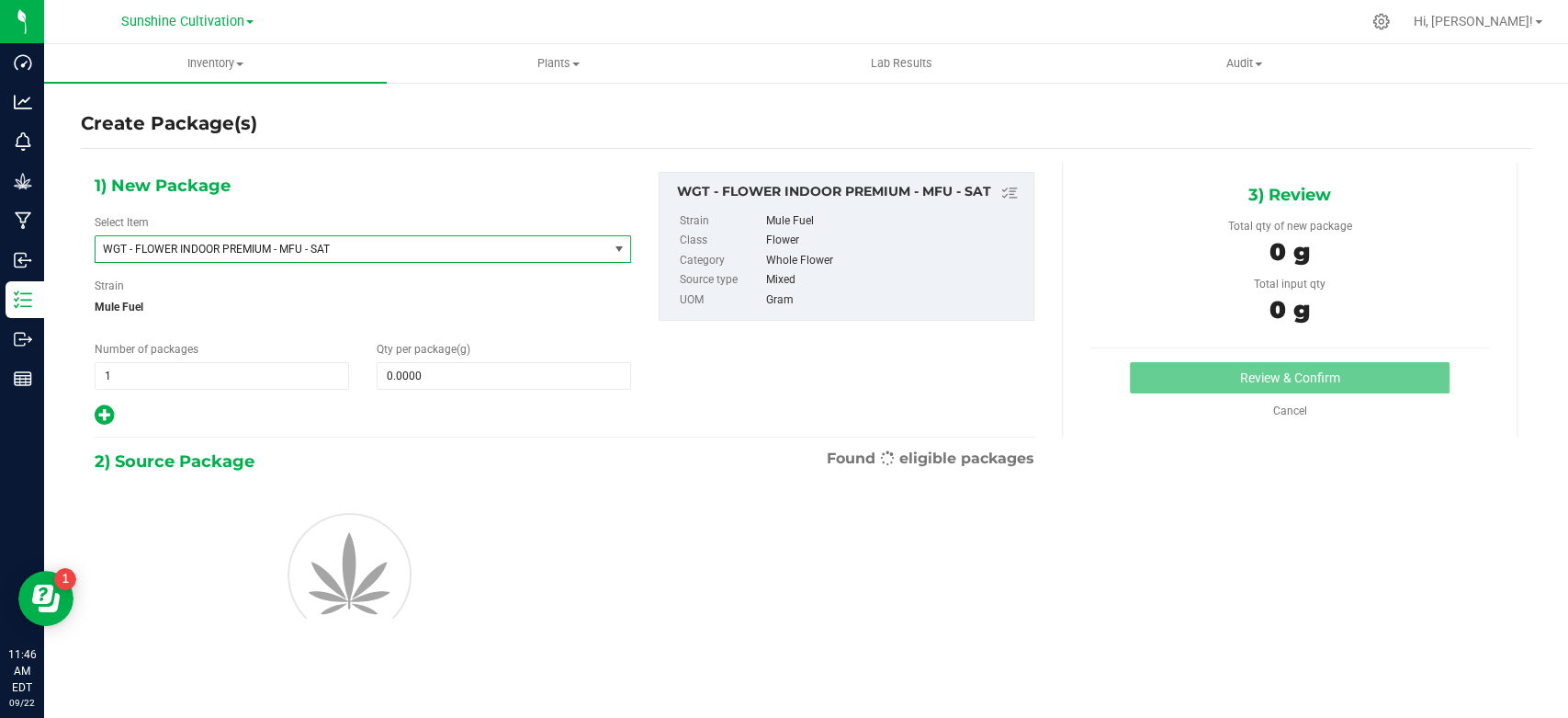
type input "0.0000"
click at [440, 380] on span at bounding box center [504, 376] width 254 height 28
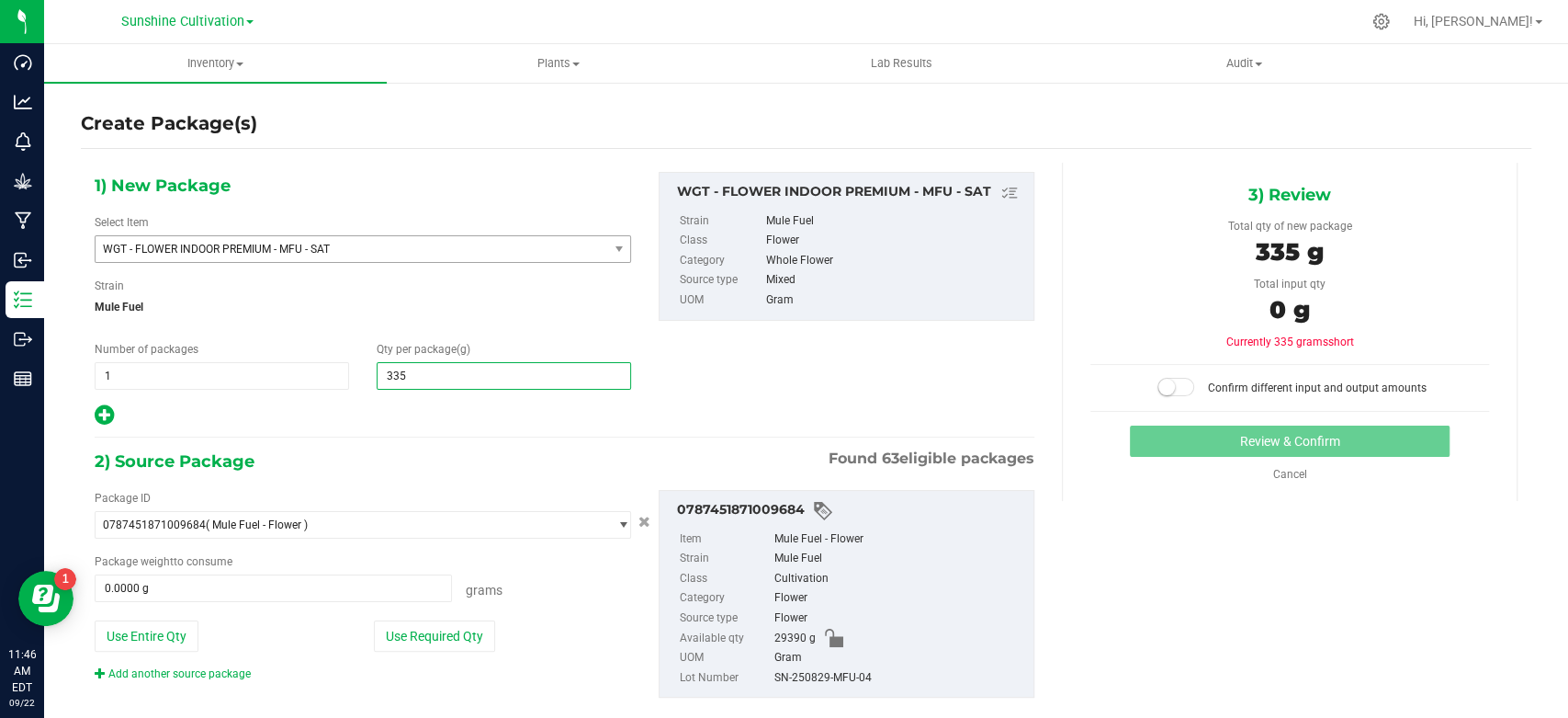
type input "3355"
type input "3,355.0000"
click at [241, 588] on span at bounding box center [273, 588] width 357 height 28
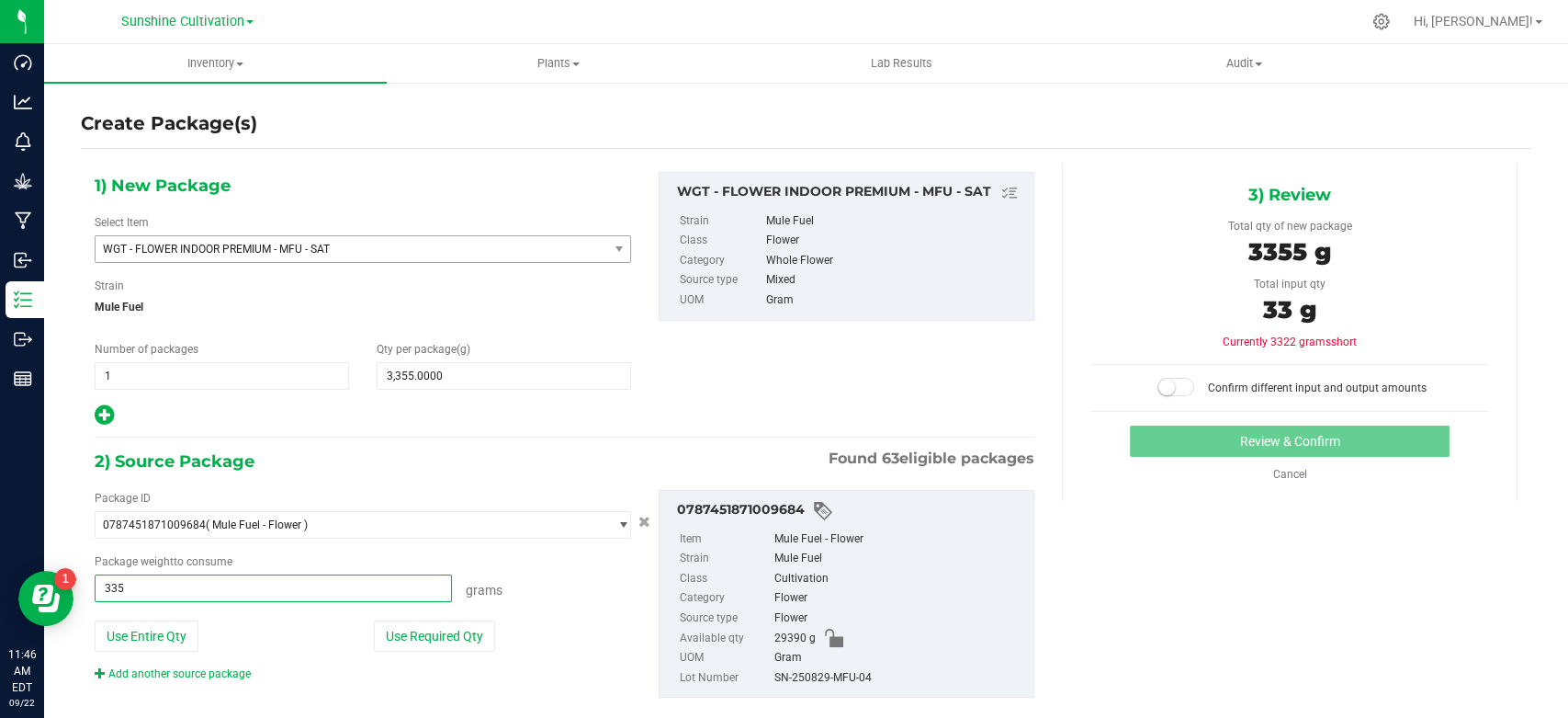
type input "3355"
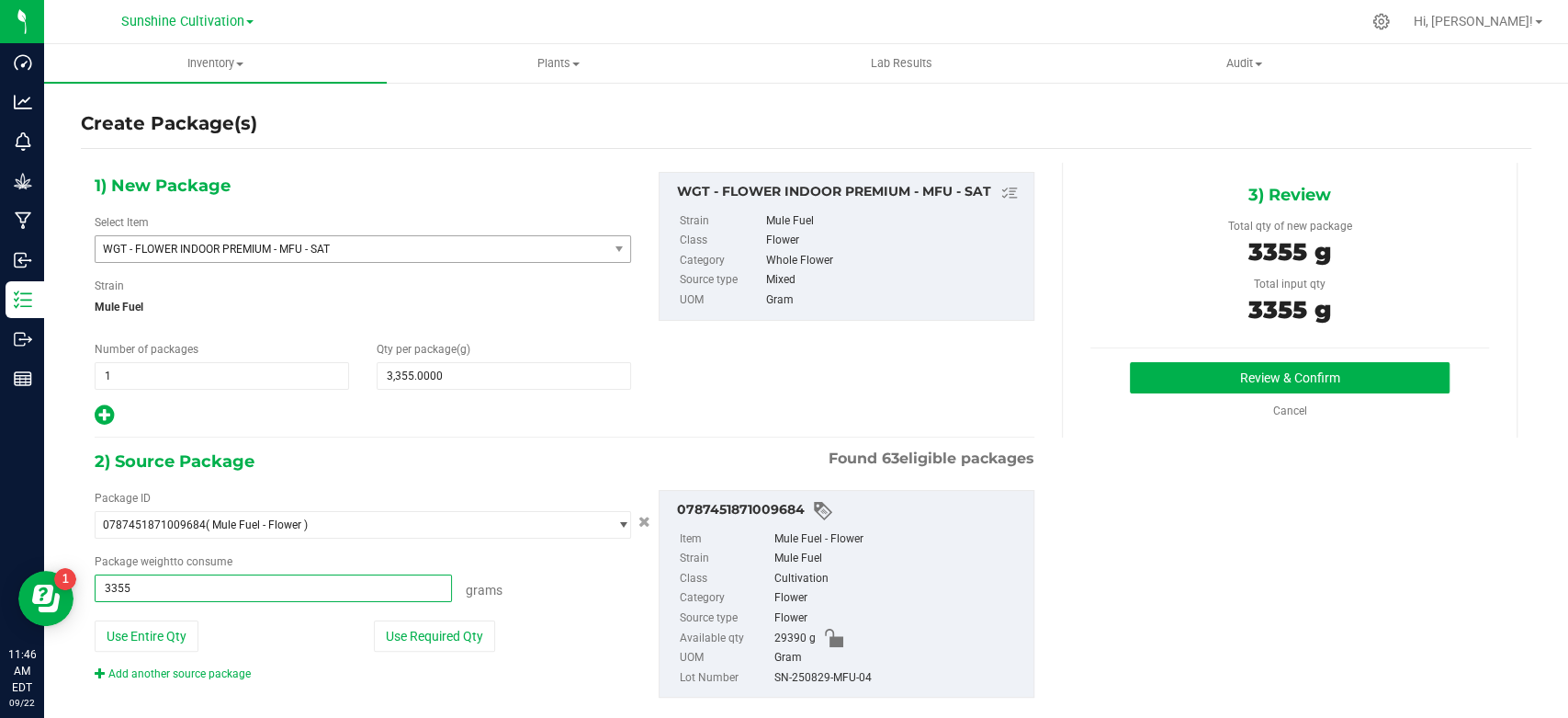
type input "3355.0000 g"
click at [823, 676] on div "SN-250829-MFU-04" at bounding box center [899, 678] width 250 height 20
copy div "SN-250829-MFU-04"
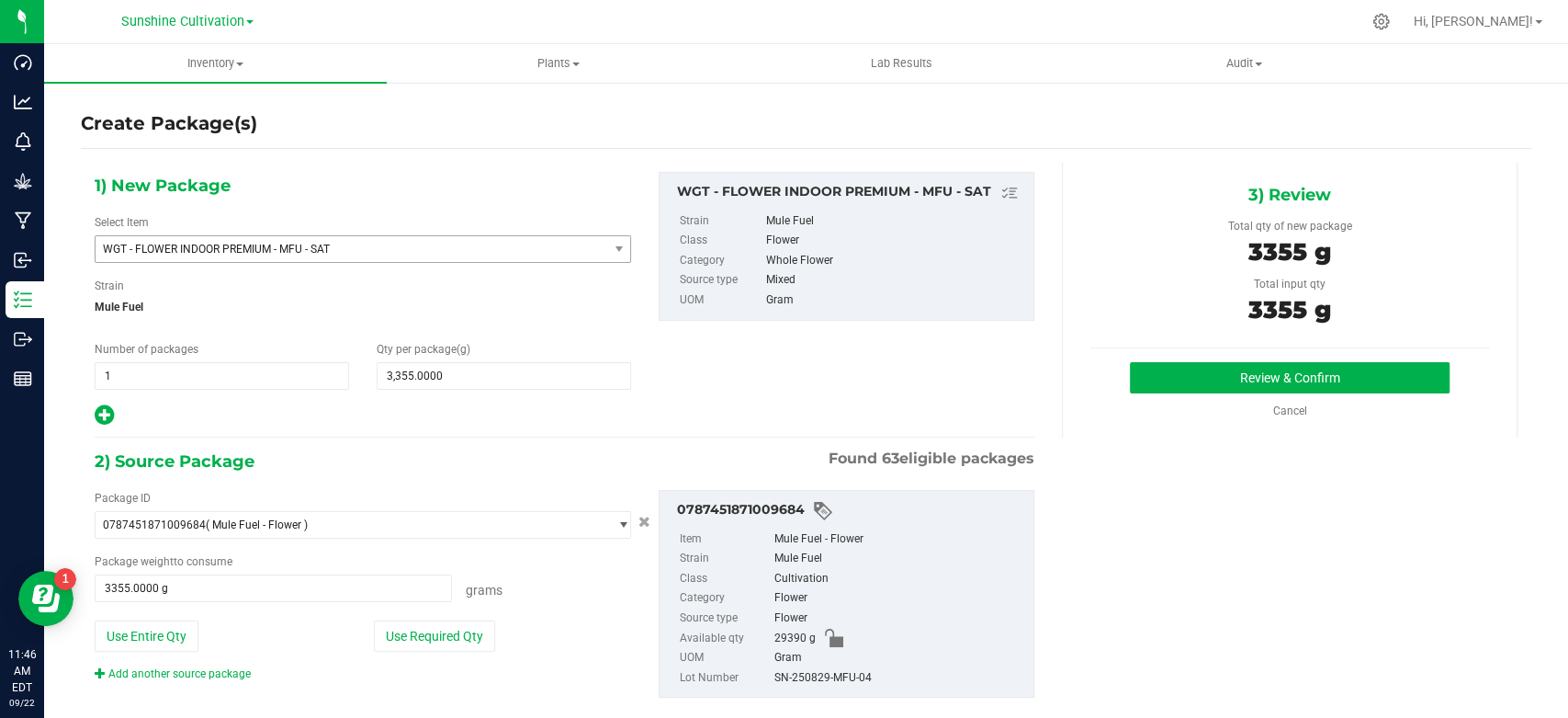
click at [845, 466] on span "Found 63 eligible packages" at bounding box center [931, 458] width 205 height 22
click at [1221, 378] on button "Review & Confirm" at bounding box center [1290, 378] width 319 height 32
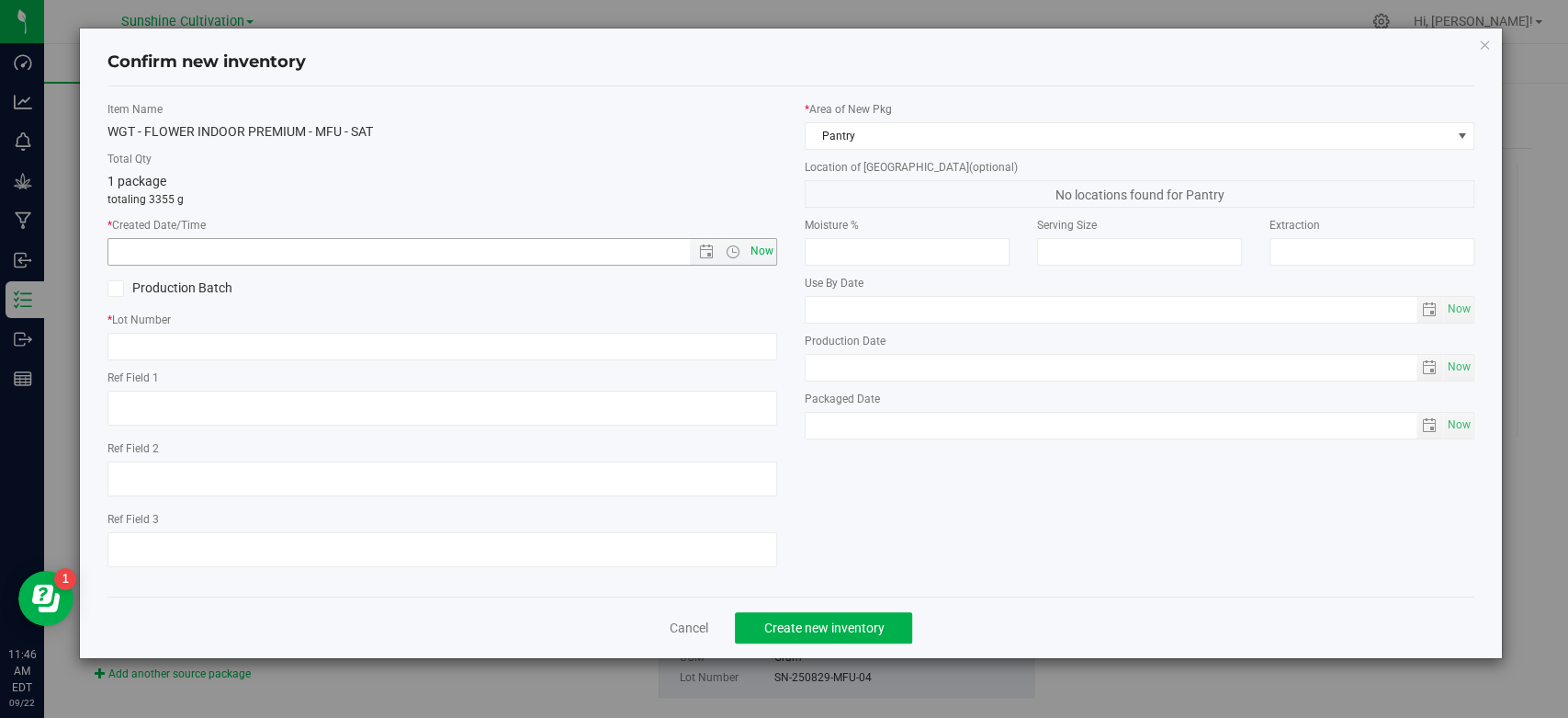
click at [774, 251] on span "Now" at bounding box center [763, 251] width 32 height 27
type input "[DATE] 11:46 AM"
click at [714, 346] on input "text" at bounding box center [441, 346] width 670 height 28
paste input "SN-250829-MFU-04"
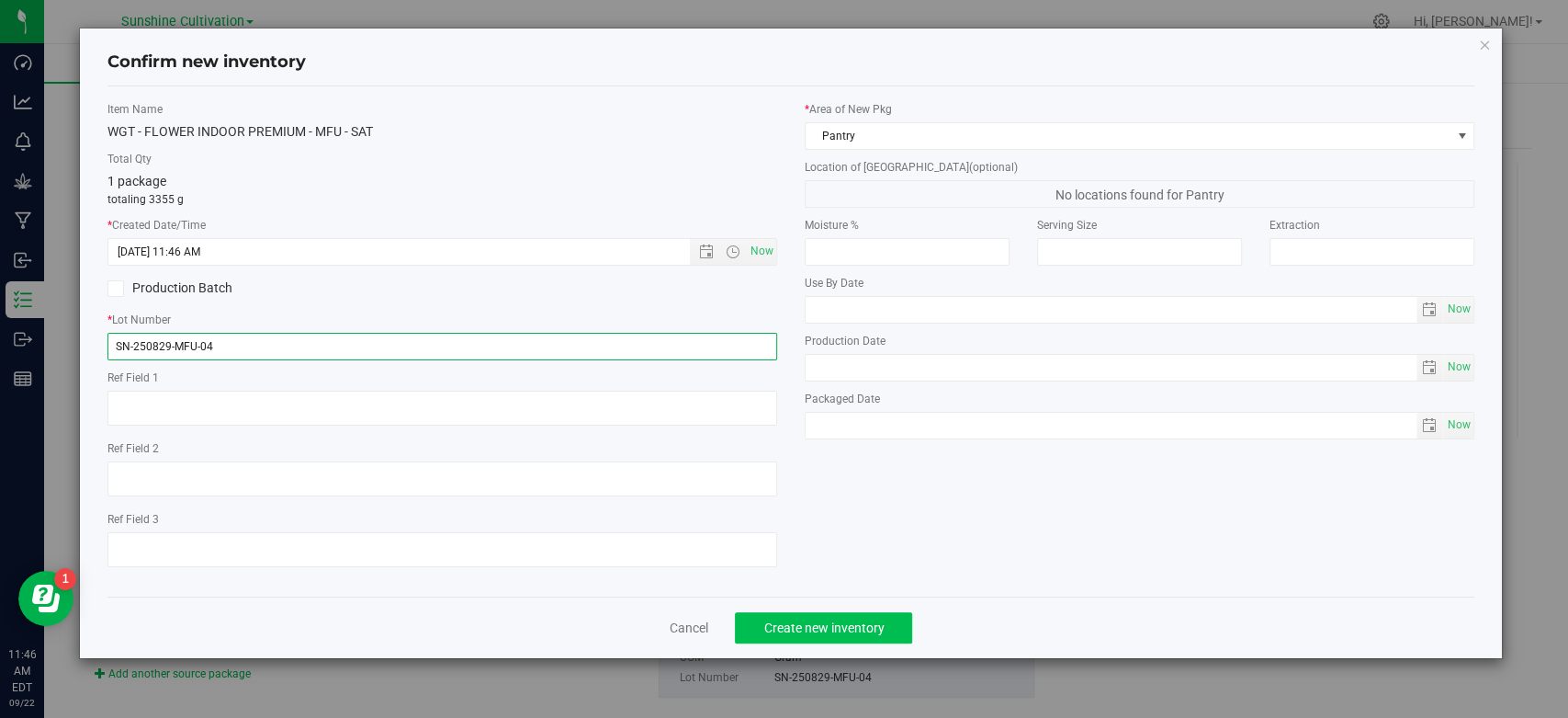
type input "SN-250829-MFU-04"
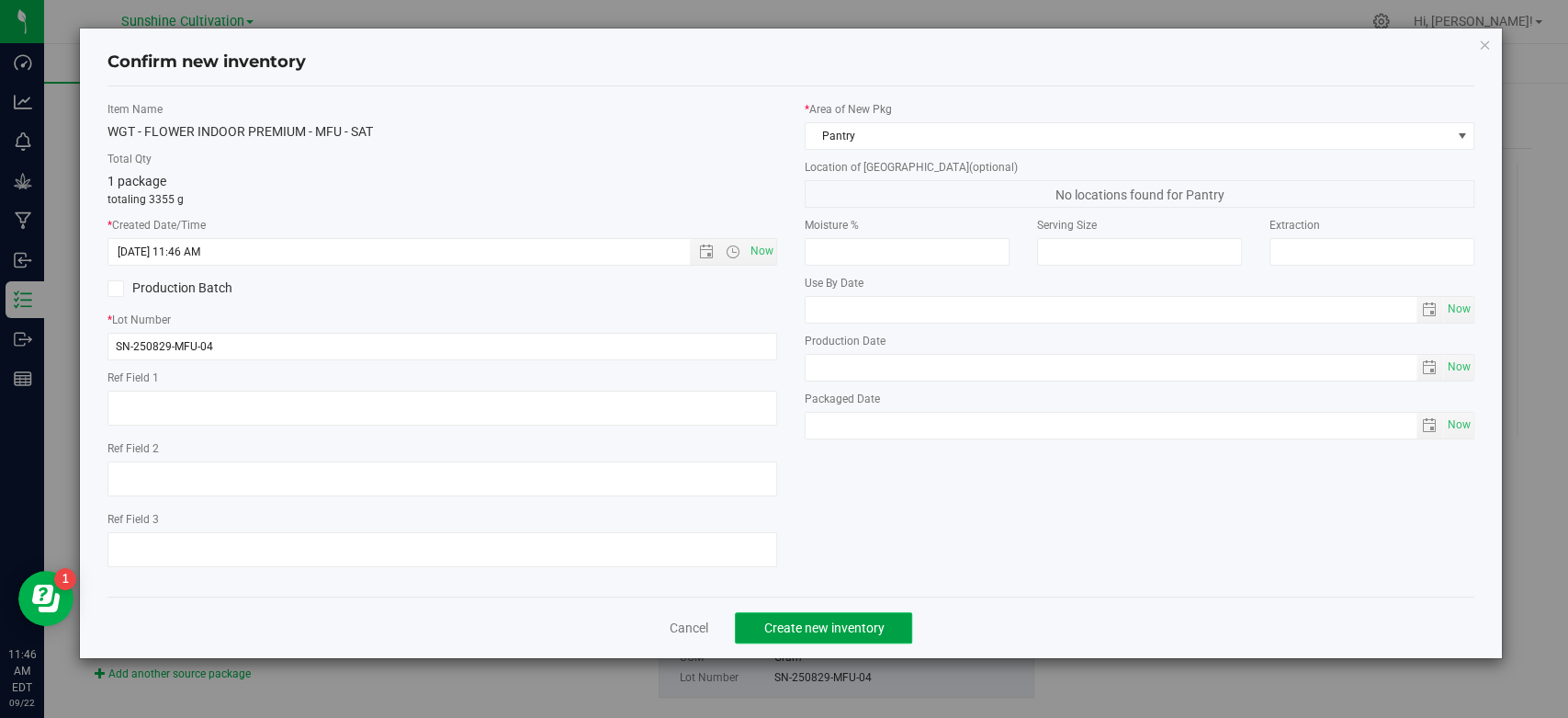
click at [762, 617] on button "Create new inventory" at bounding box center [824, 627] width 178 height 32
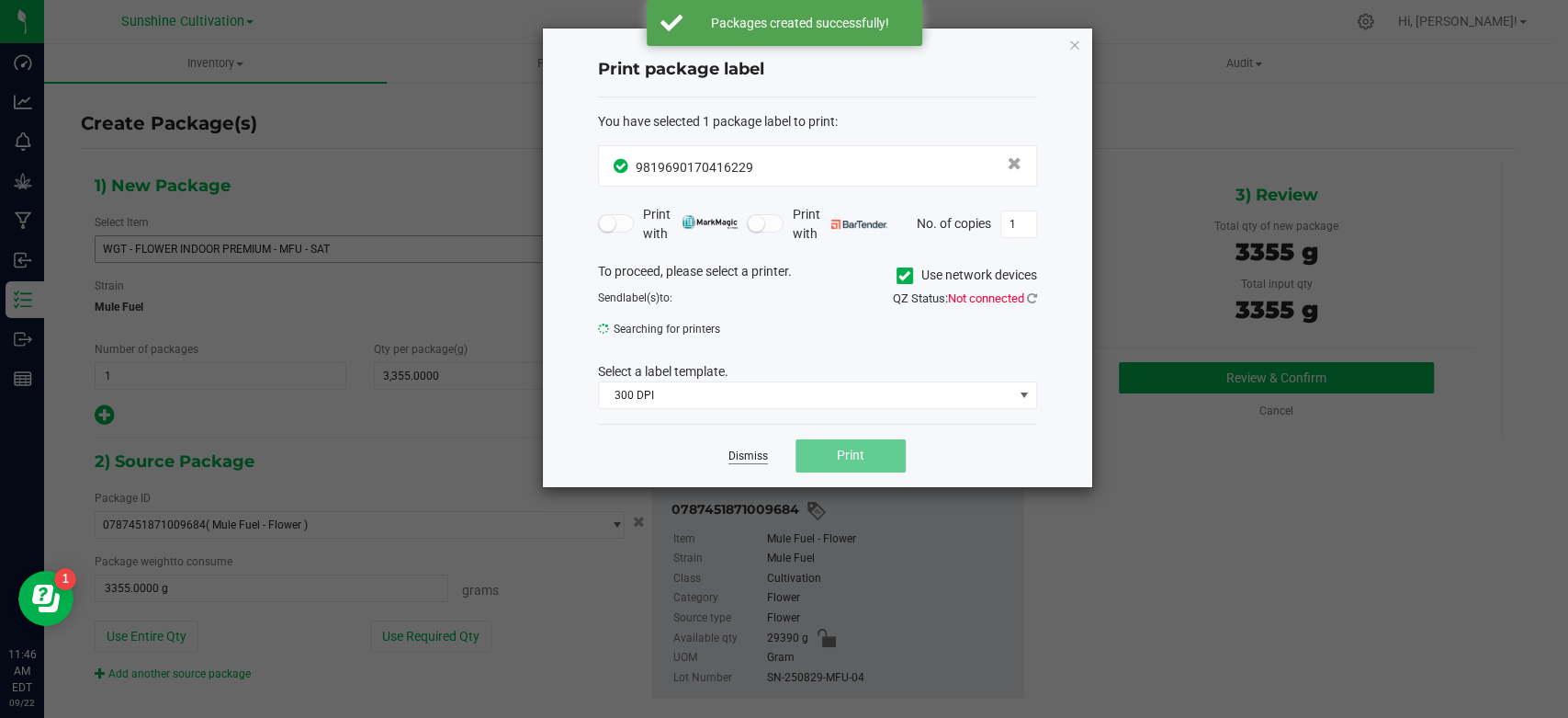
click at [751, 448] on link "Dismiss" at bounding box center [747, 456] width 39 height 15
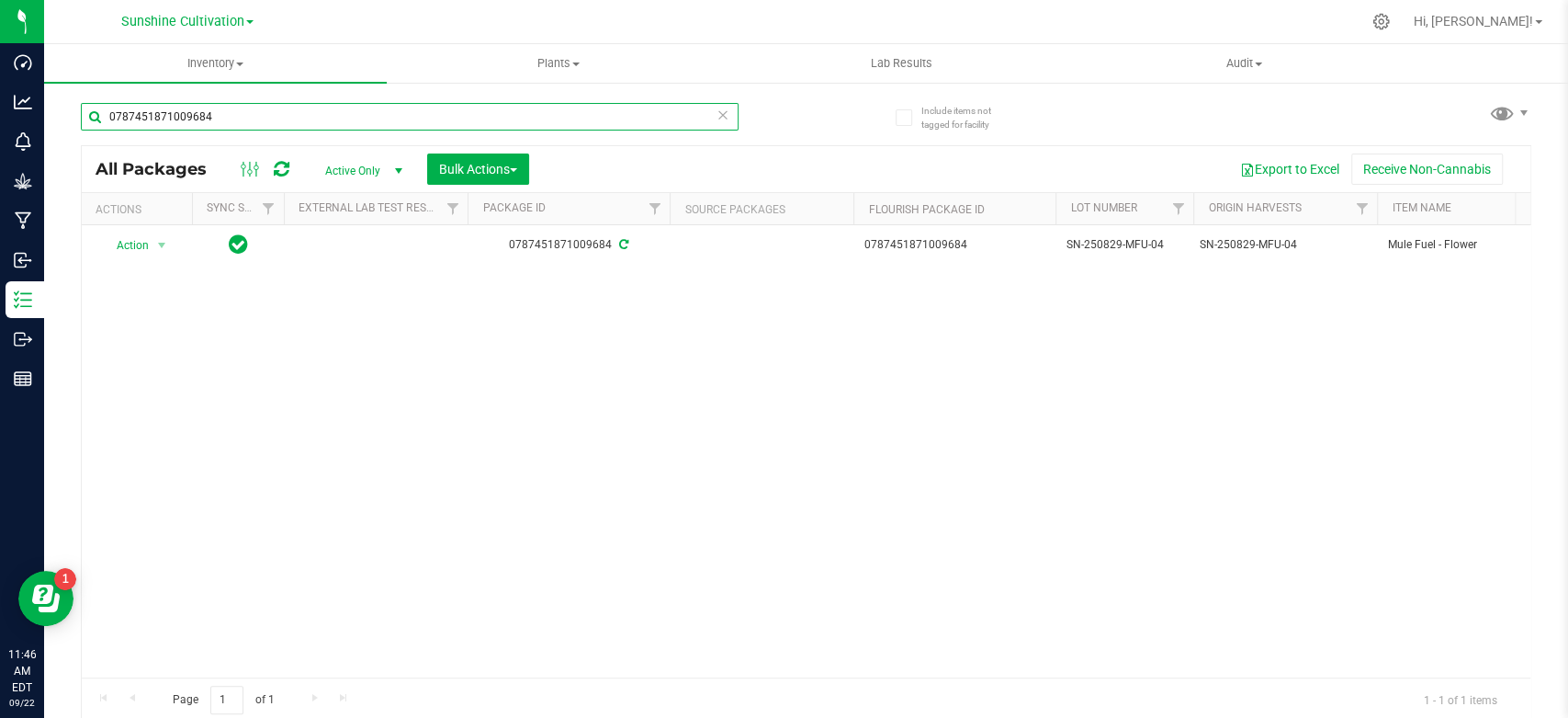
drag, startPoint x: 239, startPoint y: 122, endPoint x: 49, endPoint y: 122, distance: 190.0
click at [55, 122] on div "Include items not tagged for facility 0787451871009684 All Packages Active Only…" at bounding box center [805, 361] width 1524 height 560
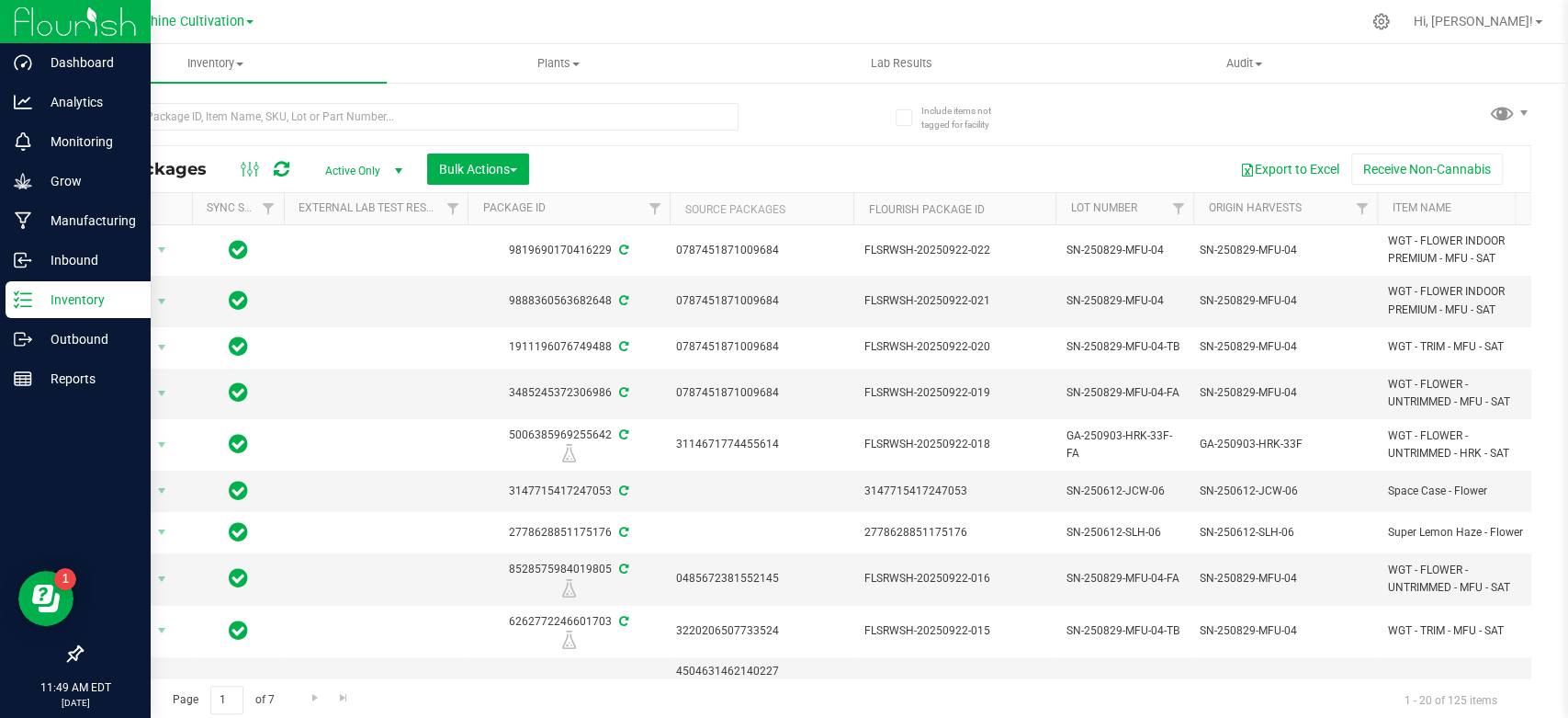
click at [42, 305] on p "Inventory" at bounding box center [87, 299] width 110 height 22
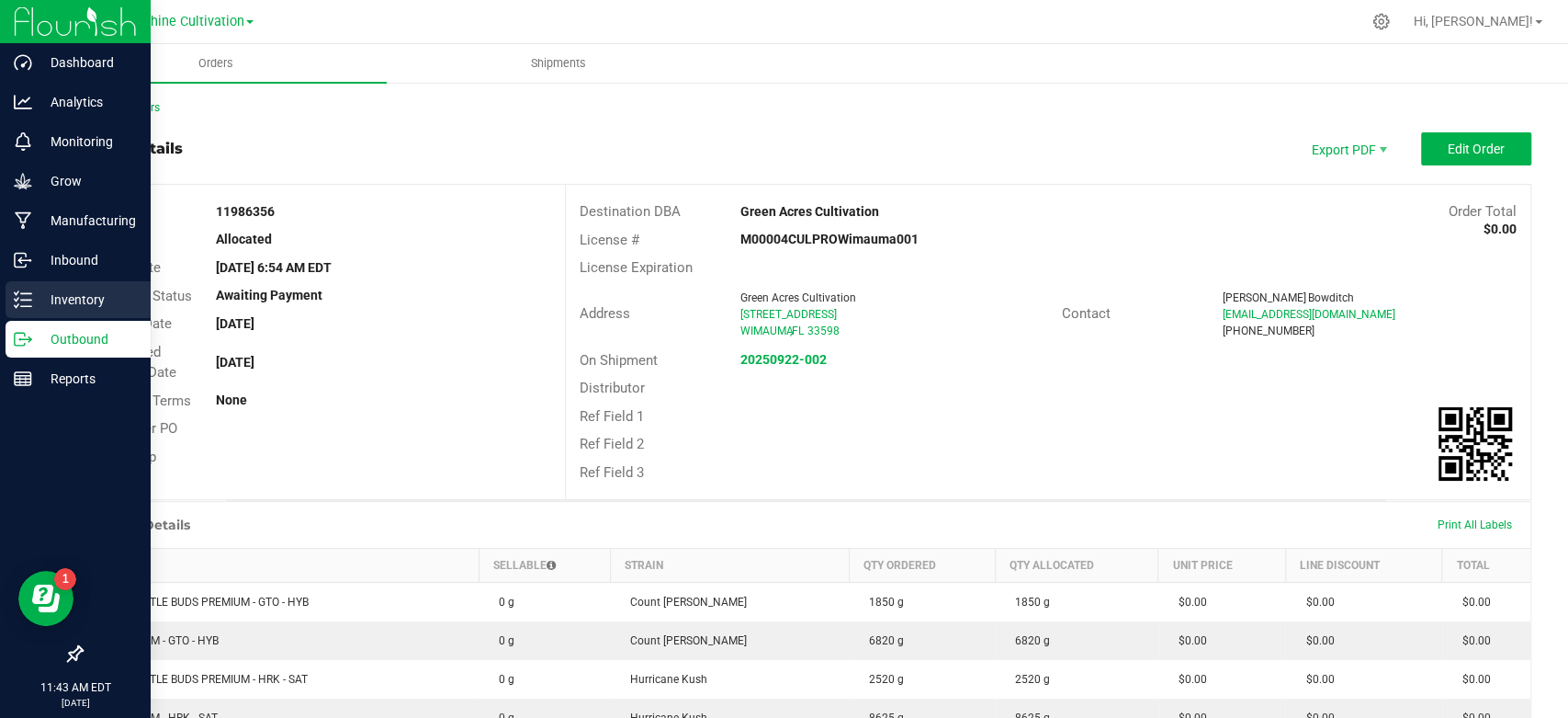
click at [20, 311] on div "Inventory" at bounding box center [78, 299] width 145 height 36
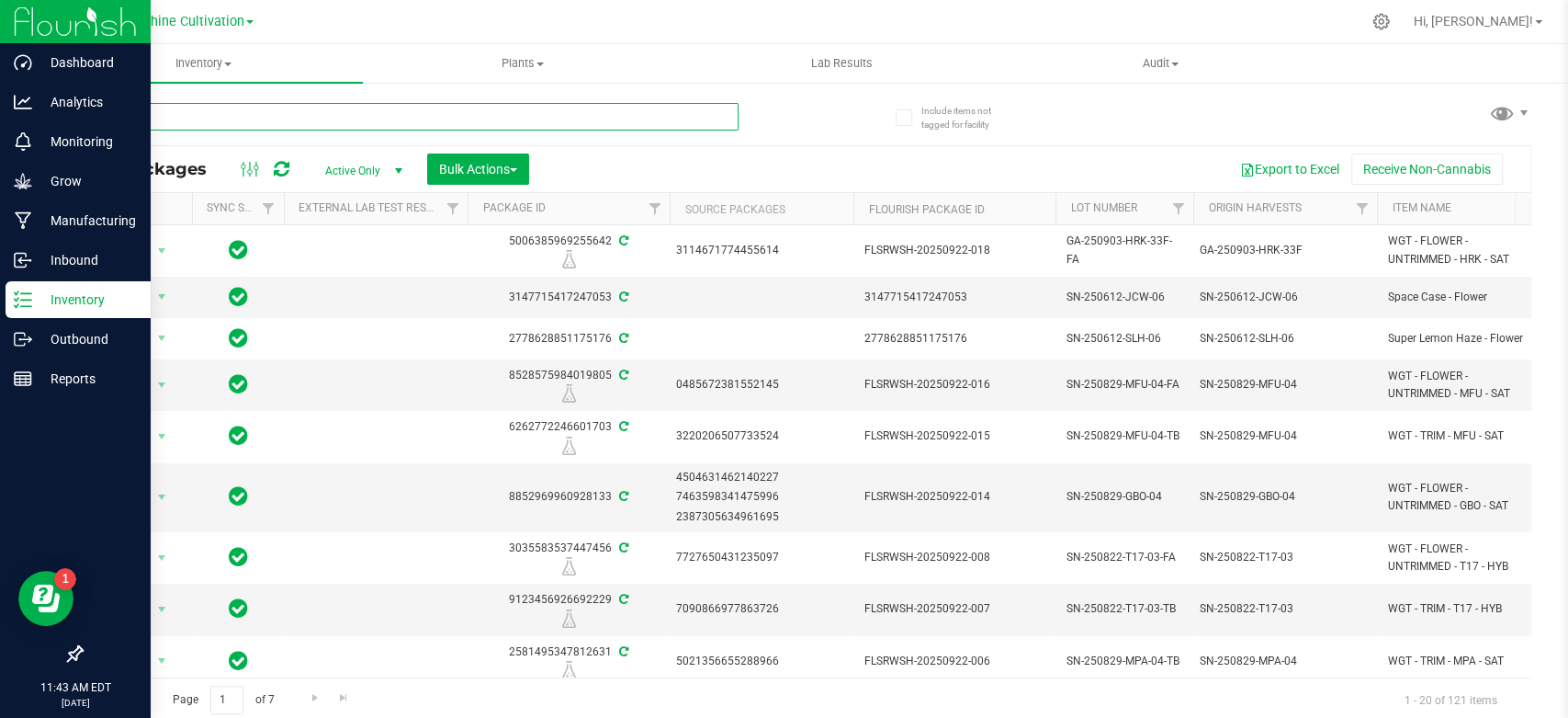
click at [261, 126] on input "text" at bounding box center [410, 117] width 657 height 28
paste input "0787451871009684"
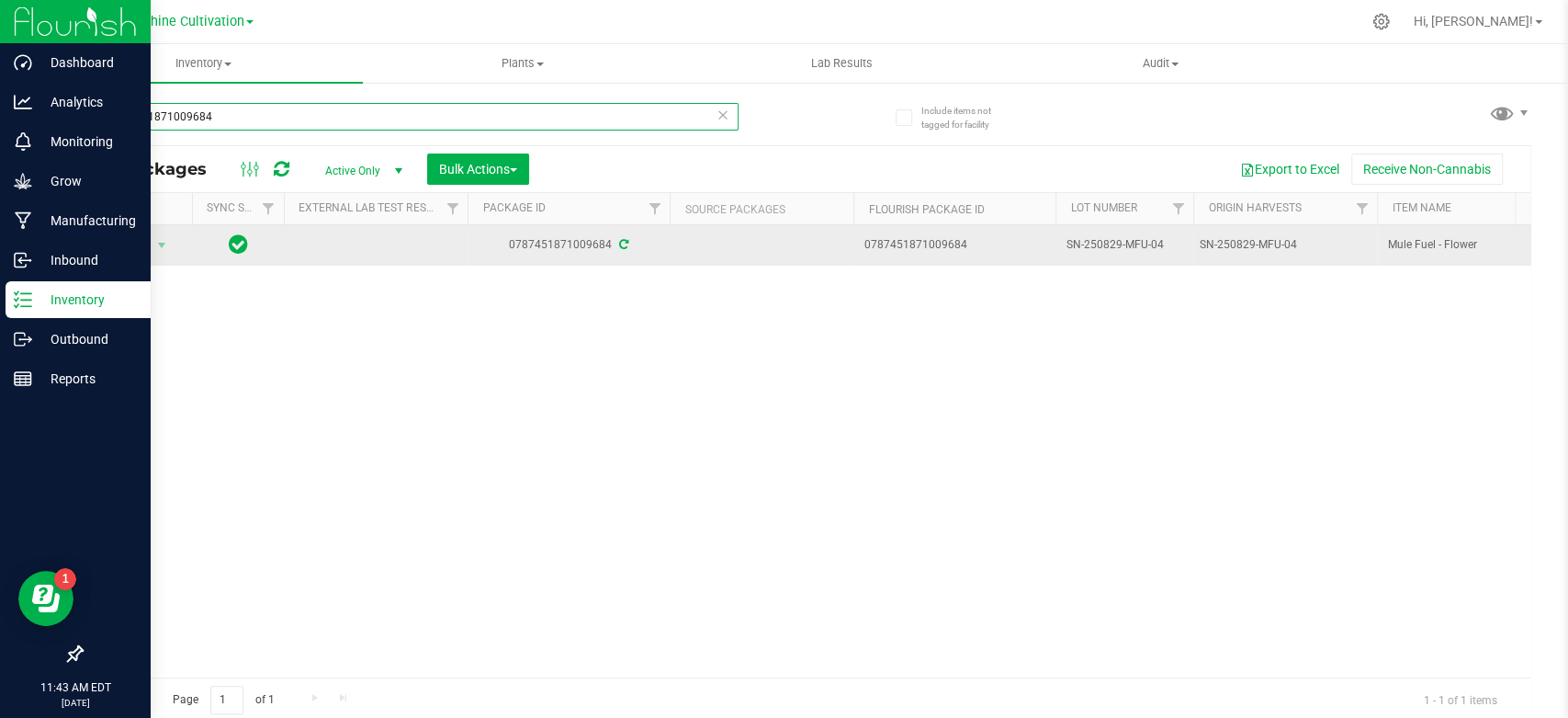
type input "0787451871009684"
click at [1200, 242] on div "SN-250829-MFU-04" at bounding box center [1286, 245] width 172 height 17
copy tr "SN-250829-MFU-04"
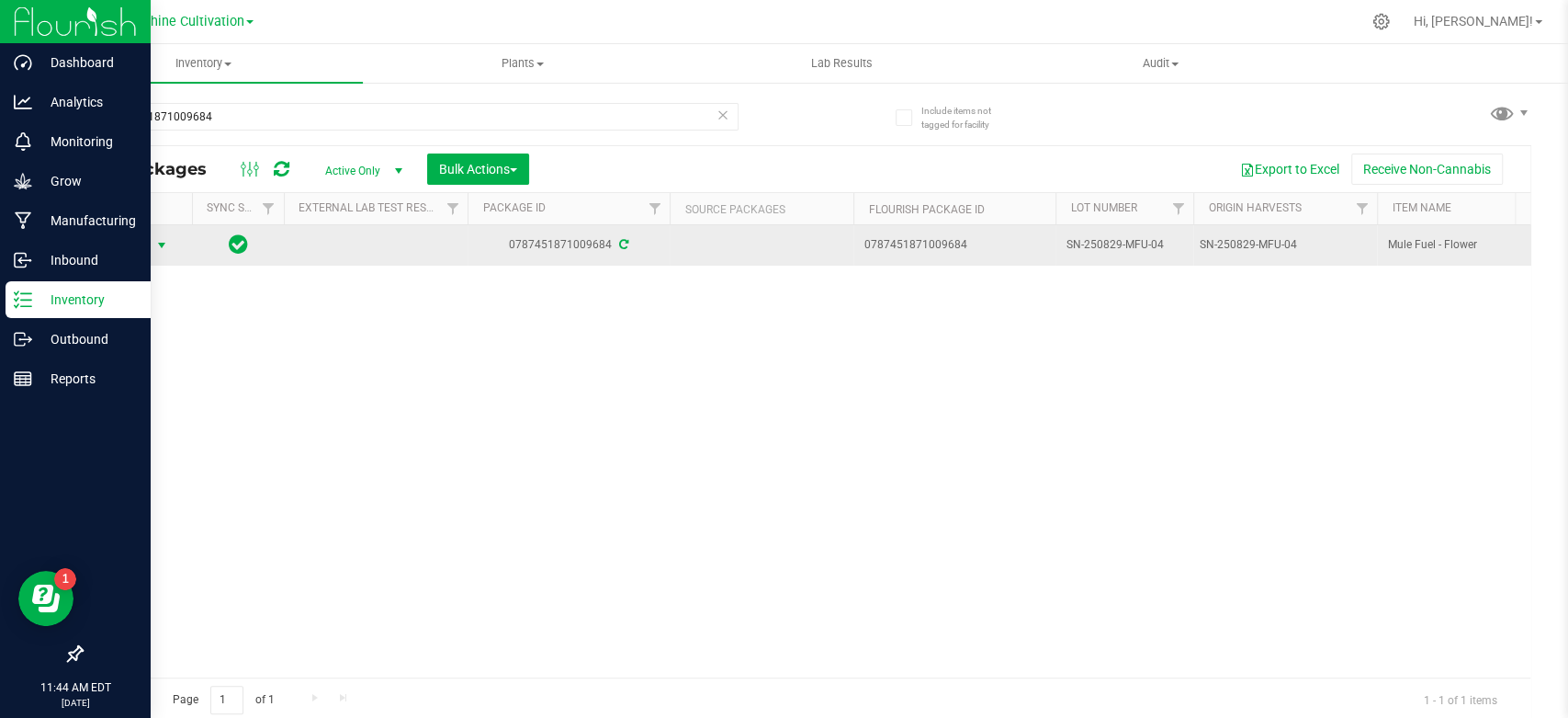
click at [129, 245] on span "Action" at bounding box center [125, 245] width 50 height 26
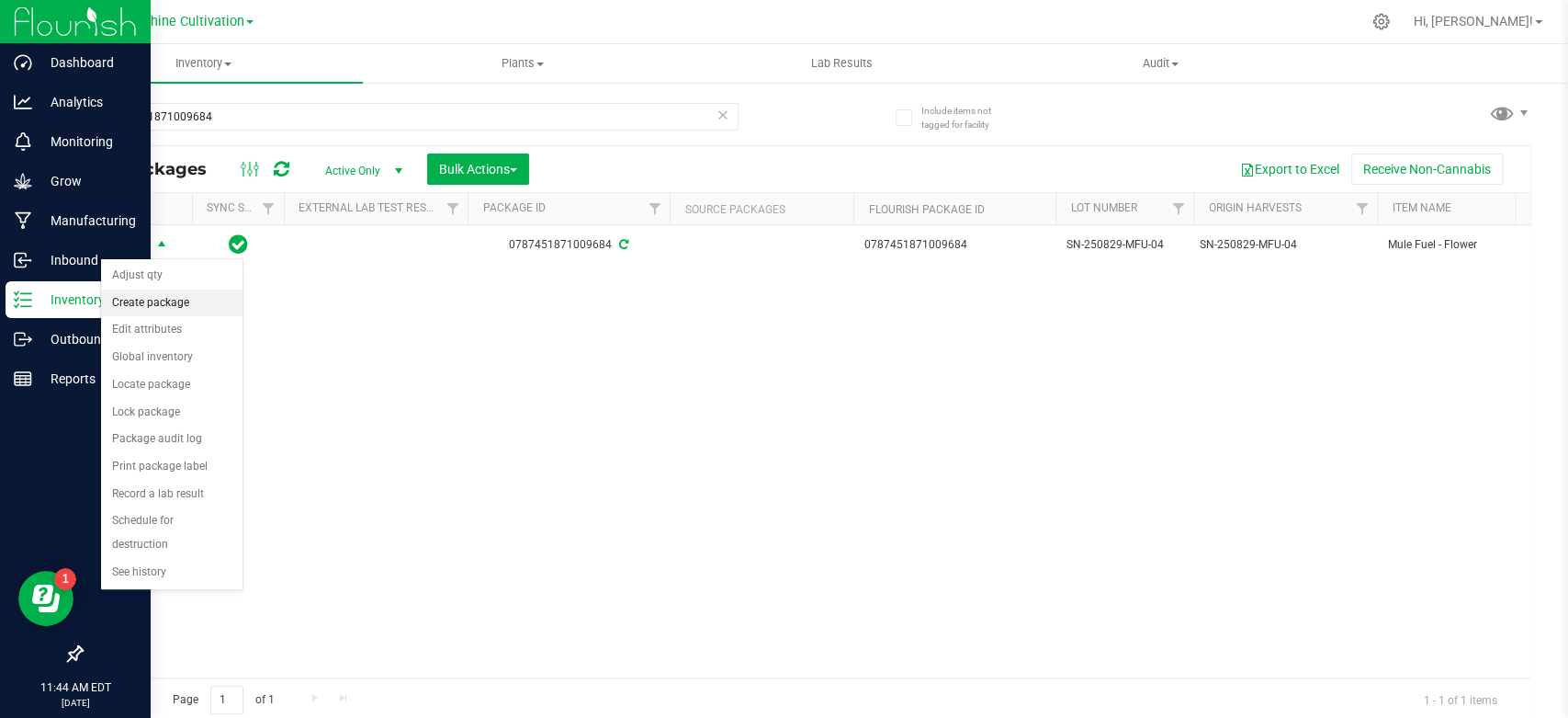
click at [139, 310] on li "Create package" at bounding box center [172, 303] width 141 height 28
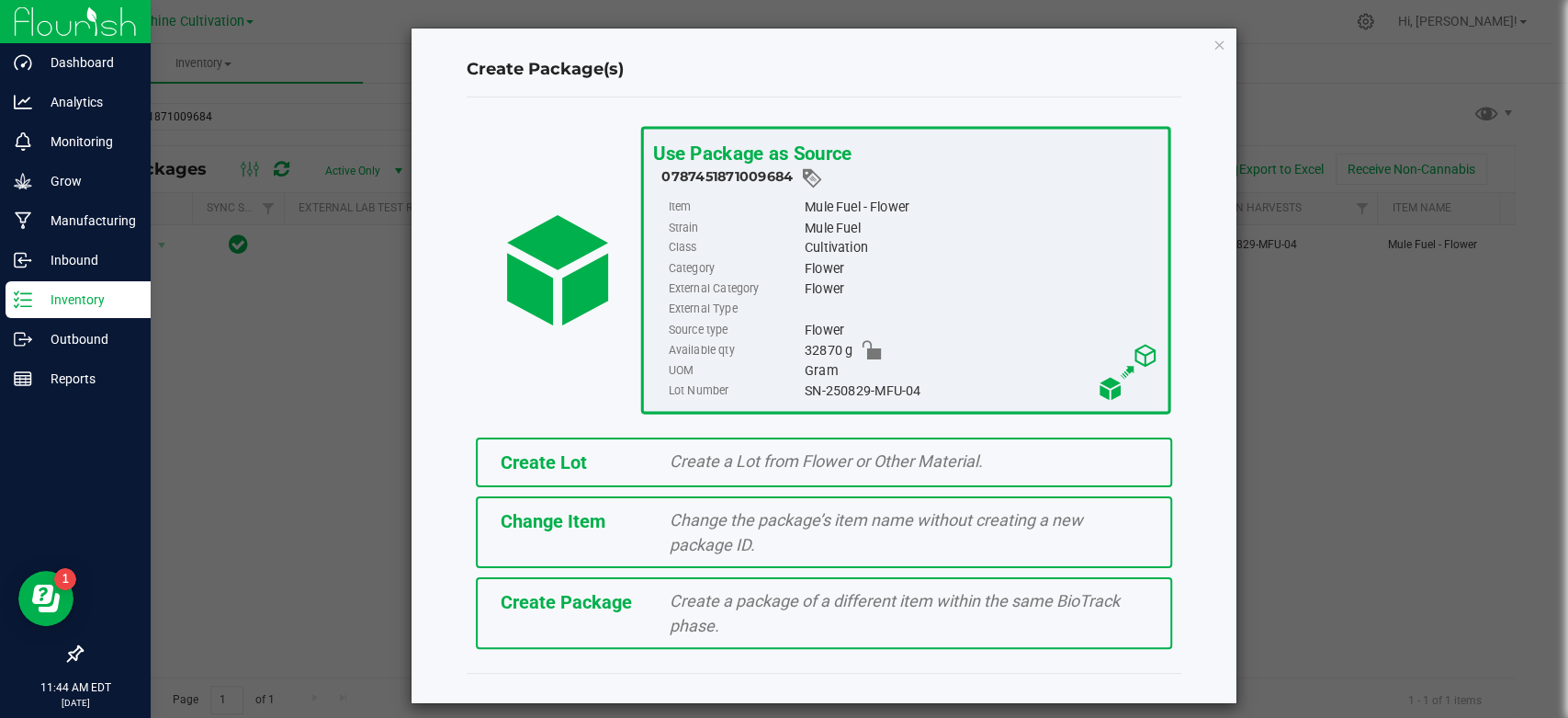
click at [552, 616] on div "Create Package Create a package of a different item within the same BioTrack ph…" at bounding box center [824, 613] width 697 height 72
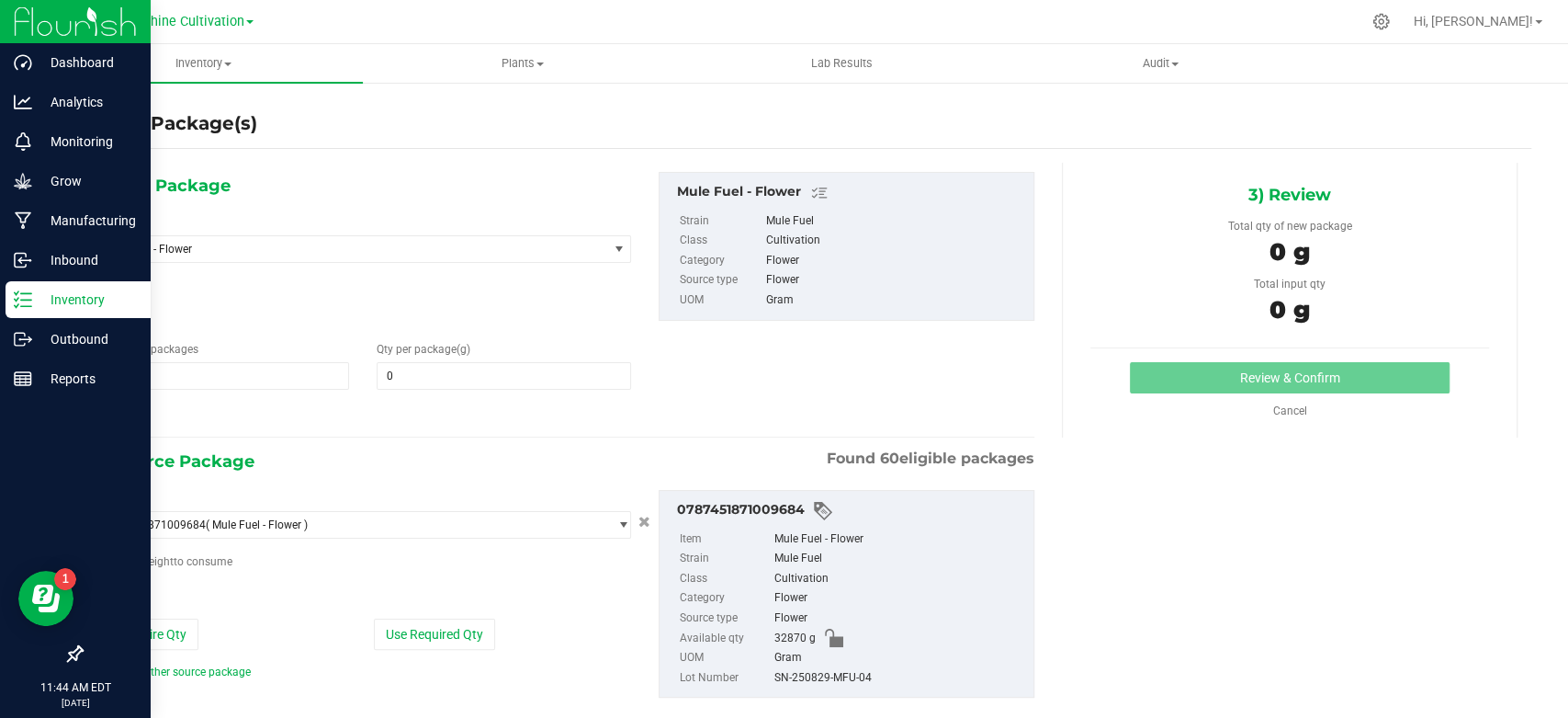
type input "0.0000"
click at [304, 250] on span "Mule Fuel - Flower" at bounding box center [341, 249] width 477 height 12
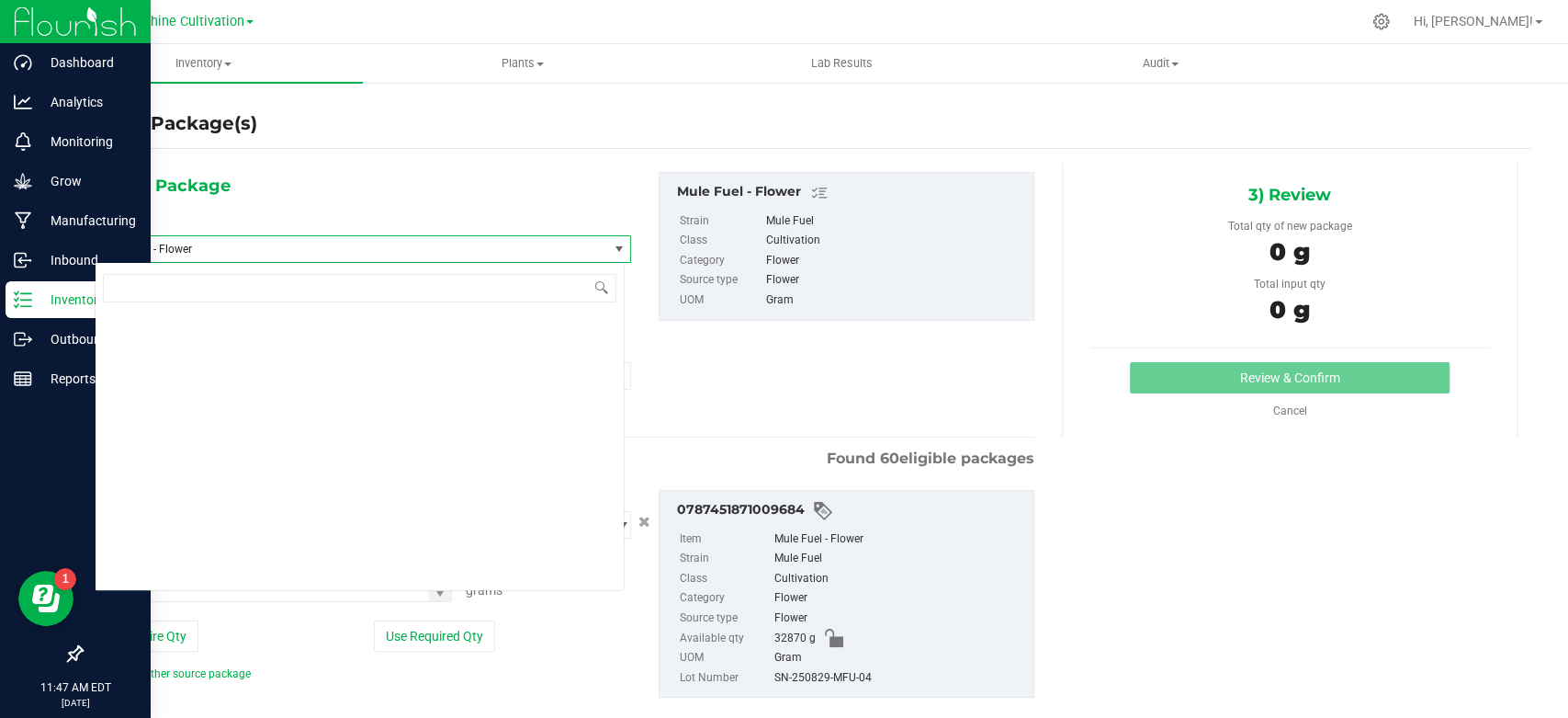
scroll to position [197502, 0]
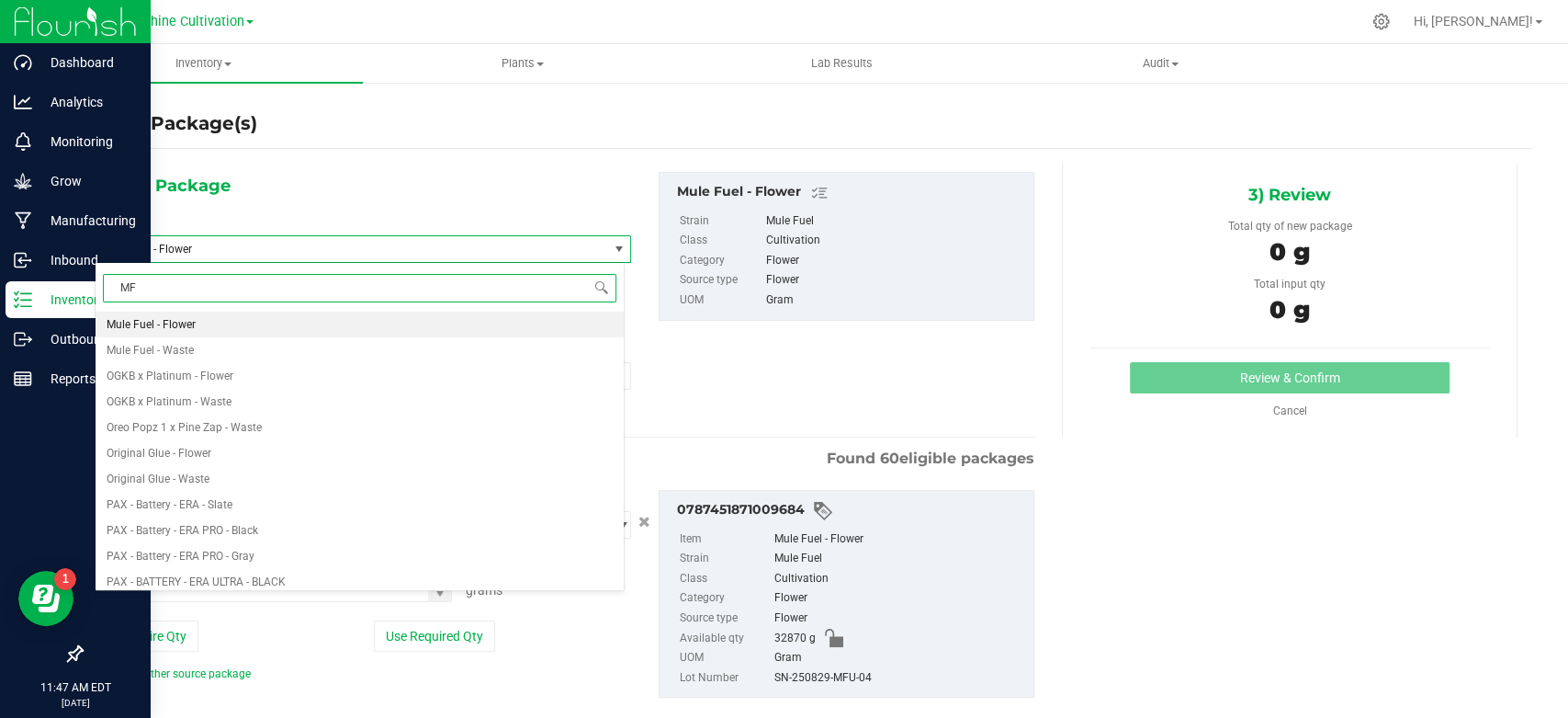
type input "MFU"
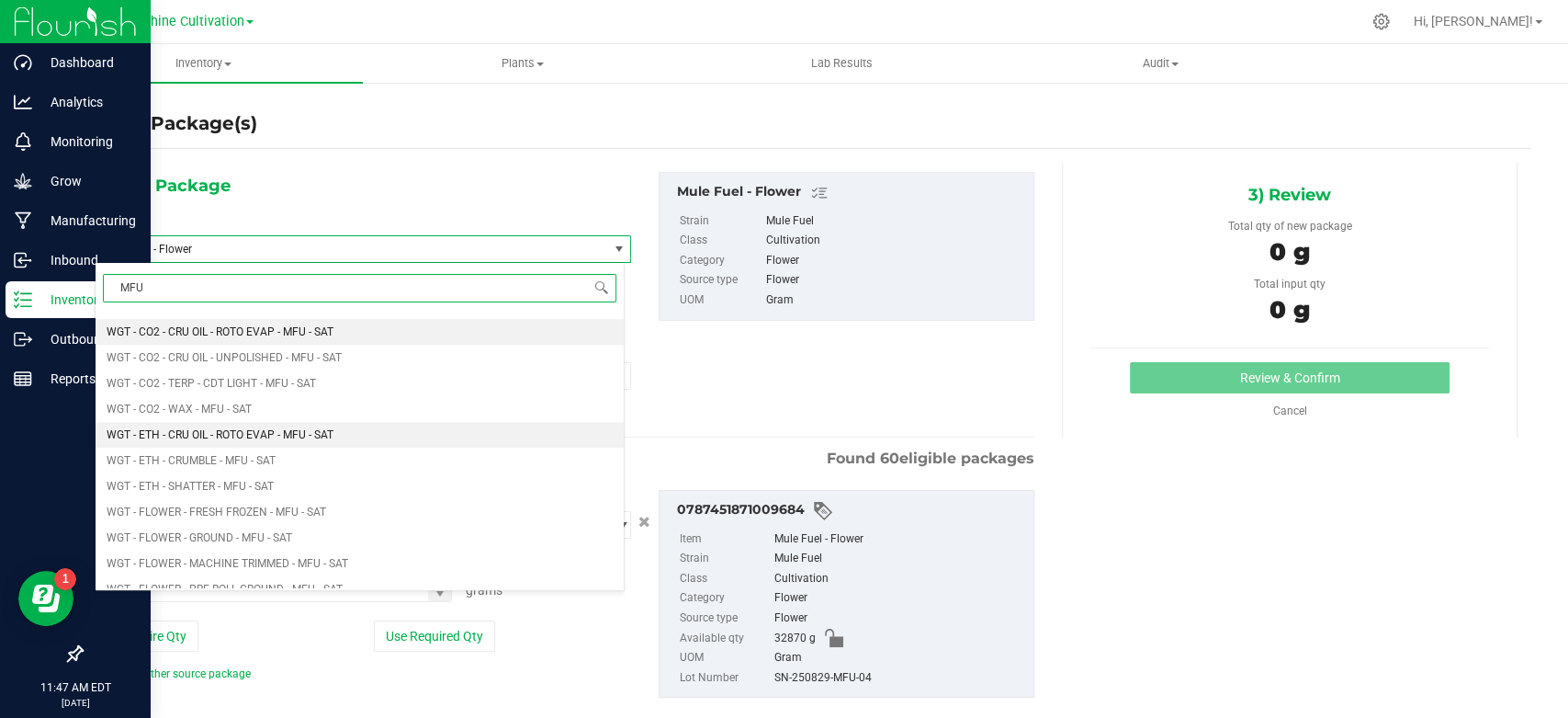
scroll to position [1021, 0]
click at [347, 438] on li "WGT - FLOWER INDOOR PREMIUM - MFU - SAT" at bounding box center [359, 435] width 528 height 26
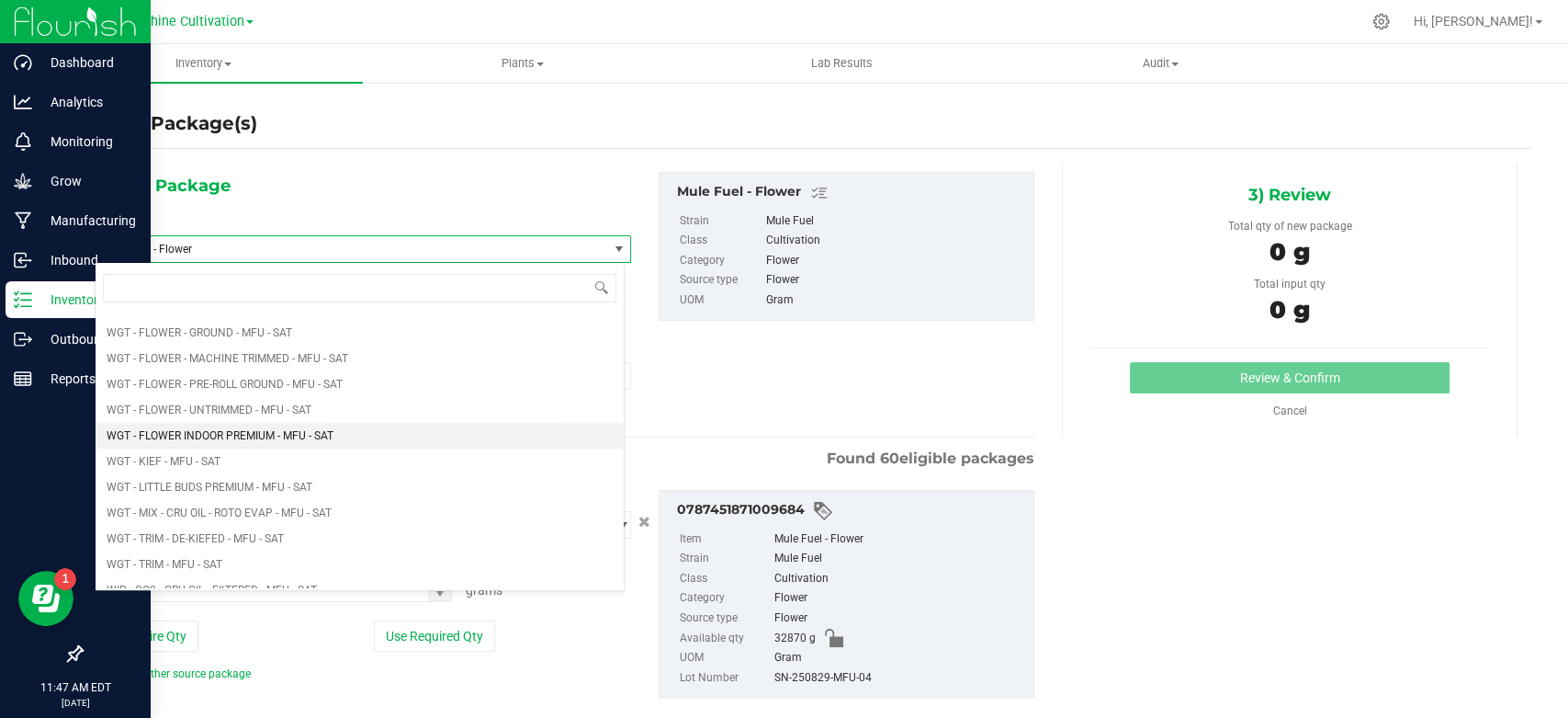
type input "0.0000"
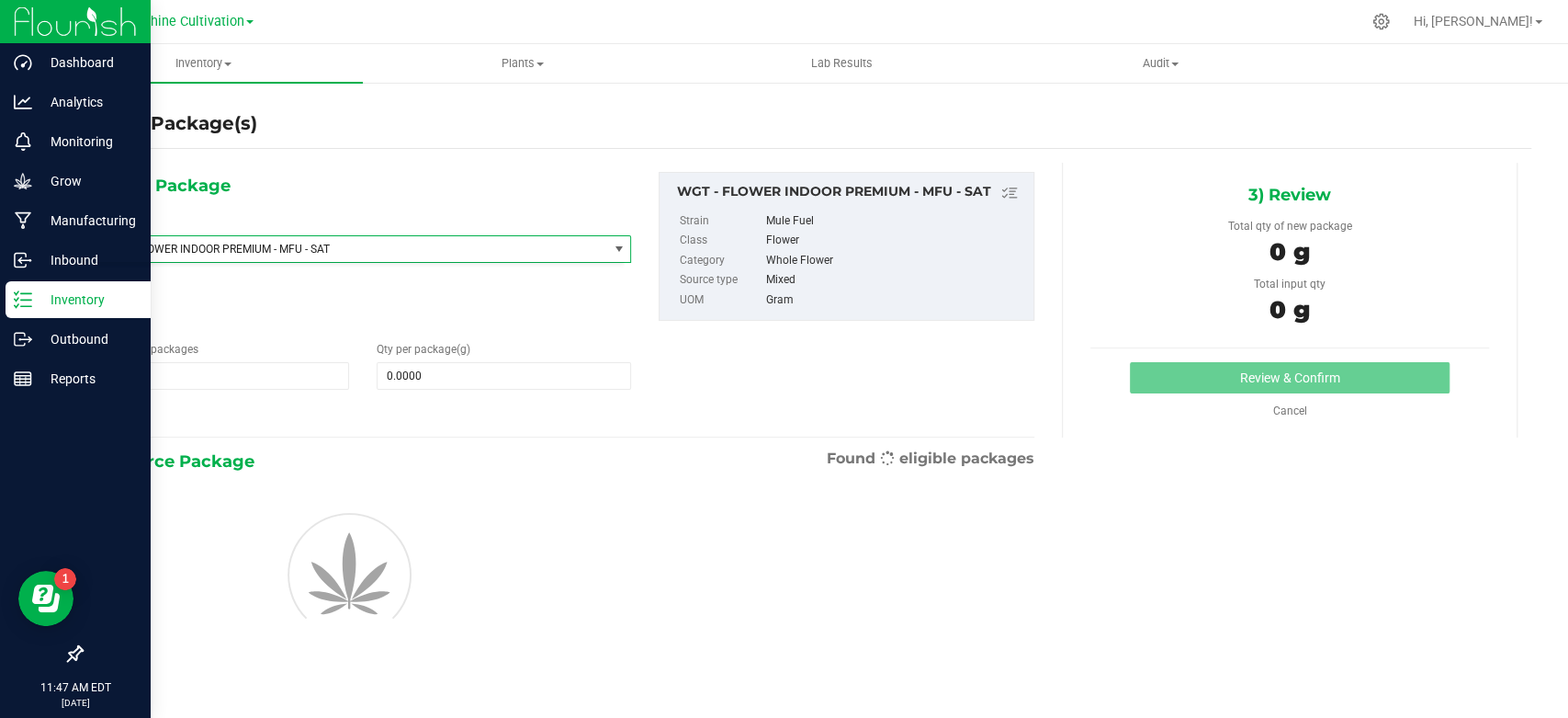
scroll to position [408284, 0]
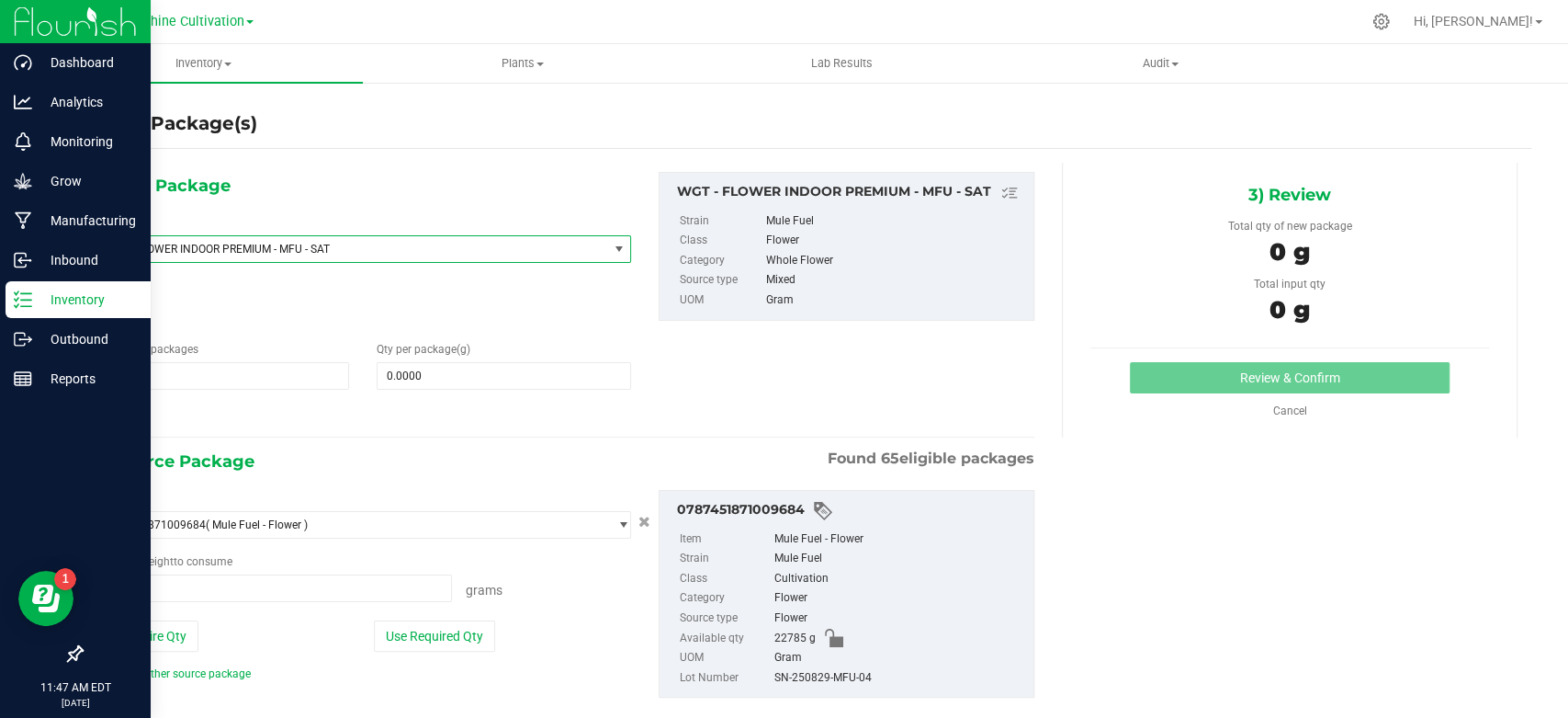
type input "0.0000 g"
click at [434, 385] on span at bounding box center [504, 376] width 254 height 28
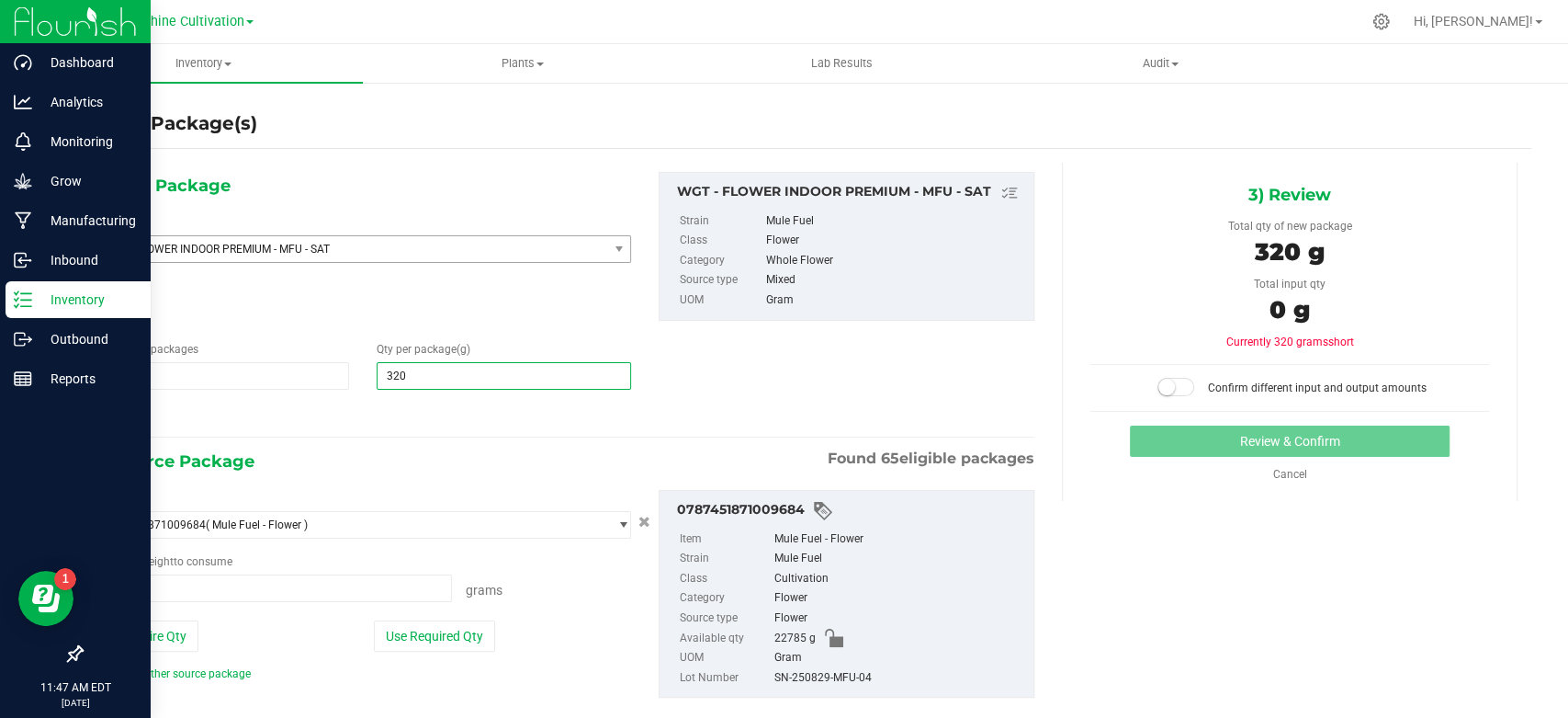
type input "3200"
type input "3,200.0000"
click at [273, 600] on span "0.0000 g 0" at bounding box center [273, 588] width 357 height 28
click at [380, 594] on span at bounding box center [273, 588] width 357 height 28
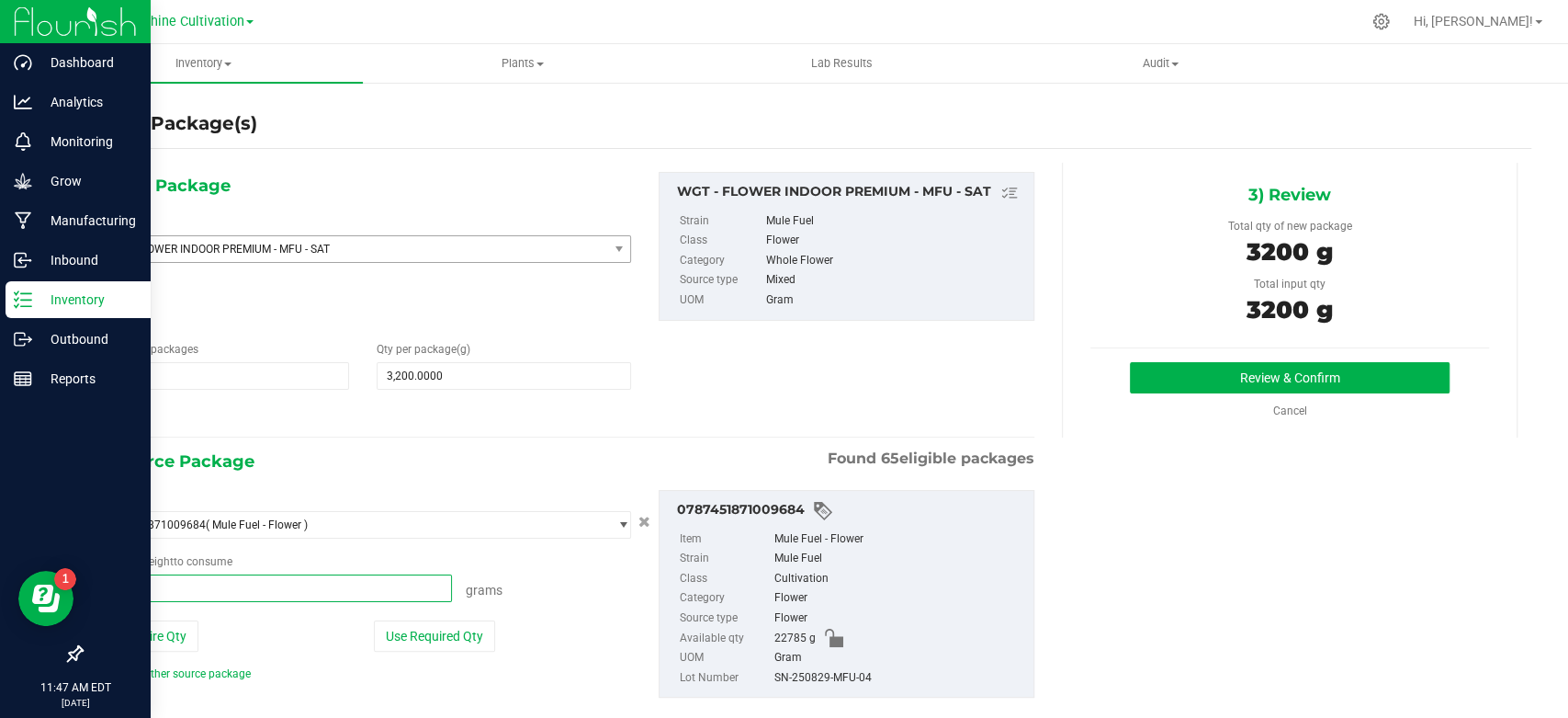
type input "3200"
type input "3200.0000 g"
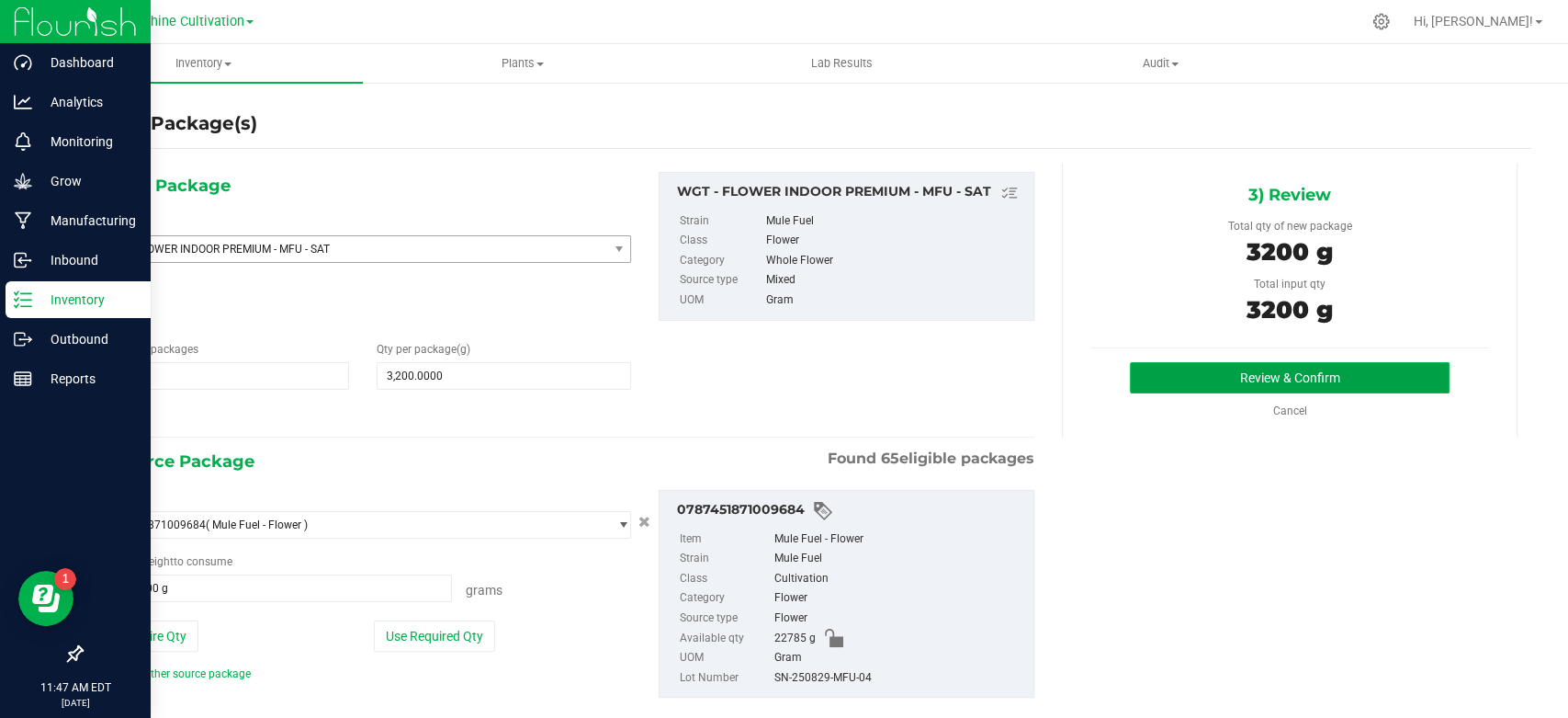
click at [1230, 363] on button "Review & Confirm" at bounding box center [1290, 378] width 319 height 32
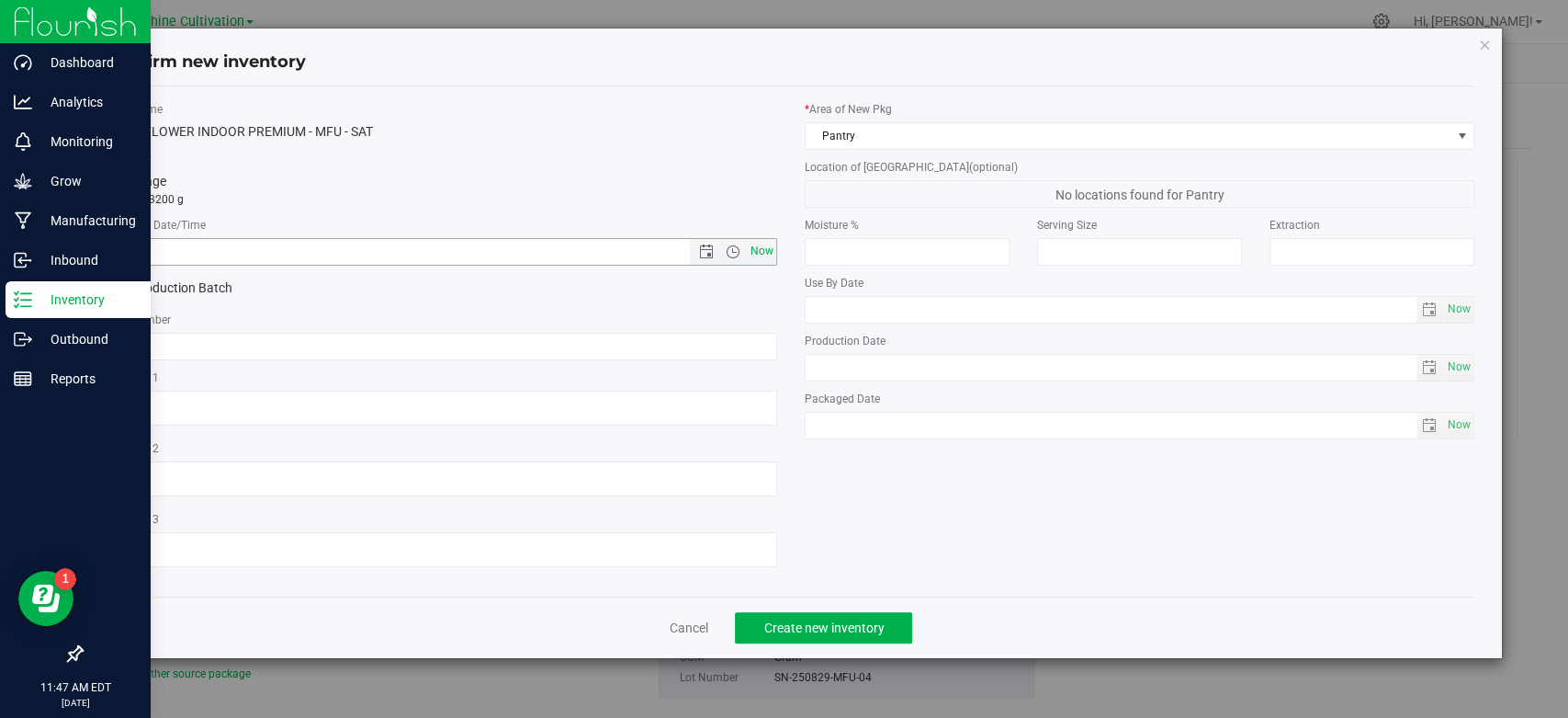
click at [764, 254] on span "Now" at bounding box center [763, 251] width 32 height 27
type input "[DATE] 11:47 AM"
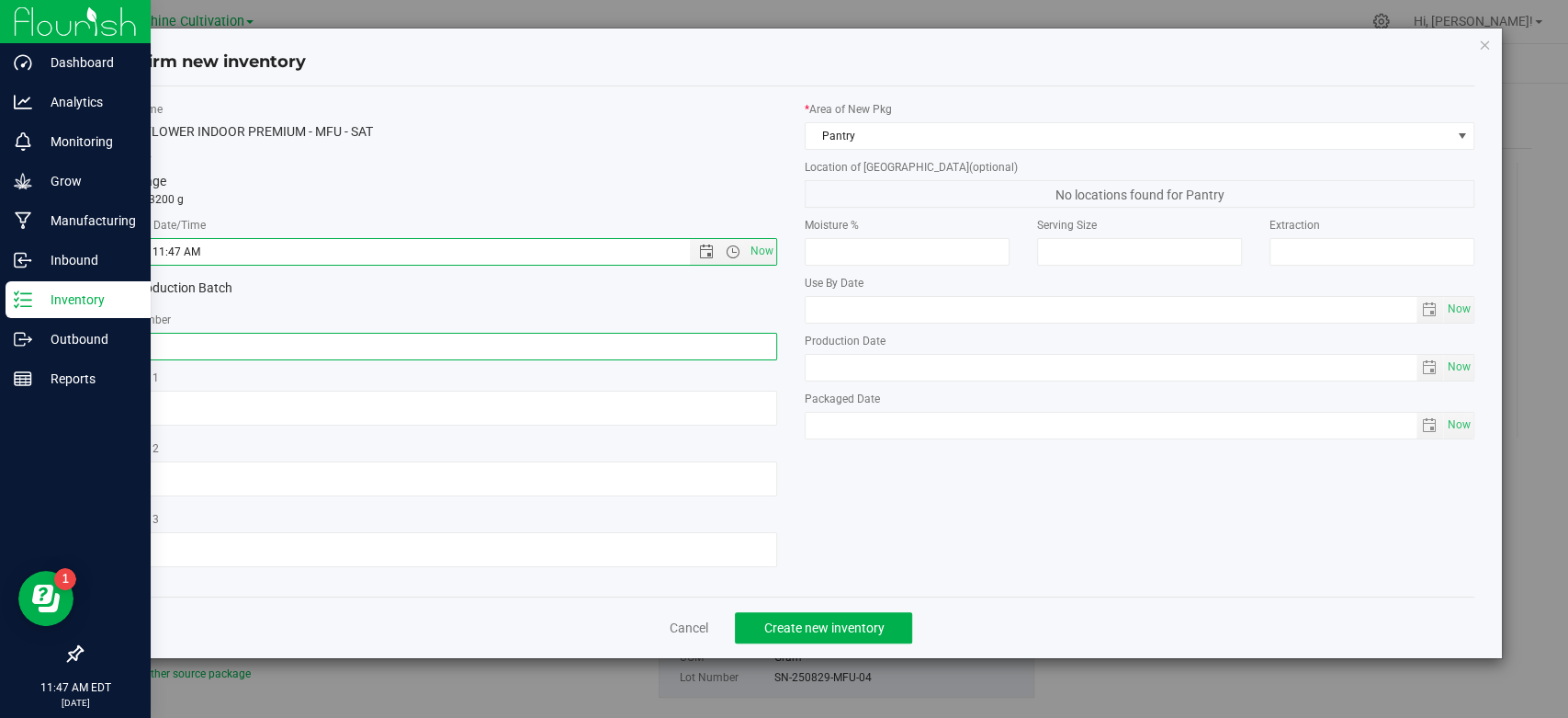
click at [718, 342] on input "text" at bounding box center [441, 346] width 670 height 28
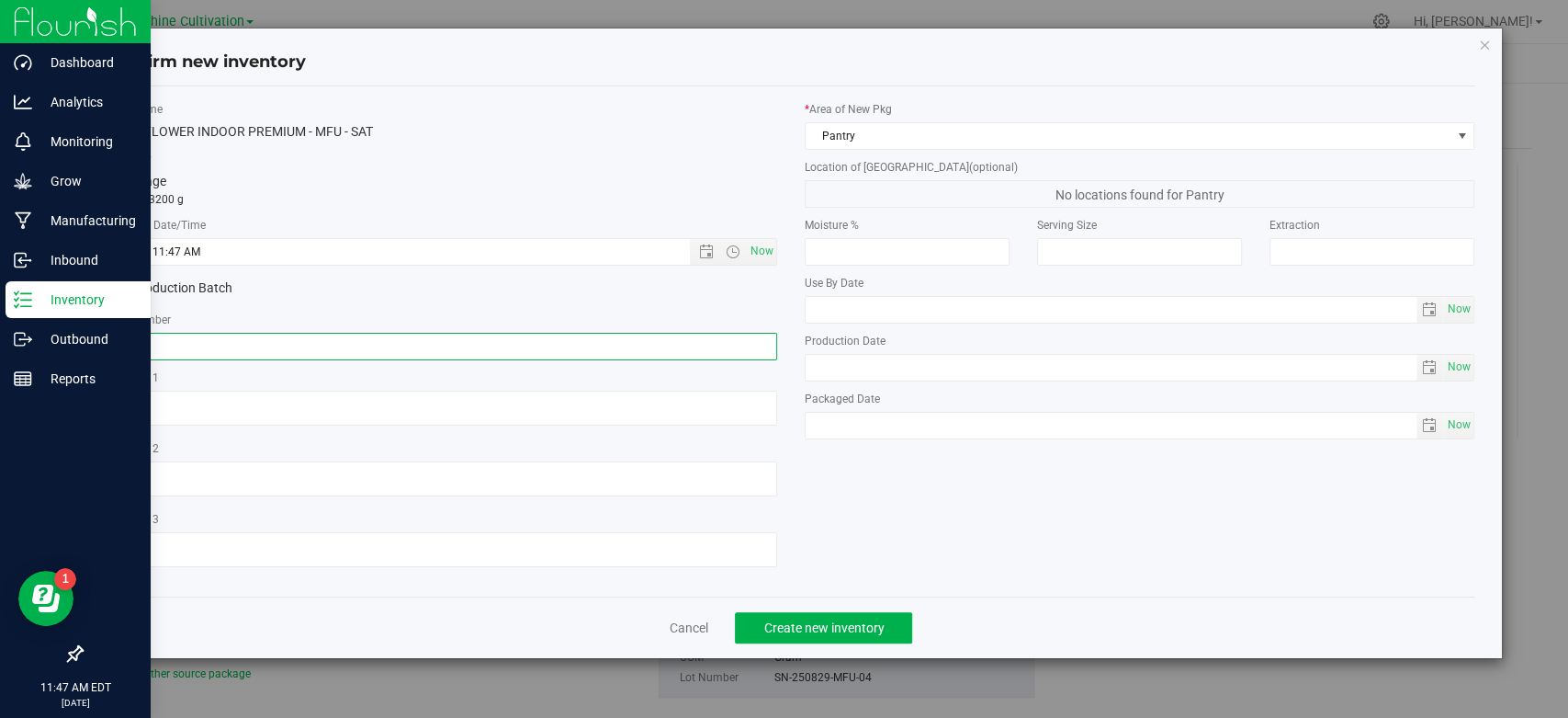
paste input "SN-250829-MFU-04"
type input "SN-250829-MFU-04"
click at [857, 625] on span "Create new inventory" at bounding box center [824, 627] width 120 height 14
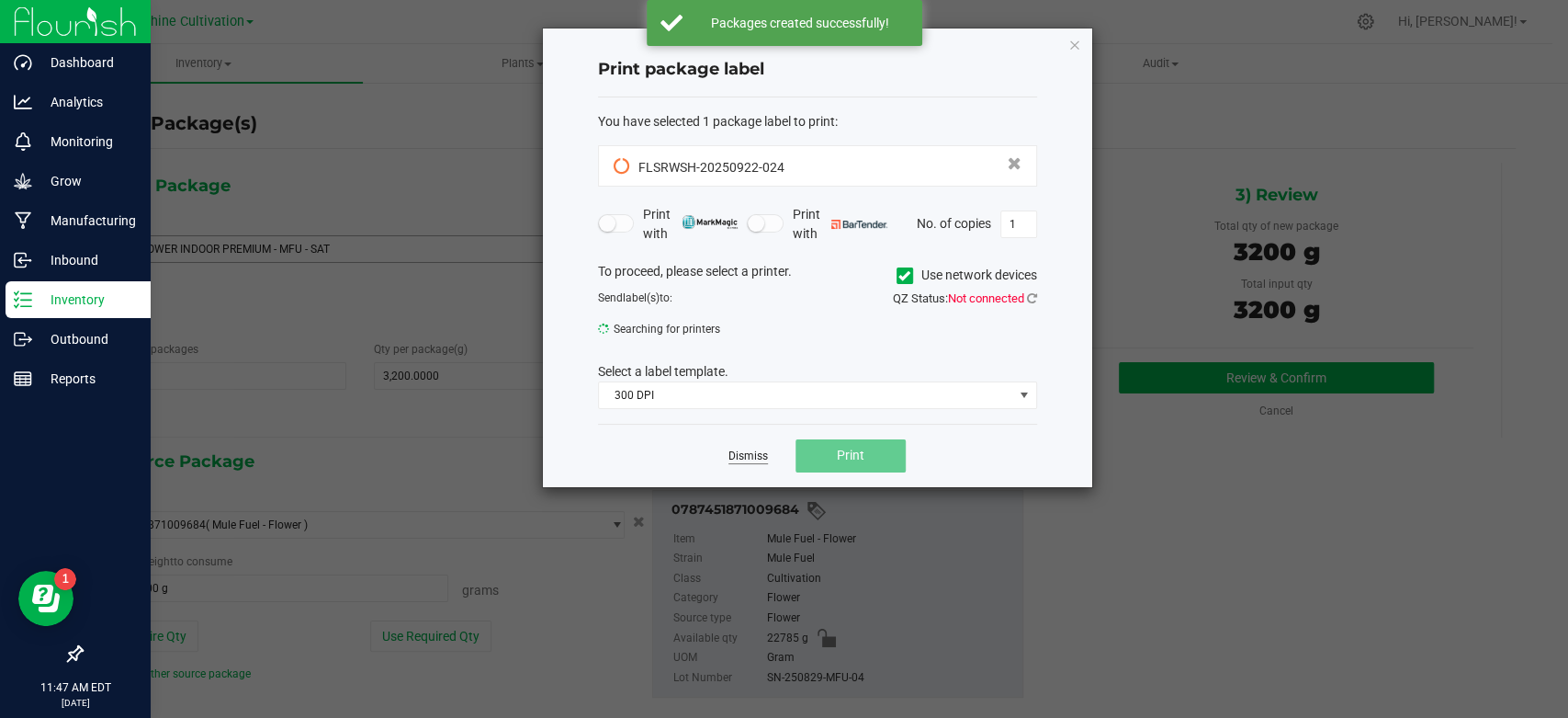
click at [743, 456] on link "Dismiss" at bounding box center [747, 456] width 39 height 15
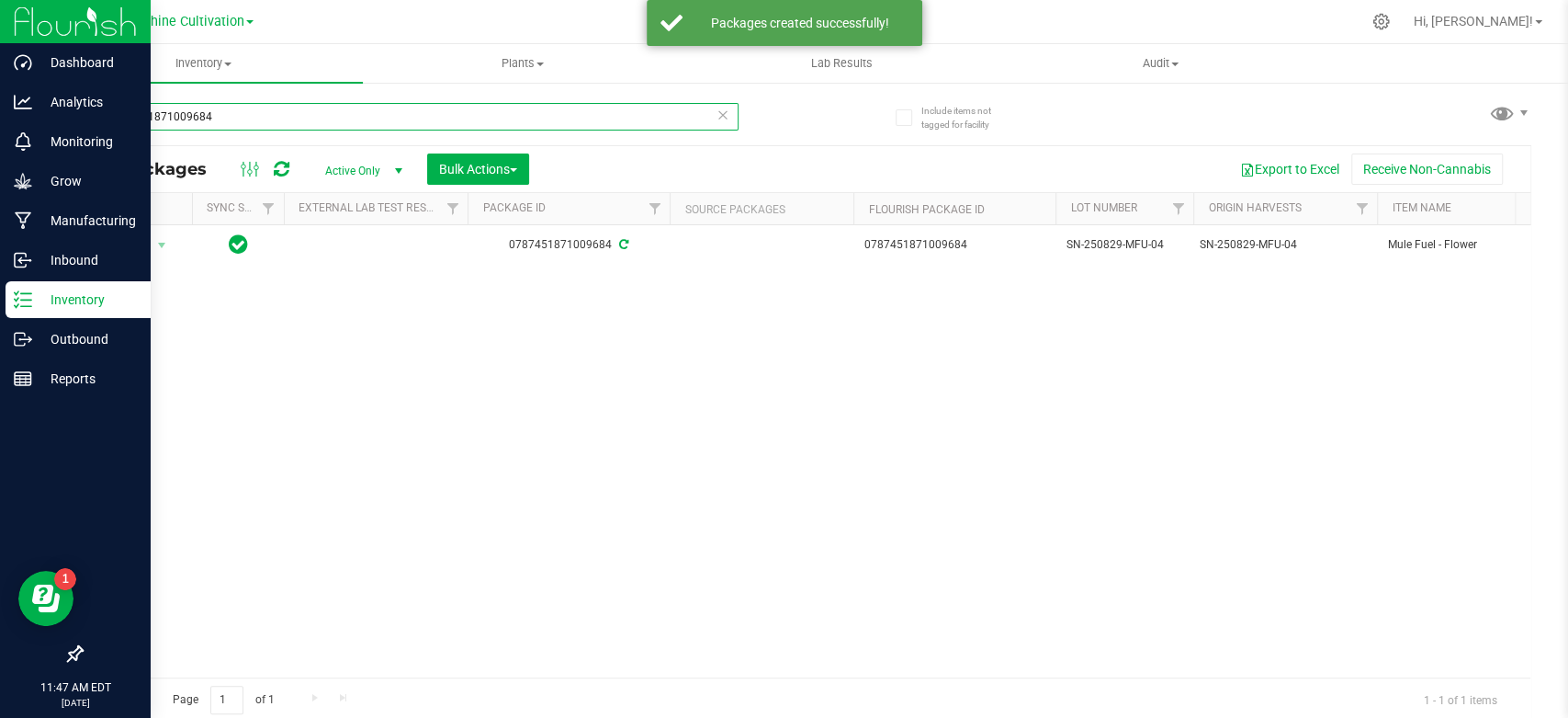
drag, startPoint x: 256, startPoint y: 116, endPoint x: 78, endPoint y: 116, distance: 178.0
click at [84, 118] on input "0787451871009684" at bounding box center [410, 117] width 657 height 28
